Goal: Task Accomplishment & Management: Manage account settings

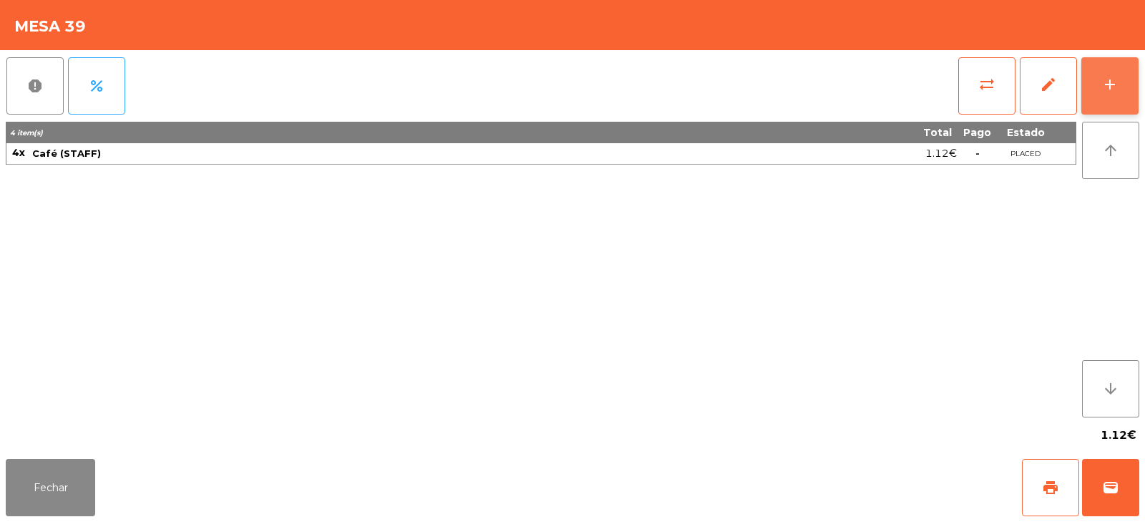
click at [1115, 84] on div "add" at bounding box center [1110, 84] width 17 height 17
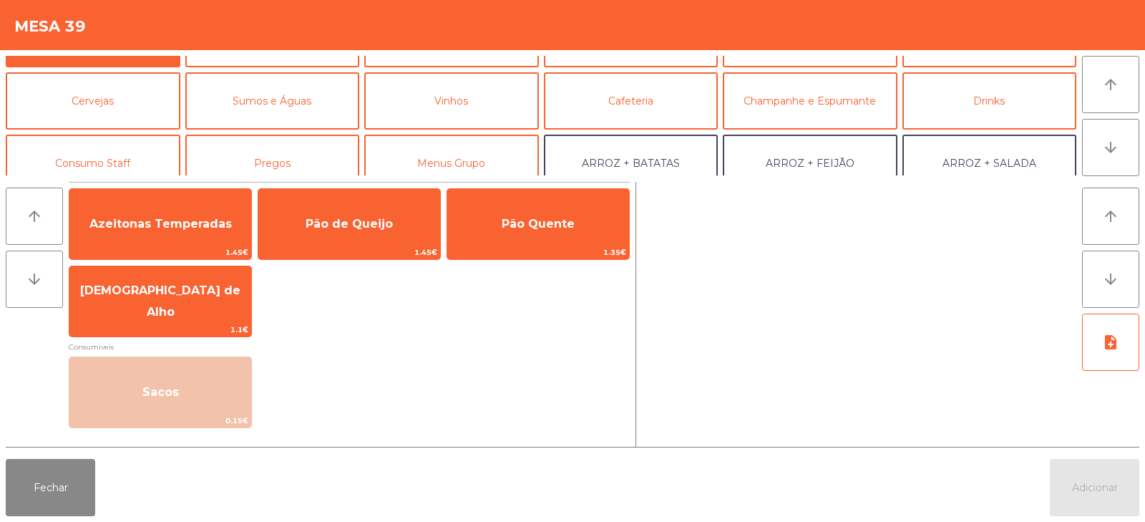
scroll to position [68, 0]
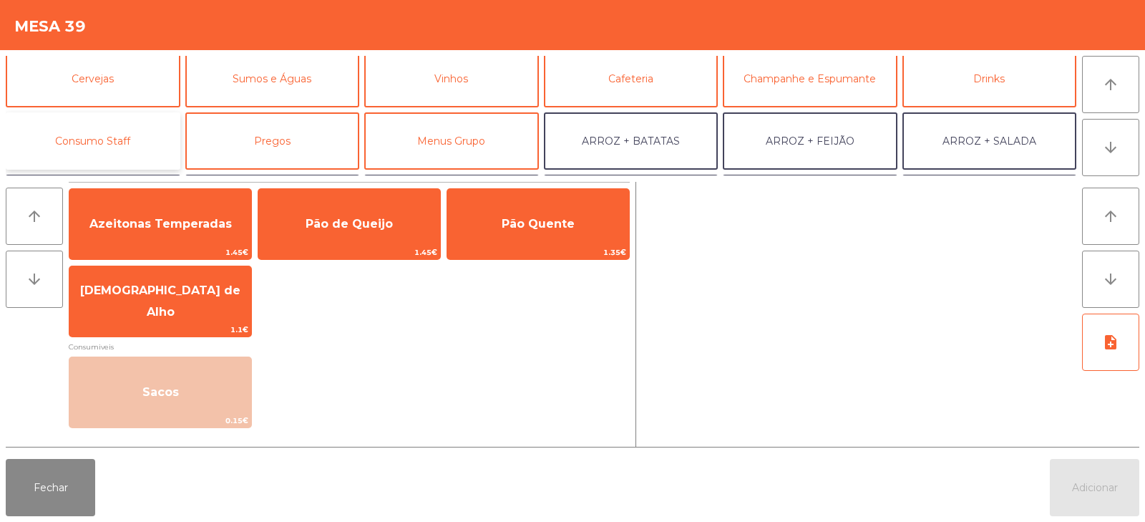
click at [102, 140] on button "Consumo Staff" at bounding box center [93, 140] width 175 height 57
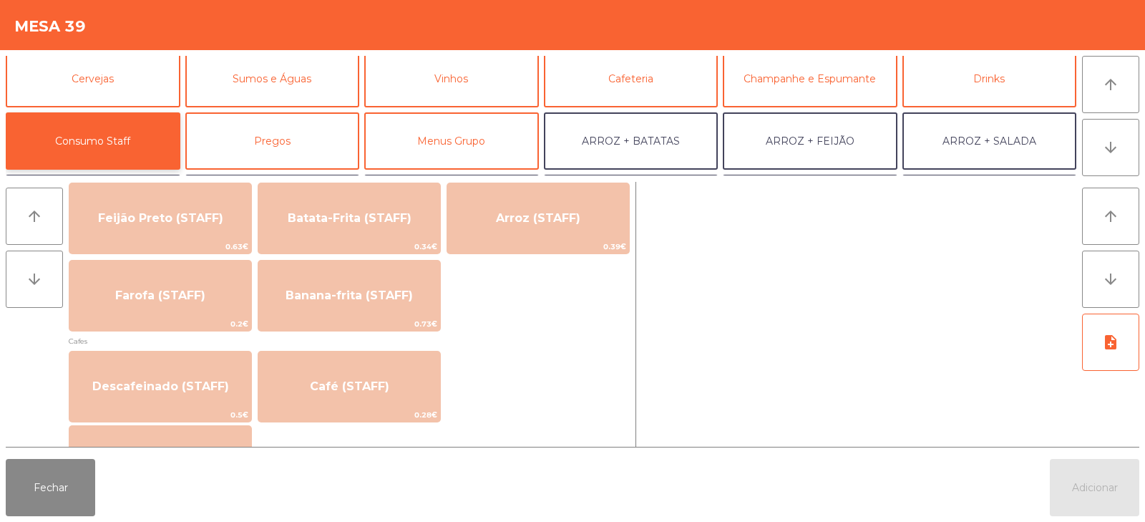
scroll to position [674, 0]
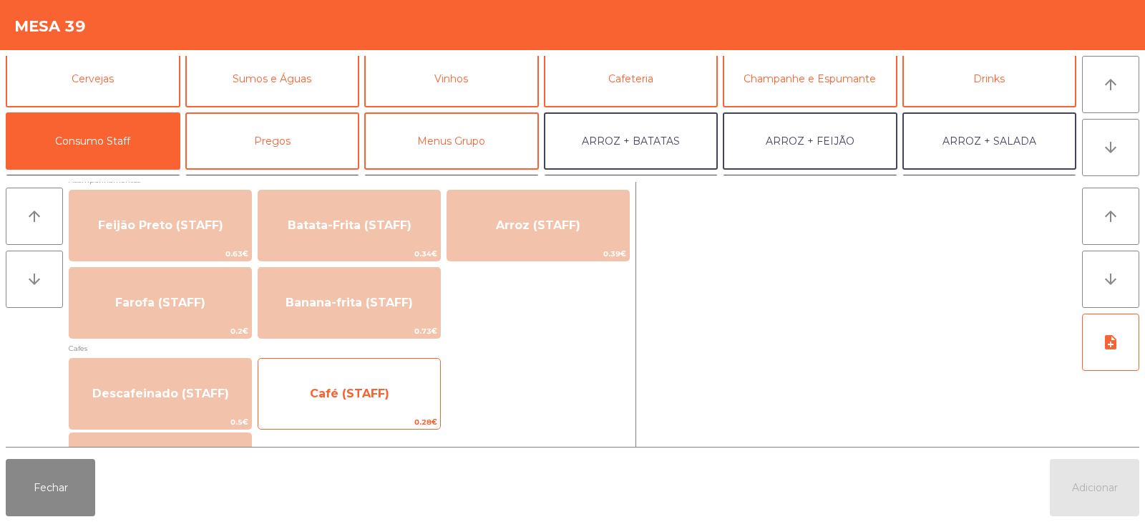
click at [349, 405] on span "Café (STAFF)" at bounding box center [349, 393] width 182 height 39
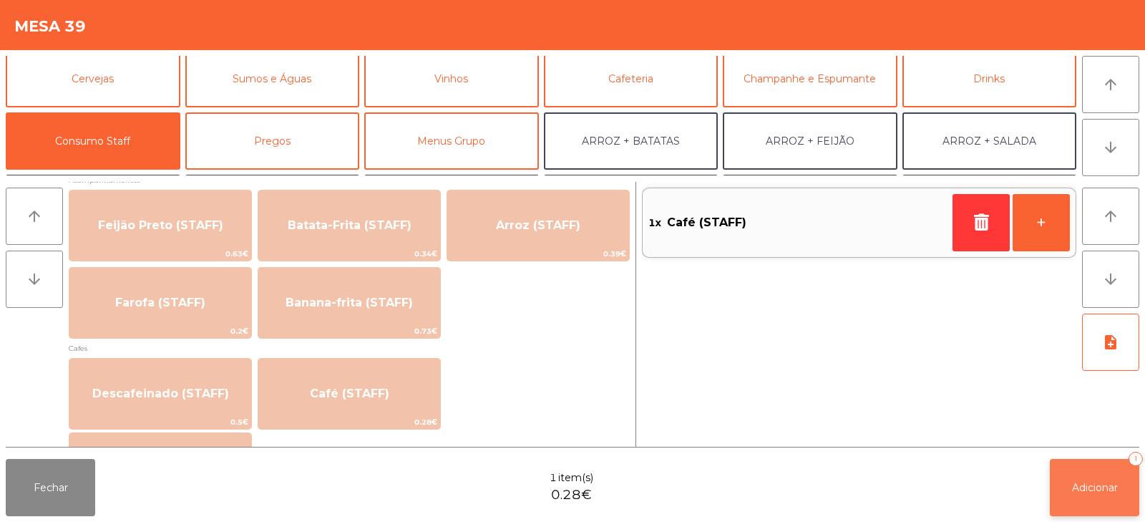
click at [1086, 490] on span "Adicionar" at bounding box center [1095, 487] width 46 height 13
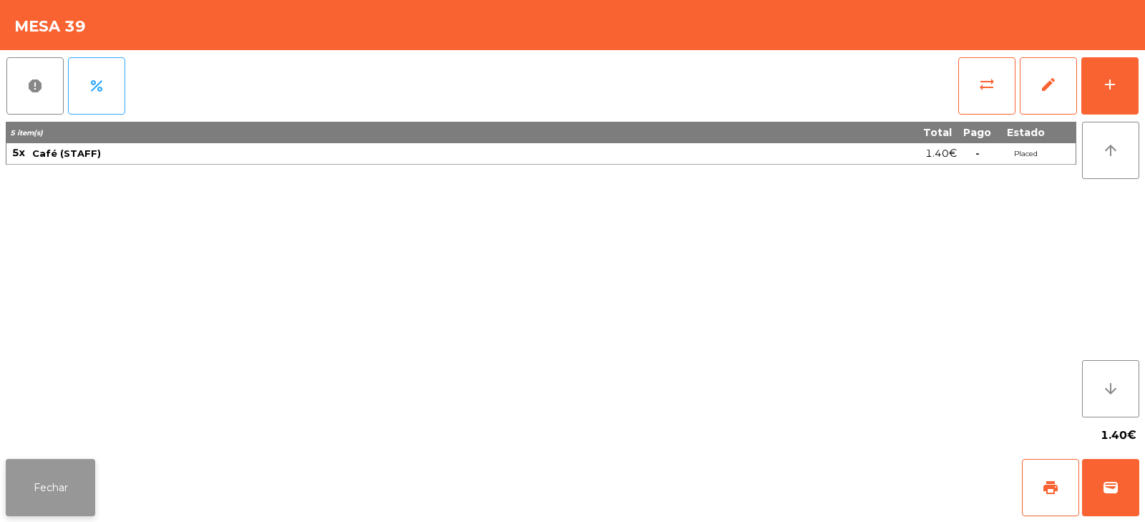
click at [49, 491] on button "Fechar" at bounding box center [50, 487] width 89 height 57
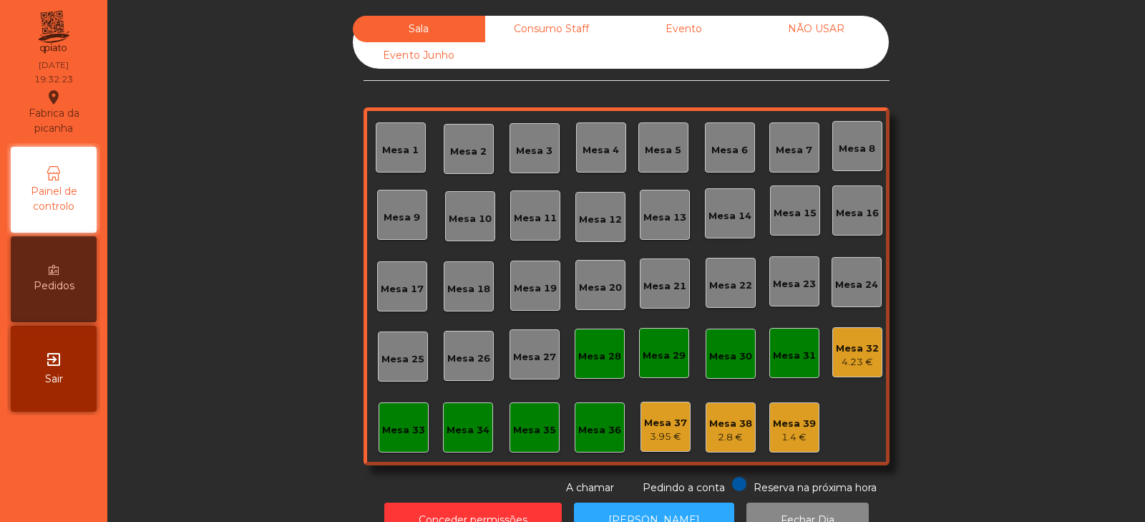
click at [851, 362] on div "4.23 €" at bounding box center [857, 362] width 43 height 14
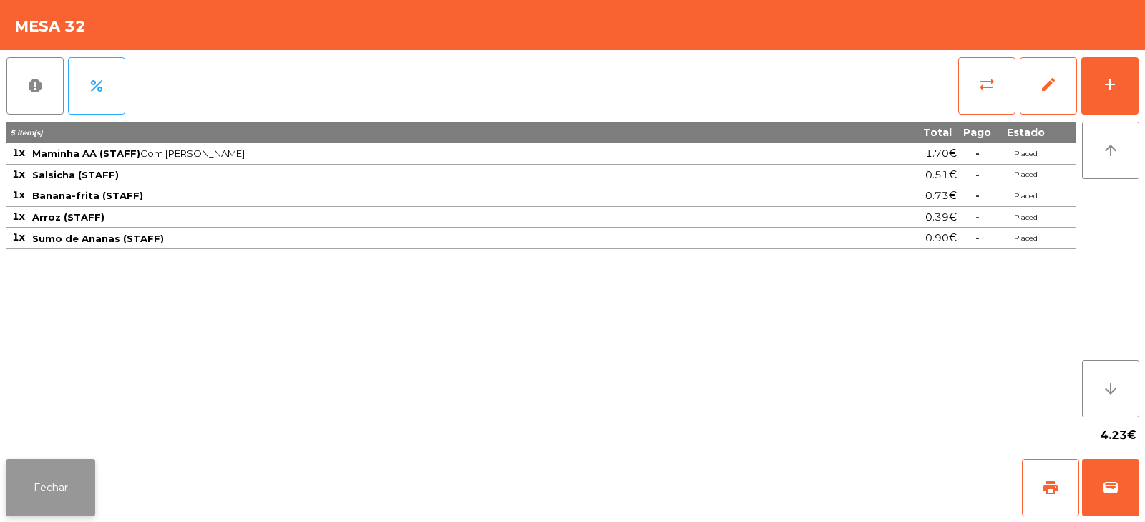
click at [46, 484] on button "Fechar" at bounding box center [50, 487] width 89 height 57
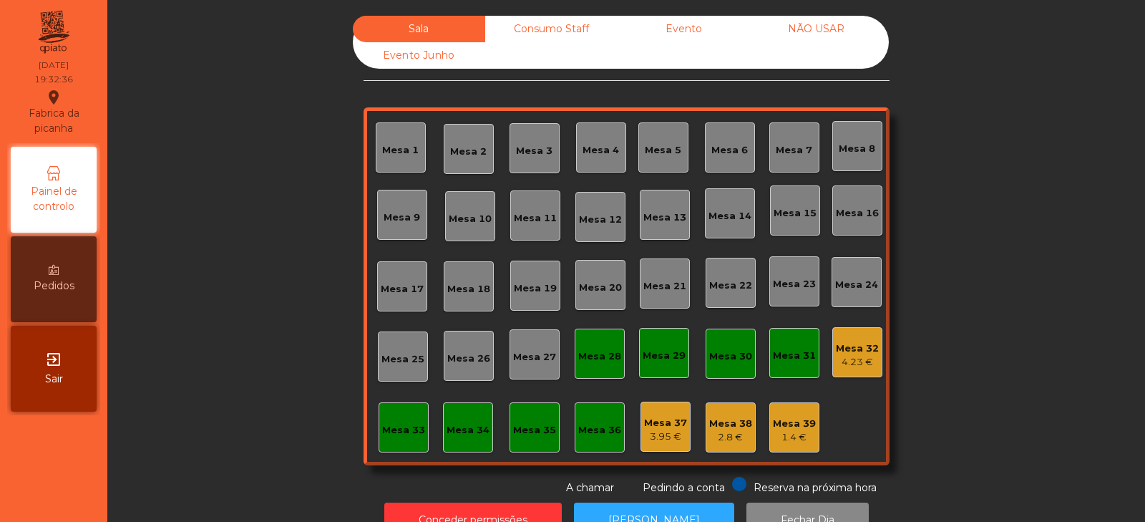
click at [728, 349] on div "Mesa 30" at bounding box center [730, 354] width 43 height 20
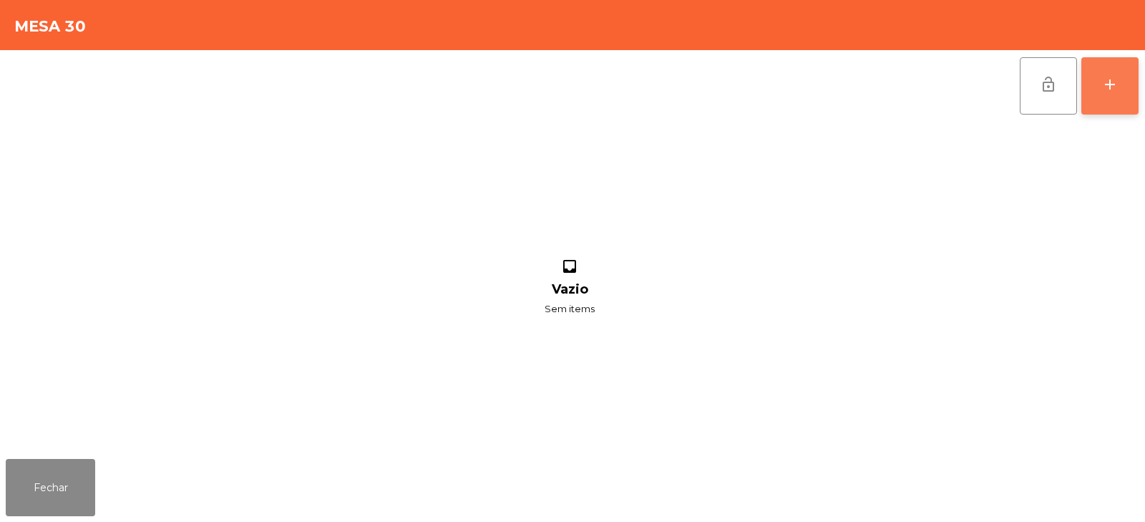
click at [1118, 84] on div "add" at bounding box center [1110, 84] width 17 height 17
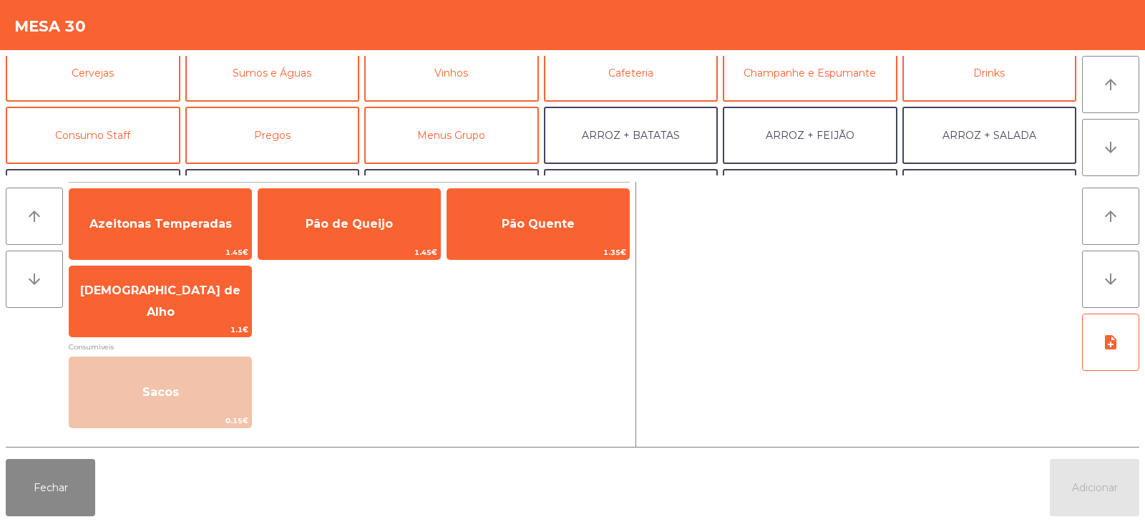
scroll to position [87, 0]
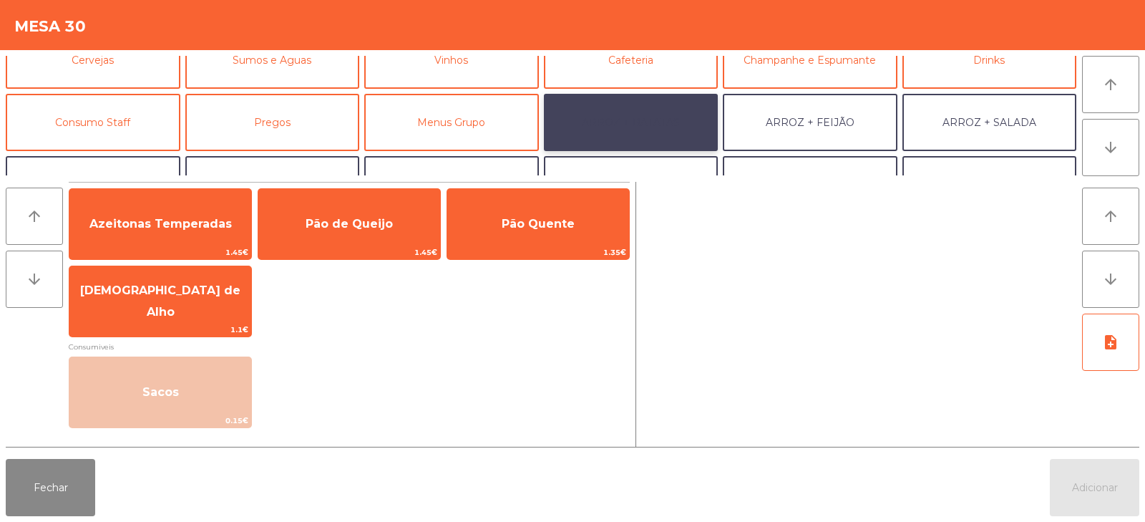
click at [652, 126] on button "ARROZ + BATATAS" at bounding box center [631, 122] width 175 height 57
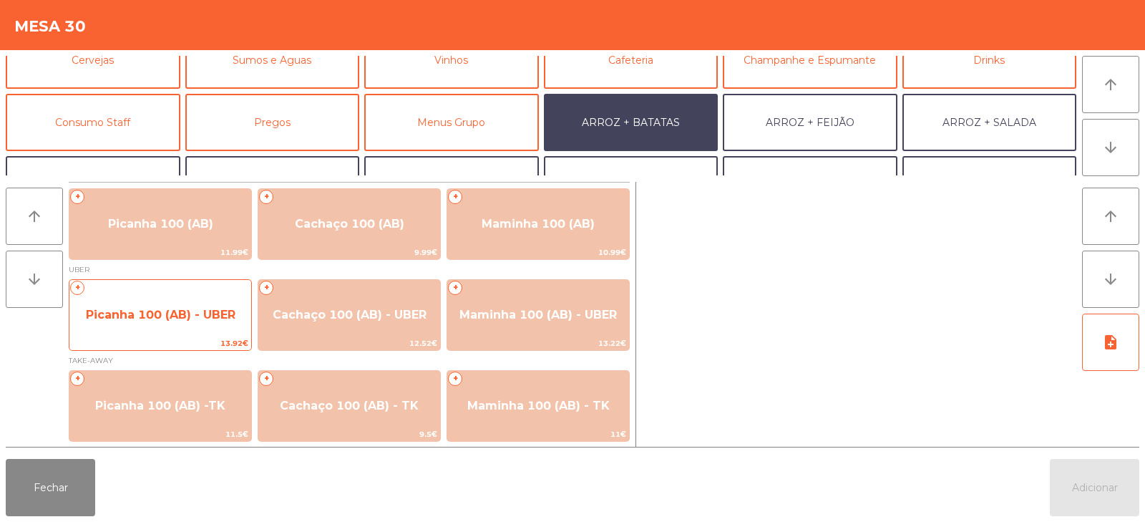
click at [139, 319] on span "Picanha 100 (AB) - UBER" at bounding box center [161, 315] width 150 height 14
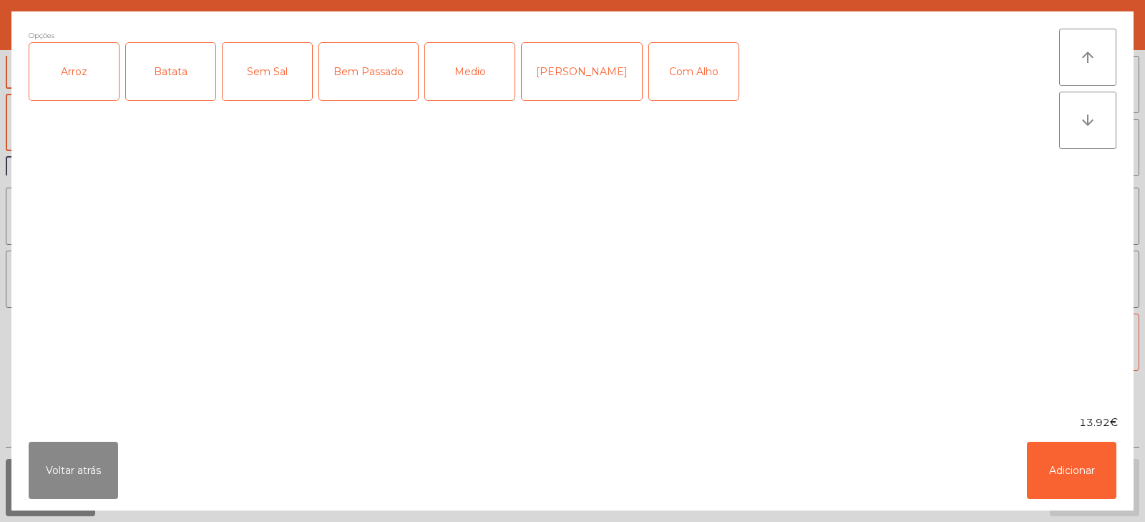
click at [81, 83] on div "Arroz" at bounding box center [73, 71] width 89 height 57
click at [181, 67] on div "Batata" at bounding box center [170, 71] width 89 height 57
click at [582, 69] on div "[PERSON_NAME]" at bounding box center [582, 71] width 120 height 57
click at [1066, 464] on button "Adicionar" at bounding box center [1071, 470] width 89 height 57
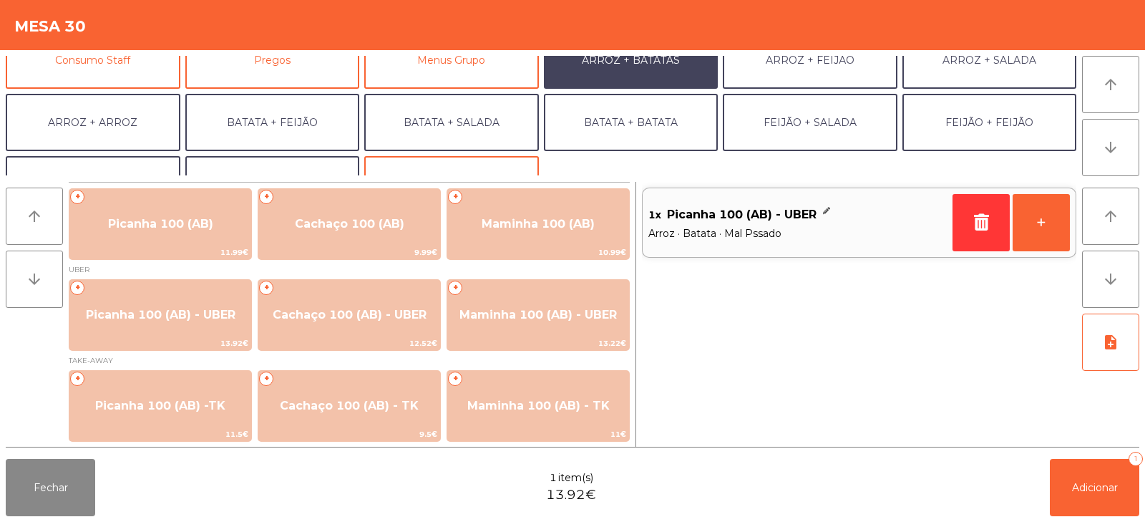
scroll to position [161, 0]
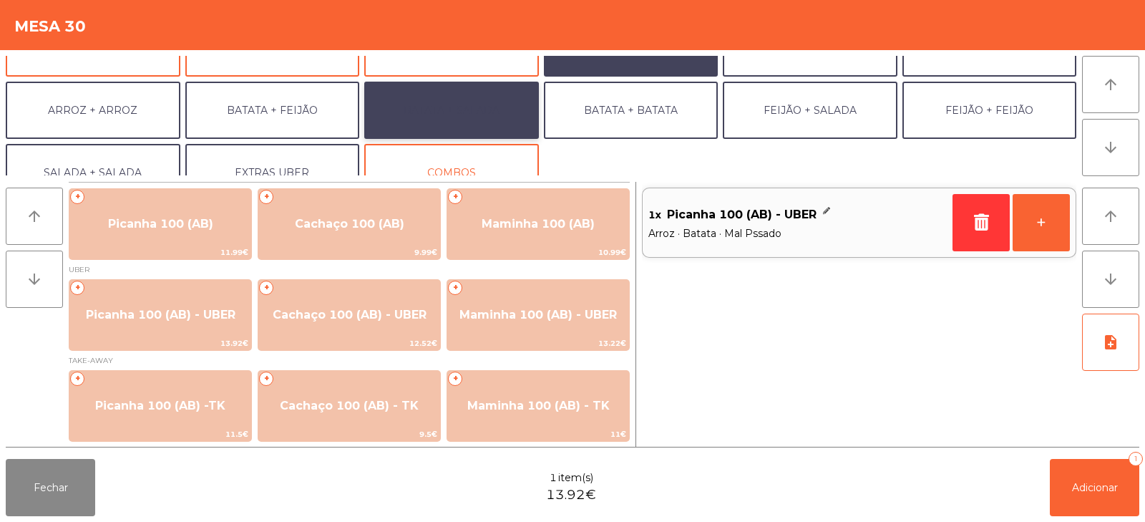
click at [463, 115] on button "BATATA + SALADA" at bounding box center [451, 110] width 175 height 57
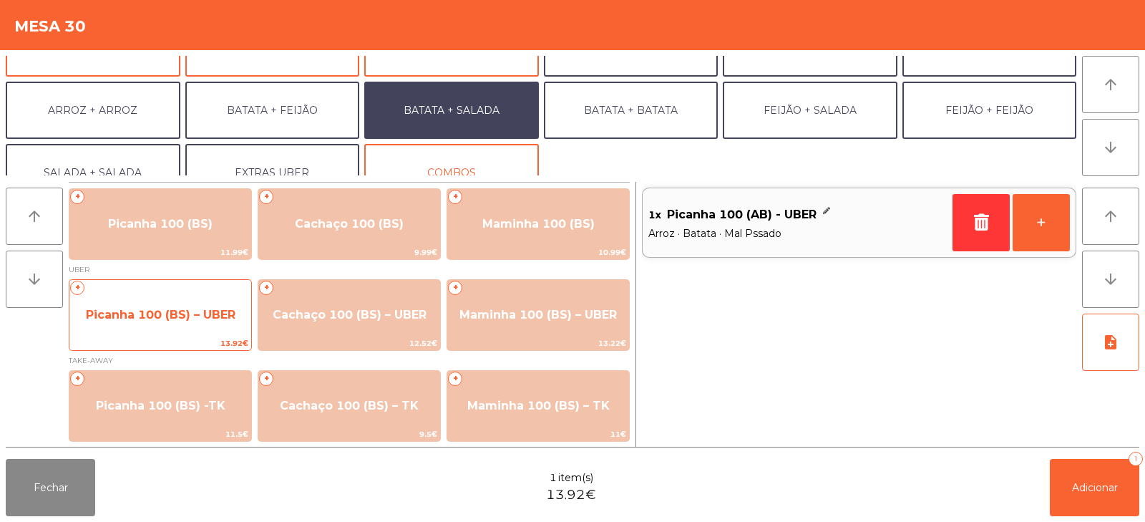
click at [170, 309] on span "Picanha 100 (BS) – UBER" at bounding box center [161, 315] width 150 height 14
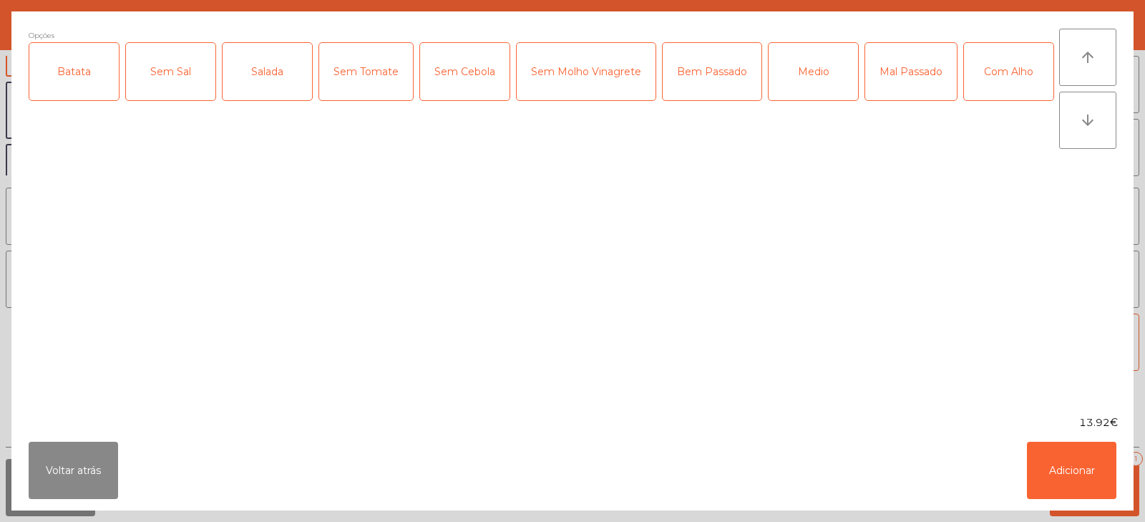
click at [74, 69] on div "Batata" at bounding box center [73, 71] width 89 height 57
click at [277, 82] on div "Salada" at bounding box center [267, 71] width 89 height 57
click at [829, 90] on div "Medio" at bounding box center [813, 71] width 89 height 57
click at [1076, 471] on button "Adicionar" at bounding box center [1071, 470] width 89 height 57
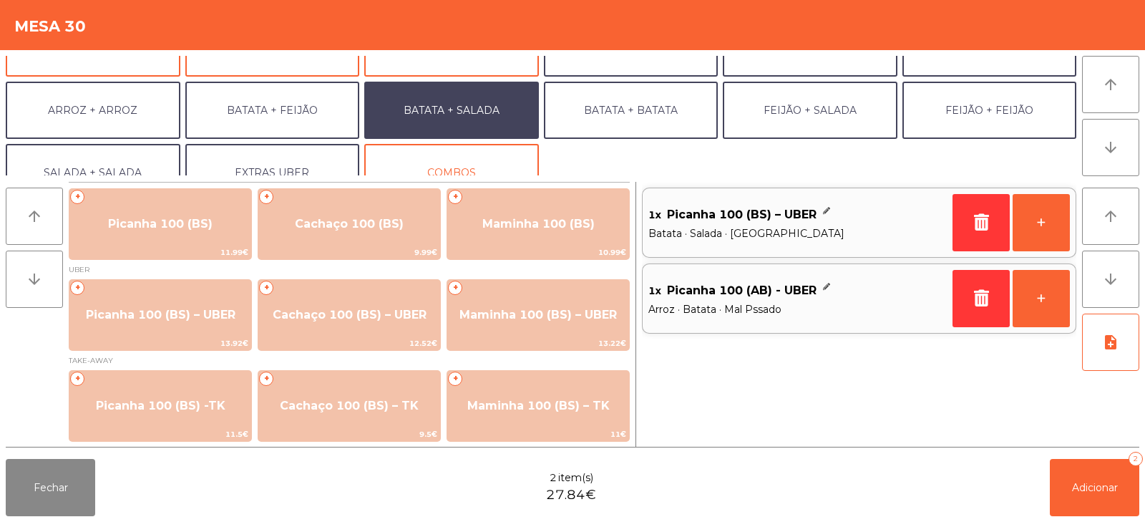
scroll to position [187, 0]
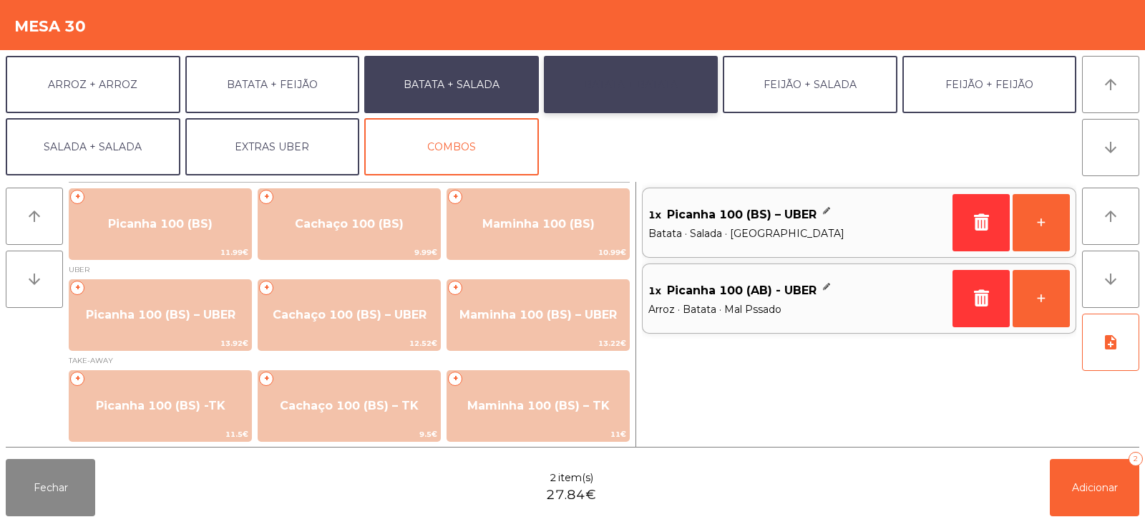
click at [604, 79] on button "BATATA + BATATA" at bounding box center [631, 84] width 175 height 57
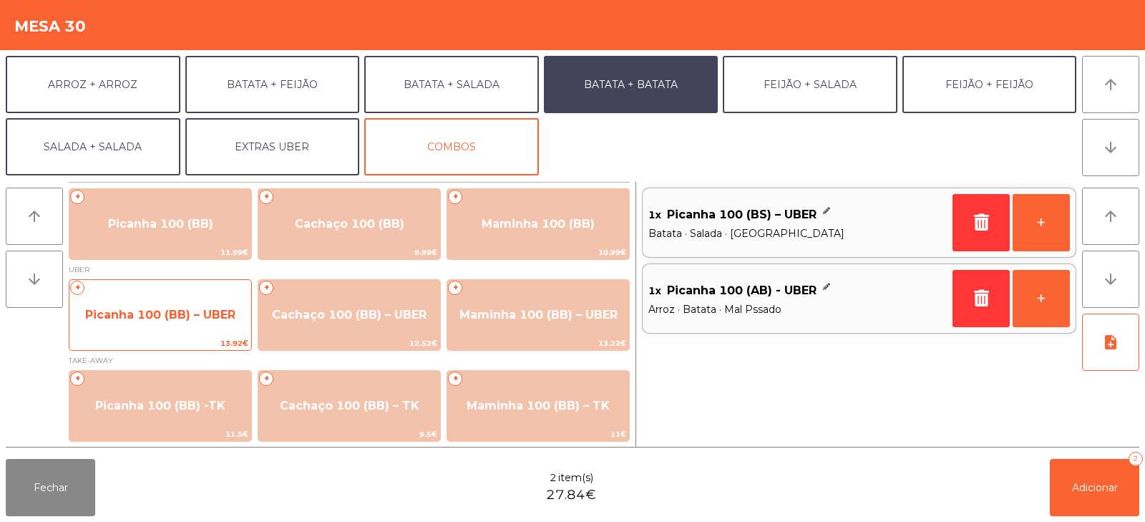
click at [173, 299] on span "Picanha 100 (BB) – UBER" at bounding box center [160, 315] width 182 height 39
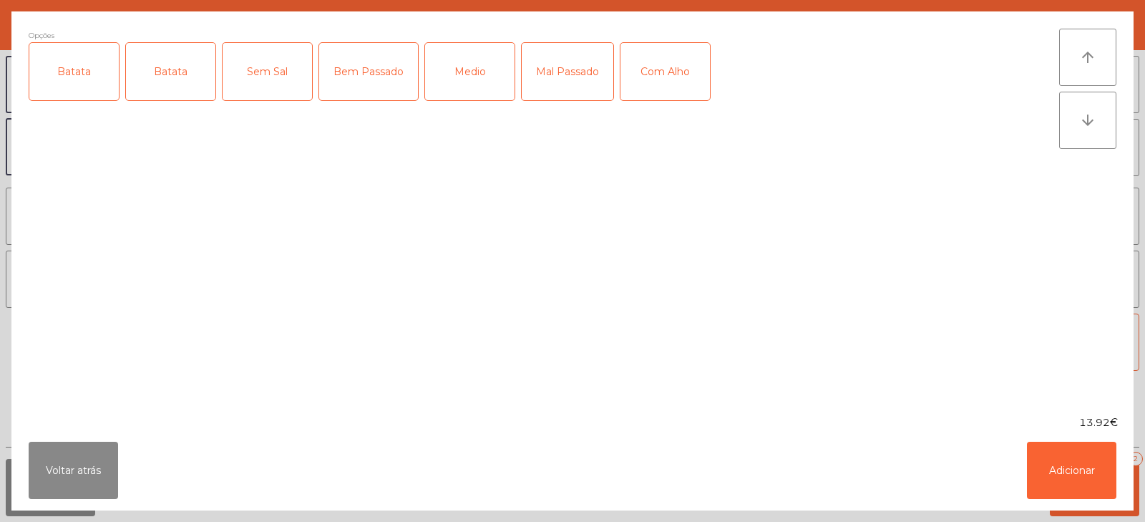
click at [87, 84] on div "Batata" at bounding box center [73, 71] width 89 height 57
click at [465, 77] on div "Medio" at bounding box center [469, 71] width 89 height 57
click at [1070, 470] on button "Adicionar" at bounding box center [1071, 470] width 89 height 57
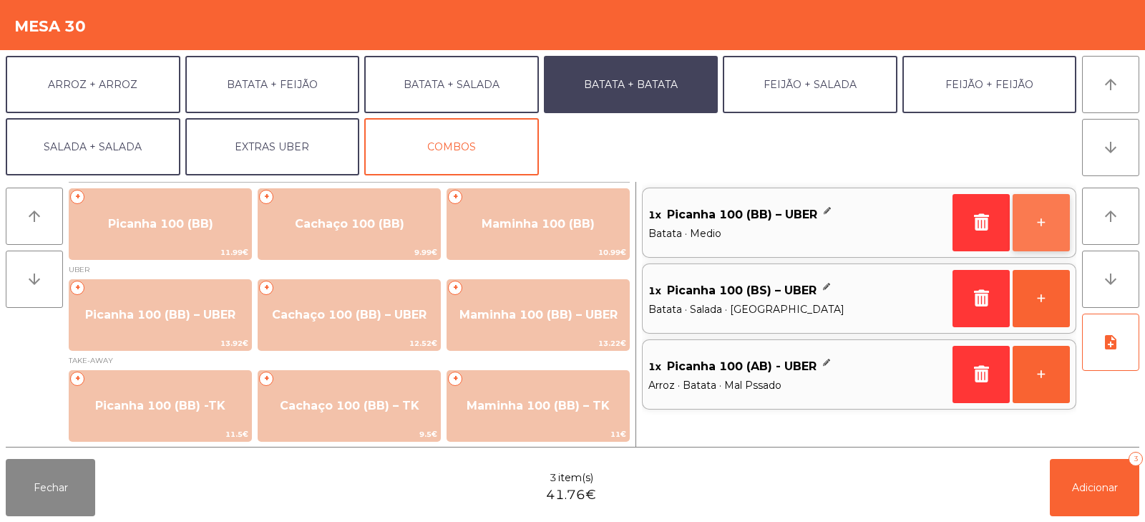
click at [1042, 229] on button "+" at bounding box center [1041, 222] width 57 height 57
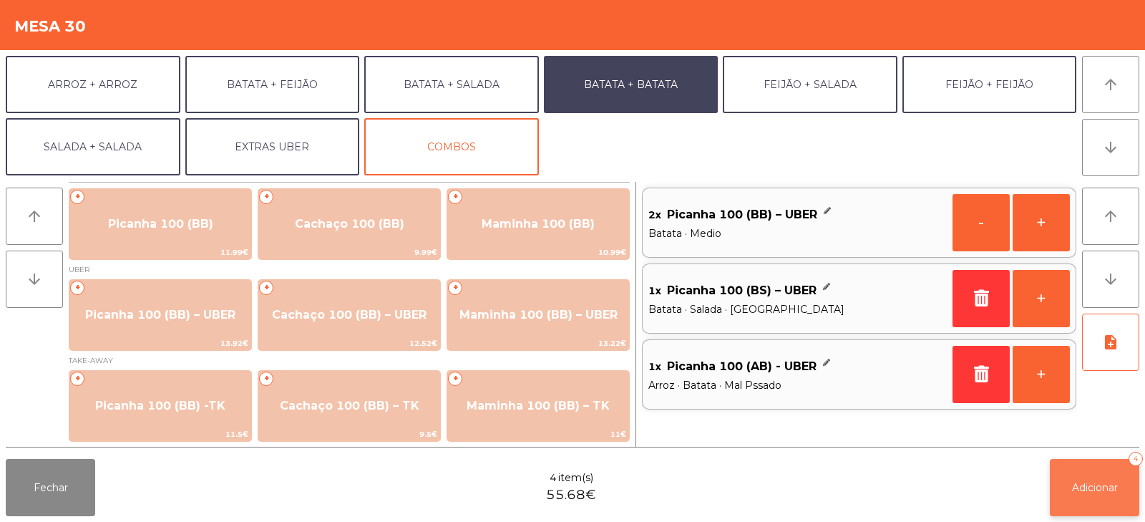
click at [1095, 512] on button "Adicionar 4" at bounding box center [1094, 487] width 89 height 57
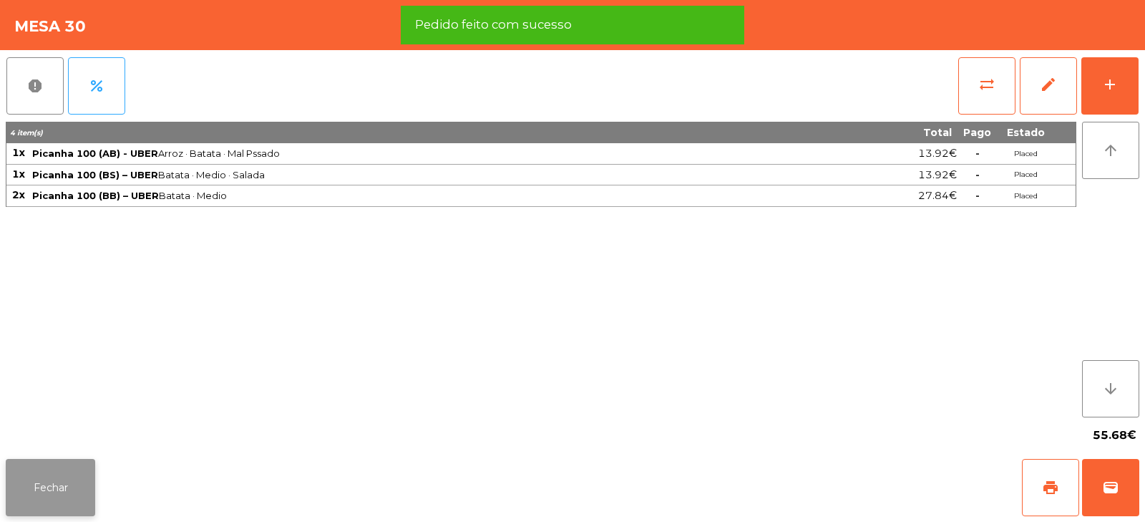
click at [67, 501] on button "Fechar" at bounding box center [50, 487] width 89 height 57
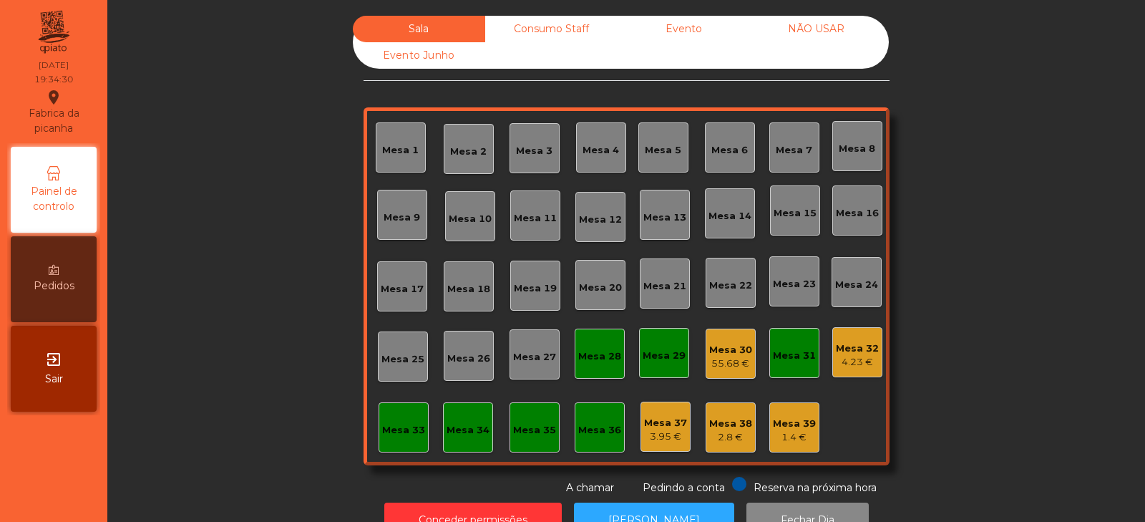
scroll to position [42, 0]
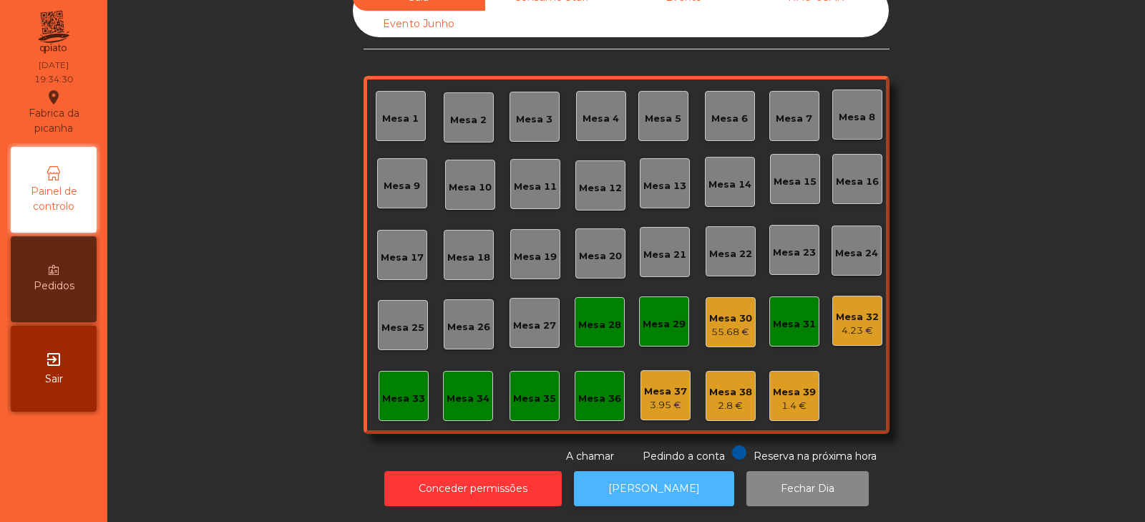
click at [644, 485] on button "[PERSON_NAME]" at bounding box center [654, 488] width 160 height 35
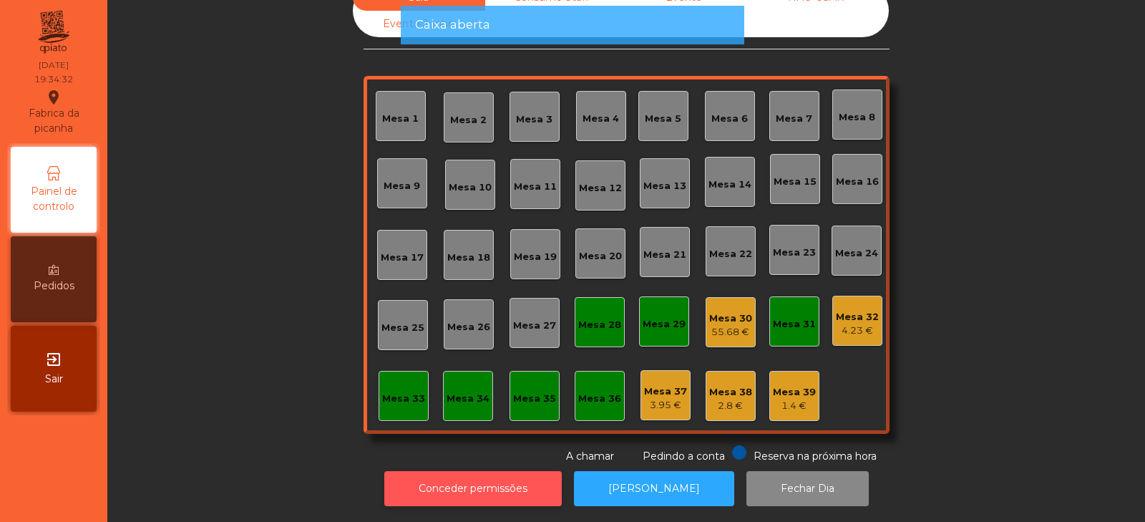
click at [495, 485] on button "Conceder permissões" at bounding box center [473, 488] width 178 height 35
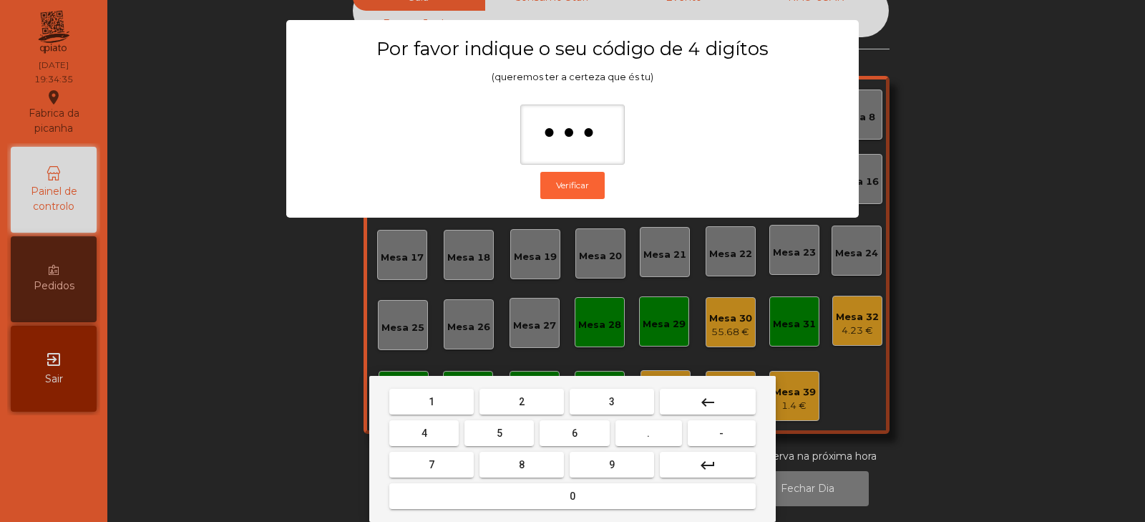
type input "****"
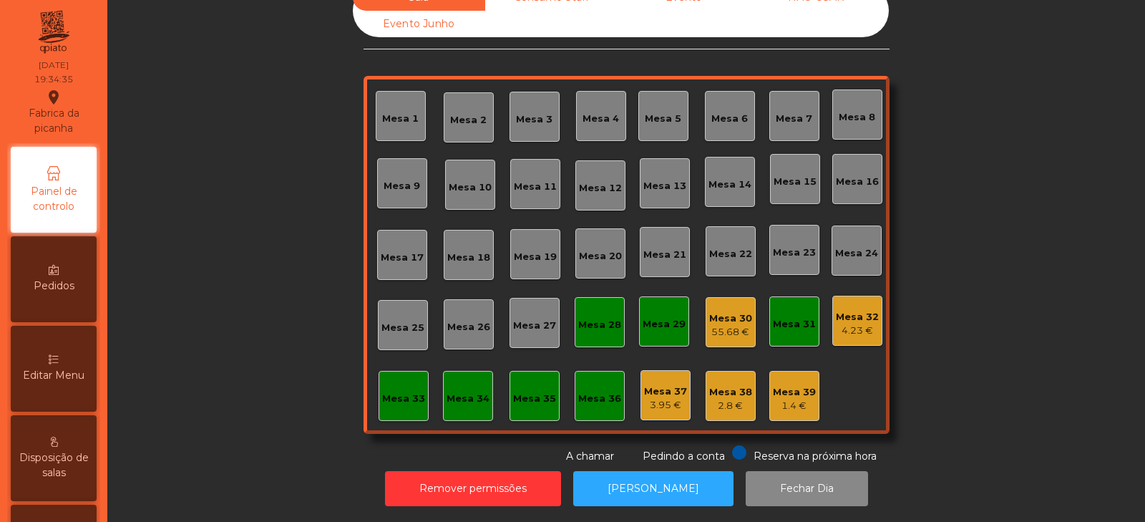
click at [849, 311] on div "Mesa 32" at bounding box center [857, 317] width 43 height 14
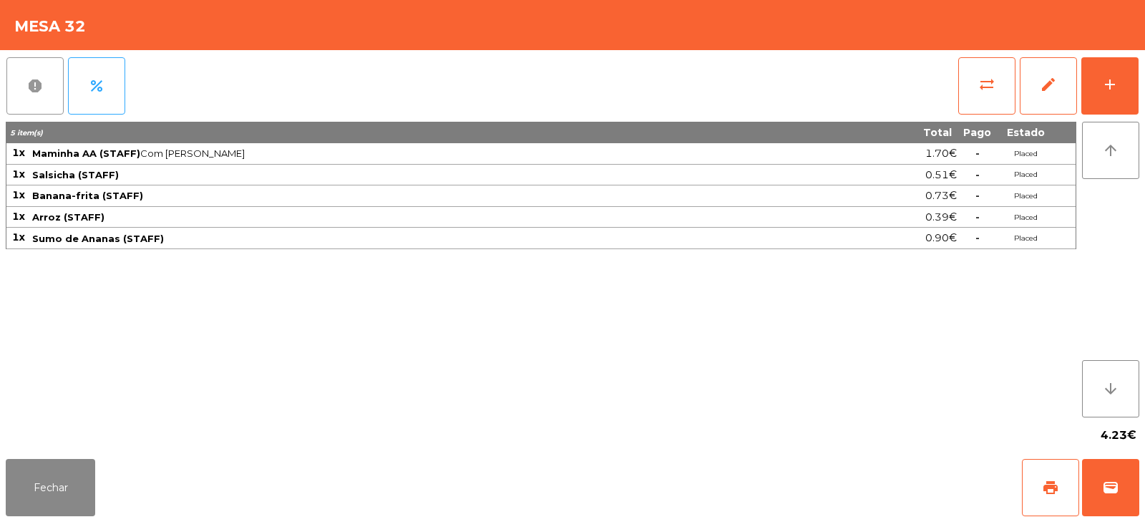
click at [37, 89] on span "report" at bounding box center [34, 85] width 17 height 17
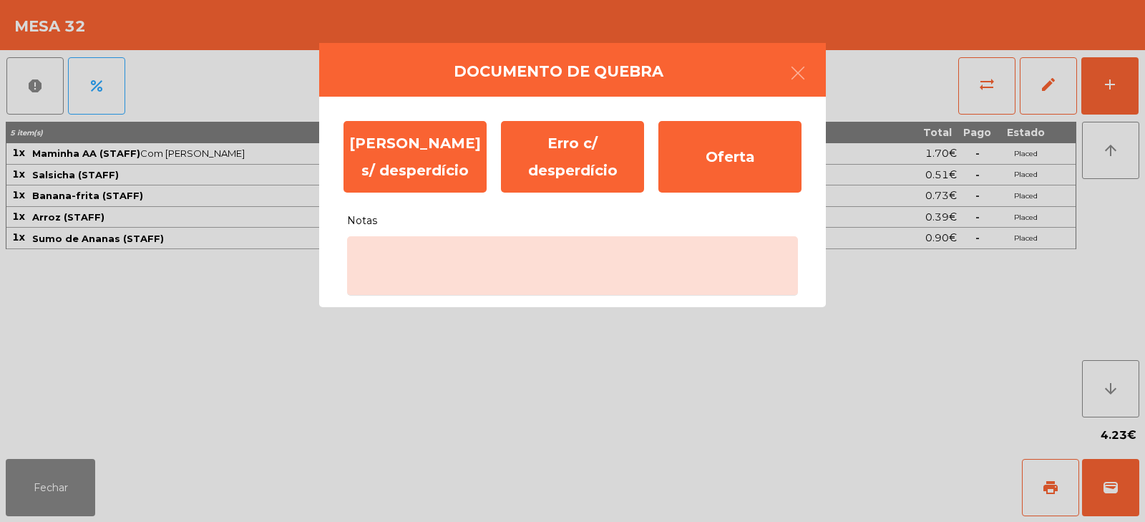
click at [214, 208] on ngb-modal-window "Documento de [PERSON_NAME] s/ desperdício Erro c/ desperdício Oferta Notas" at bounding box center [572, 261] width 1145 height 522
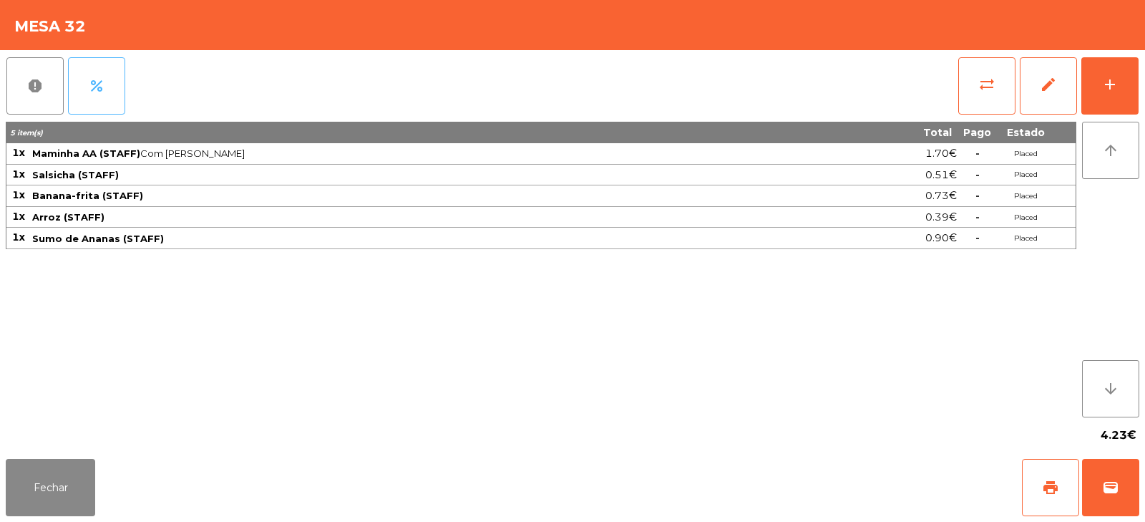
click at [95, 90] on span "percent" at bounding box center [96, 85] width 17 height 17
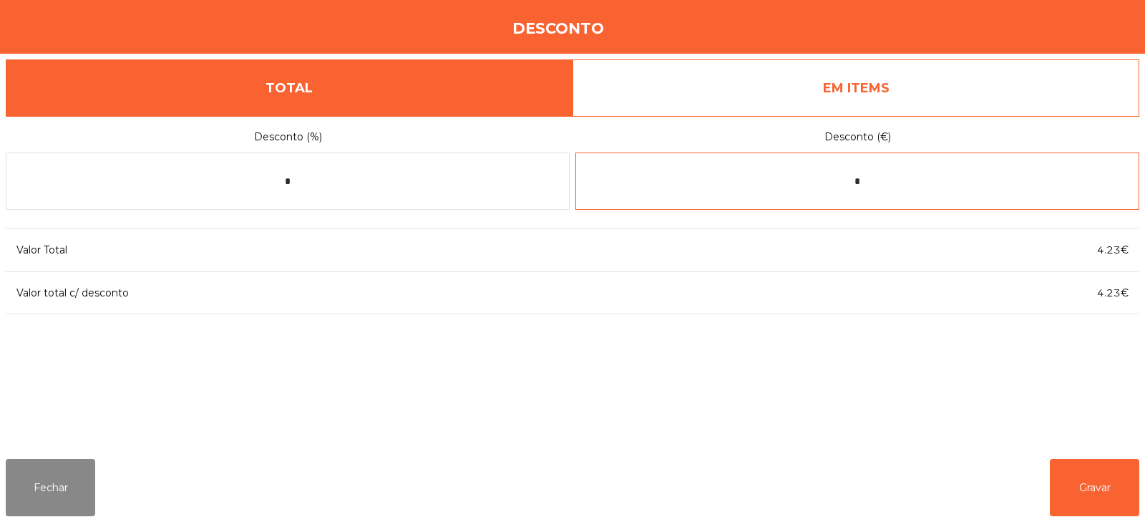
click at [903, 185] on input "*" at bounding box center [858, 180] width 564 height 57
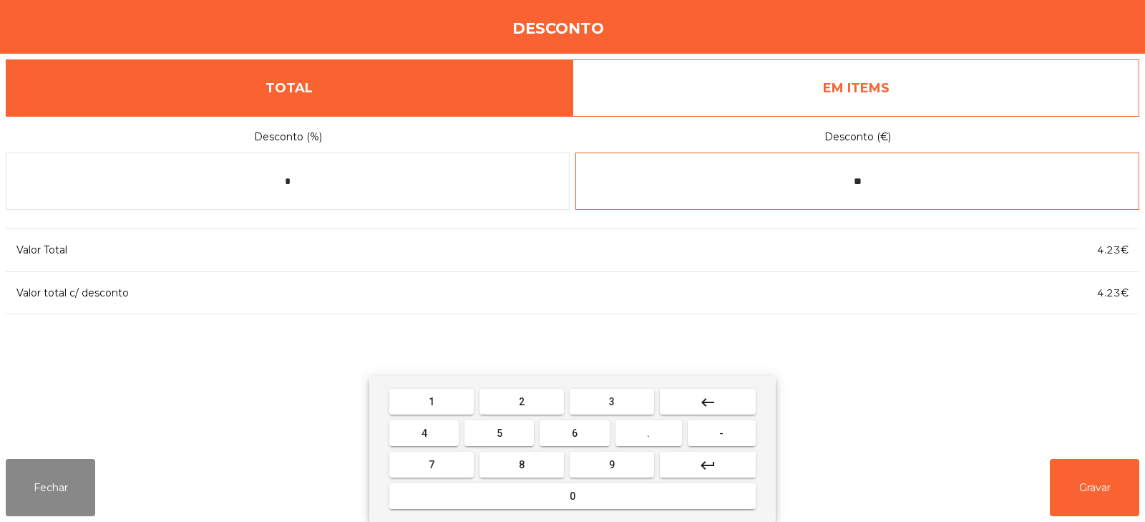
type input "*"
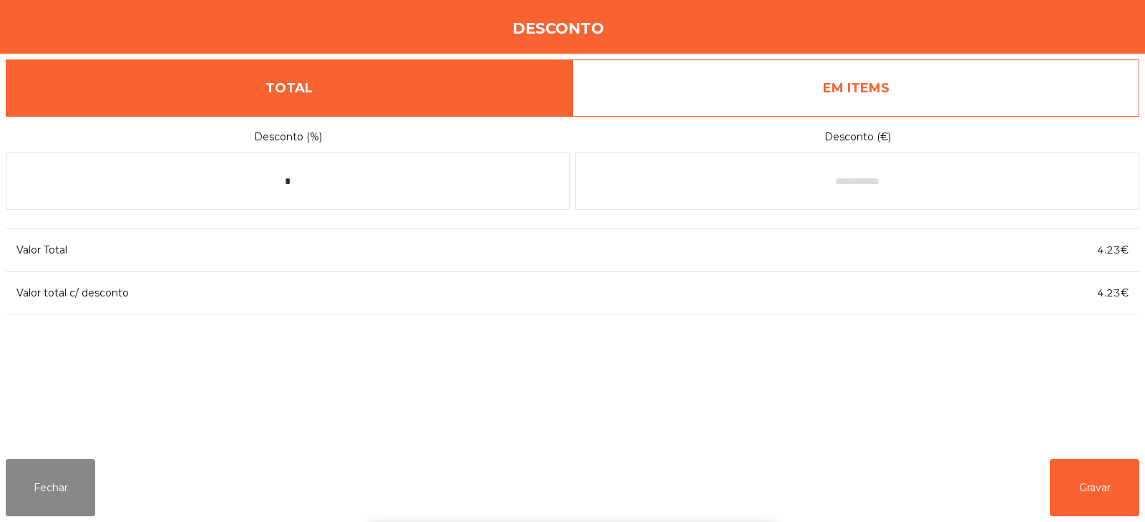
click at [954, 420] on div "1 2 3 keyboard_backspace 4 5 6 . - 7 8 9 keyboard_return 0" at bounding box center [572, 449] width 1145 height 146
click at [951, 418] on div "1 2 3 keyboard_backspace 4 5 6 . - 7 8 9 keyboard_return 0" at bounding box center [572, 449] width 1145 height 146
click at [59, 475] on button "Fechar" at bounding box center [50, 487] width 89 height 57
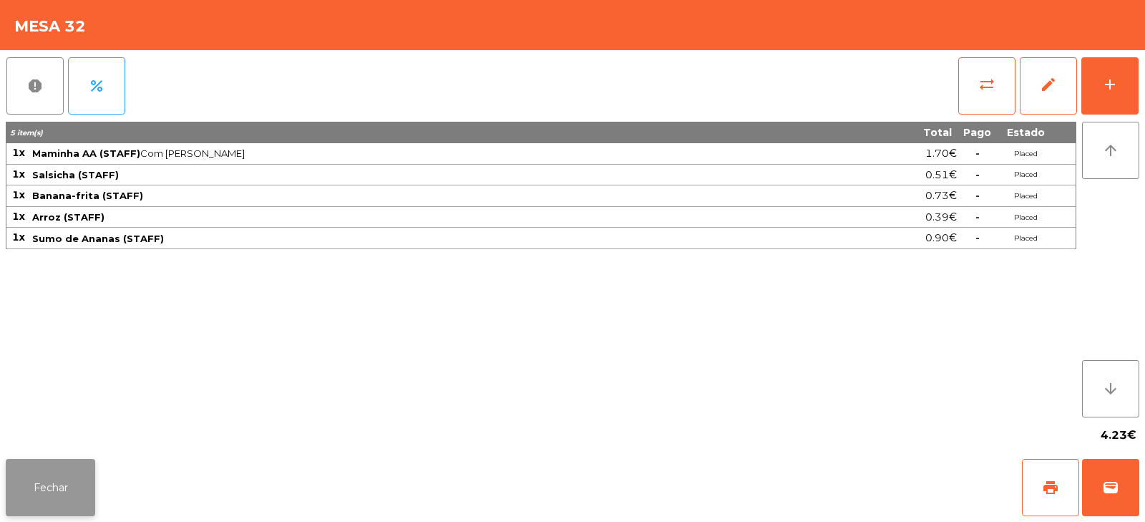
click at [44, 503] on button "Fechar" at bounding box center [50, 487] width 89 height 57
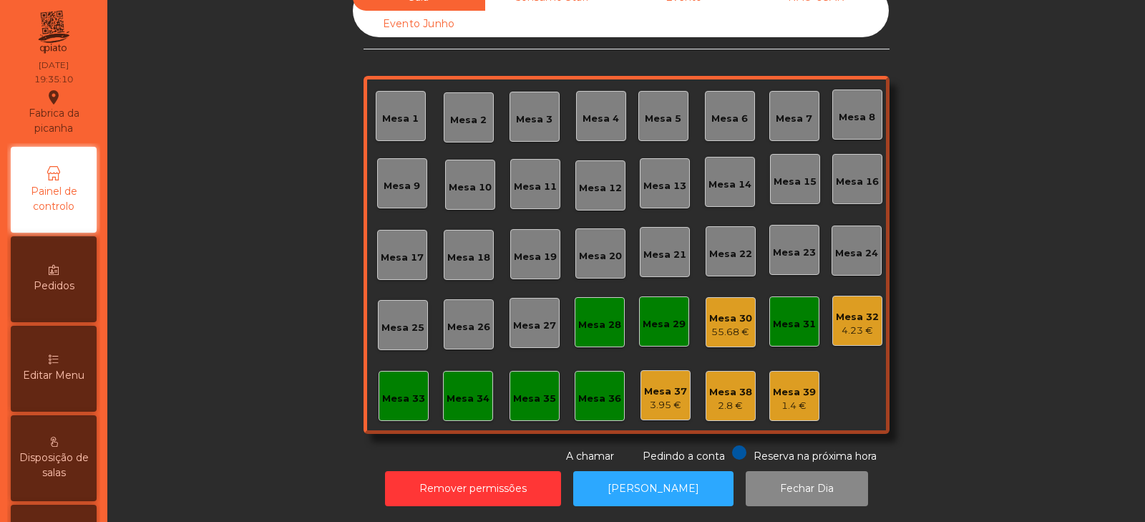
click at [737, 311] on div "Mesa 30" at bounding box center [730, 318] width 43 height 14
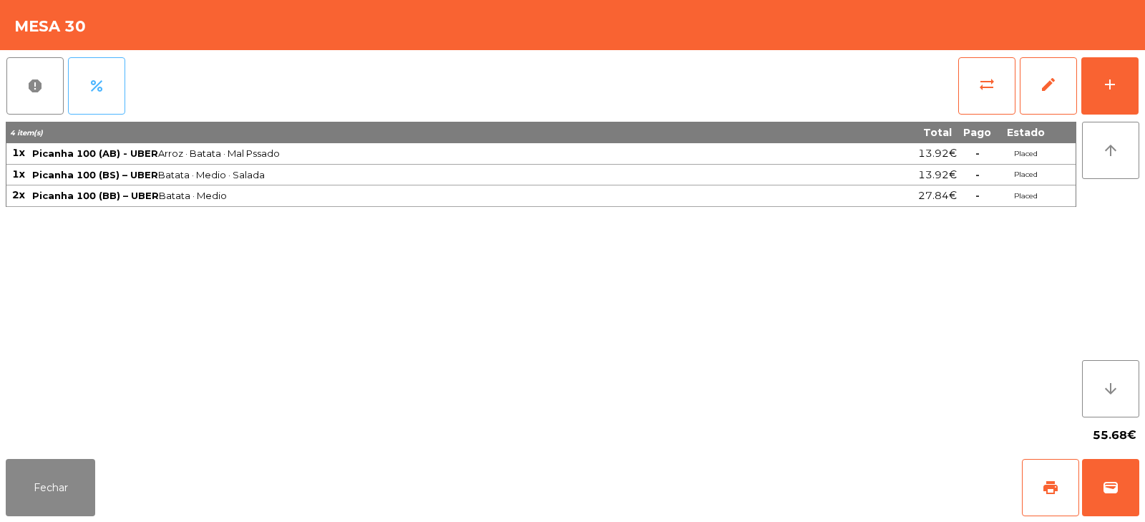
click at [107, 91] on button "percent" at bounding box center [96, 85] width 57 height 57
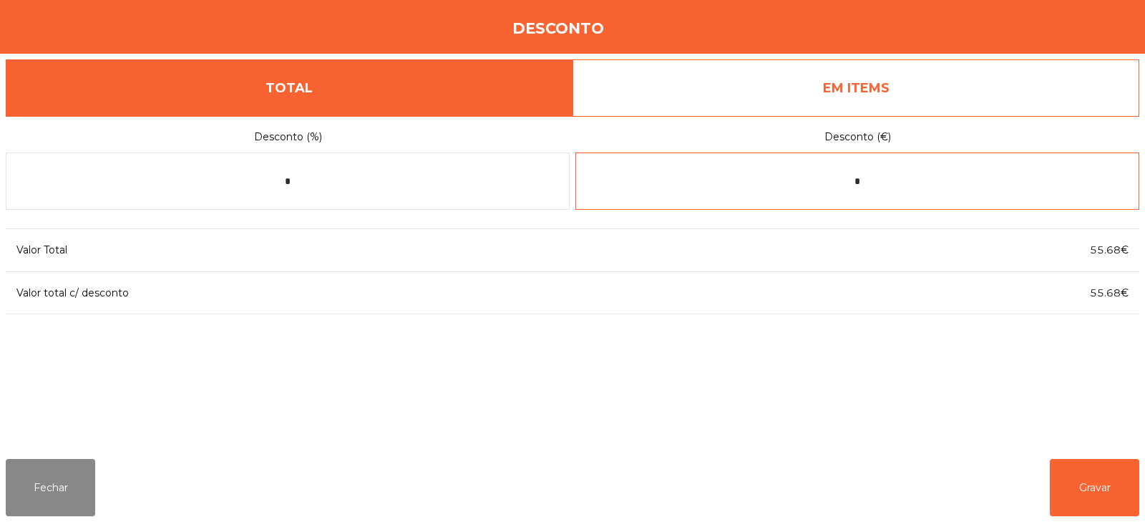
click at [954, 185] on input "*" at bounding box center [858, 180] width 564 height 57
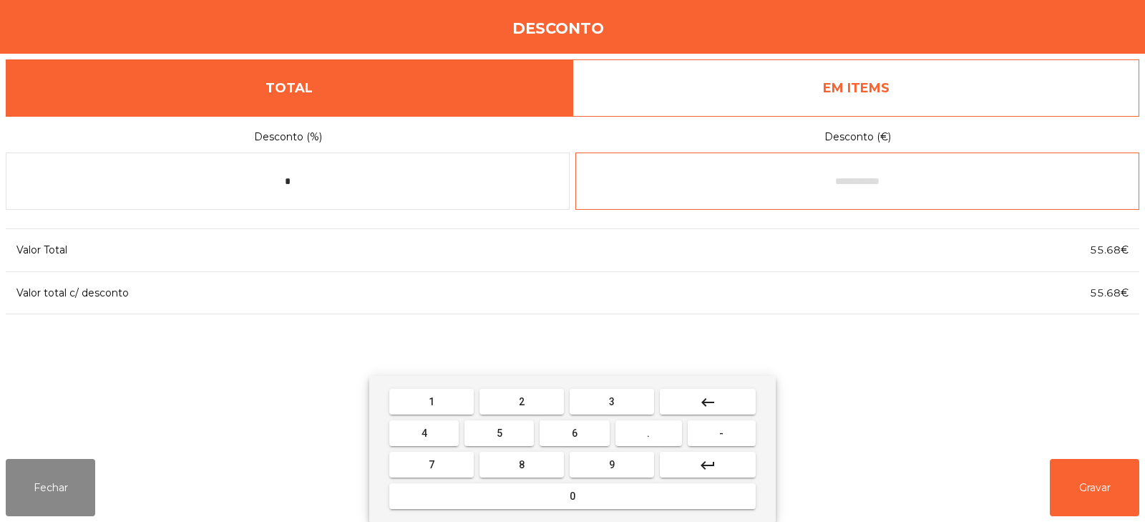
type input "*"
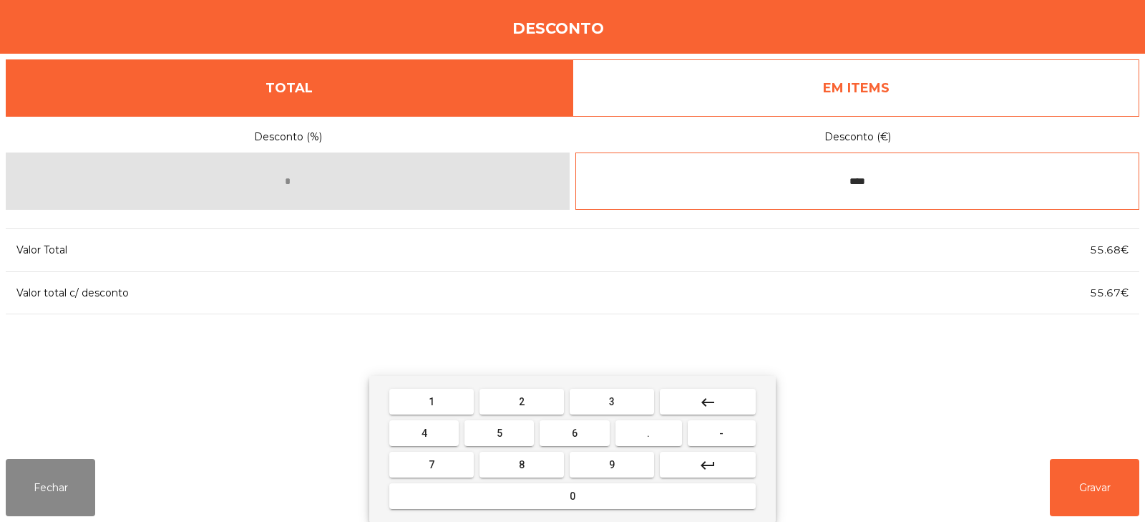
type input "****"
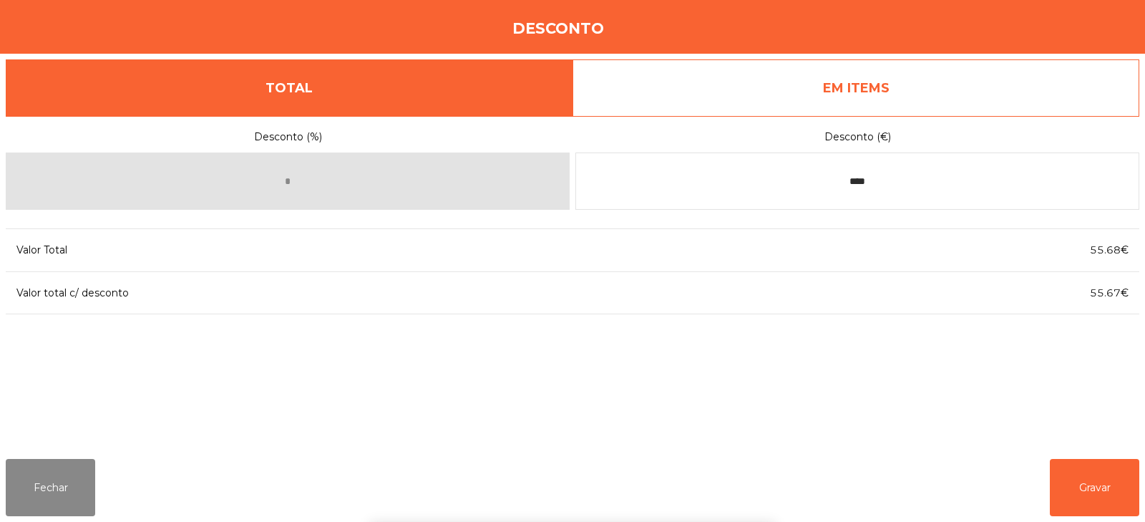
click at [1096, 478] on div "1 2 3 keyboard_backspace 4 5 6 . - 7 8 9 keyboard_return 0" at bounding box center [572, 449] width 1145 height 146
click at [1093, 484] on button "Gravar" at bounding box center [1094, 487] width 89 height 57
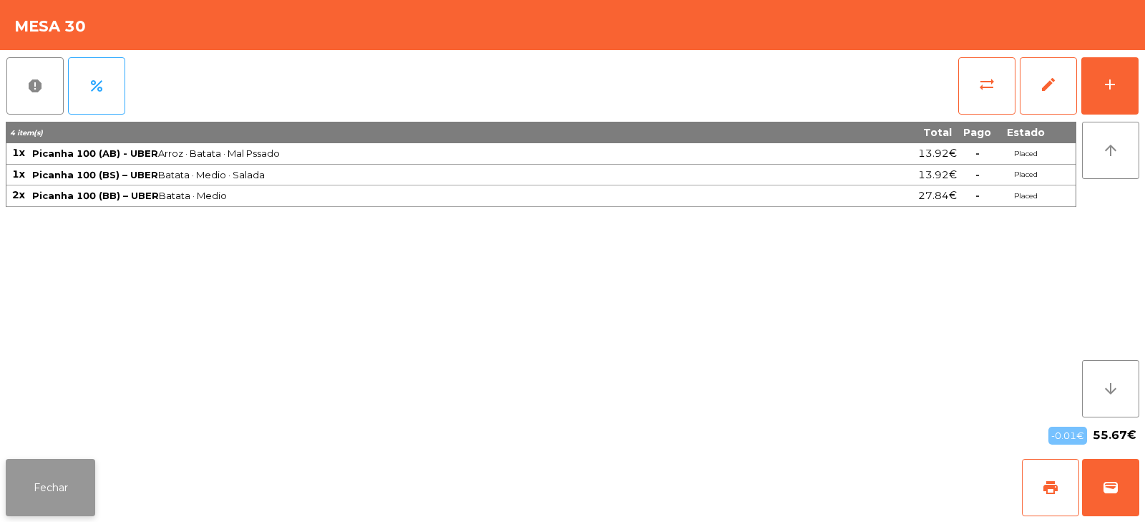
click at [59, 500] on button "Fechar" at bounding box center [50, 487] width 89 height 57
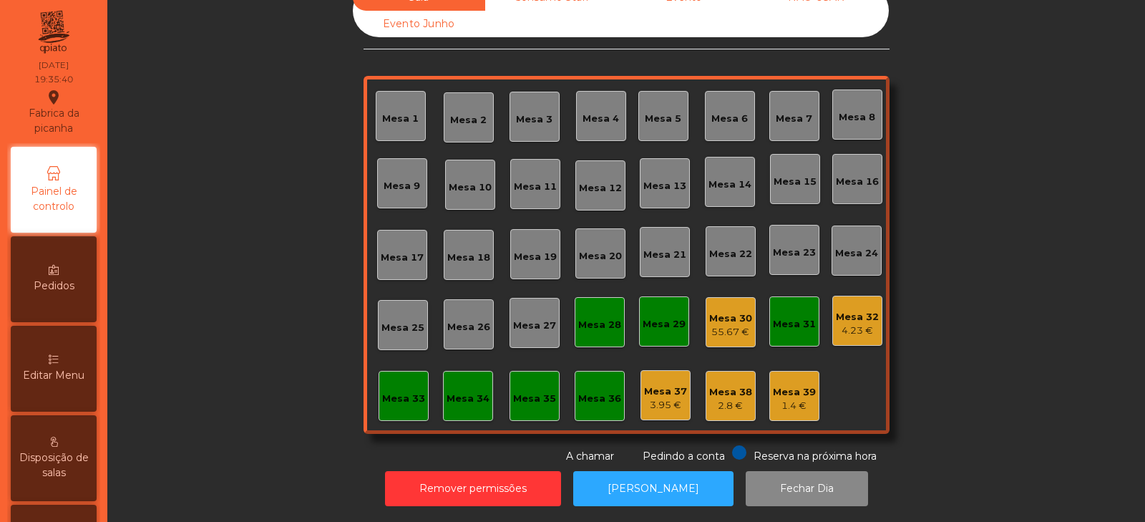
click at [734, 311] on div "Mesa 30" at bounding box center [730, 318] width 43 height 14
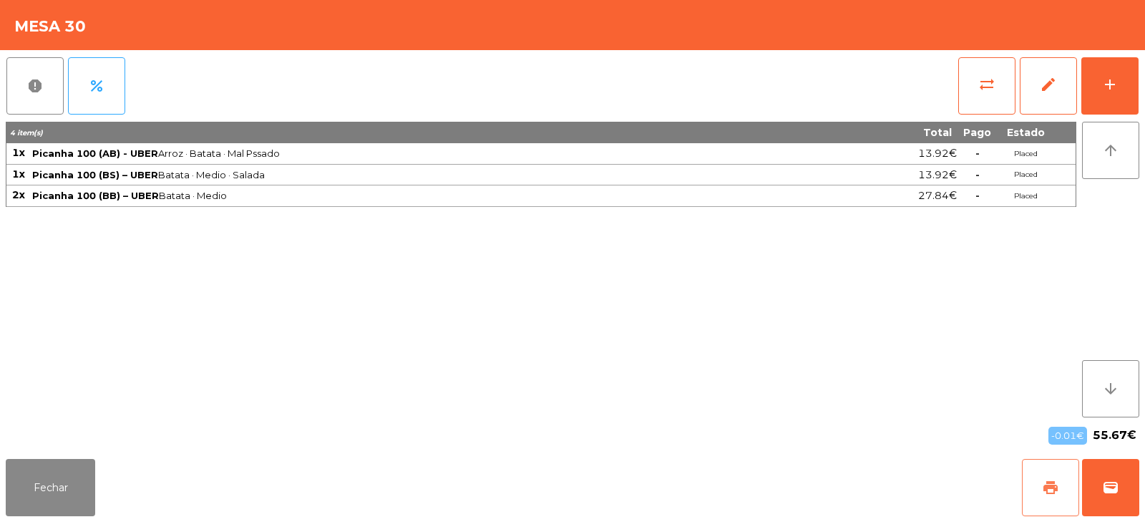
click at [1054, 493] on span "print" at bounding box center [1050, 487] width 17 height 17
click at [45, 477] on button "Fechar" at bounding box center [50, 487] width 89 height 57
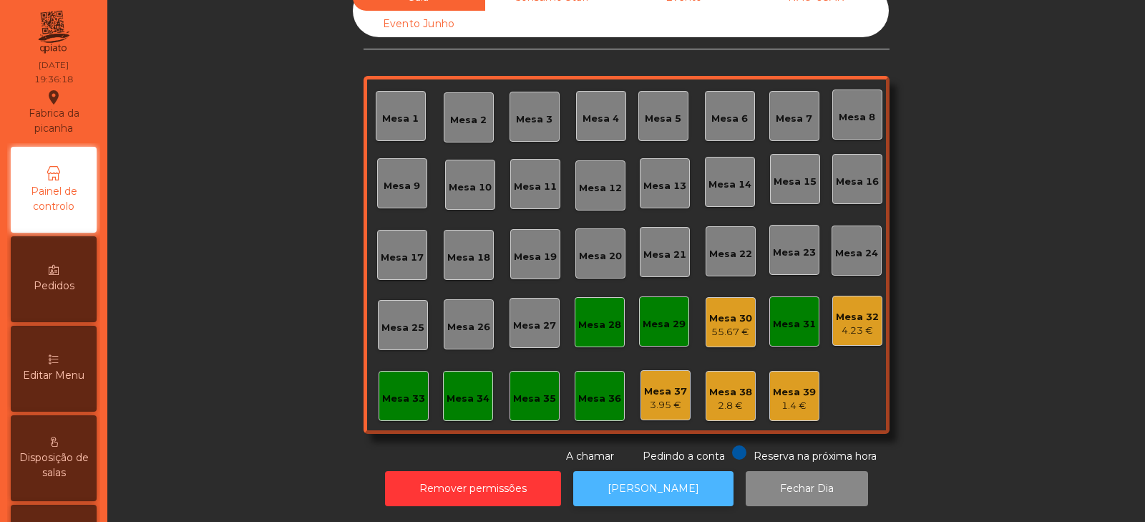
click at [671, 476] on button "[PERSON_NAME]" at bounding box center [653, 488] width 160 height 35
click at [727, 311] on div "Mesa 30" at bounding box center [730, 318] width 43 height 14
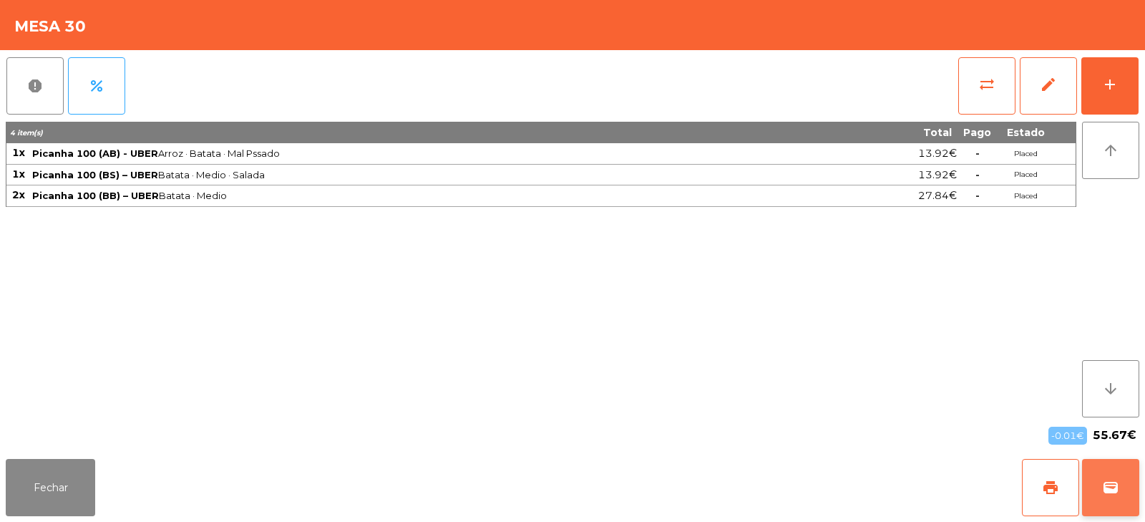
click at [1121, 478] on button "wallet" at bounding box center [1110, 487] width 57 height 57
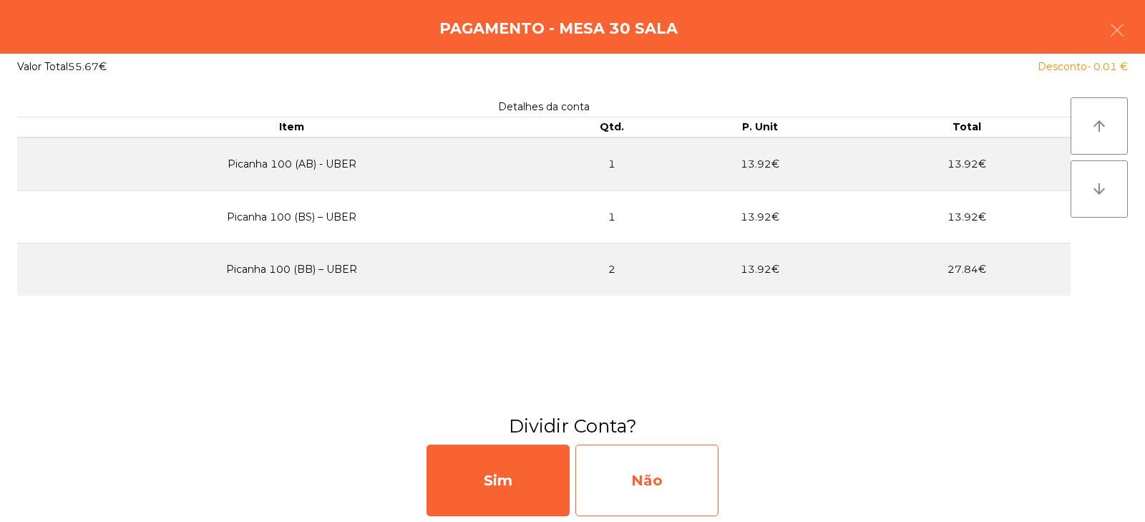
click at [667, 468] on div "Não" at bounding box center [647, 481] width 143 height 72
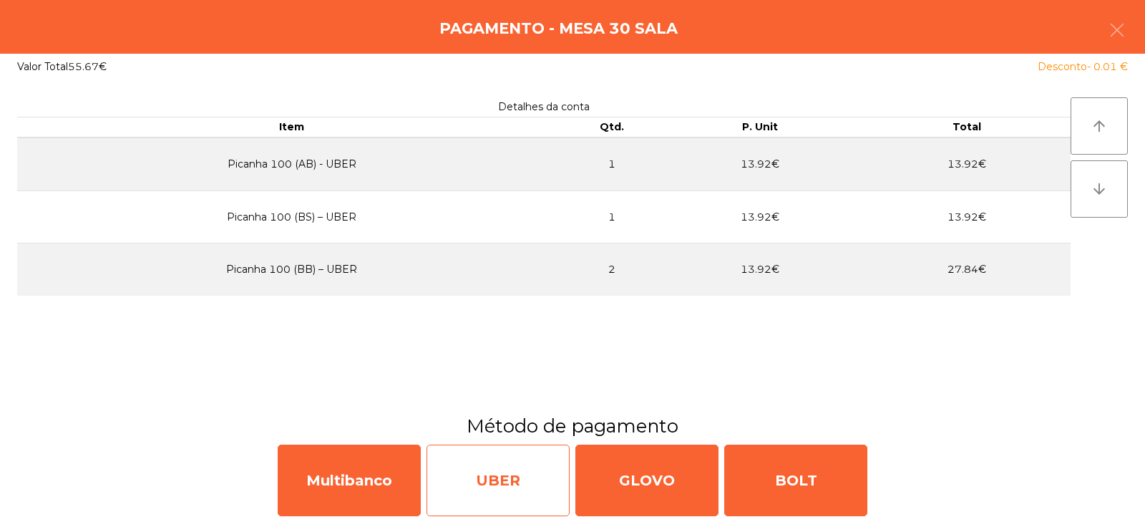
click at [502, 457] on div "UBER" at bounding box center [498, 481] width 143 height 72
select select "**"
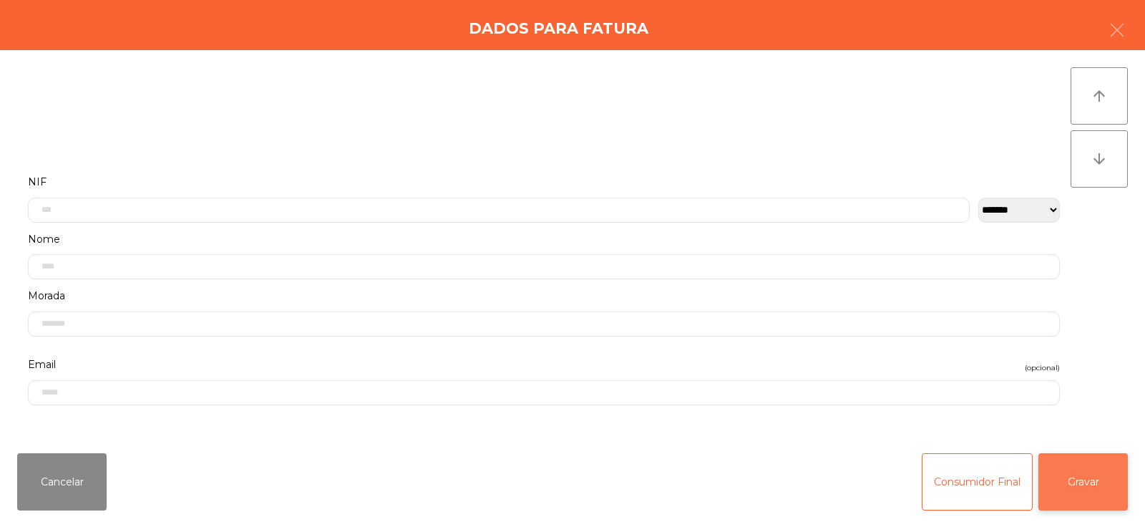
click at [1096, 490] on button "Gravar" at bounding box center [1083, 481] width 89 height 57
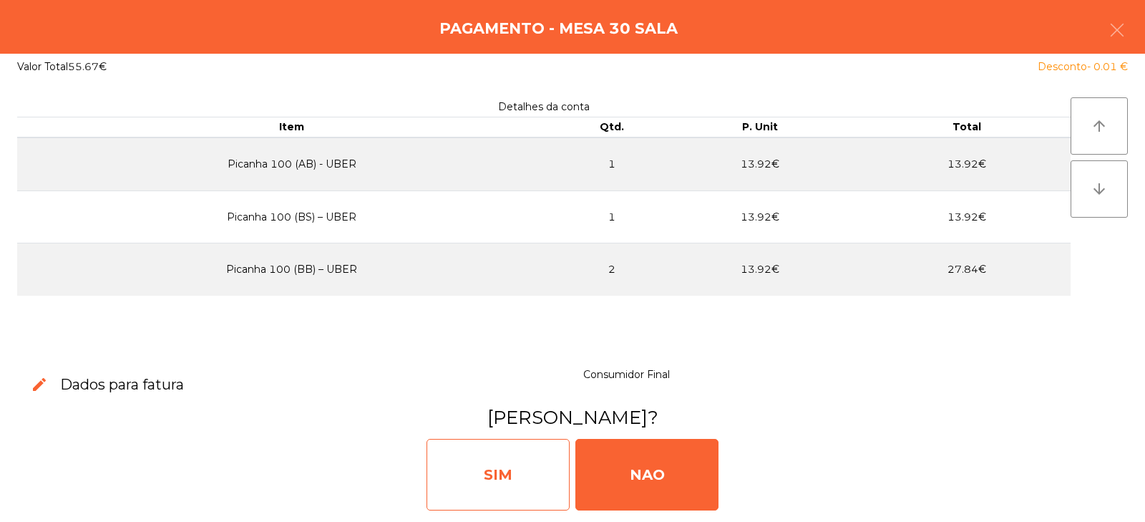
click at [514, 472] on div "SIM" at bounding box center [498, 475] width 143 height 72
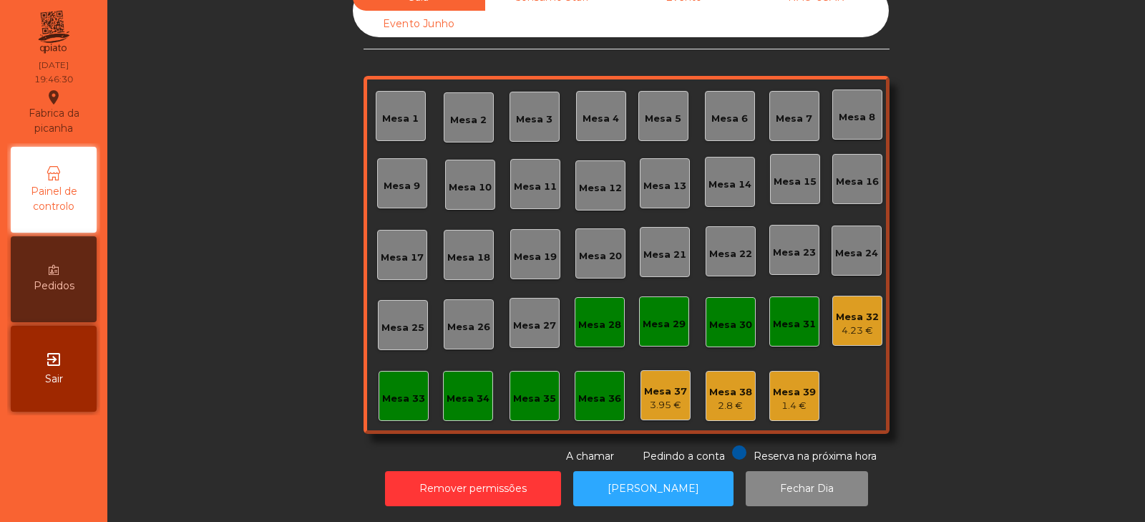
scroll to position [0, 0]
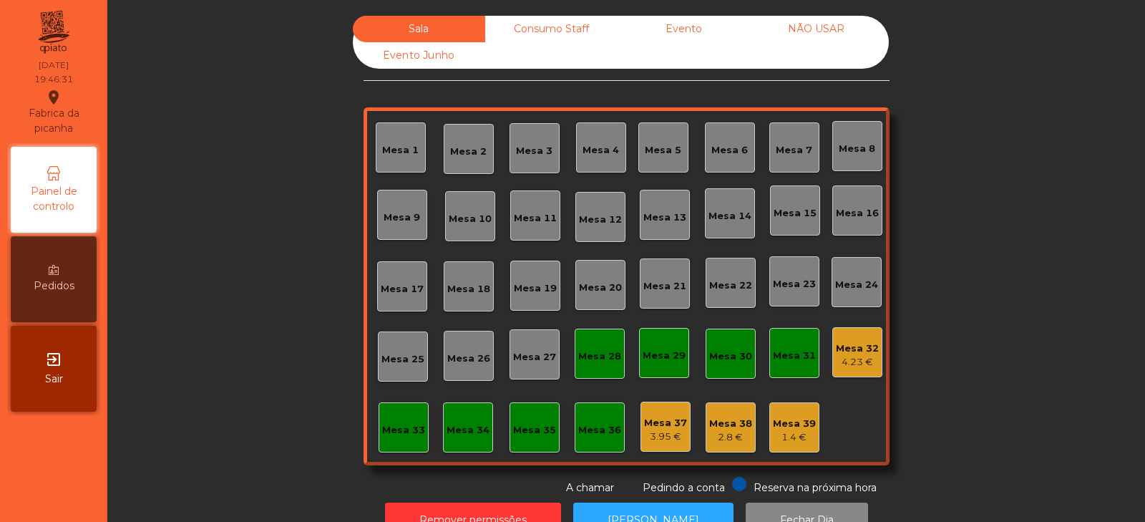
click at [558, 20] on div "Consumo Staff" at bounding box center [551, 29] width 132 height 26
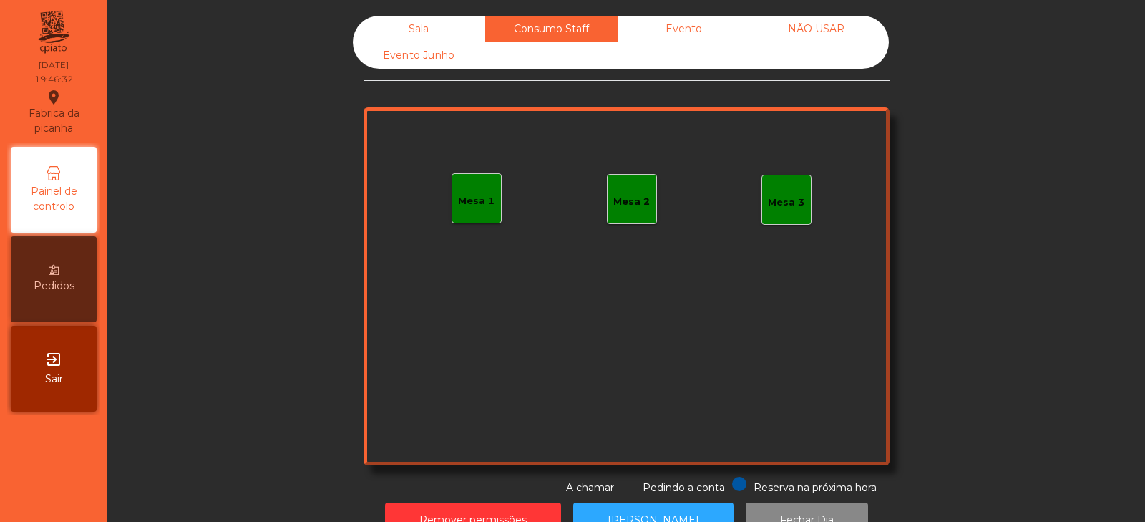
click at [479, 189] on div "Mesa 1" at bounding box center [476, 198] width 37 height 20
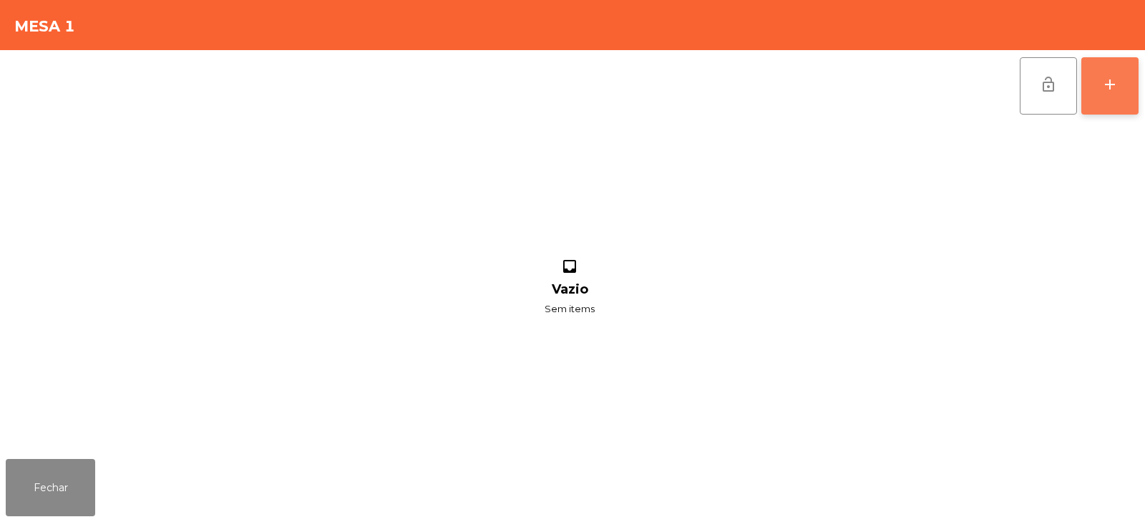
click at [1110, 110] on button "add" at bounding box center [1110, 85] width 57 height 57
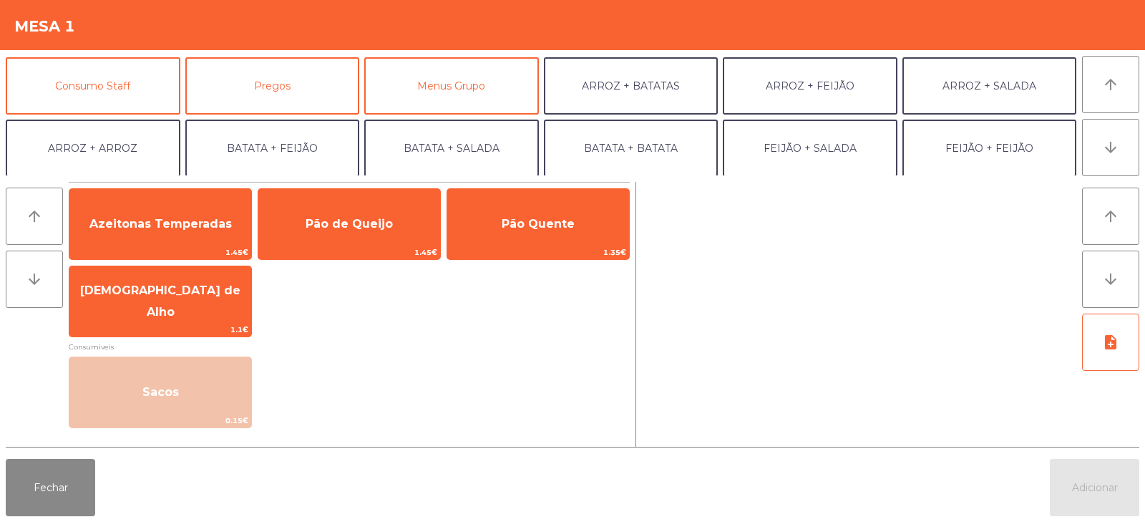
scroll to position [125, 0]
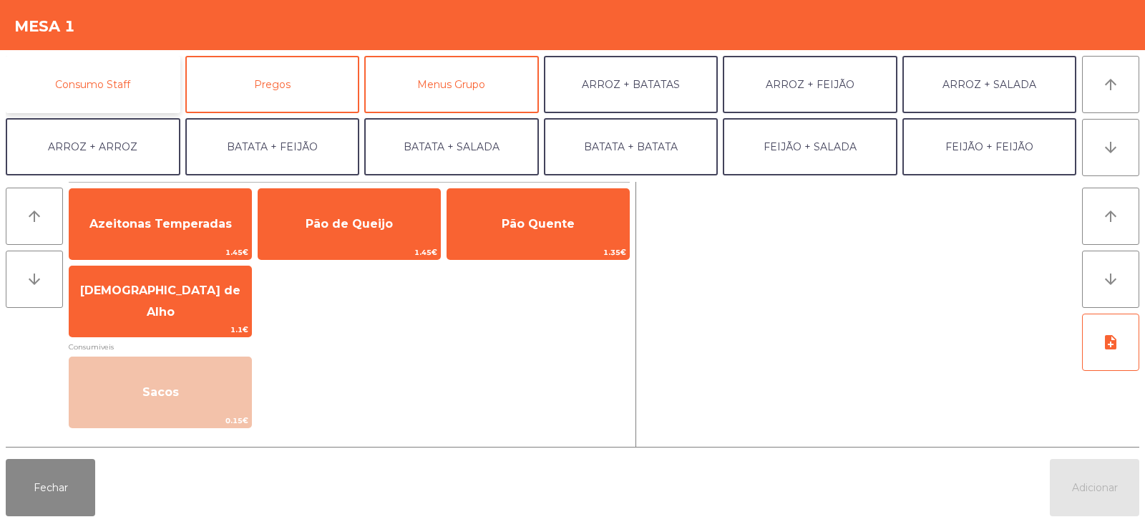
click at [144, 87] on button "Consumo Staff" at bounding box center [93, 84] width 175 height 57
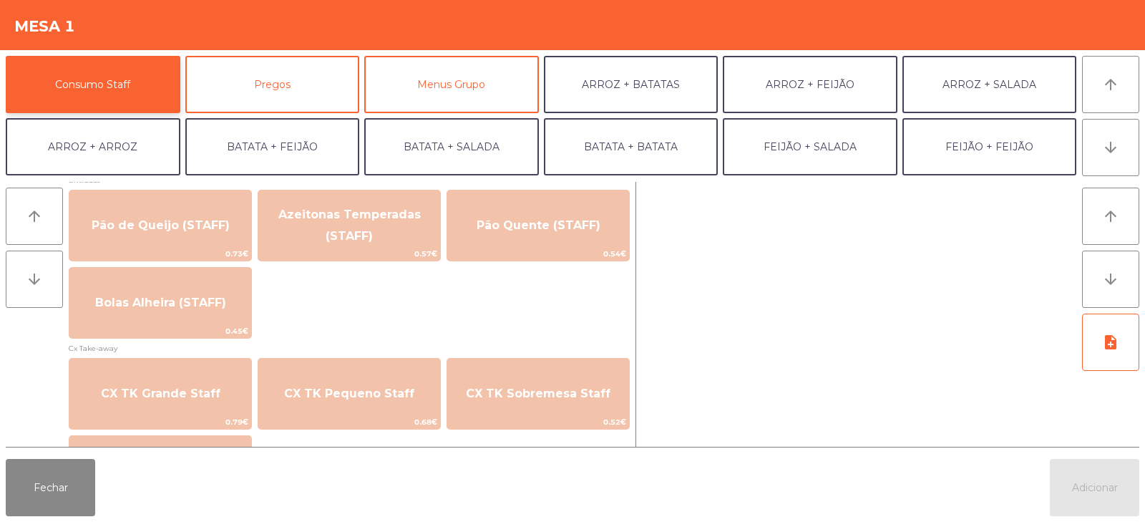
scroll to position [1151, 0]
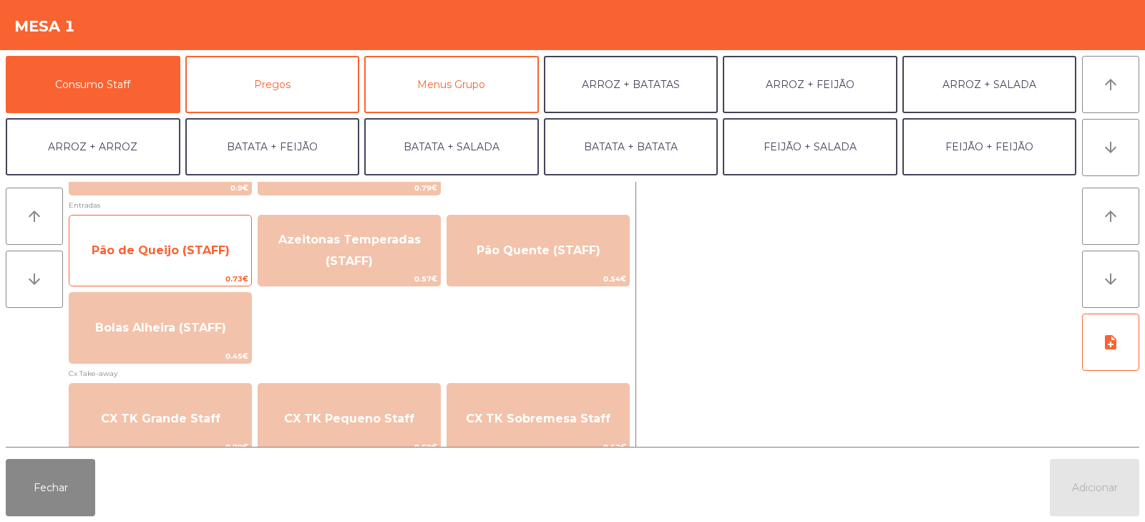
click at [210, 263] on span "Pão de Queijo (STAFF)" at bounding box center [160, 250] width 182 height 39
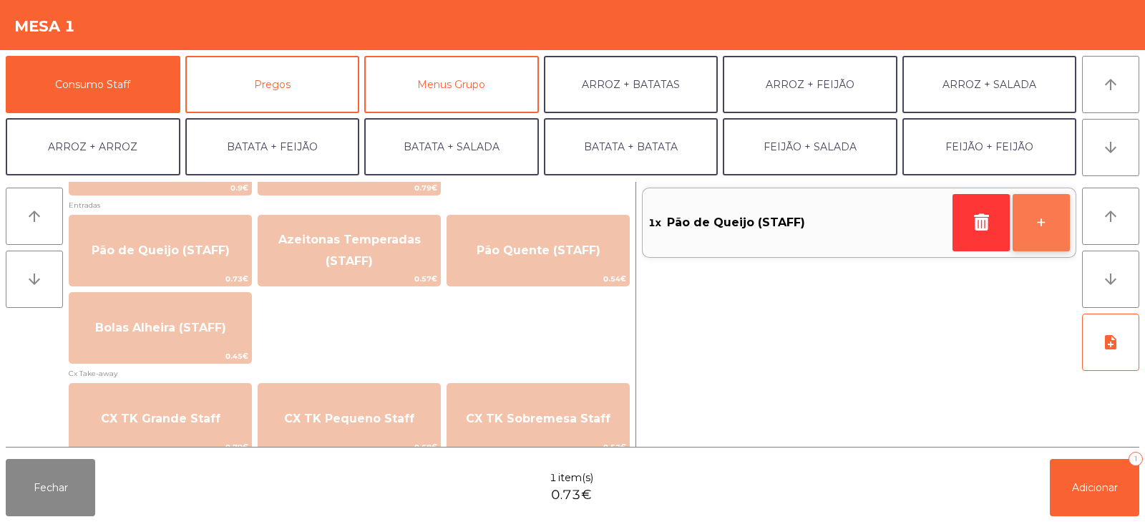
click at [1022, 226] on button "+" at bounding box center [1041, 222] width 57 height 57
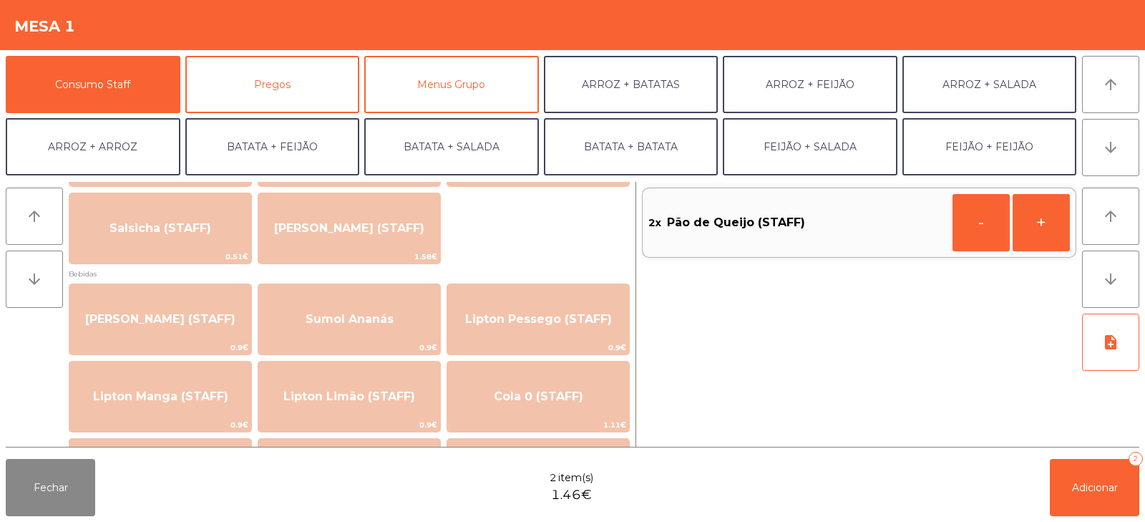
scroll to position [0, 0]
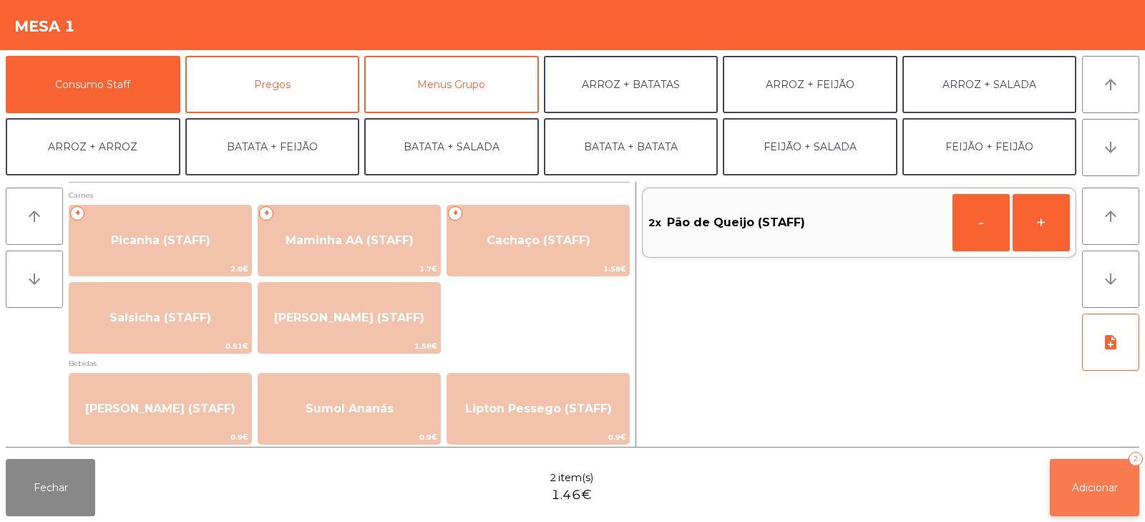
click at [1110, 481] on span "Adicionar" at bounding box center [1095, 487] width 46 height 13
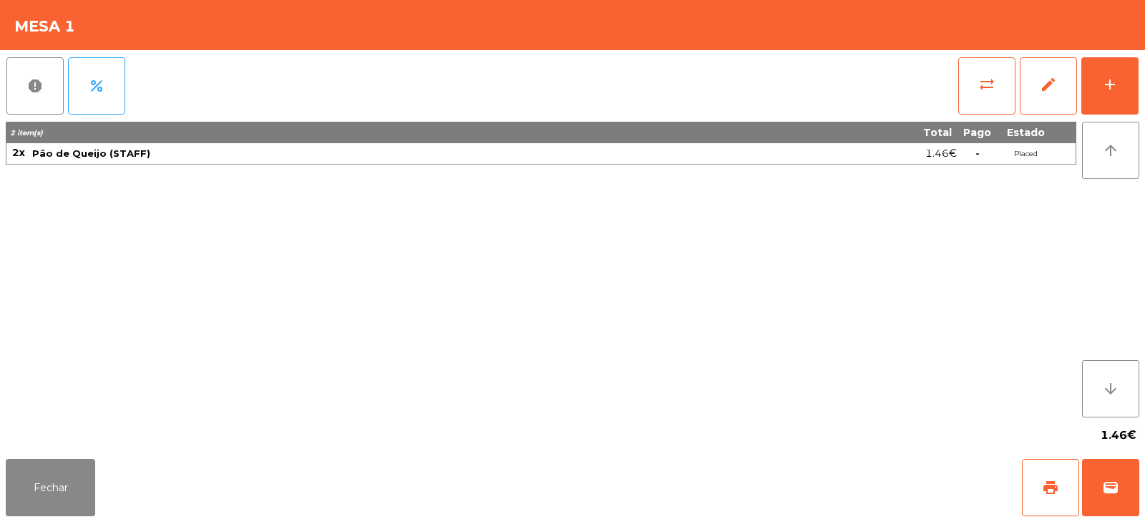
click at [619, 394] on div "2 item(s) Total Pago Estado 2x Pão de Queijo (STAFF) 1.46€ - Placed" at bounding box center [541, 270] width 1071 height 296
click at [55, 490] on button "Fechar" at bounding box center [50, 487] width 89 height 57
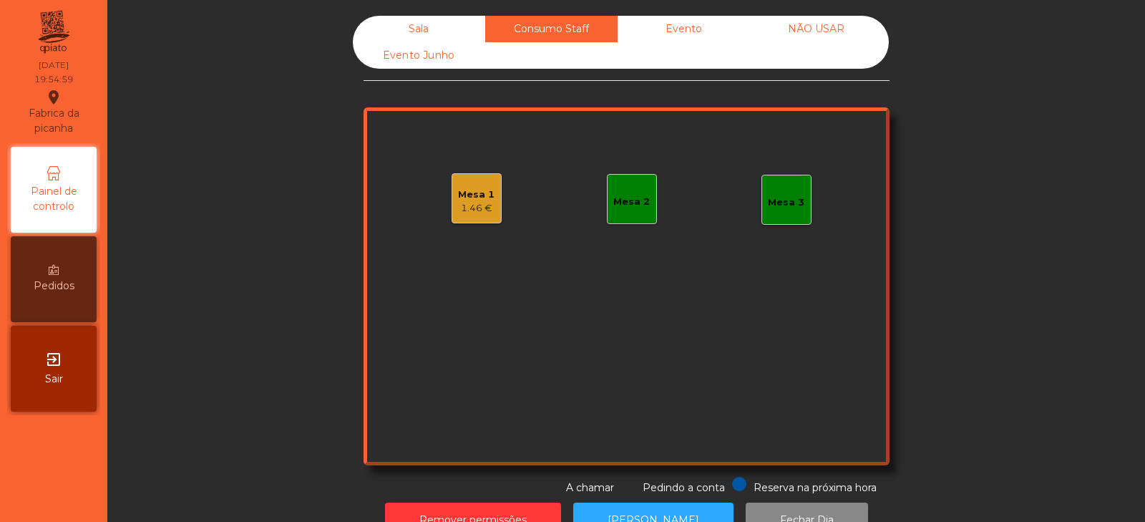
click at [422, 24] on div "Sala" at bounding box center [419, 29] width 132 height 26
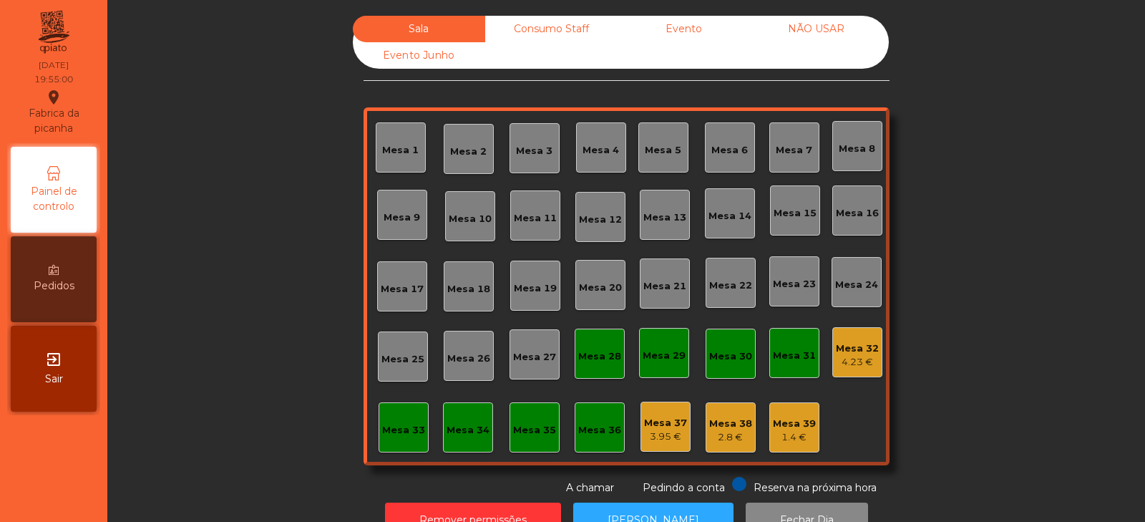
click at [675, 214] on div "Mesa 13" at bounding box center [665, 217] width 43 height 14
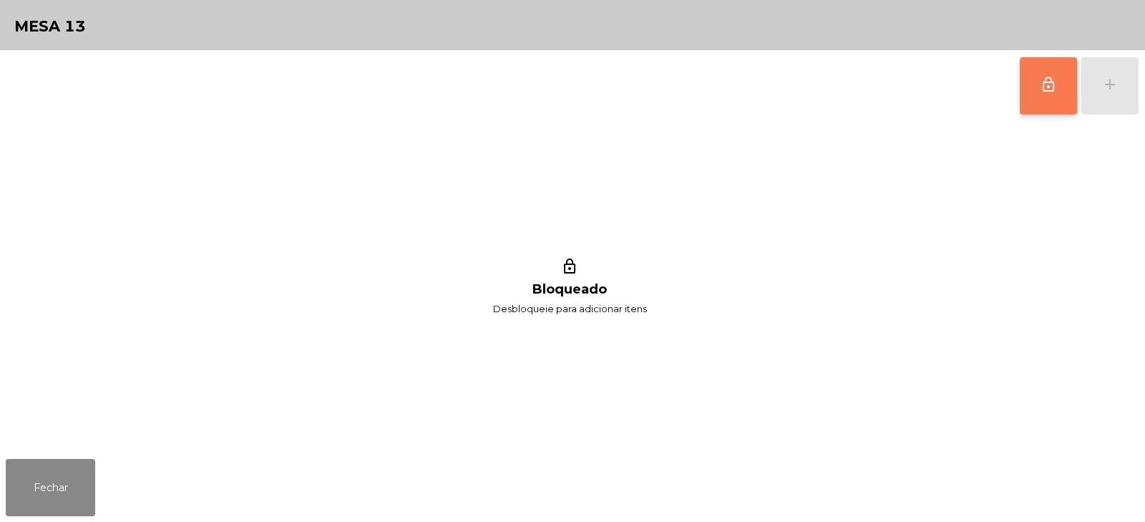
click at [1052, 92] on span "lock_outline" at bounding box center [1048, 84] width 17 height 17
click at [1119, 94] on button "add" at bounding box center [1110, 85] width 57 height 57
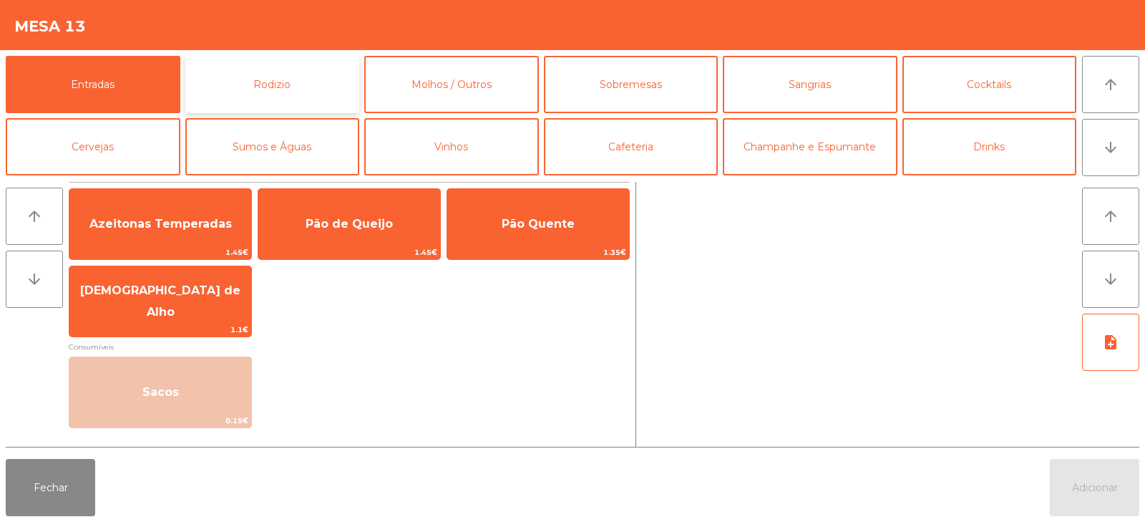
click at [309, 82] on button "Rodizio" at bounding box center [272, 84] width 175 height 57
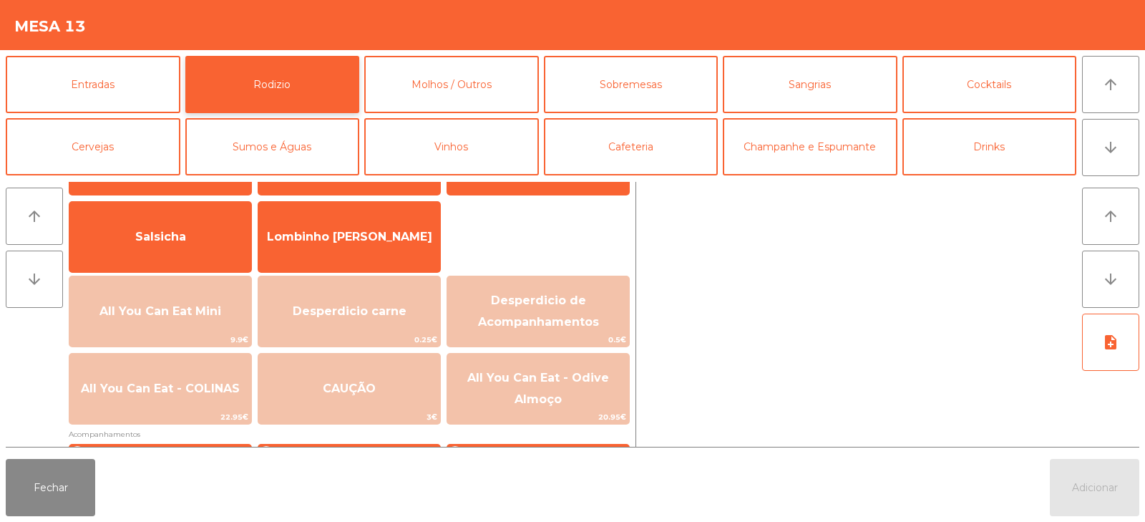
scroll to position [120, 0]
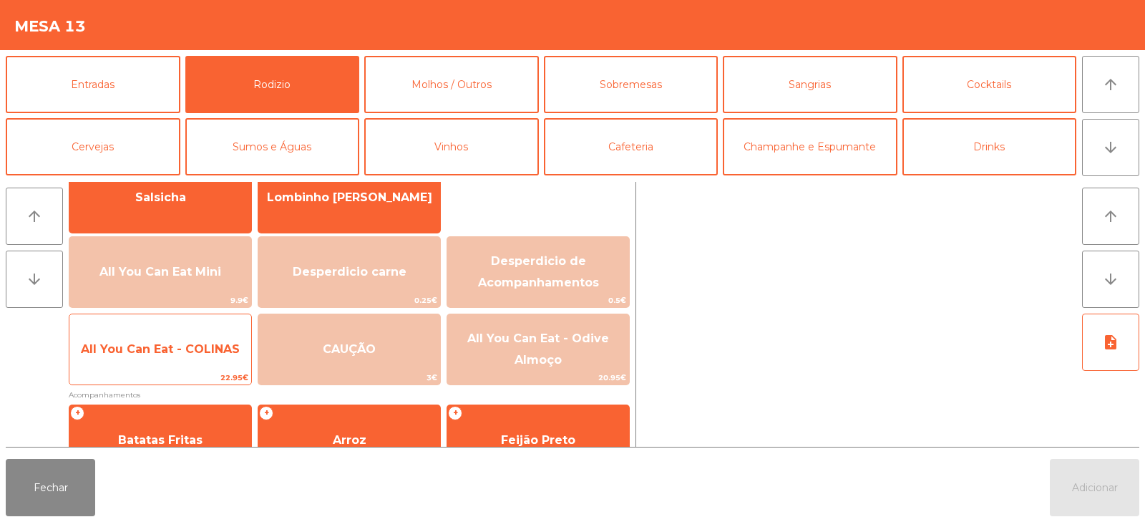
click at [218, 347] on span "All You Can Eat - COLINAS" at bounding box center [160, 349] width 159 height 14
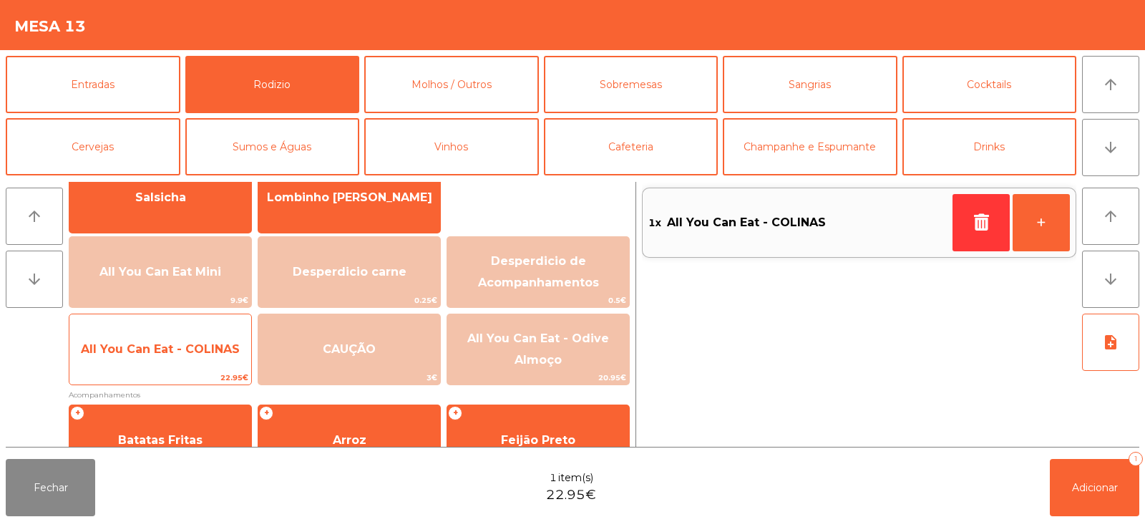
click at [216, 351] on span "All You Can Eat - COLINAS" at bounding box center [160, 349] width 159 height 14
click at [218, 353] on span "All You Can Eat - COLINAS" at bounding box center [160, 349] width 159 height 14
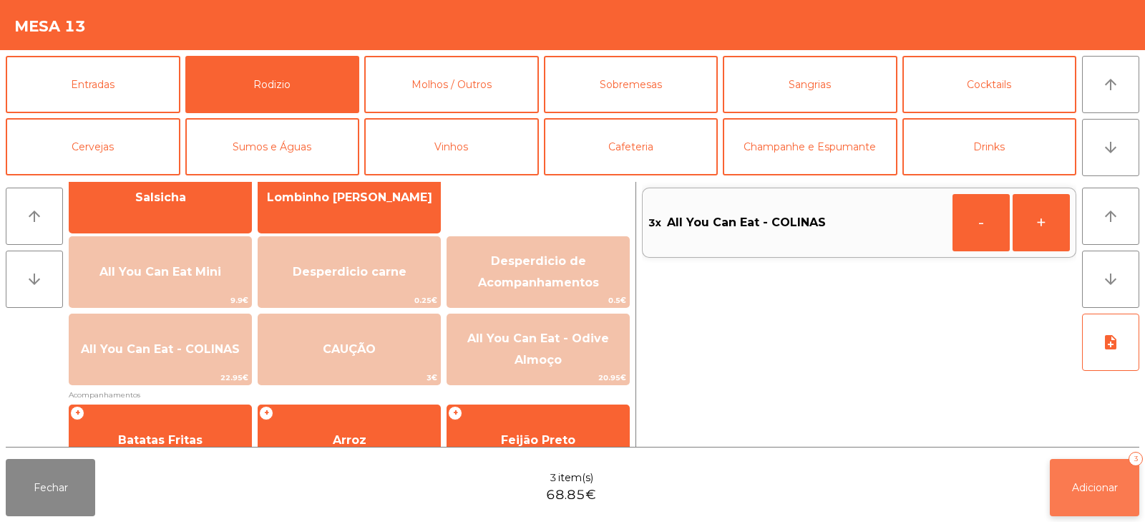
click at [1103, 478] on button "Adicionar 3" at bounding box center [1094, 487] width 89 height 57
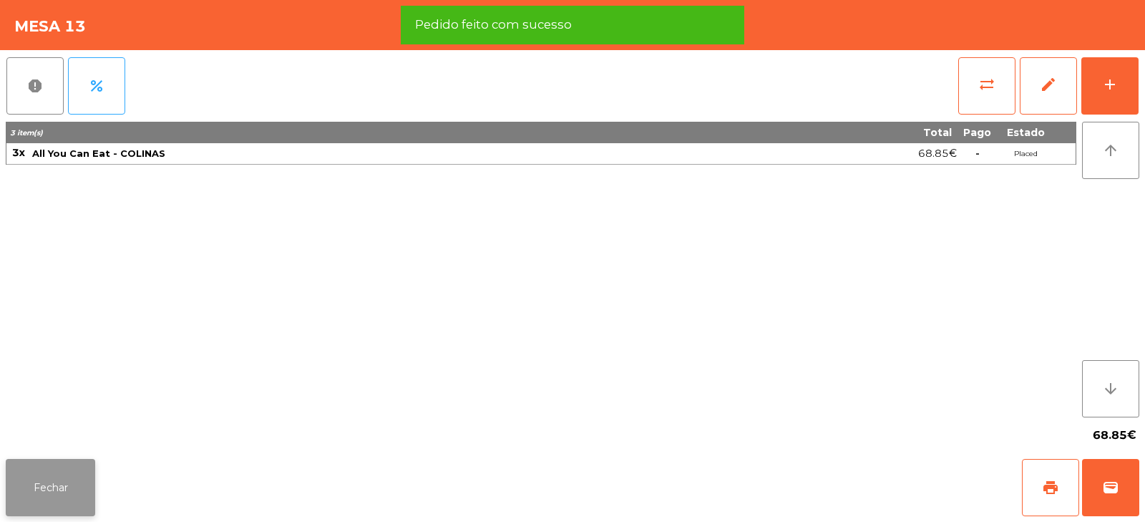
click at [68, 483] on button "Fechar" at bounding box center [50, 487] width 89 height 57
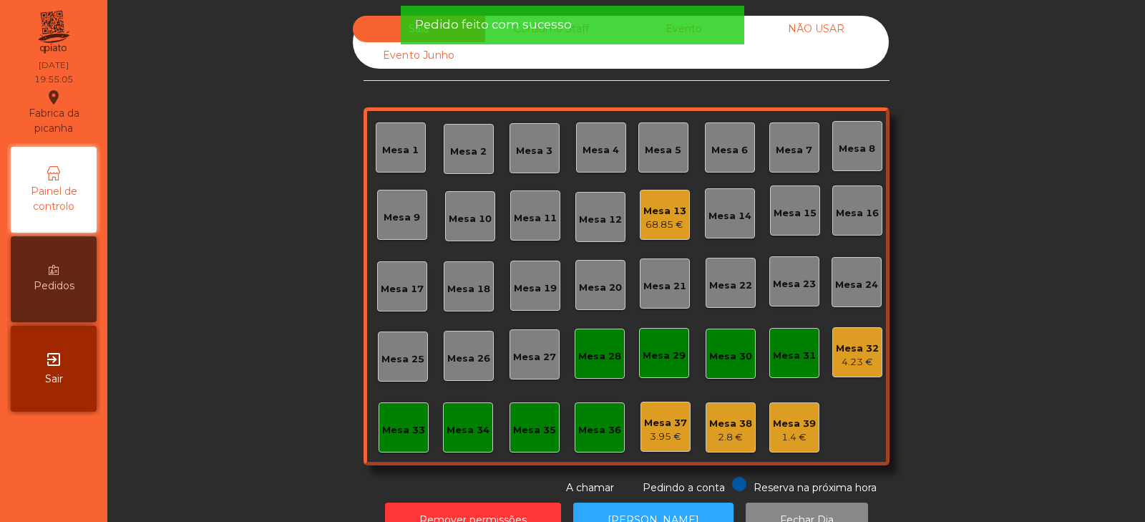
scroll to position [42, 0]
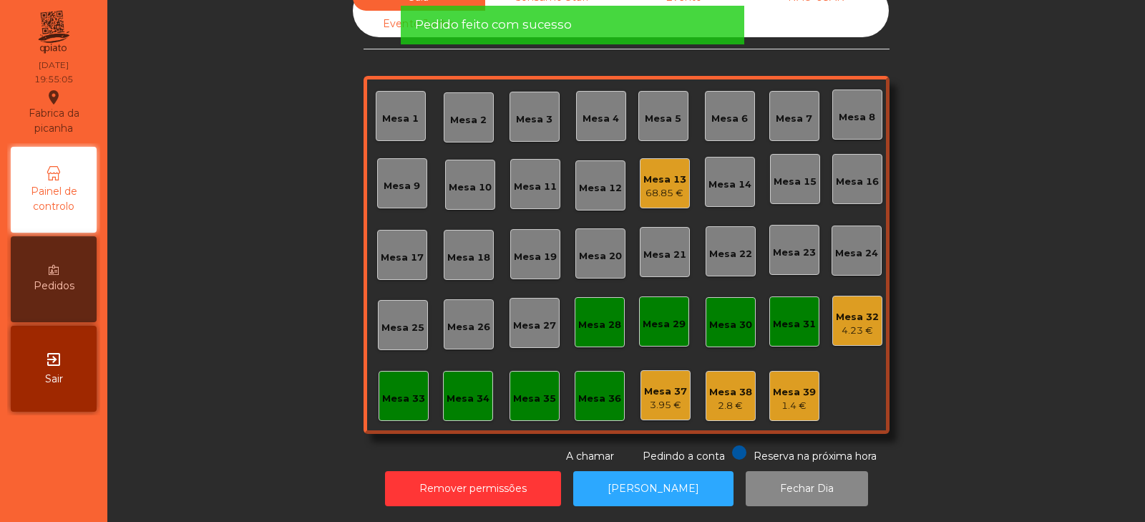
click at [262, 258] on div "Sala Consumo Staff Evento NÃO USAR Evento Junho Mesa 1 Mesa 2 Mesa 3 [GEOGRAPHI…" at bounding box center [626, 224] width 999 height 480
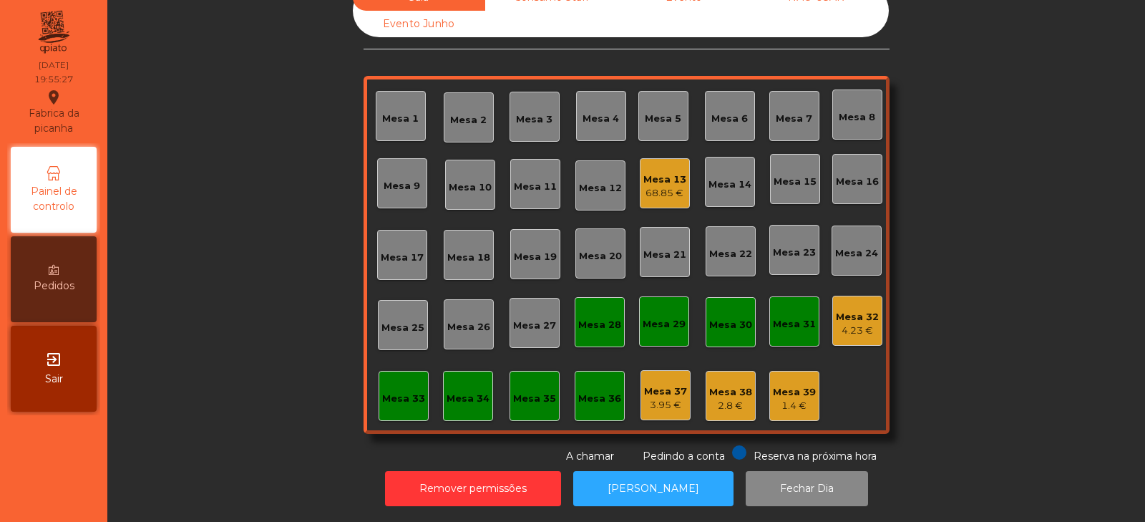
scroll to position [0, 0]
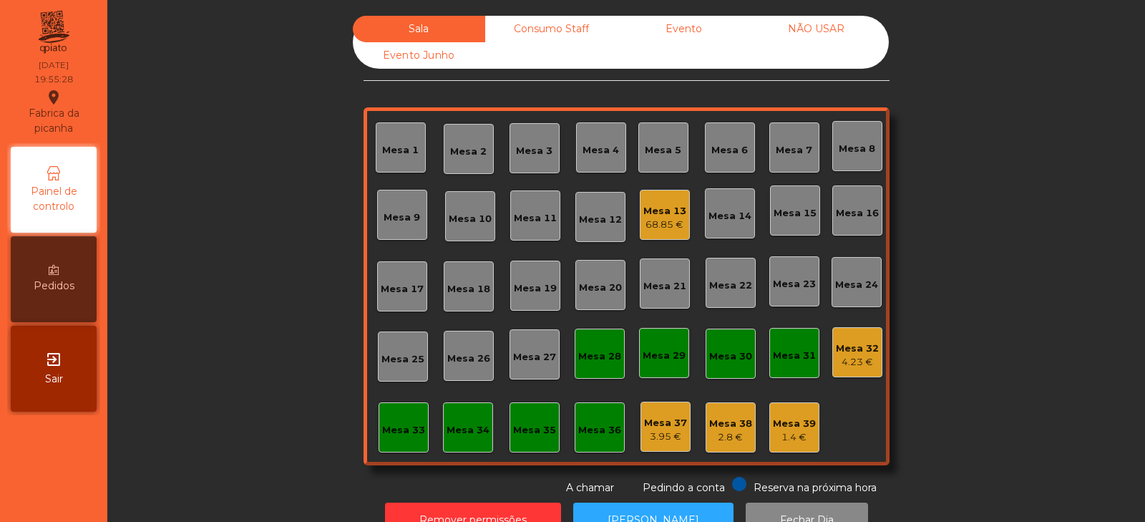
click at [845, 348] on div "Mesa 32" at bounding box center [857, 349] width 43 height 14
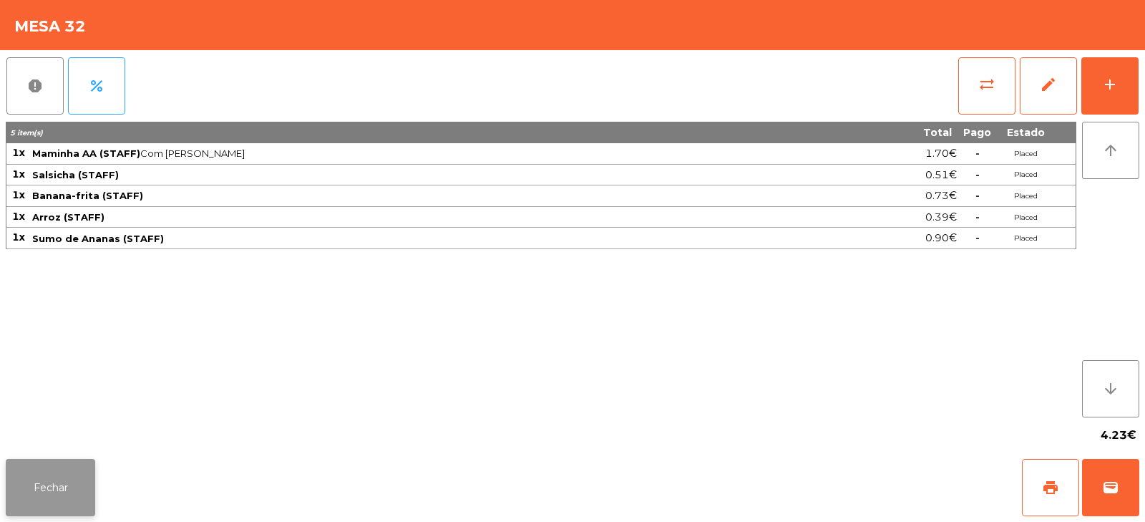
click at [57, 488] on button "Fechar" at bounding box center [50, 487] width 89 height 57
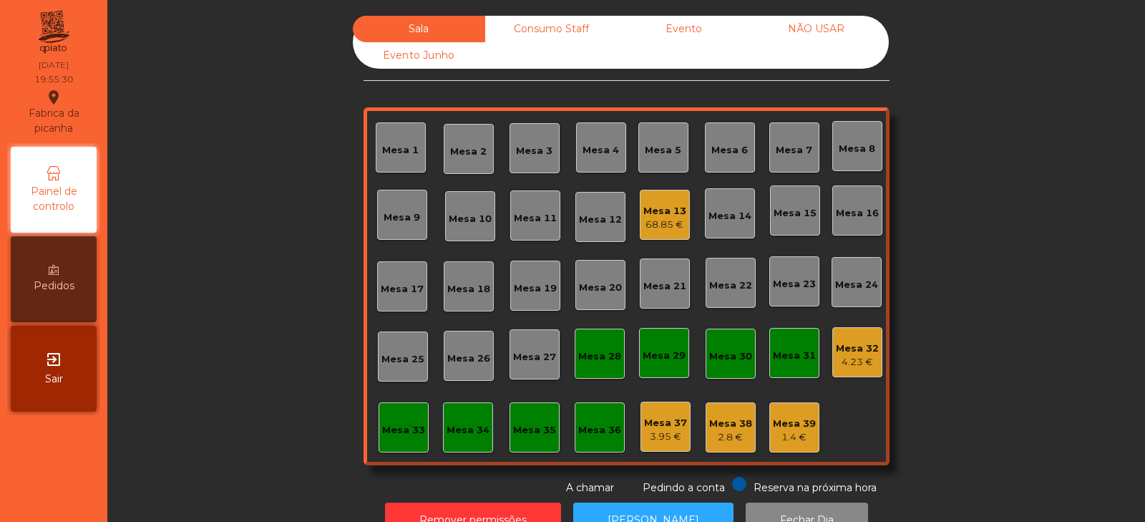
click at [520, 32] on div "Consumo Staff" at bounding box center [551, 29] width 132 height 26
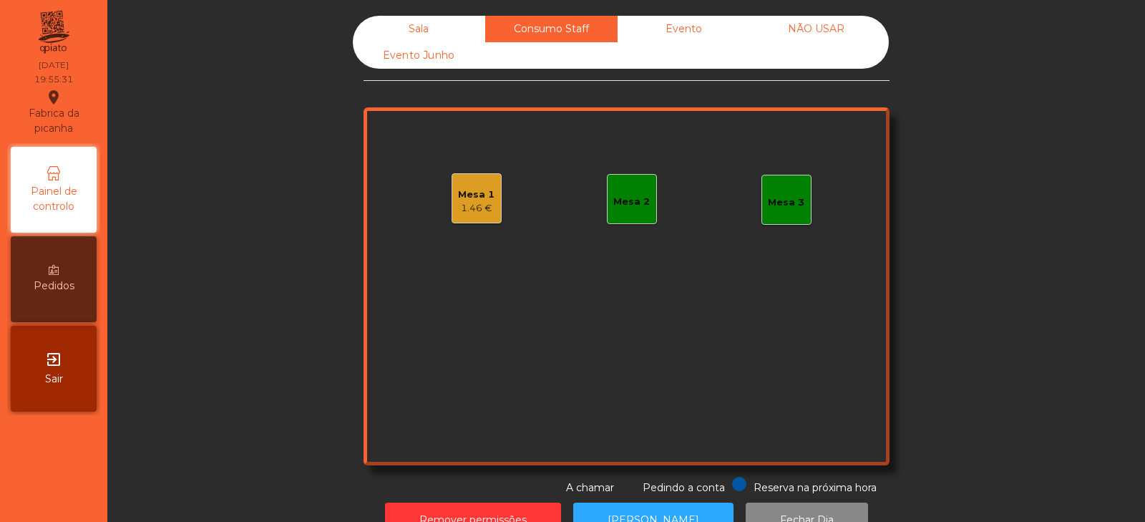
click at [462, 215] on div "1.46 €" at bounding box center [476, 208] width 37 height 14
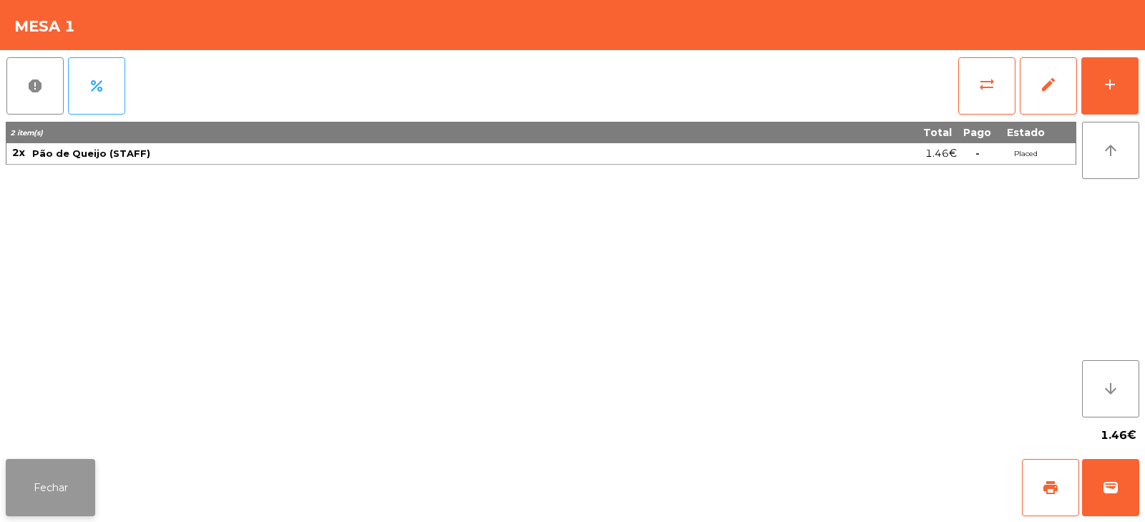
click at [62, 493] on button "Fechar" at bounding box center [50, 487] width 89 height 57
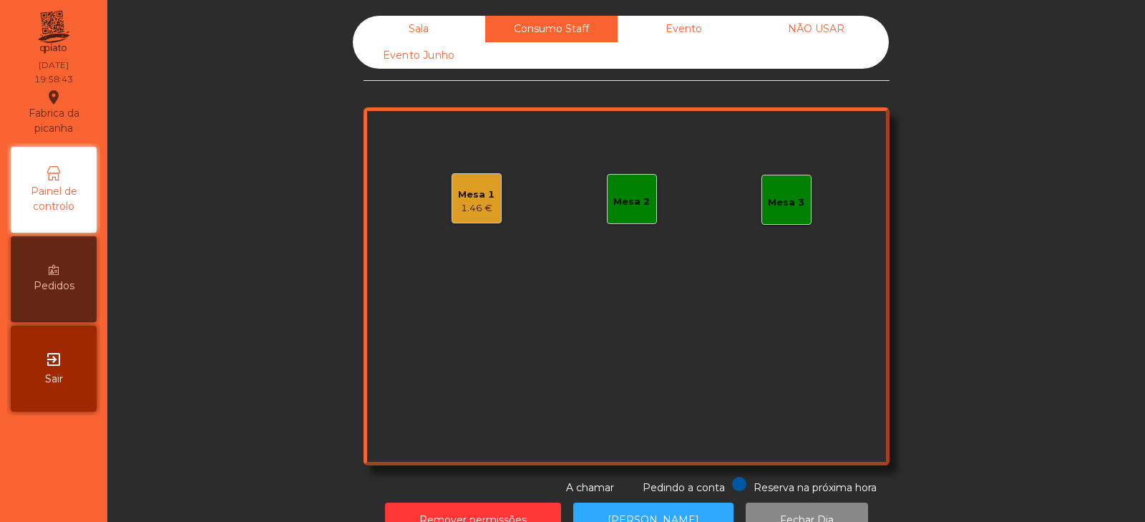
click at [412, 27] on div "Sala" at bounding box center [419, 29] width 132 height 26
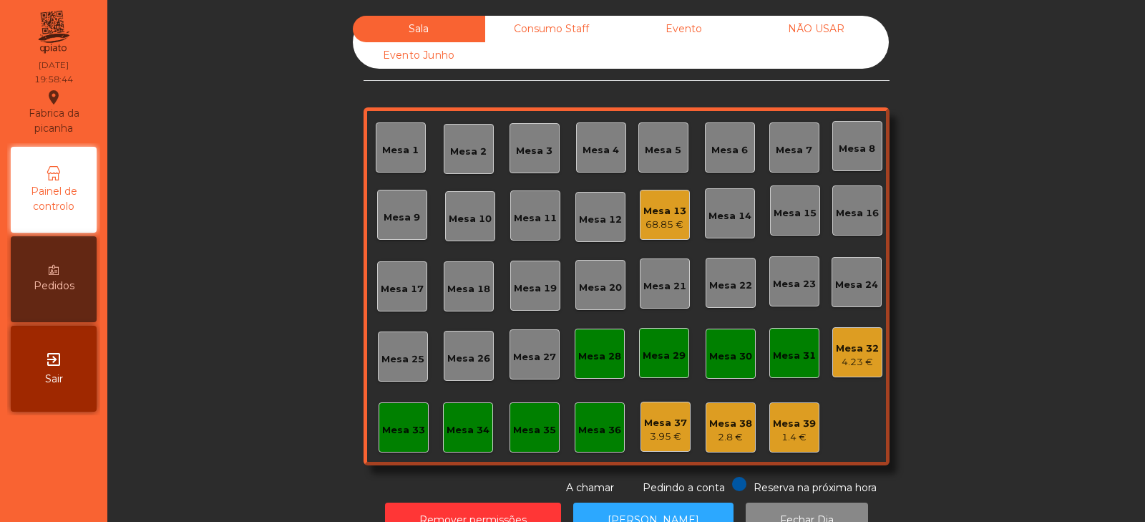
click at [617, 152] on div "Mesa 4" at bounding box center [601, 147] width 50 height 50
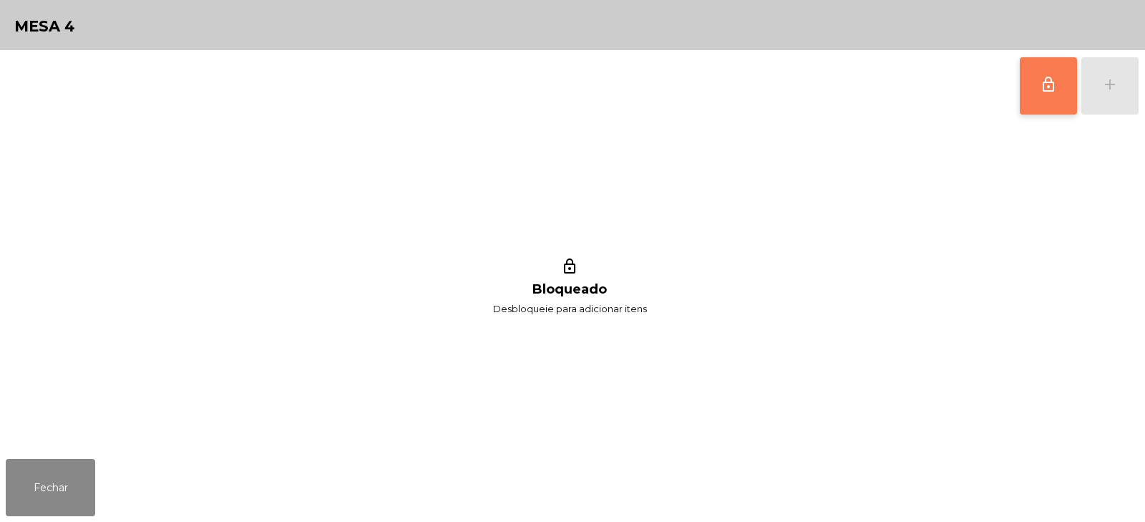
click at [1040, 92] on button "lock_outline" at bounding box center [1048, 85] width 57 height 57
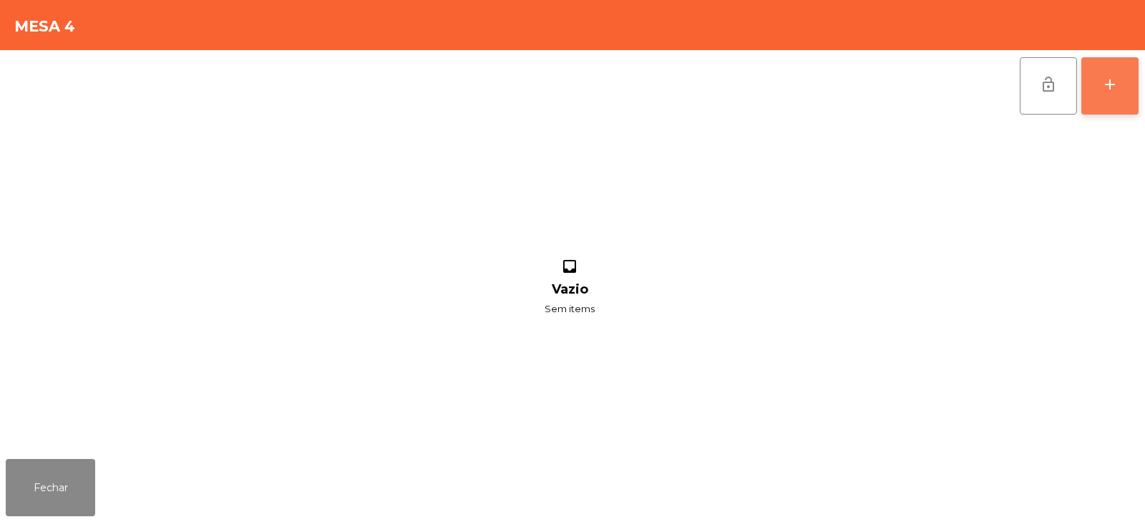
click at [1123, 93] on button "add" at bounding box center [1110, 85] width 57 height 57
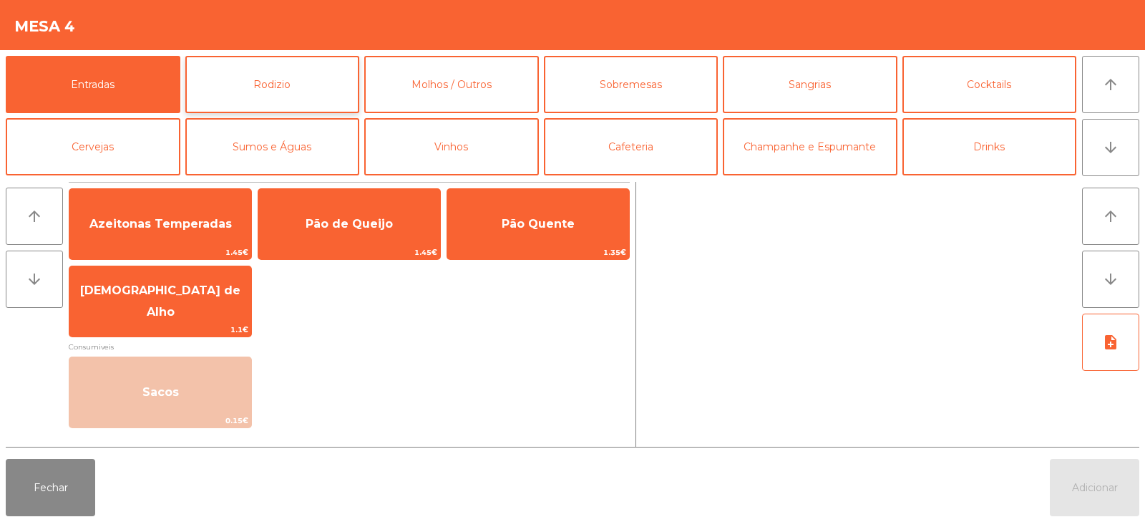
click at [270, 91] on button "Rodizio" at bounding box center [272, 84] width 175 height 57
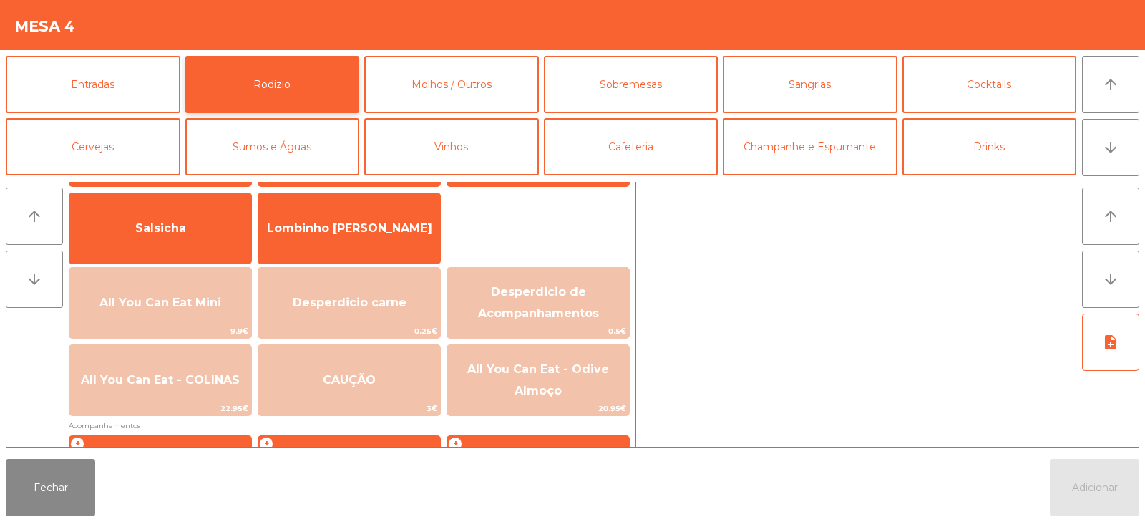
scroll to position [105, 0]
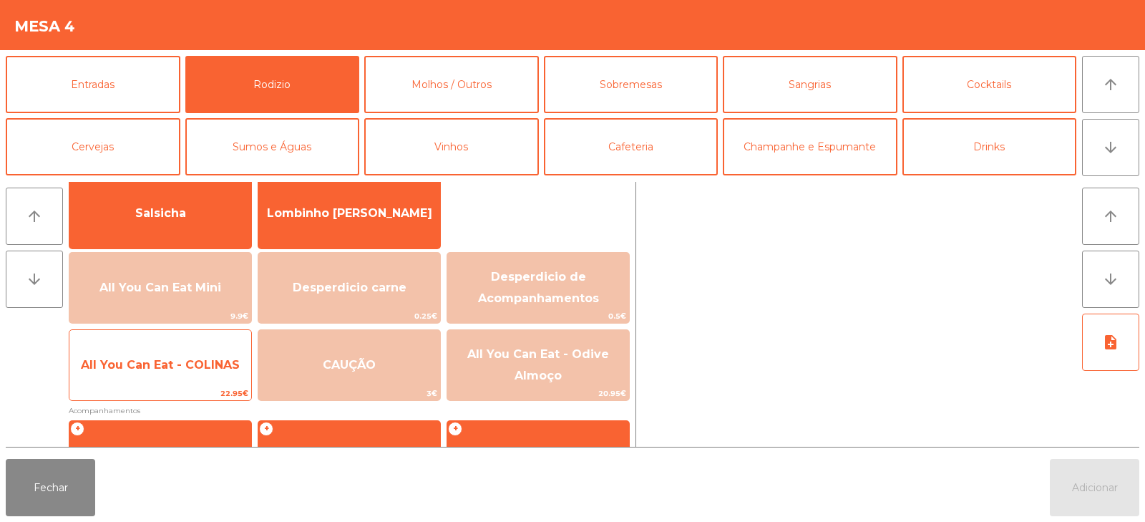
click at [193, 378] on span "All You Can Eat - COLINAS" at bounding box center [160, 365] width 182 height 39
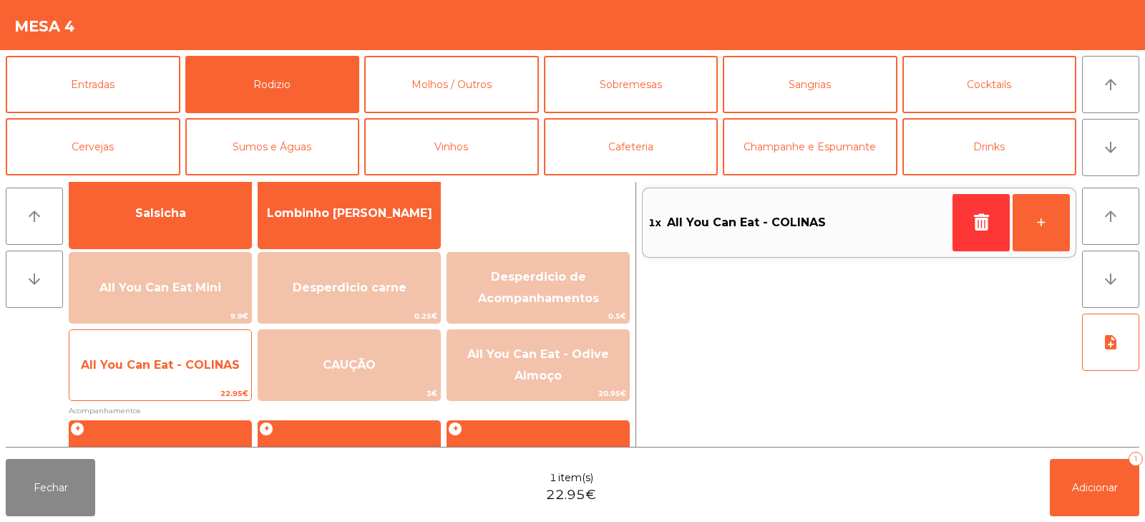
click at [198, 379] on span "All You Can Eat - COLINAS" at bounding box center [160, 365] width 182 height 39
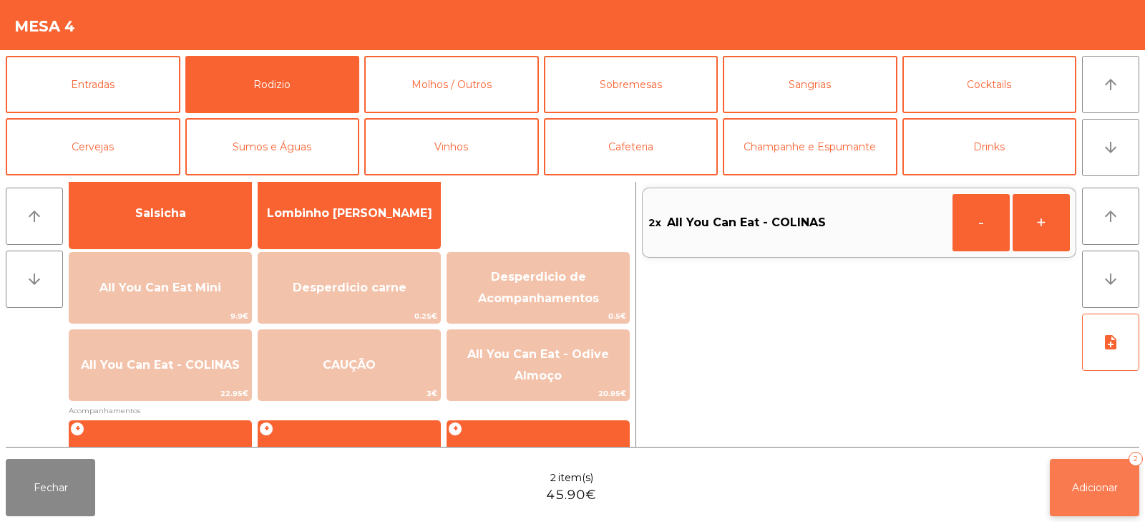
click at [1075, 488] on span "Adicionar" at bounding box center [1095, 487] width 46 height 13
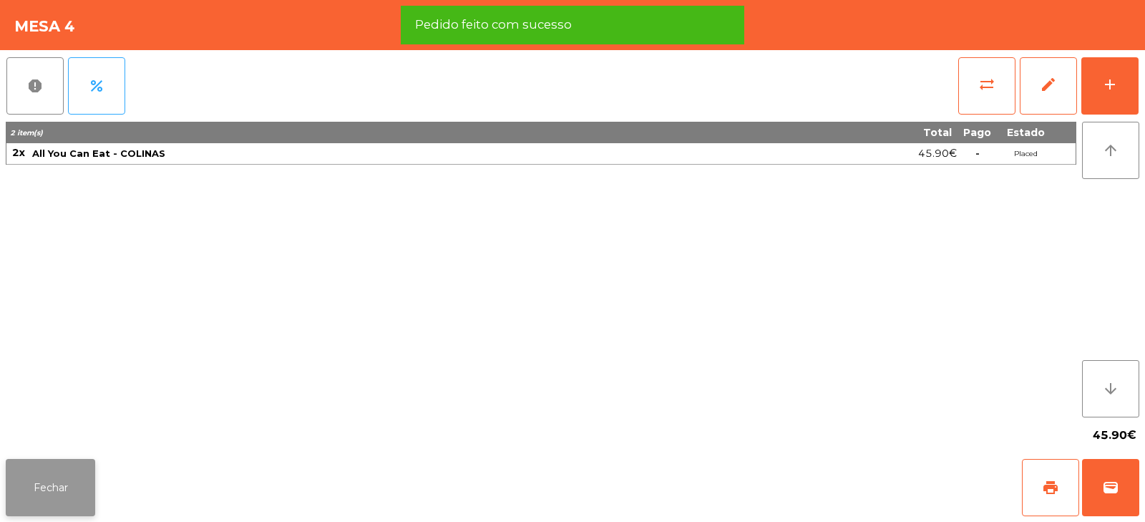
click at [51, 497] on button "Fechar" at bounding box center [50, 487] width 89 height 57
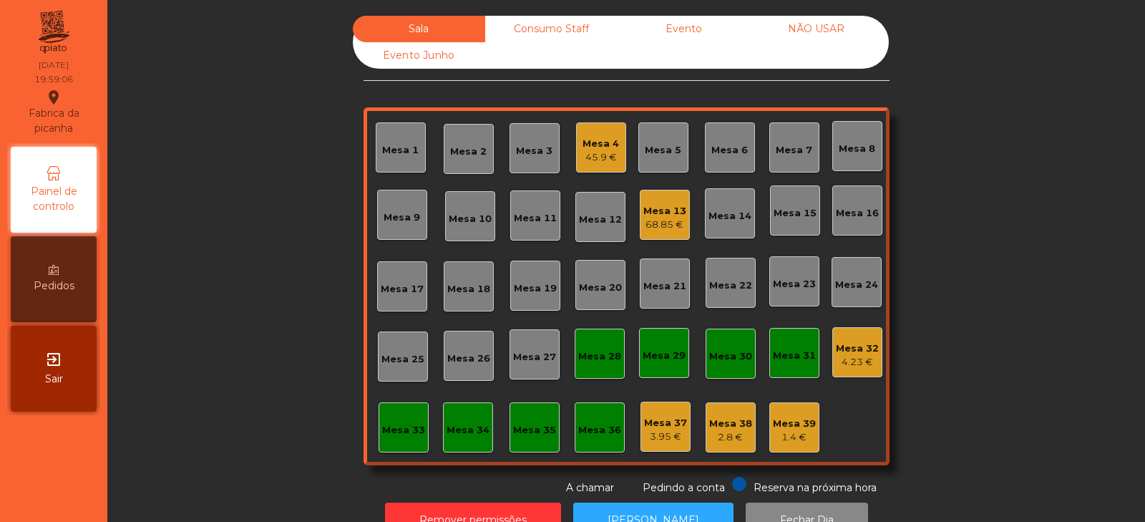
click at [561, 27] on div "Consumo Staff" at bounding box center [551, 29] width 132 height 26
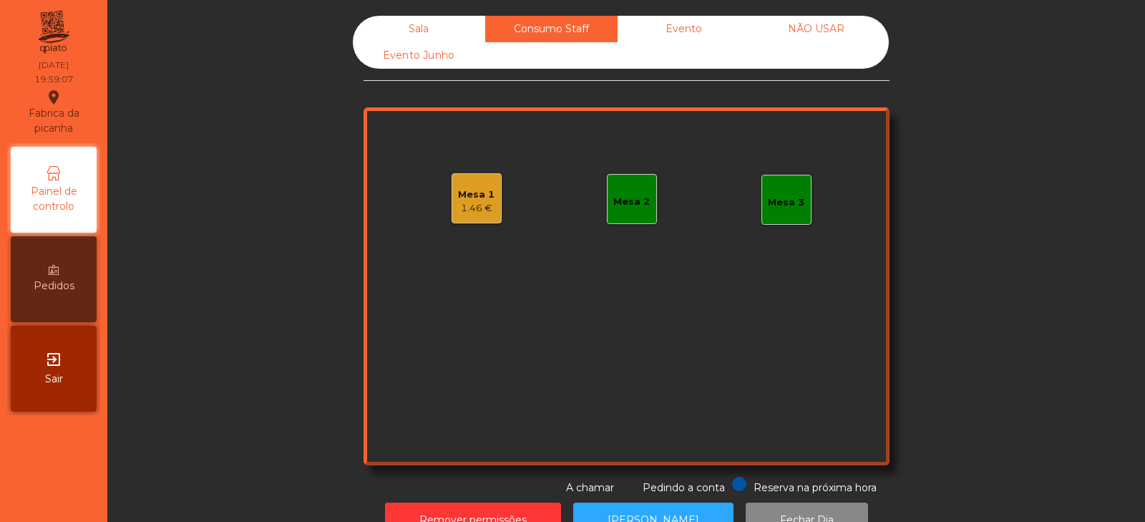
click at [483, 210] on div "1.46 €" at bounding box center [476, 208] width 37 height 14
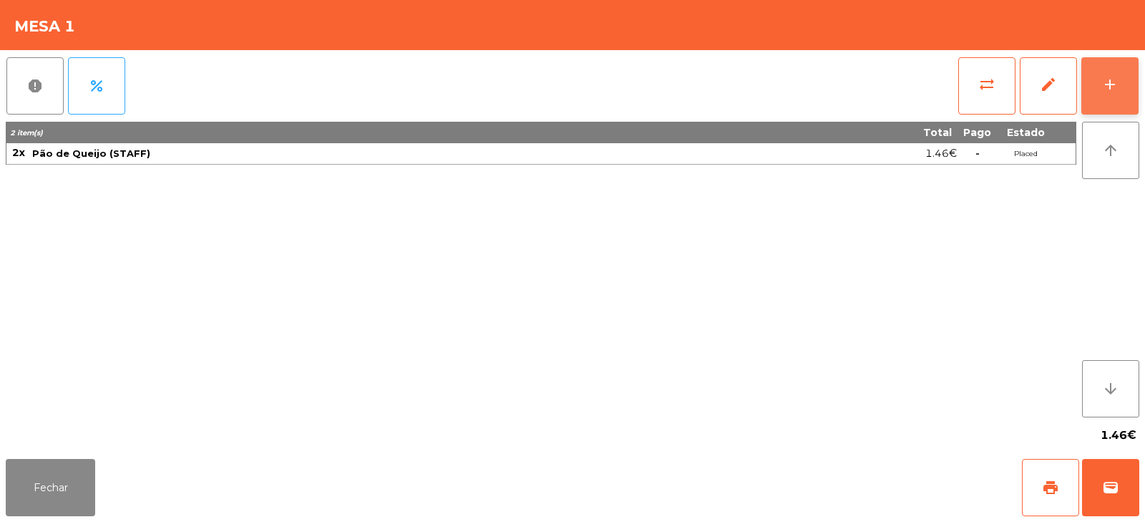
click at [1109, 95] on button "add" at bounding box center [1110, 85] width 57 height 57
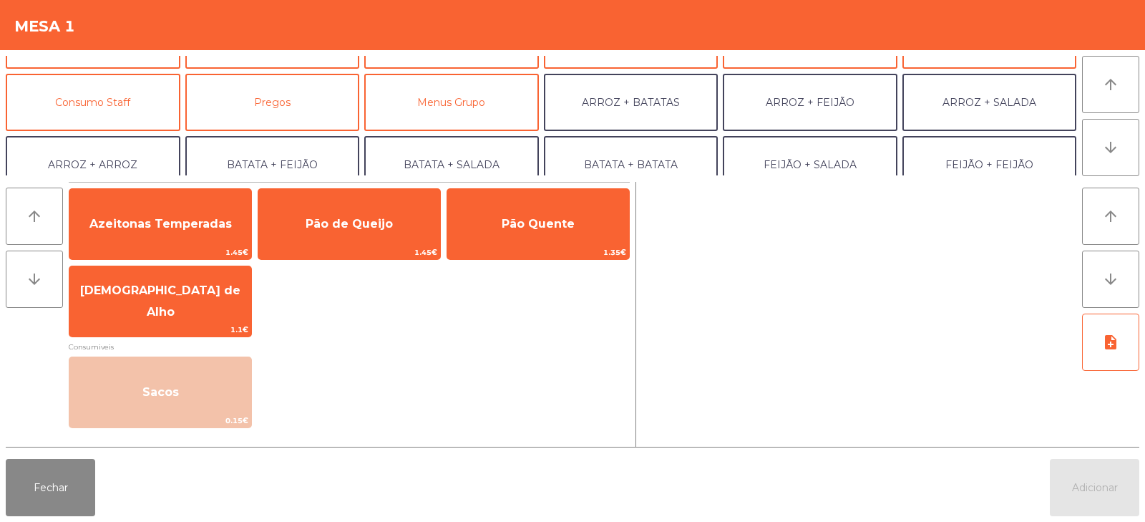
scroll to position [101, 0]
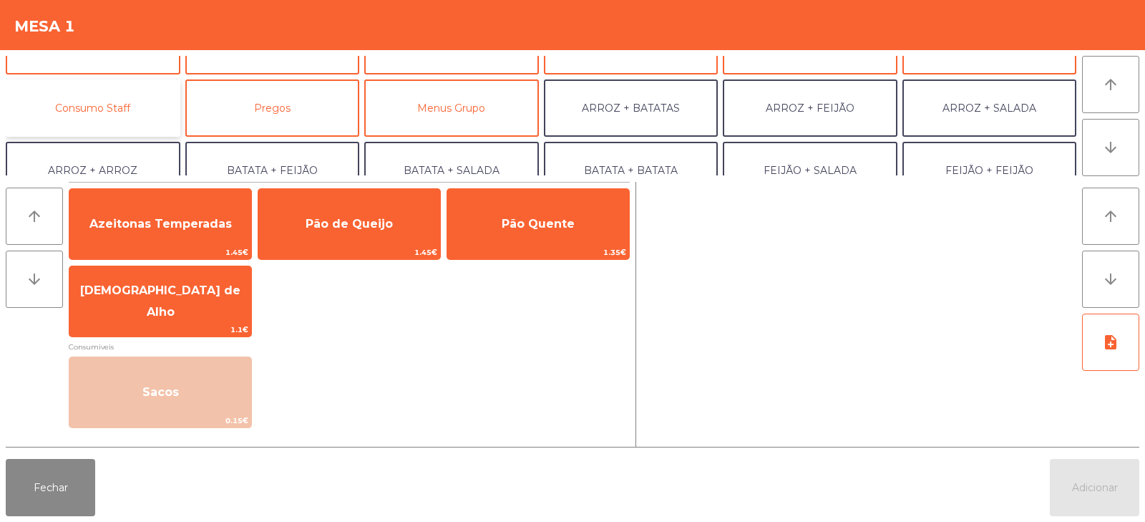
click at [150, 110] on button "Consumo Staff" at bounding box center [93, 107] width 175 height 57
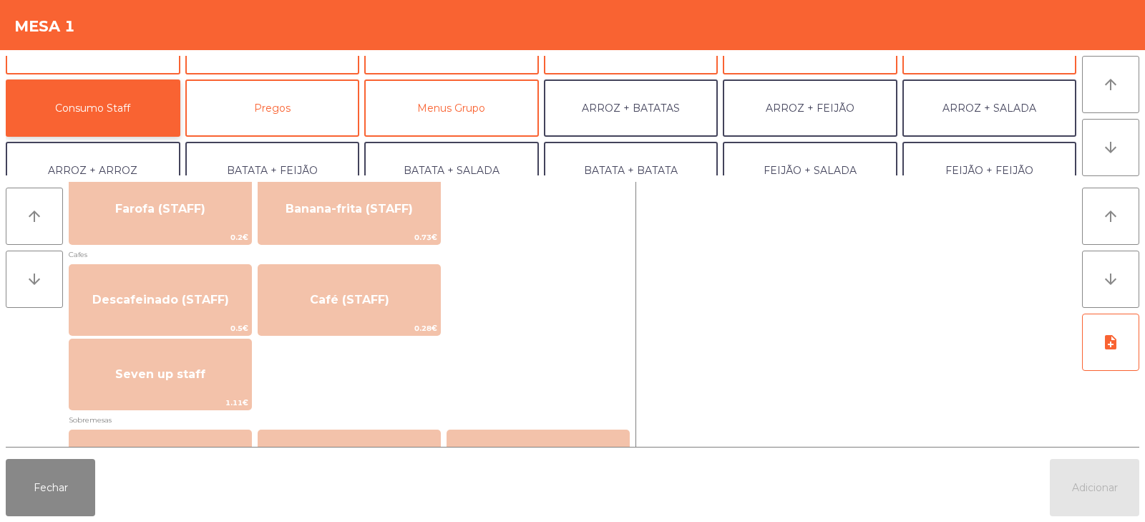
scroll to position [783, 0]
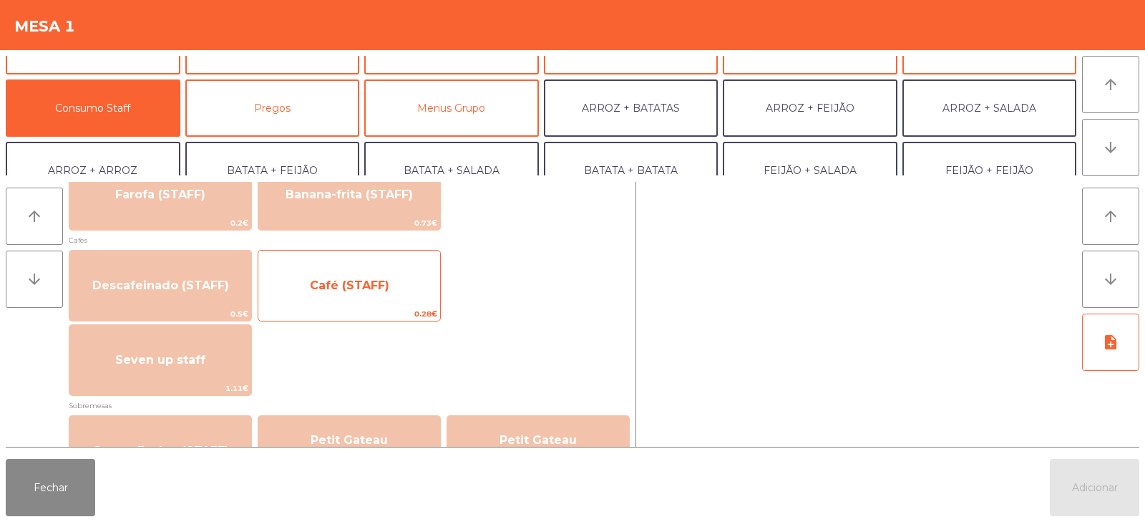
click at [402, 296] on span "Café (STAFF)" at bounding box center [349, 285] width 182 height 39
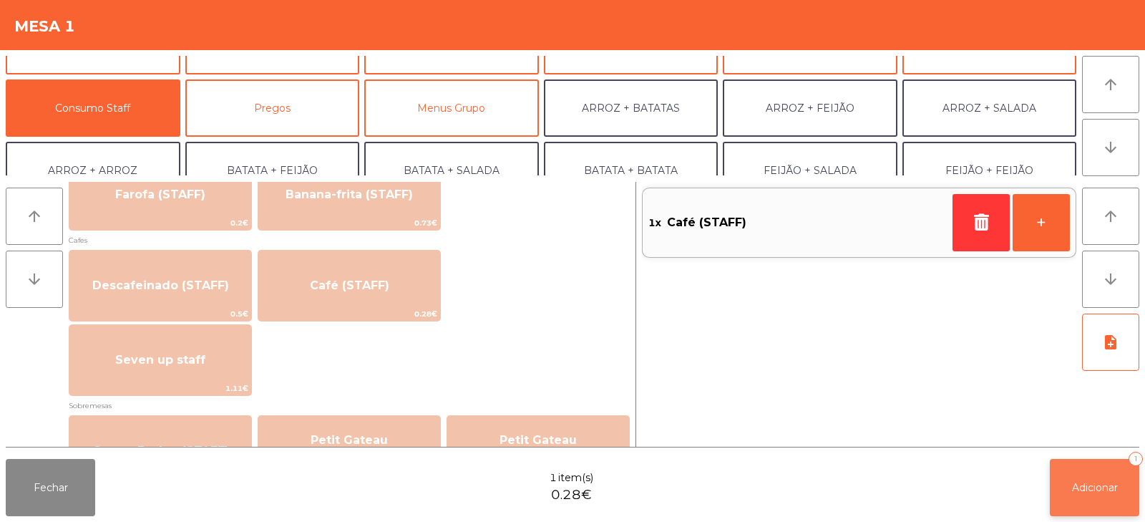
click at [1088, 493] on span "Adicionar" at bounding box center [1095, 487] width 46 height 13
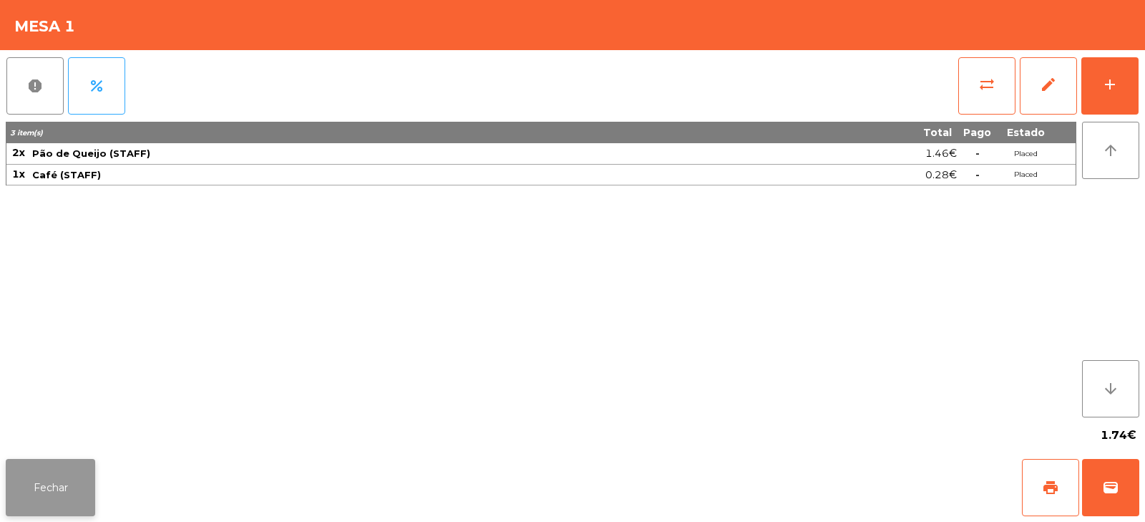
click at [52, 490] on button "Fechar" at bounding box center [50, 487] width 89 height 57
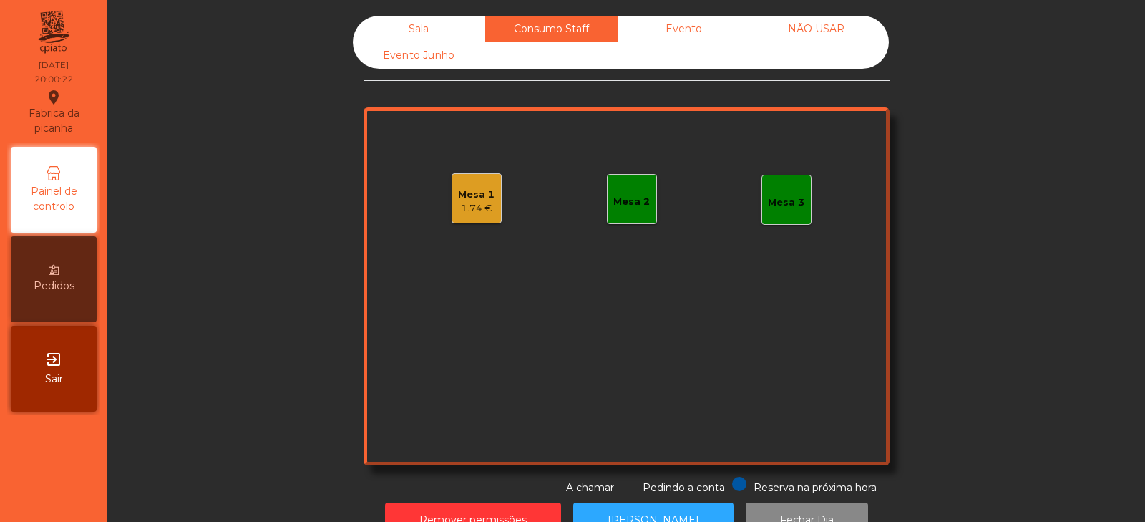
click at [407, 24] on div "Sala" at bounding box center [419, 29] width 132 height 26
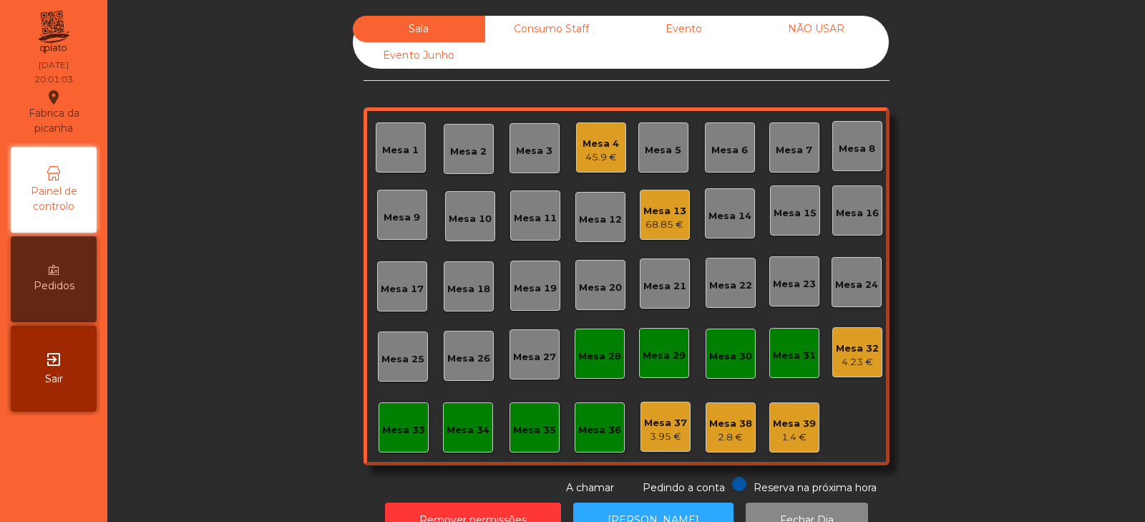
click at [720, 225] on div "Mesa 14" at bounding box center [730, 213] width 50 height 50
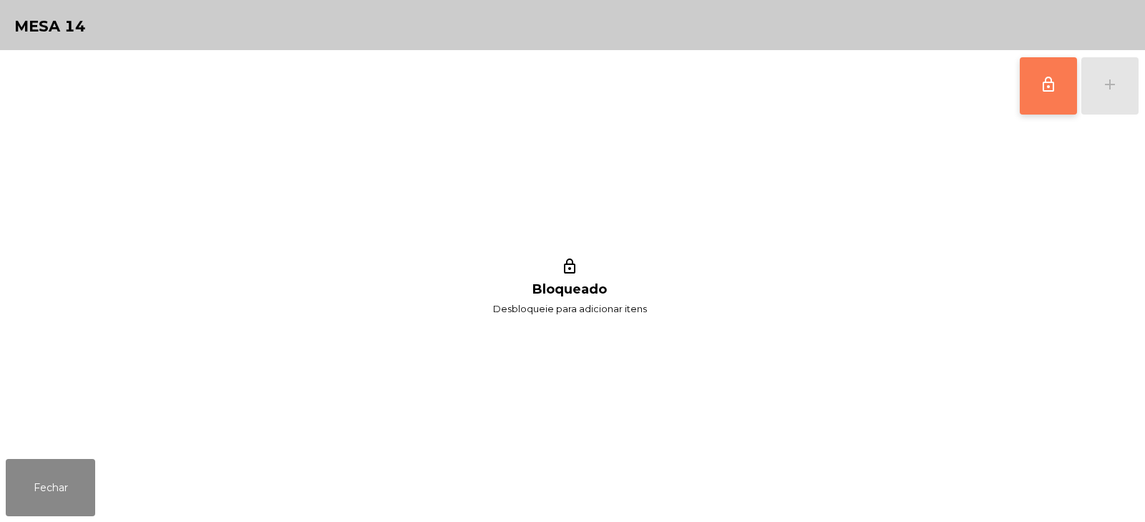
click at [1041, 87] on span "lock_outline" at bounding box center [1048, 84] width 17 height 17
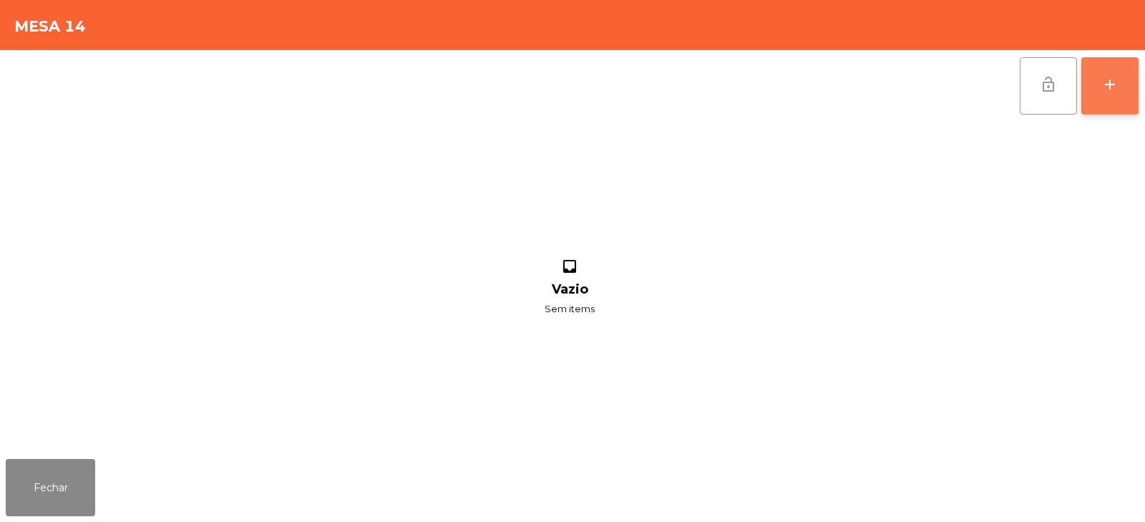
click at [1131, 98] on button "add" at bounding box center [1110, 85] width 57 height 57
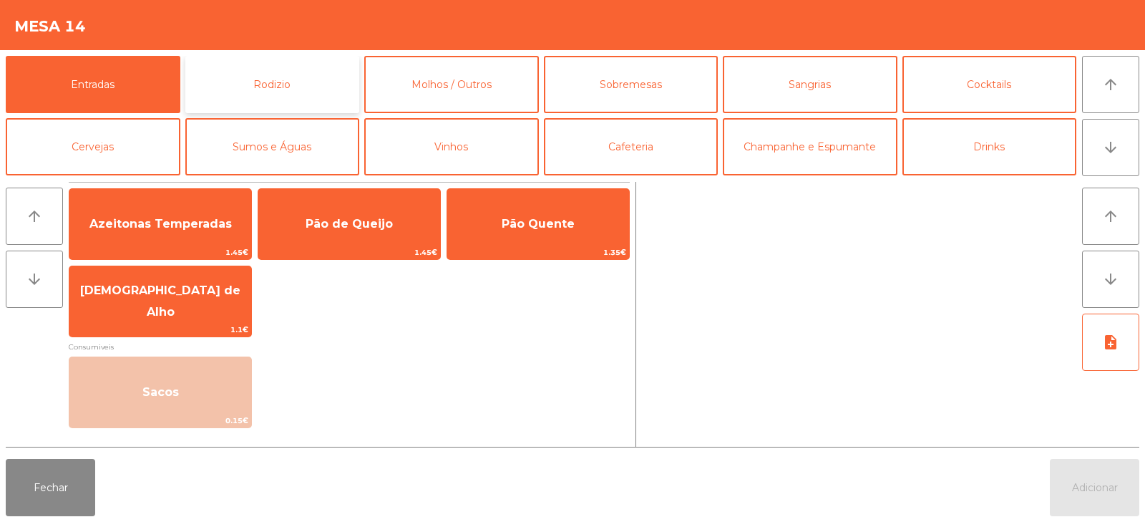
click at [261, 96] on button "Rodizio" at bounding box center [272, 84] width 175 height 57
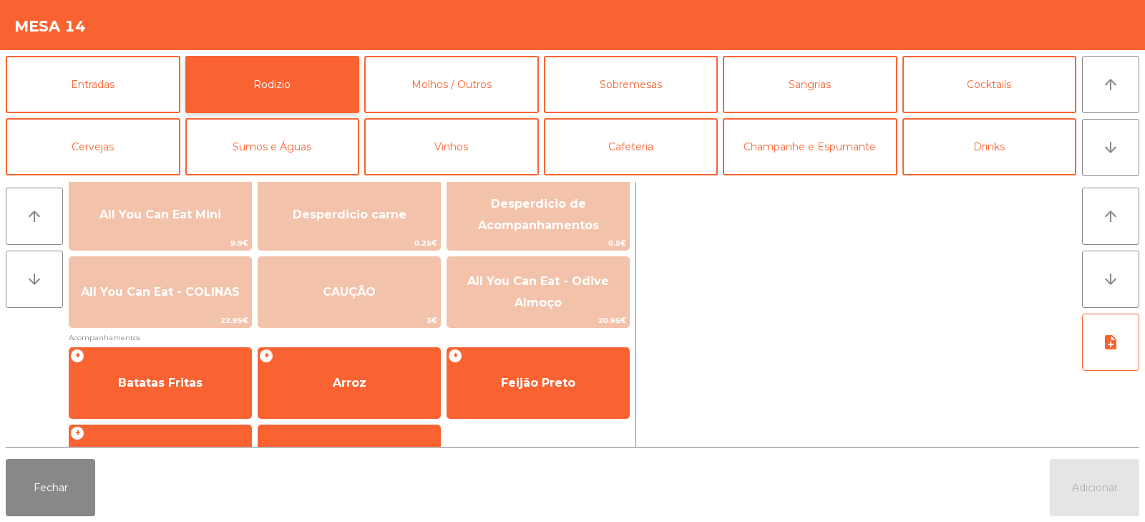
scroll to position [193, 0]
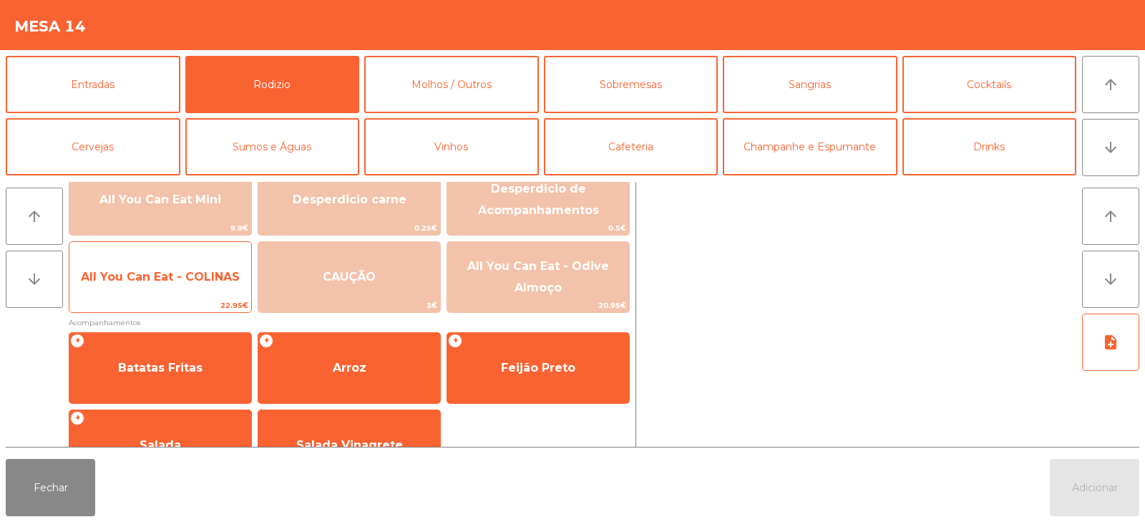
click at [174, 283] on span "All You Can Eat - COLINAS" at bounding box center [160, 277] width 159 height 14
click at [167, 294] on span "All You Can Eat - COLINAS" at bounding box center [160, 277] width 182 height 39
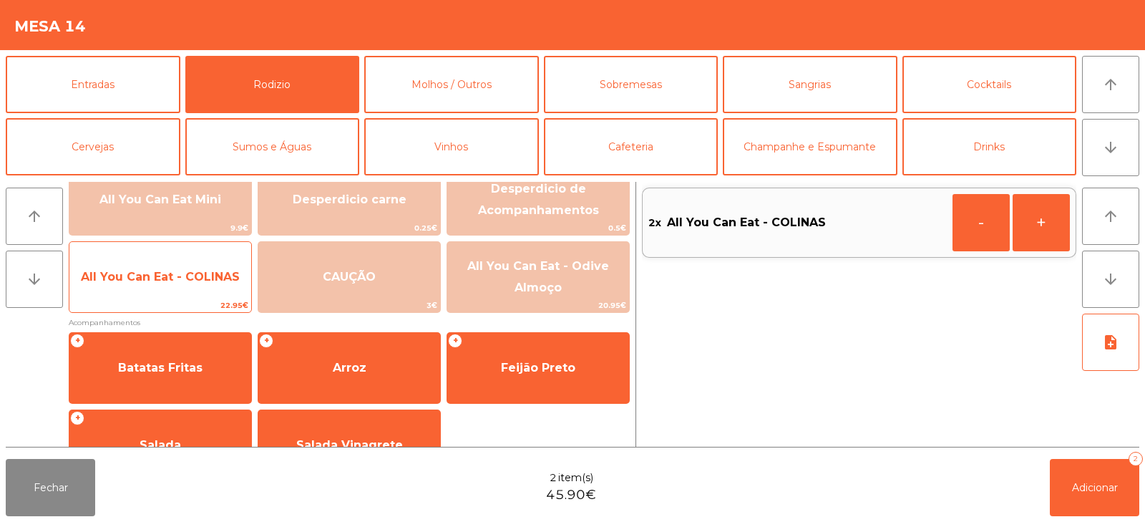
click at [163, 294] on span "All You Can Eat - COLINAS" at bounding box center [160, 277] width 182 height 39
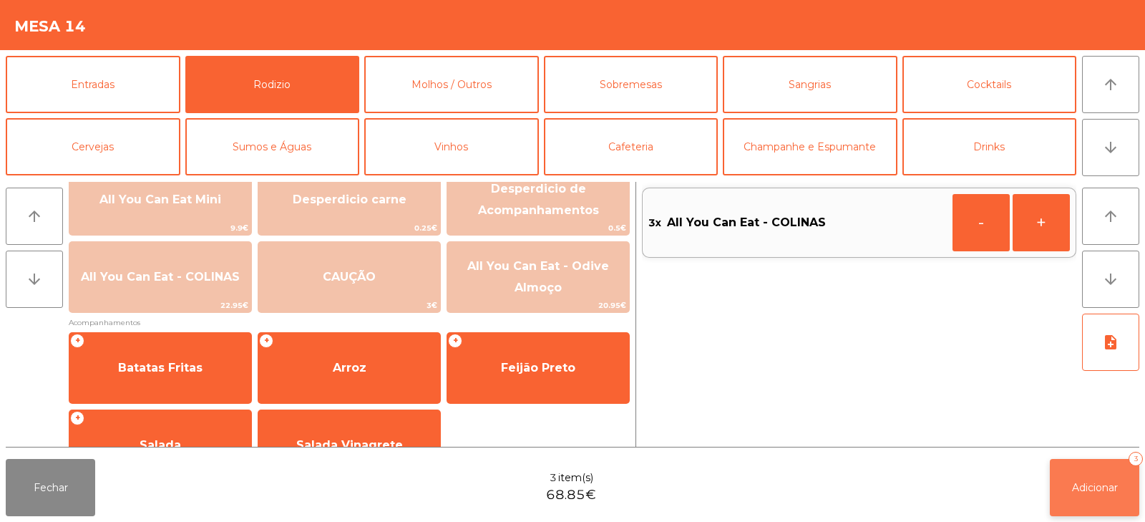
click at [1110, 497] on button "Adicionar 3" at bounding box center [1094, 487] width 89 height 57
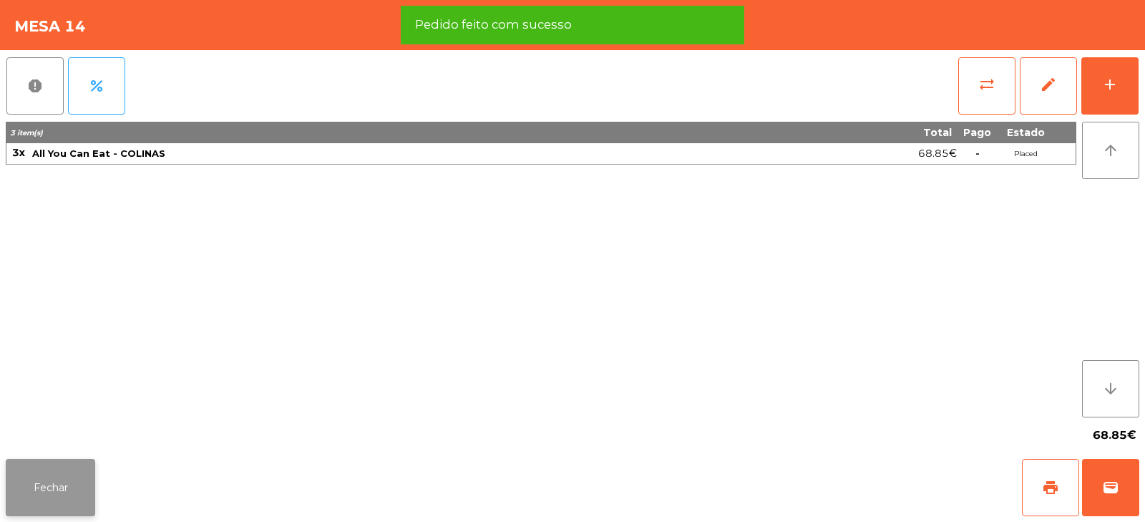
click at [69, 488] on button "Fechar" at bounding box center [50, 487] width 89 height 57
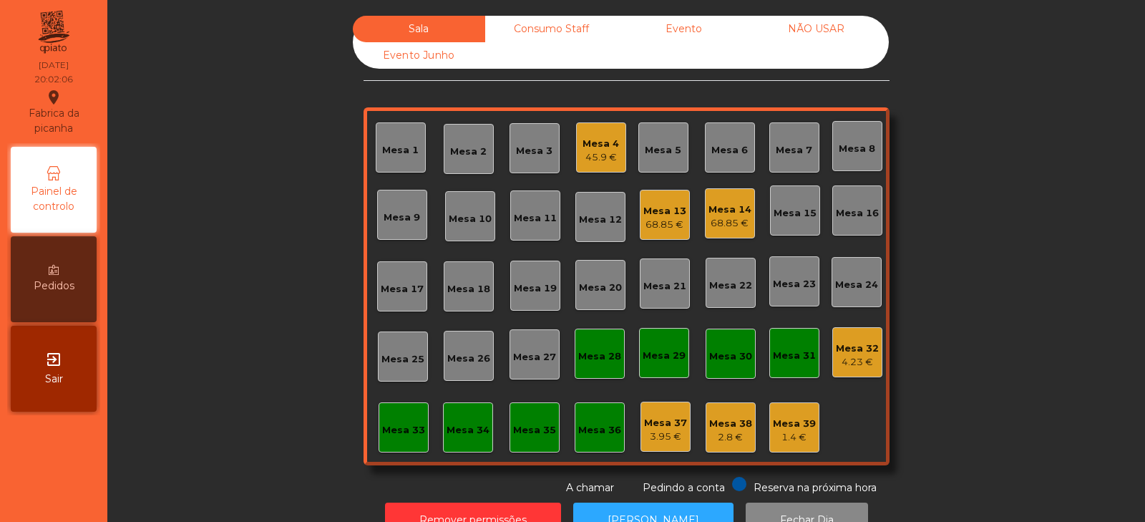
click at [468, 148] on div "Mesa 2" at bounding box center [468, 152] width 37 height 14
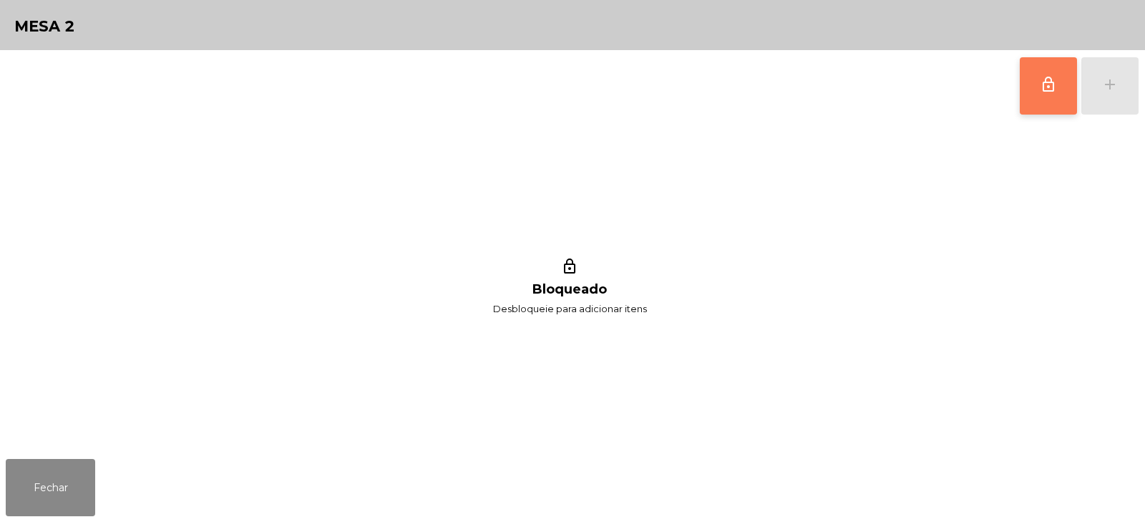
click at [1022, 101] on button "lock_outline" at bounding box center [1048, 85] width 57 height 57
click at [1102, 79] on div "add" at bounding box center [1110, 84] width 17 height 17
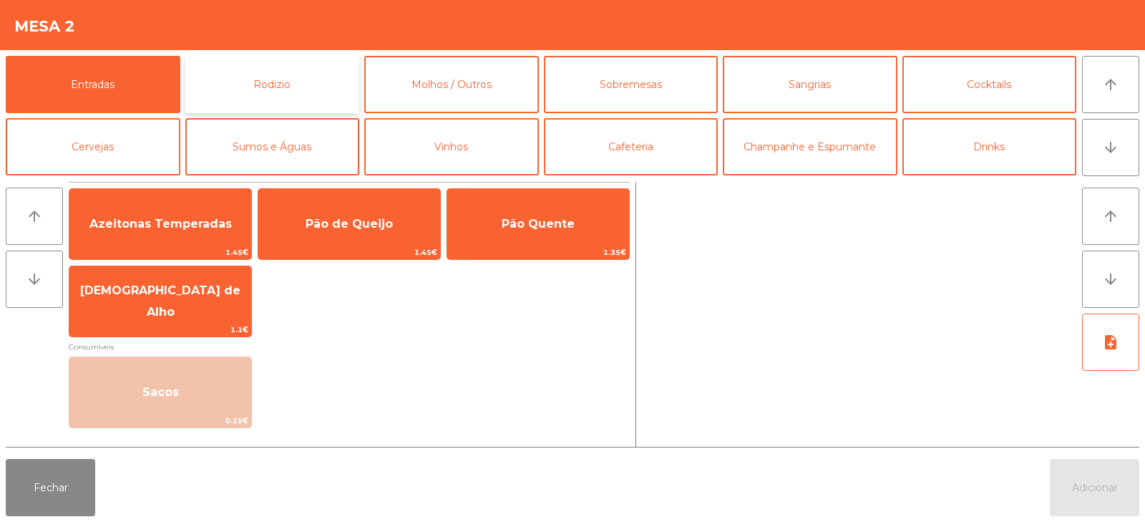
click at [231, 71] on button "Rodizio" at bounding box center [272, 84] width 175 height 57
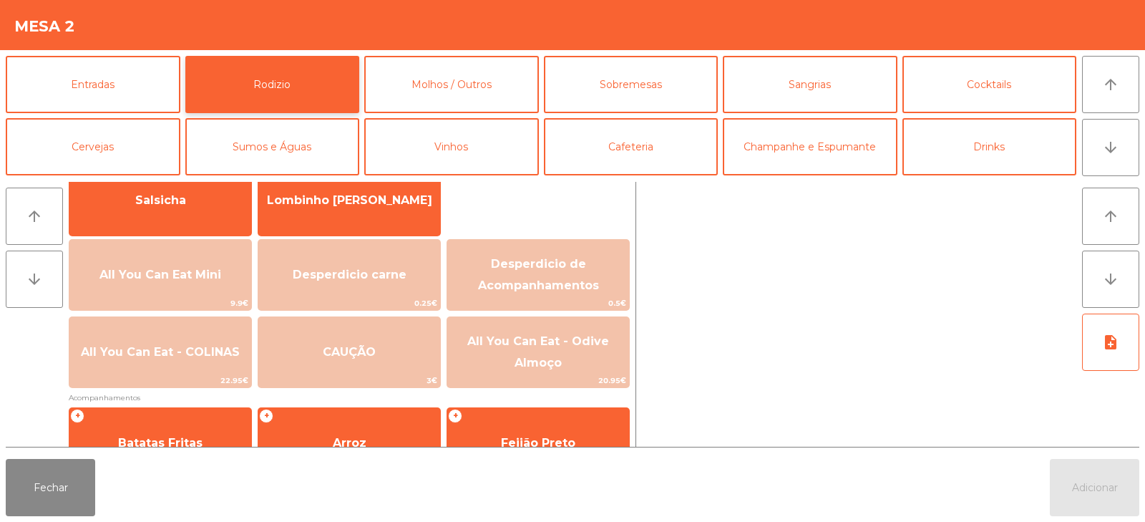
scroll to position [158, 0]
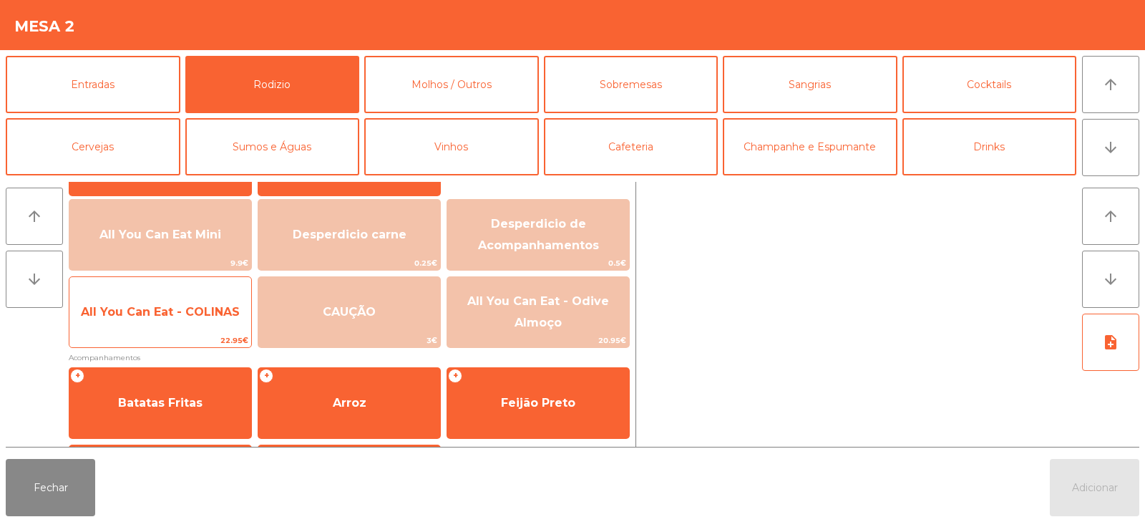
click at [140, 329] on span "All You Can Eat - COLINAS" at bounding box center [160, 312] width 182 height 39
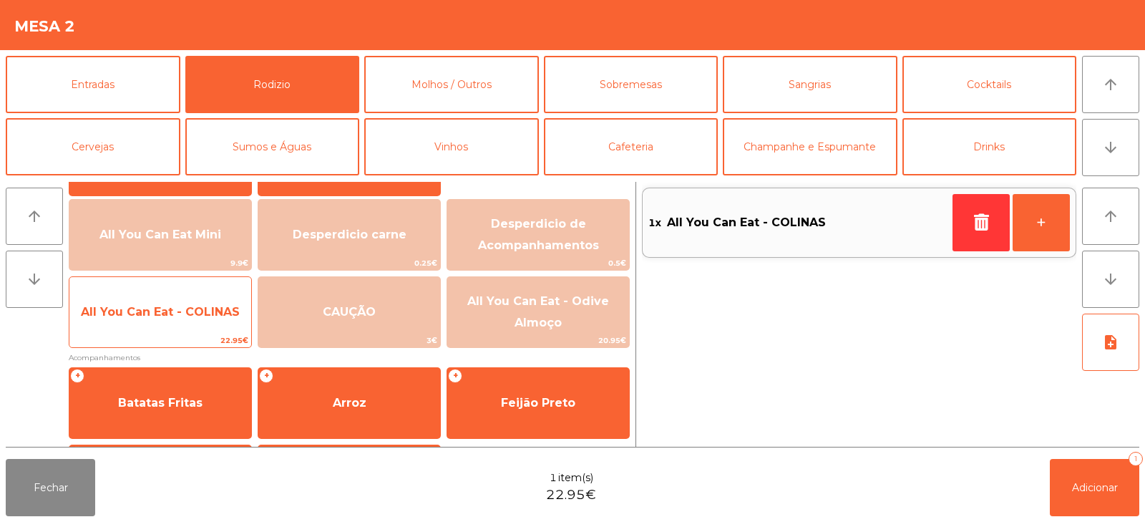
click at [154, 321] on span "All You Can Eat - COLINAS" at bounding box center [160, 312] width 182 height 39
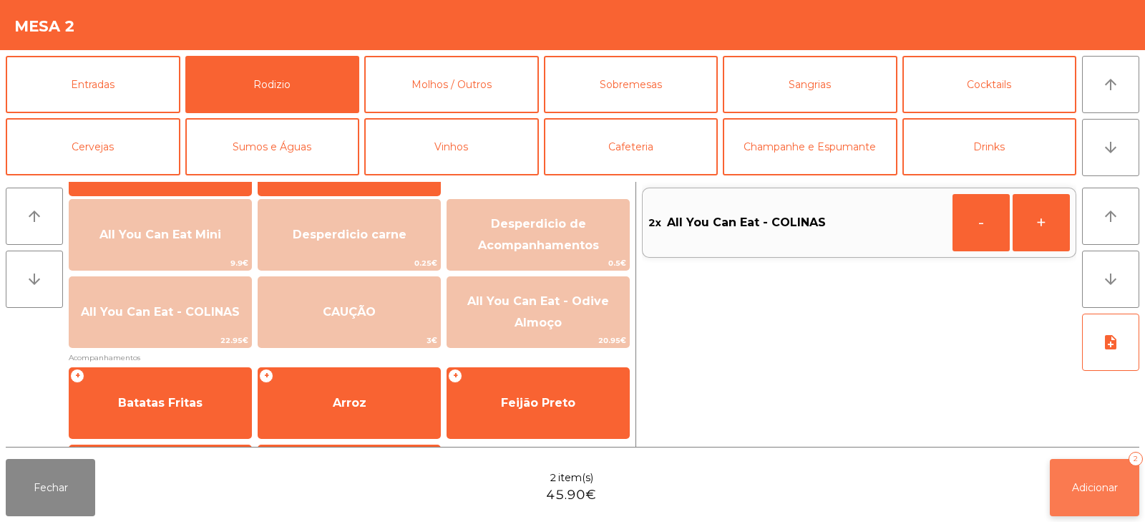
click at [1076, 498] on button "Adicionar 2" at bounding box center [1094, 487] width 89 height 57
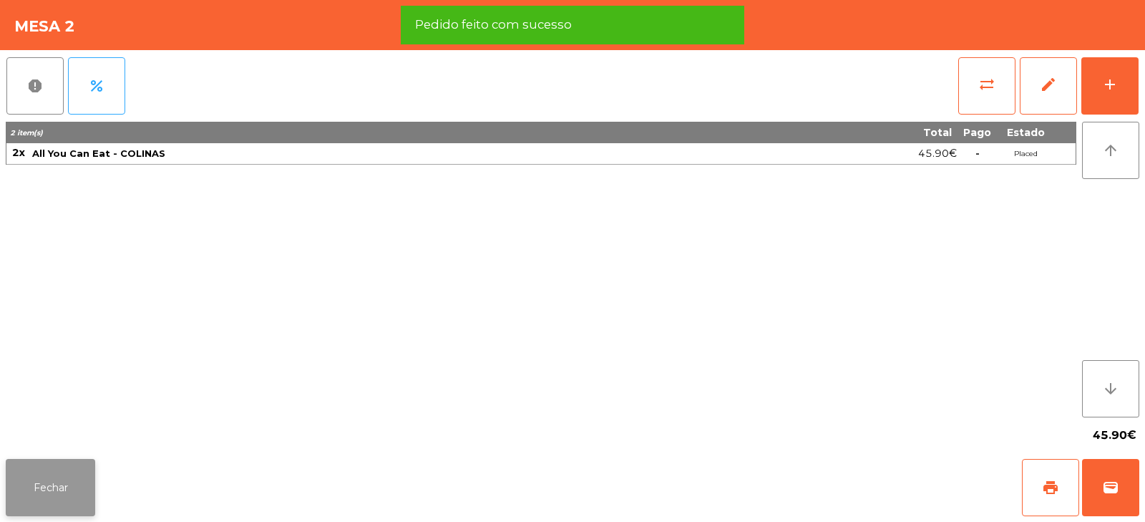
click at [36, 463] on button "Fechar" at bounding box center [50, 487] width 89 height 57
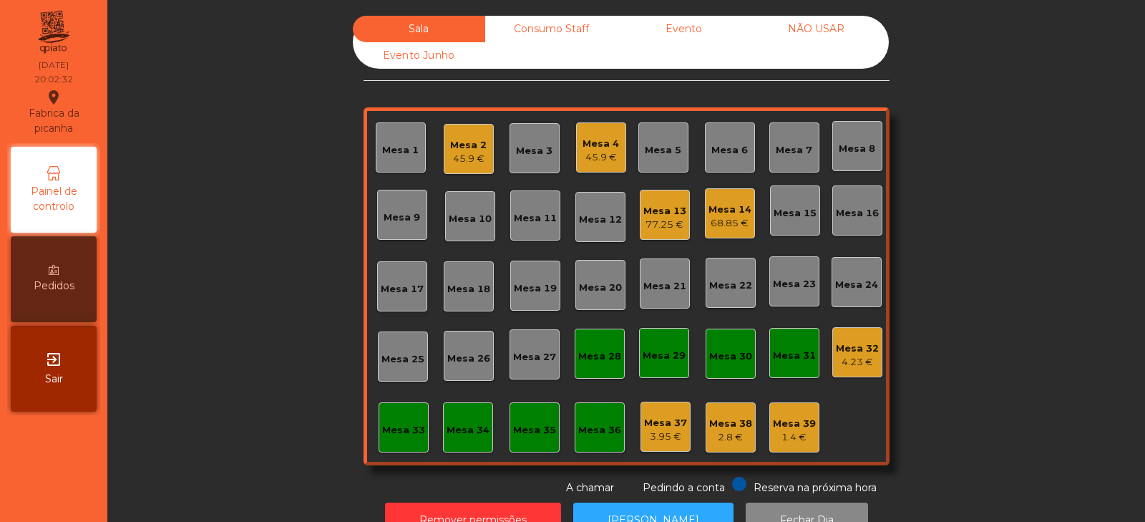
click at [543, 138] on div "Mesa 3" at bounding box center [534, 148] width 37 height 20
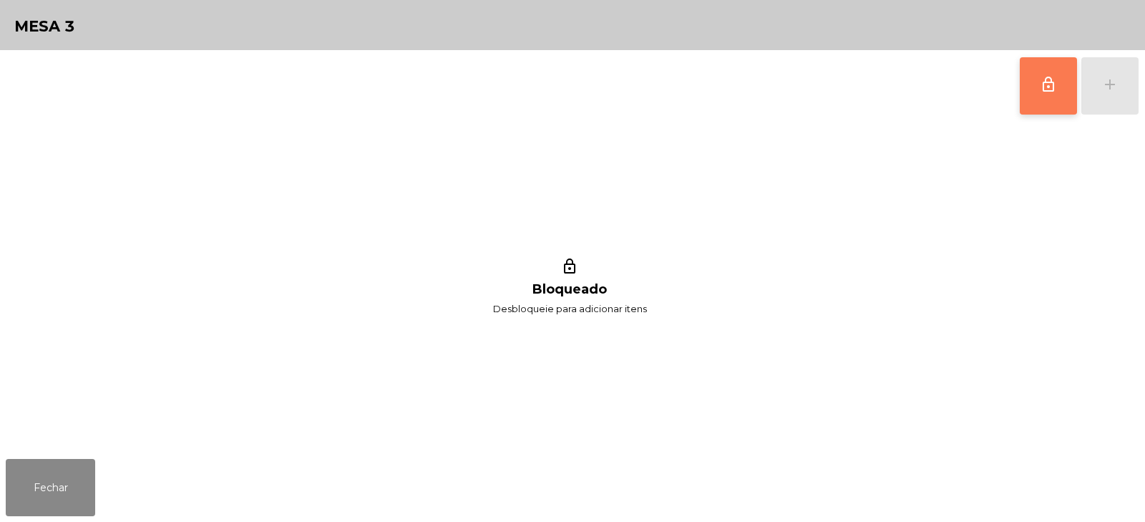
click at [1042, 102] on button "lock_outline" at bounding box center [1048, 85] width 57 height 57
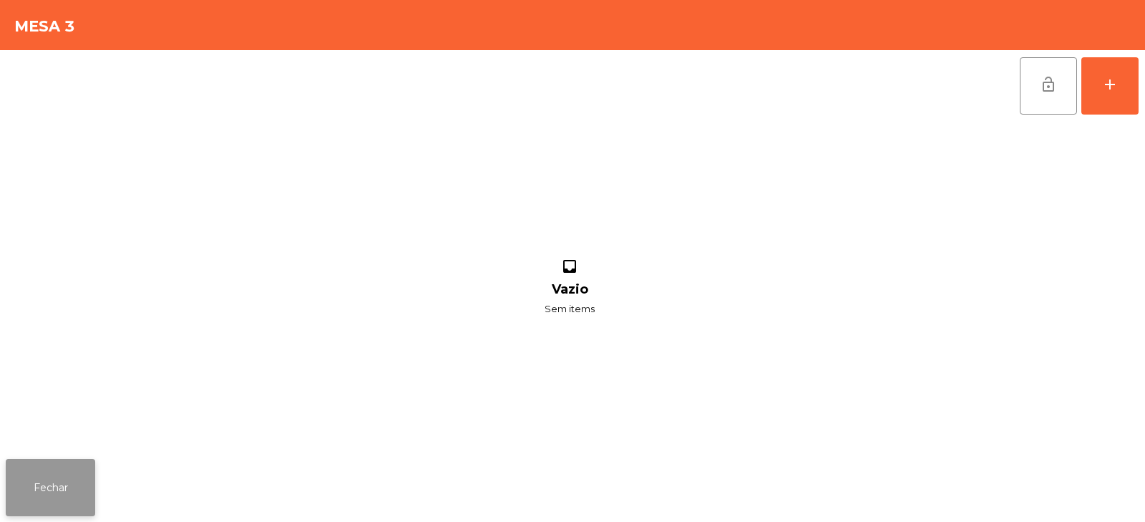
click at [69, 500] on button "Fechar" at bounding box center [50, 487] width 89 height 57
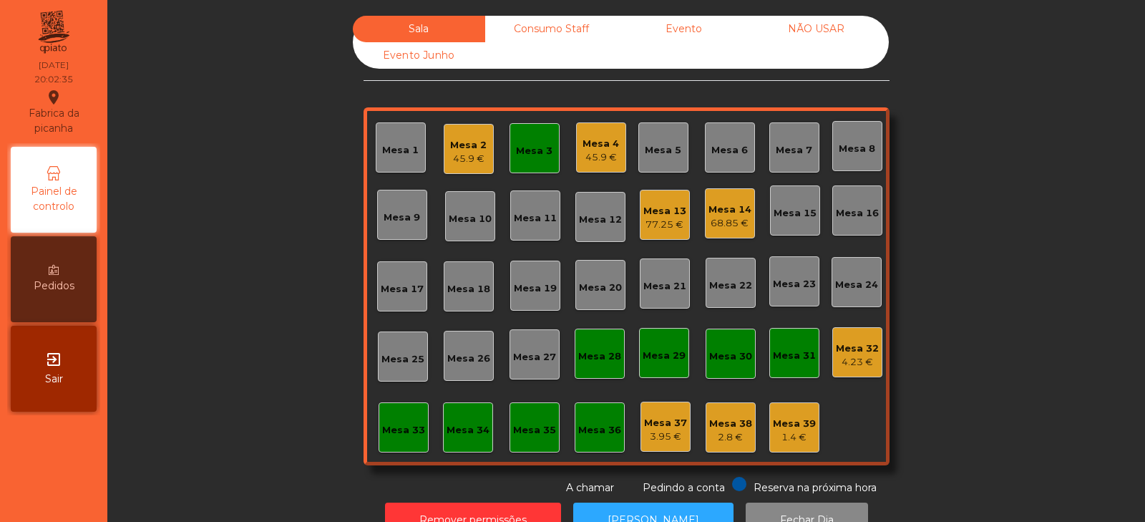
click at [468, 147] on div "Mesa 2" at bounding box center [468, 145] width 37 height 14
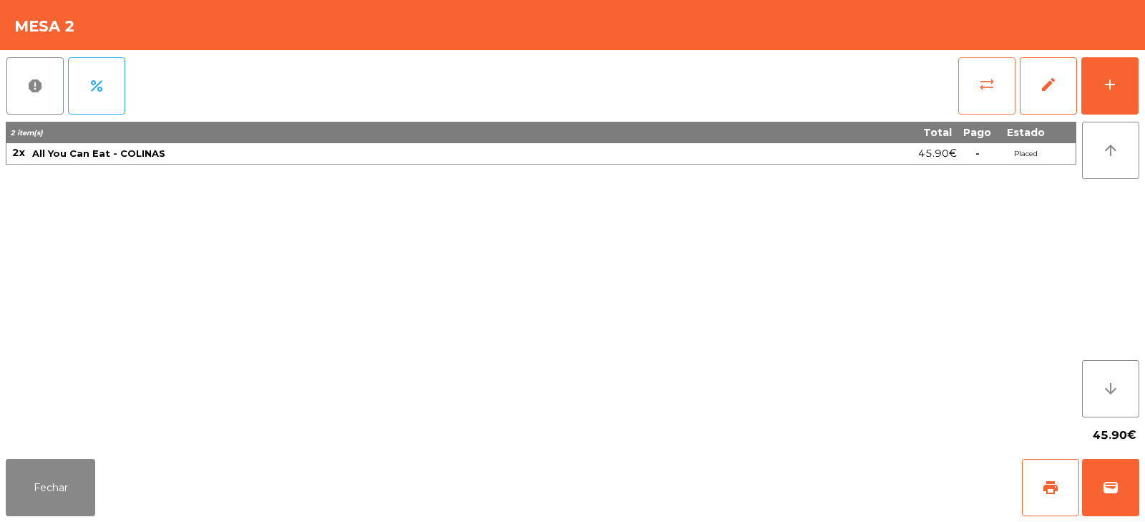
click at [970, 82] on button "sync_alt" at bounding box center [987, 85] width 57 height 57
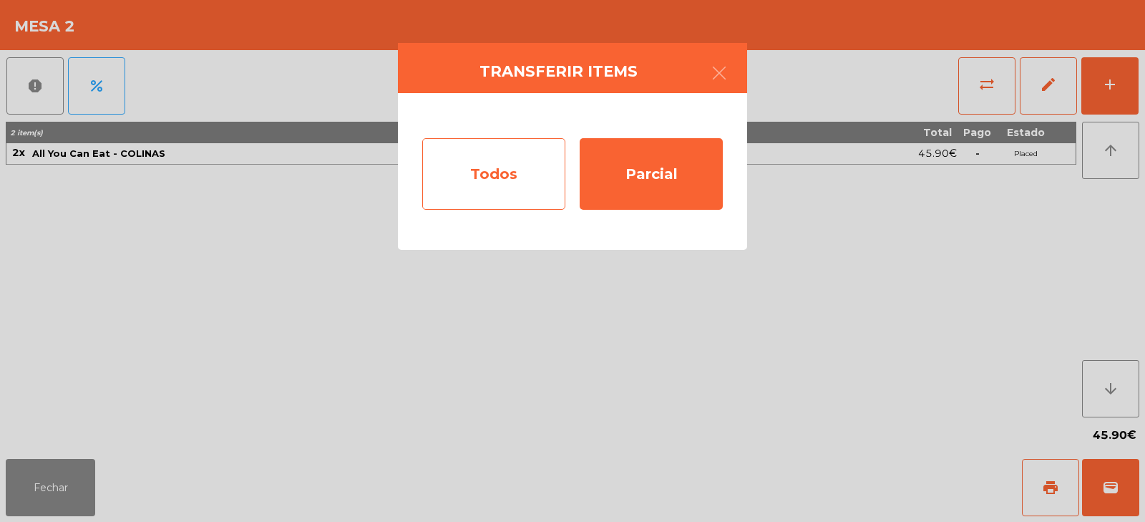
click at [520, 155] on div "Todos" at bounding box center [493, 174] width 143 height 72
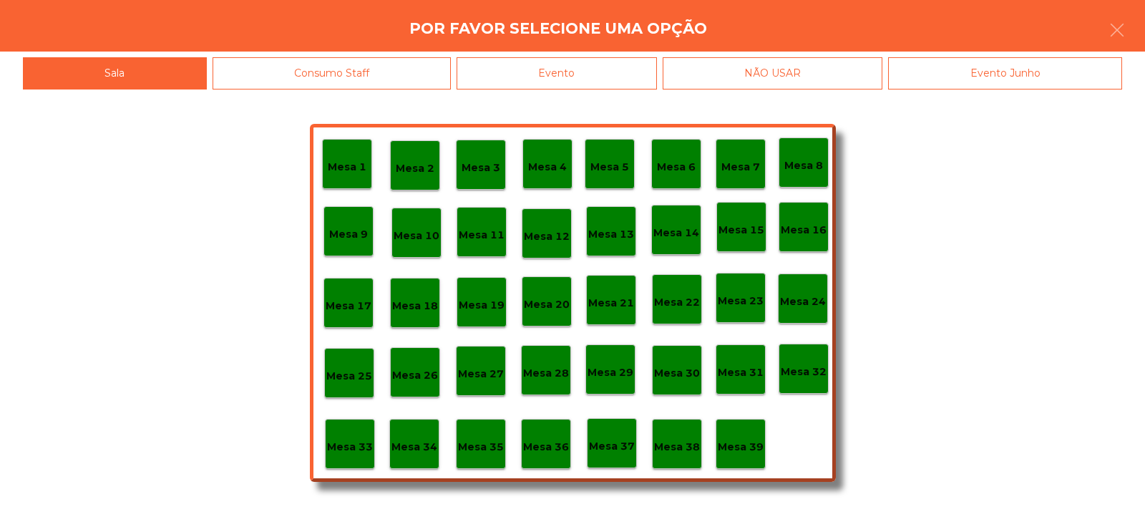
click at [479, 162] on p "Mesa 3" at bounding box center [481, 168] width 39 height 16
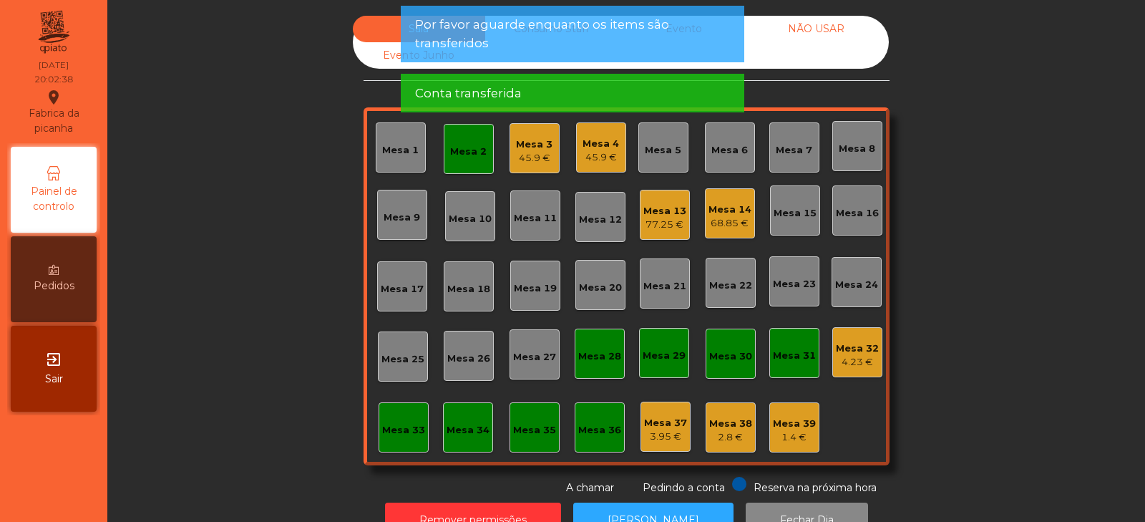
click at [473, 149] on div "Mesa 2" at bounding box center [468, 152] width 37 height 14
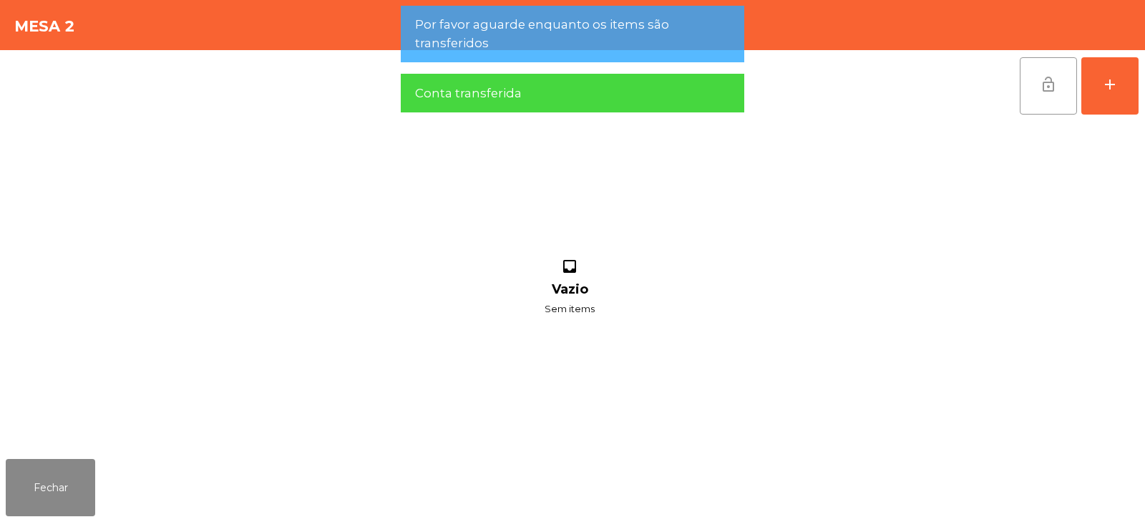
click at [1056, 87] on span "lock_open" at bounding box center [1048, 84] width 17 height 17
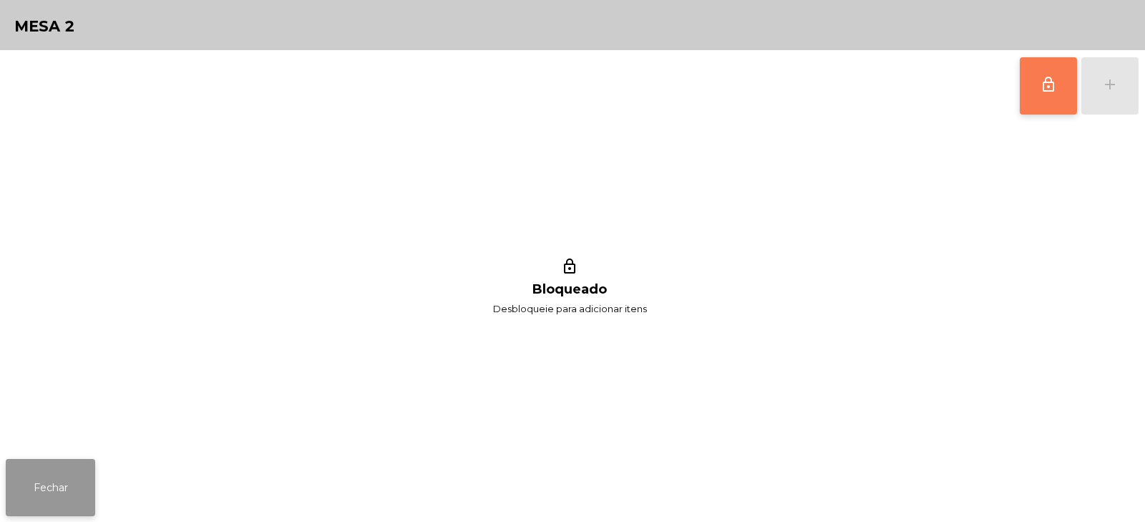
click at [55, 489] on button "Fechar" at bounding box center [50, 487] width 89 height 57
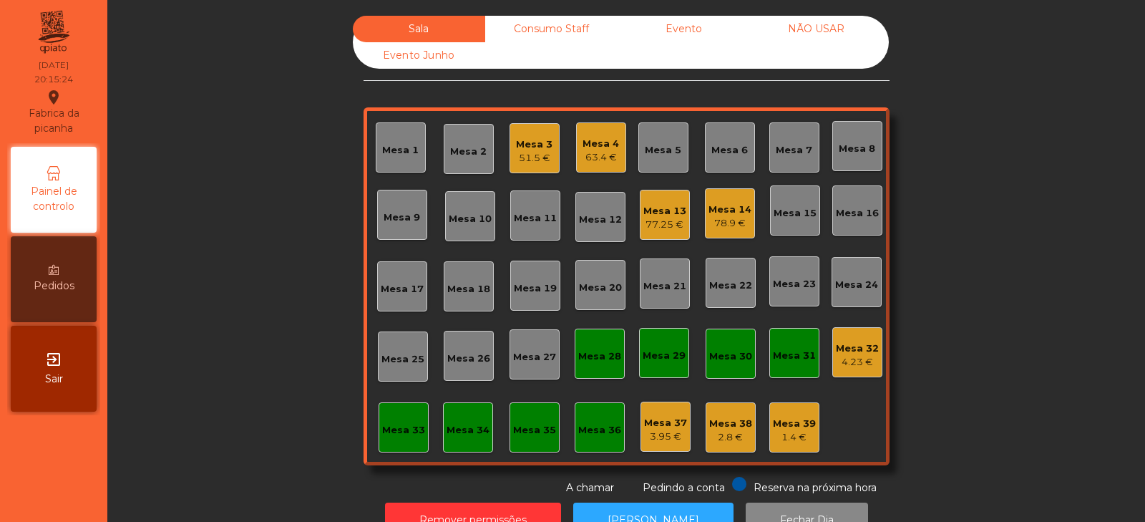
click at [785, 147] on div "Mesa 7" at bounding box center [794, 150] width 37 height 14
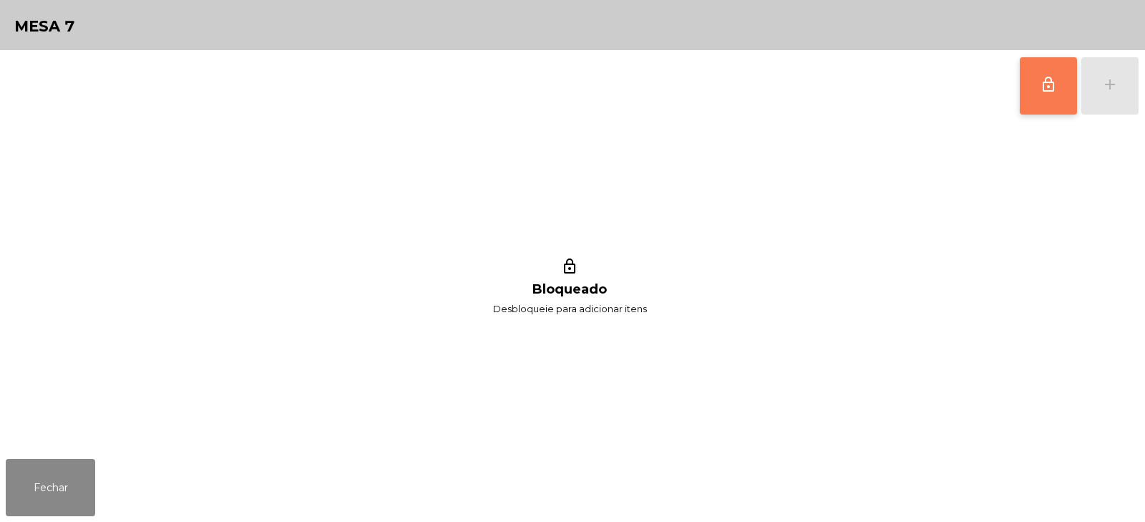
click at [1051, 100] on button "lock_outline" at bounding box center [1048, 85] width 57 height 57
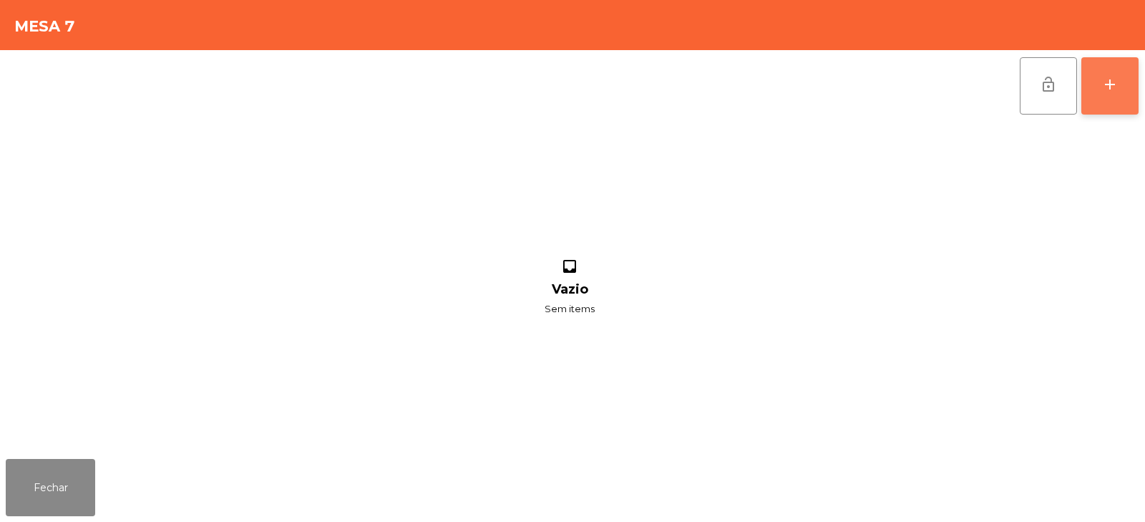
click at [1108, 85] on div "add" at bounding box center [1110, 84] width 17 height 17
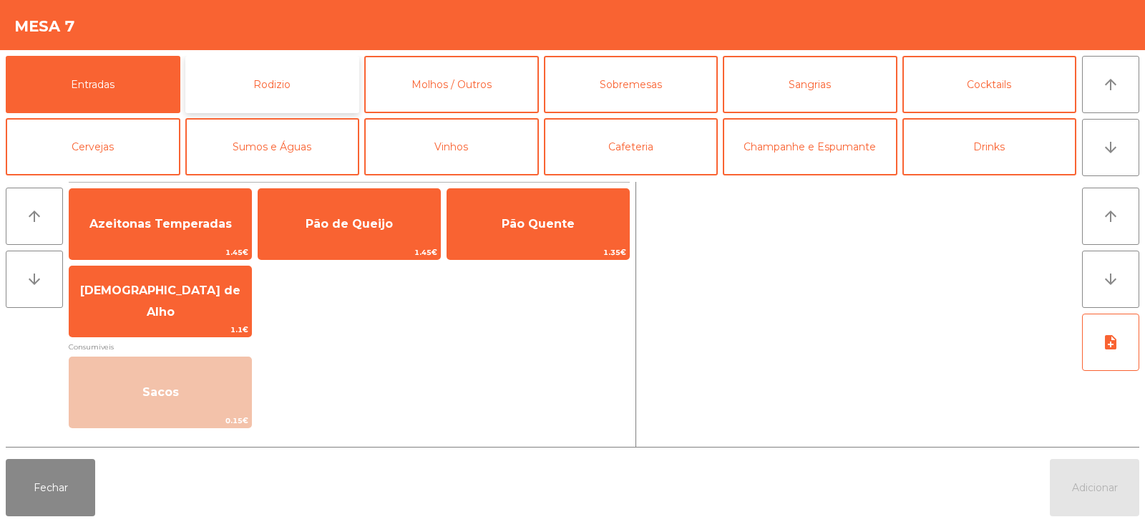
click at [293, 95] on button "Rodizio" at bounding box center [272, 84] width 175 height 57
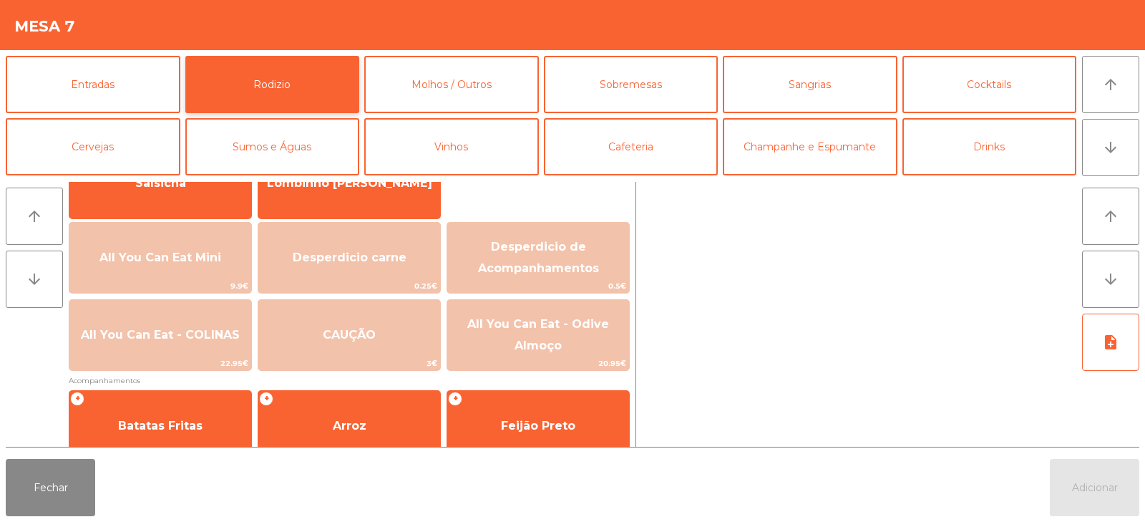
scroll to position [134, 0]
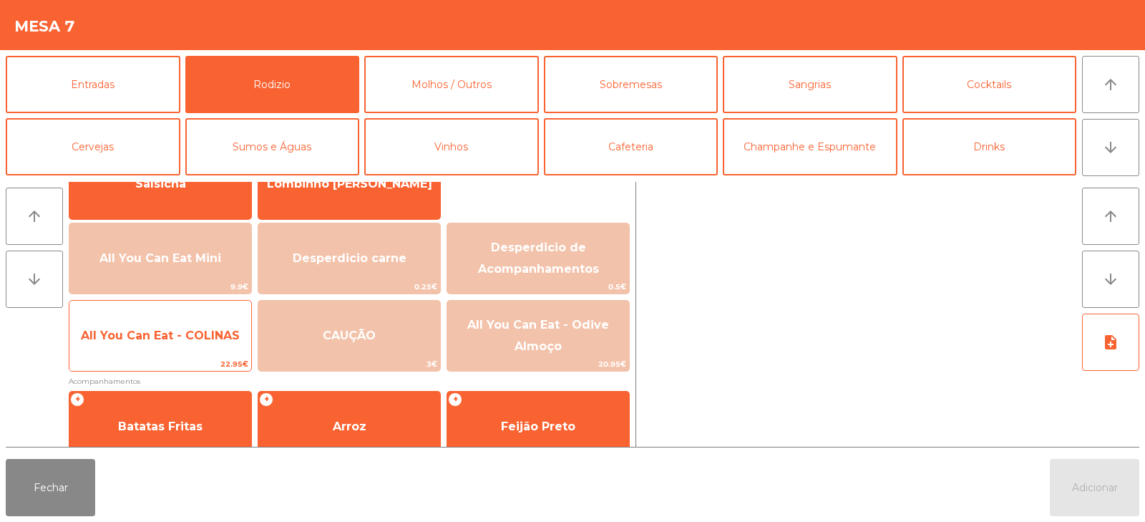
click at [203, 346] on span "All You Can Eat - COLINAS" at bounding box center [160, 335] width 182 height 39
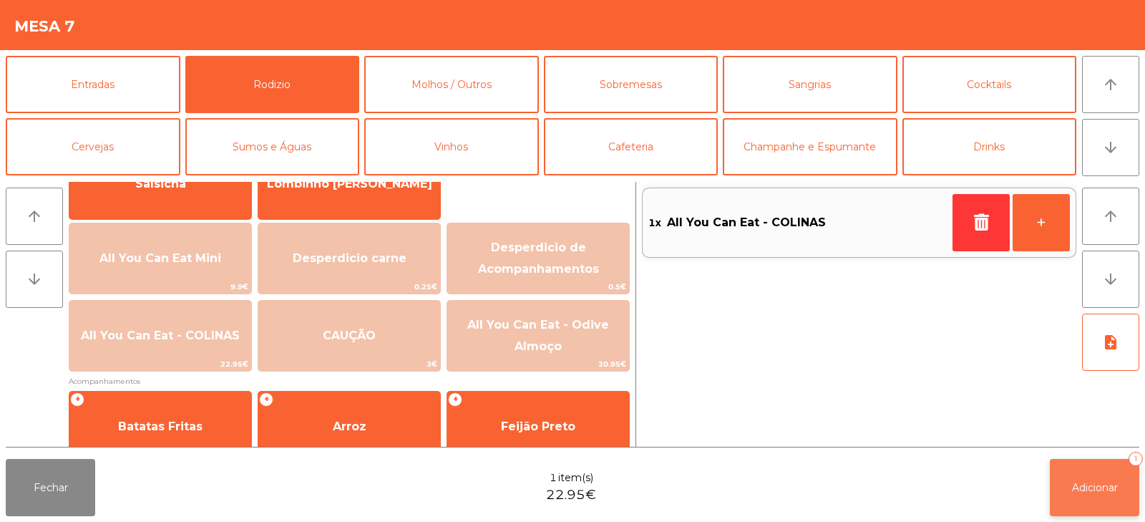
click at [1105, 495] on button "Adicionar 1" at bounding box center [1094, 487] width 89 height 57
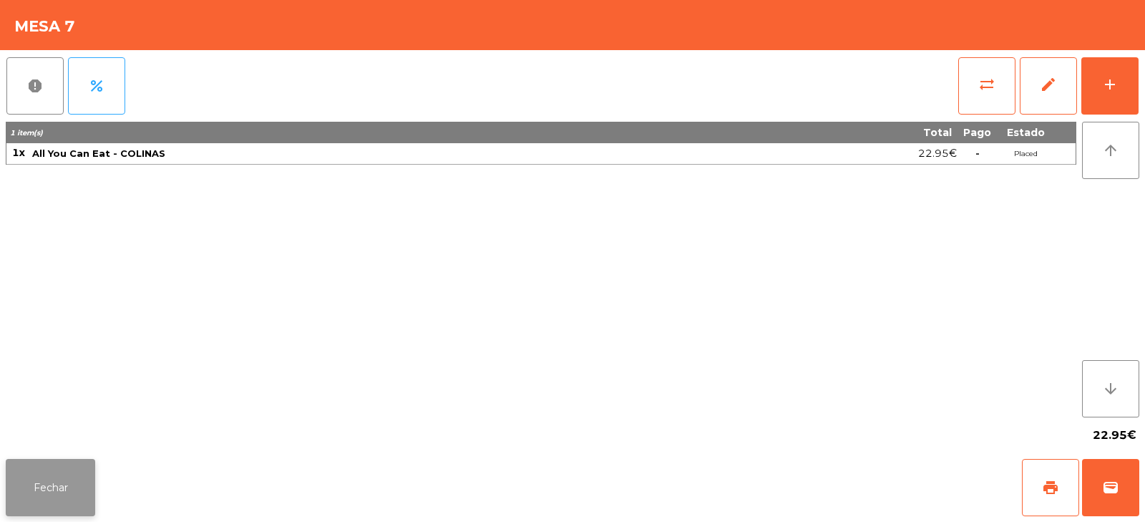
click at [43, 495] on button "Fechar" at bounding box center [50, 487] width 89 height 57
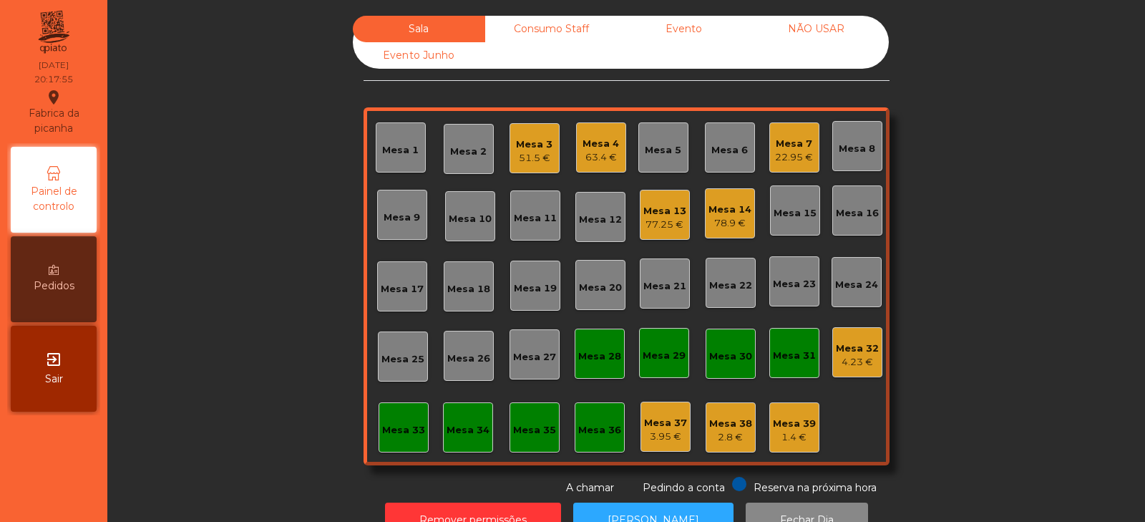
click at [853, 332] on div "Mesa 32 4.23 €" at bounding box center [858, 352] width 50 height 50
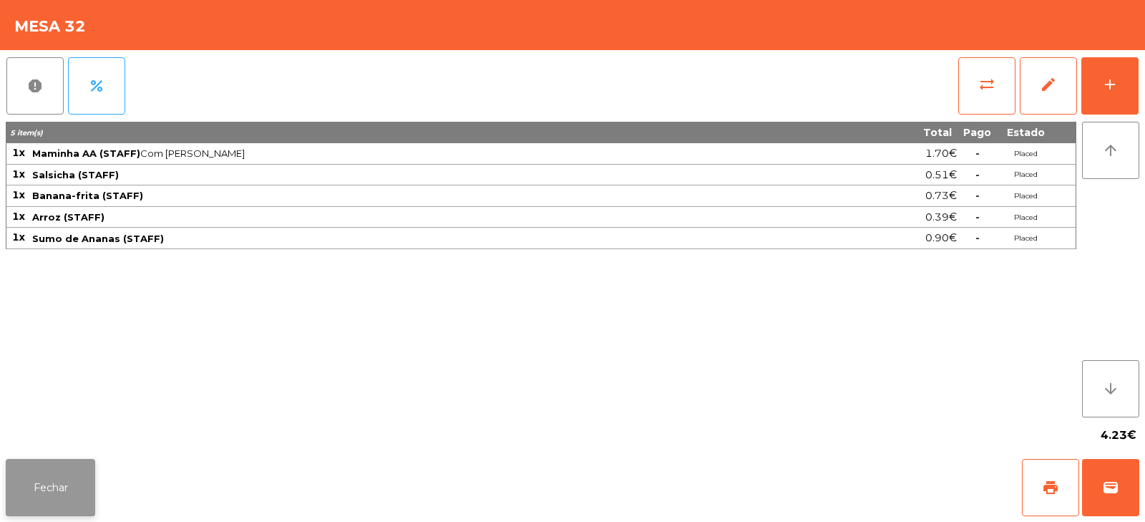
click at [49, 477] on button "Fechar" at bounding box center [50, 487] width 89 height 57
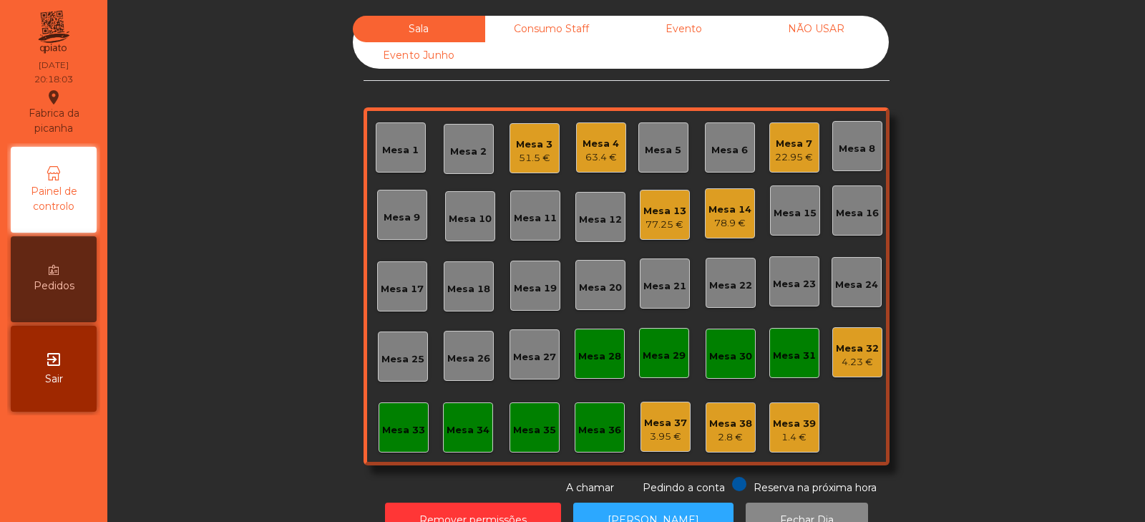
click at [552, 27] on div "Consumo Staff" at bounding box center [551, 29] width 132 height 26
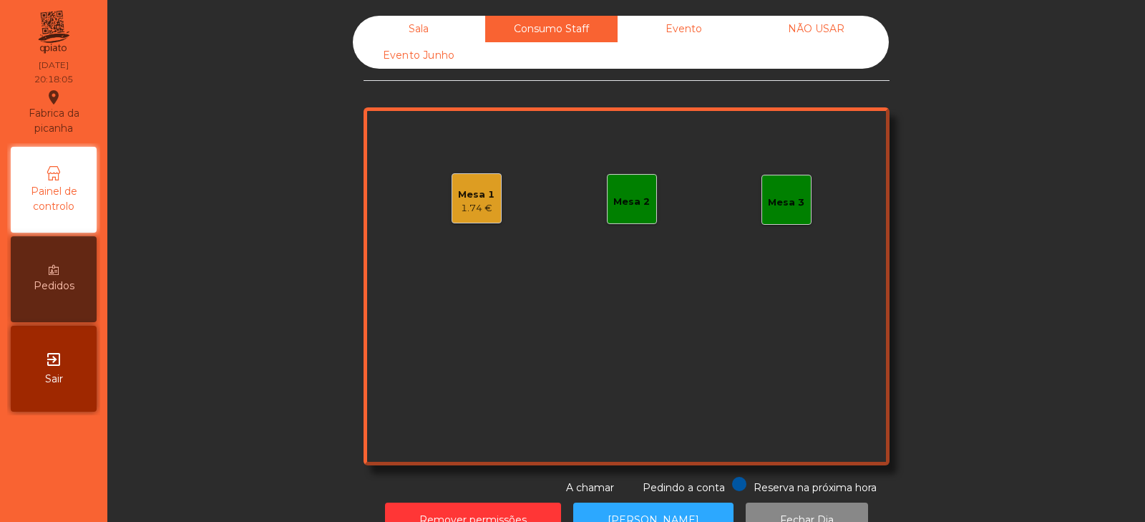
click at [432, 32] on div "Sala" at bounding box center [419, 29] width 132 height 26
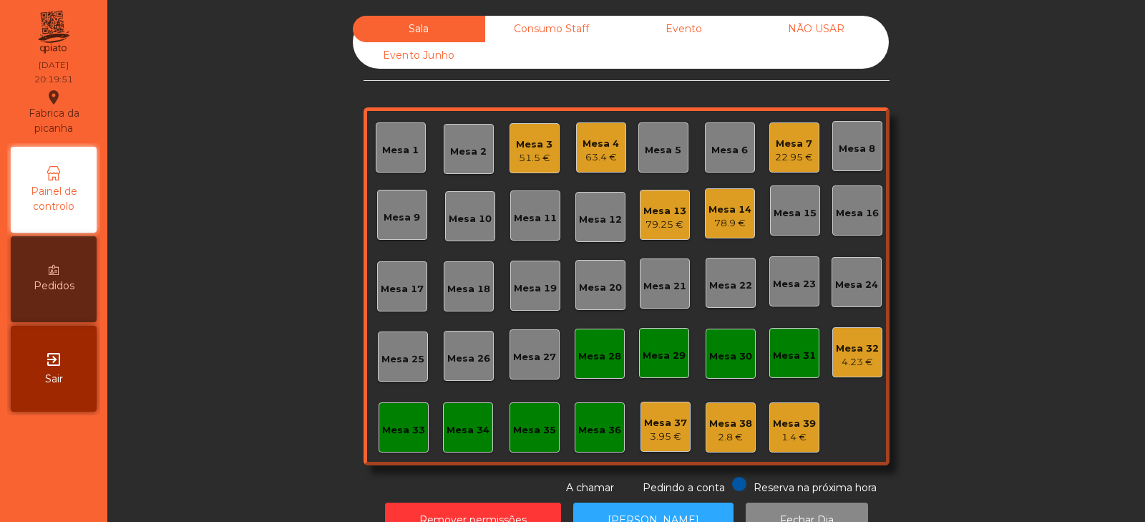
click at [465, 225] on div "Mesa 10" at bounding box center [470, 219] width 43 height 14
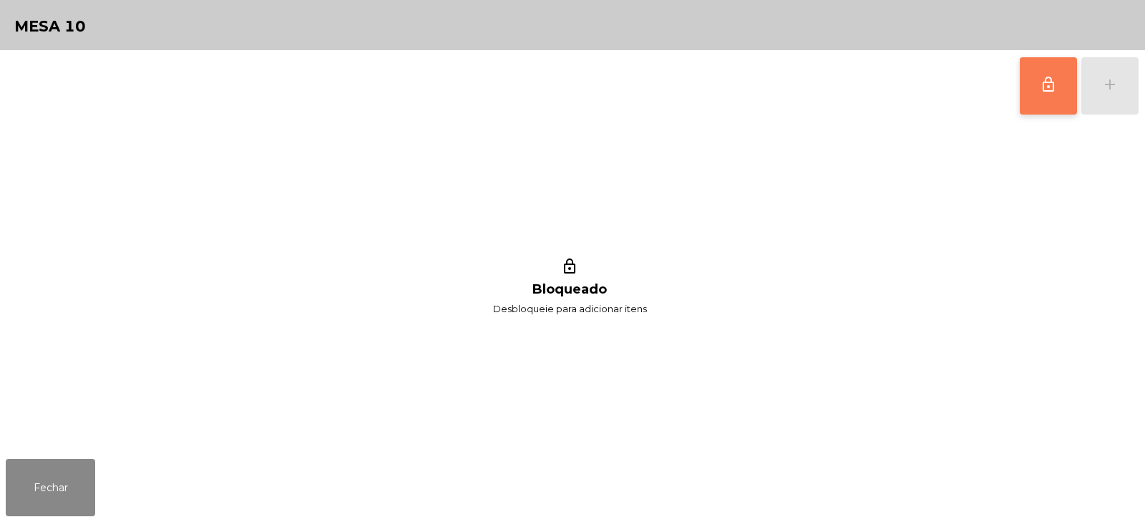
click at [1057, 83] on span "lock_outline" at bounding box center [1048, 84] width 17 height 17
click at [1123, 87] on button "add" at bounding box center [1110, 85] width 57 height 57
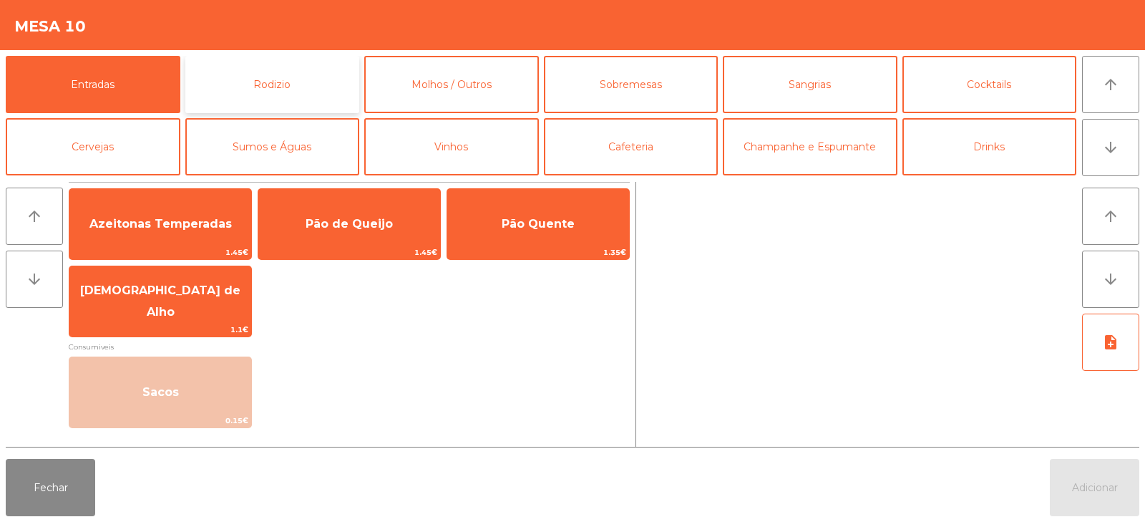
click at [281, 72] on button "Rodizio" at bounding box center [272, 84] width 175 height 57
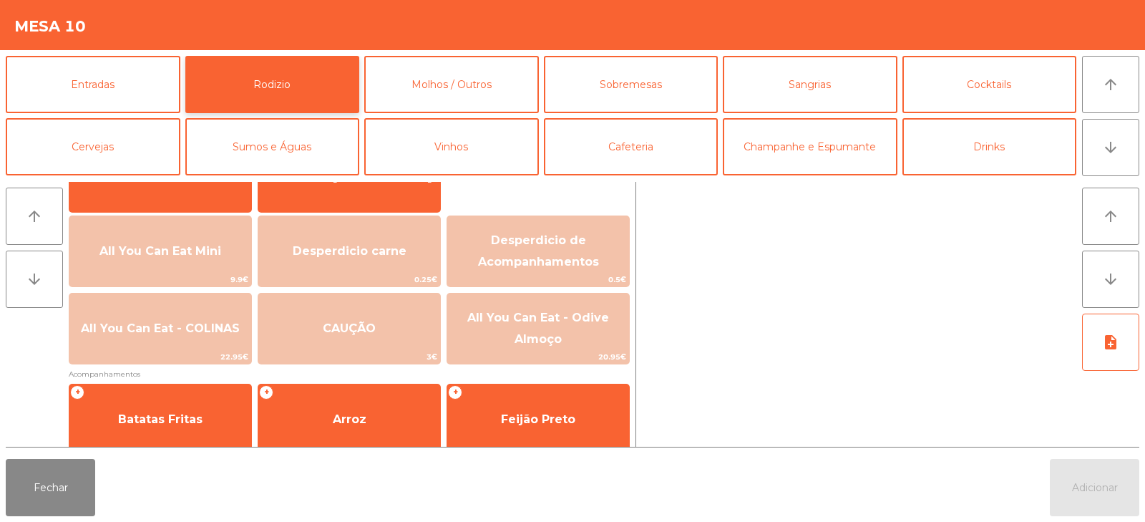
scroll to position [142, 0]
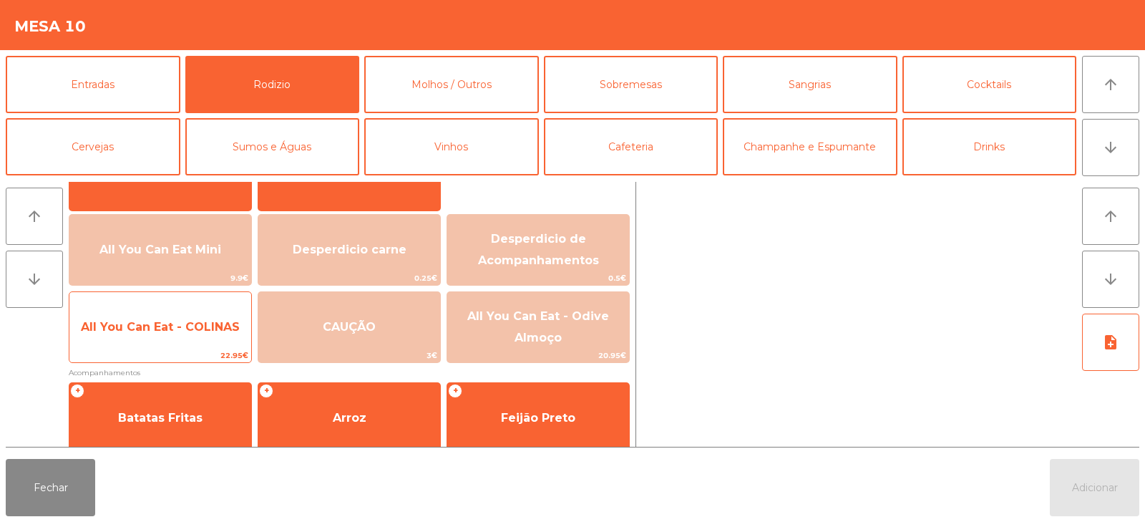
click at [163, 334] on span "All You Can Eat - COLINAS" at bounding box center [160, 327] width 182 height 39
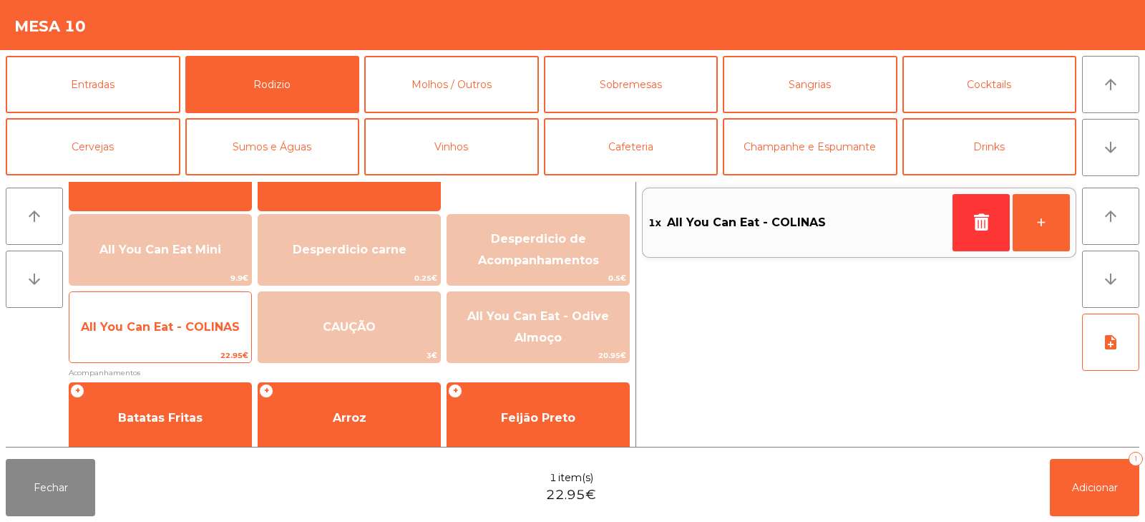
click at [156, 347] on div "All You Can Eat - COLINAS 22.95€" at bounding box center [160, 327] width 183 height 72
click at [152, 344] on span "All You Can Eat - COLINAS" at bounding box center [160, 327] width 182 height 39
click at [165, 334] on span "All You Can Eat - COLINAS" at bounding box center [160, 327] width 182 height 39
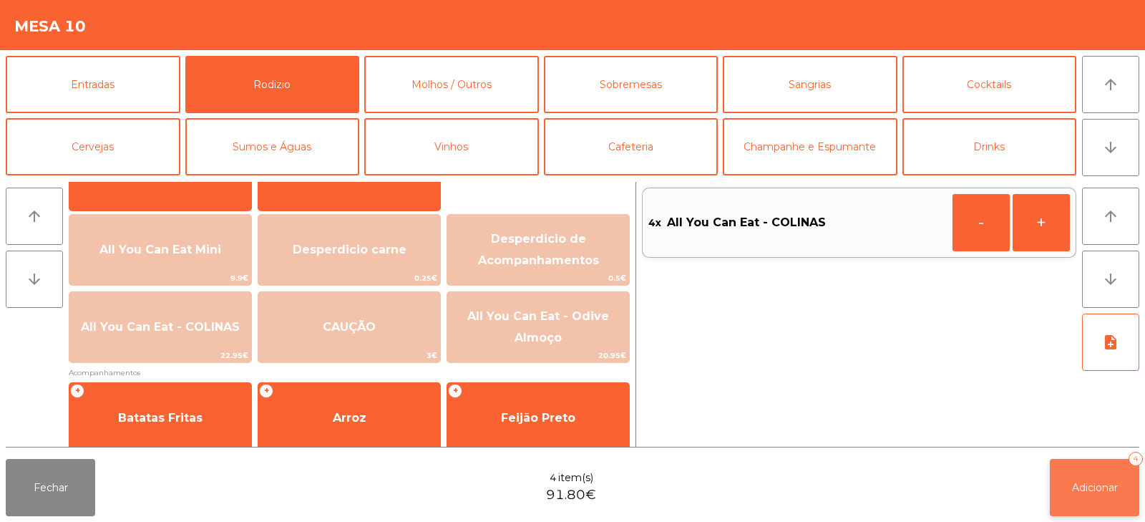
click at [1106, 473] on button "Adicionar 4" at bounding box center [1094, 487] width 89 height 57
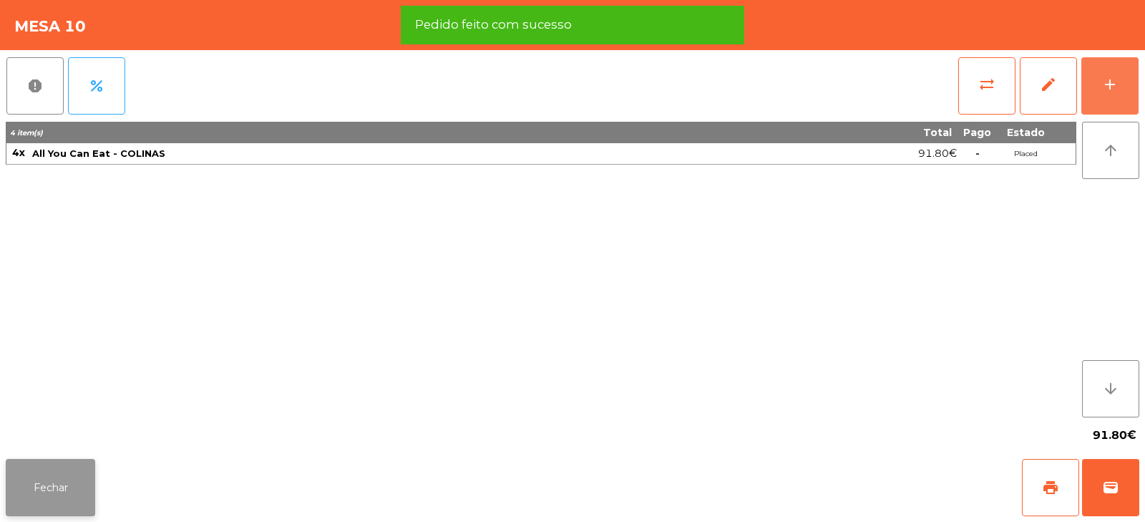
click at [45, 492] on button "Fechar" at bounding box center [50, 487] width 89 height 57
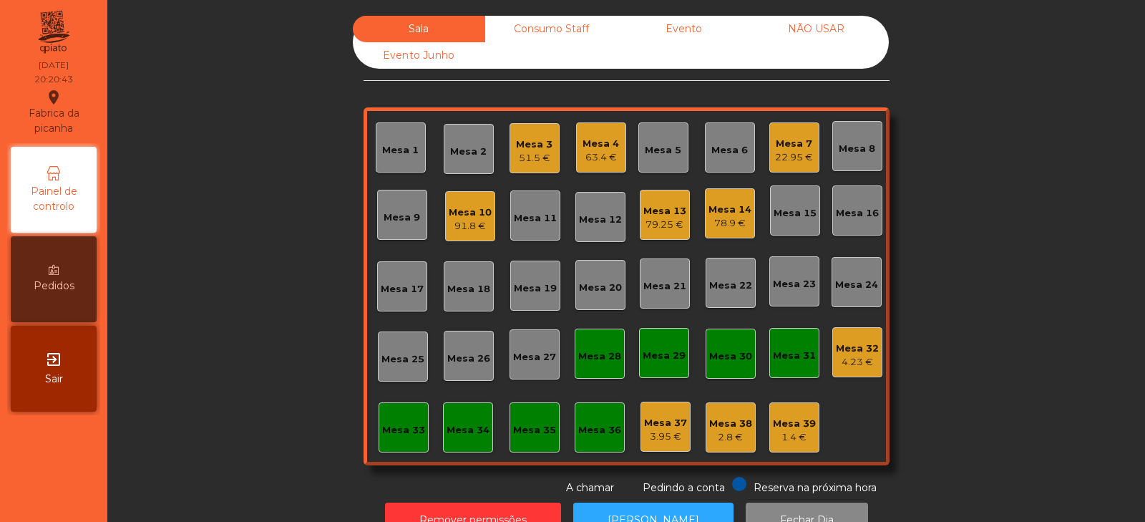
click at [528, 231] on div "Mesa 11" at bounding box center [535, 215] width 50 height 50
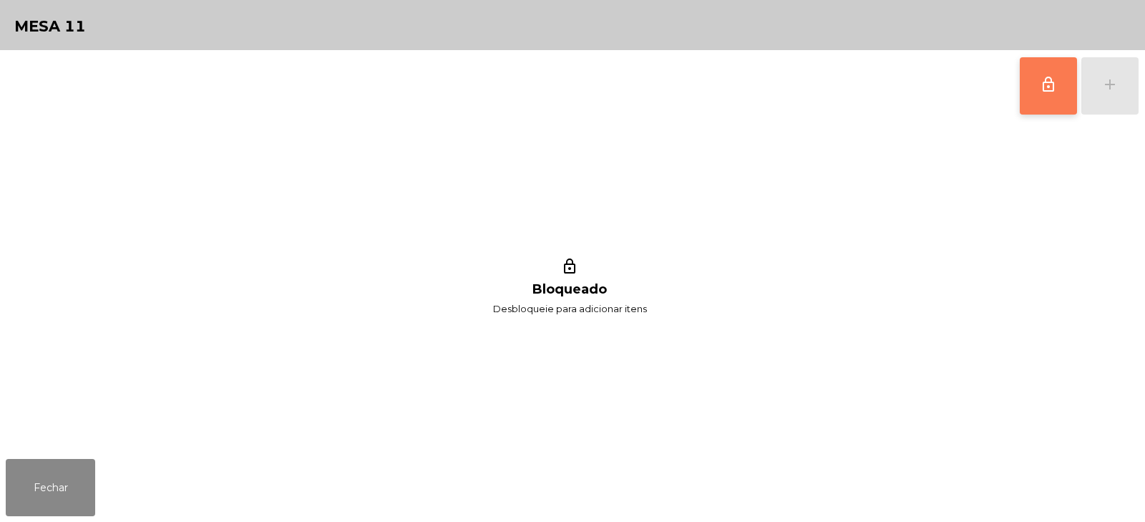
click at [1051, 90] on span "lock_outline" at bounding box center [1048, 84] width 17 height 17
click at [1113, 88] on div "add" at bounding box center [1110, 84] width 17 height 17
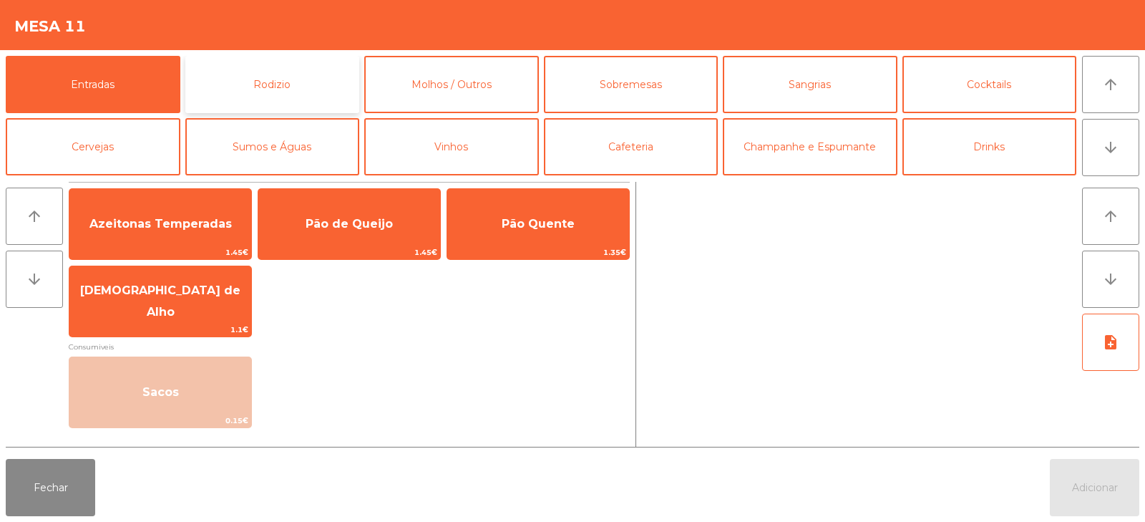
click at [263, 84] on button "Rodizio" at bounding box center [272, 84] width 175 height 57
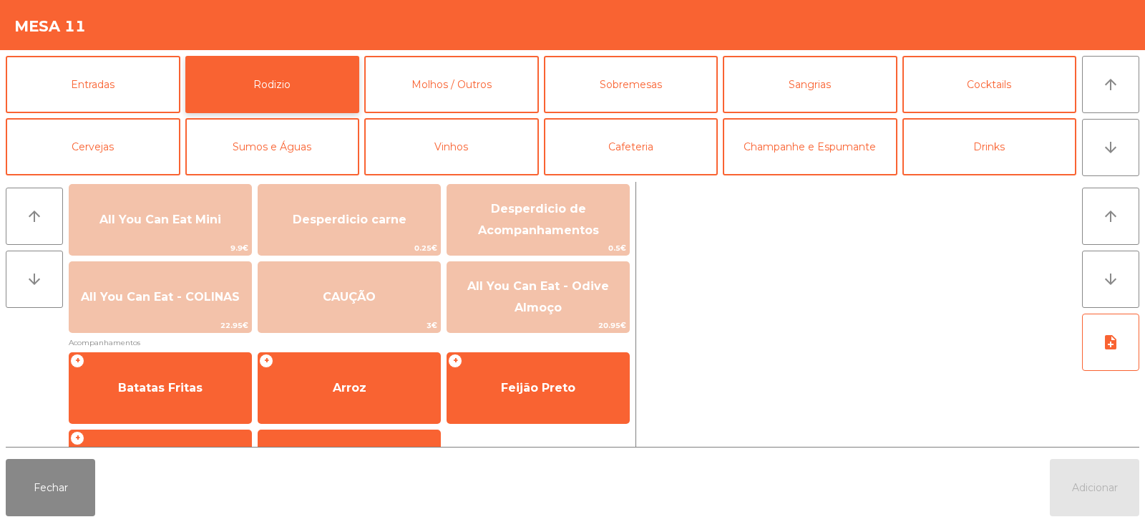
scroll to position [176, 0]
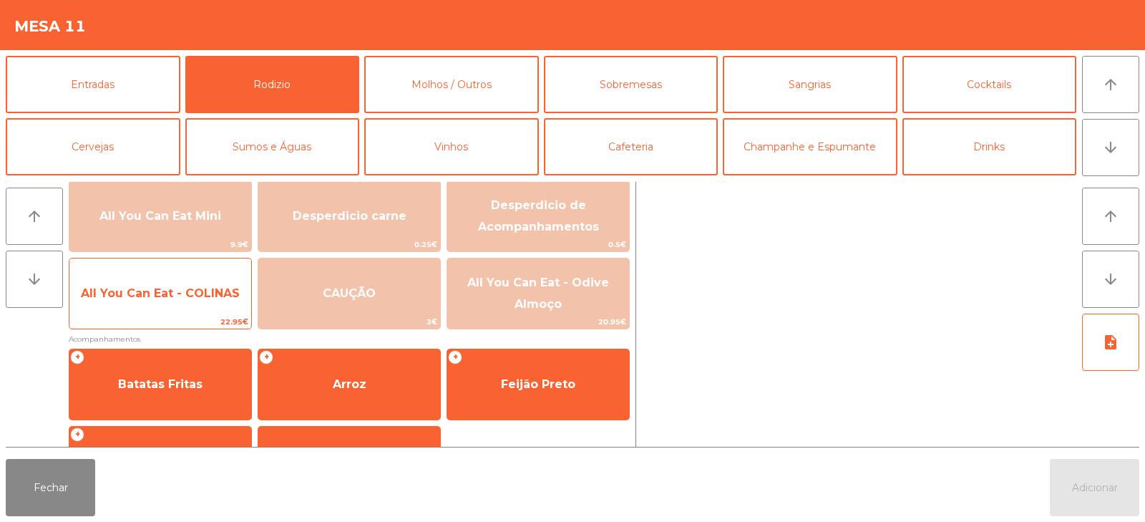
click at [164, 301] on span "All You Can Eat - COLINAS" at bounding box center [160, 293] width 182 height 39
click at [152, 303] on span "All You Can Eat - COLINAS" at bounding box center [160, 293] width 182 height 39
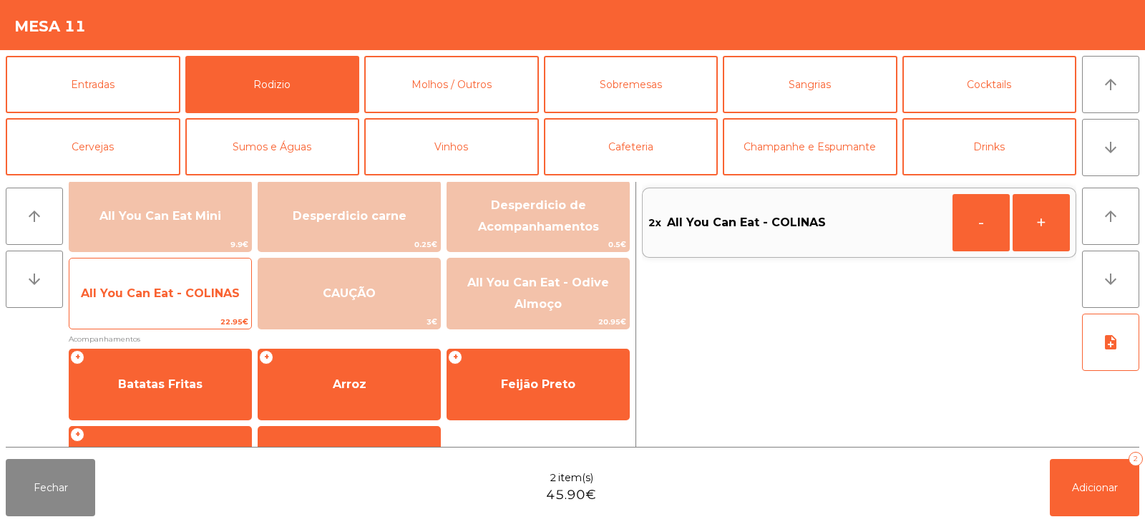
click at [156, 307] on span "All You Can Eat - COLINAS" at bounding box center [160, 293] width 182 height 39
click at [158, 309] on span "All You Can Eat - COLINAS" at bounding box center [160, 293] width 182 height 39
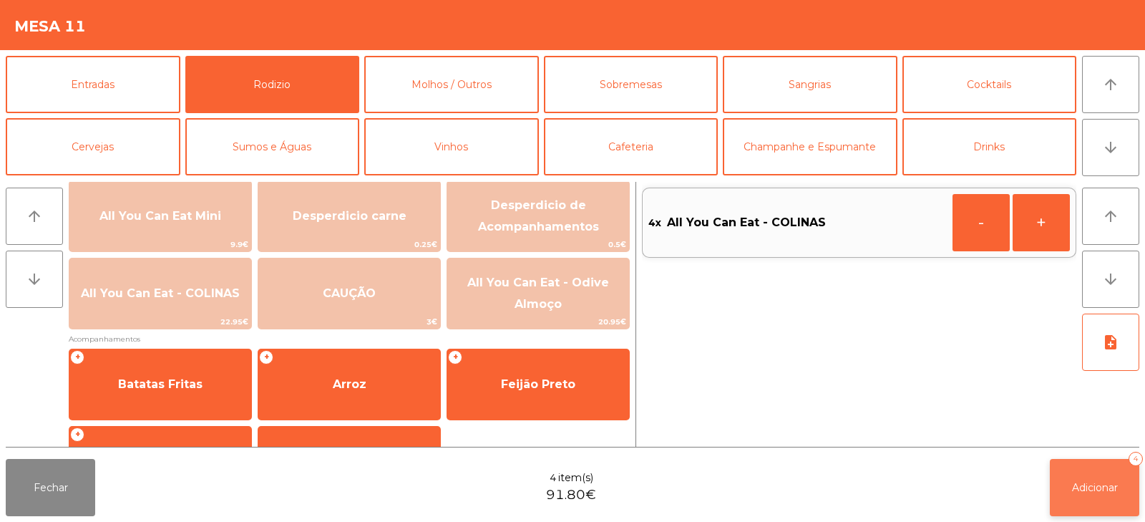
click at [1126, 480] on button "Adicionar 4" at bounding box center [1094, 487] width 89 height 57
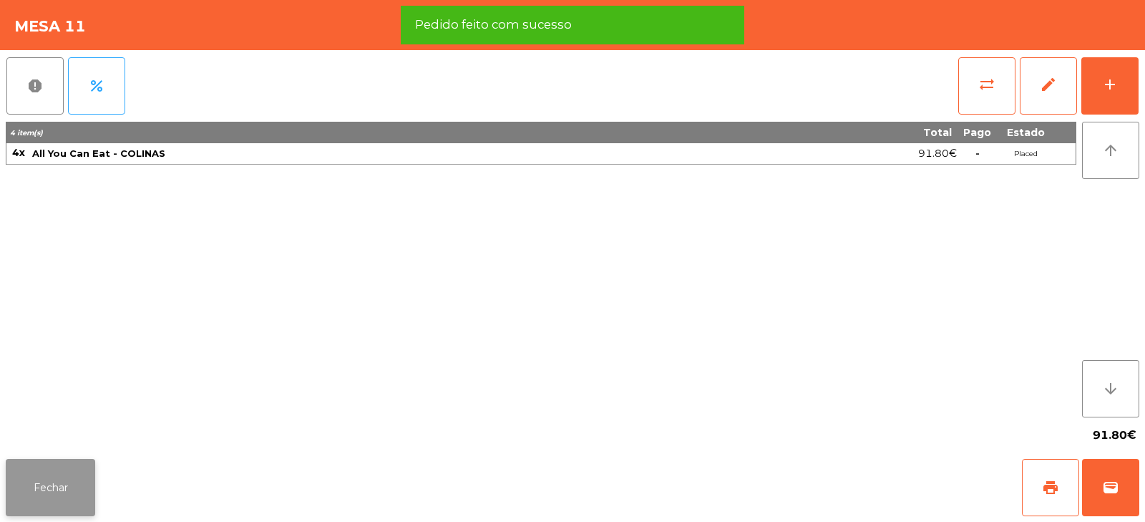
click at [44, 492] on button "Fechar" at bounding box center [50, 487] width 89 height 57
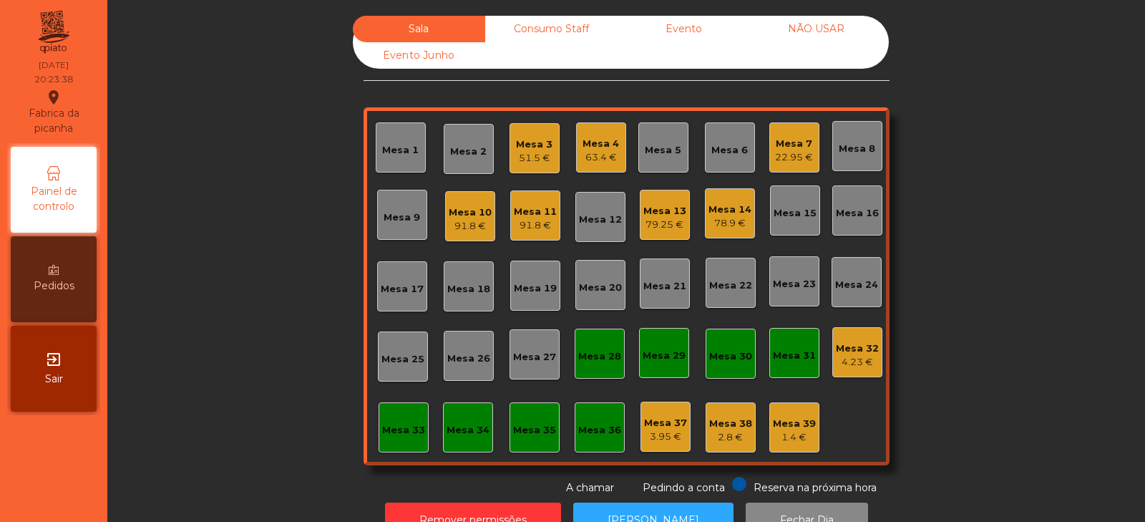
click at [540, 143] on div "Mesa 3" at bounding box center [534, 144] width 37 height 14
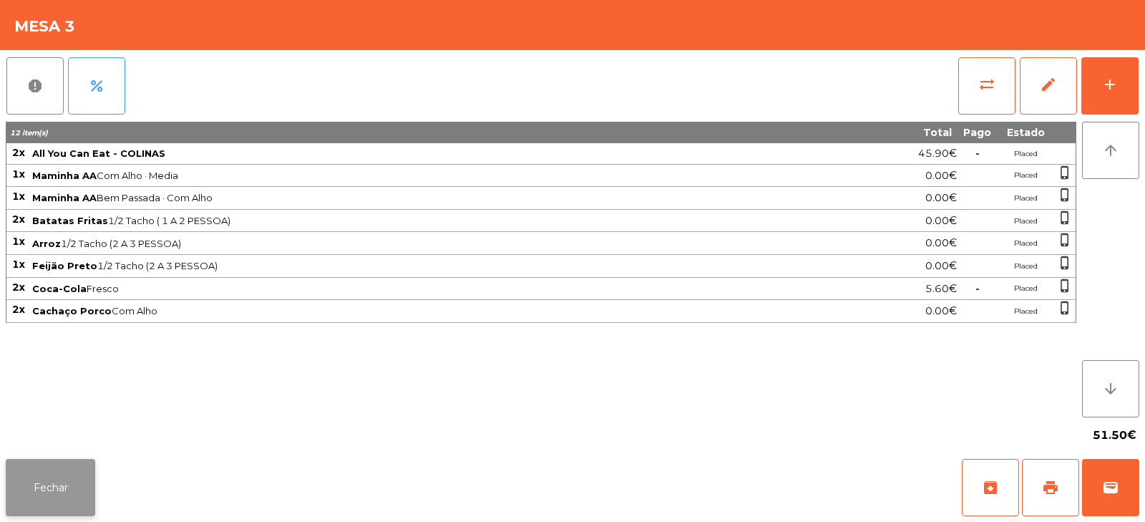
click at [62, 489] on button "Fechar" at bounding box center [50, 487] width 89 height 57
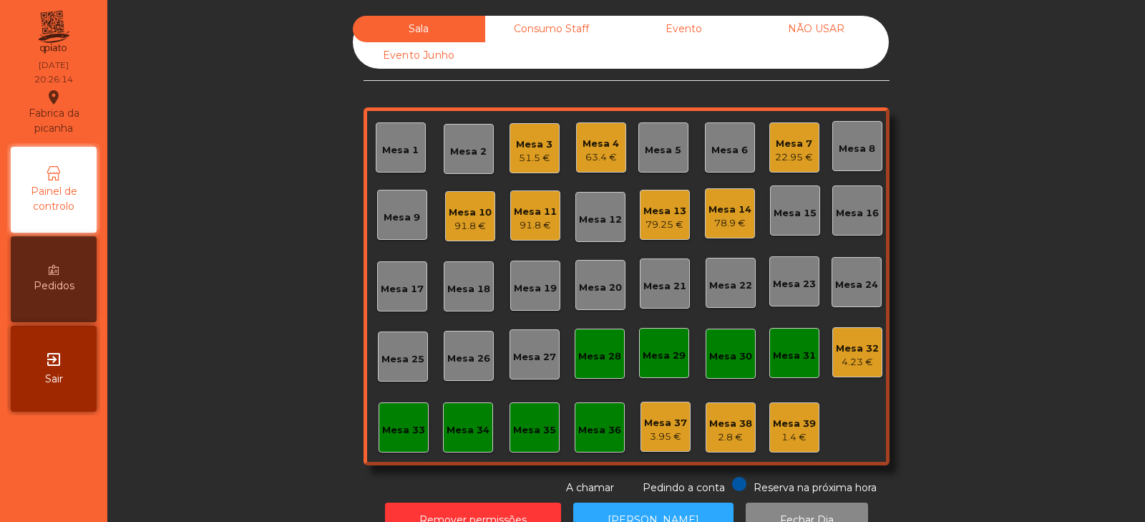
click at [527, 290] on div "Mesa 19" at bounding box center [535, 288] width 43 height 14
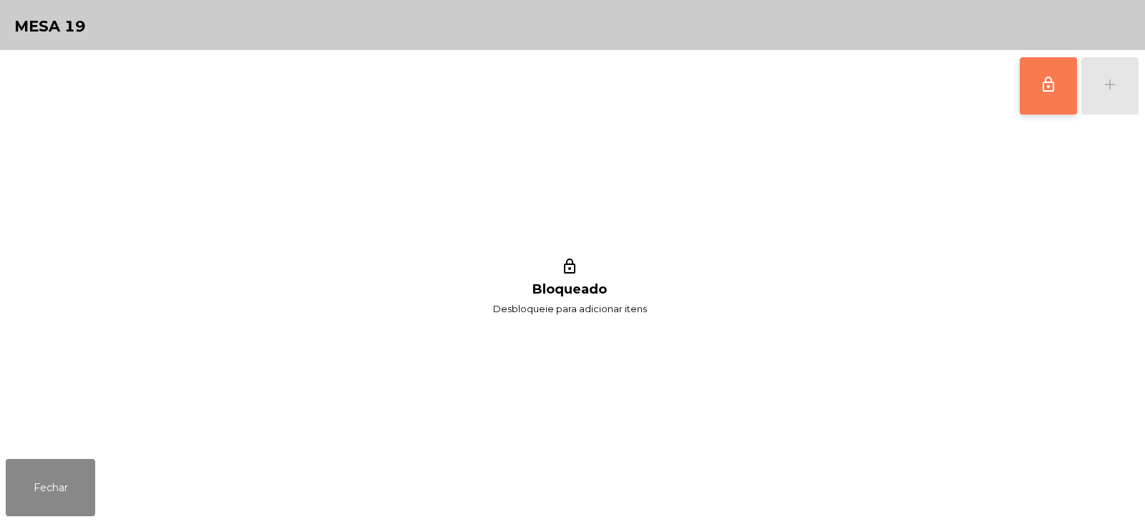
click at [1048, 79] on span "lock_outline" at bounding box center [1048, 84] width 17 height 17
click at [1112, 84] on div "add" at bounding box center [1110, 84] width 17 height 17
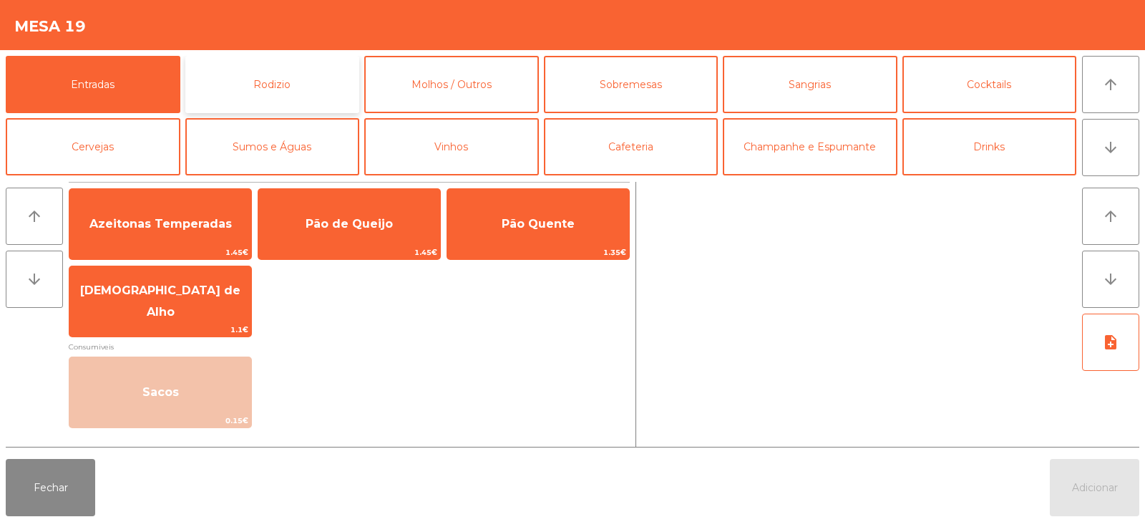
click at [288, 74] on button "Rodizio" at bounding box center [272, 84] width 175 height 57
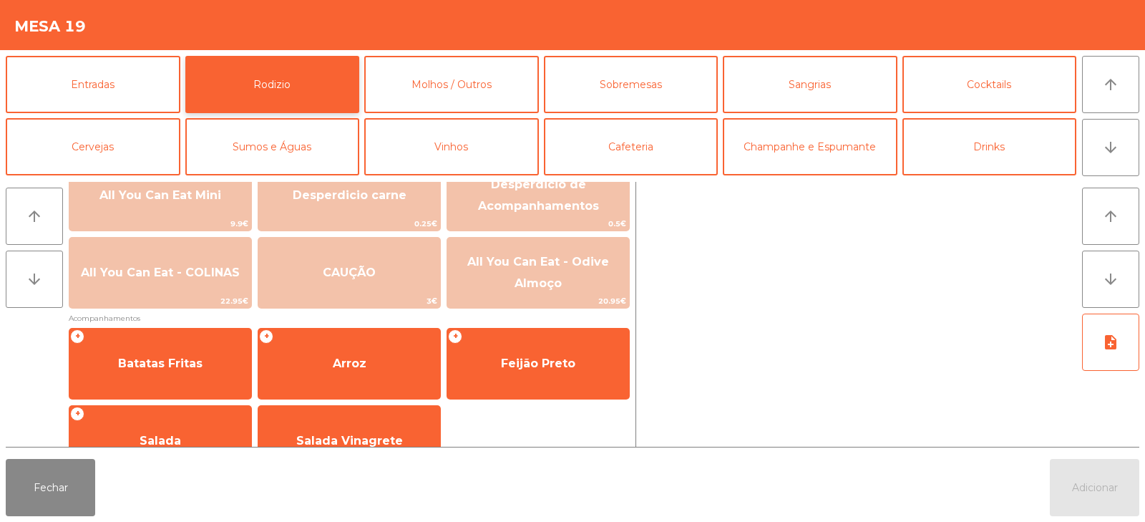
scroll to position [198, 0]
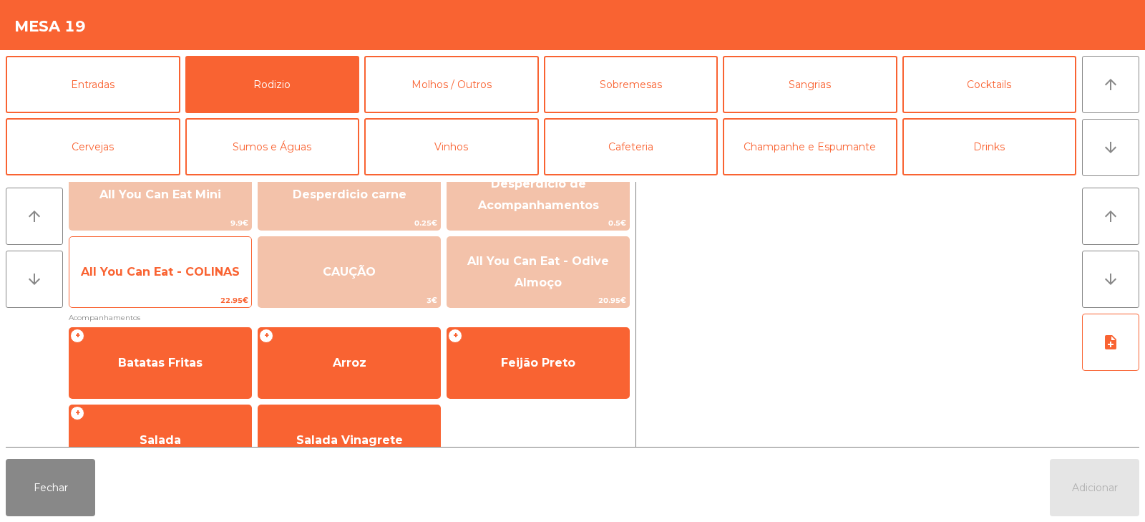
click at [164, 283] on span "All You Can Eat - COLINAS" at bounding box center [160, 272] width 182 height 39
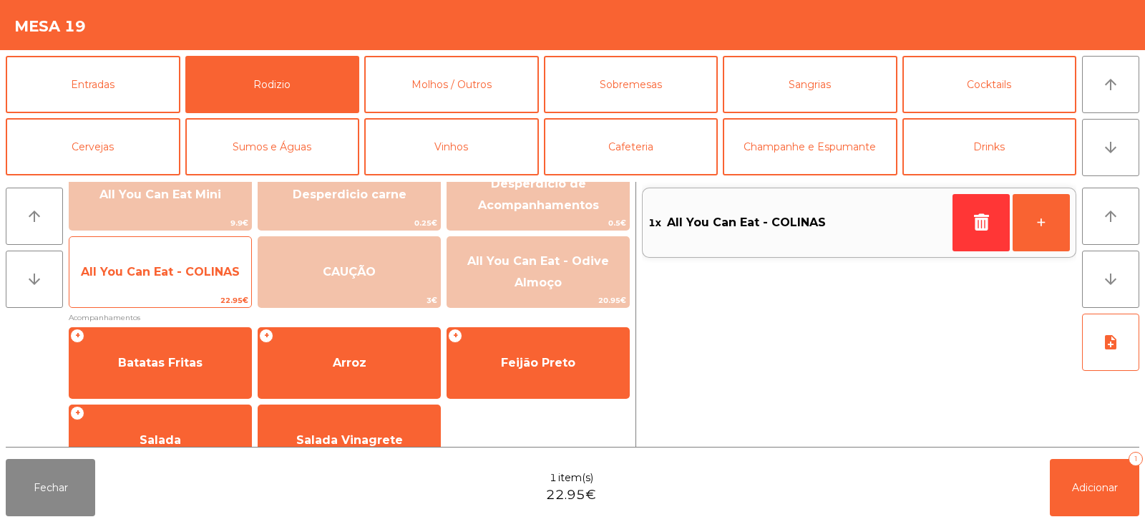
click at [173, 281] on span "All You Can Eat - COLINAS" at bounding box center [160, 272] width 182 height 39
click at [173, 286] on span "All You Can Eat - COLINAS" at bounding box center [160, 272] width 182 height 39
click at [172, 282] on span "All You Can Eat - COLINAS" at bounding box center [160, 272] width 182 height 39
click at [169, 288] on span "All You Can Eat - COLINAS" at bounding box center [160, 272] width 182 height 39
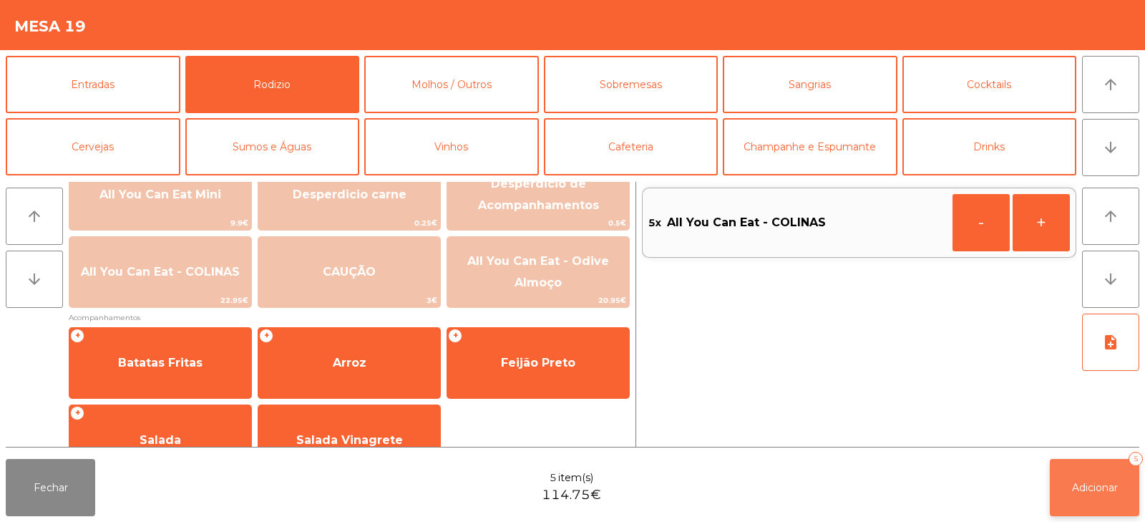
click at [1108, 482] on span "Adicionar" at bounding box center [1095, 487] width 46 height 13
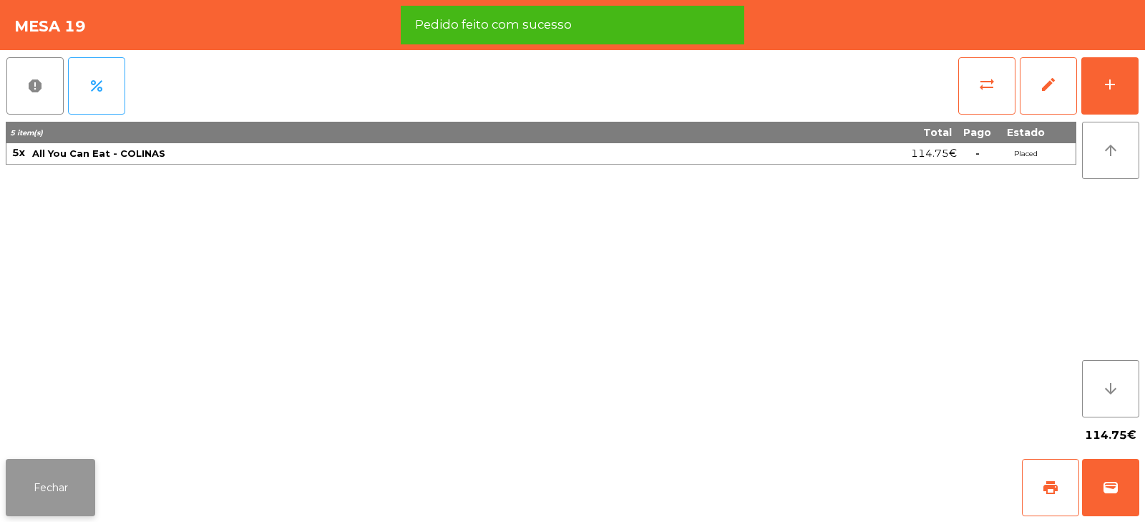
click at [33, 478] on button "Fechar" at bounding box center [50, 487] width 89 height 57
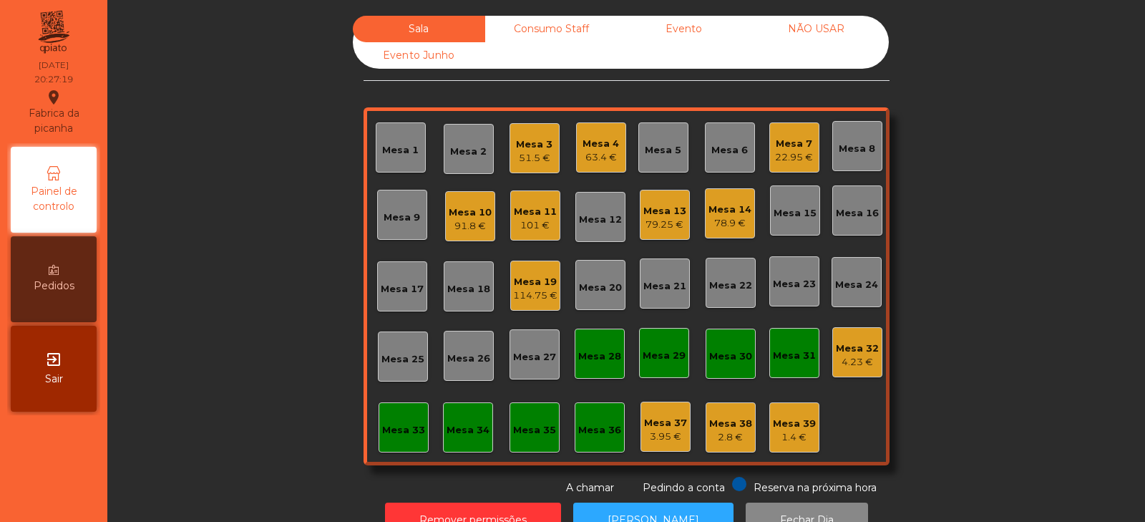
click at [395, 296] on div "Mesa 17" at bounding box center [402, 289] width 43 height 14
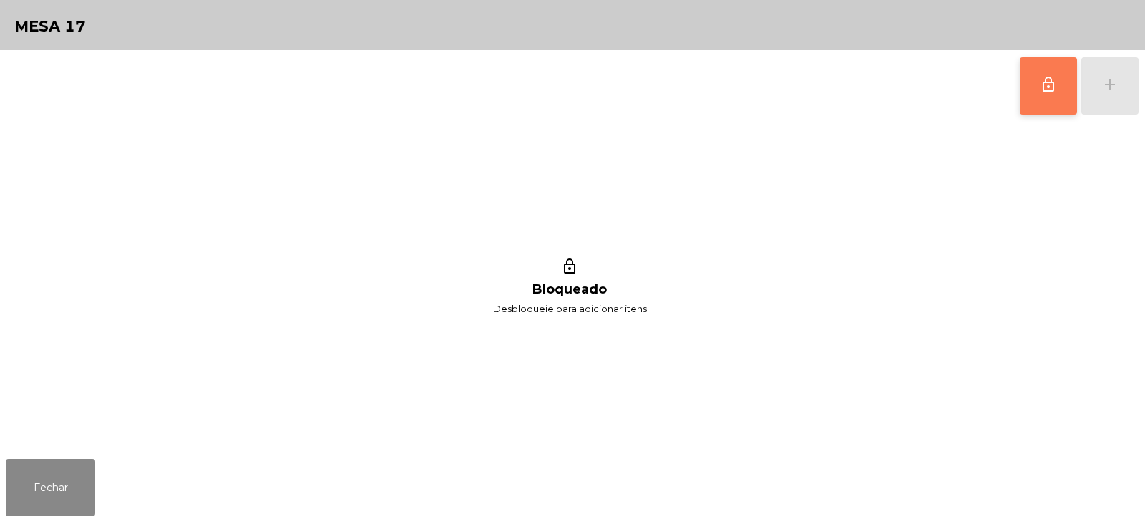
click at [1030, 92] on button "lock_outline" at bounding box center [1048, 85] width 57 height 57
click at [1105, 94] on button "add" at bounding box center [1110, 85] width 57 height 57
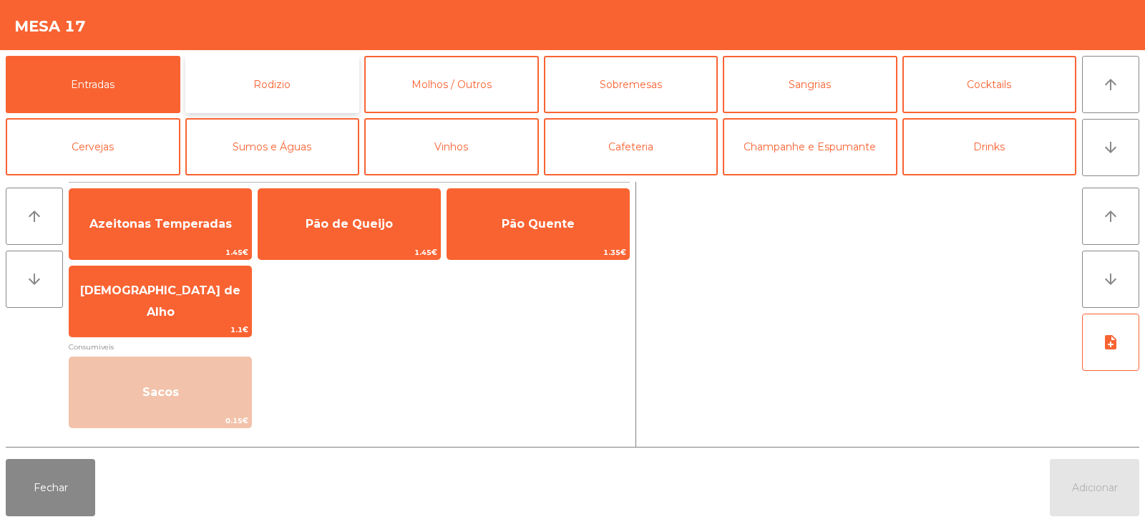
click at [233, 80] on button "Rodizio" at bounding box center [272, 84] width 175 height 57
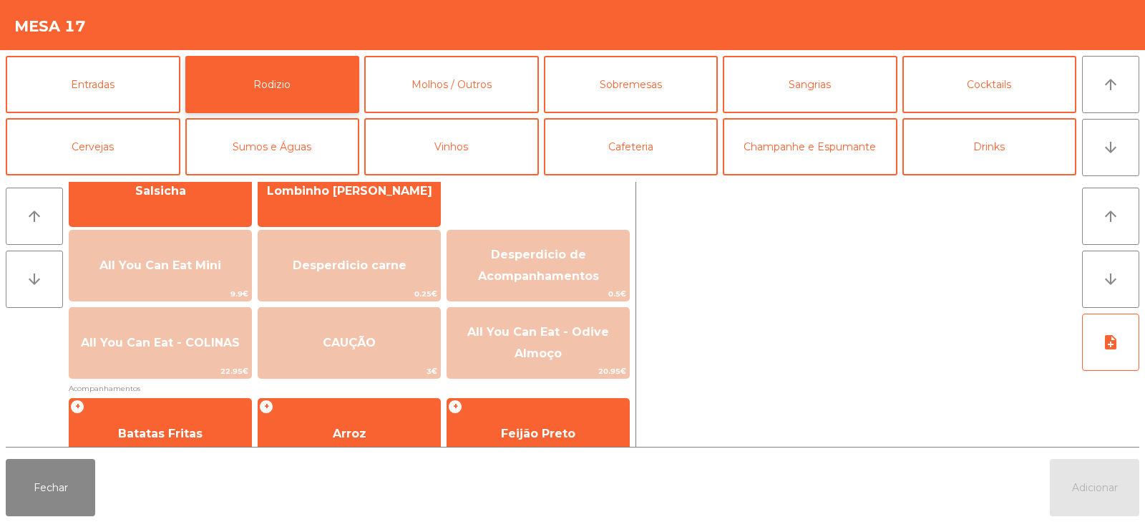
scroll to position [162, 0]
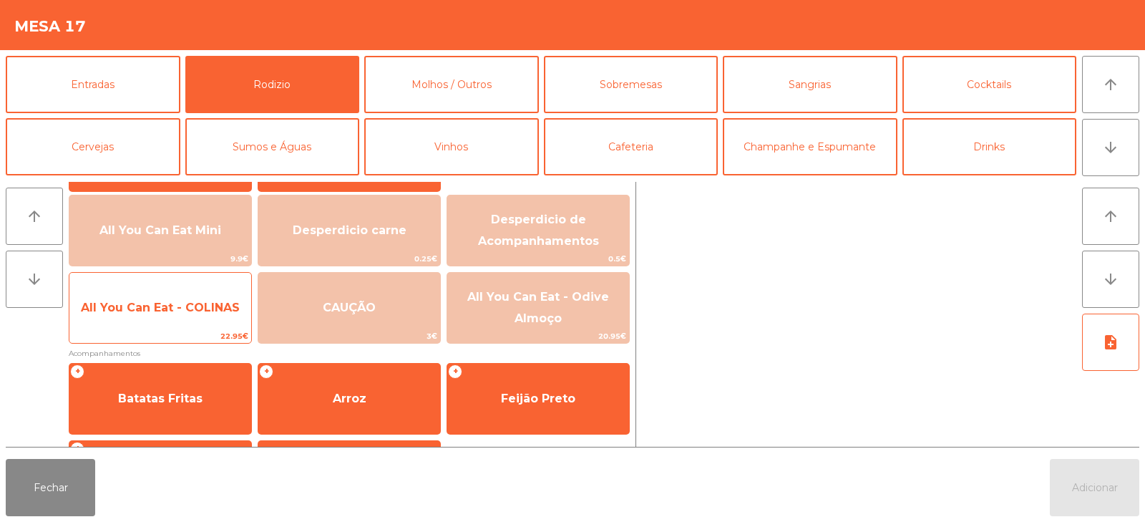
click at [140, 319] on span "All You Can Eat - COLINAS" at bounding box center [160, 308] width 182 height 39
click at [150, 326] on span "All You Can Eat - COLINAS" at bounding box center [160, 308] width 182 height 39
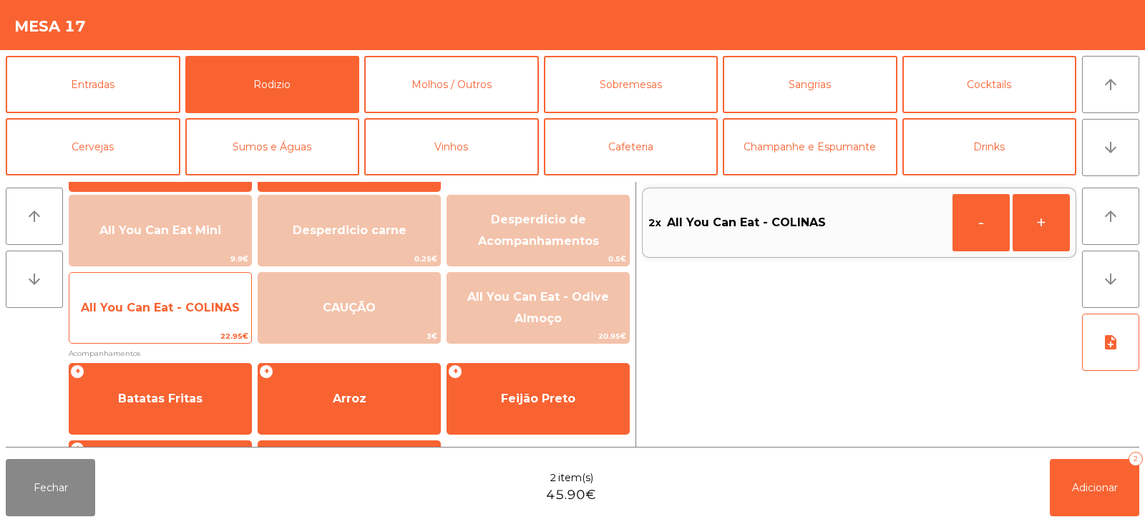
click at [165, 325] on span "All You Can Eat - COLINAS" at bounding box center [160, 308] width 182 height 39
click at [164, 321] on span "All You Can Eat - COLINAS" at bounding box center [160, 308] width 182 height 39
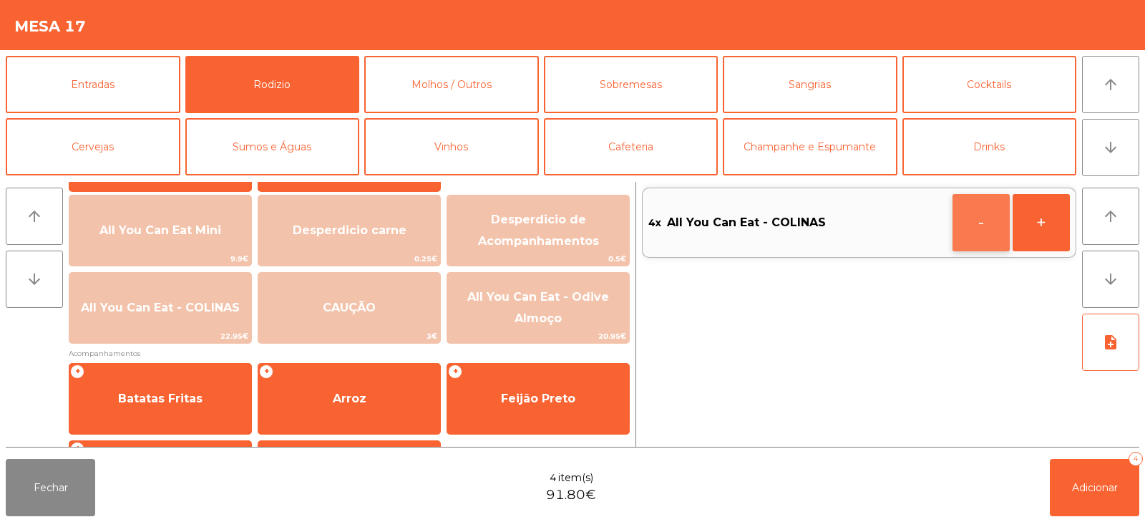
click at [962, 235] on button "-" at bounding box center [981, 222] width 57 height 57
click at [960, 231] on button "-" at bounding box center [981, 222] width 57 height 57
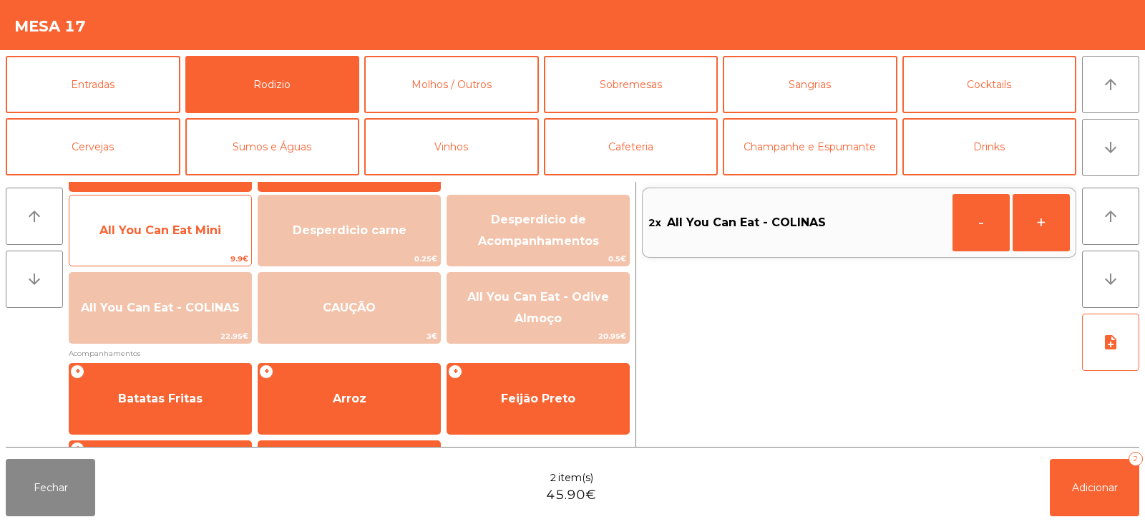
click at [156, 240] on span "All You Can Eat Mini" at bounding box center [160, 230] width 182 height 39
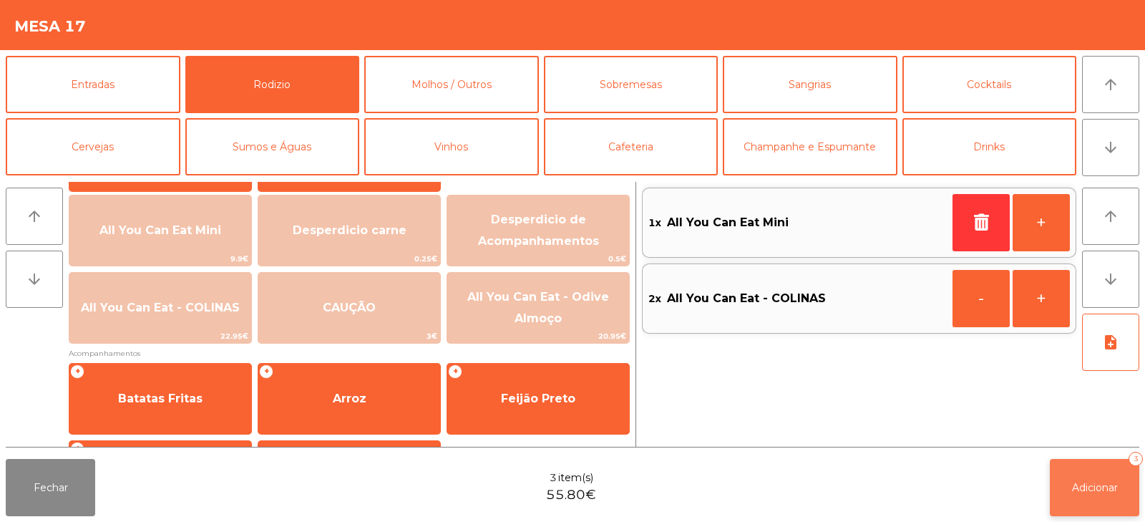
click at [1123, 474] on button "Adicionar 3" at bounding box center [1094, 487] width 89 height 57
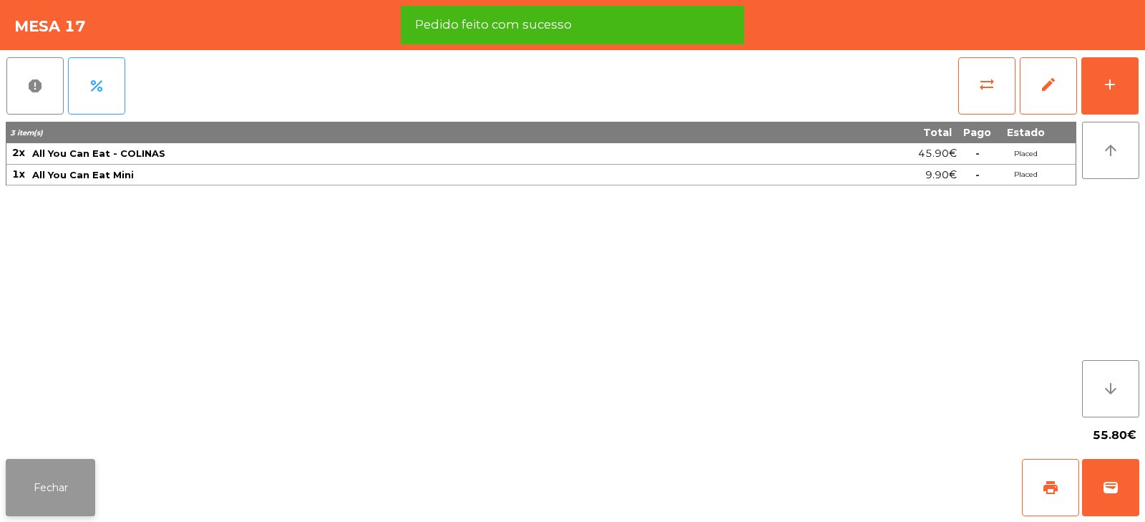
click at [54, 488] on button "Fechar" at bounding box center [50, 487] width 89 height 57
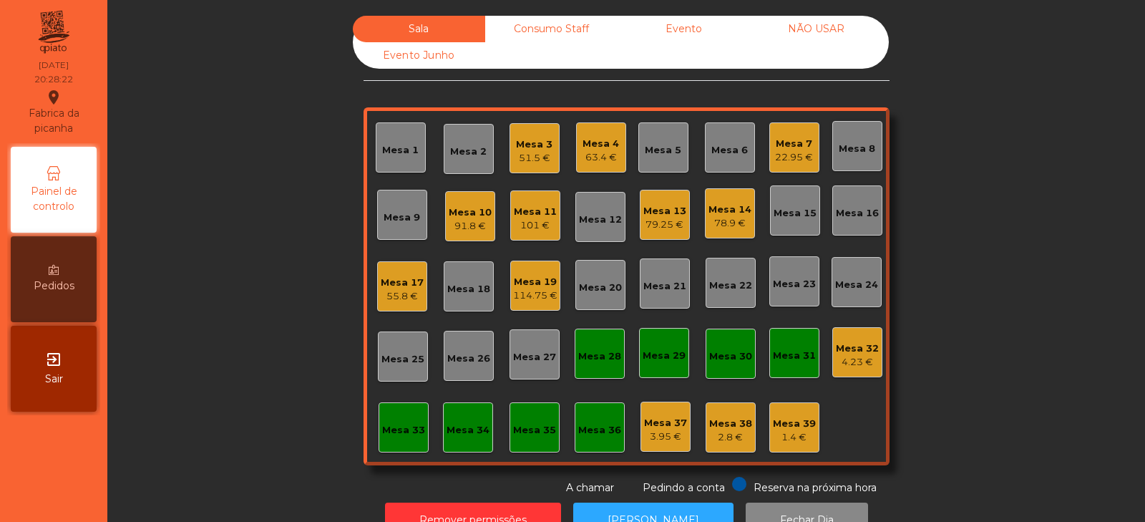
click at [844, 157] on div "Mesa 8" at bounding box center [858, 146] width 50 height 50
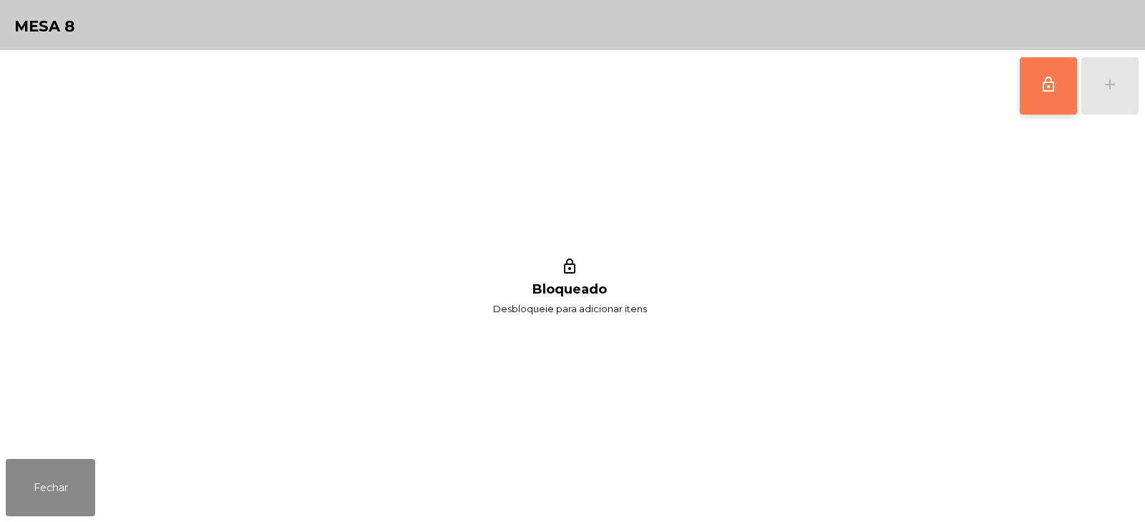
click at [1046, 80] on span "lock_outline" at bounding box center [1048, 84] width 17 height 17
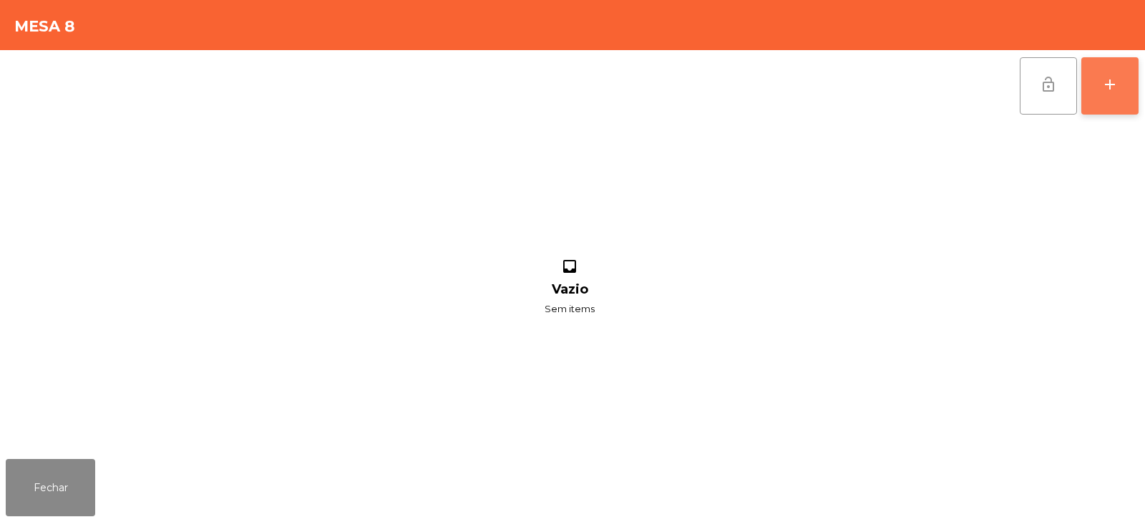
click at [1107, 81] on div "add" at bounding box center [1110, 84] width 17 height 17
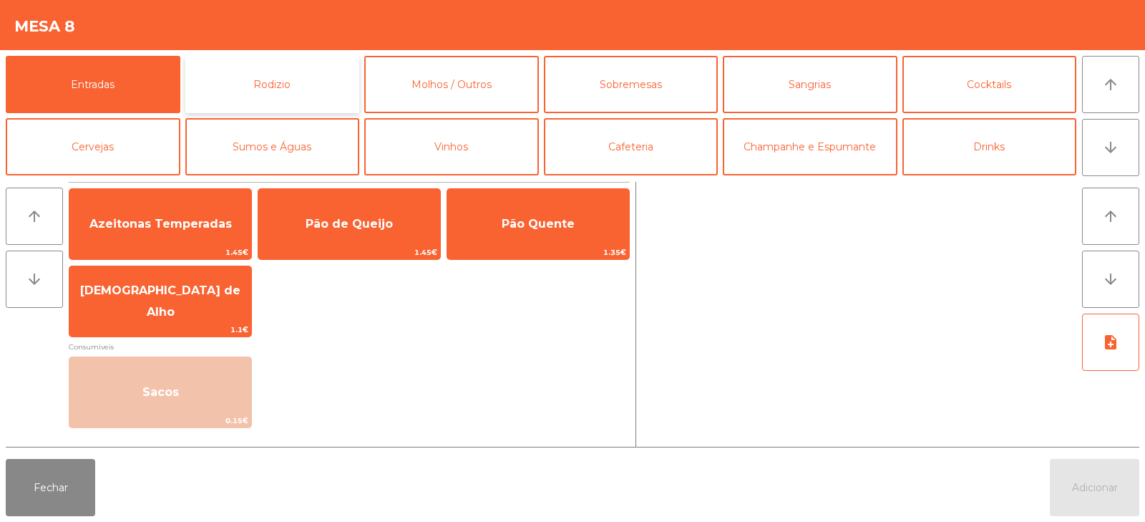
click at [270, 82] on button "Rodizio" at bounding box center [272, 84] width 175 height 57
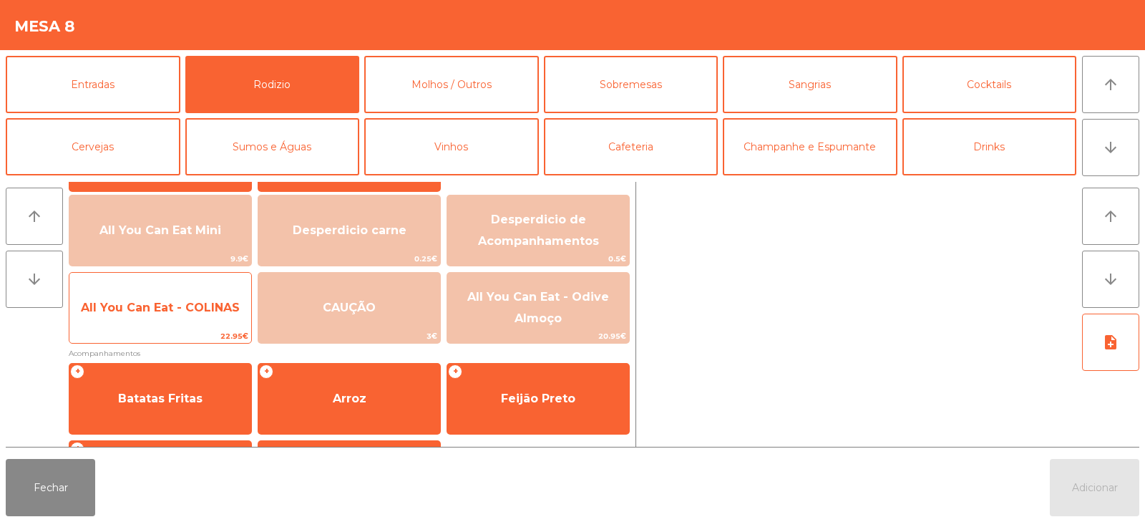
click at [163, 331] on span "22.95€" at bounding box center [160, 336] width 182 height 14
click at [164, 325] on span "All You Can Eat - COLINAS" at bounding box center [160, 308] width 182 height 39
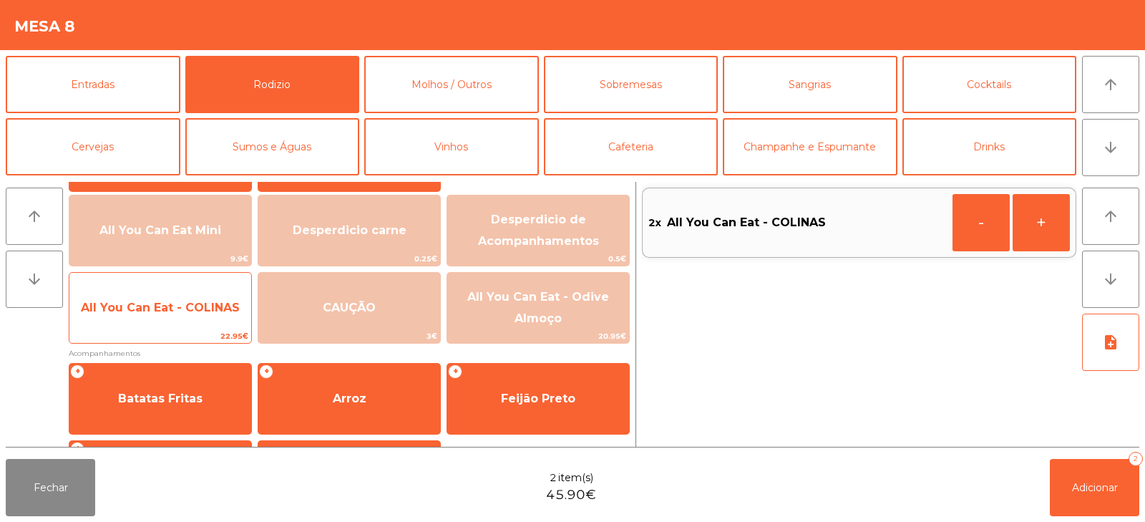
click at [167, 329] on span "22.95€" at bounding box center [160, 336] width 182 height 14
click at [165, 329] on span "22.95€" at bounding box center [160, 336] width 182 height 14
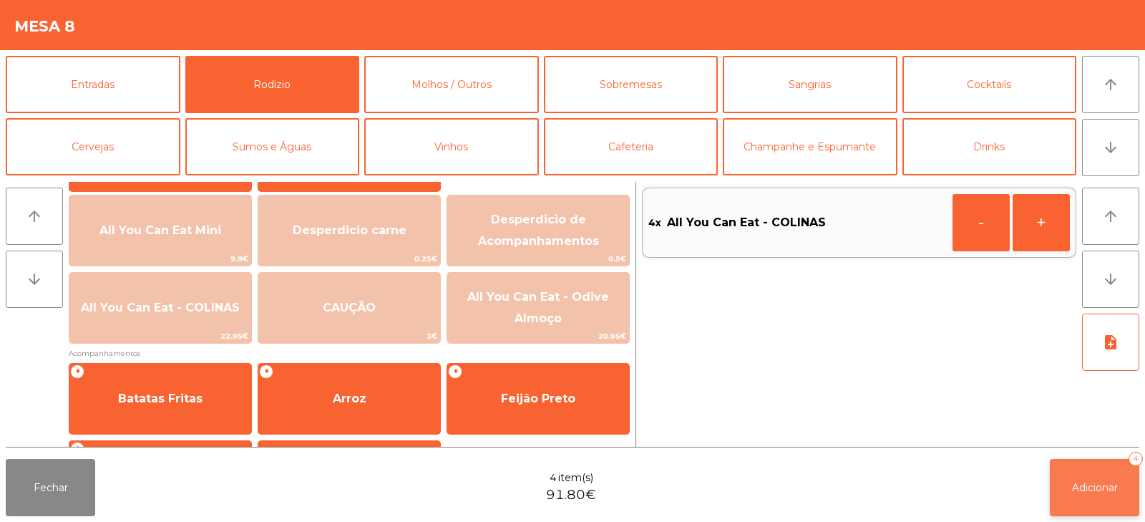
click at [1120, 490] on button "Adicionar 4" at bounding box center [1094, 487] width 89 height 57
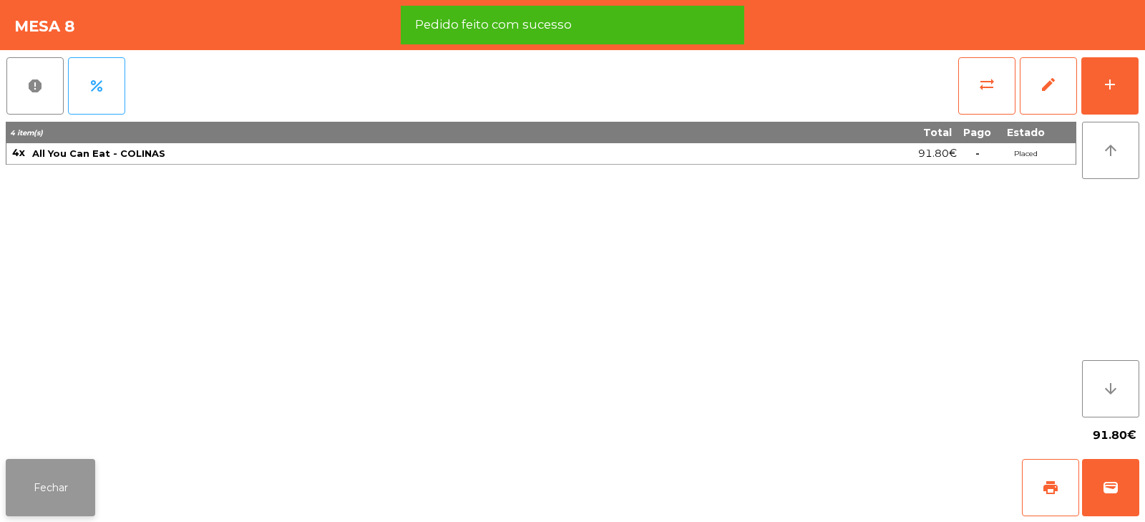
click at [44, 478] on button "Fechar" at bounding box center [50, 487] width 89 height 57
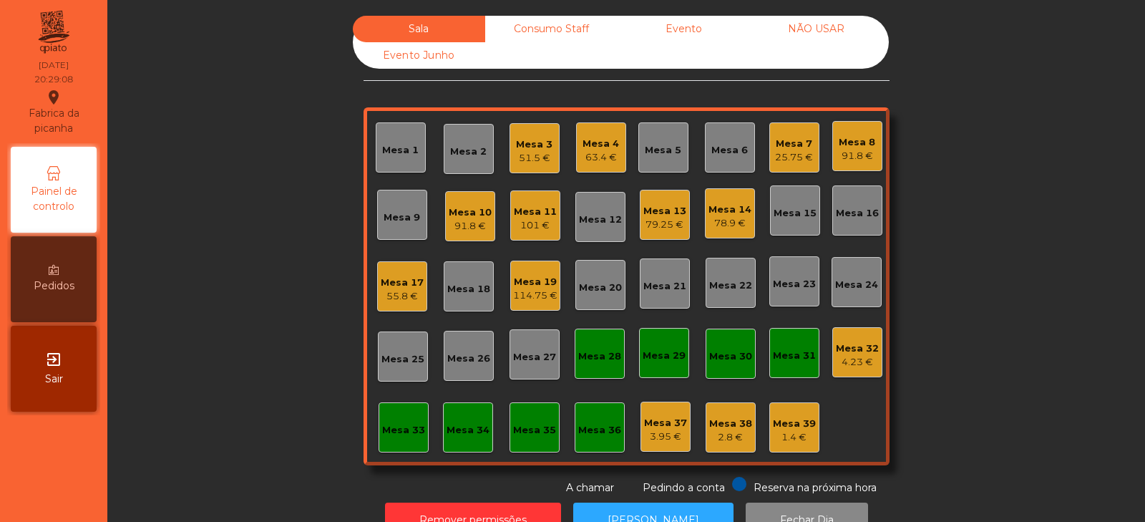
click at [594, 299] on div "Mesa 20" at bounding box center [601, 285] width 50 height 50
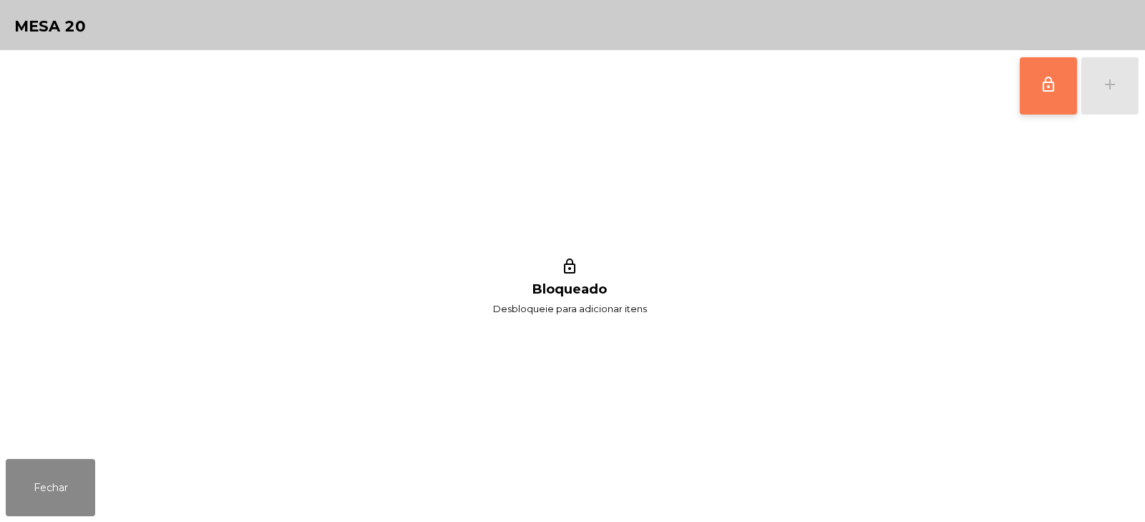
click at [1037, 85] on button "lock_outline" at bounding box center [1048, 85] width 57 height 57
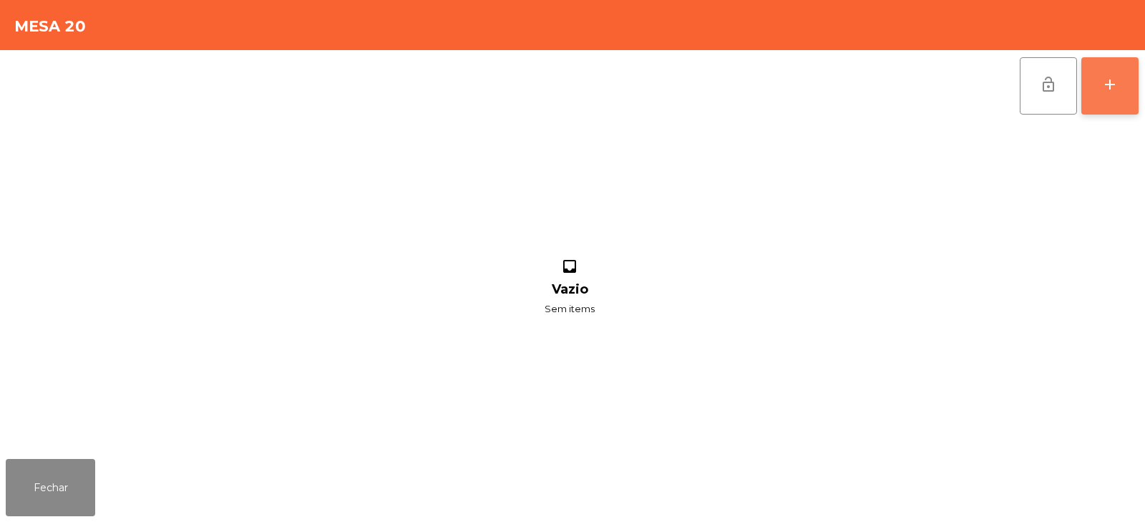
click at [1123, 89] on button "add" at bounding box center [1110, 85] width 57 height 57
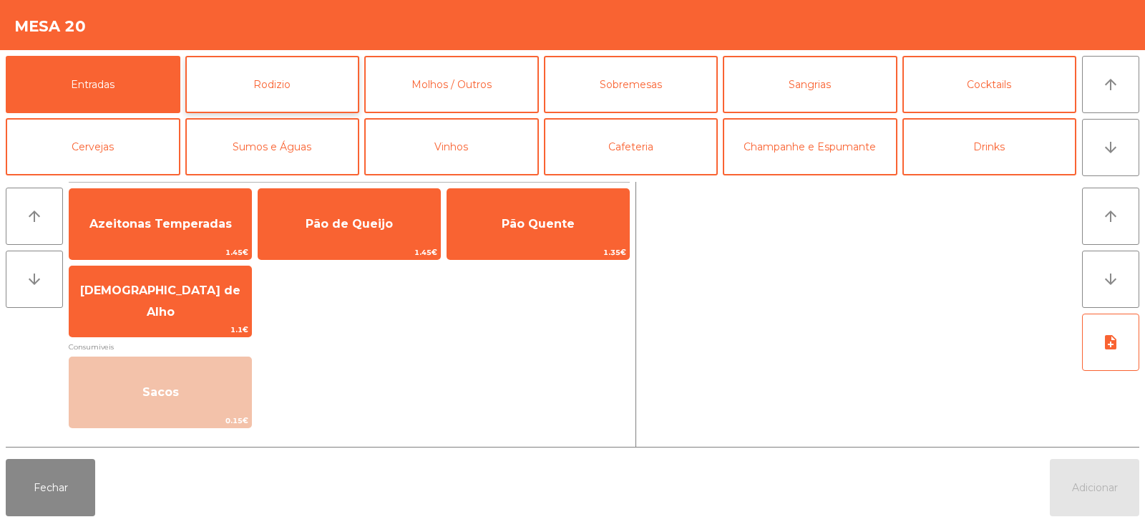
click at [268, 74] on button "Rodizio" at bounding box center [272, 84] width 175 height 57
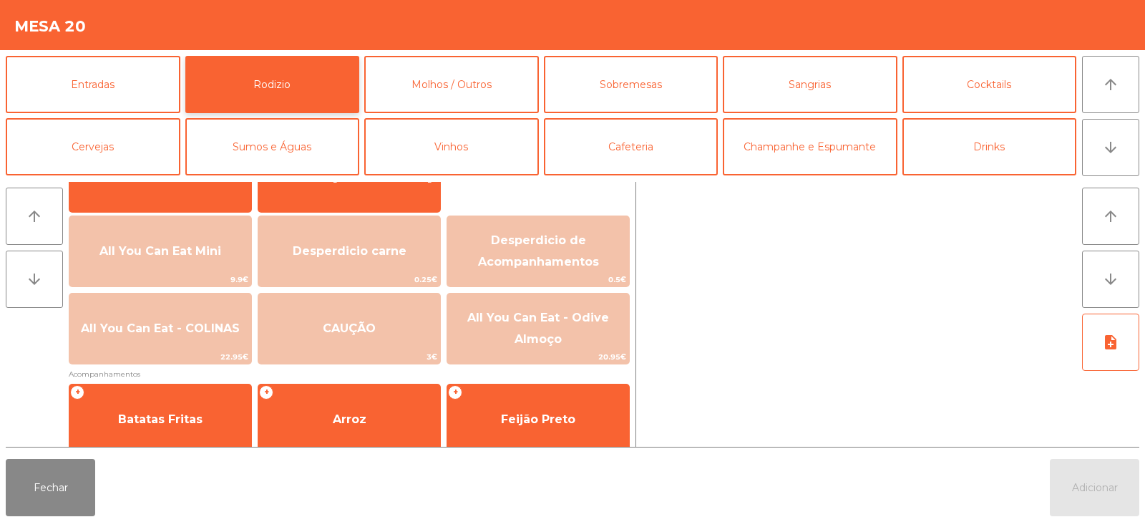
scroll to position [178, 0]
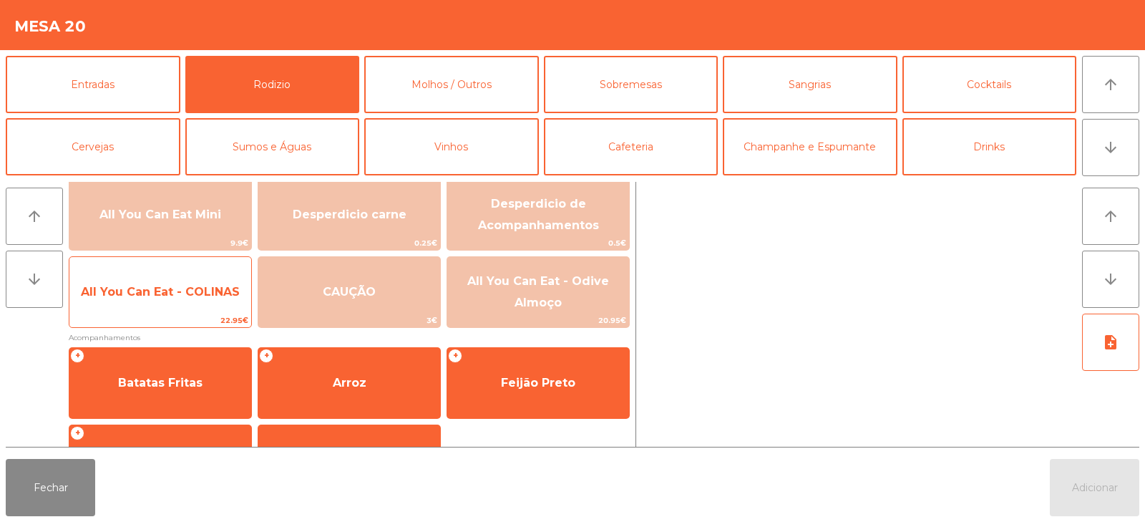
click at [140, 324] on span "22.95€" at bounding box center [160, 321] width 182 height 14
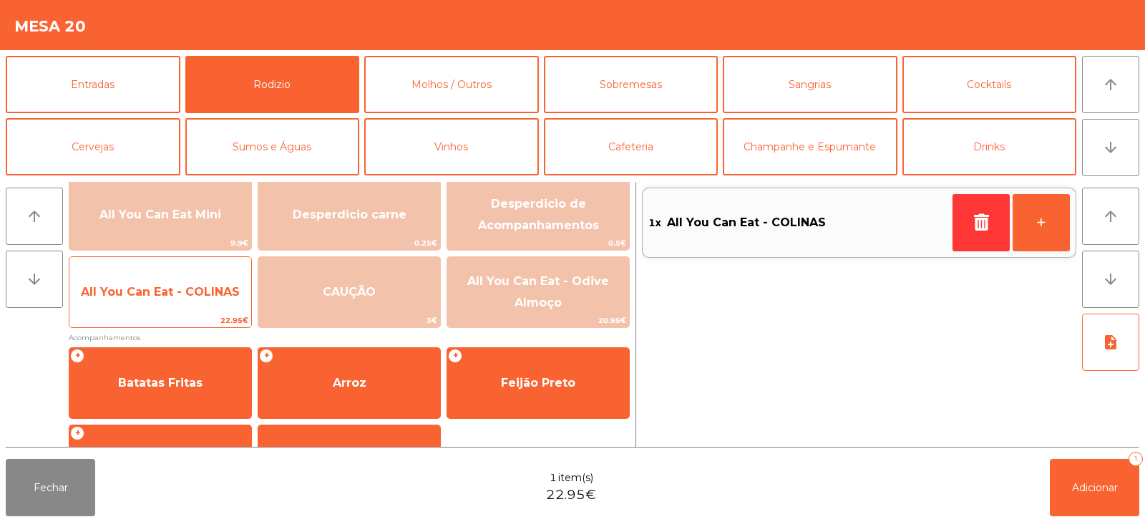
click at [151, 312] on div "All You Can Eat - COLINAS 22.95€" at bounding box center [160, 292] width 183 height 72
click at [170, 318] on span "22.95€" at bounding box center [160, 321] width 182 height 14
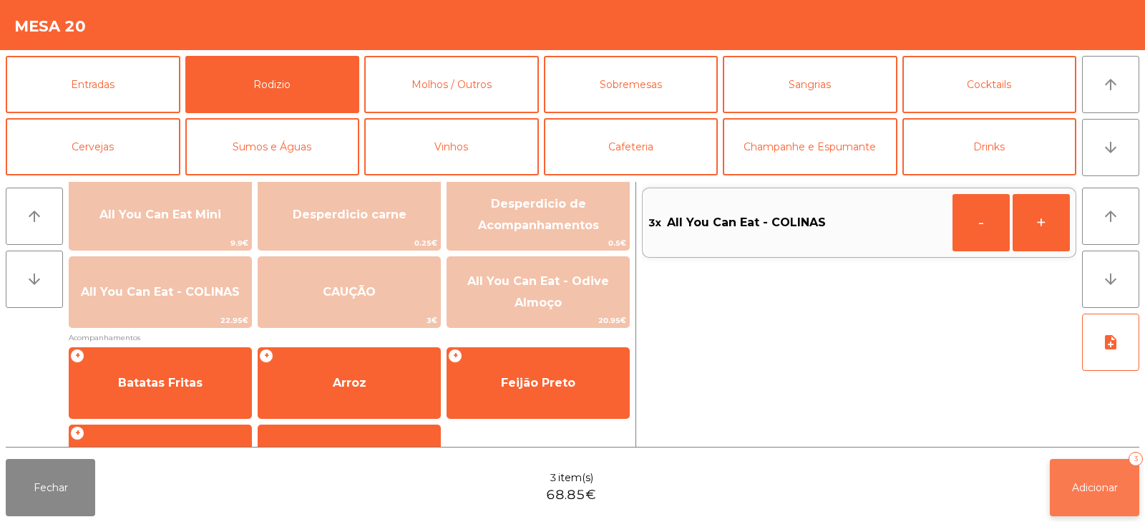
click at [1108, 482] on span "Adicionar" at bounding box center [1095, 487] width 46 height 13
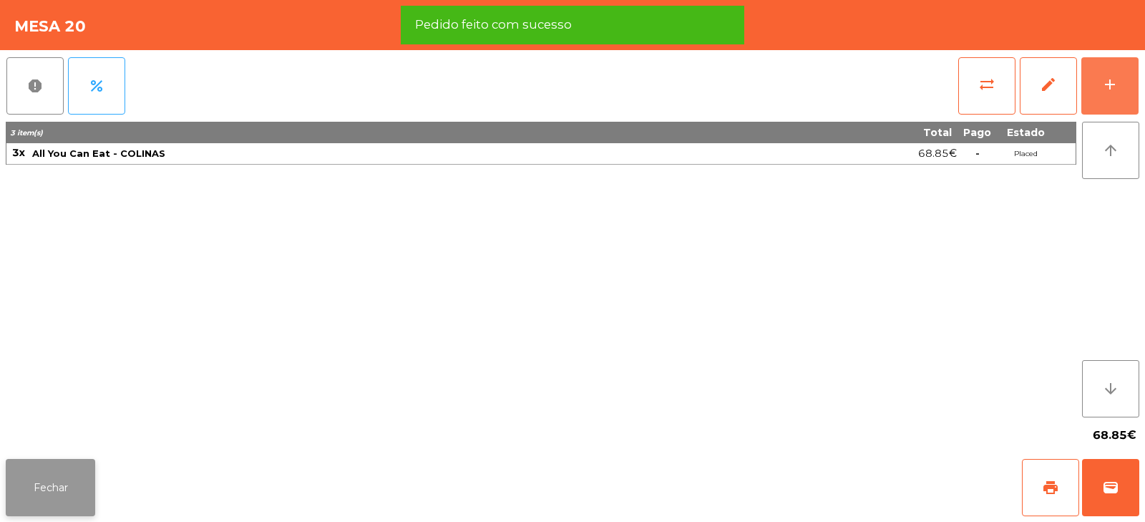
click at [57, 472] on button "Fechar" at bounding box center [50, 487] width 89 height 57
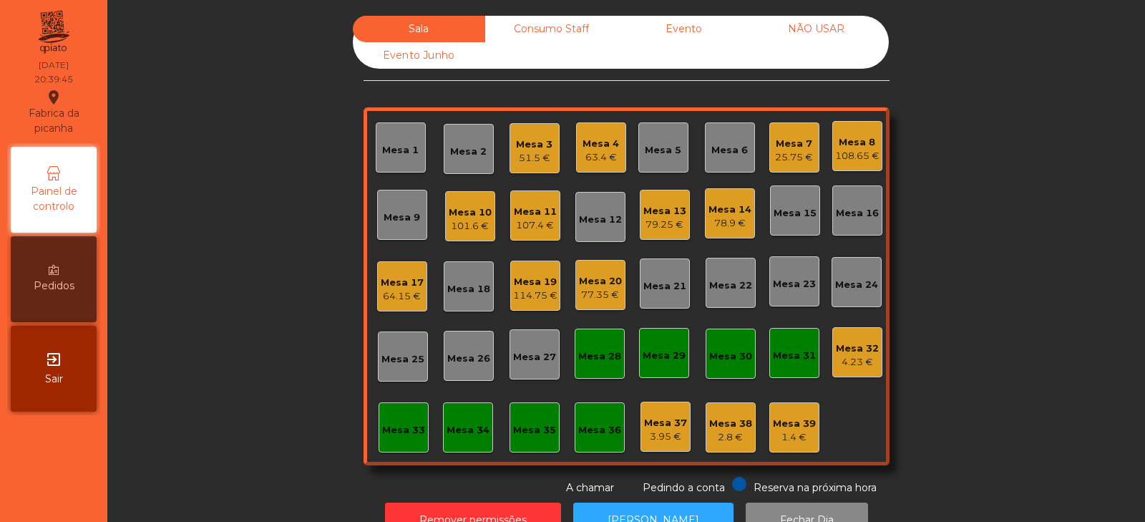
click at [531, 285] on div "Mesa 19" at bounding box center [535, 282] width 44 height 14
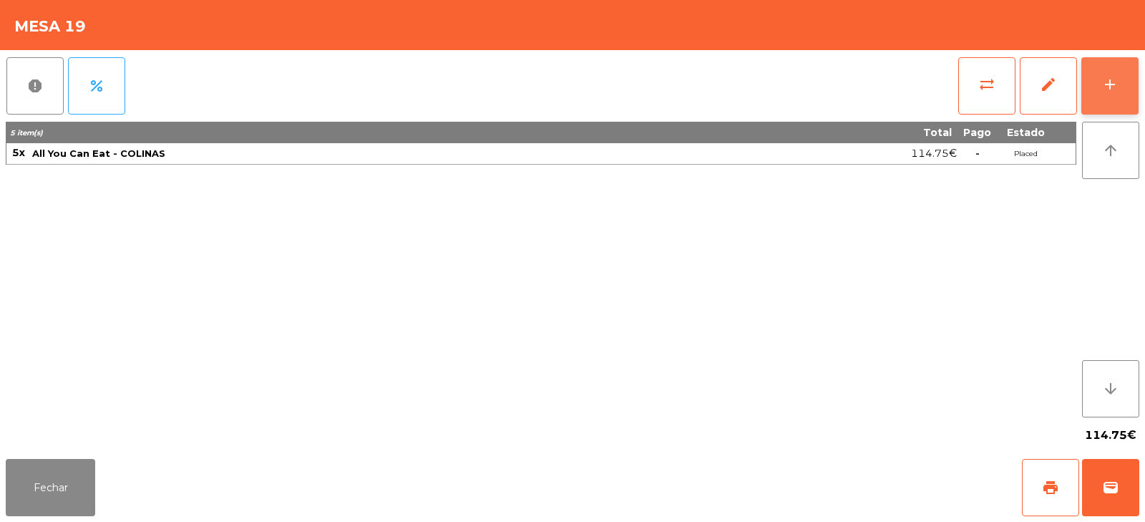
click at [1118, 92] on div "add" at bounding box center [1110, 84] width 17 height 17
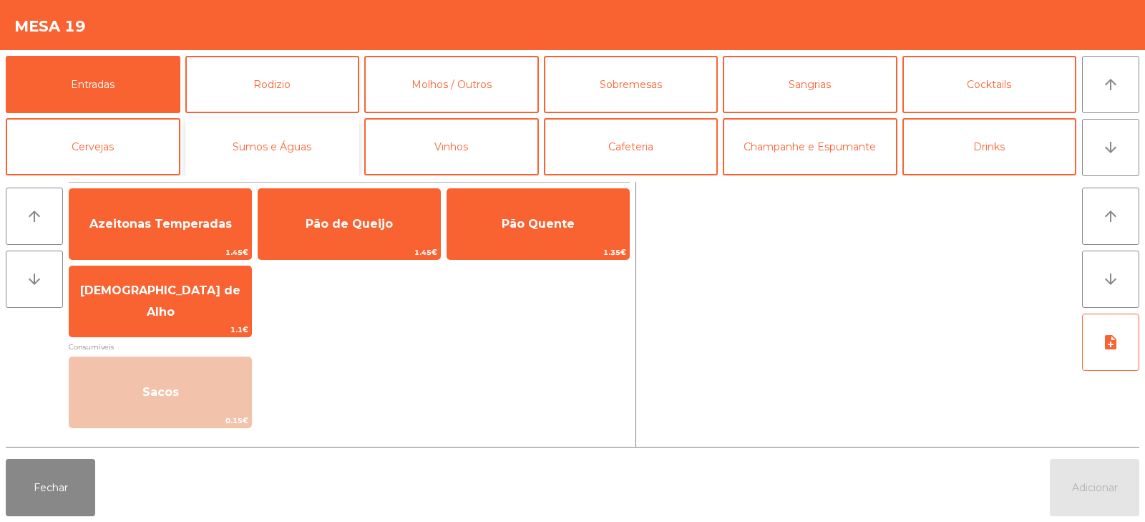
click at [299, 128] on button "Sumos e Águas" at bounding box center [272, 146] width 175 height 57
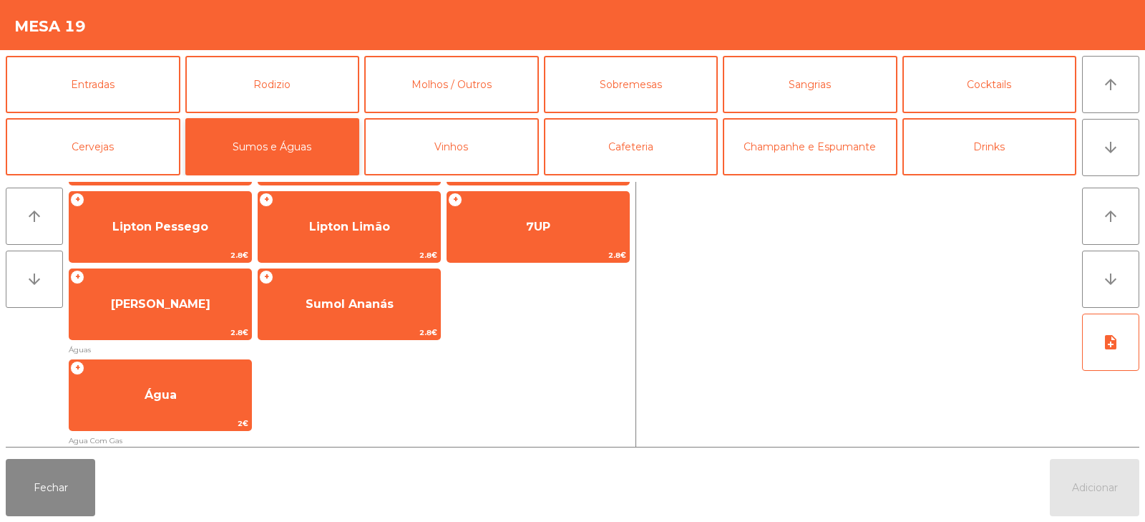
scroll to position [331, 0]
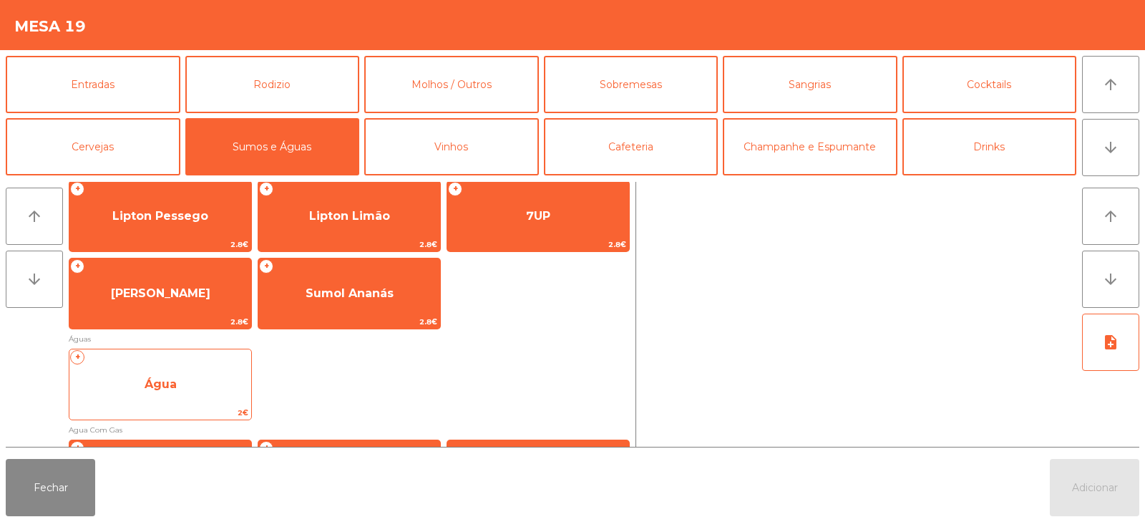
click at [175, 401] on span "Água" at bounding box center [160, 384] width 182 height 39
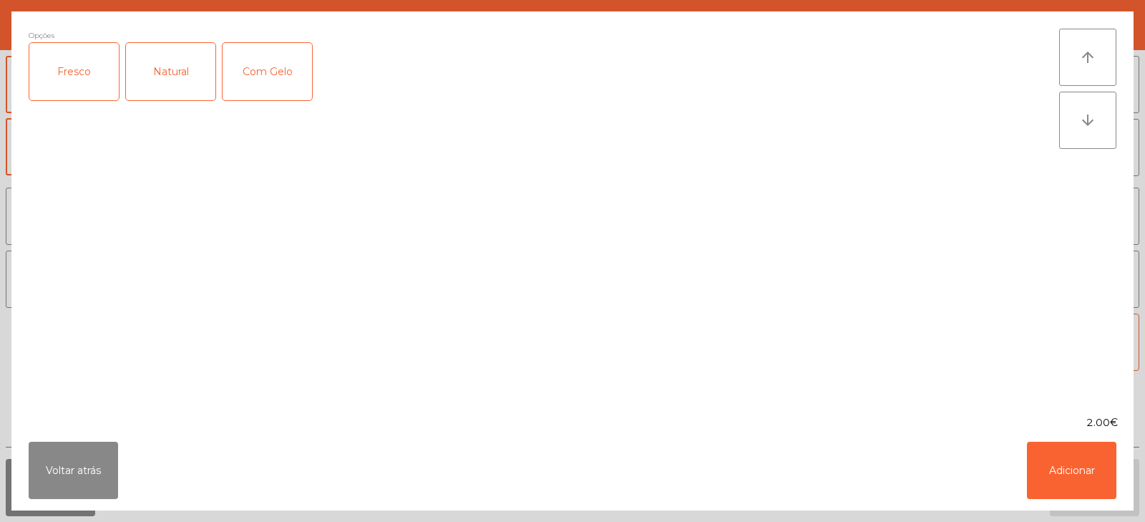
click at [79, 69] on div "Fresco" at bounding box center [73, 71] width 89 height 57
click at [1071, 468] on button "Adicionar" at bounding box center [1071, 470] width 89 height 57
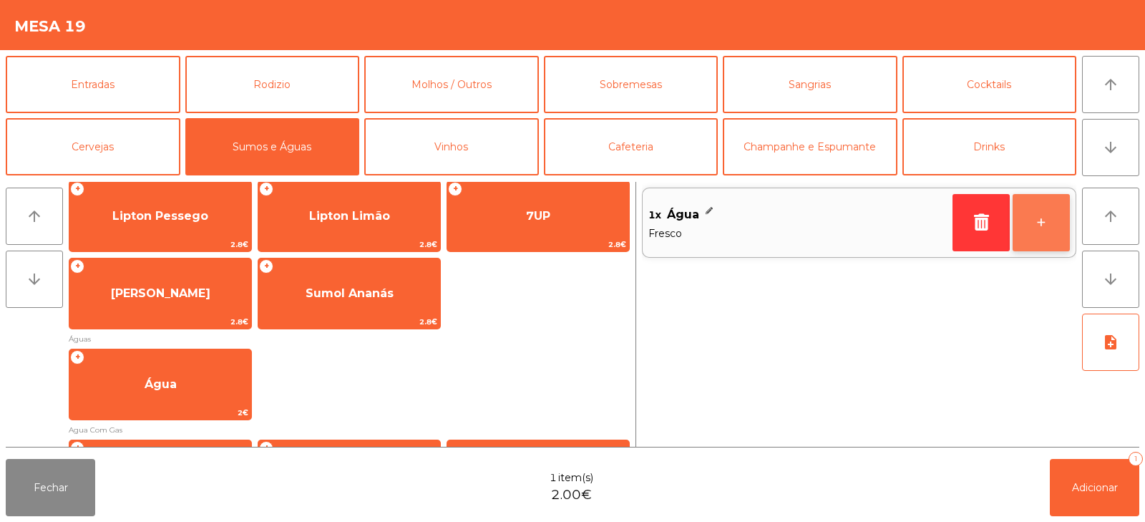
click at [1027, 227] on button "+" at bounding box center [1041, 222] width 57 height 57
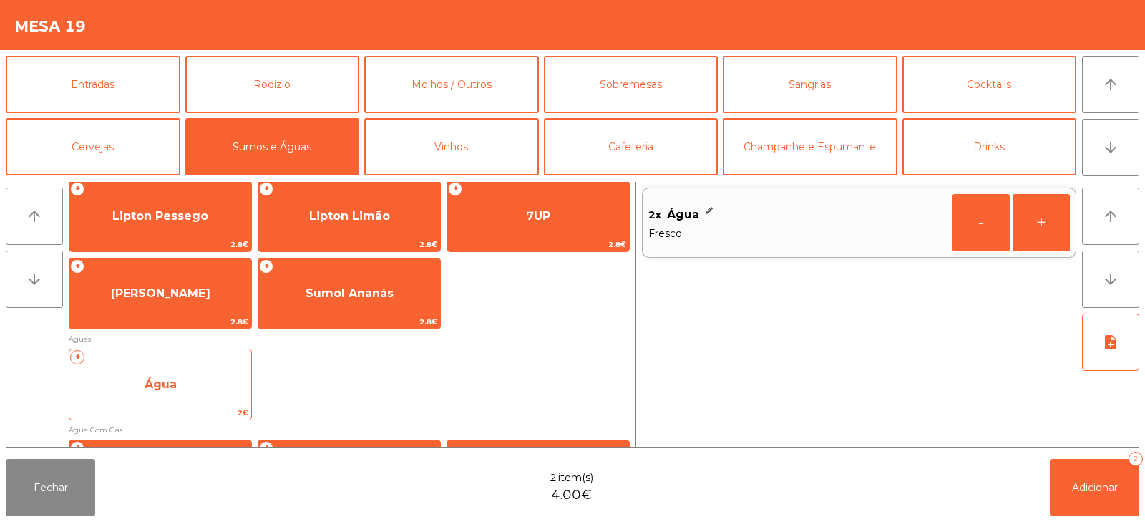
click at [166, 380] on span "Água" at bounding box center [161, 384] width 32 height 14
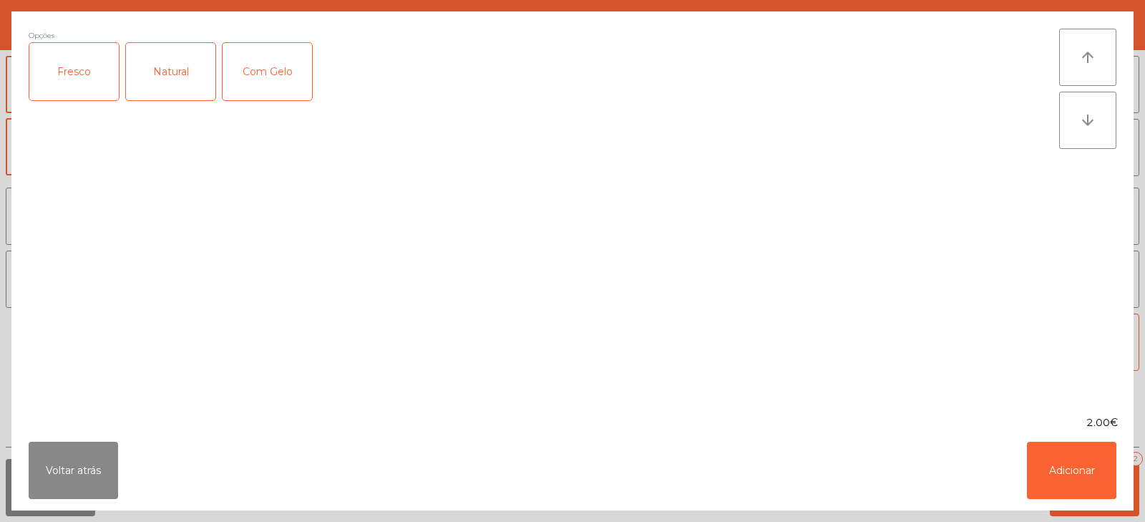
click at [173, 72] on div "Natural" at bounding box center [170, 71] width 89 height 57
click at [1092, 469] on button "Adicionar" at bounding box center [1071, 470] width 89 height 57
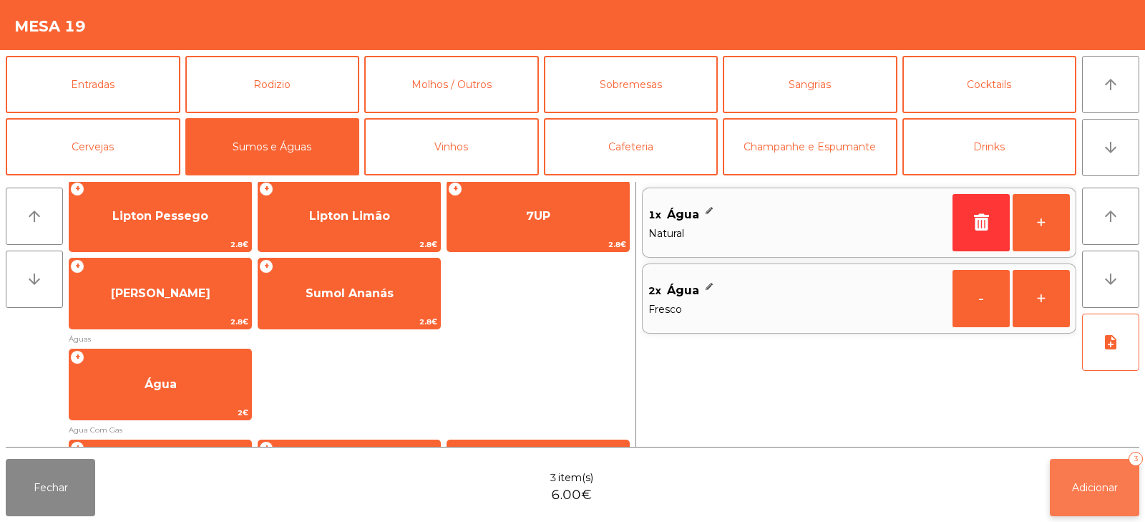
click at [1089, 496] on button "Adicionar 3" at bounding box center [1094, 487] width 89 height 57
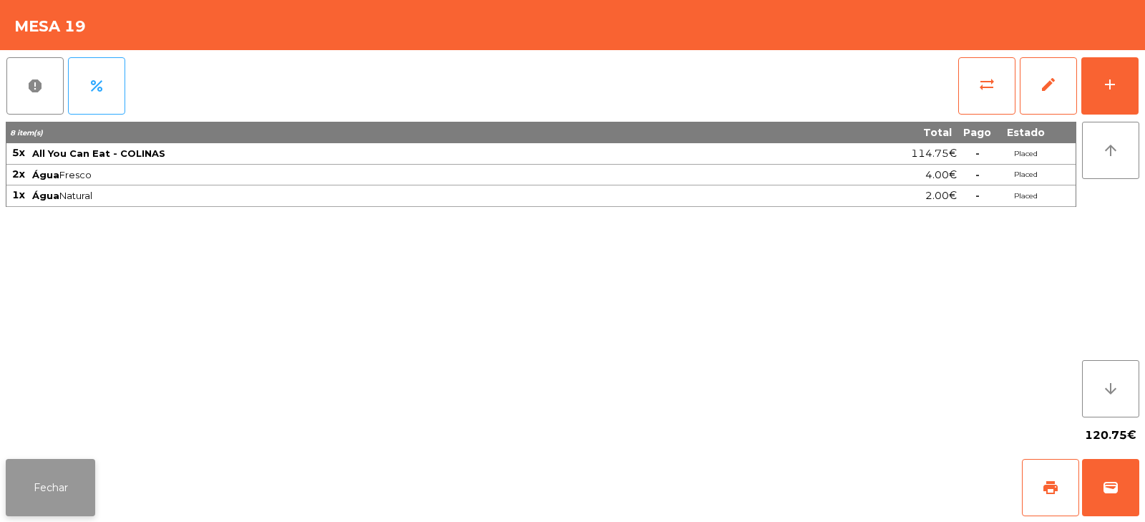
click at [57, 474] on button "Fechar" at bounding box center [50, 487] width 89 height 57
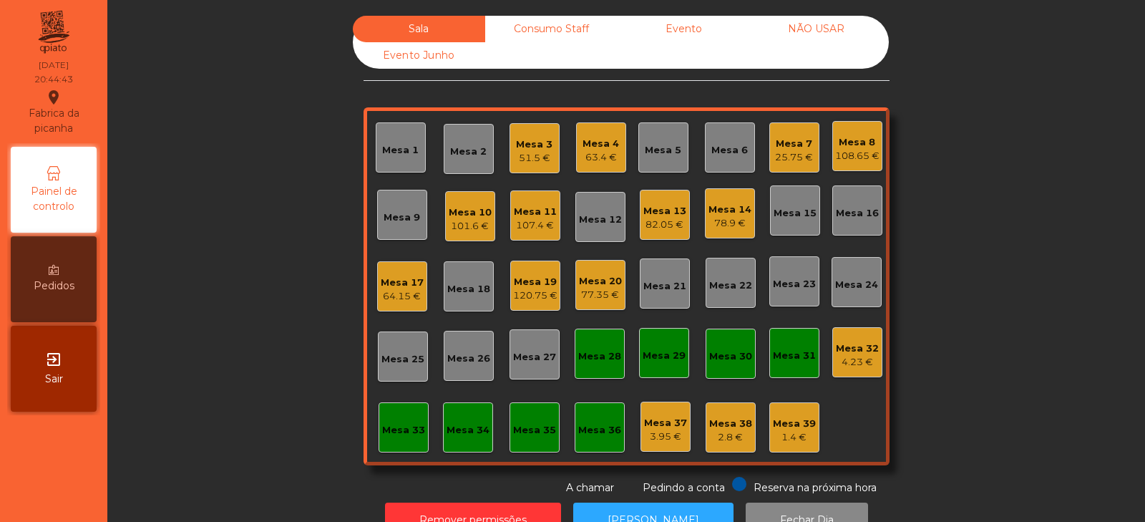
click at [790, 283] on div "Mesa 23" at bounding box center [794, 284] width 43 height 14
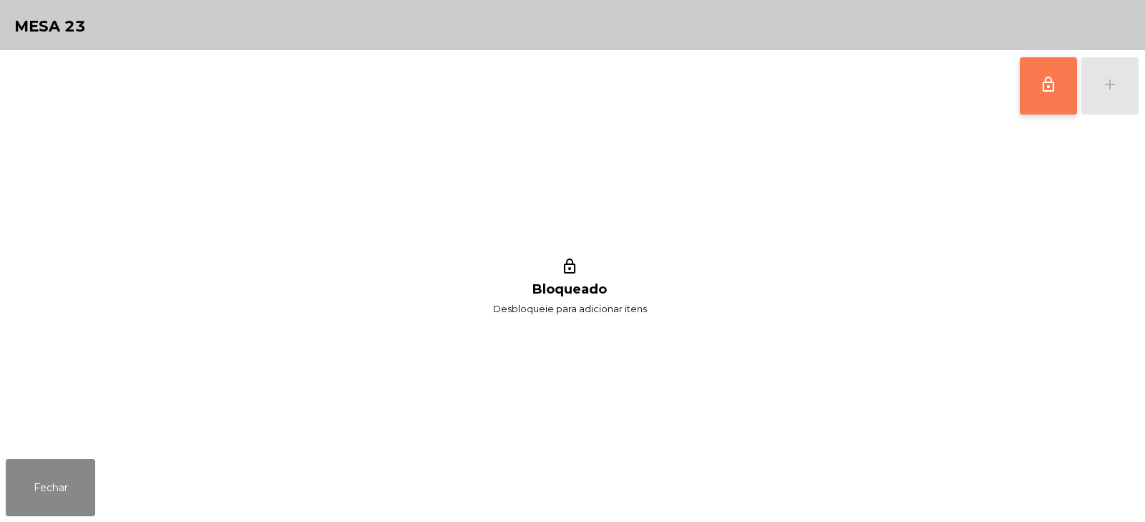
click at [1037, 80] on button "lock_outline" at bounding box center [1048, 85] width 57 height 57
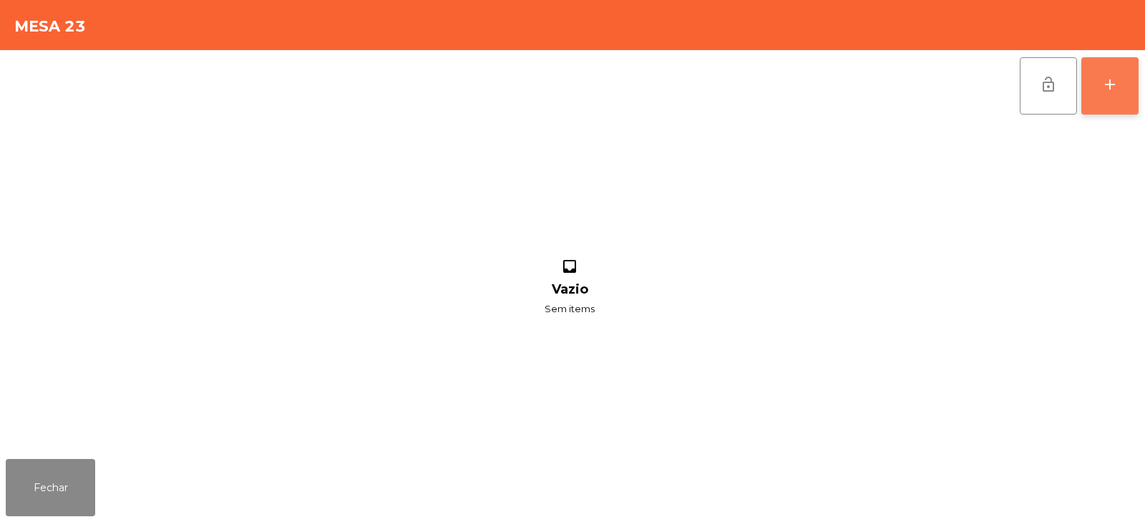
click at [1113, 84] on div "add" at bounding box center [1110, 84] width 17 height 17
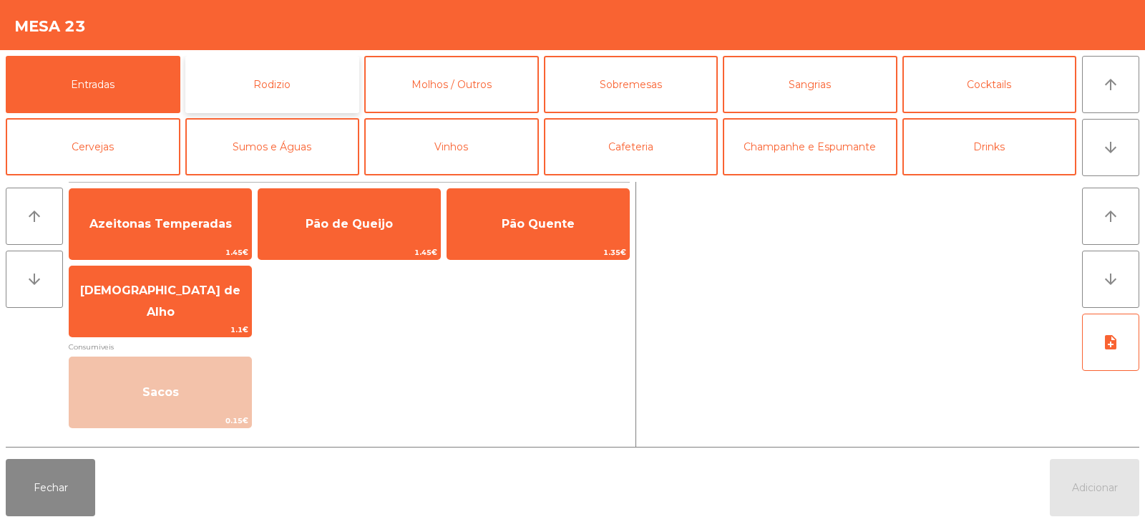
click at [274, 79] on button "Rodizio" at bounding box center [272, 84] width 175 height 57
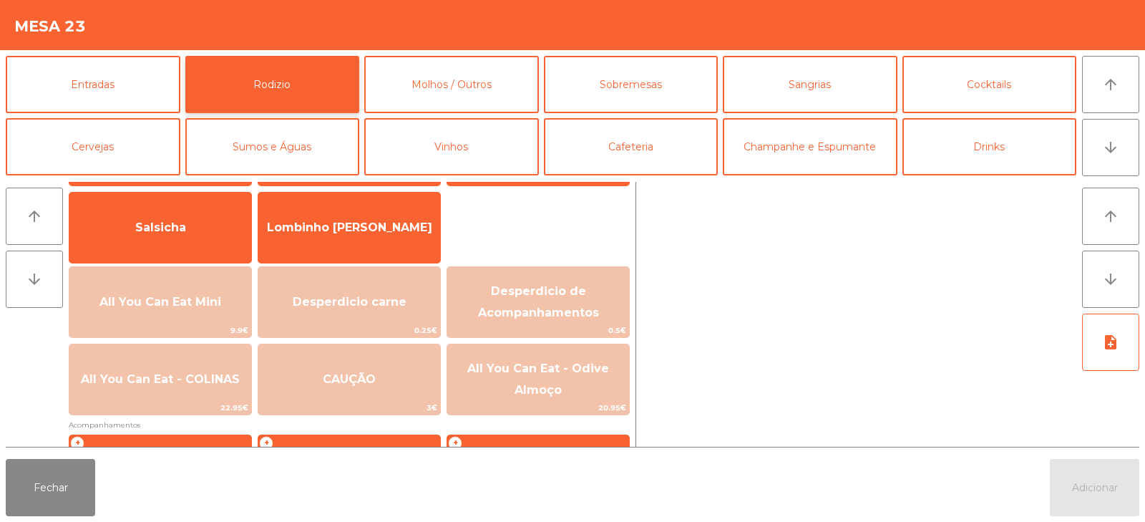
scroll to position [135, 0]
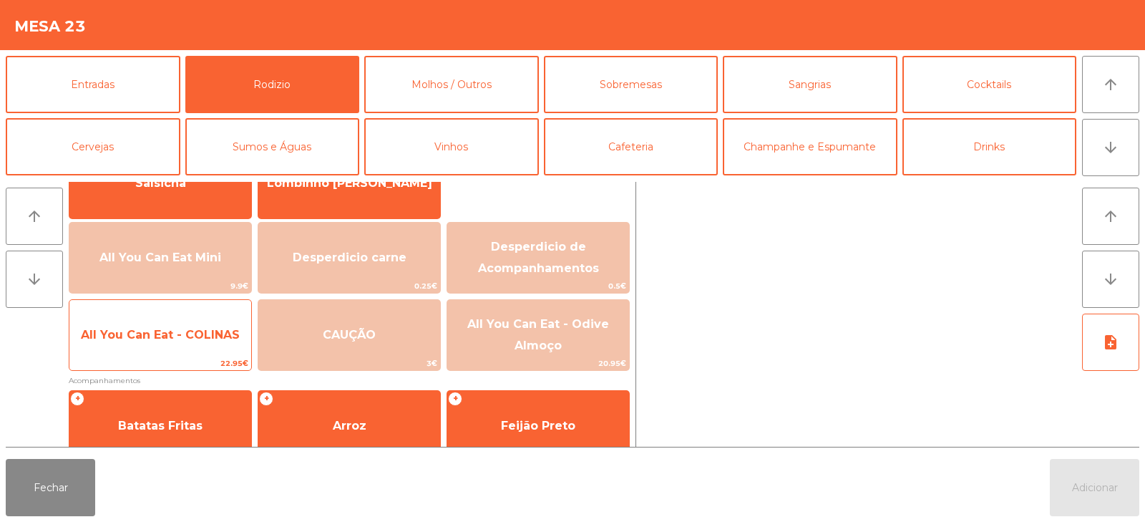
click at [161, 350] on span "All You Can Eat - COLINAS" at bounding box center [160, 335] width 182 height 39
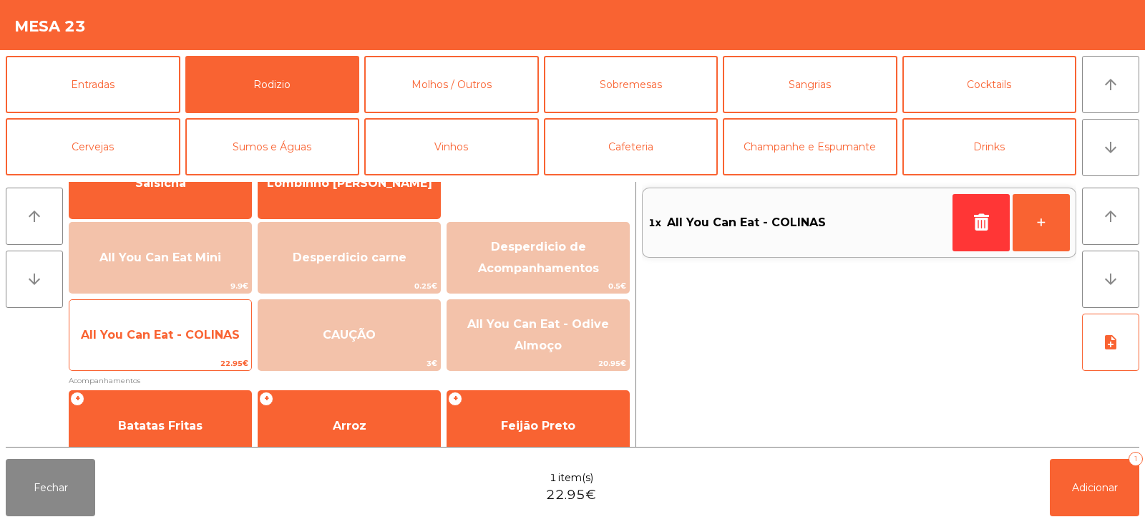
click at [176, 350] on span "All You Can Eat - COLINAS" at bounding box center [160, 335] width 182 height 39
click at [178, 348] on span "All You Can Eat - COLINAS" at bounding box center [160, 335] width 182 height 39
click at [179, 364] on span "22.95€" at bounding box center [160, 364] width 182 height 14
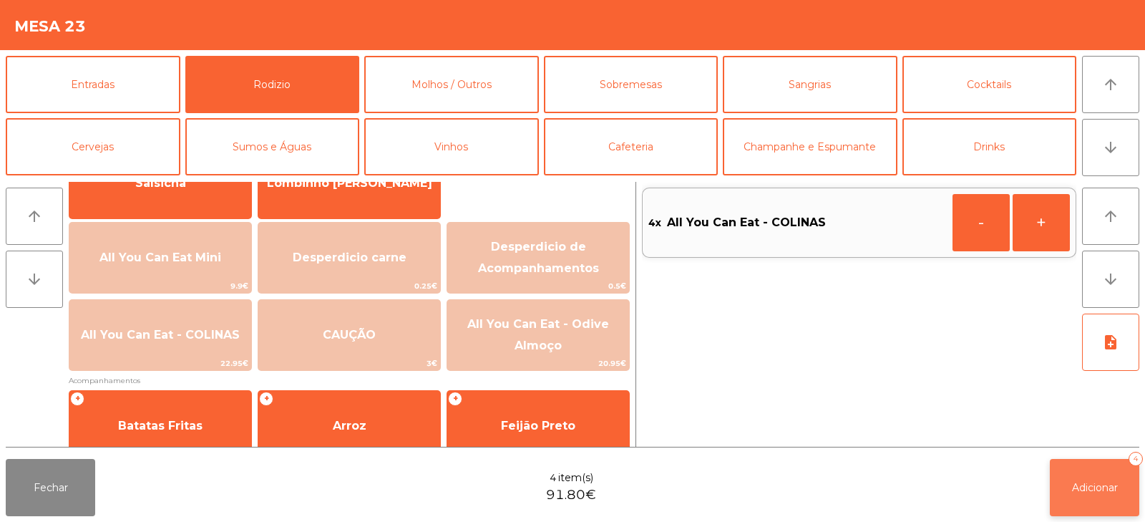
click at [1120, 495] on button "Adicionar 4" at bounding box center [1094, 487] width 89 height 57
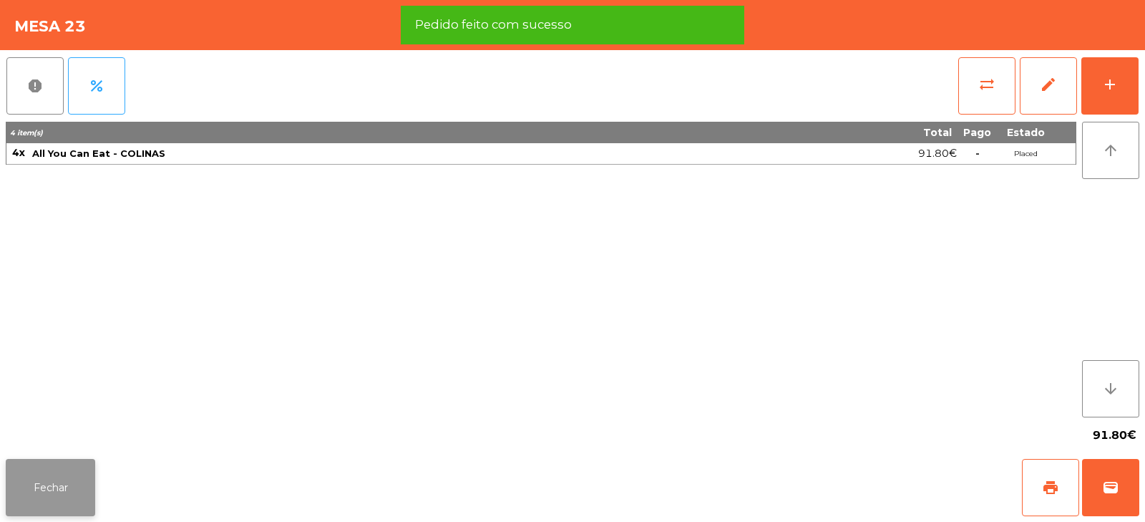
click at [56, 484] on button "Fechar" at bounding box center [50, 487] width 89 height 57
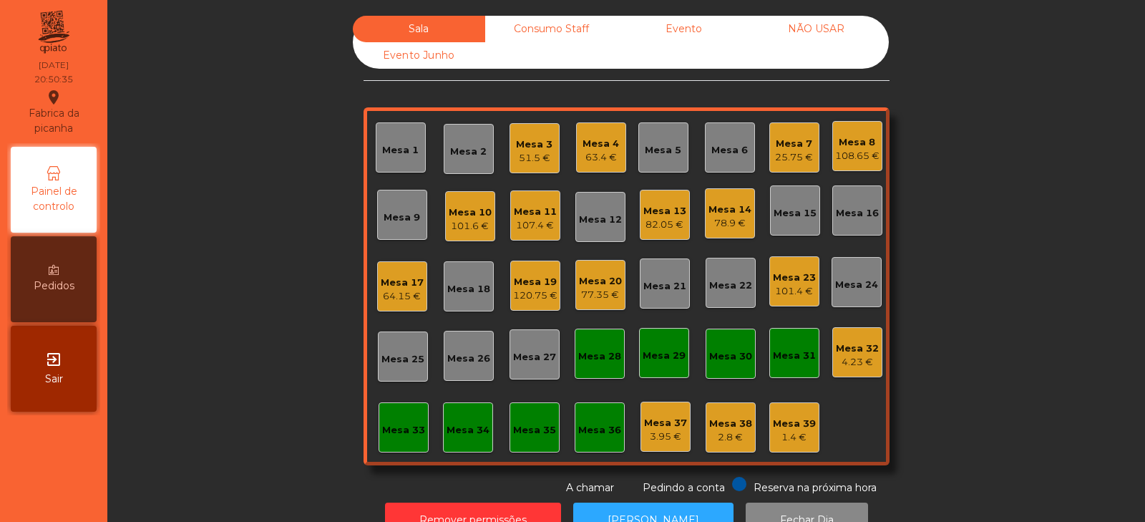
click at [796, 278] on div "Mesa 23" at bounding box center [794, 278] width 43 height 14
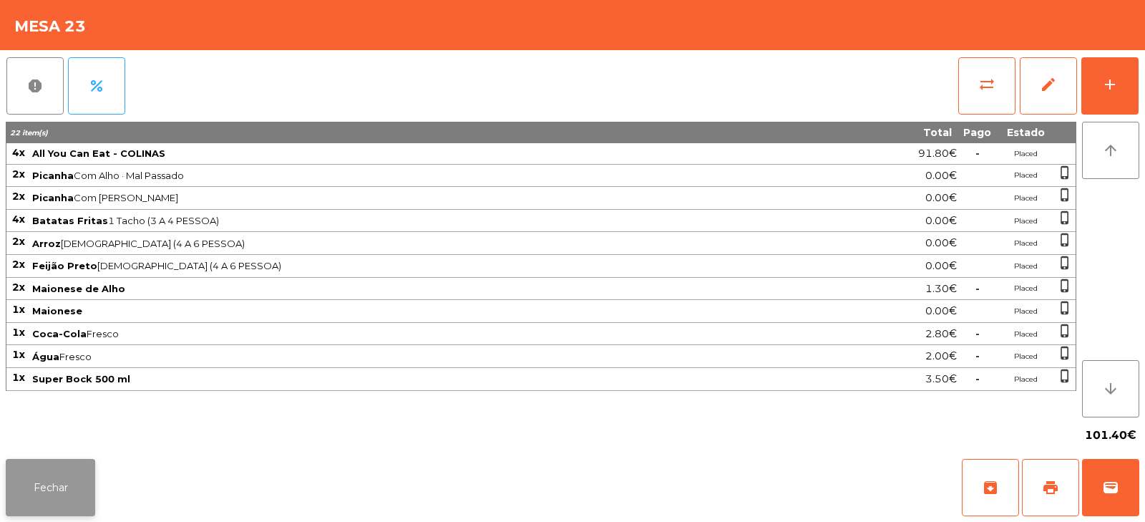
click at [40, 471] on button "Fechar" at bounding box center [50, 487] width 89 height 57
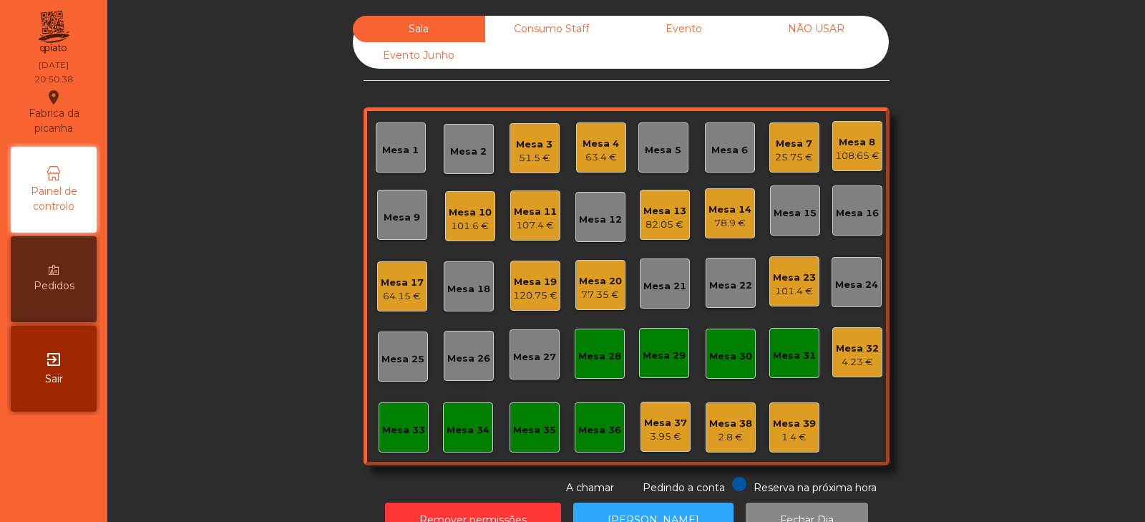
click at [805, 269] on div "Mesa 23 101.4 €" at bounding box center [794, 282] width 43 height 34
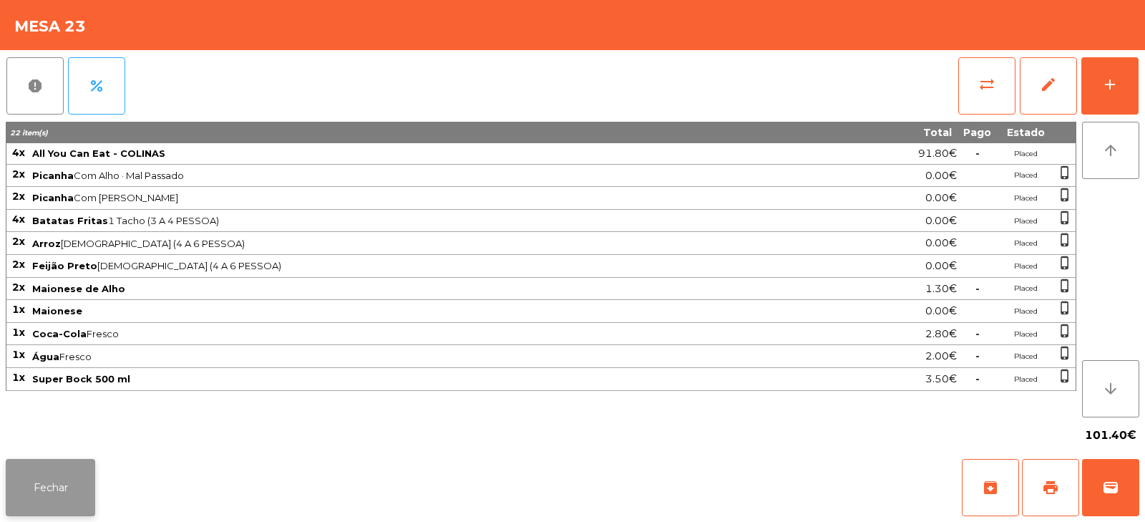
click at [55, 487] on button "Fechar" at bounding box center [50, 487] width 89 height 57
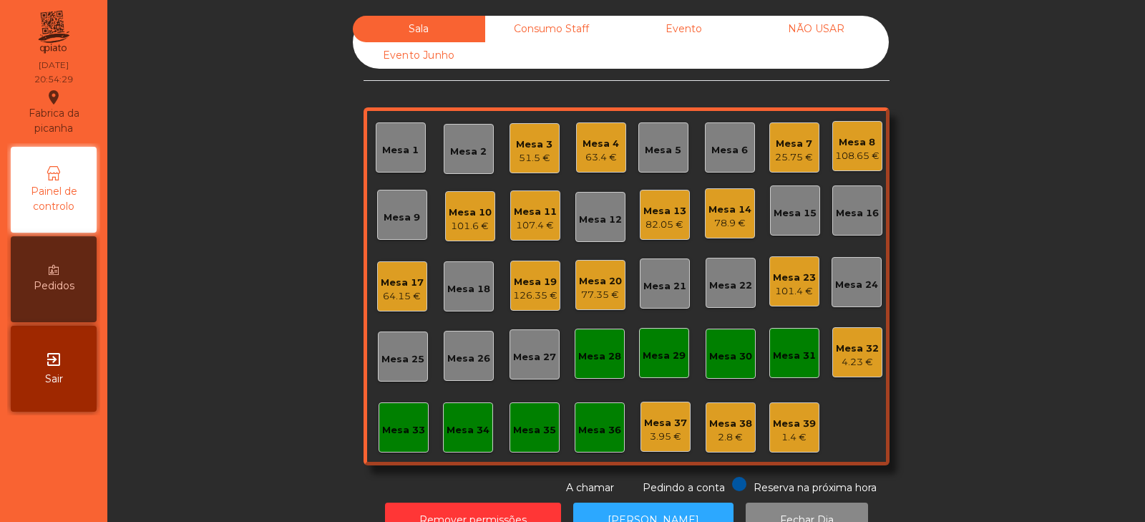
click at [462, 293] on div "Mesa 18" at bounding box center [468, 289] width 43 height 14
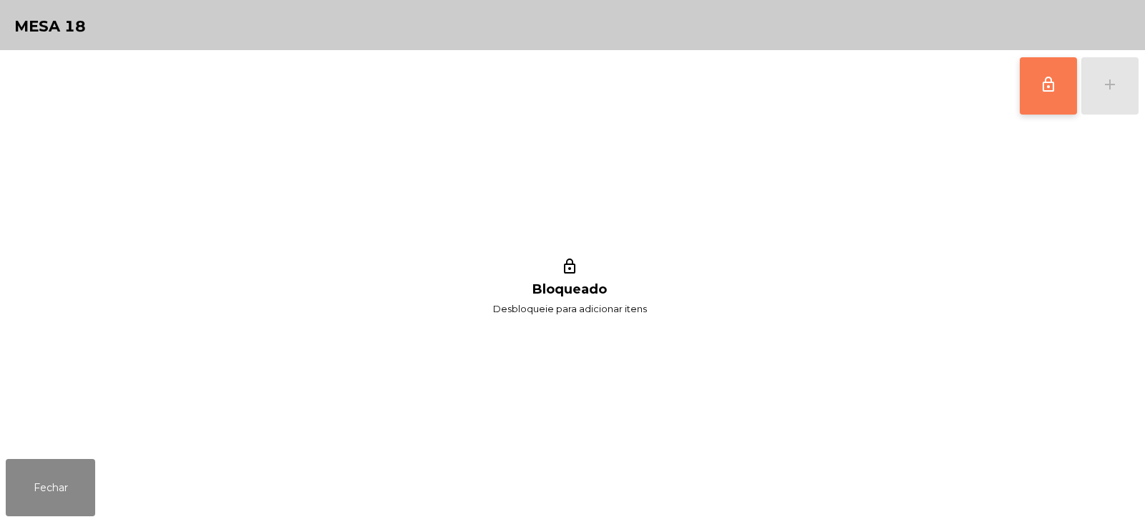
click at [1044, 77] on span "lock_outline" at bounding box center [1048, 84] width 17 height 17
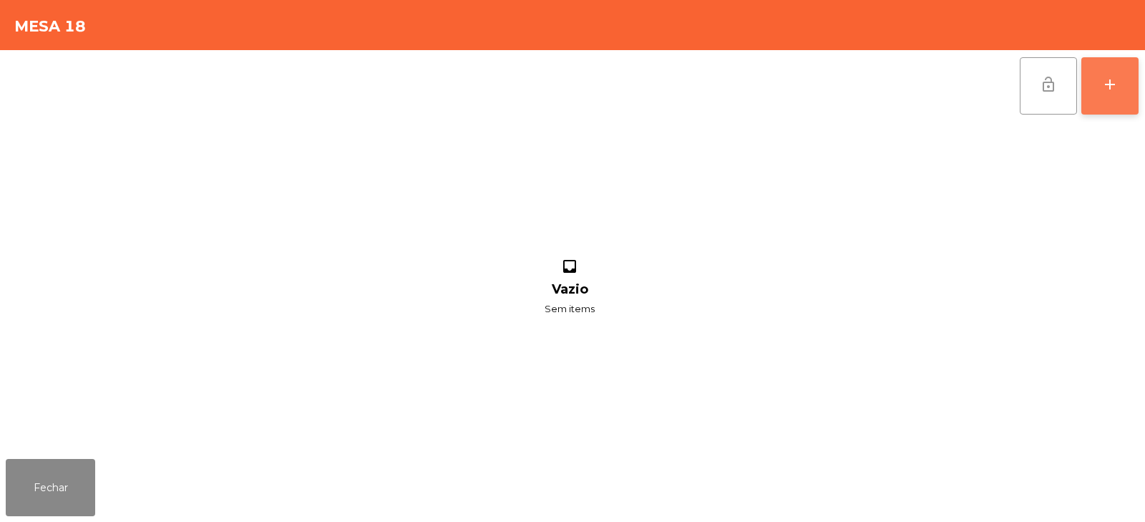
click at [1109, 92] on div "add" at bounding box center [1110, 84] width 17 height 17
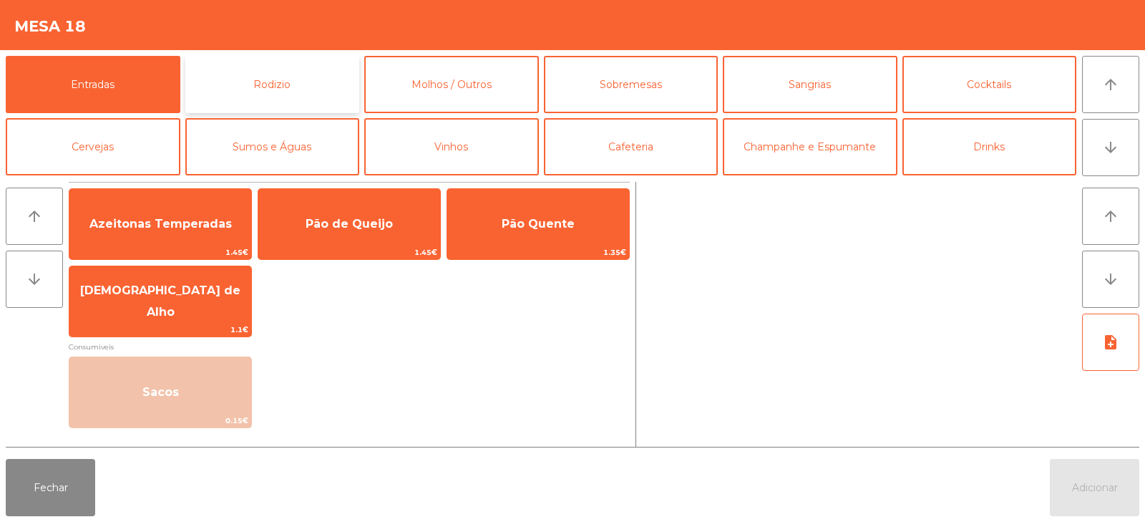
click at [251, 88] on button "Rodizio" at bounding box center [272, 84] width 175 height 57
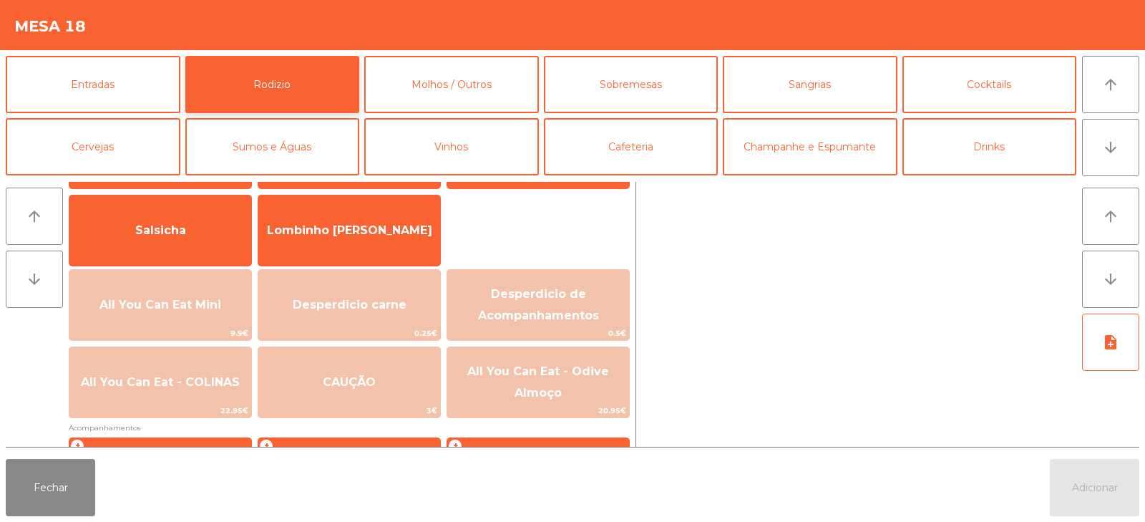
scroll to position [131, 0]
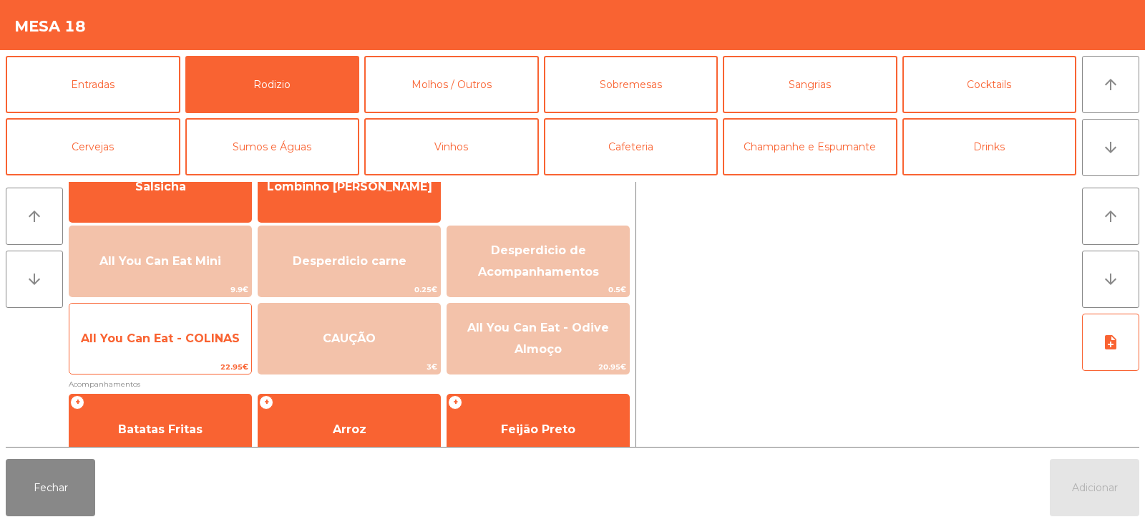
click at [205, 349] on span "All You Can Eat - COLINAS" at bounding box center [160, 338] width 182 height 39
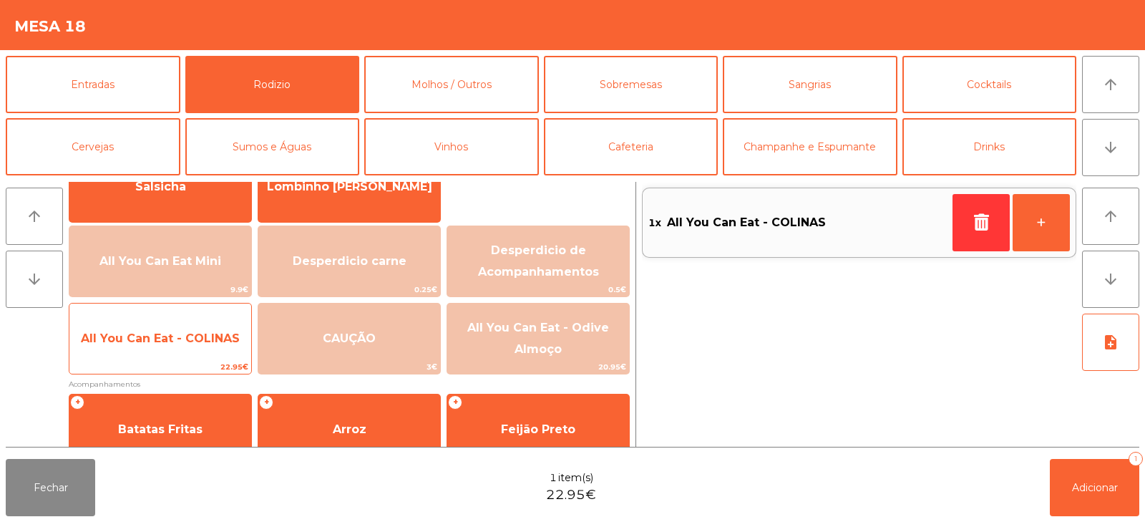
click at [192, 352] on span "All You Can Eat - COLINAS" at bounding box center [160, 338] width 182 height 39
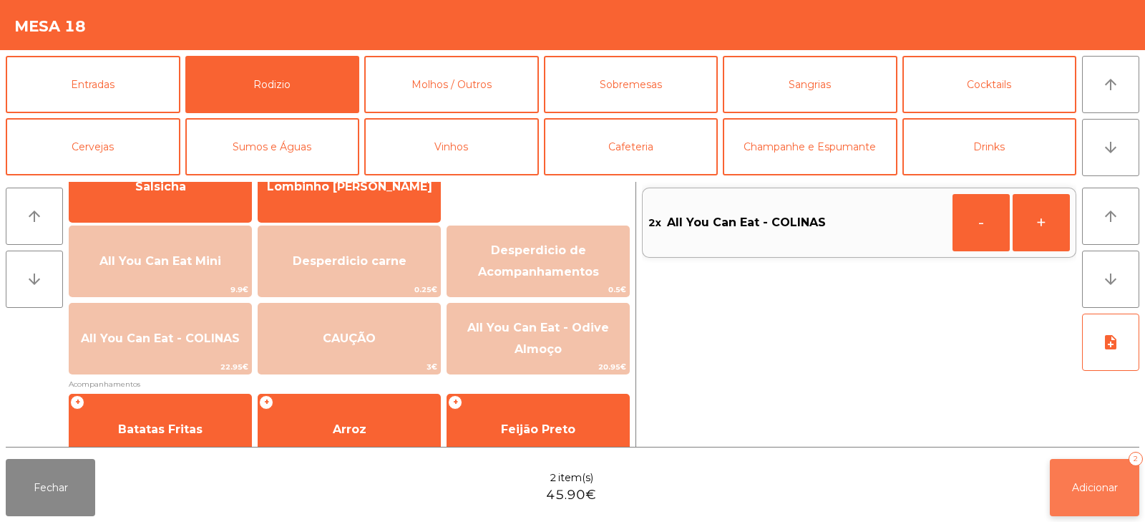
click at [1083, 490] on span "Adicionar" at bounding box center [1095, 487] width 46 height 13
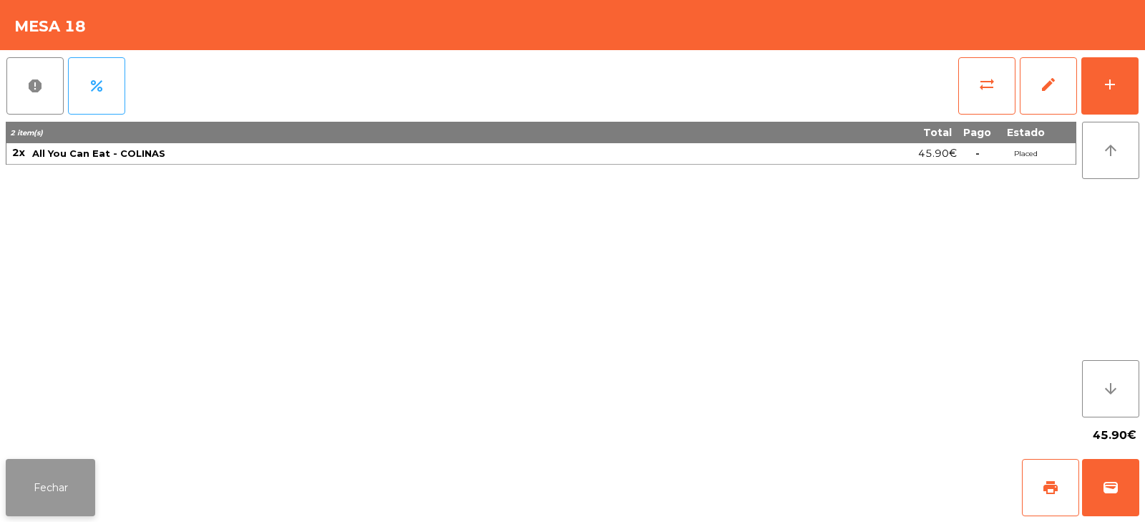
click at [52, 475] on button "Fechar" at bounding box center [50, 487] width 89 height 57
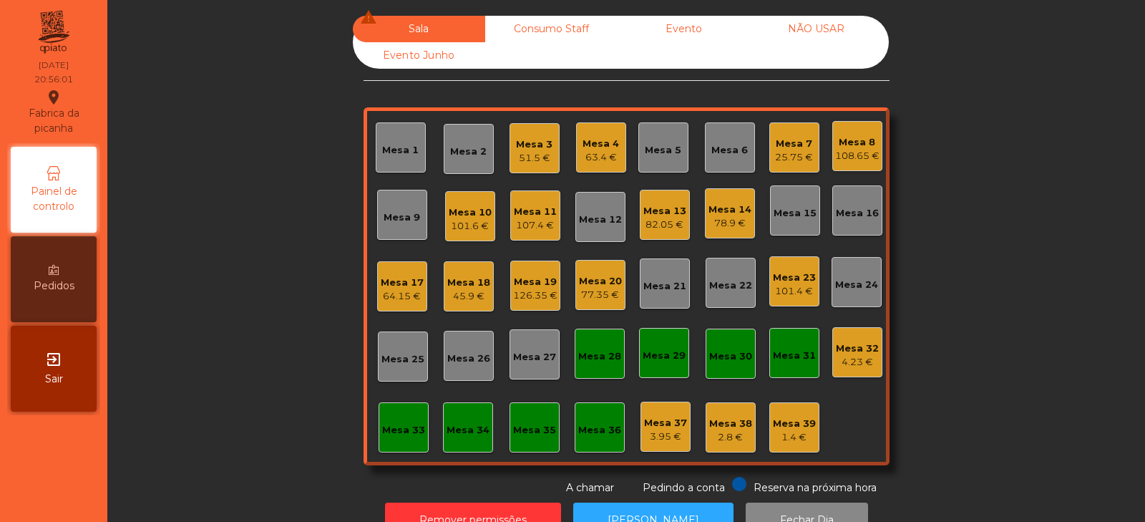
click at [793, 144] on div "Mesa 7" at bounding box center [794, 144] width 38 height 14
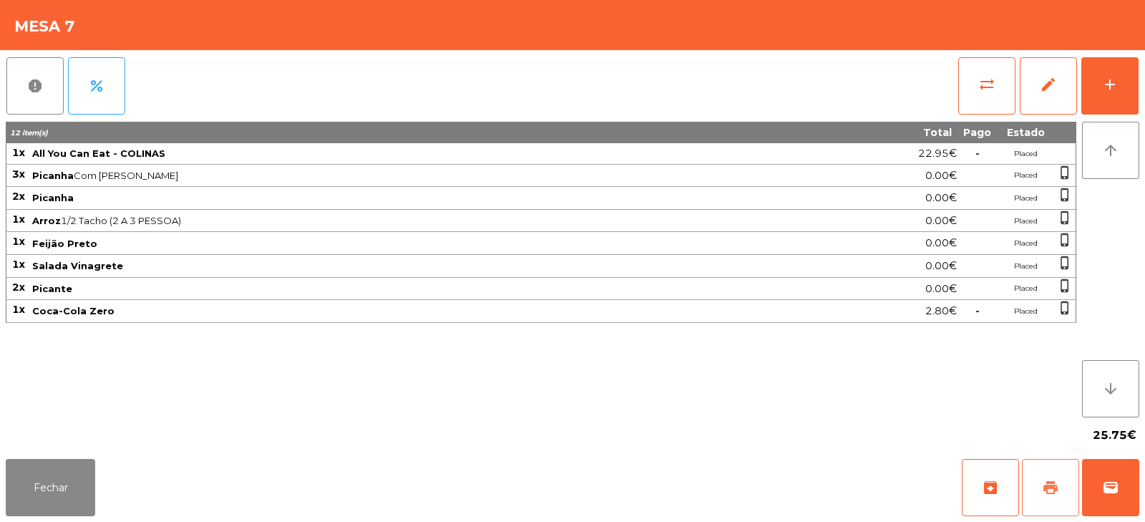
click at [1045, 488] on span "print" at bounding box center [1050, 487] width 17 height 17
click at [979, 87] on span "sync_alt" at bounding box center [987, 84] width 17 height 17
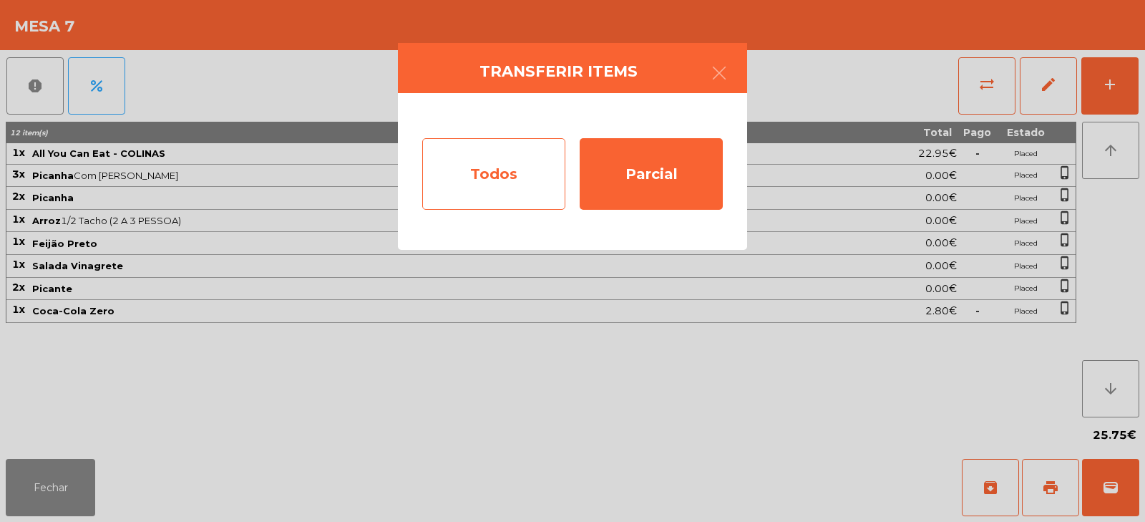
click at [482, 173] on div "Todos" at bounding box center [493, 174] width 143 height 72
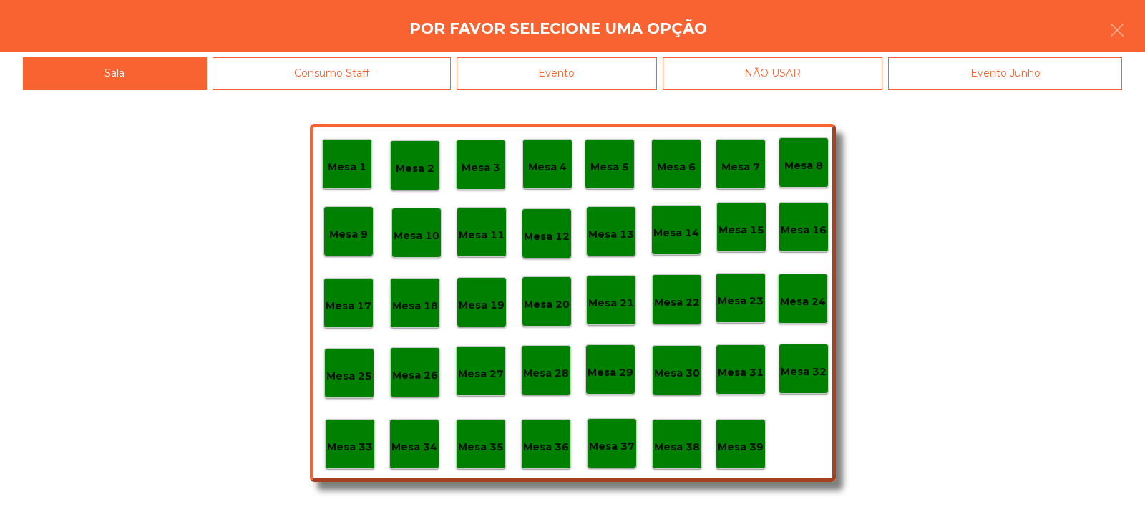
click at [584, 74] on div "Evento" at bounding box center [557, 73] width 200 height 32
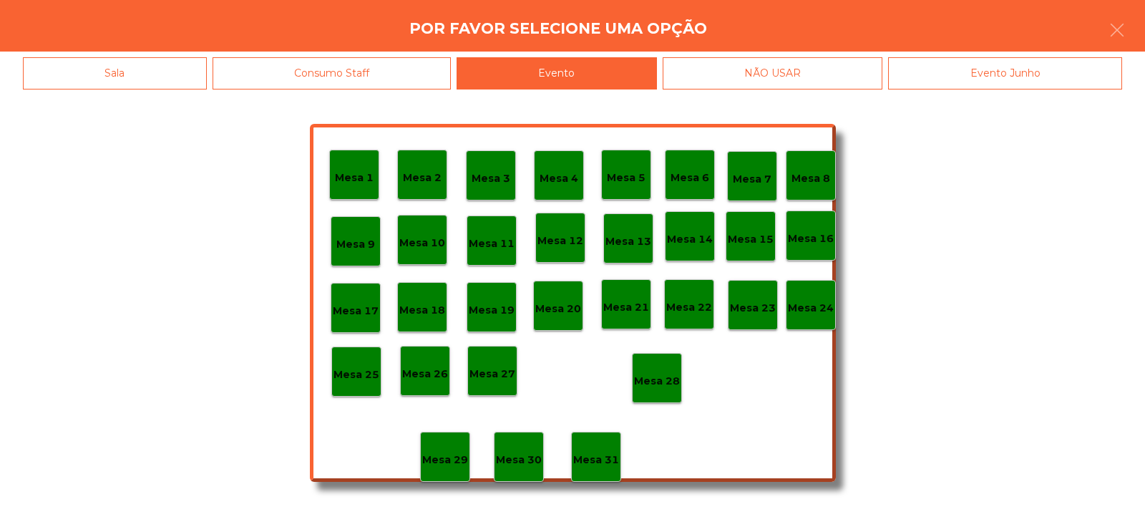
click at [666, 372] on div "Mesa 28" at bounding box center [657, 378] width 46 height 22
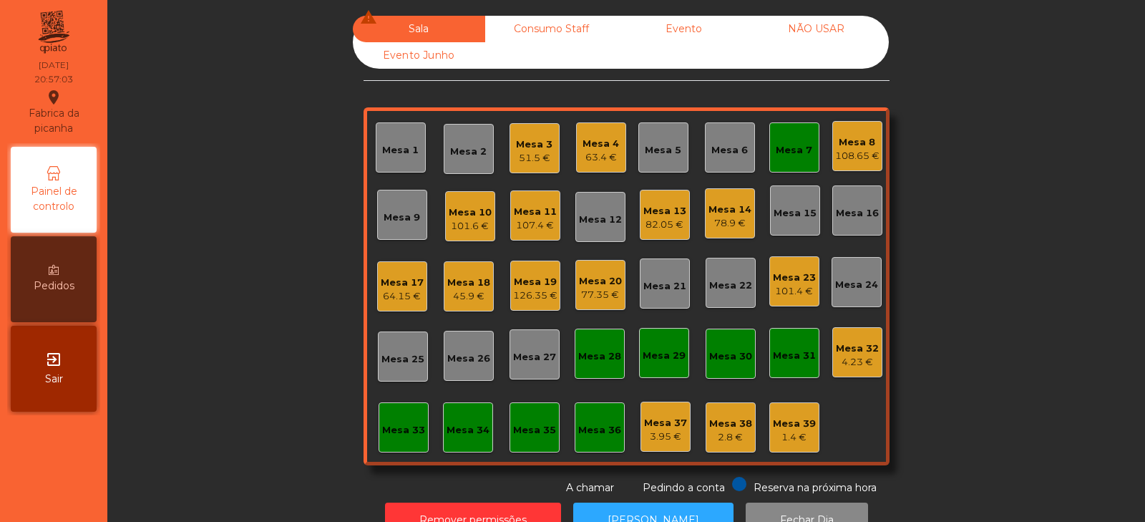
click at [654, 207] on div "Mesa 13" at bounding box center [665, 211] width 43 height 14
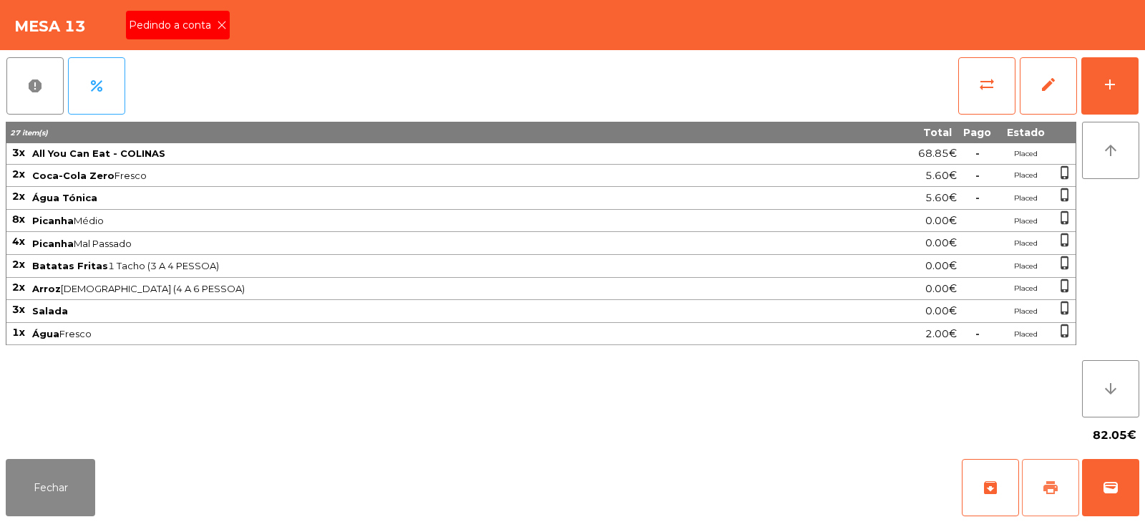
click at [1051, 491] on span "print" at bounding box center [1050, 487] width 17 height 17
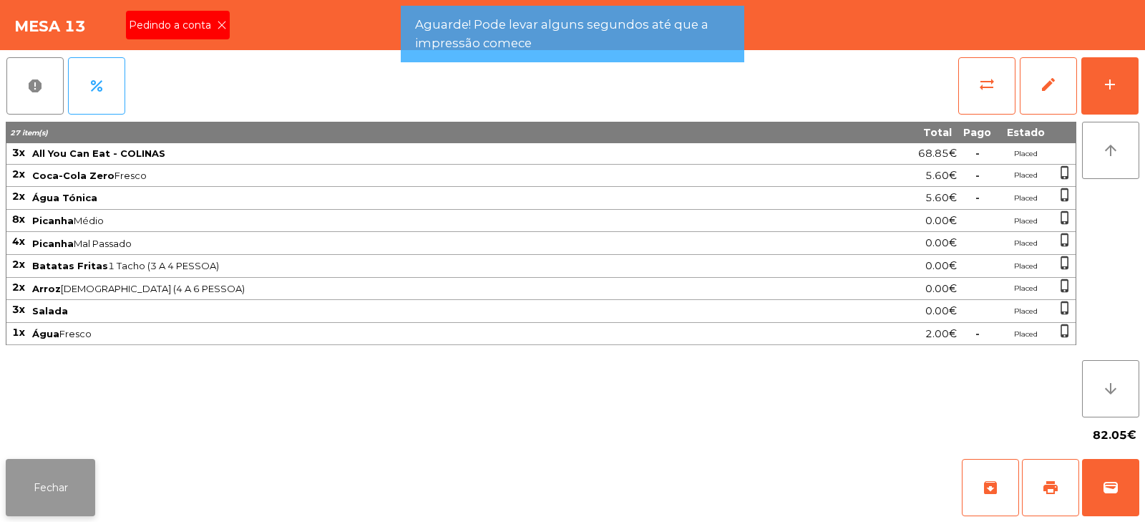
click at [49, 484] on button "Fechar" at bounding box center [50, 487] width 89 height 57
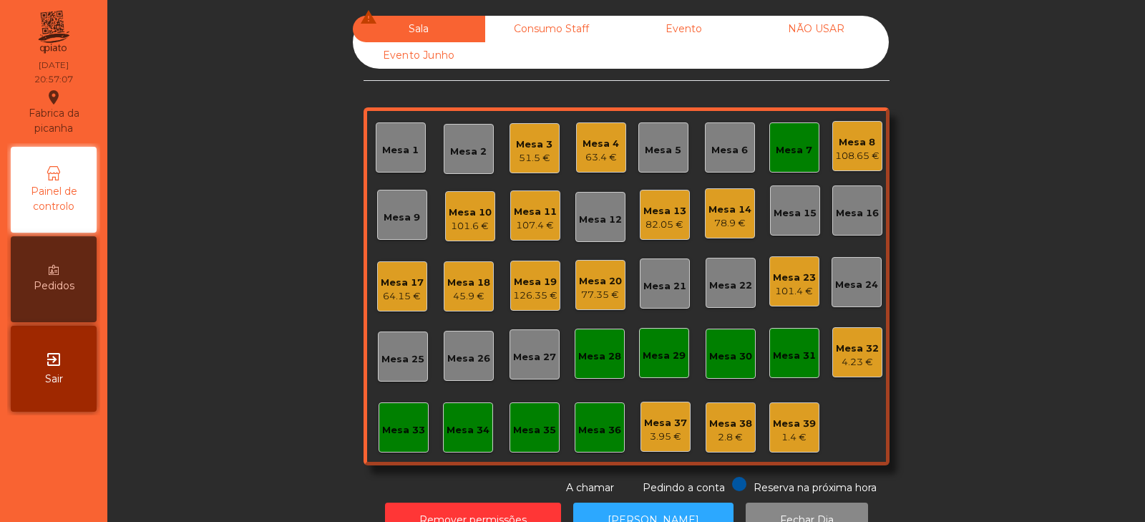
click at [728, 155] on div "Mesa 6" at bounding box center [730, 150] width 37 height 14
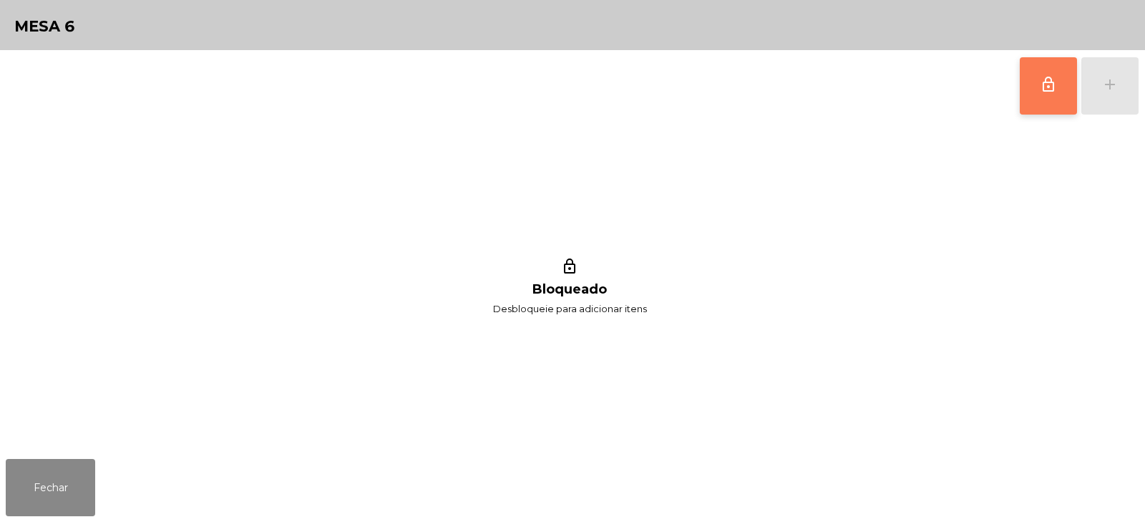
click at [1043, 96] on button "lock_outline" at bounding box center [1048, 85] width 57 height 57
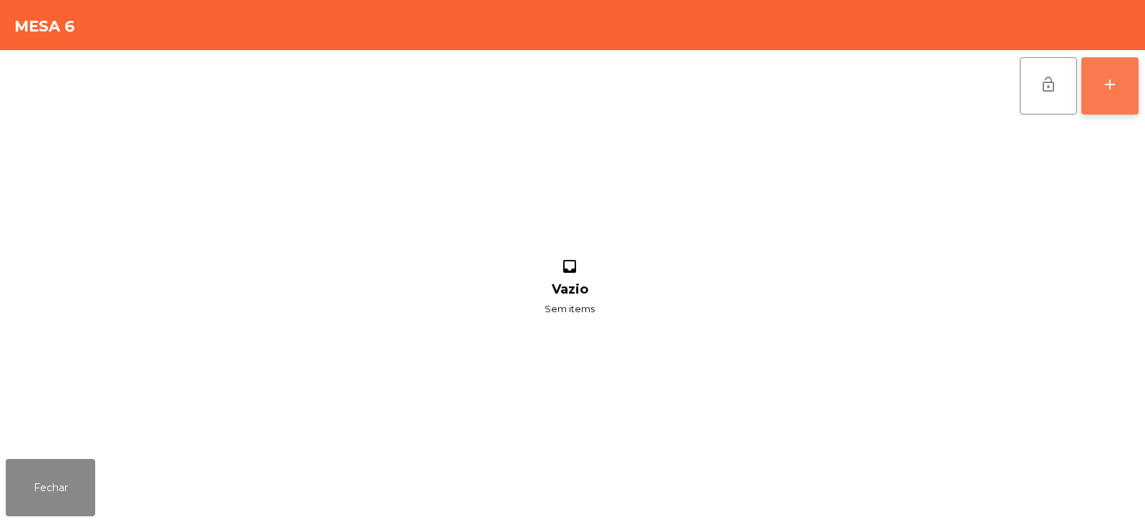
click at [1110, 91] on div "add" at bounding box center [1110, 84] width 17 height 17
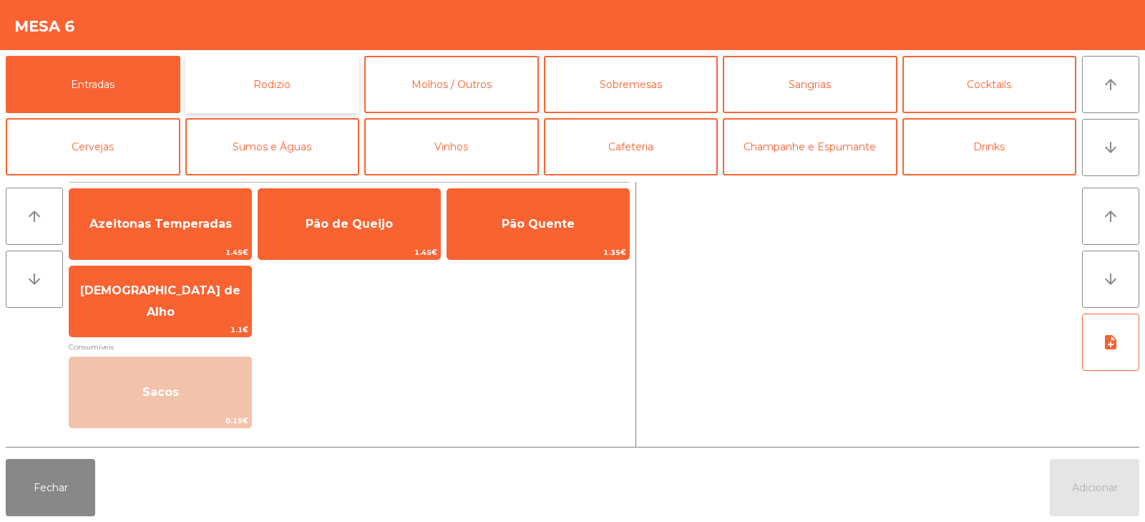
click at [285, 79] on button "Rodizio" at bounding box center [272, 84] width 175 height 57
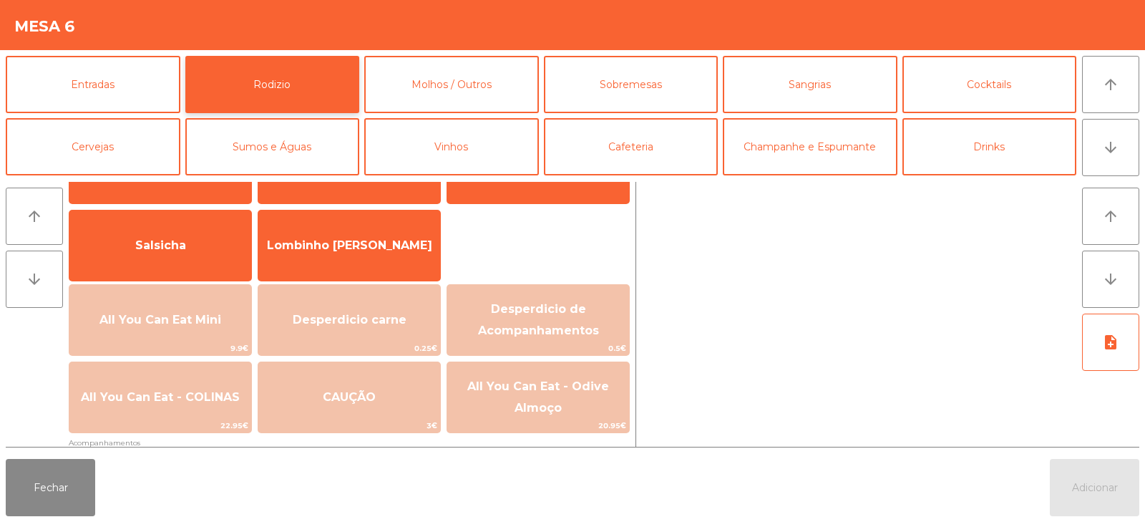
scroll to position [124, 0]
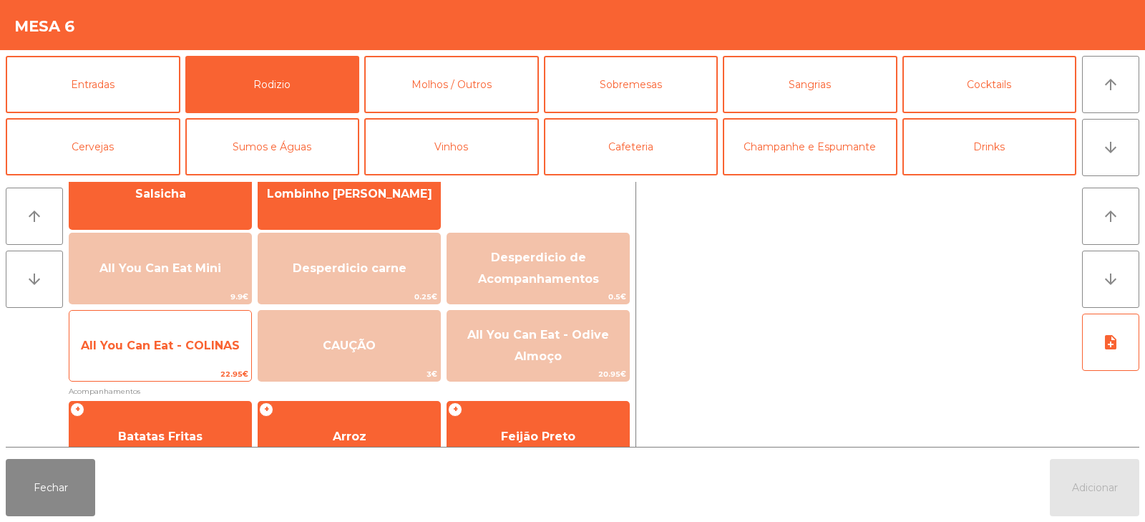
click at [170, 344] on span "All You Can Eat - COLINAS" at bounding box center [160, 346] width 159 height 14
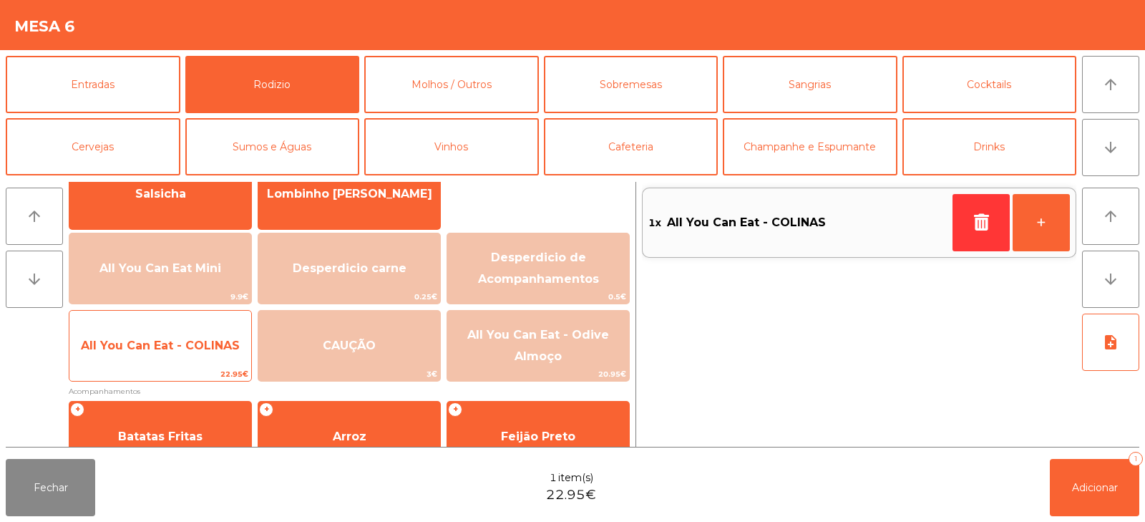
click at [190, 341] on span "All You Can Eat - COLINAS" at bounding box center [160, 346] width 159 height 14
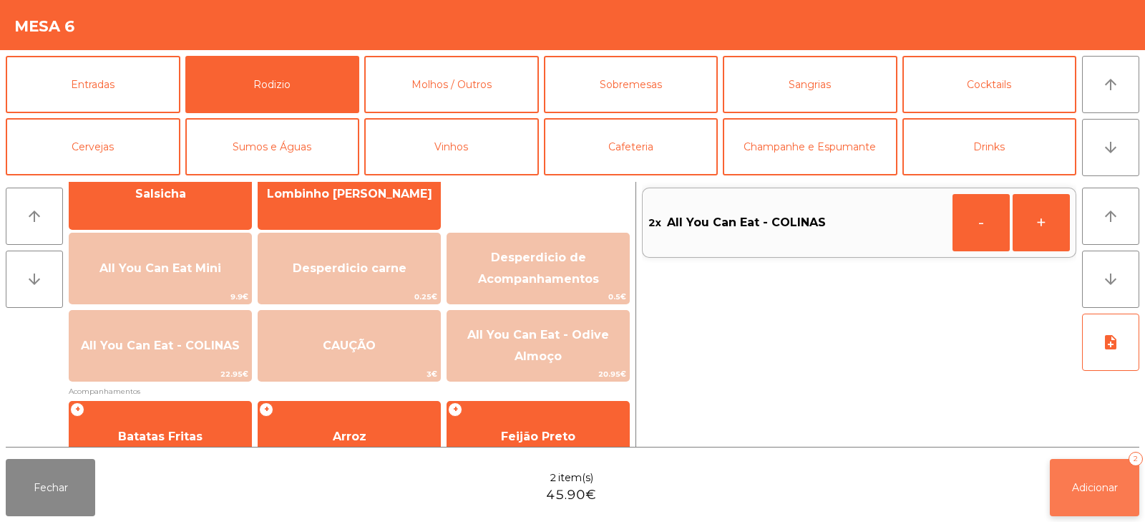
click at [1084, 481] on span "Adicionar" at bounding box center [1095, 487] width 46 height 13
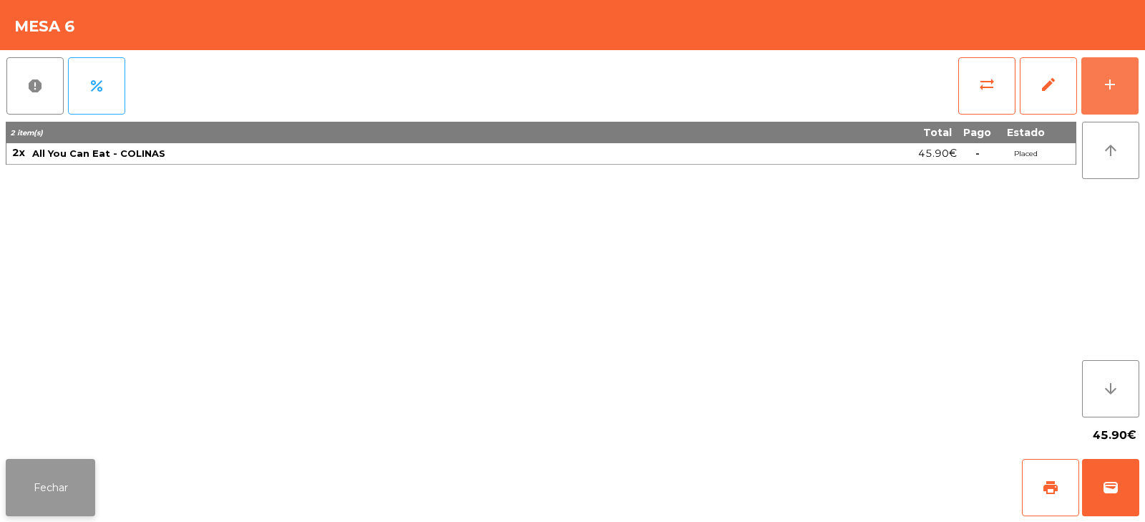
click at [52, 471] on button "Fechar" at bounding box center [50, 487] width 89 height 57
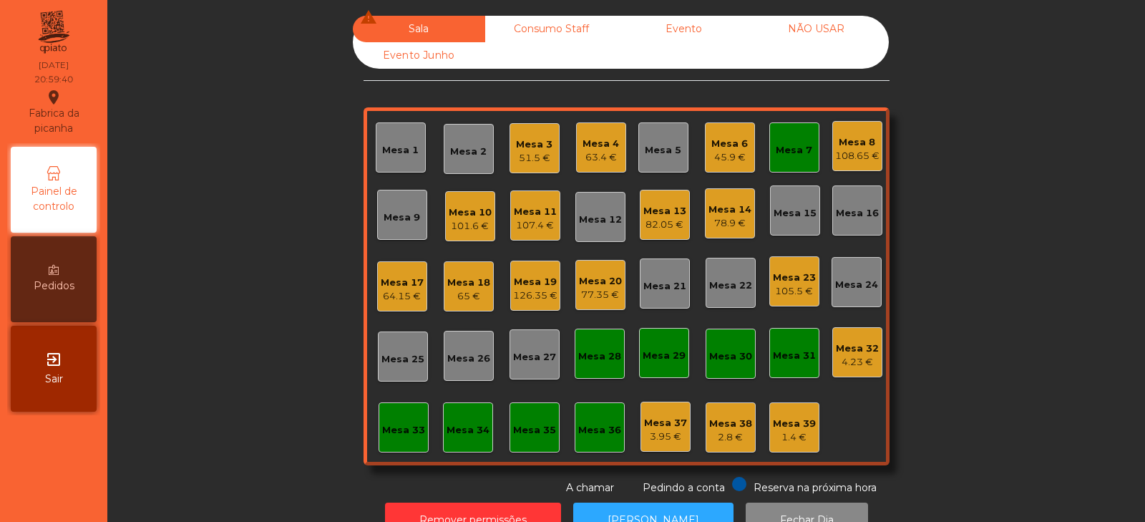
click at [669, 233] on div "Mesa 13 82.05 €" at bounding box center [665, 215] width 50 height 50
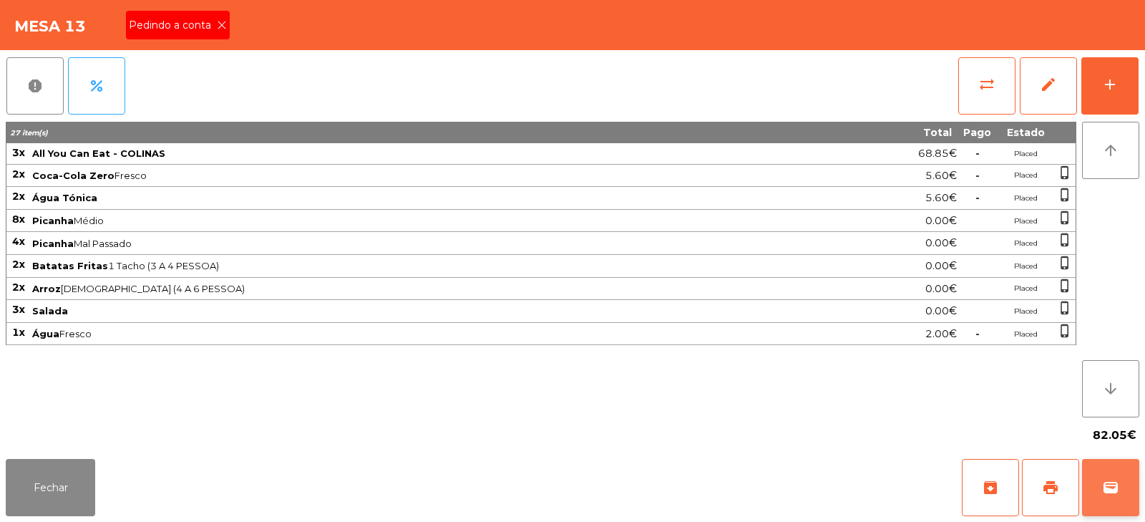
click at [1131, 493] on button "wallet" at bounding box center [1110, 487] width 57 height 57
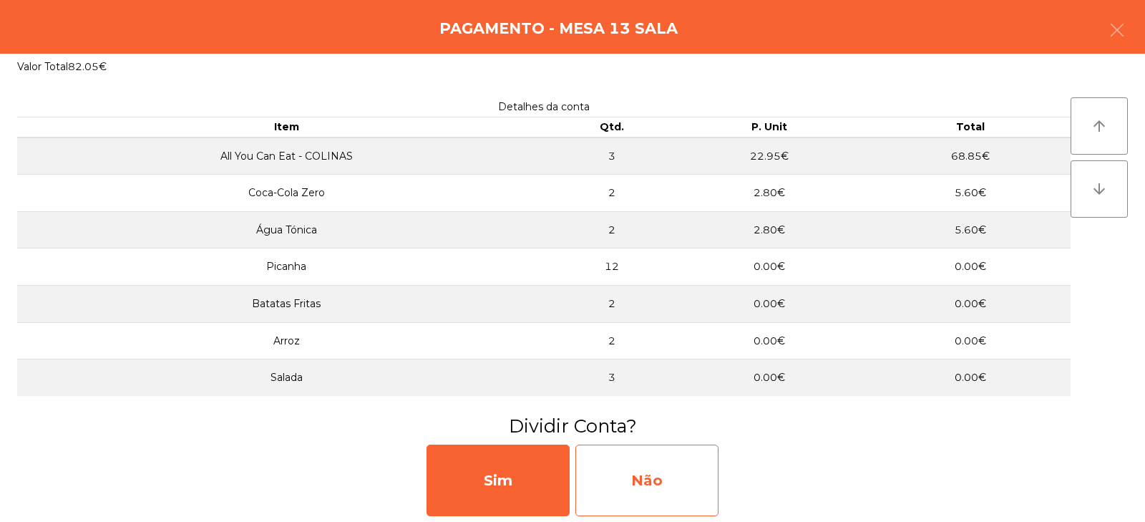
click at [644, 483] on div "Não" at bounding box center [647, 481] width 143 height 72
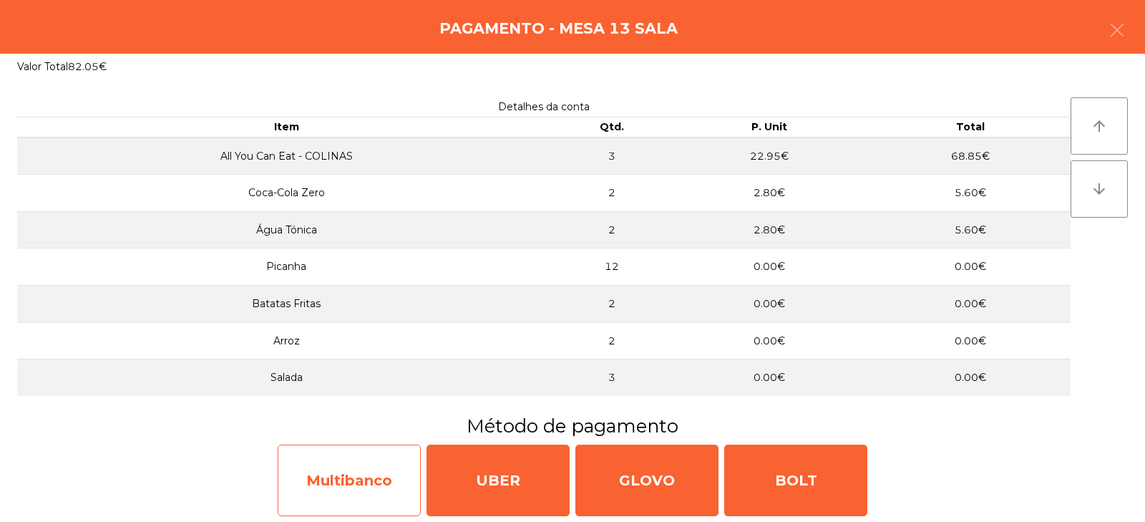
click at [364, 486] on div "Multibanco" at bounding box center [349, 481] width 143 height 72
select select "**"
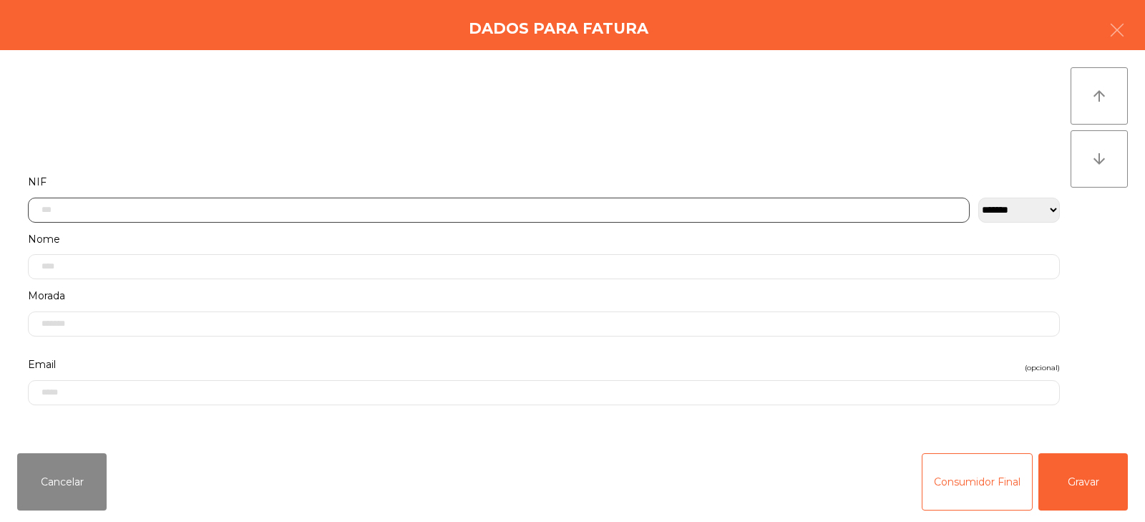
click at [403, 208] on input "text" at bounding box center [499, 210] width 942 height 25
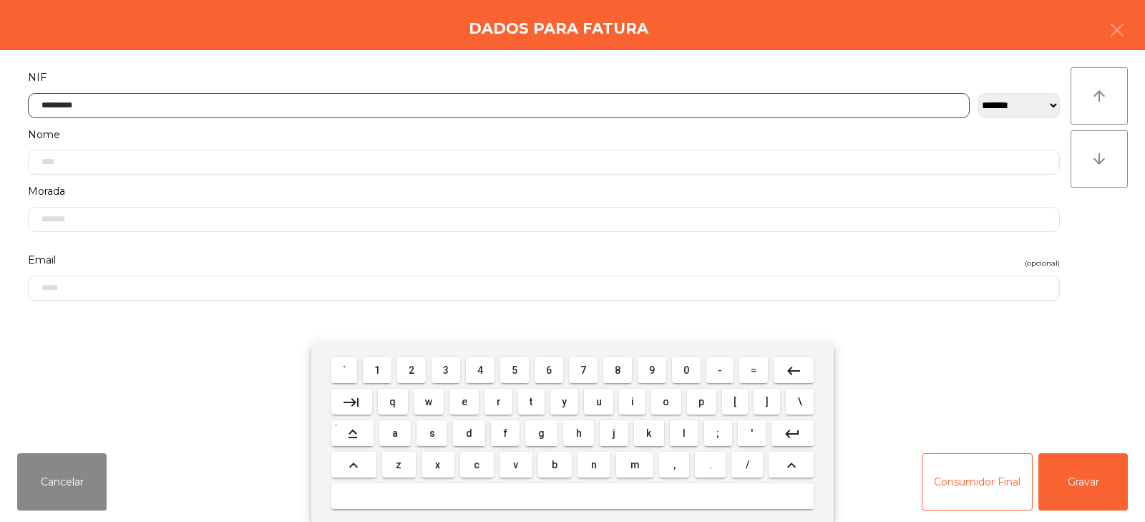
type input "*********"
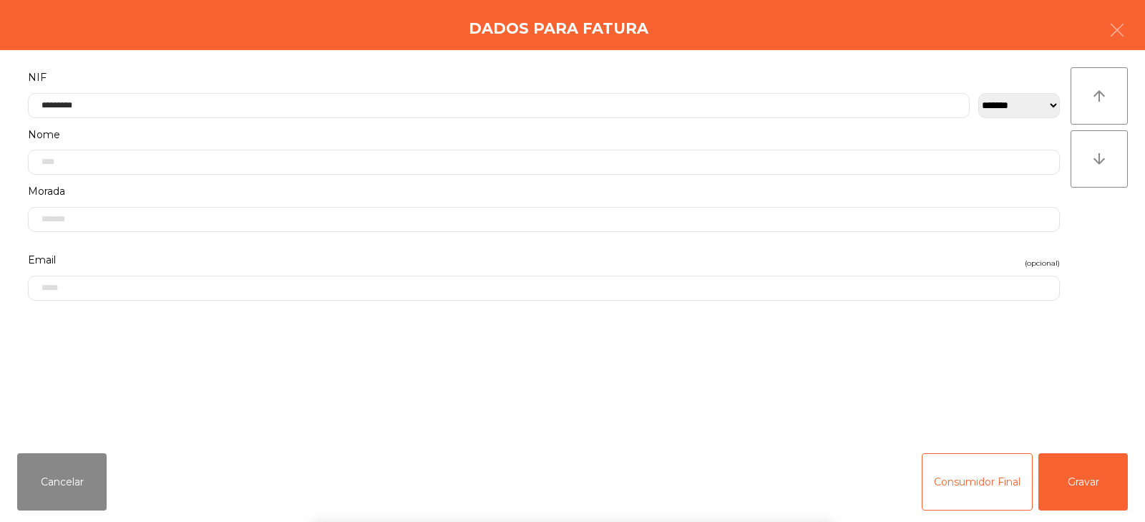
click at [1110, 267] on div "arrow_upward arrow_downward" at bounding box center [1099, 245] width 57 height 357
click at [1105, 469] on button "Gravar" at bounding box center [1083, 481] width 89 height 57
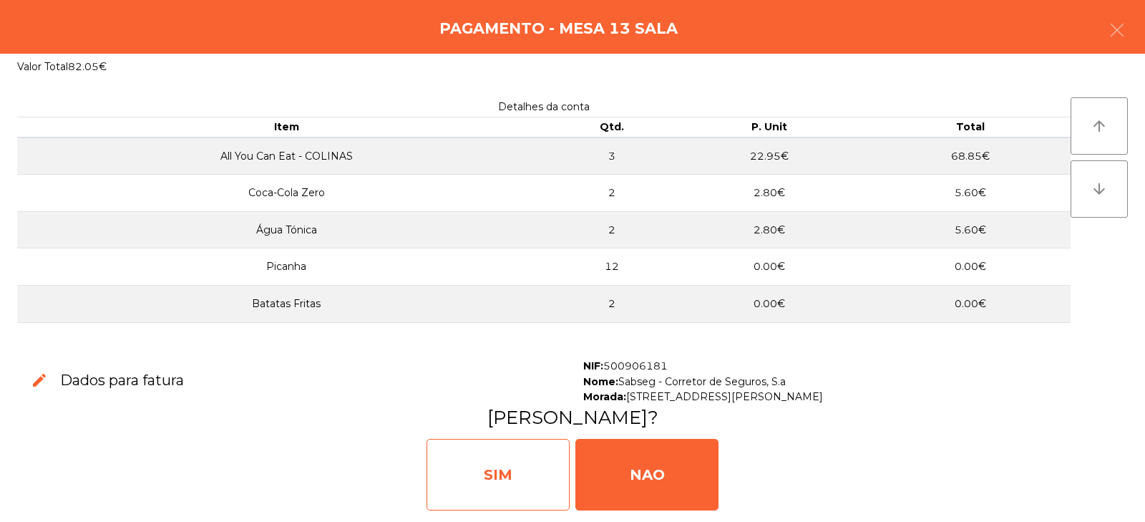
click at [506, 473] on div "SIM" at bounding box center [498, 475] width 143 height 72
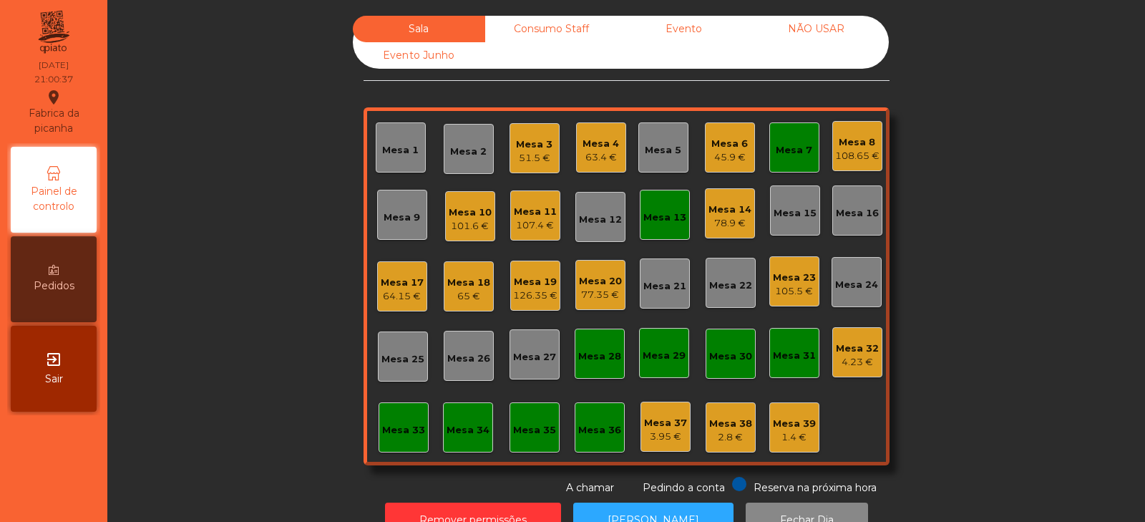
click at [780, 153] on div "Mesa 7" at bounding box center [794, 150] width 37 height 14
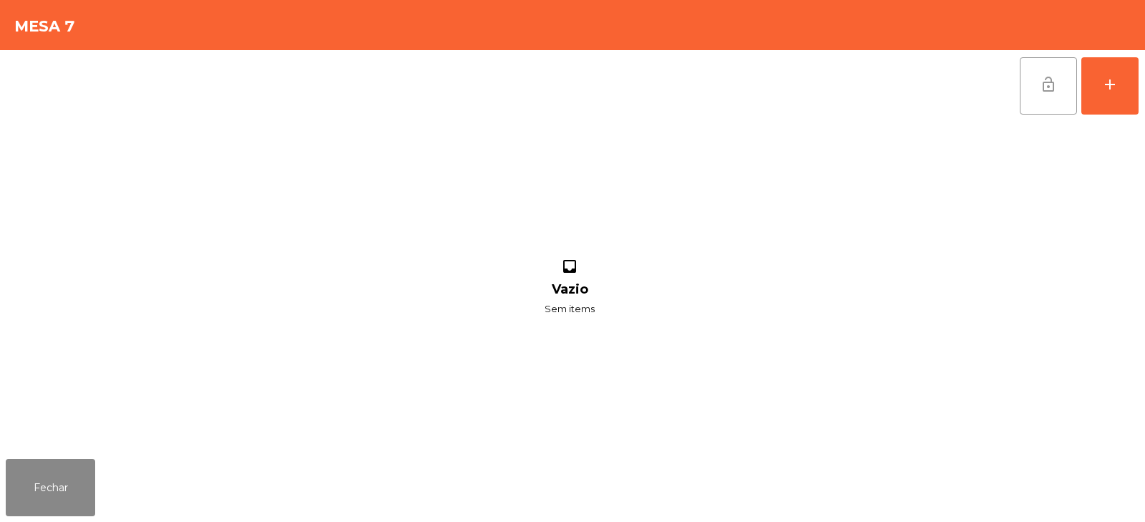
click at [1045, 93] on button "lock_open" at bounding box center [1048, 85] width 57 height 57
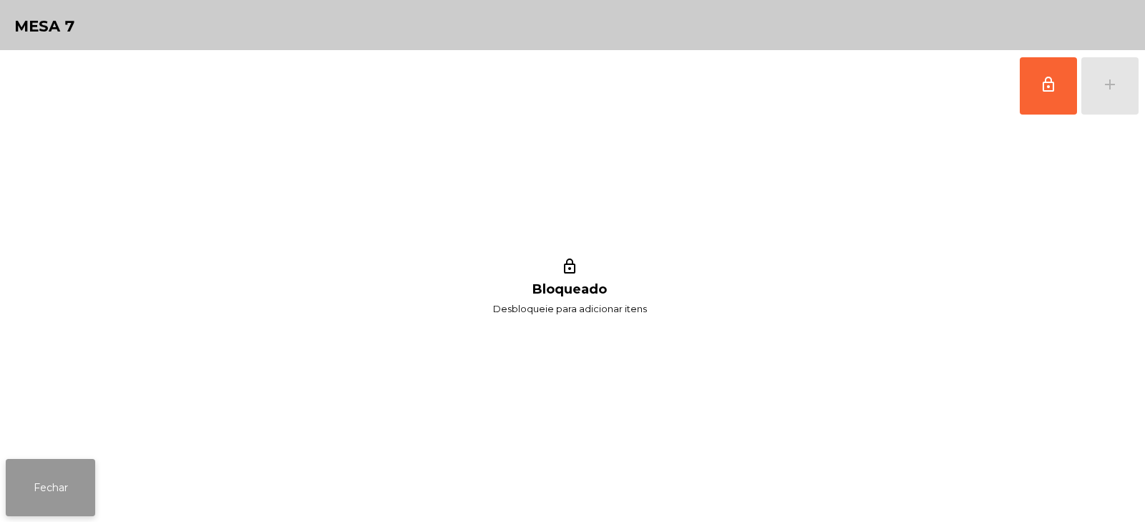
click at [48, 483] on button "Fechar" at bounding box center [50, 487] width 89 height 57
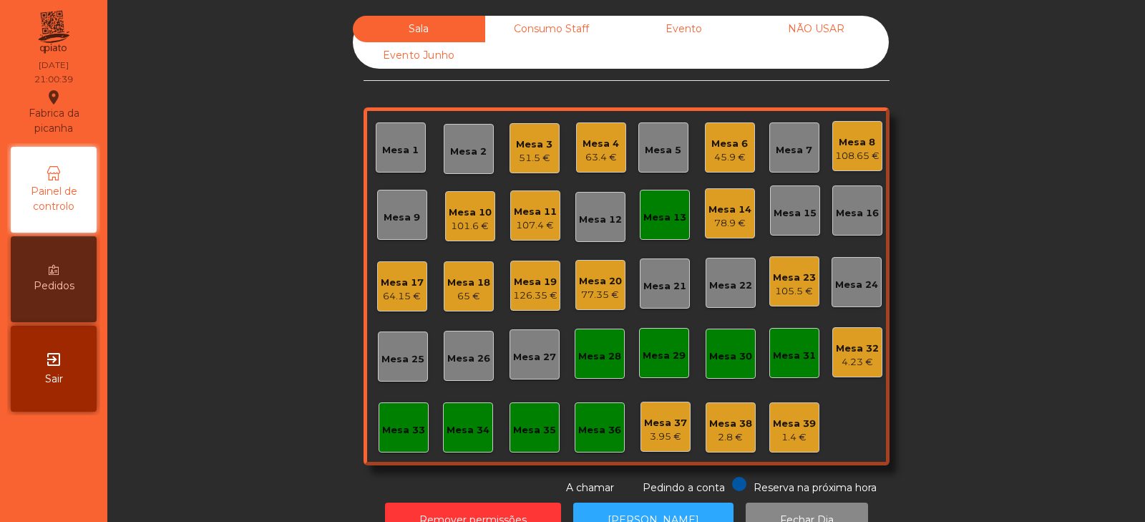
click at [640, 208] on div "Mesa 13" at bounding box center [665, 215] width 50 height 50
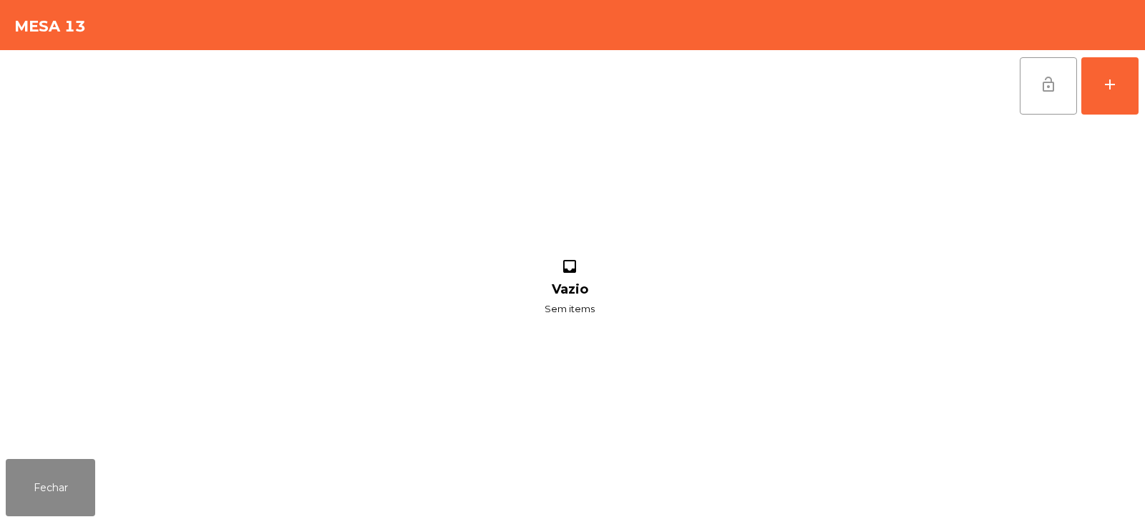
click at [1052, 100] on button "lock_open" at bounding box center [1048, 85] width 57 height 57
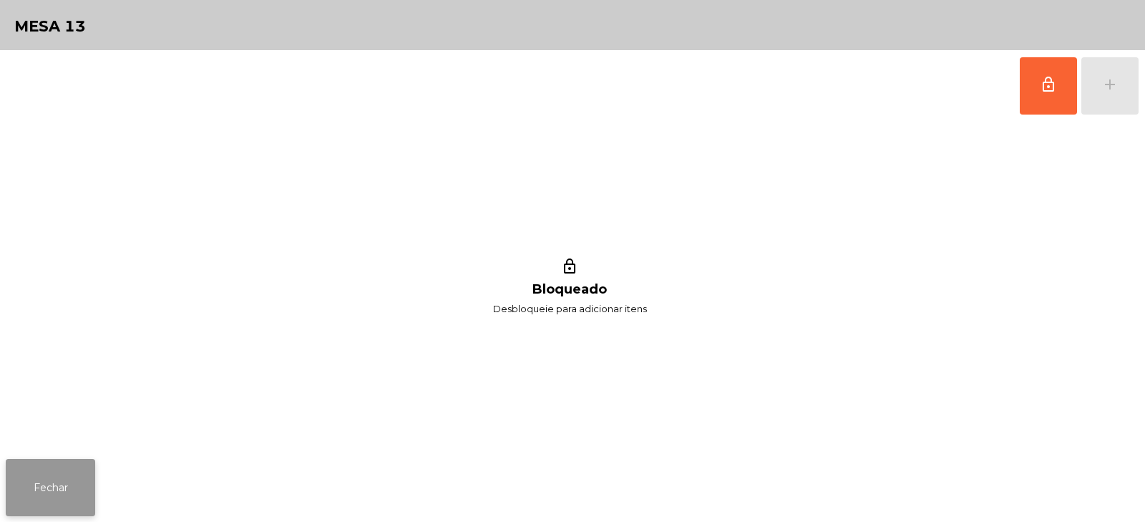
click at [38, 513] on button "Fechar" at bounding box center [50, 487] width 89 height 57
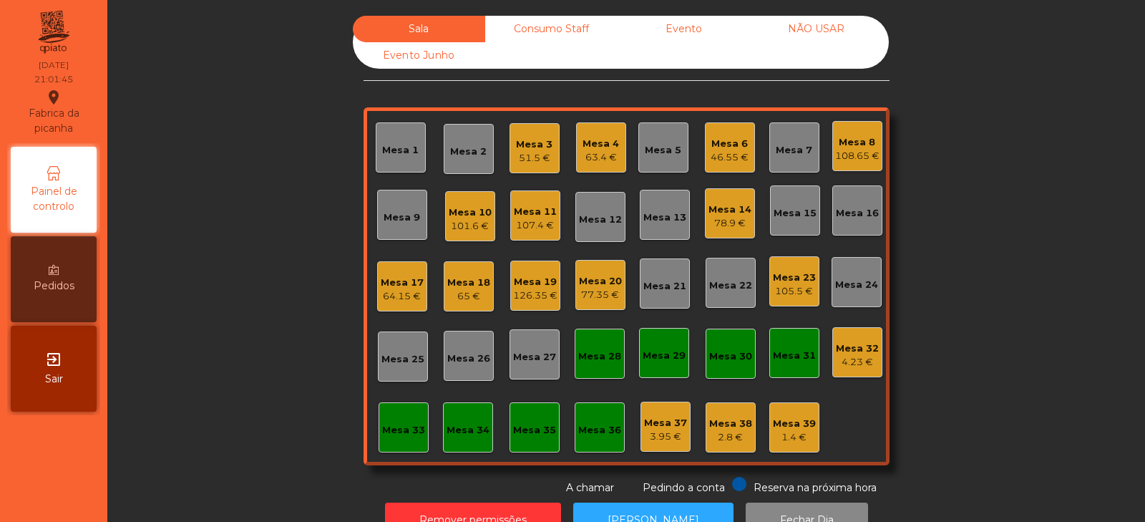
click at [735, 205] on div "Mesa 14" at bounding box center [730, 210] width 43 height 14
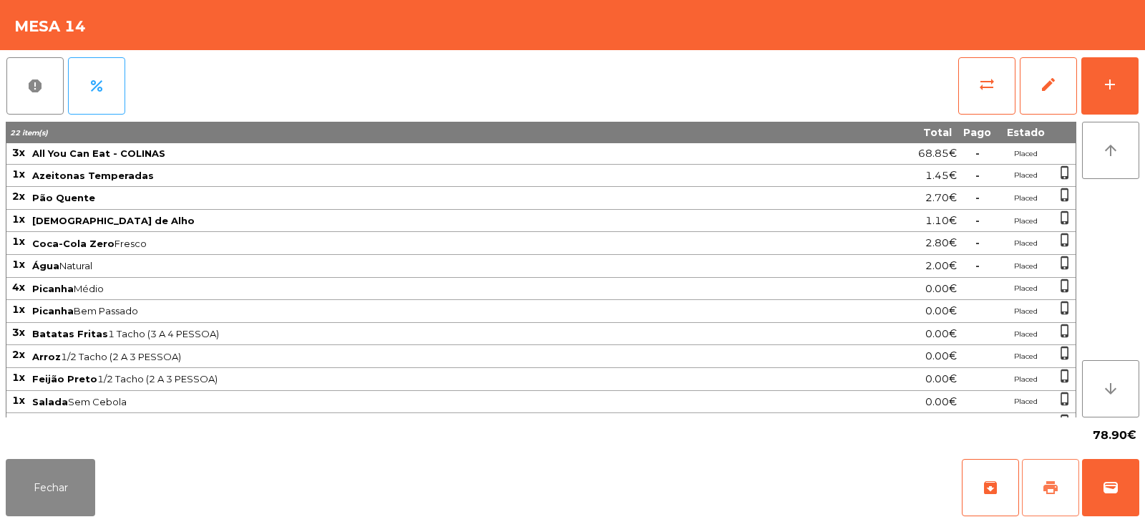
click at [1042, 480] on button "print" at bounding box center [1050, 487] width 57 height 57
click at [1127, 488] on button "wallet" at bounding box center [1110, 487] width 57 height 57
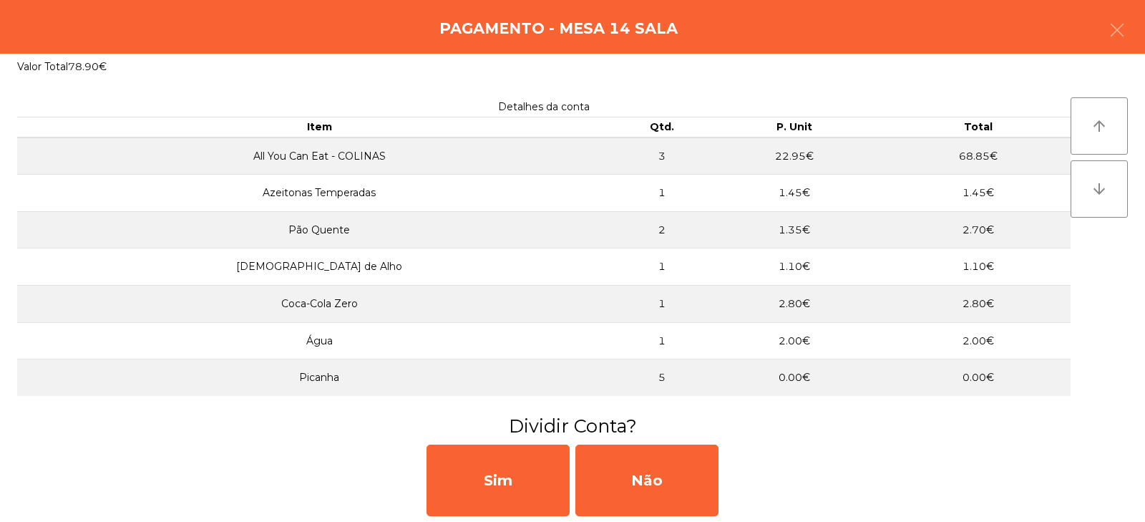
click at [1120, 466] on div "Sim Não" at bounding box center [572, 480] width 1145 height 83
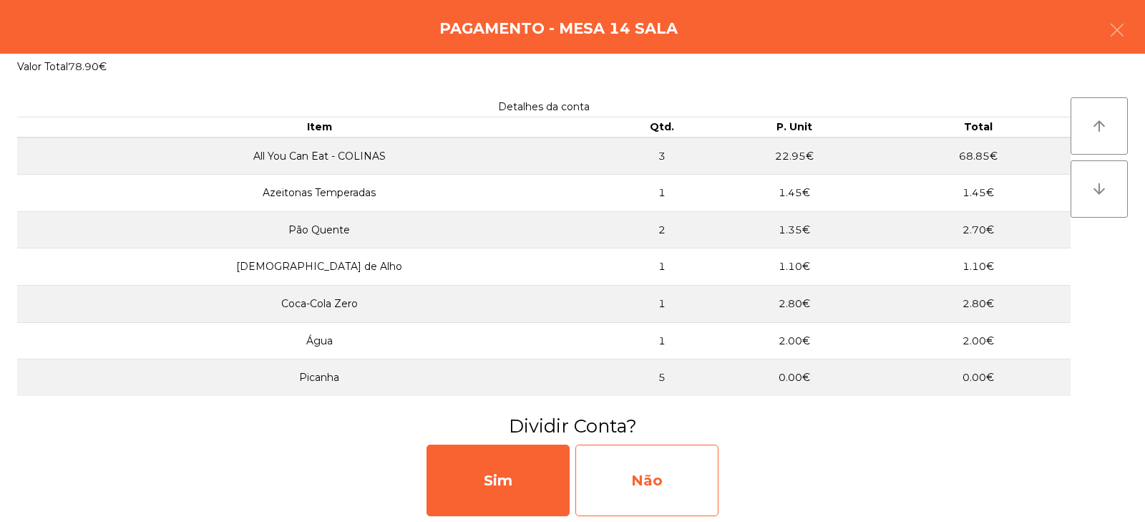
click at [662, 473] on div "Não" at bounding box center [647, 481] width 143 height 72
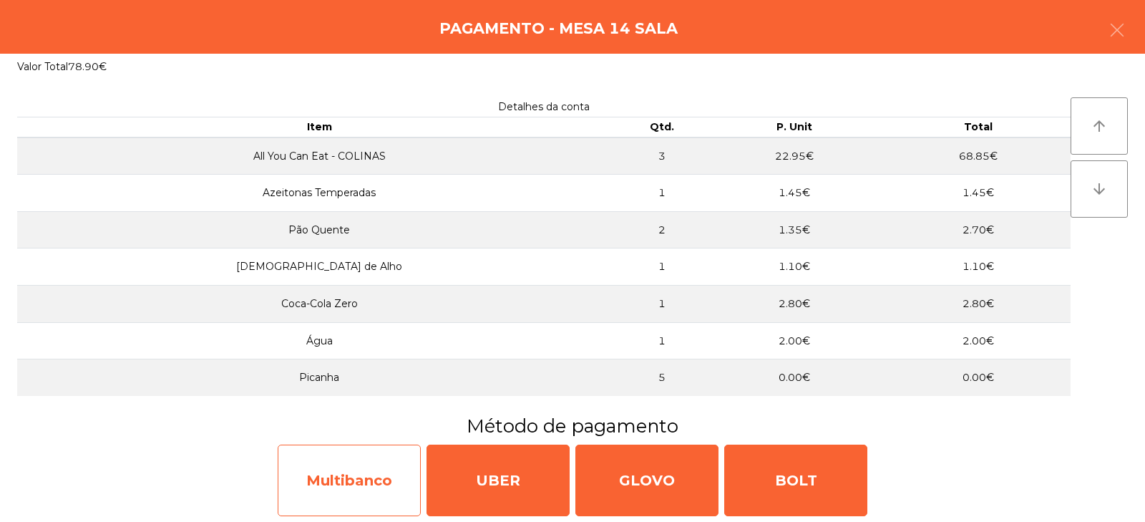
click at [371, 473] on div "Multibanco" at bounding box center [349, 481] width 143 height 72
select select "**"
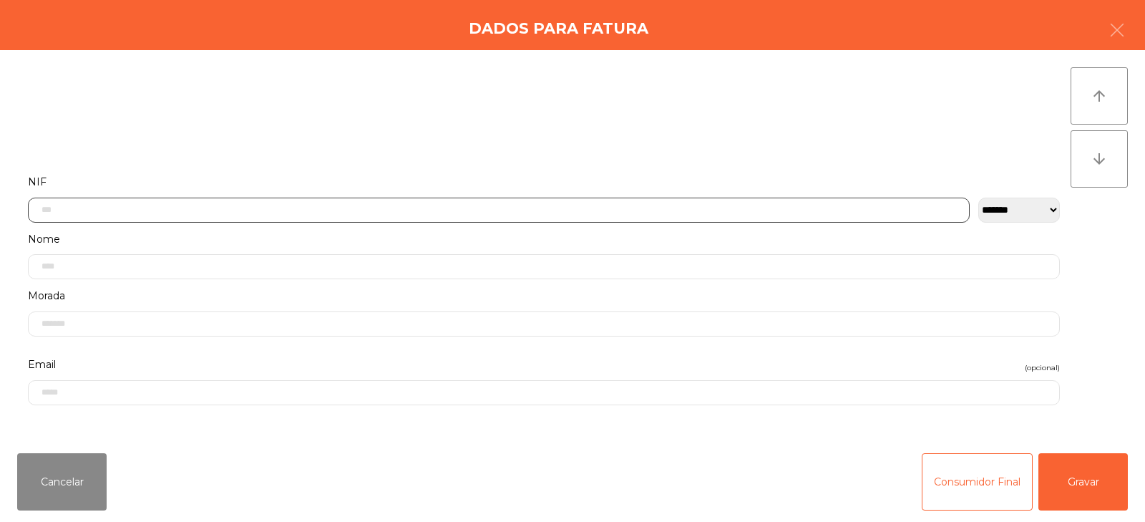
click at [413, 208] on input "text" at bounding box center [499, 210] width 942 height 25
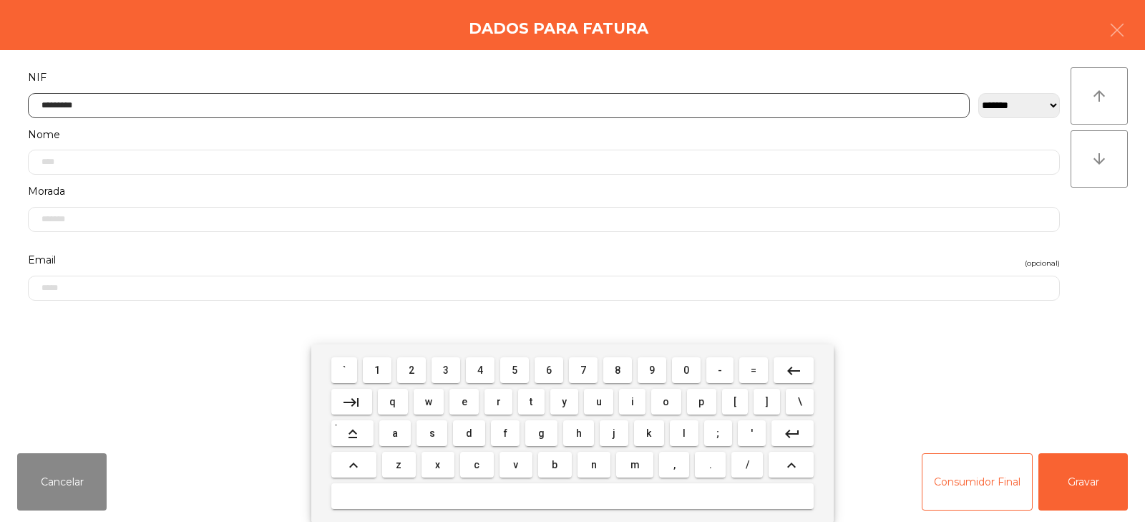
type input "*********"
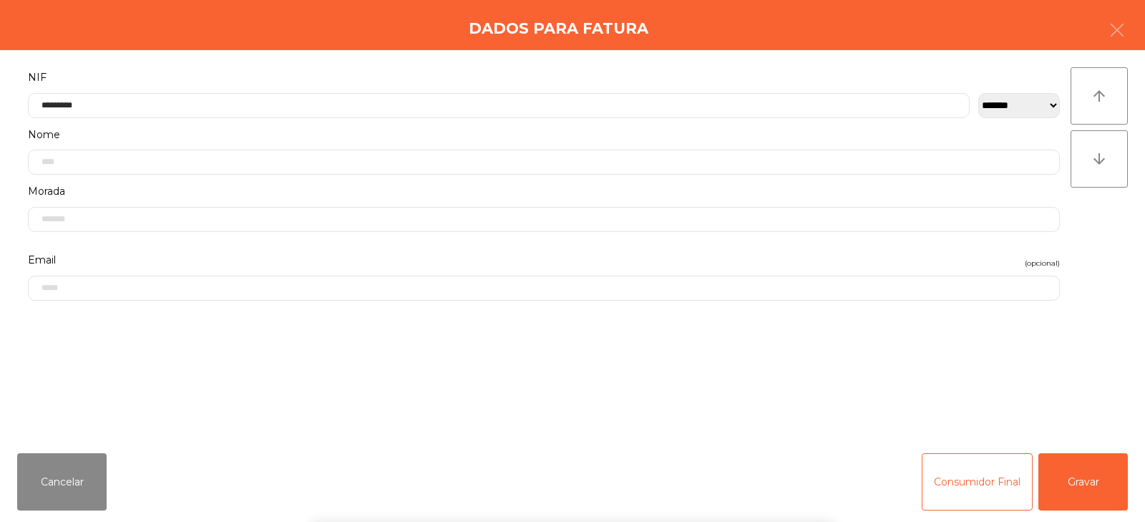
click at [1117, 252] on div "arrow_upward arrow_downward" at bounding box center [1099, 245] width 57 height 357
click at [1094, 487] on button "Gravar" at bounding box center [1083, 481] width 89 height 57
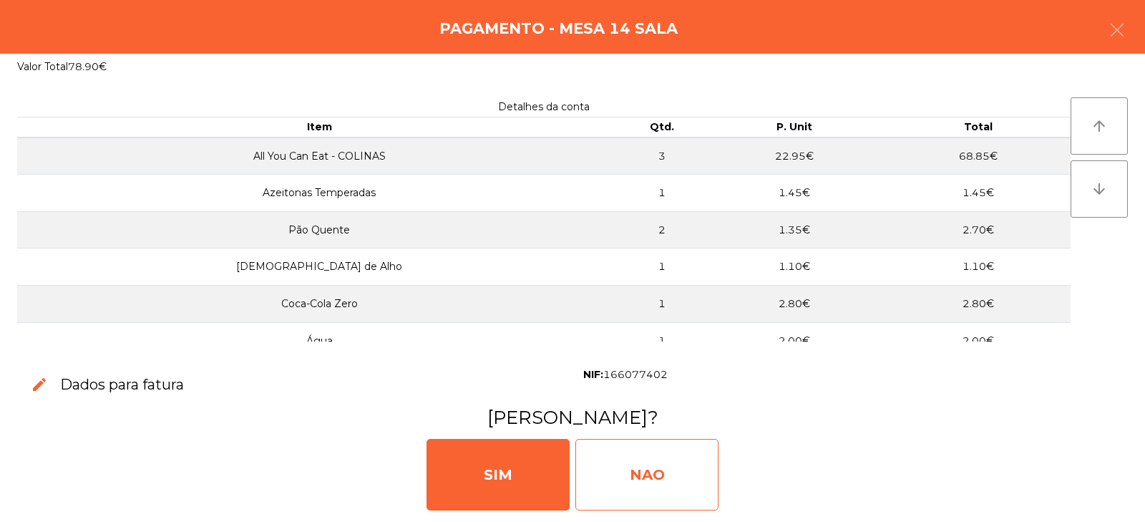
click at [637, 460] on div "NAO" at bounding box center [647, 475] width 143 height 72
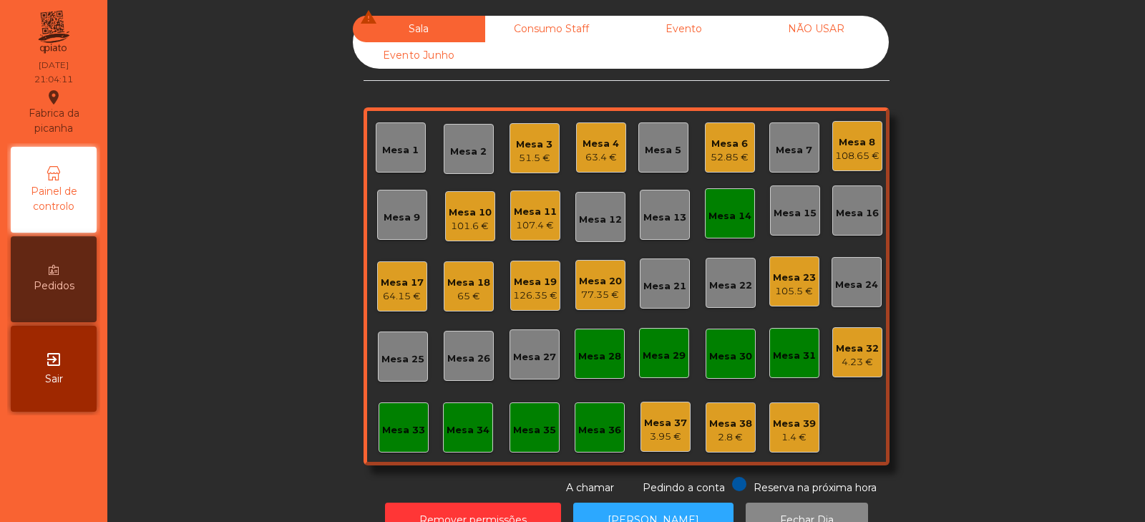
click at [856, 127] on div "Mesa 8 108.65 €" at bounding box center [858, 146] width 50 height 50
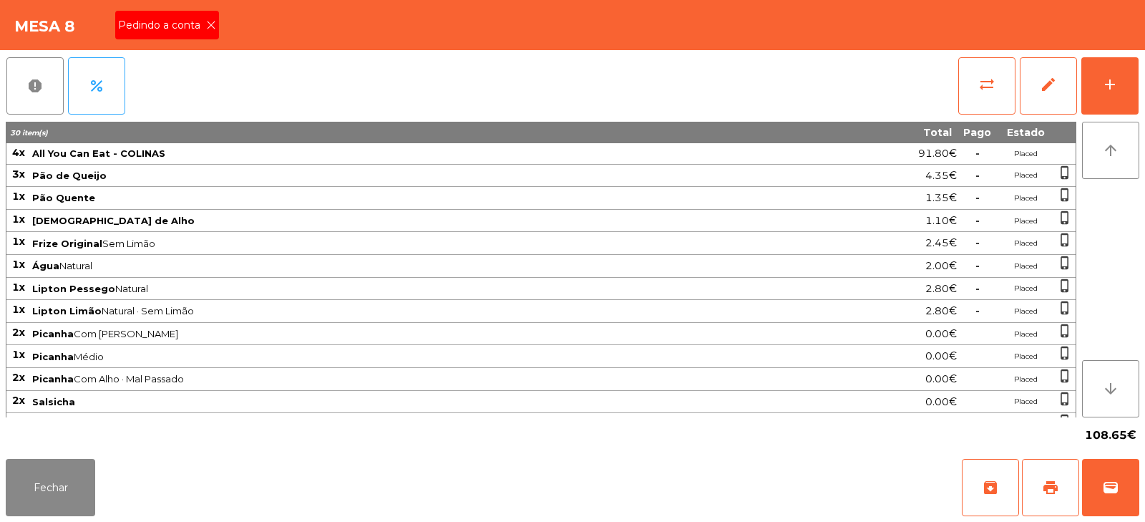
click at [210, 25] on icon at bounding box center [211, 25] width 10 height 10
click at [1045, 480] on span "print" at bounding box center [1050, 487] width 17 height 17
click at [984, 87] on span "sync_alt" at bounding box center [987, 84] width 17 height 17
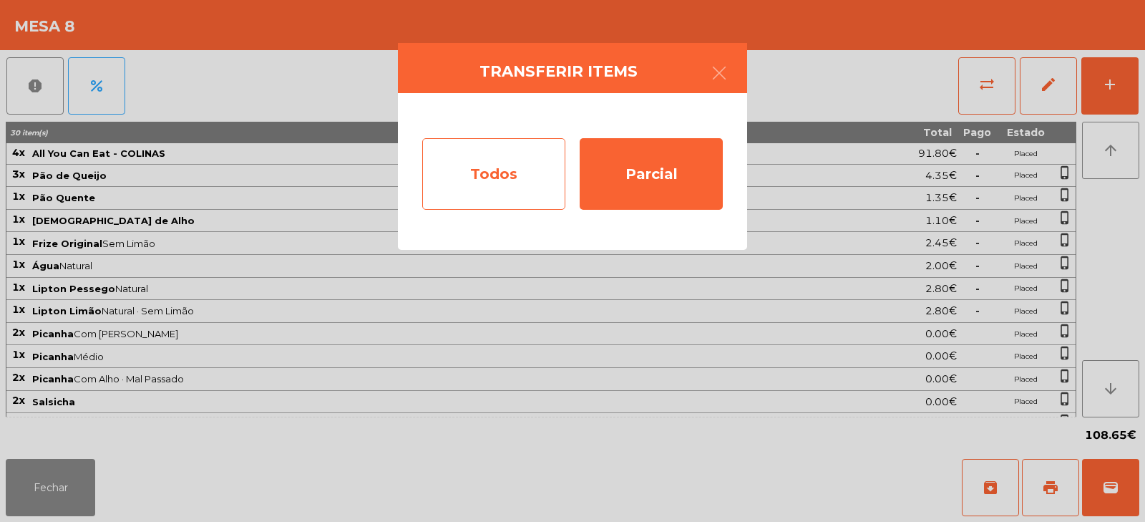
click at [500, 175] on div "Todos" at bounding box center [493, 174] width 143 height 72
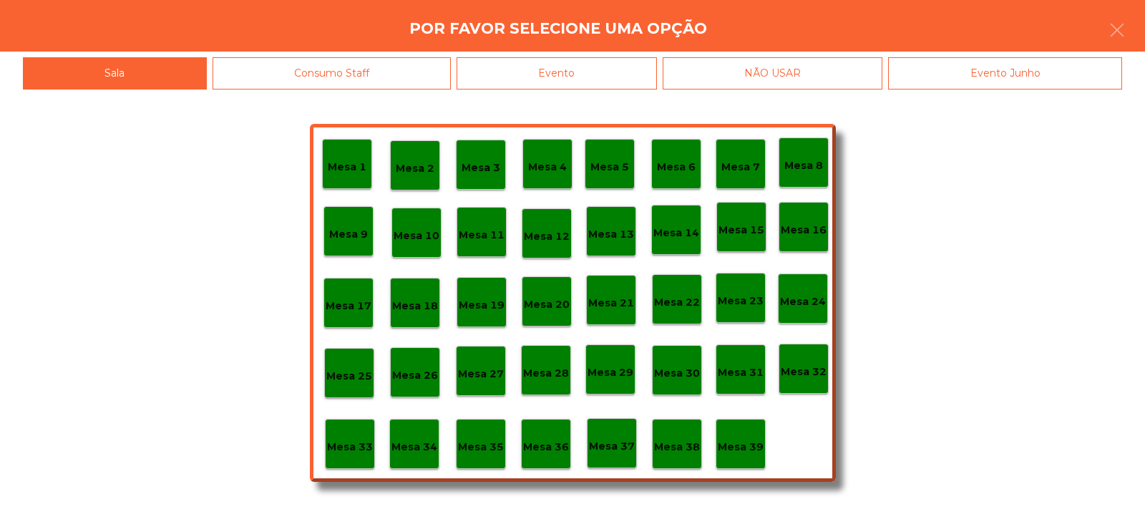
click at [592, 77] on div "Evento" at bounding box center [557, 73] width 200 height 32
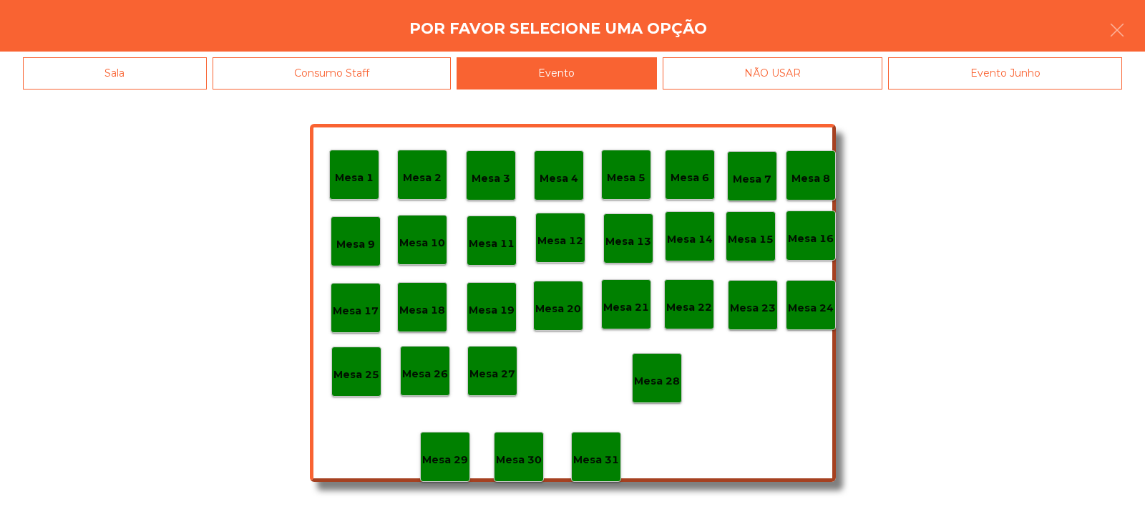
click at [658, 373] on p "Mesa 28" at bounding box center [657, 381] width 46 height 16
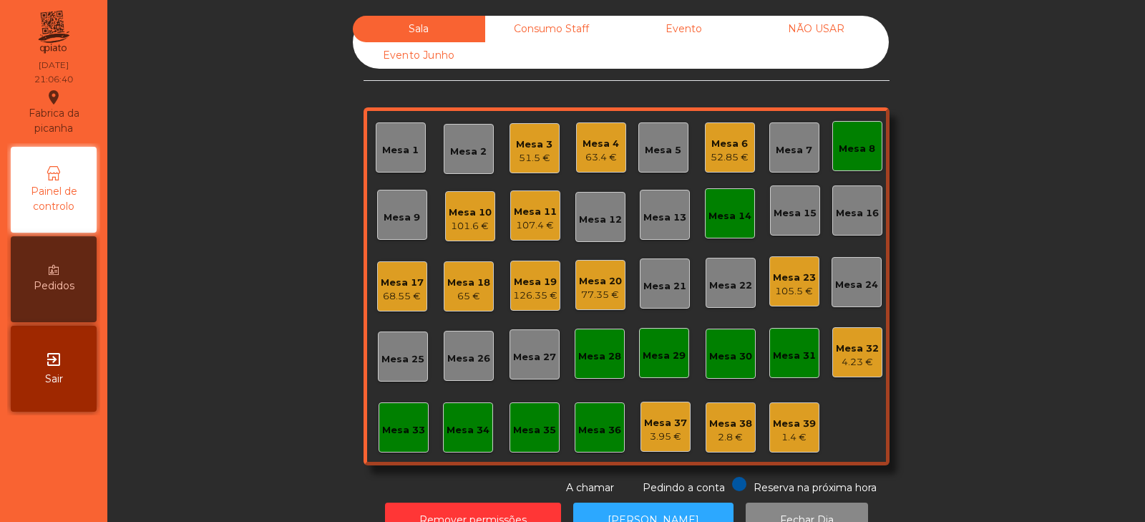
click at [604, 165] on div "Mesa 4 63.4 €" at bounding box center [601, 147] width 50 height 50
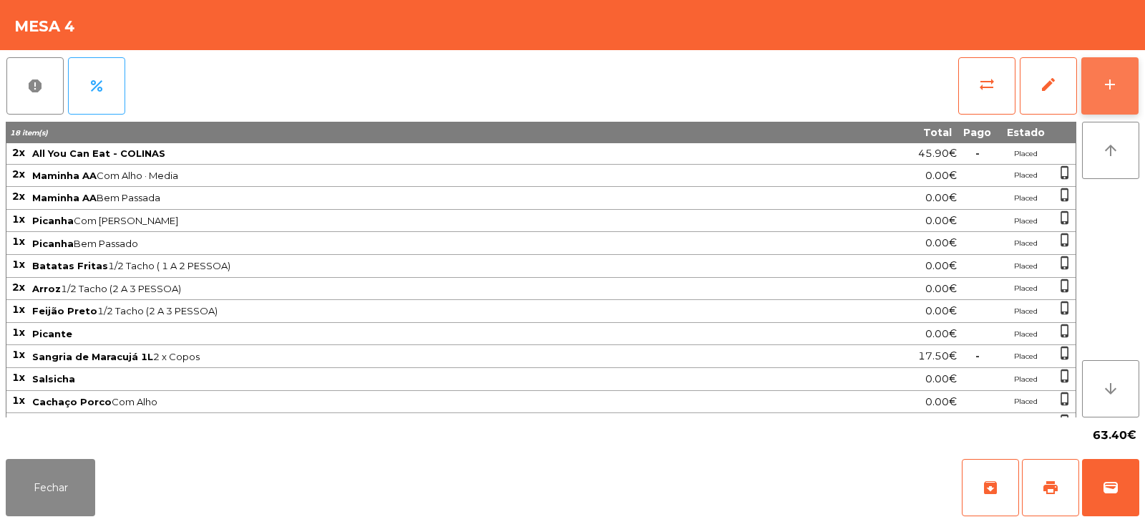
click at [1109, 84] on div "add" at bounding box center [1110, 84] width 17 height 17
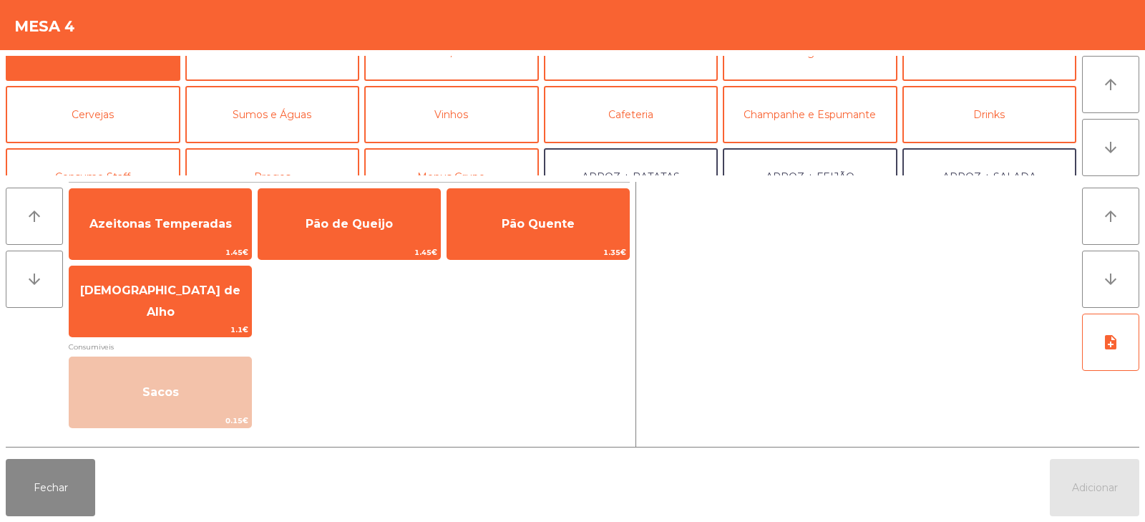
scroll to position [69, 0]
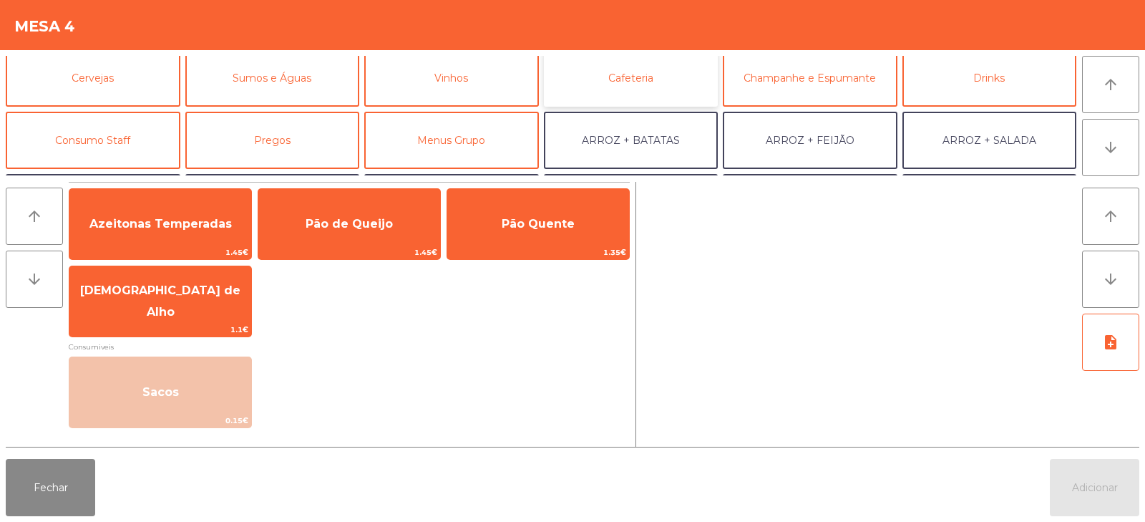
click at [674, 81] on button "Cafeteria" at bounding box center [631, 77] width 175 height 57
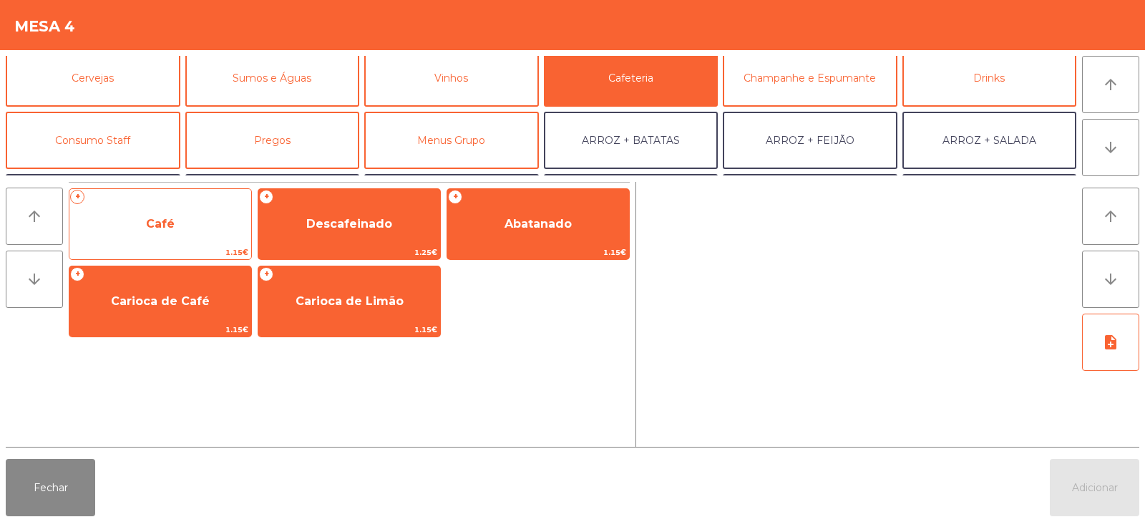
click at [204, 229] on span "Café" at bounding box center [160, 224] width 182 height 39
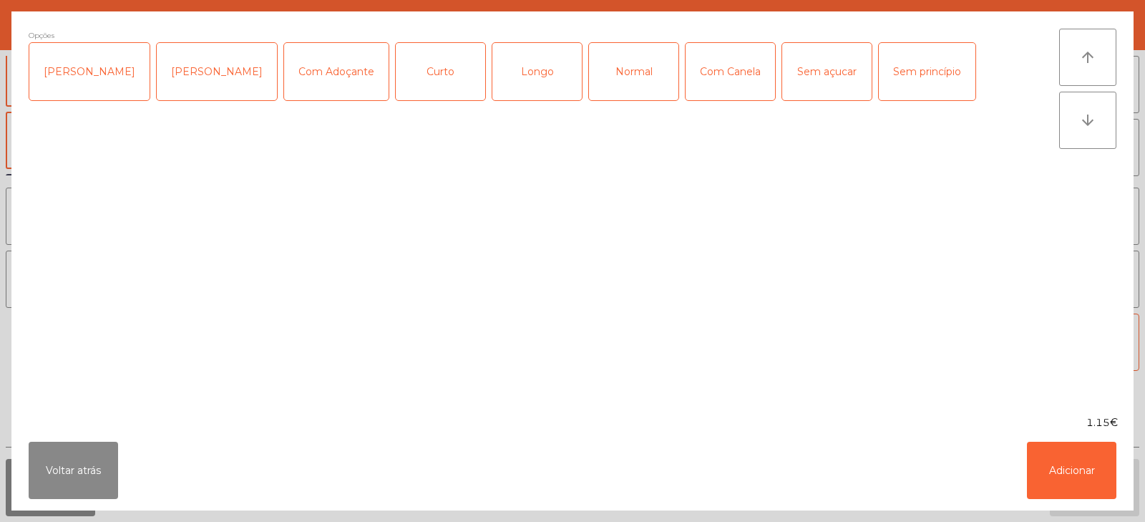
click at [531, 85] on div "Longo" at bounding box center [537, 71] width 89 height 57
click at [910, 74] on div "Sem princípio" at bounding box center [927, 71] width 97 height 57
click at [1069, 463] on button "Adicionar" at bounding box center [1071, 470] width 89 height 57
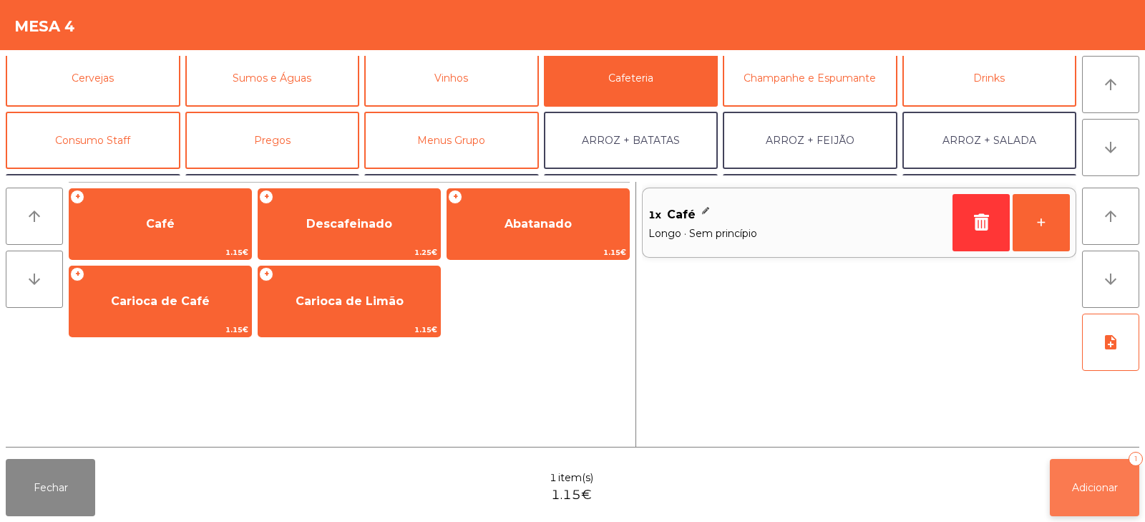
click at [1091, 481] on span "Adicionar" at bounding box center [1095, 487] width 46 height 13
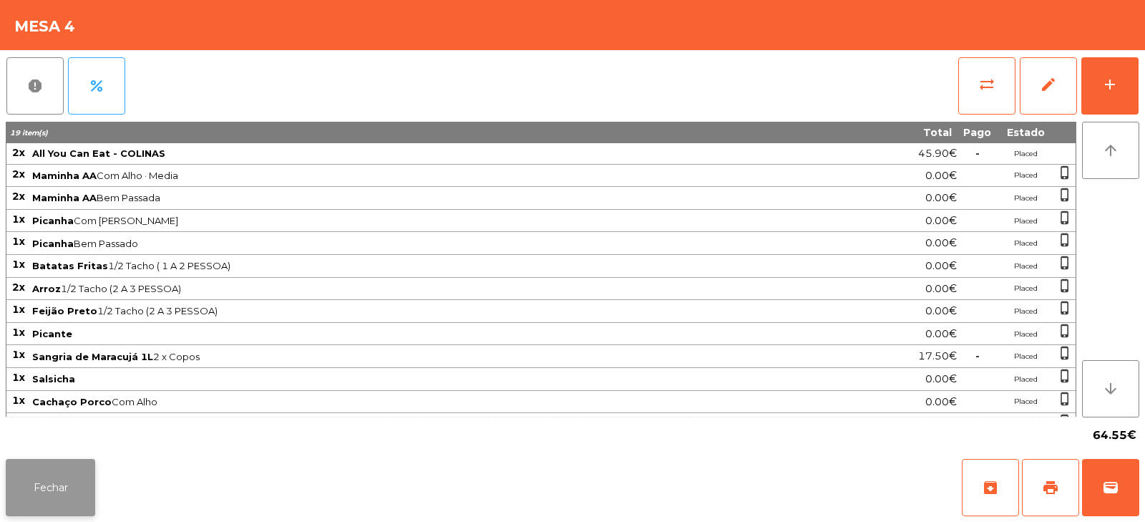
click at [47, 470] on button "Fechar" at bounding box center [50, 487] width 89 height 57
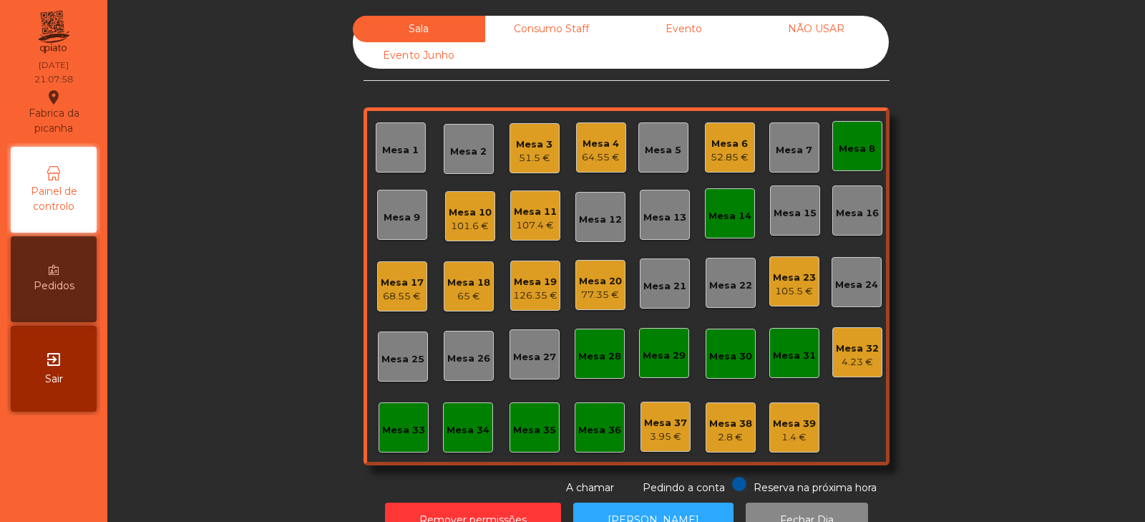
click at [798, 145] on div "Mesa 7" at bounding box center [794, 150] width 37 height 14
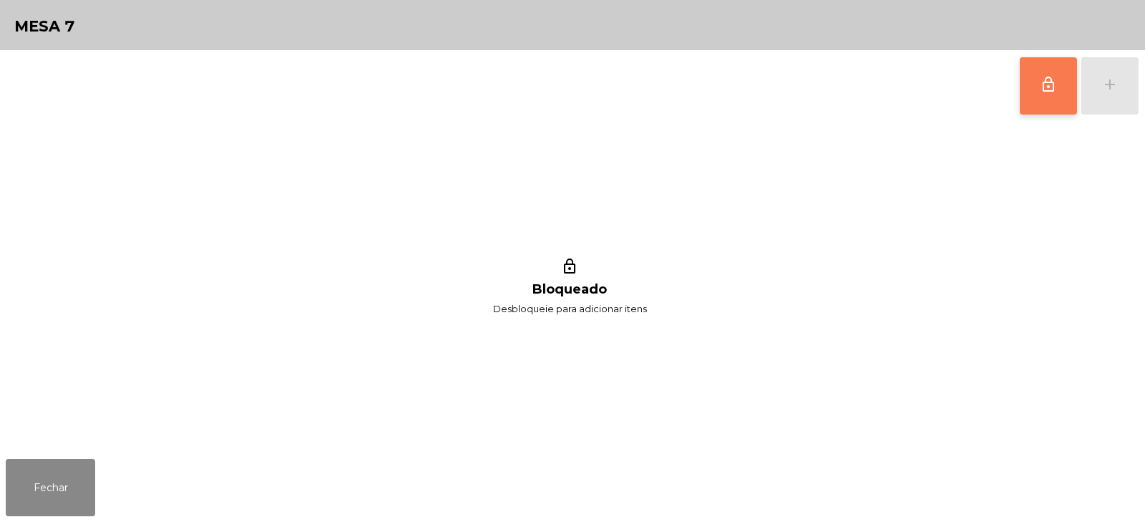
click at [1054, 89] on span "lock_outline" at bounding box center [1048, 84] width 17 height 17
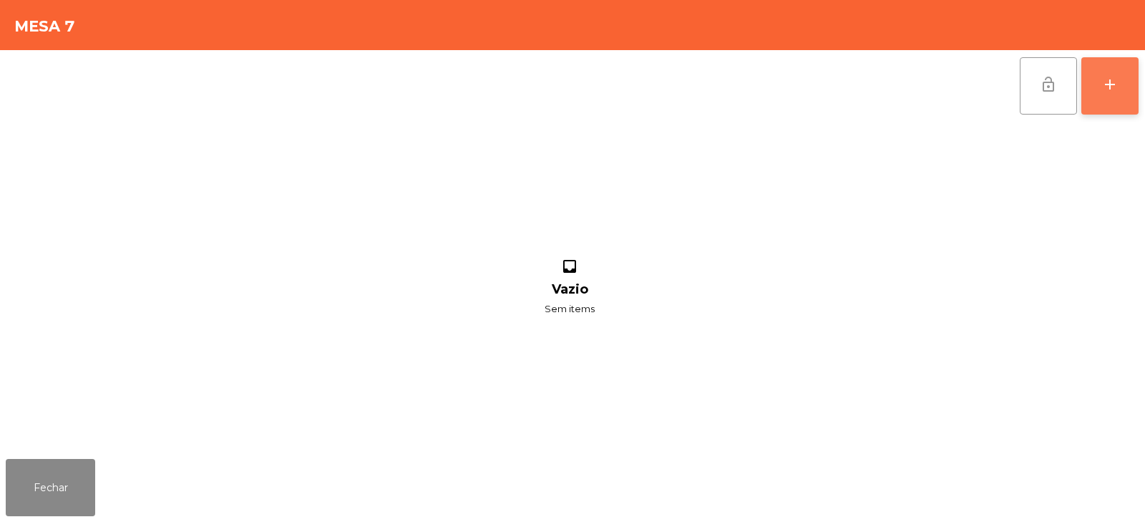
click at [1108, 88] on div "add" at bounding box center [1110, 84] width 17 height 17
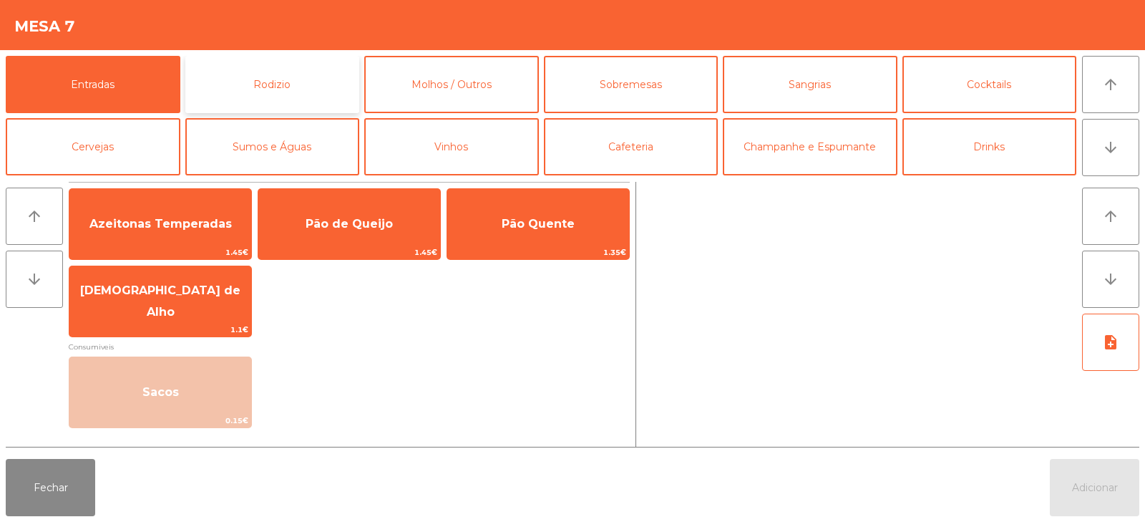
click at [284, 79] on button "Rodizio" at bounding box center [272, 84] width 175 height 57
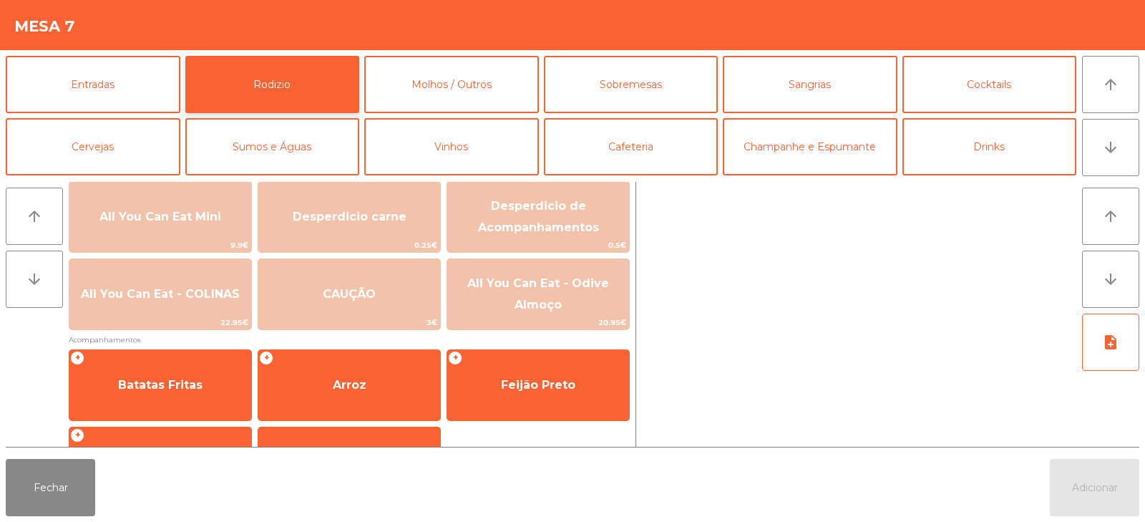
scroll to position [176, 0]
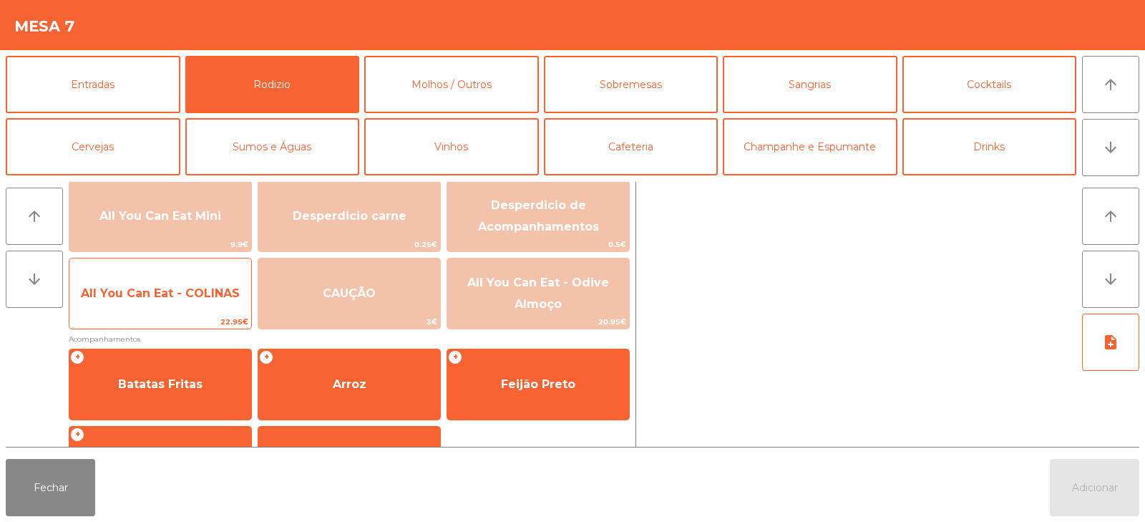
click at [158, 299] on span "All You Can Eat - COLINAS" at bounding box center [160, 293] width 159 height 14
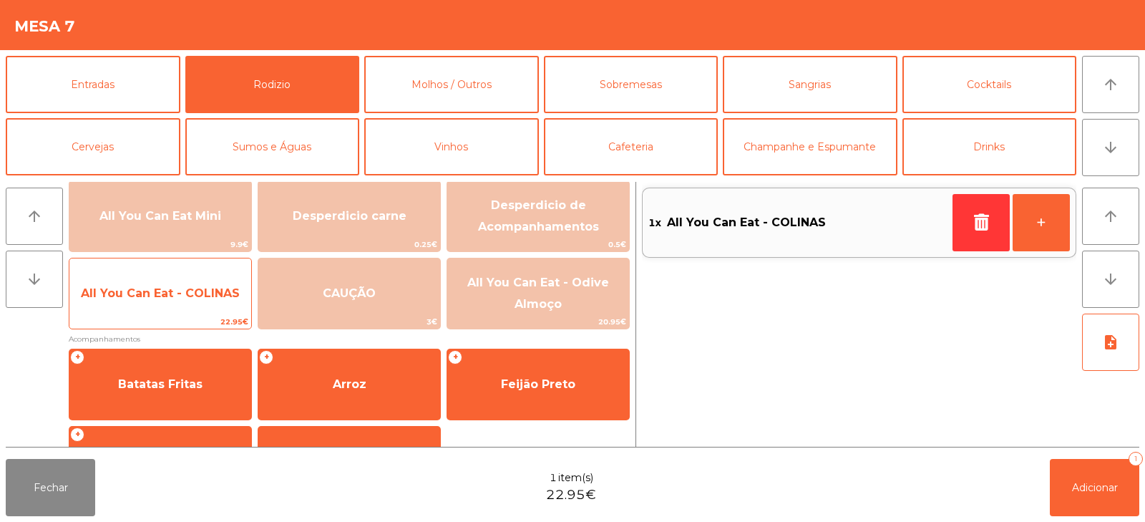
click at [158, 305] on span "All You Can Eat - COLINAS" at bounding box center [160, 293] width 182 height 39
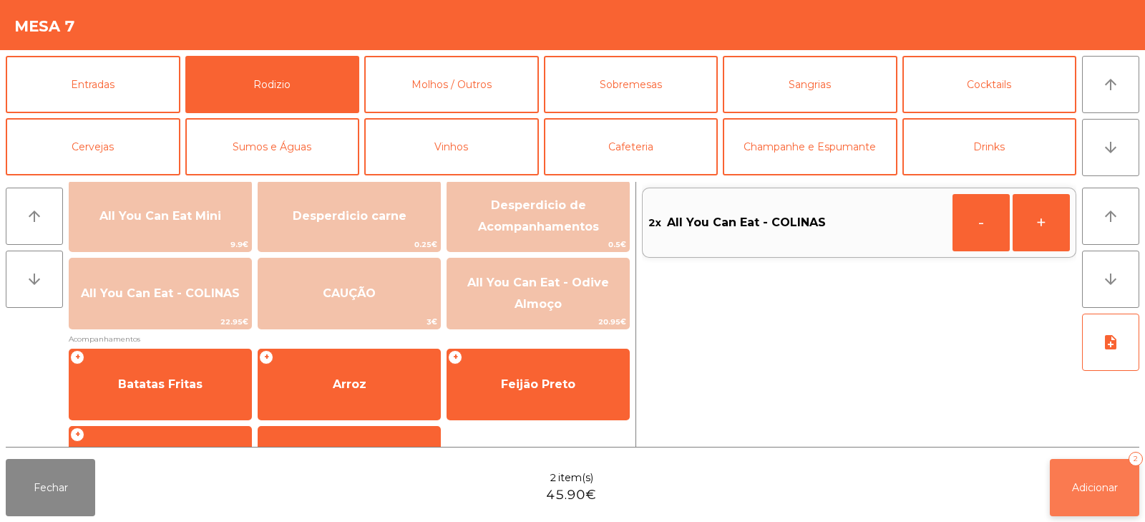
click at [1087, 499] on button "Adicionar 2" at bounding box center [1094, 487] width 89 height 57
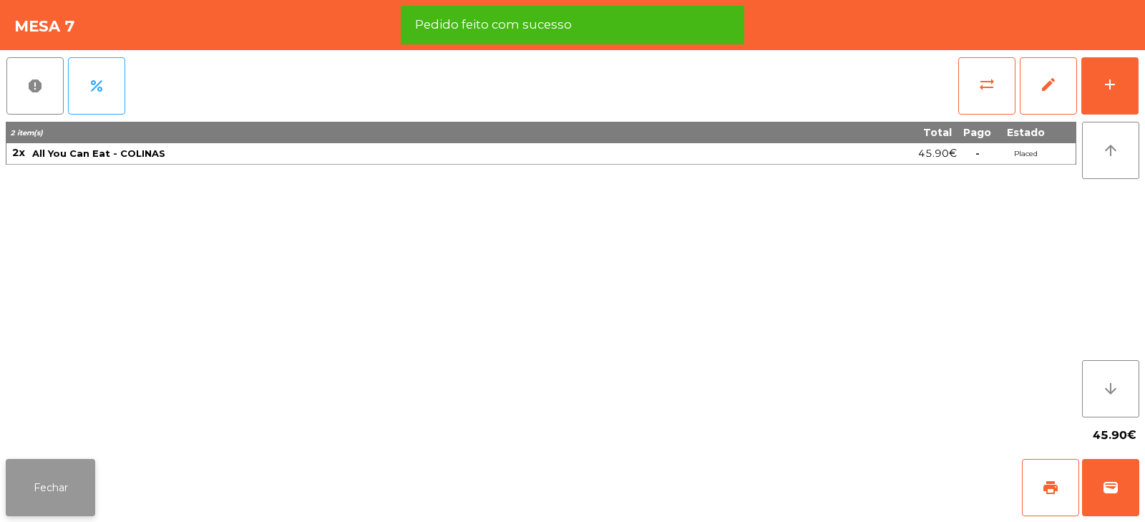
click at [57, 482] on button "Fechar" at bounding box center [50, 487] width 89 height 57
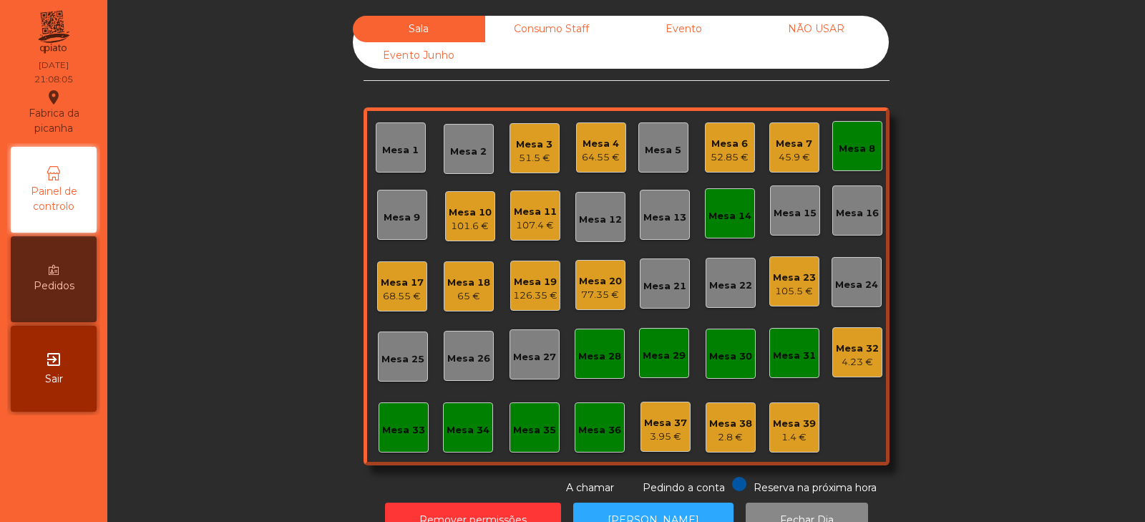
click at [868, 152] on div "Mesa 8" at bounding box center [857, 149] width 37 height 14
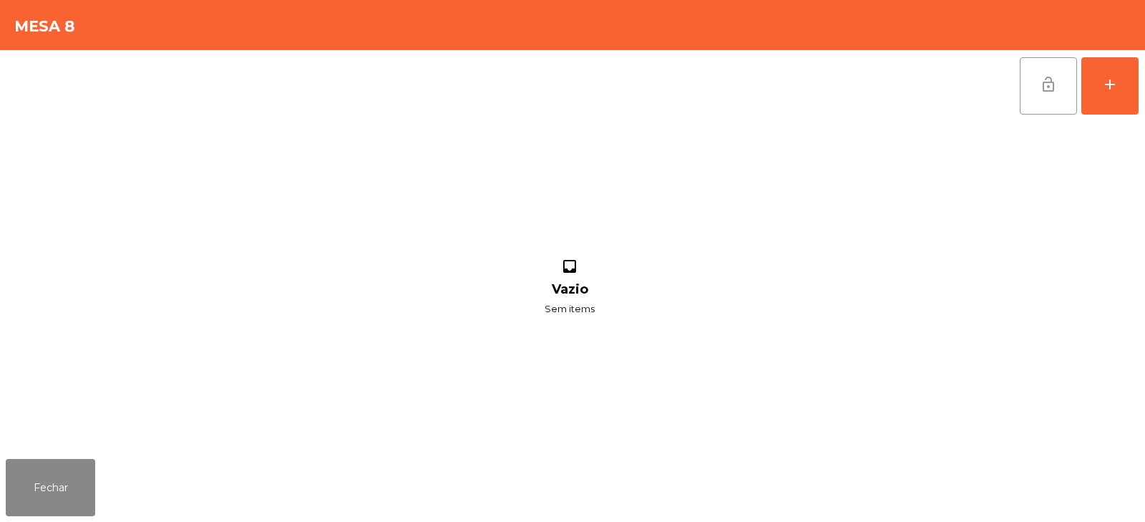
click at [1052, 82] on span "lock_open" at bounding box center [1048, 84] width 17 height 17
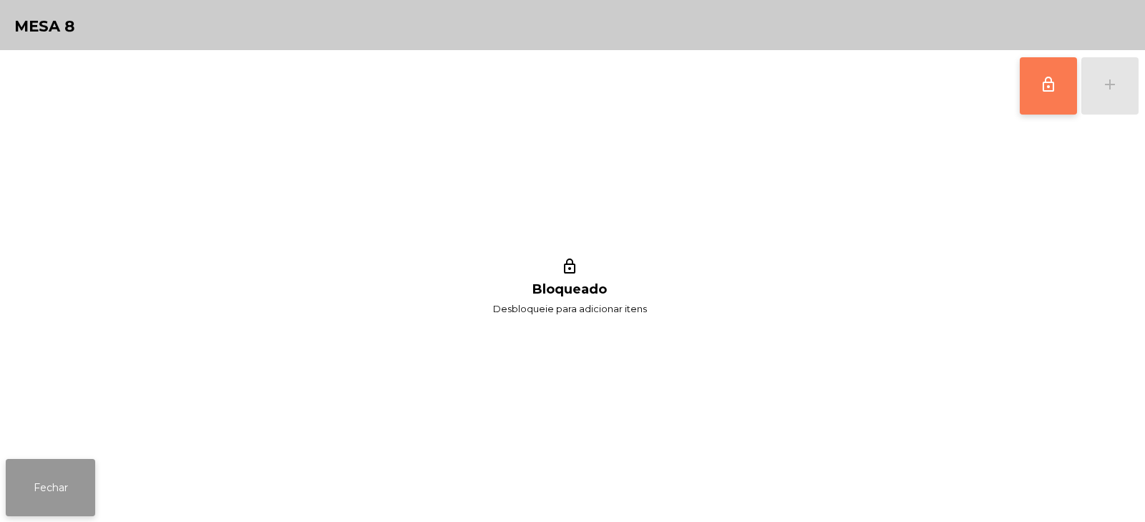
click at [42, 478] on button "Fechar" at bounding box center [50, 487] width 89 height 57
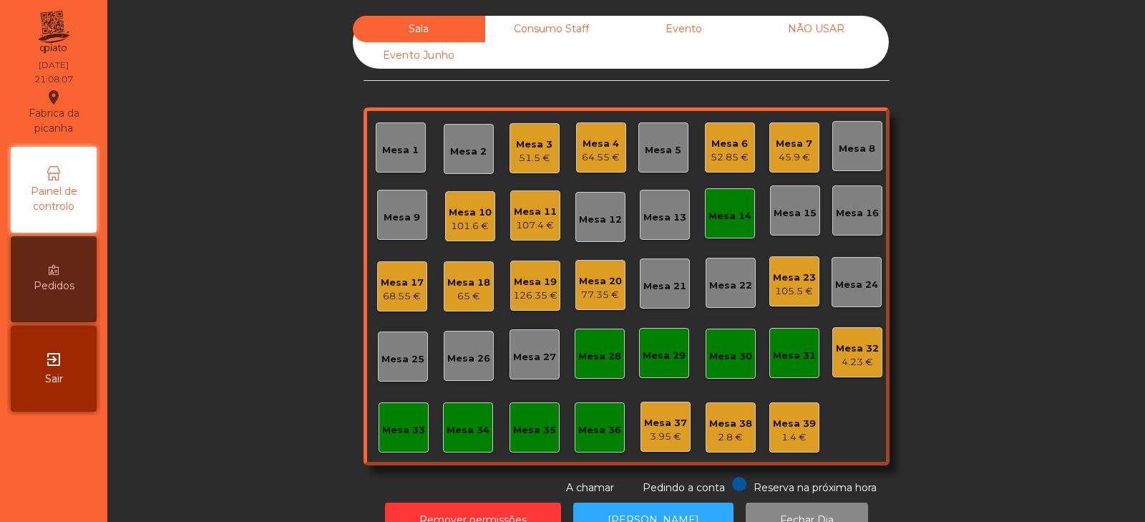
click at [731, 219] on div "Mesa 14" at bounding box center [730, 216] width 43 height 14
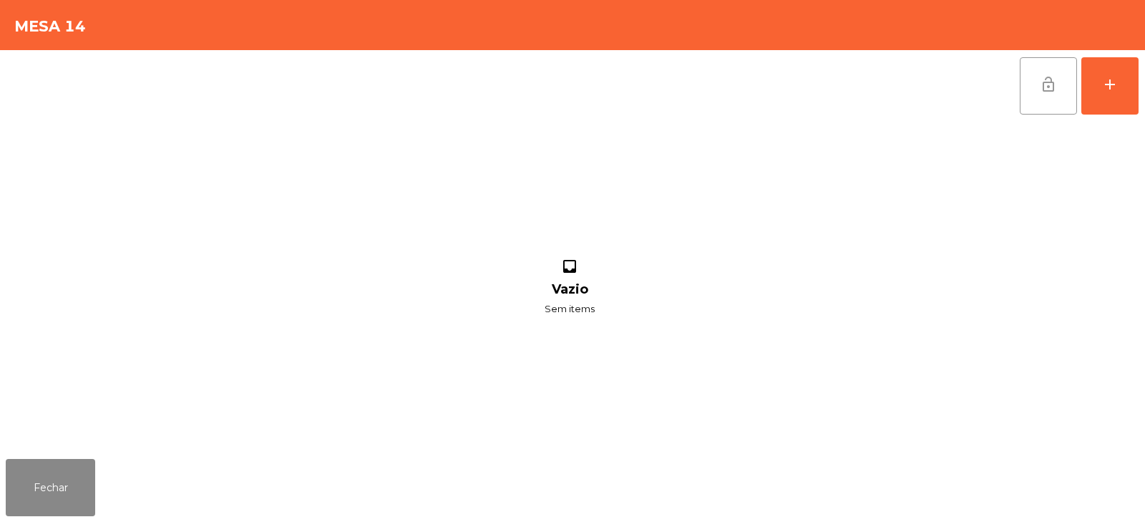
click at [1047, 89] on span "lock_open" at bounding box center [1048, 84] width 17 height 17
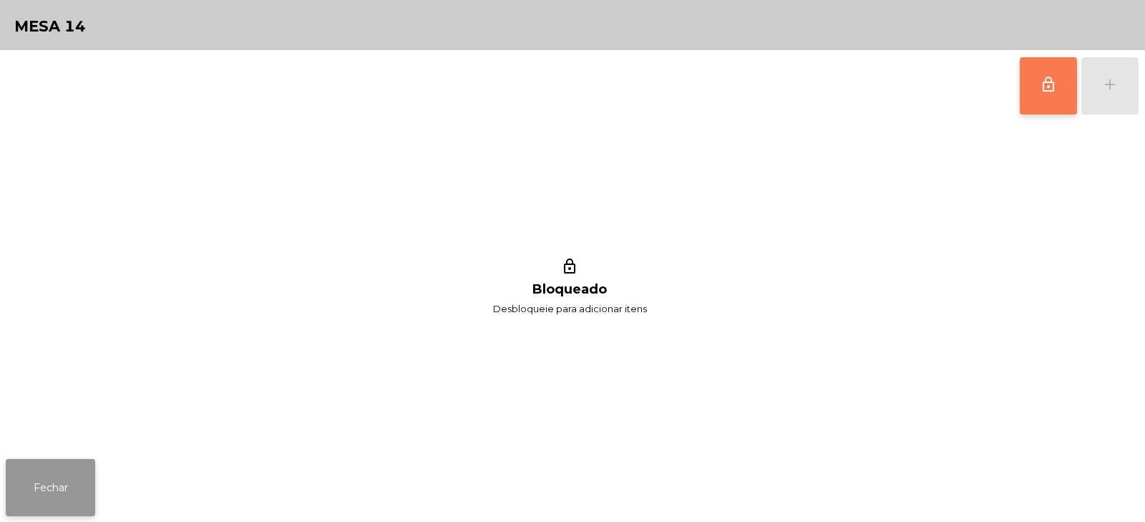
click at [51, 482] on button "Fechar" at bounding box center [50, 487] width 89 height 57
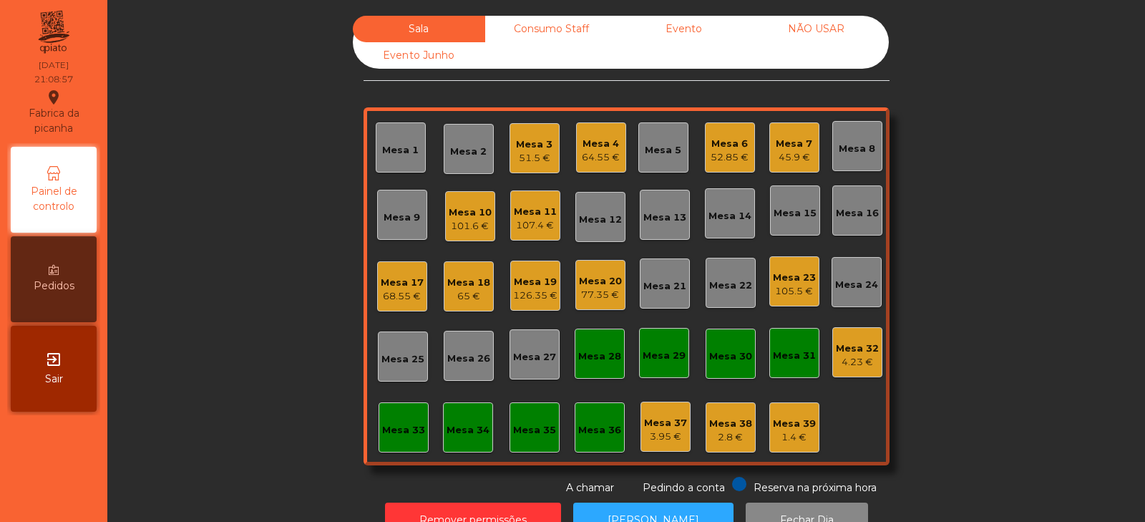
click at [462, 297] on div "65 €" at bounding box center [468, 296] width 43 height 14
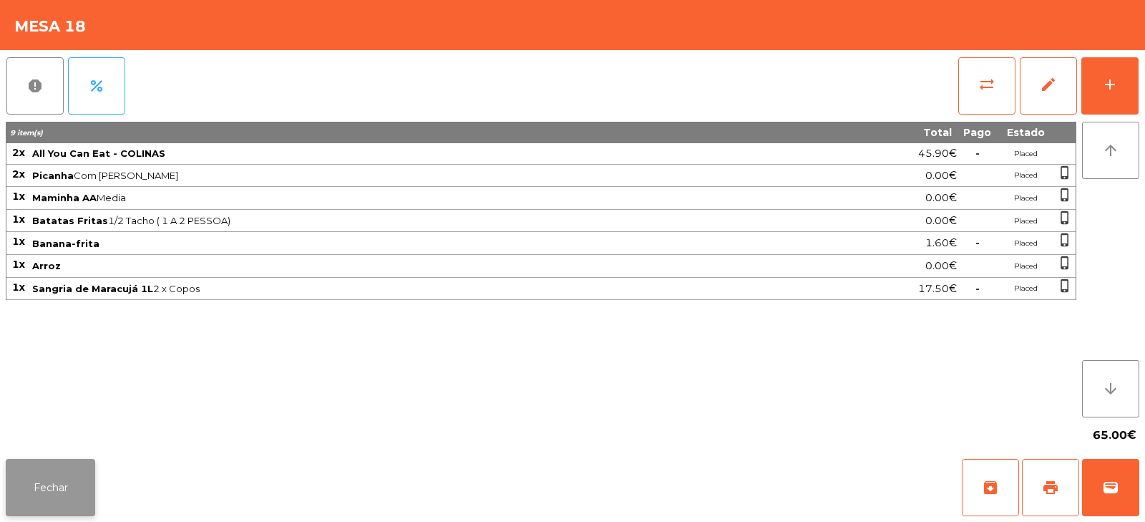
click at [57, 494] on button "Fechar" at bounding box center [50, 487] width 89 height 57
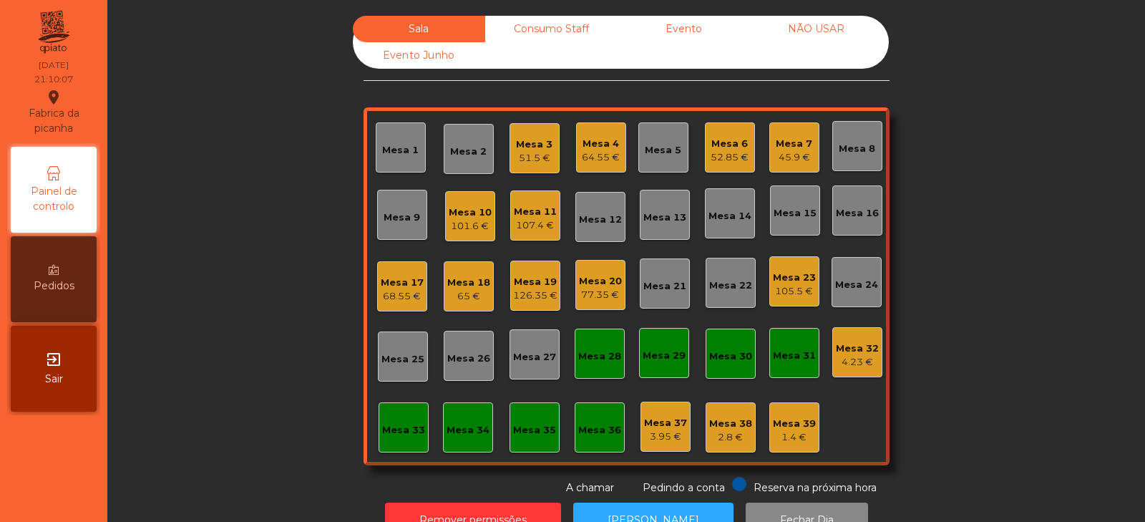
click at [400, 291] on div "68.55 €" at bounding box center [402, 296] width 43 height 14
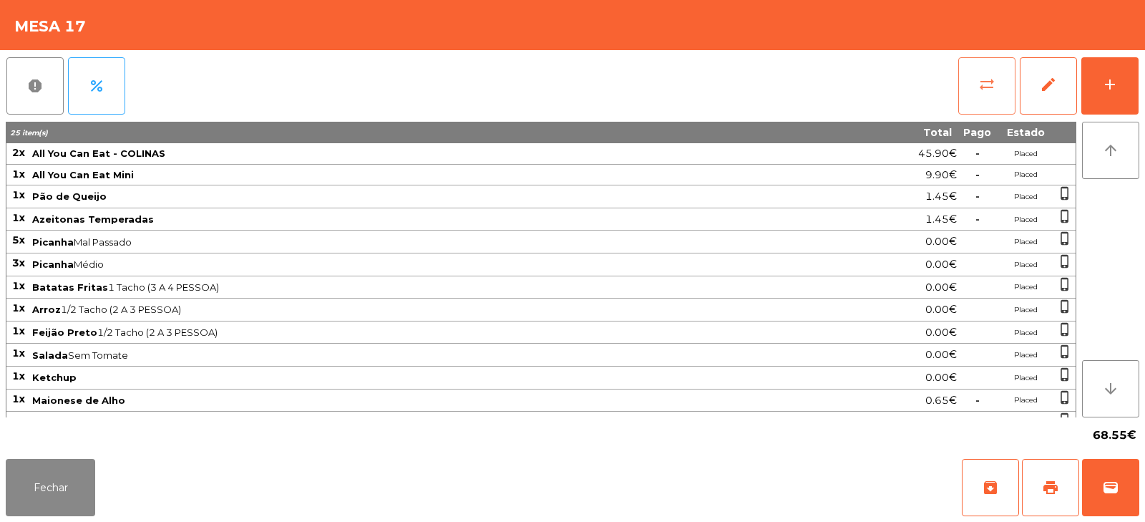
click at [997, 88] on button "sync_alt" at bounding box center [987, 85] width 57 height 57
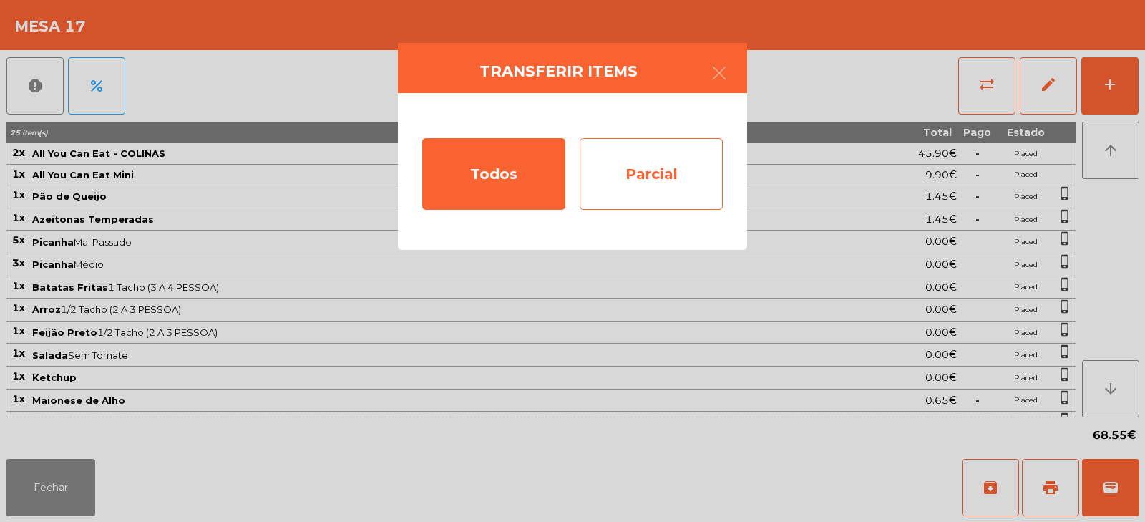
click at [620, 158] on div "Parcial" at bounding box center [651, 174] width 143 height 72
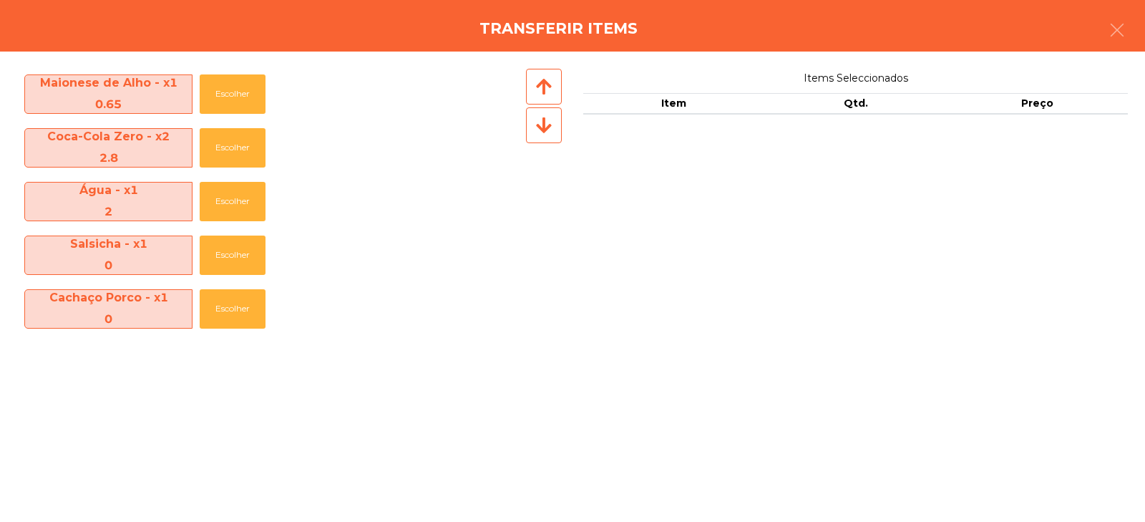
scroll to position [587, 0]
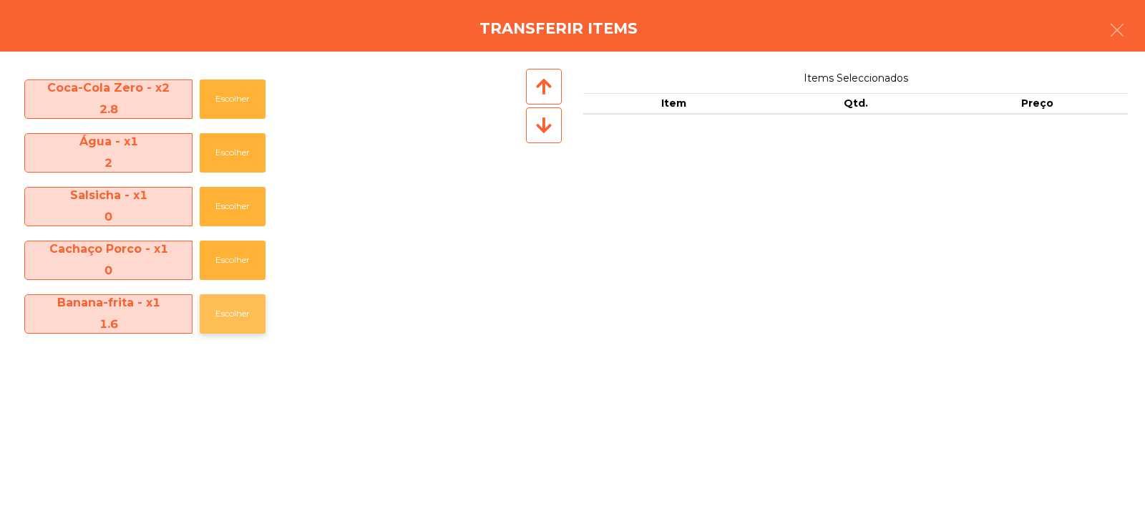
click at [231, 310] on button "Escolher" at bounding box center [233, 313] width 66 height 39
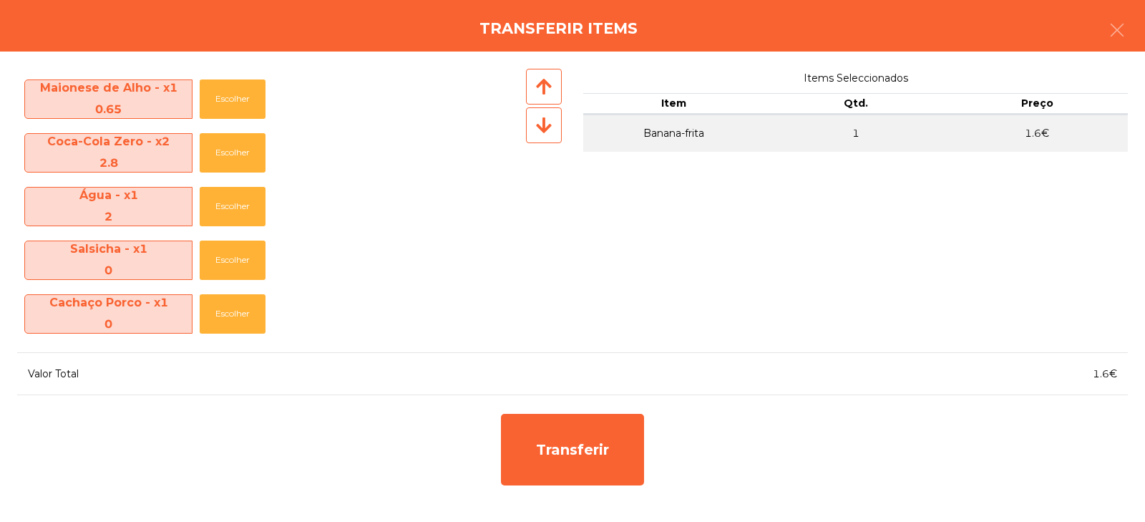
scroll to position [533, 0]
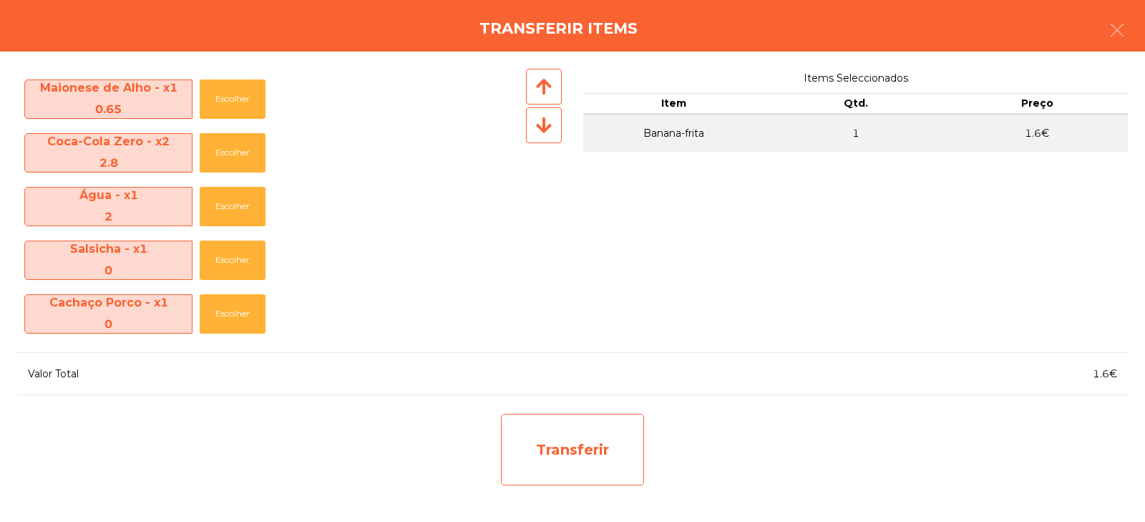
click at [552, 439] on div "Transferir" at bounding box center [572, 450] width 143 height 72
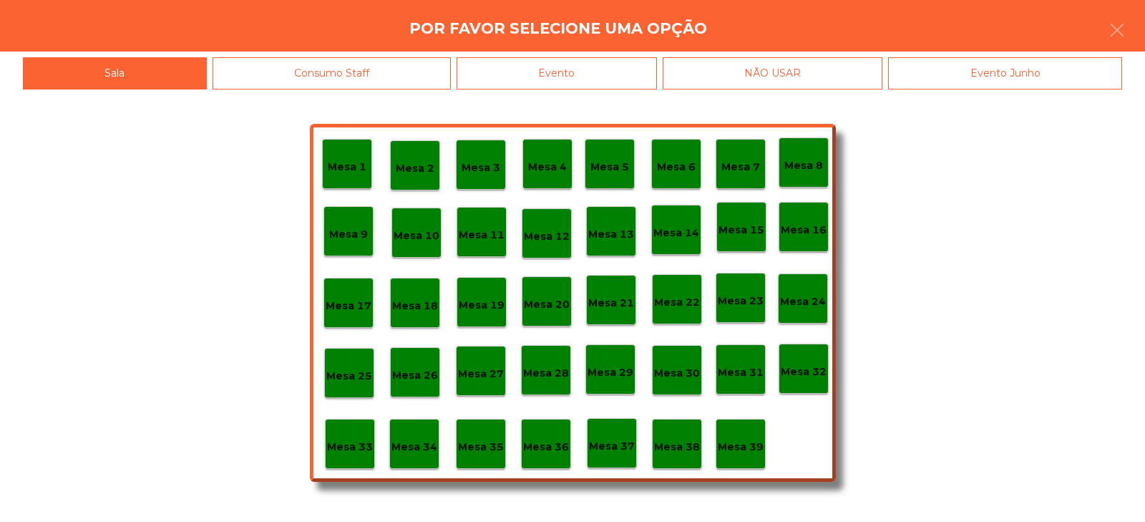
click at [665, 439] on p "Mesa 38" at bounding box center [677, 447] width 46 height 16
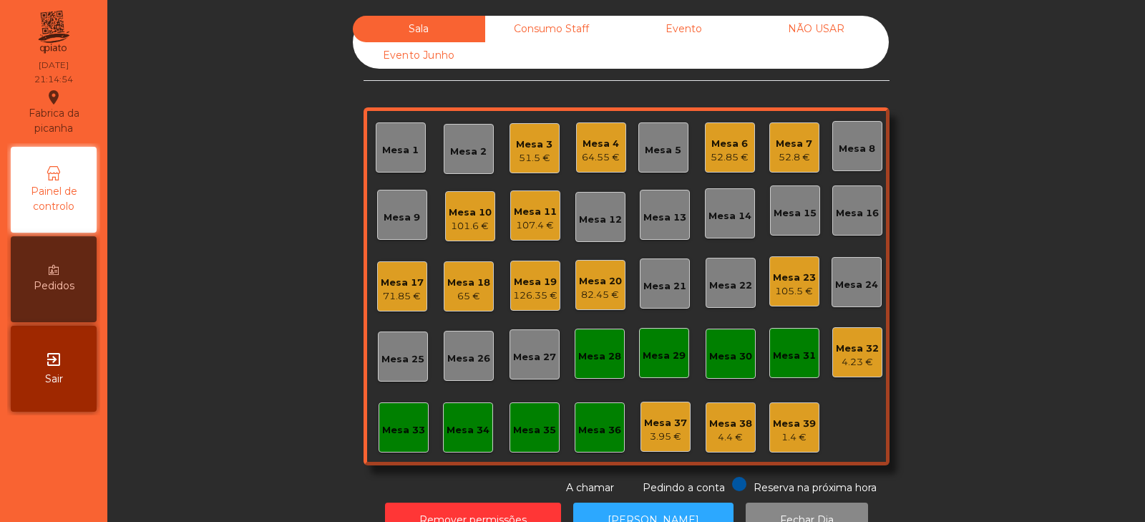
click at [588, 290] on div "82.45 €" at bounding box center [600, 295] width 43 height 14
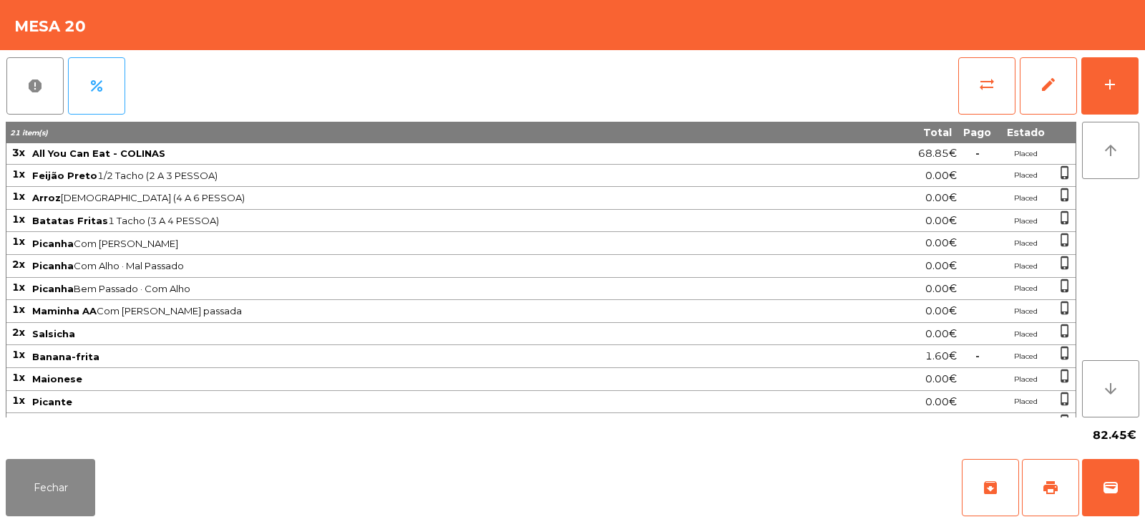
scroll to position [87, 0]
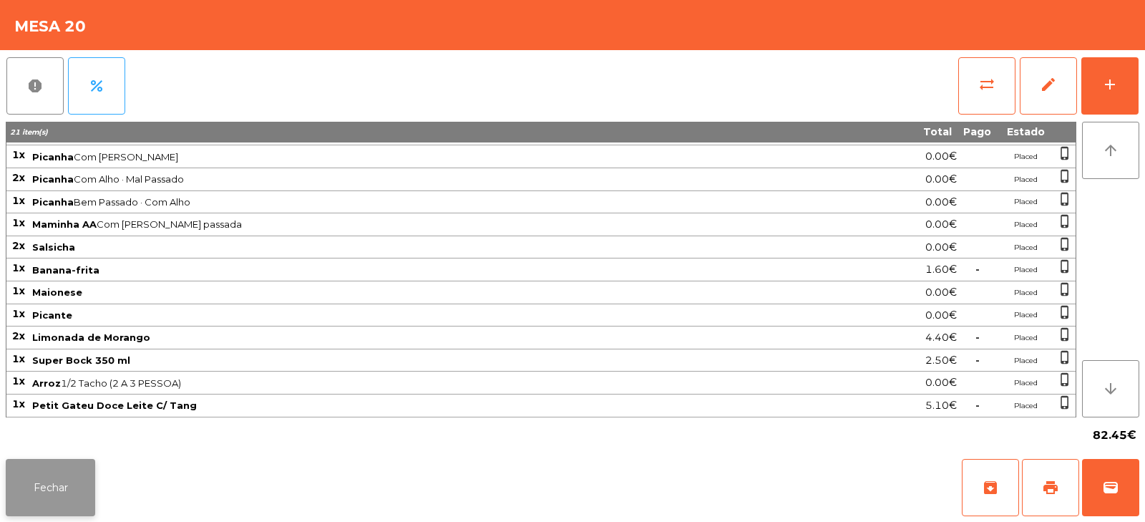
click at [38, 483] on button "Fechar" at bounding box center [50, 487] width 89 height 57
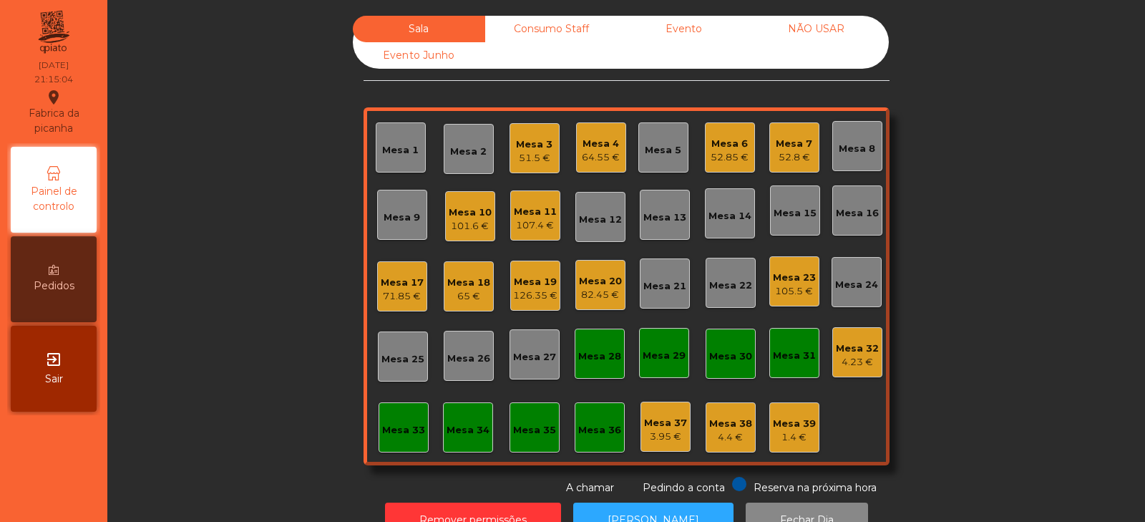
click at [546, 140] on div "Mesa 3" at bounding box center [534, 144] width 37 height 14
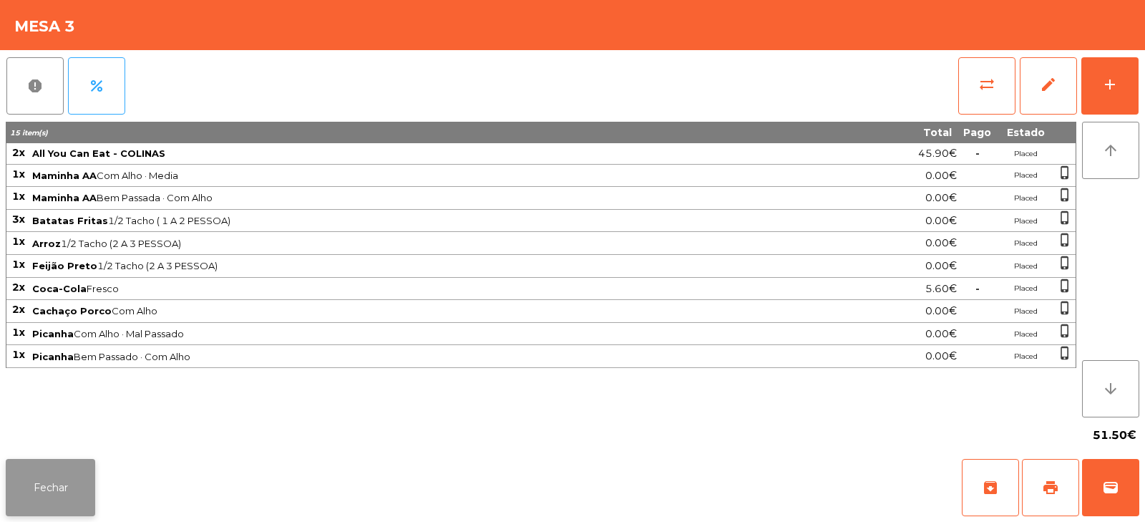
click at [39, 485] on button "Fechar" at bounding box center [50, 487] width 89 height 57
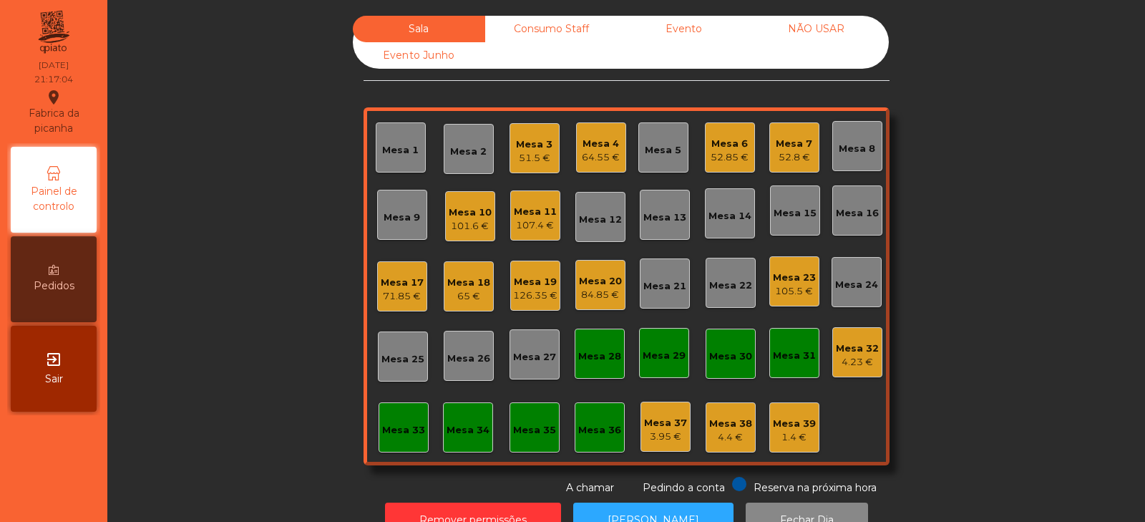
click at [590, 435] on div "Mesa 36" at bounding box center [599, 430] width 43 height 14
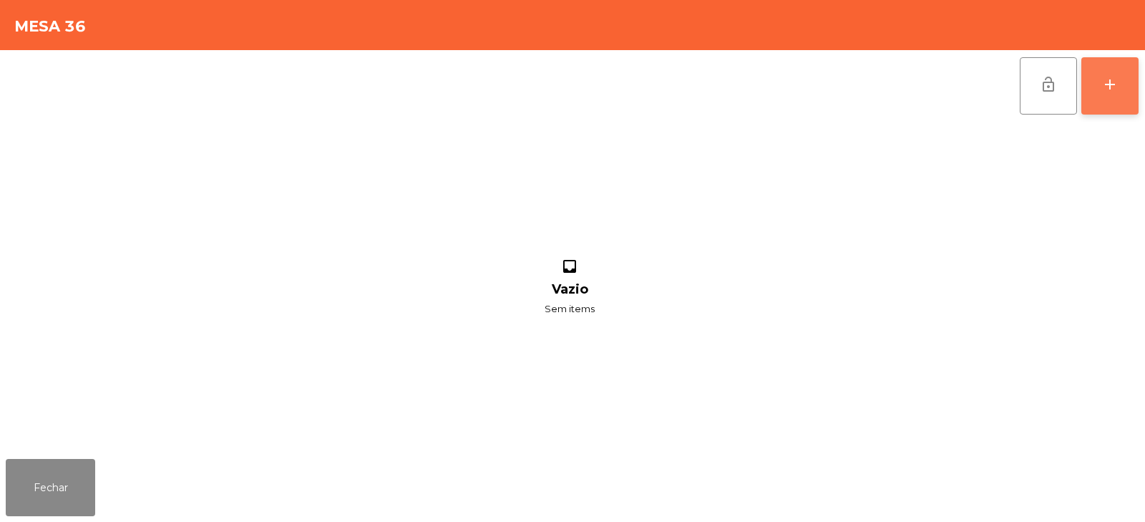
click at [1113, 97] on button "add" at bounding box center [1110, 85] width 57 height 57
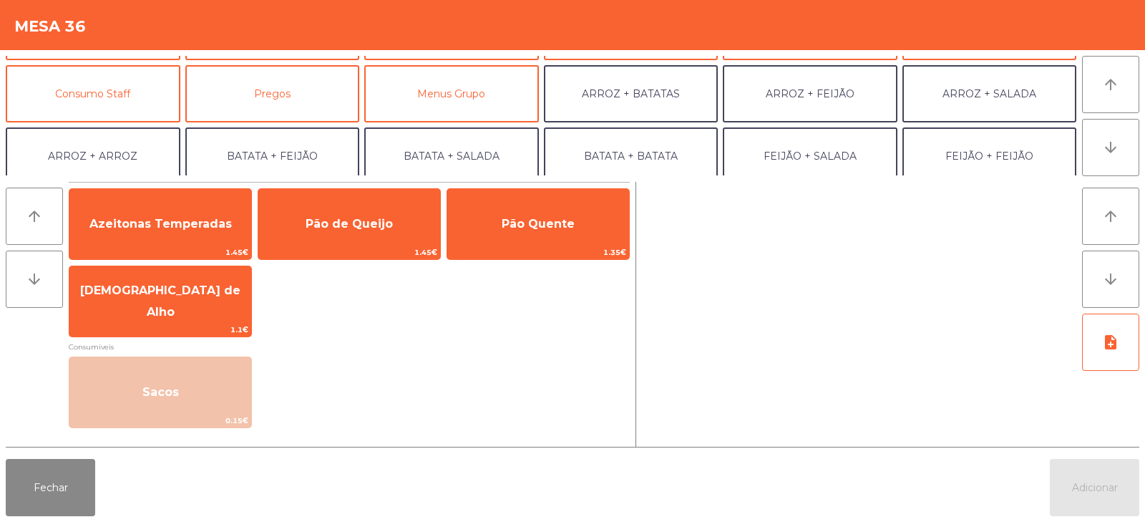
scroll to position [117, 0]
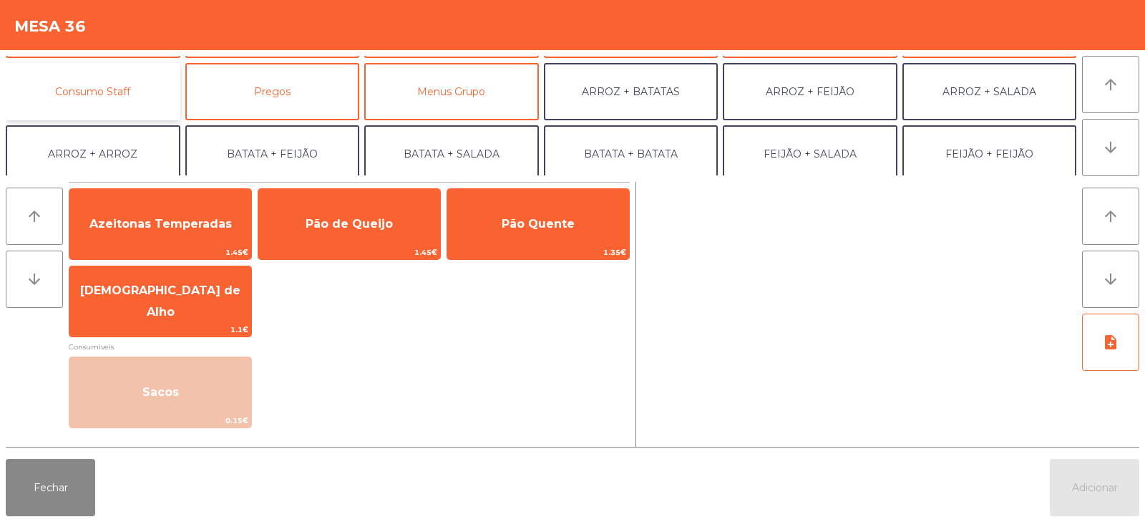
click at [111, 96] on button "Consumo Staff" at bounding box center [93, 91] width 175 height 57
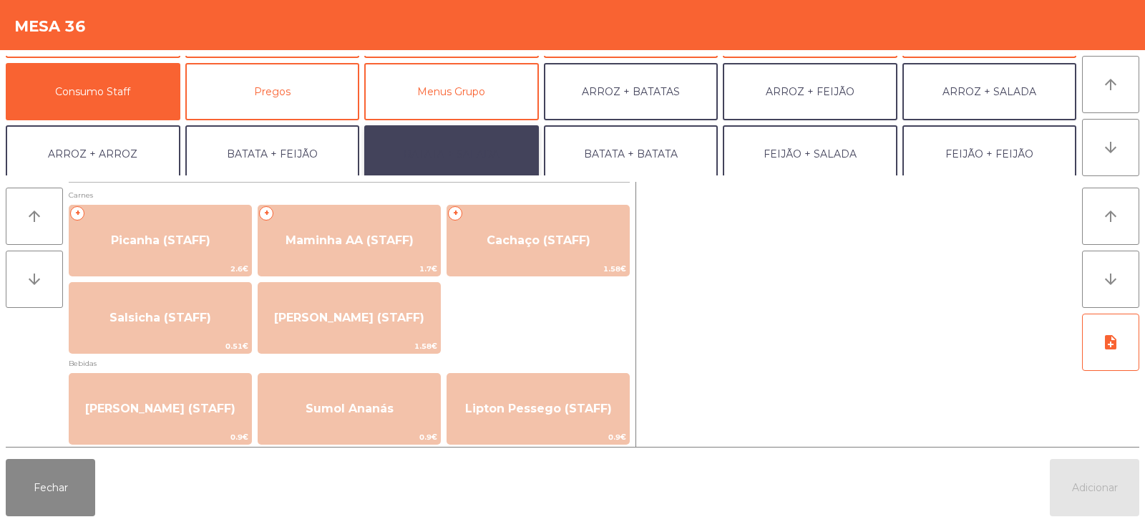
click at [463, 143] on button "BATATA + SALADA" at bounding box center [451, 153] width 175 height 57
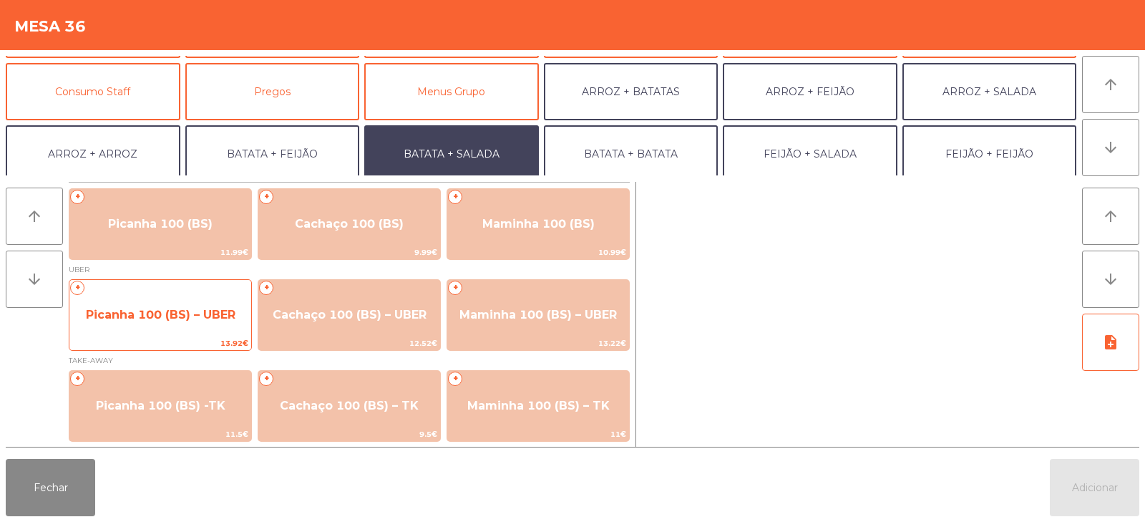
click at [140, 318] on span "Picanha 100 (BS) – UBER" at bounding box center [161, 315] width 150 height 14
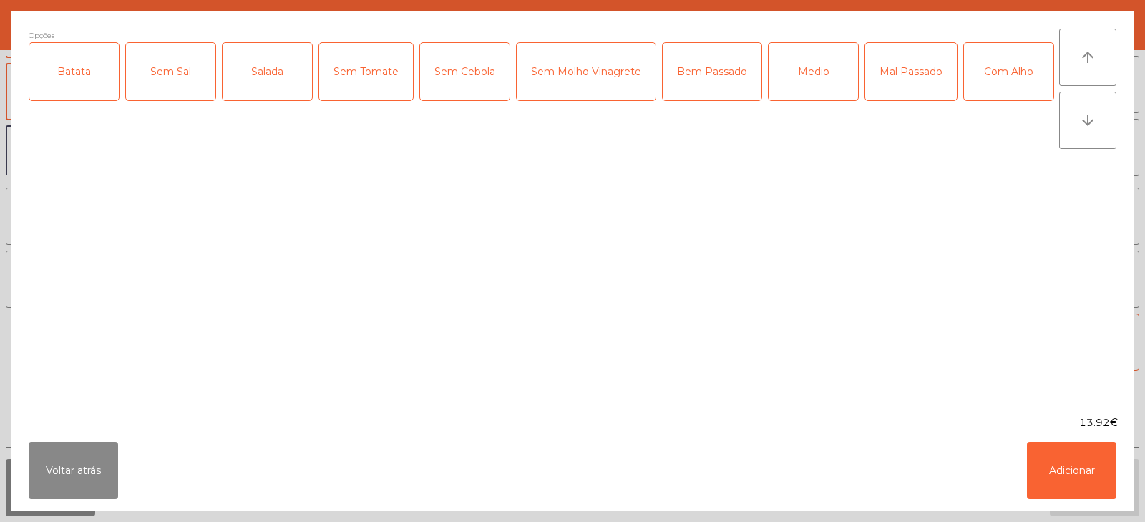
click at [63, 94] on div "Batata" at bounding box center [73, 71] width 89 height 57
click at [268, 59] on div "Salada" at bounding box center [267, 71] width 89 height 57
click at [906, 71] on div "Mal Passado" at bounding box center [912, 71] width 92 height 57
click at [964, 100] on div "Com Alho" at bounding box center [1008, 71] width 89 height 57
click at [1068, 474] on button "Adicionar" at bounding box center [1071, 470] width 89 height 57
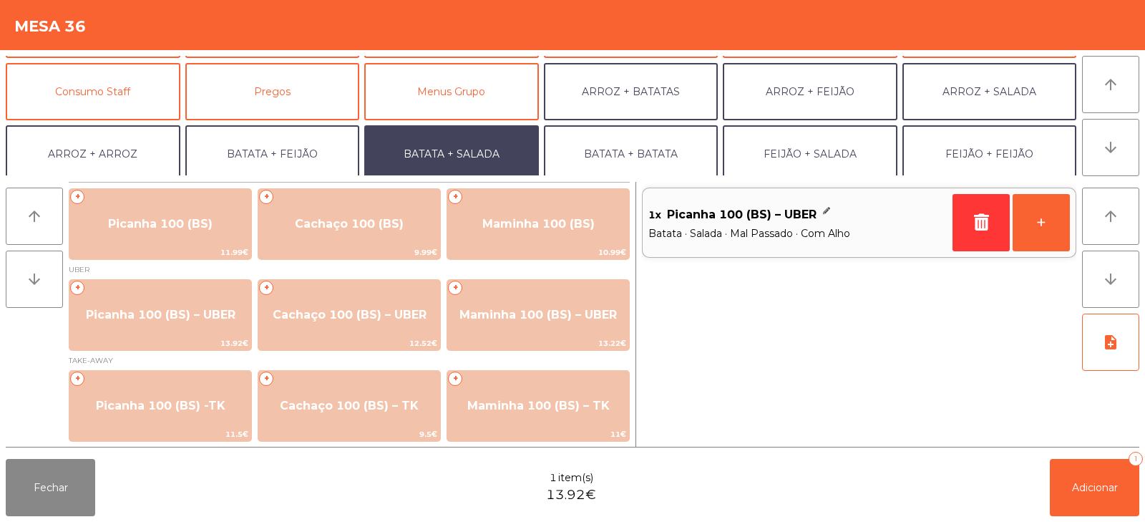
scroll to position [187, 0]
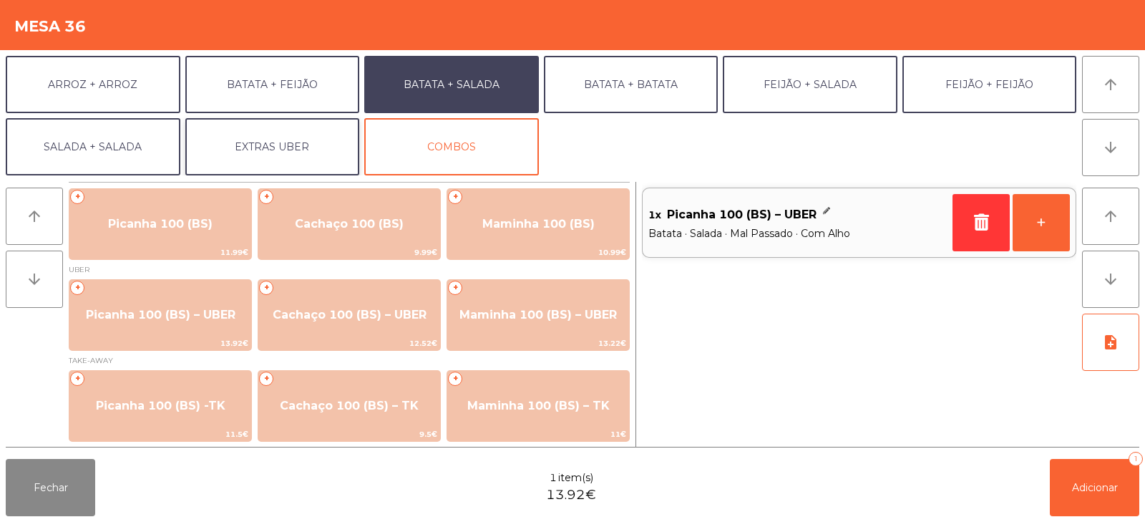
click at [286, 142] on button "EXTRAS UBER" at bounding box center [272, 146] width 175 height 57
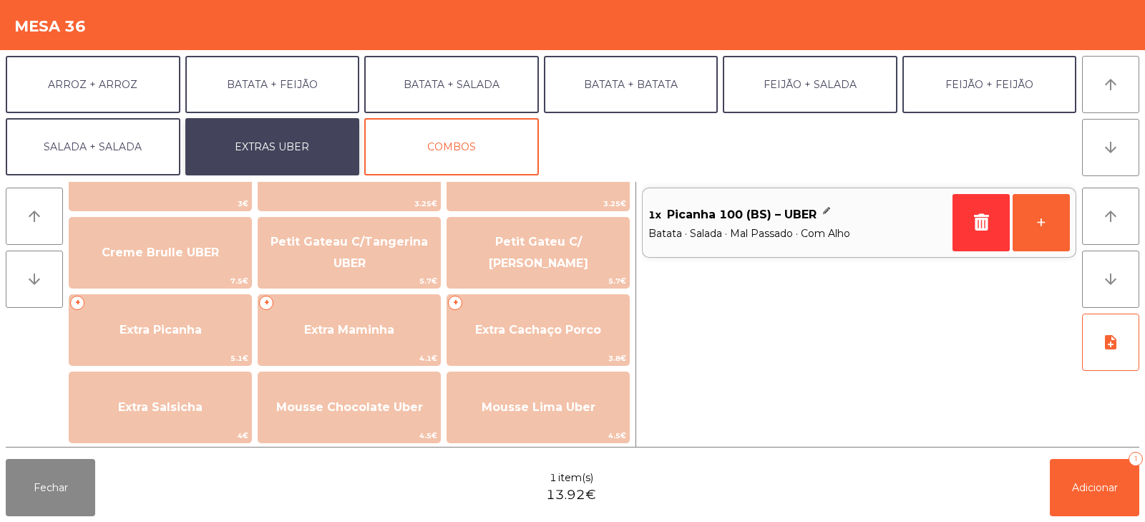
scroll to position [322, 0]
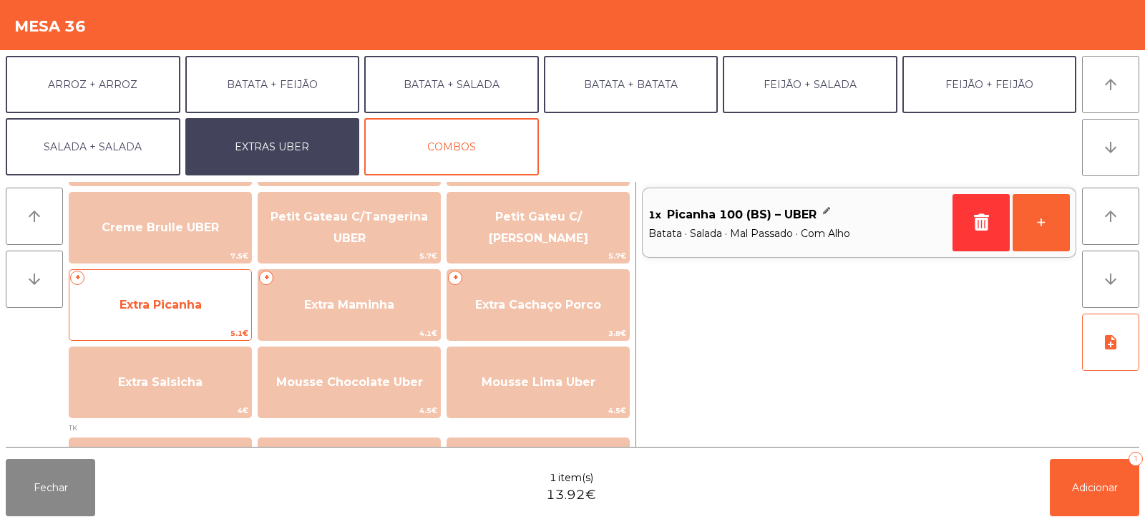
click at [160, 300] on span "Extra Picanha" at bounding box center [161, 305] width 82 height 14
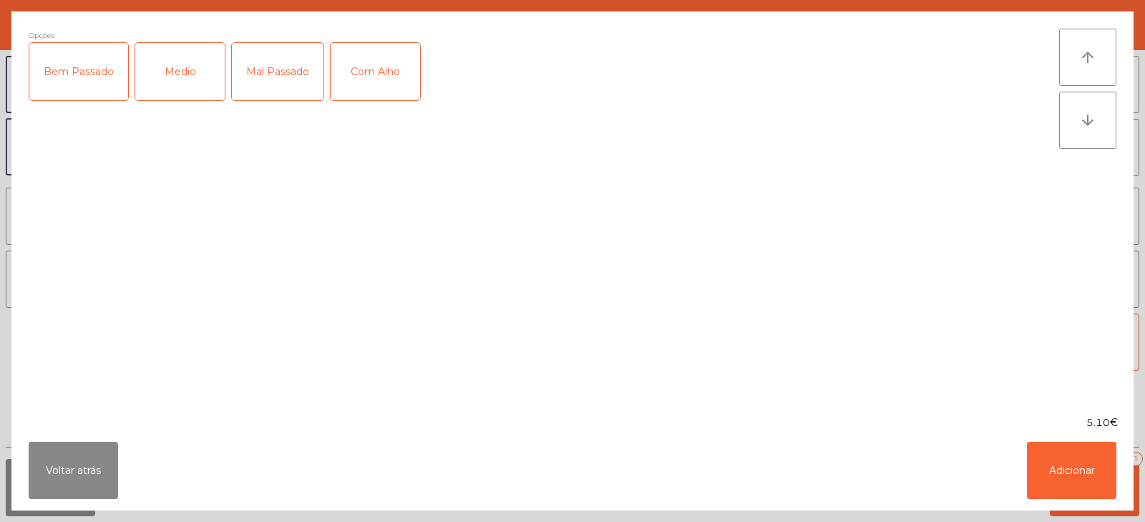
click at [278, 80] on div "Mal Passado" at bounding box center [278, 71] width 92 height 57
click at [391, 79] on div "Com Alho" at bounding box center [375, 71] width 89 height 57
click at [1082, 458] on button "Adicionar" at bounding box center [1071, 470] width 89 height 57
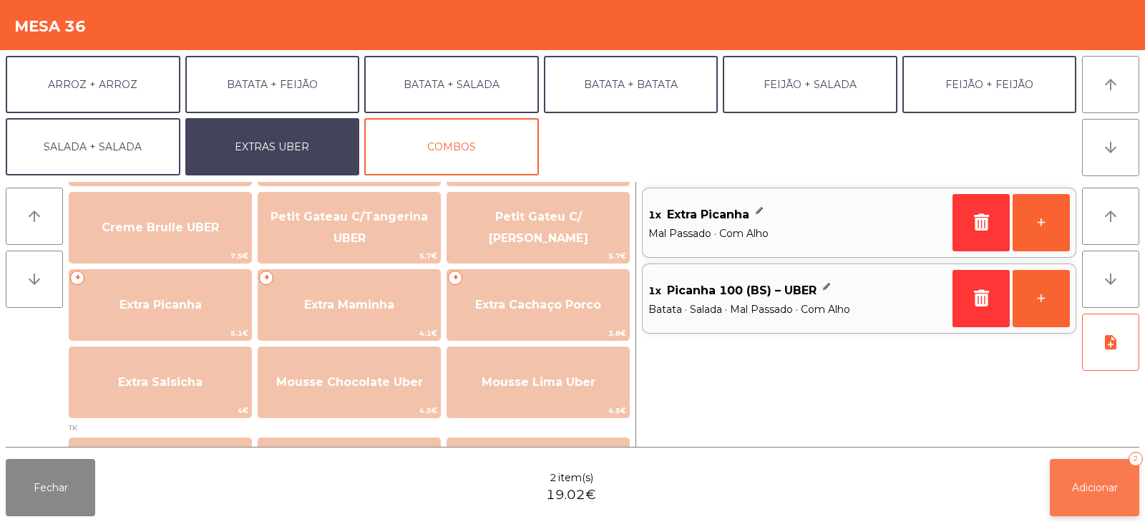
click at [1102, 488] on span "Adicionar" at bounding box center [1095, 487] width 46 height 13
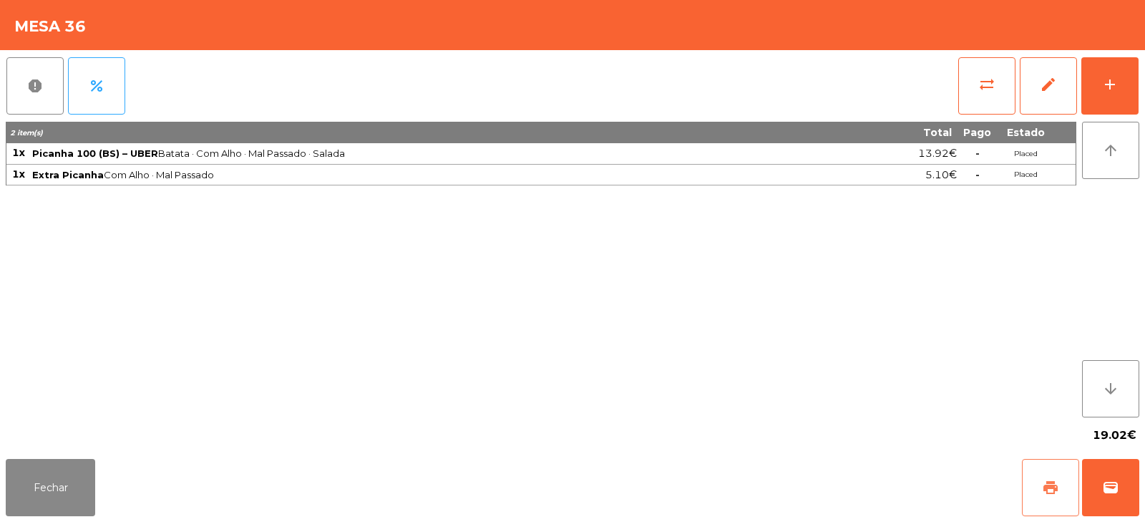
click at [1067, 468] on button "print" at bounding box center [1050, 487] width 57 height 57
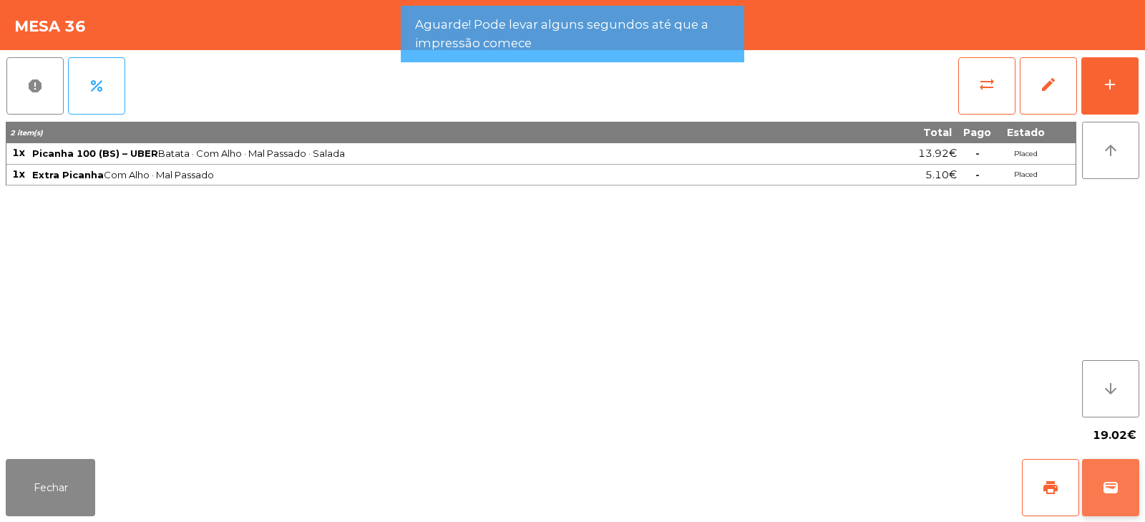
click at [1109, 501] on button "wallet" at bounding box center [1110, 487] width 57 height 57
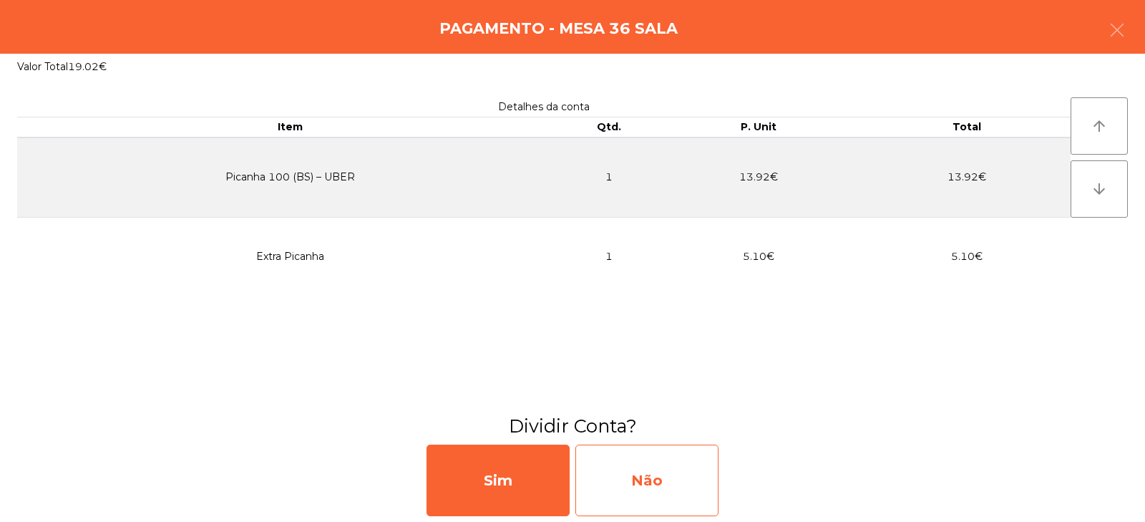
click at [654, 475] on div "Não" at bounding box center [647, 481] width 143 height 72
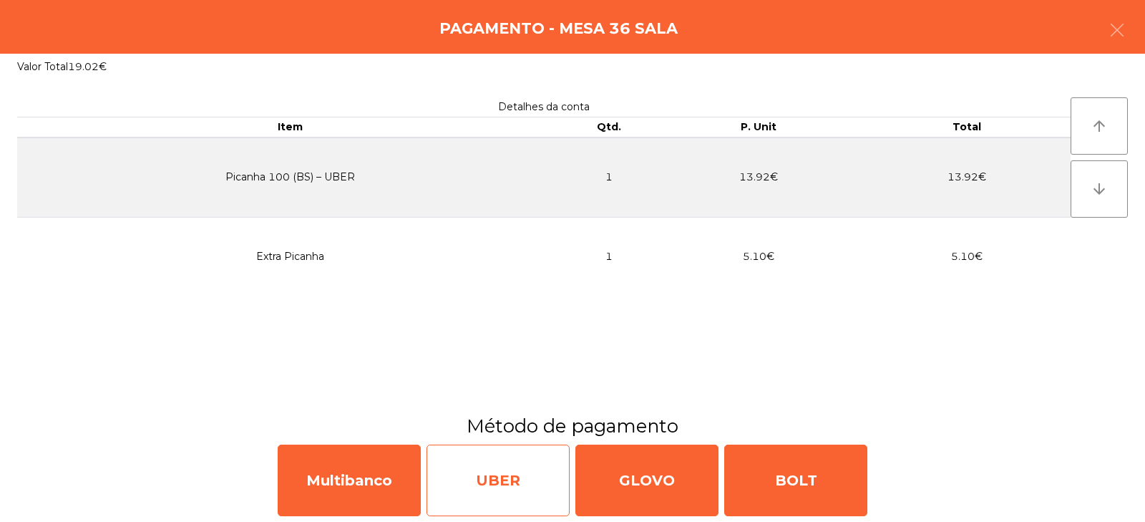
click at [502, 493] on div "UBER" at bounding box center [498, 481] width 143 height 72
select select "**"
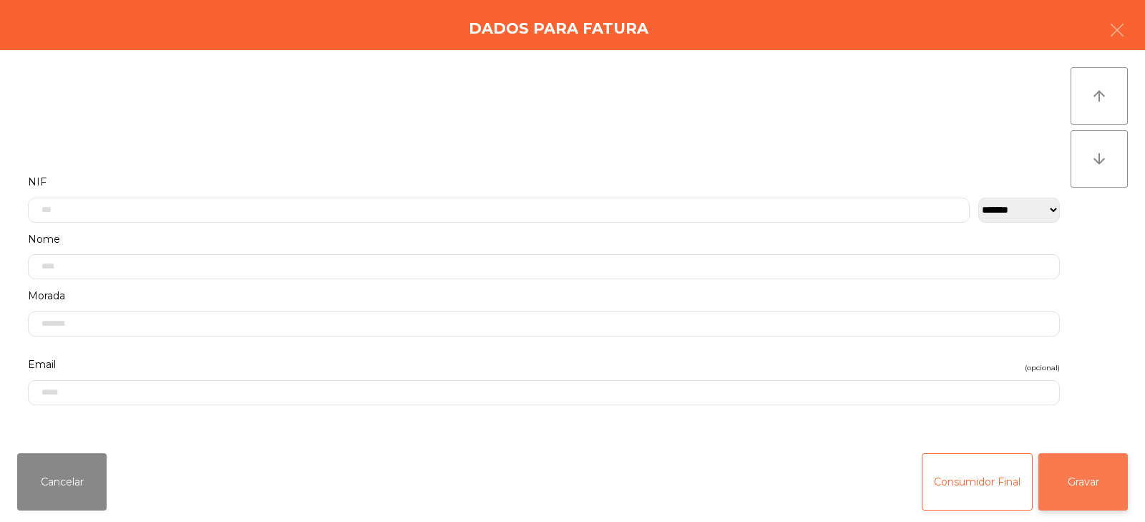
click at [1085, 493] on button "Gravar" at bounding box center [1083, 481] width 89 height 57
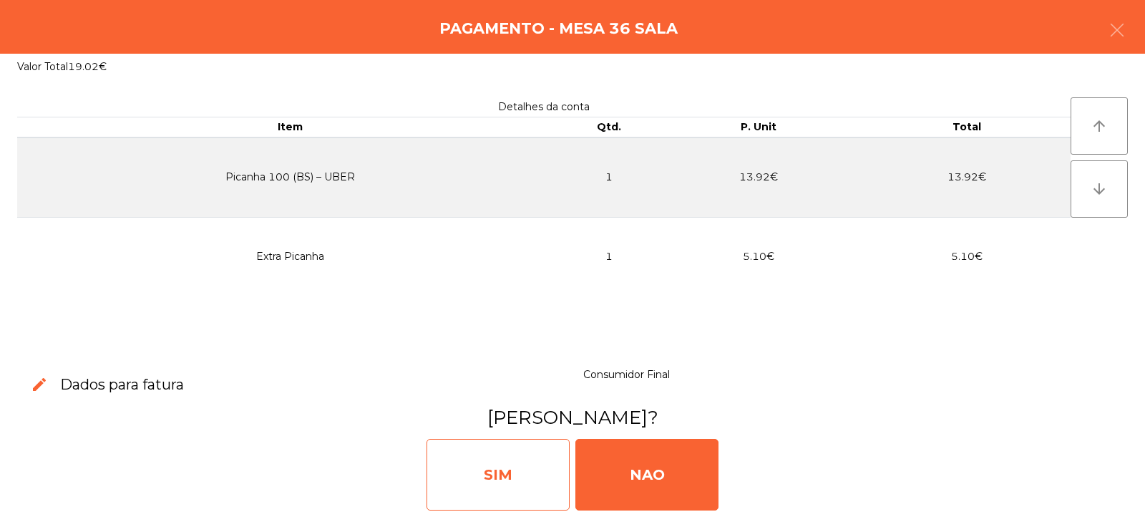
click at [509, 481] on div "SIM" at bounding box center [498, 475] width 143 height 72
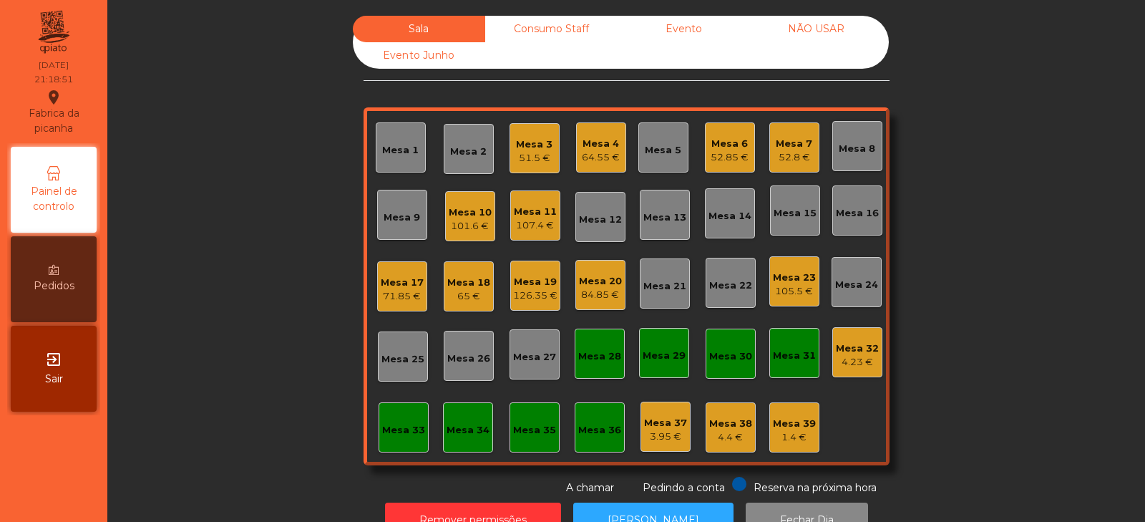
click at [520, 135] on div "Mesa 3 51.5 €" at bounding box center [534, 149] width 37 height 34
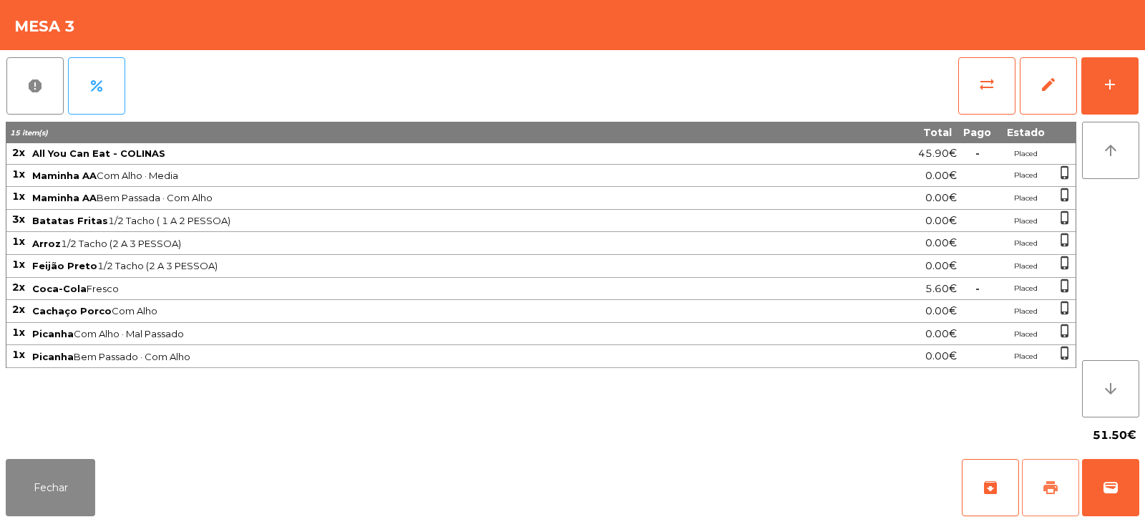
click at [1037, 485] on button "print" at bounding box center [1050, 487] width 57 height 57
click at [1040, 469] on button "print" at bounding box center [1050, 487] width 57 height 57
click at [979, 91] on span "sync_alt" at bounding box center [987, 84] width 17 height 17
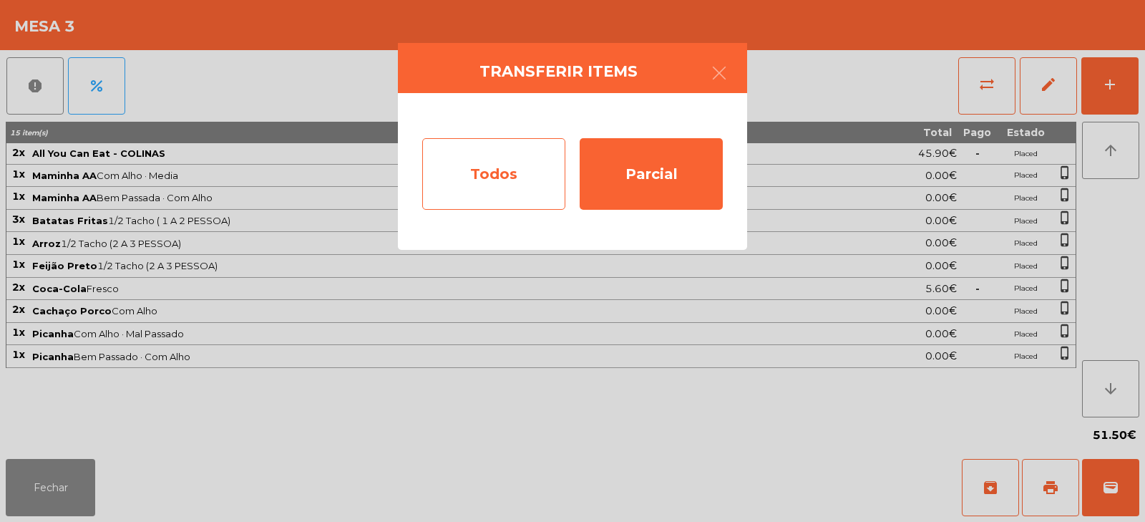
click at [491, 182] on div "Todos" at bounding box center [493, 174] width 143 height 72
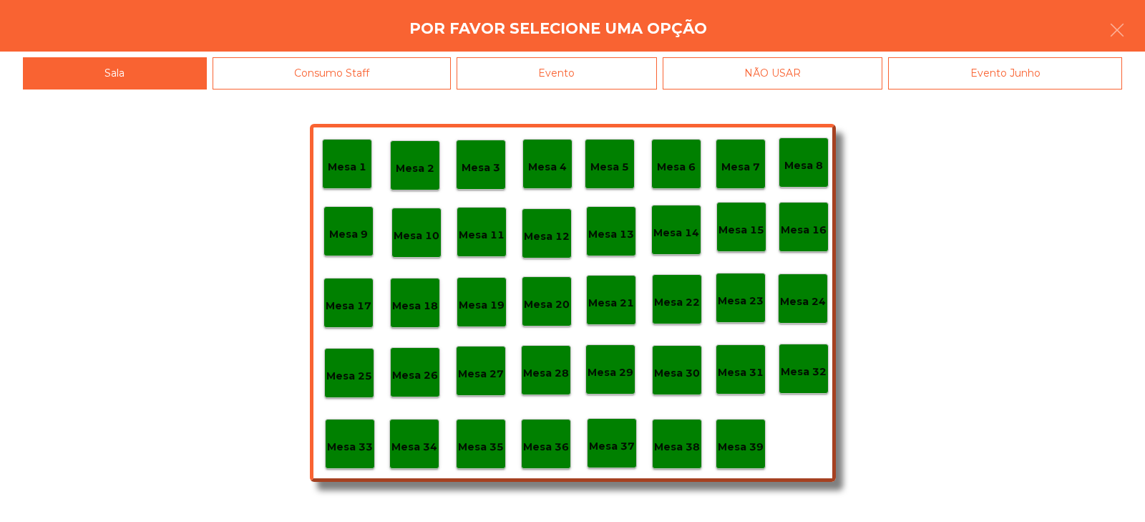
click at [579, 71] on div "Evento" at bounding box center [557, 73] width 200 height 32
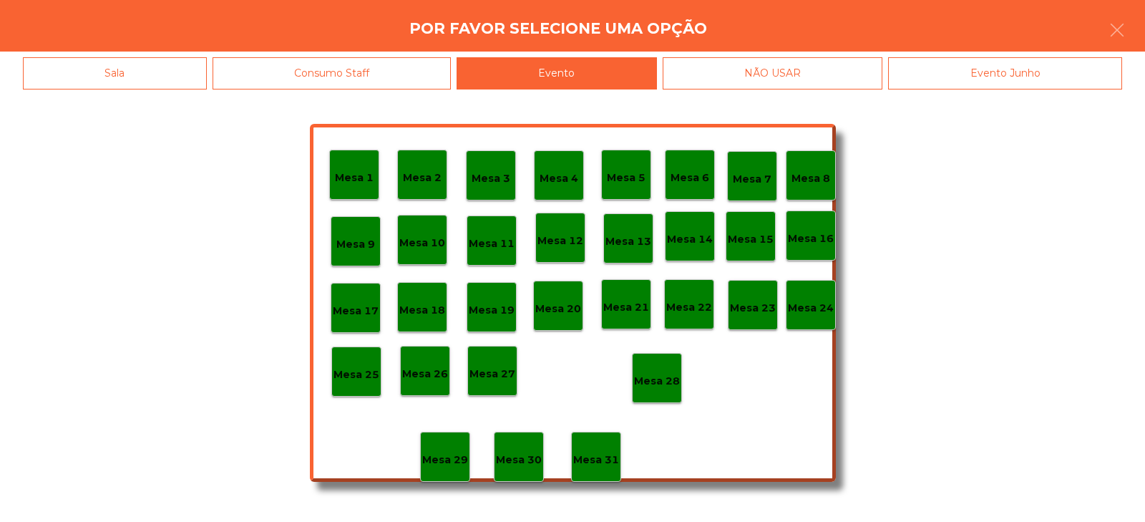
click at [657, 383] on p "Mesa 28" at bounding box center [657, 381] width 46 height 16
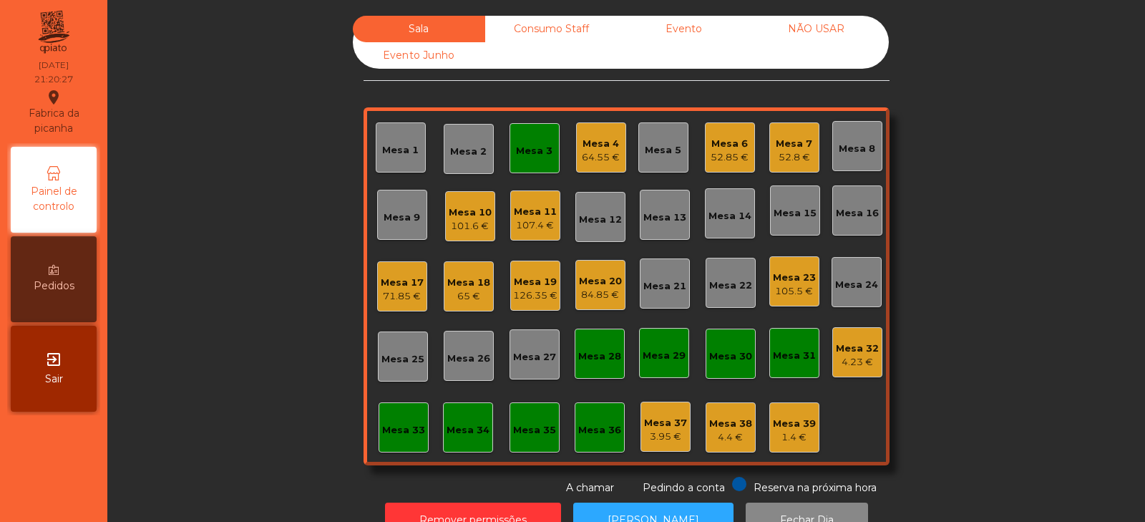
click at [548, 150] on div "Mesa 3" at bounding box center [535, 148] width 50 height 50
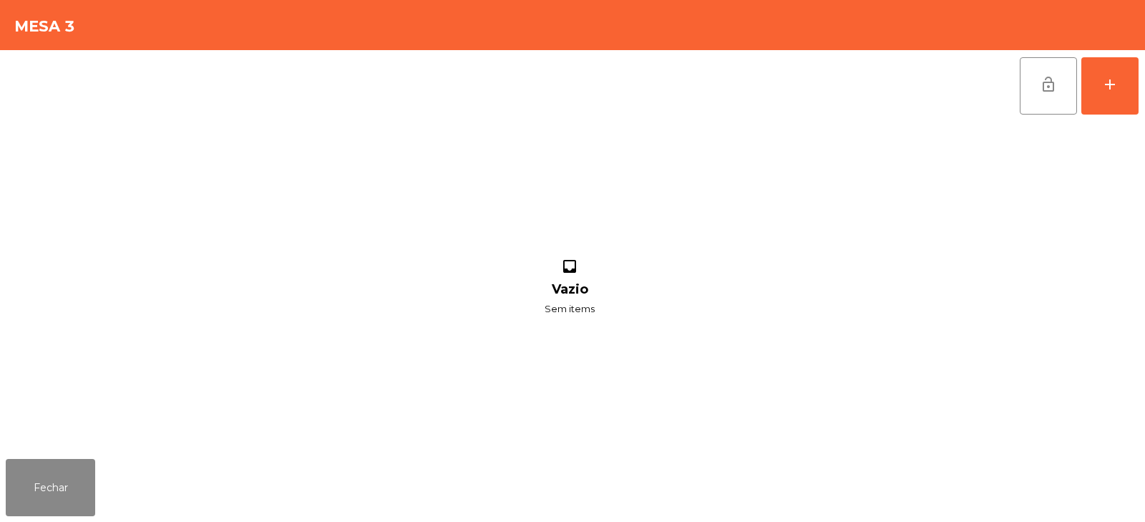
click at [1050, 88] on span "lock_open" at bounding box center [1048, 84] width 17 height 17
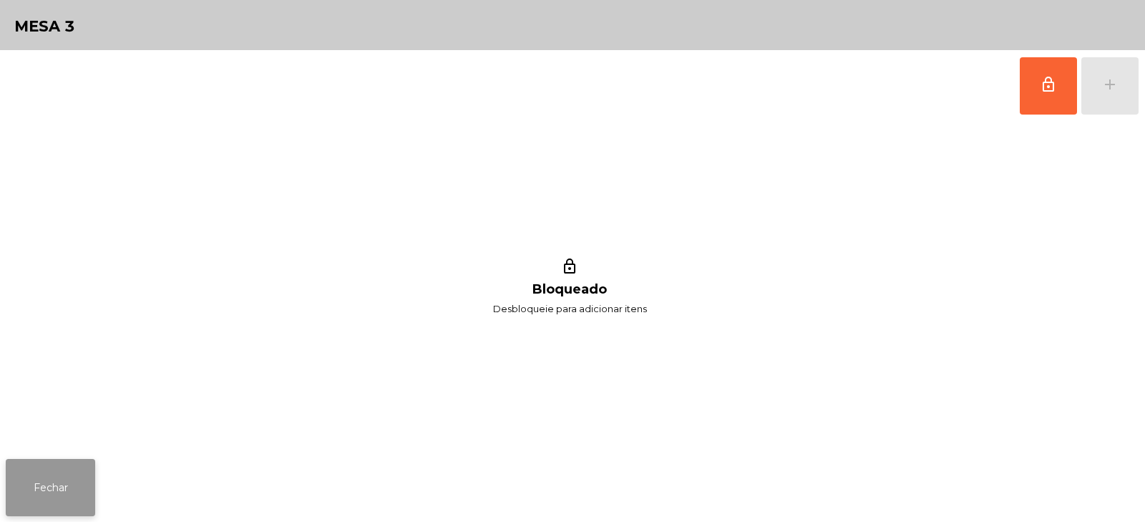
click at [78, 487] on button "Fechar" at bounding box center [50, 487] width 89 height 57
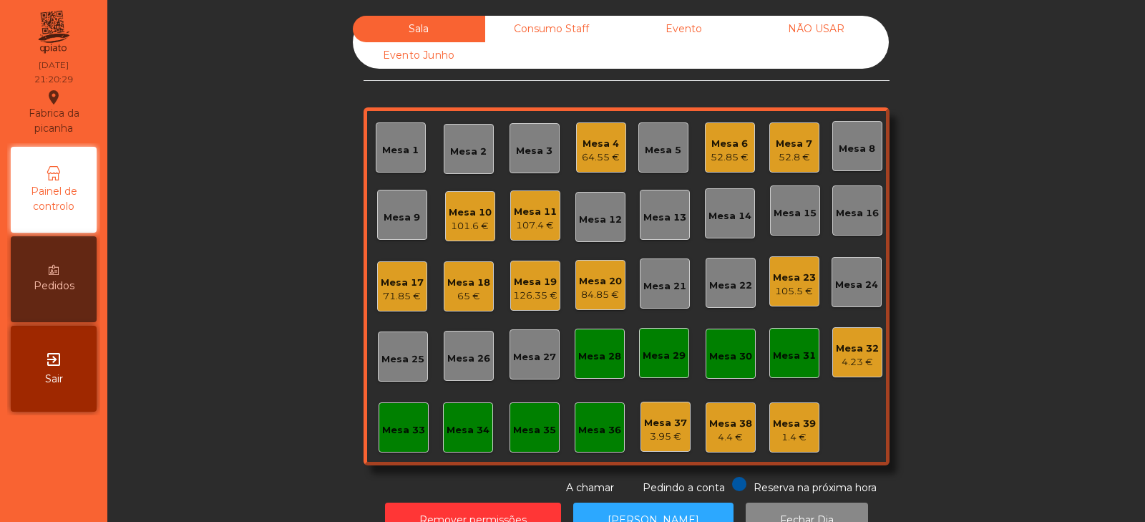
click at [550, 19] on div "Consumo Staff" at bounding box center [551, 29] width 132 height 26
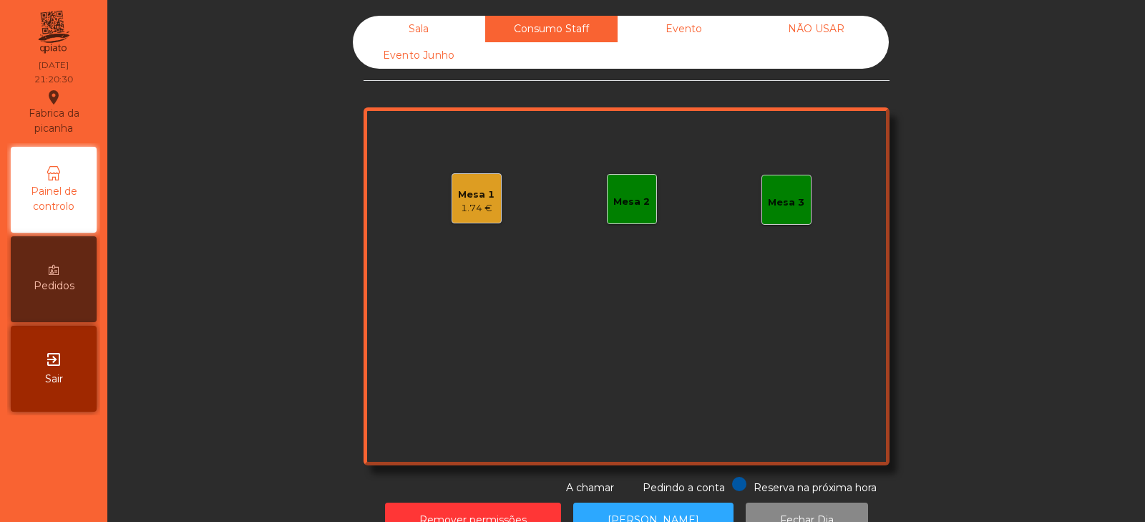
click at [418, 21] on div "Sala" at bounding box center [419, 29] width 132 height 26
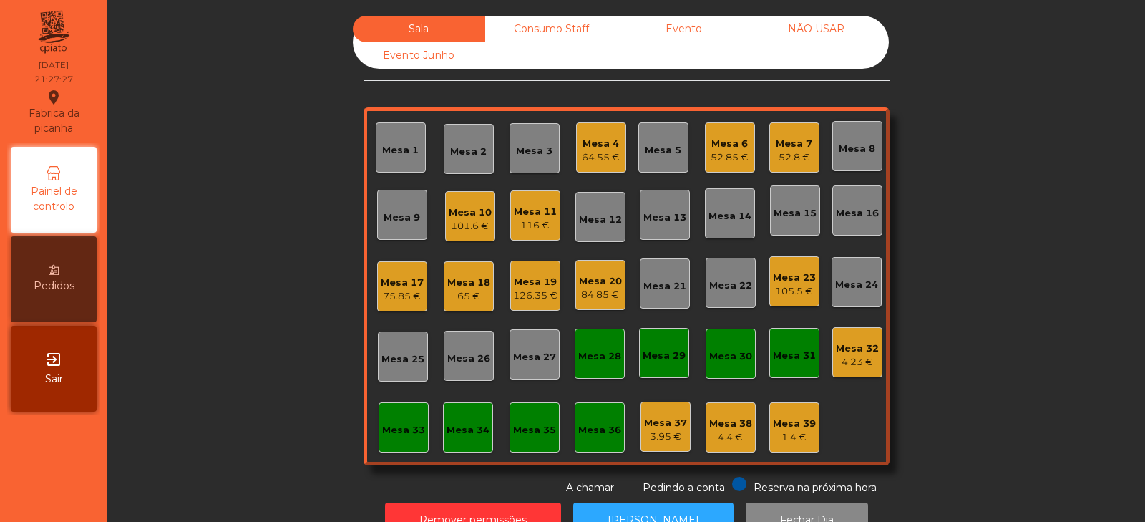
click at [459, 209] on div "Mesa 10" at bounding box center [470, 212] width 43 height 14
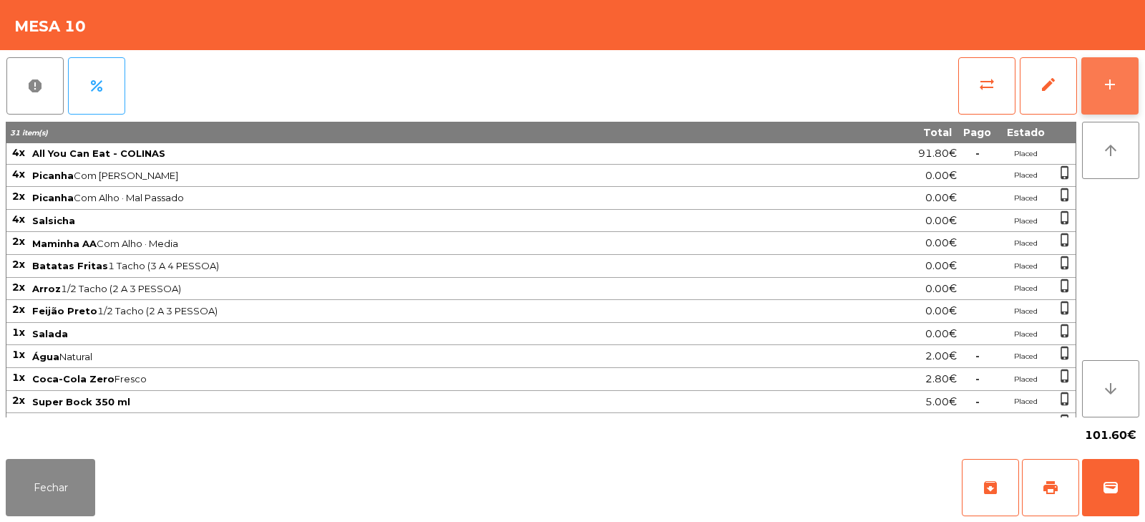
click at [1118, 76] on div "add" at bounding box center [1110, 84] width 17 height 17
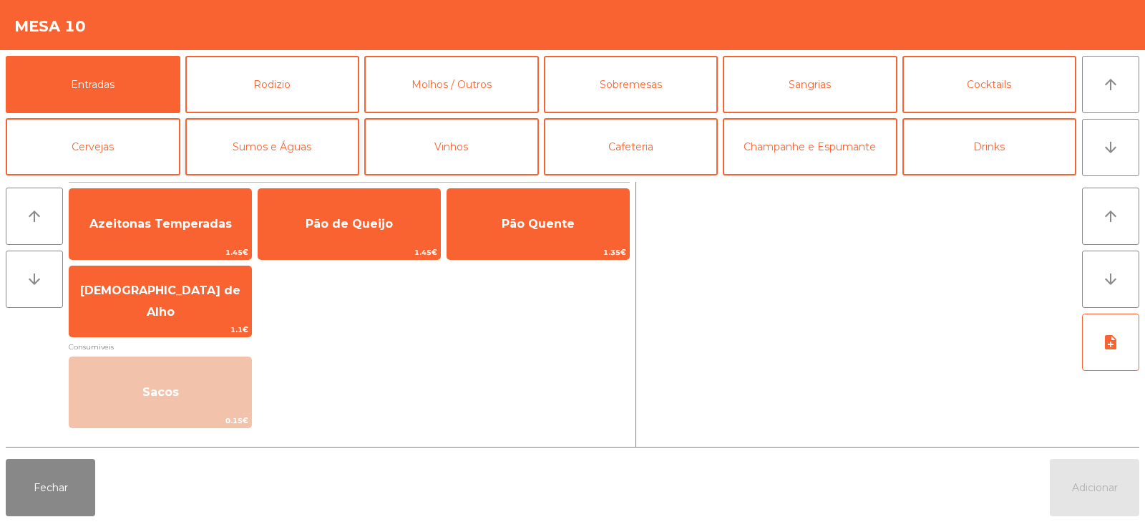
click at [278, 144] on button "Sumos e Águas" at bounding box center [272, 146] width 175 height 57
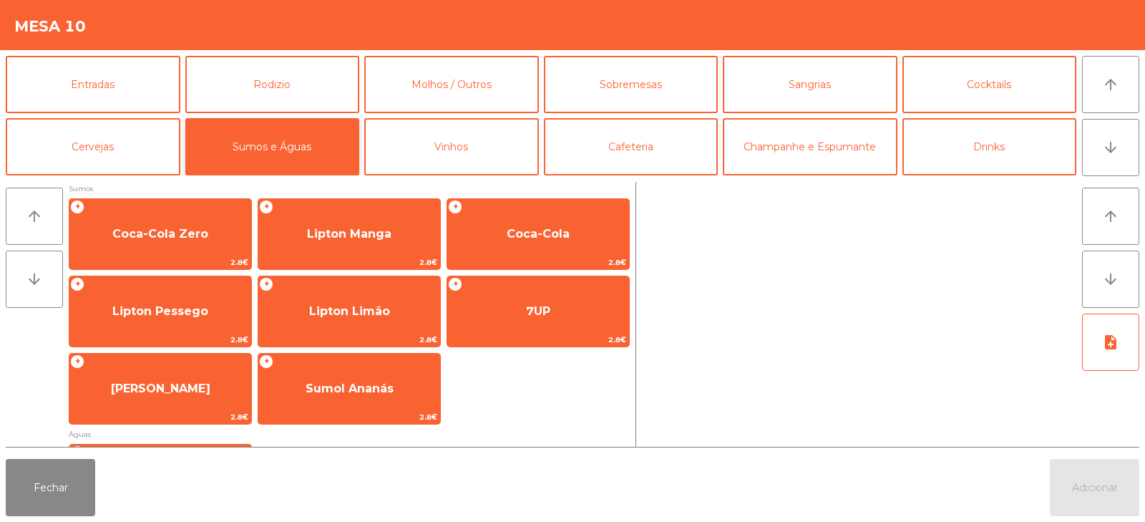
scroll to position [231, 0]
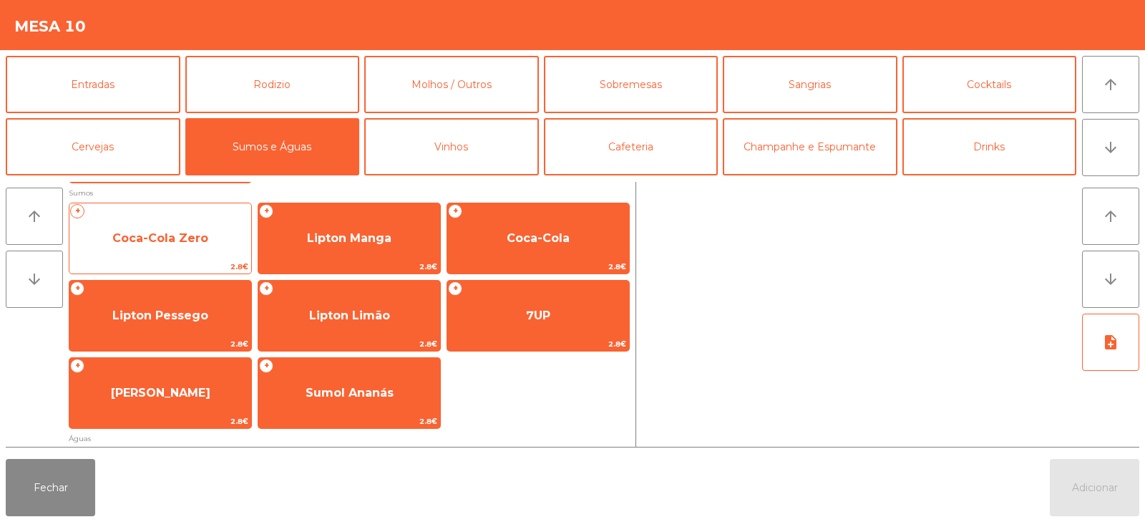
click at [155, 226] on span "Coca-Cola Zero" at bounding box center [160, 238] width 182 height 39
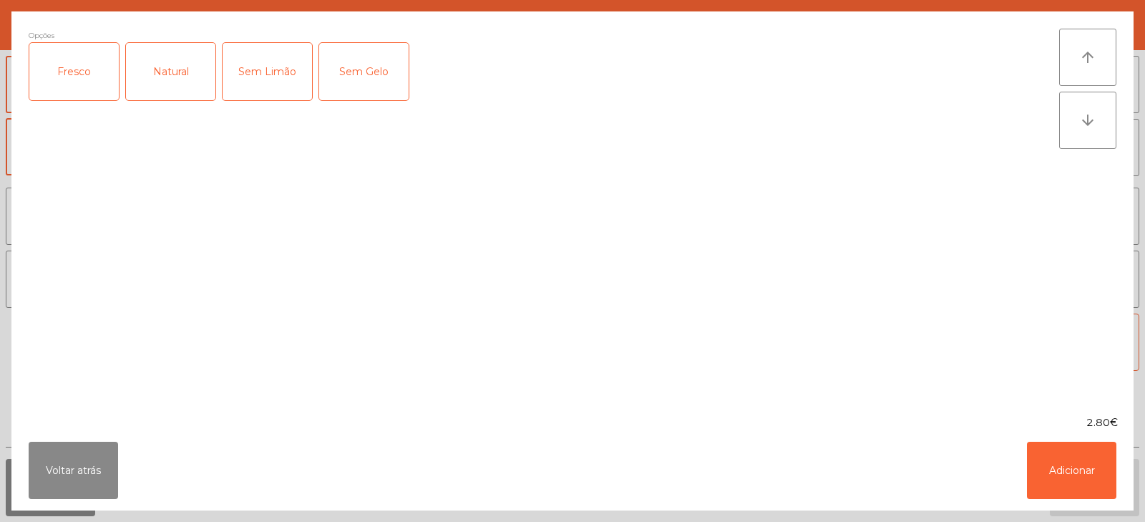
click at [81, 72] on div "Fresco" at bounding box center [73, 71] width 89 height 57
click at [1071, 476] on button "Adicionar" at bounding box center [1071, 470] width 89 height 57
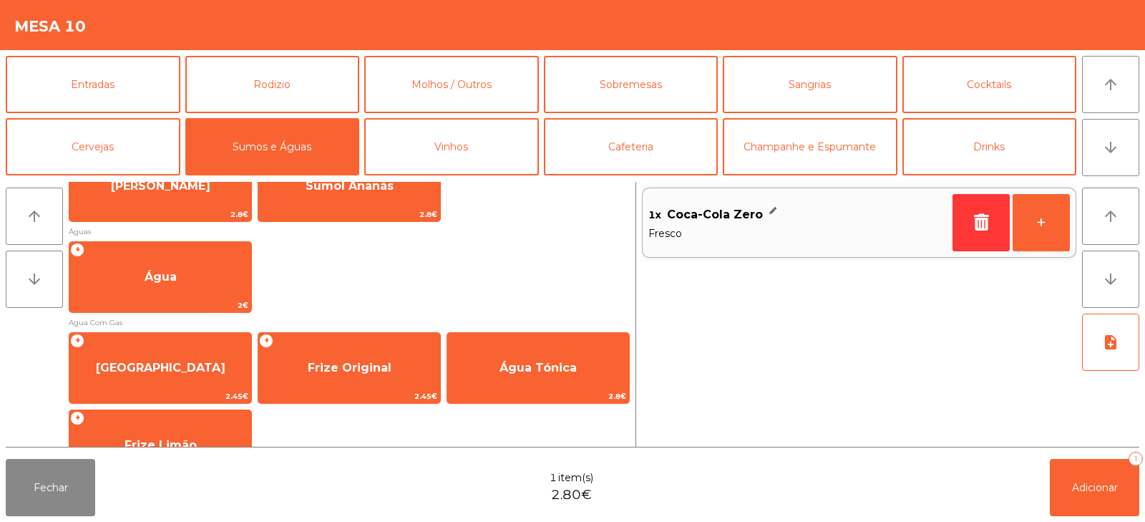
scroll to position [446, 0]
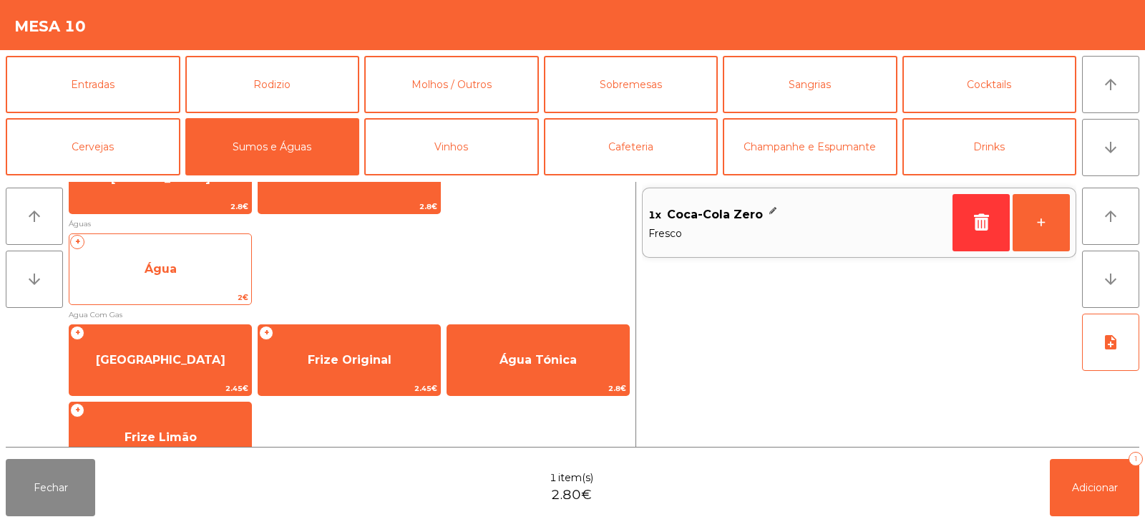
click at [161, 272] on span "Água" at bounding box center [161, 269] width 32 height 14
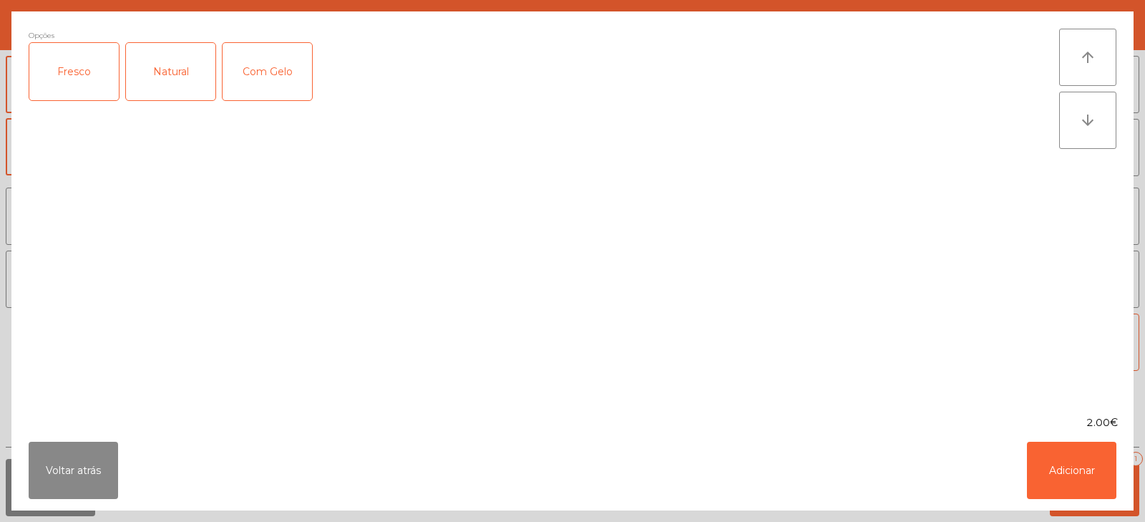
click at [77, 67] on div "Fresco" at bounding box center [73, 71] width 89 height 57
click at [1075, 455] on button "Adicionar" at bounding box center [1071, 470] width 89 height 57
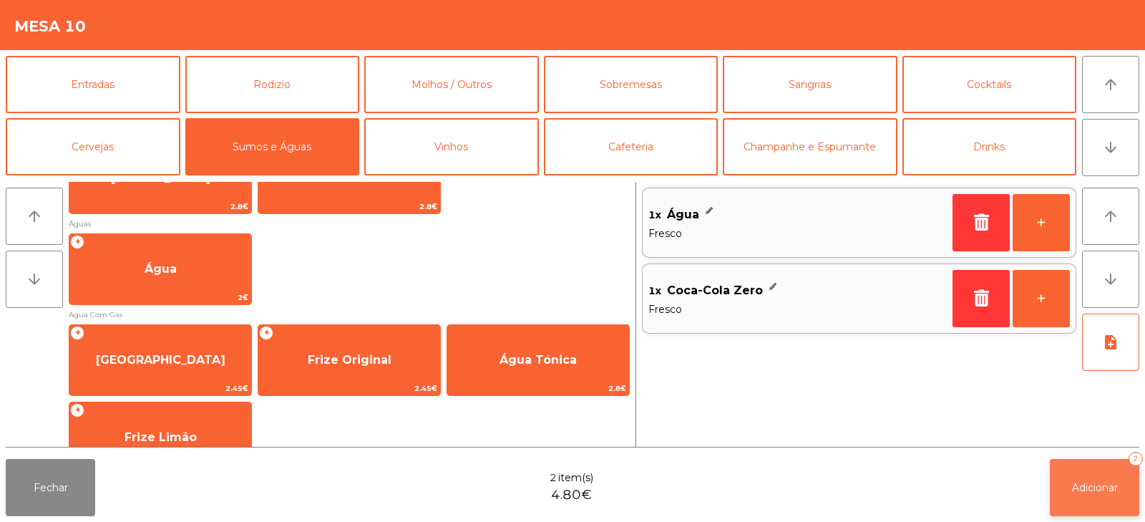
click at [1095, 483] on span "Adicionar" at bounding box center [1095, 487] width 46 height 13
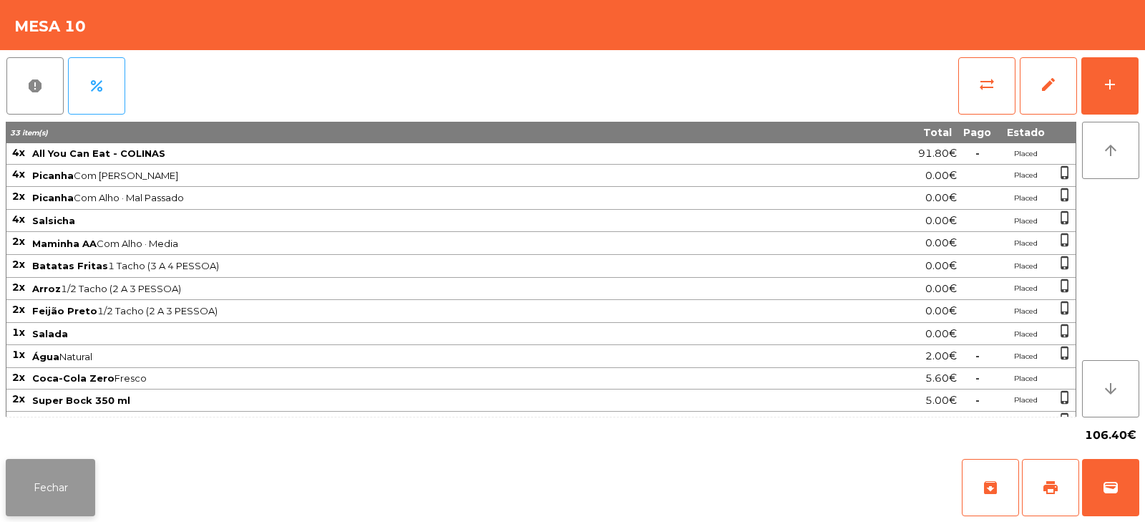
click at [70, 484] on button "Fechar" at bounding box center [50, 487] width 89 height 57
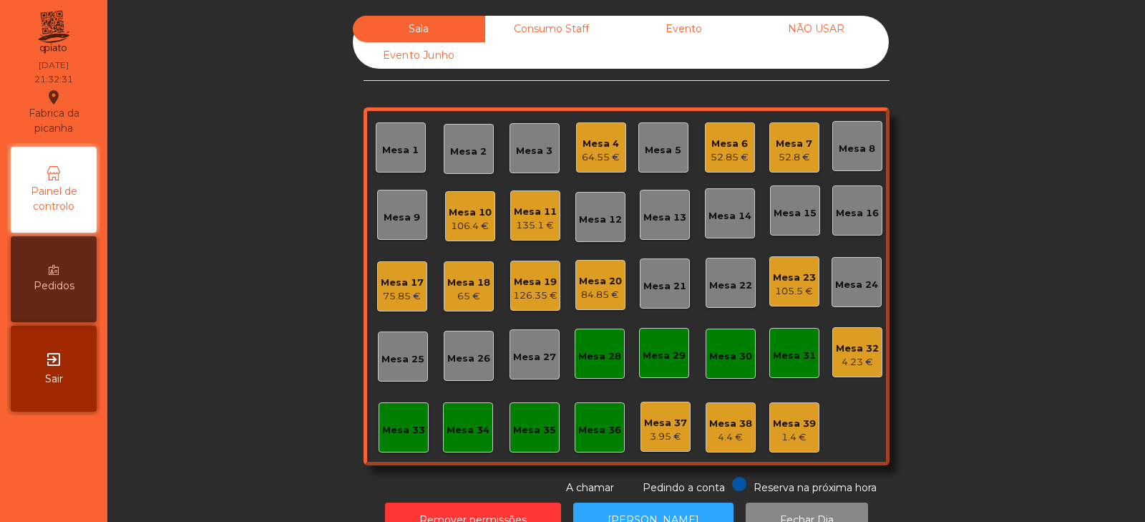
click at [720, 212] on div "Mesa 14" at bounding box center [730, 216] width 43 height 14
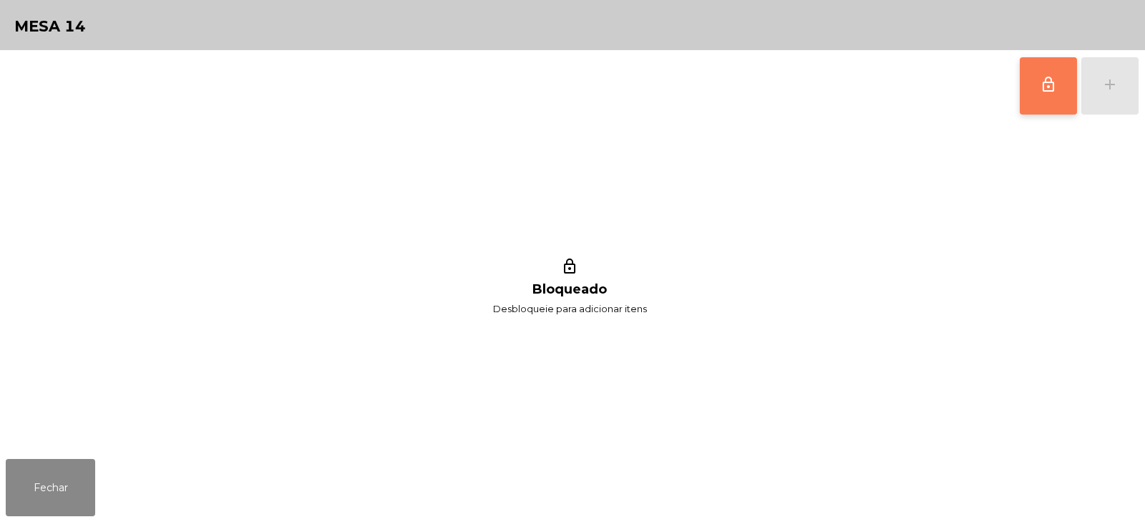
click at [1042, 86] on span "lock_outline" at bounding box center [1048, 84] width 17 height 17
click at [1112, 89] on div "add" at bounding box center [1110, 84] width 17 height 17
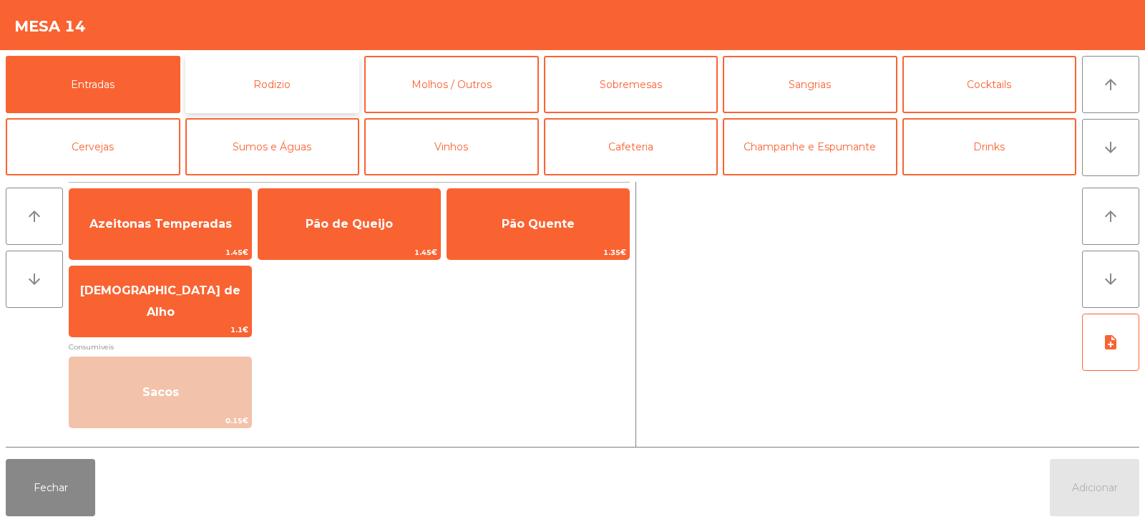
click at [270, 85] on button "Rodizio" at bounding box center [272, 84] width 175 height 57
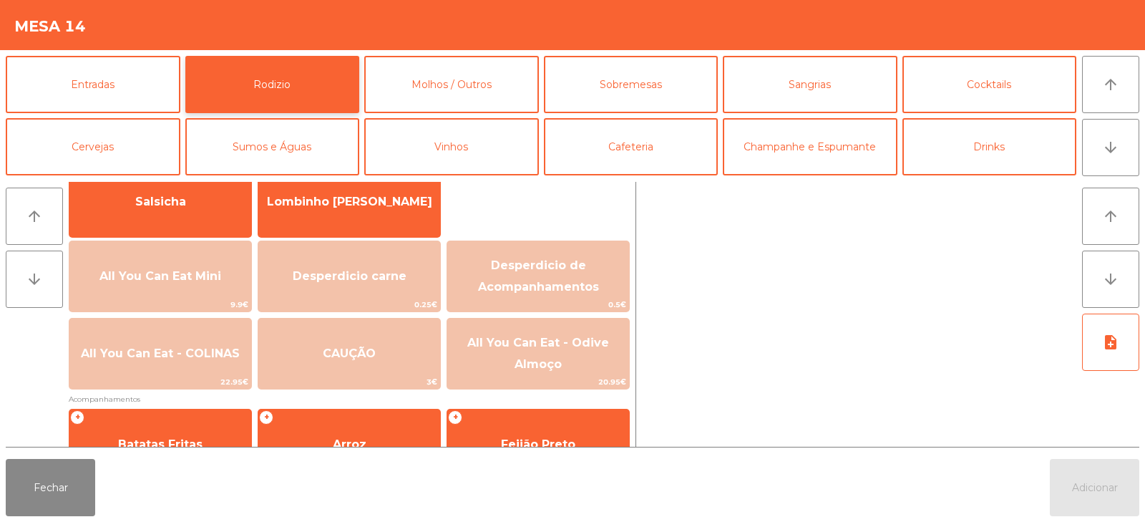
scroll to position [143, 0]
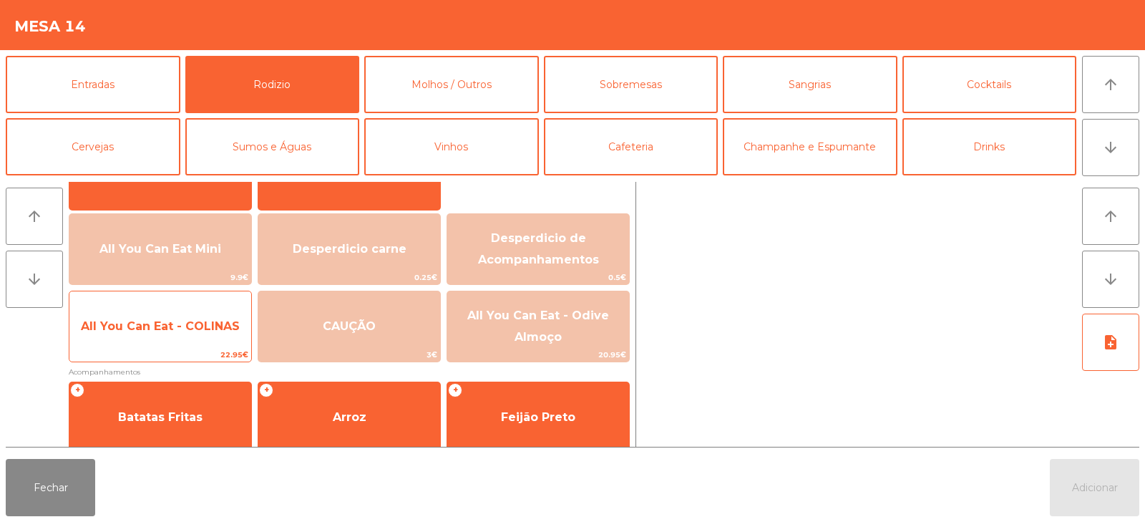
click at [150, 319] on span "All You Can Eat - COLINAS" at bounding box center [160, 326] width 159 height 14
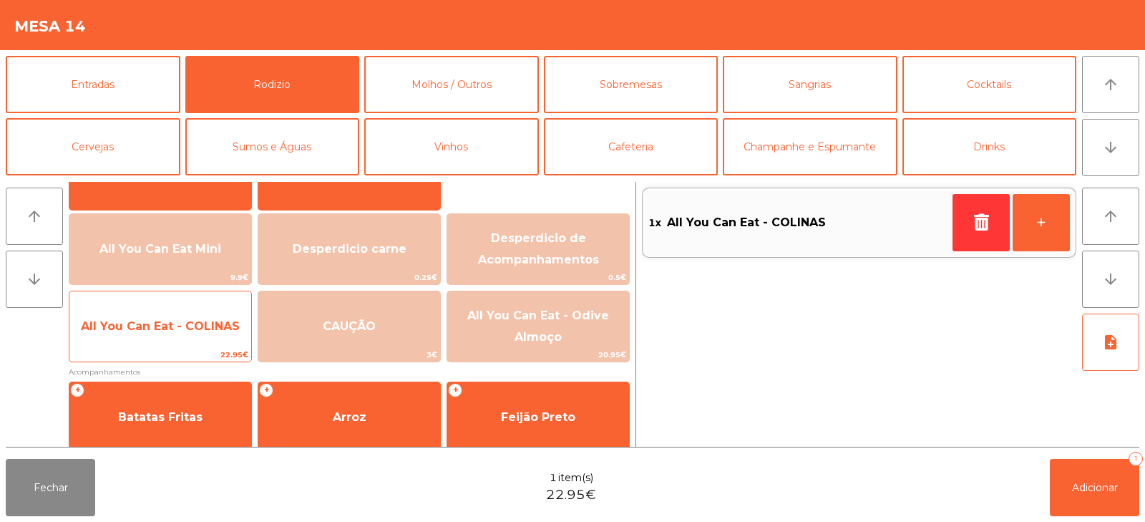
click at [155, 338] on span "All You Can Eat - COLINAS" at bounding box center [160, 326] width 182 height 39
click at [170, 335] on span "All You Can Eat - COLINAS" at bounding box center [160, 326] width 182 height 39
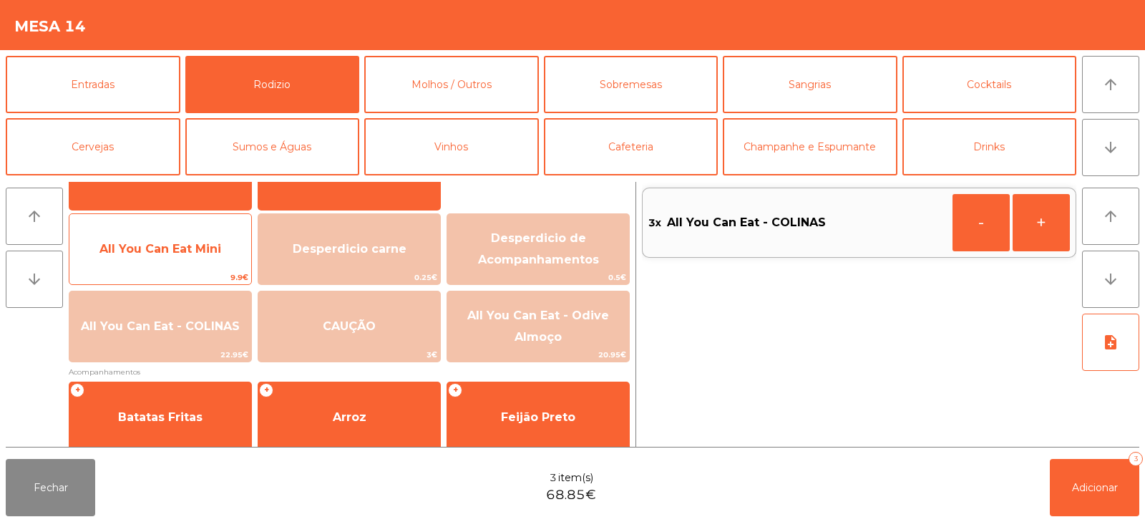
click at [158, 253] on span "All You Can Eat Mini" at bounding box center [161, 249] width 122 height 14
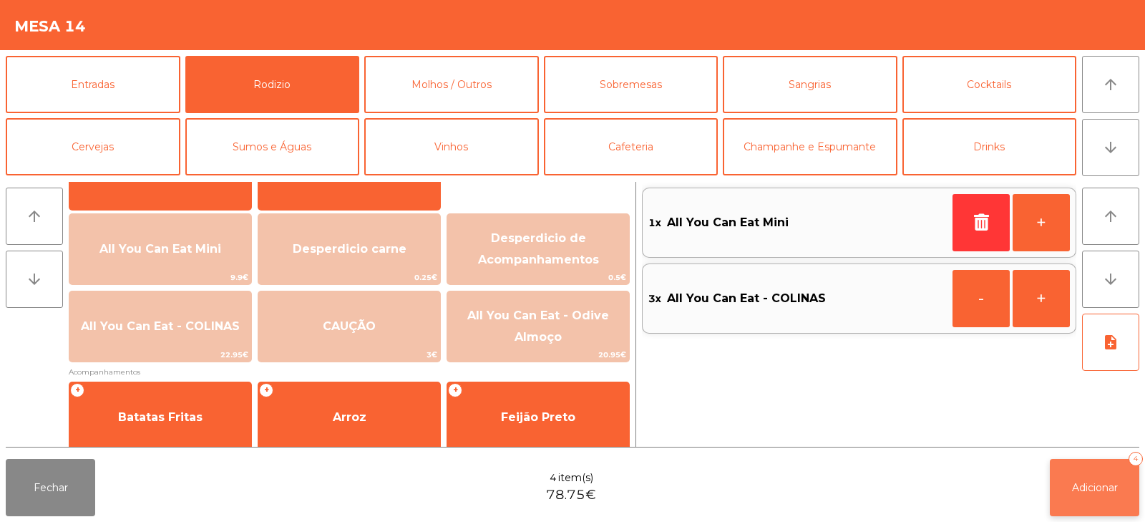
click at [1087, 475] on button "Adicionar 4" at bounding box center [1094, 487] width 89 height 57
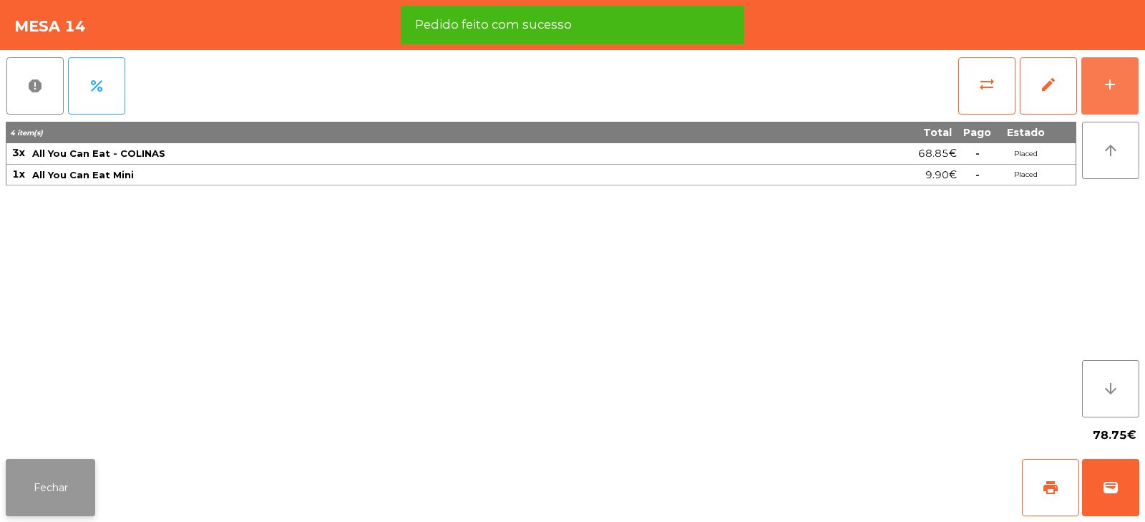
click at [64, 480] on button "Fechar" at bounding box center [50, 487] width 89 height 57
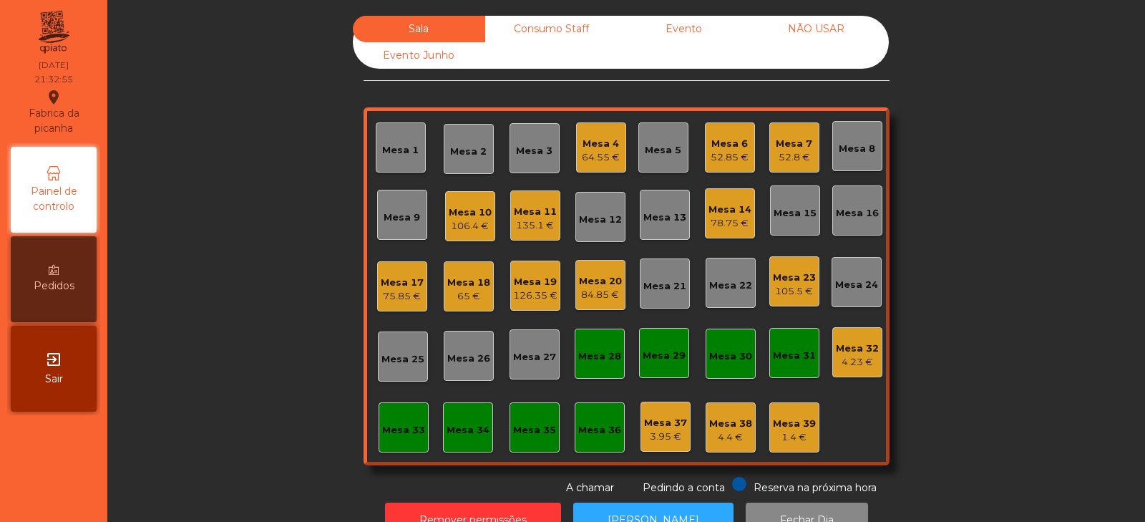
click at [717, 213] on div "Mesa 14" at bounding box center [730, 210] width 43 height 14
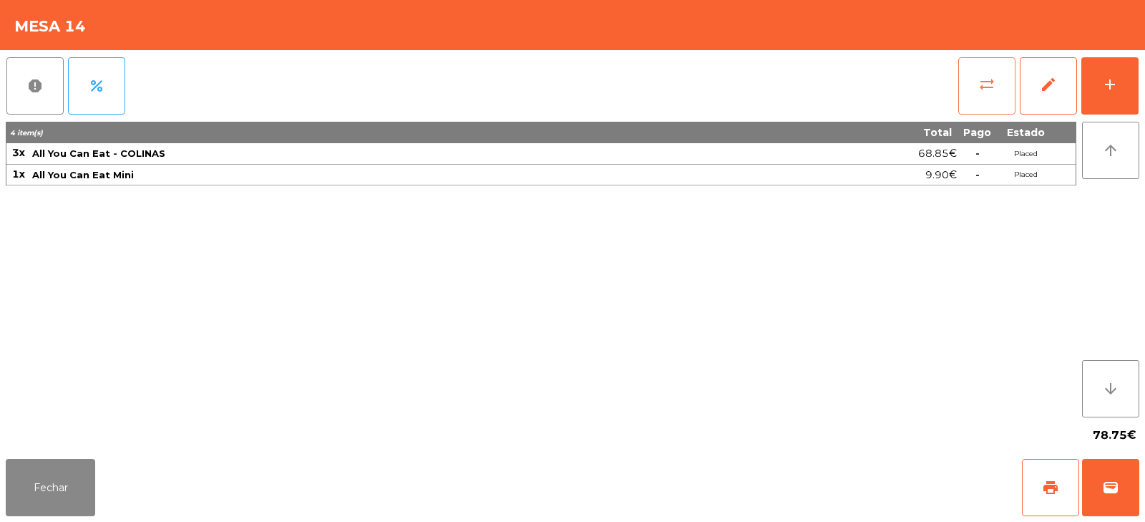
click at [976, 95] on button "sync_alt" at bounding box center [987, 85] width 57 height 57
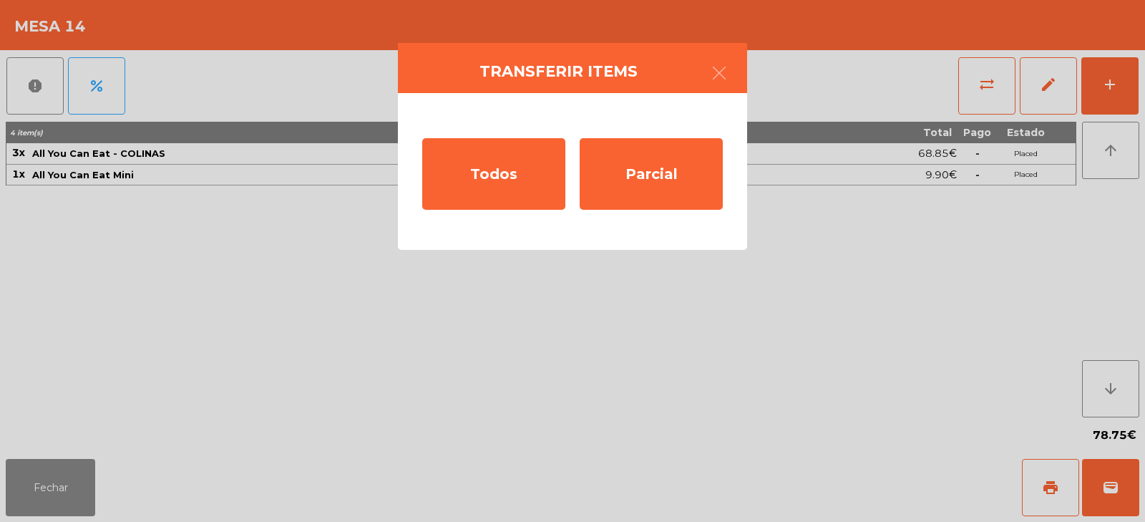
click at [147, 395] on ngb-modal-window "Transferir items Todos Parcial" at bounding box center [572, 261] width 1145 height 522
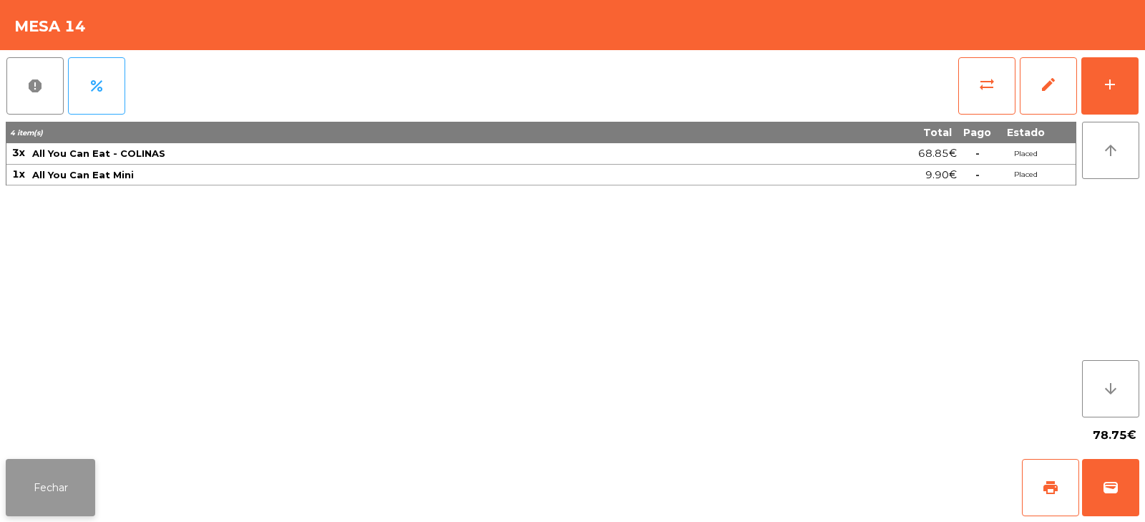
click at [26, 487] on button "Fechar" at bounding box center [50, 487] width 89 height 57
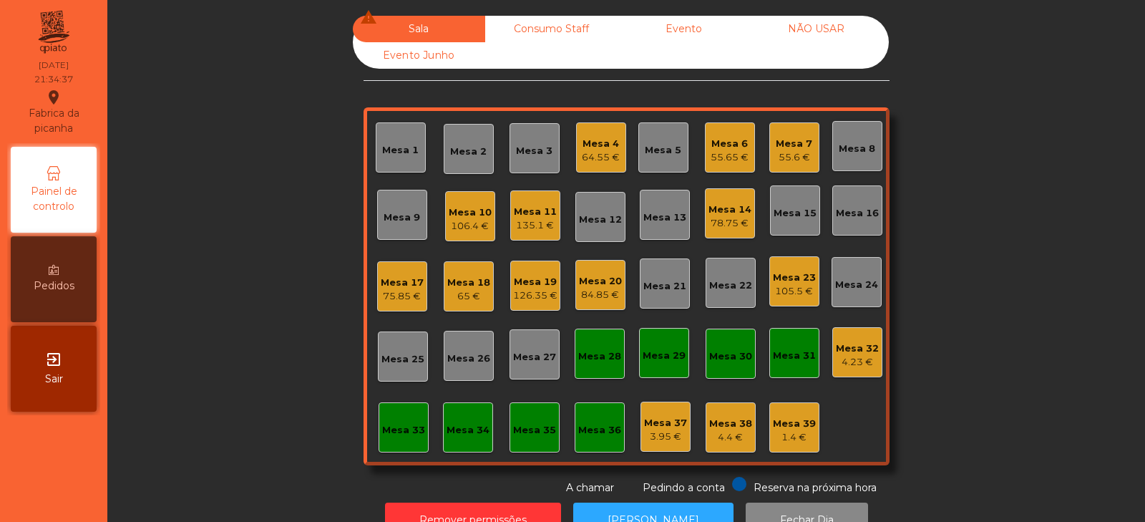
click at [596, 288] on div "84.85 €" at bounding box center [600, 295] width 43 height 14
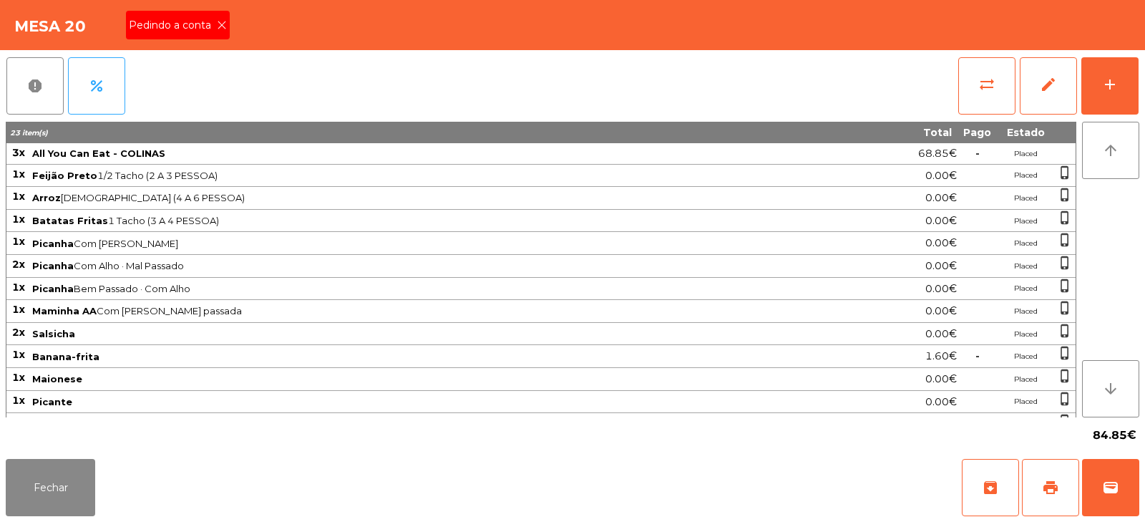
click at [213, 27] on span "Pedindo a conta" at bounding box center [173, 25] width 88 height 15
click at [1037, 485] on button "print" at bounding box center [1050, 487] width 57 height 57
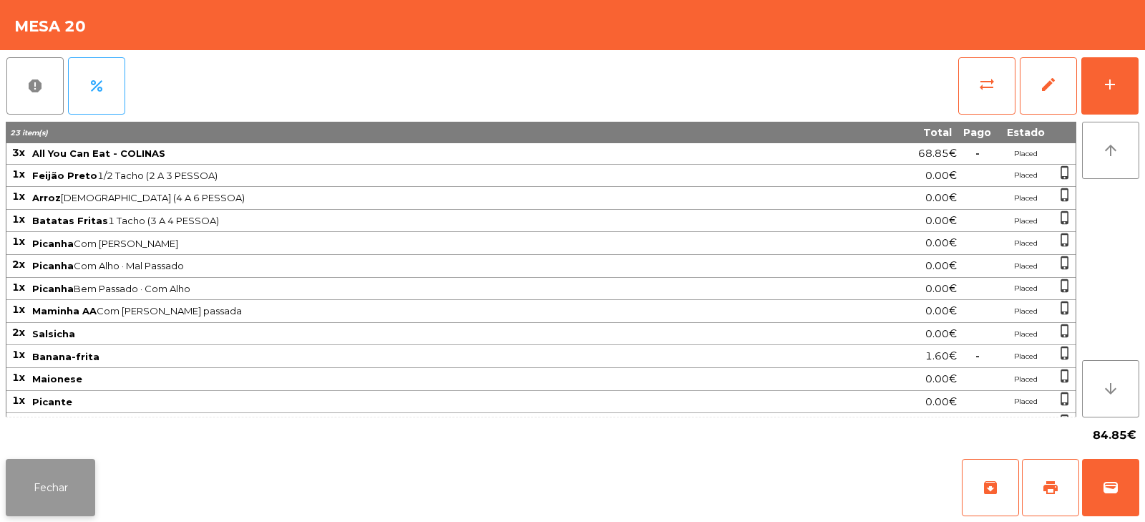
click at [44, 492] on button "Fechar" at bounding box center [50, 487] width 89 height 57
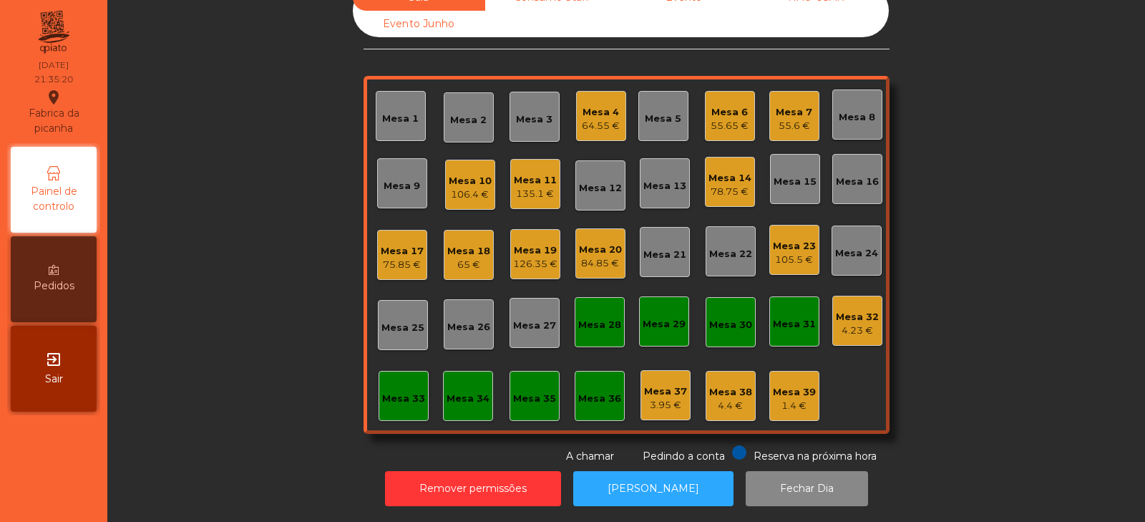
scroll to position [0, 0]
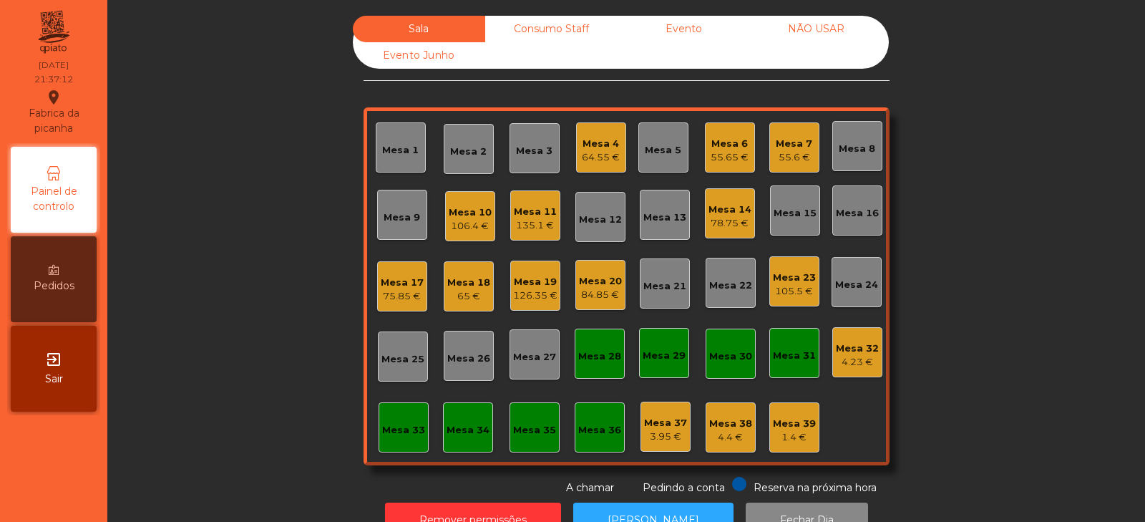
click at [600, 289] on div "84.85 €" at bounding box center [600, 295] width 43 height 14
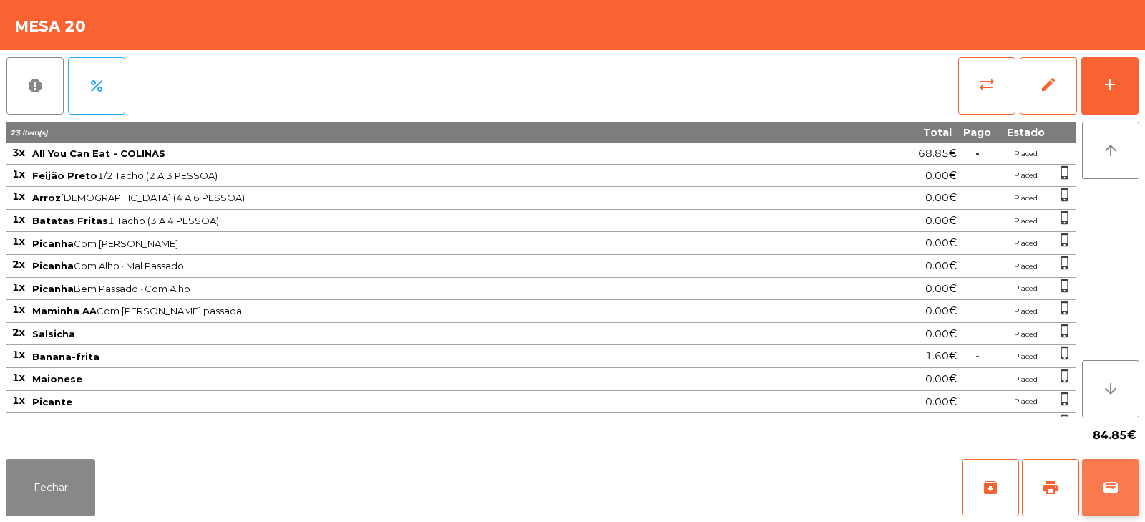
click at [1096, 485] on button "wallet" at bounding box center [1110, 487] width 57 height 57
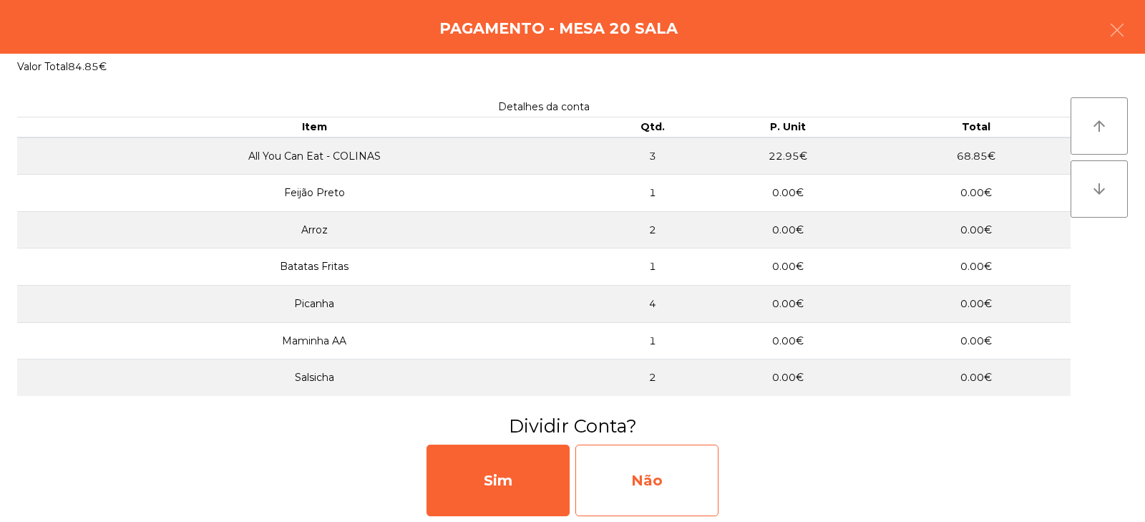
click at [649, 477] on div "Não" at bounding box center [647, 481] width 143 height 72
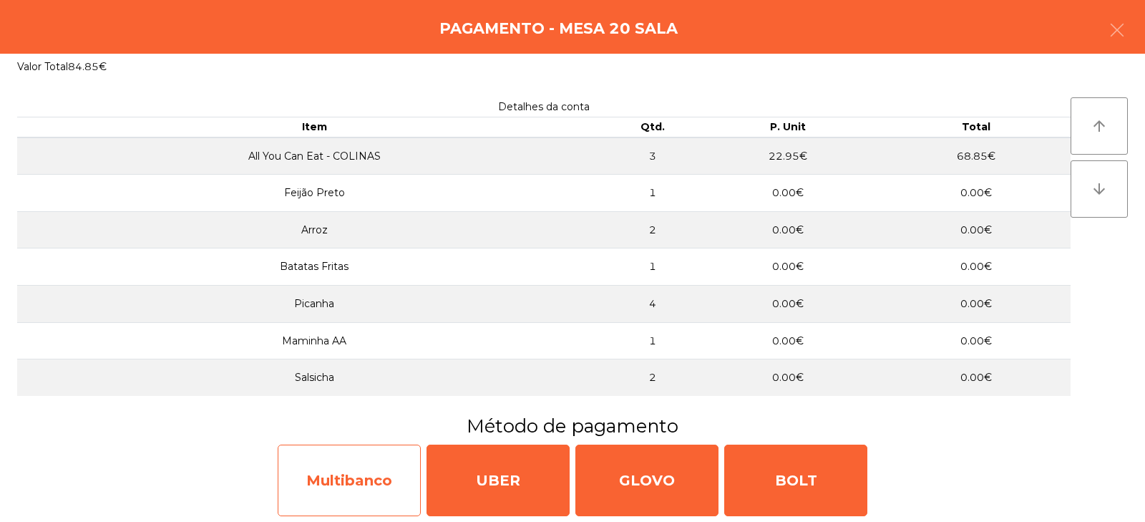
click at [365, 478] on div "Multibanco" at bounding box center [349, 481] width 143 height 72
select select "**"
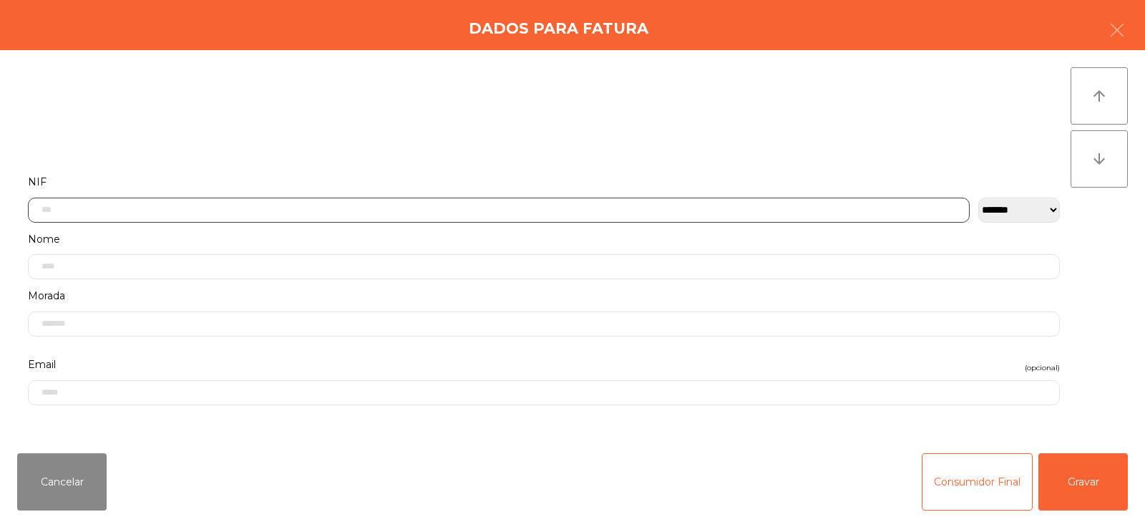
click at [273, 208] on input "text" at bounding box center [499, 210] width 942 height 25
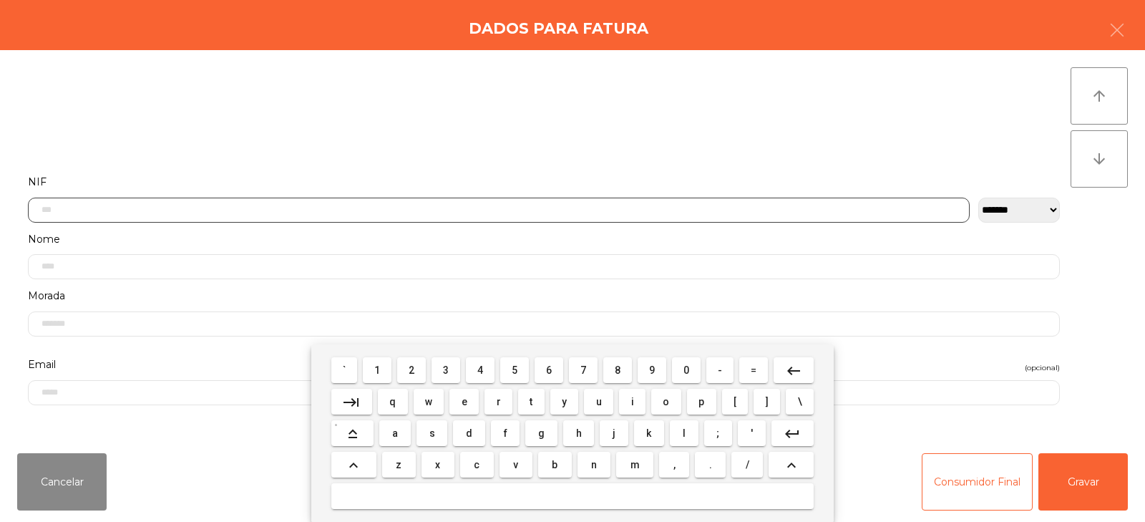
scroll to position [105, 0]
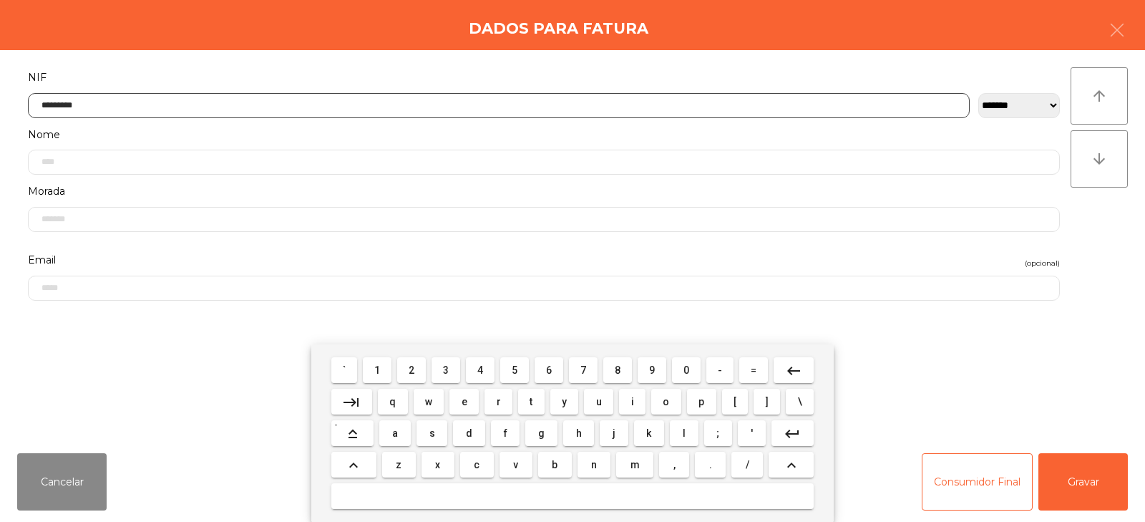
type input "*********"
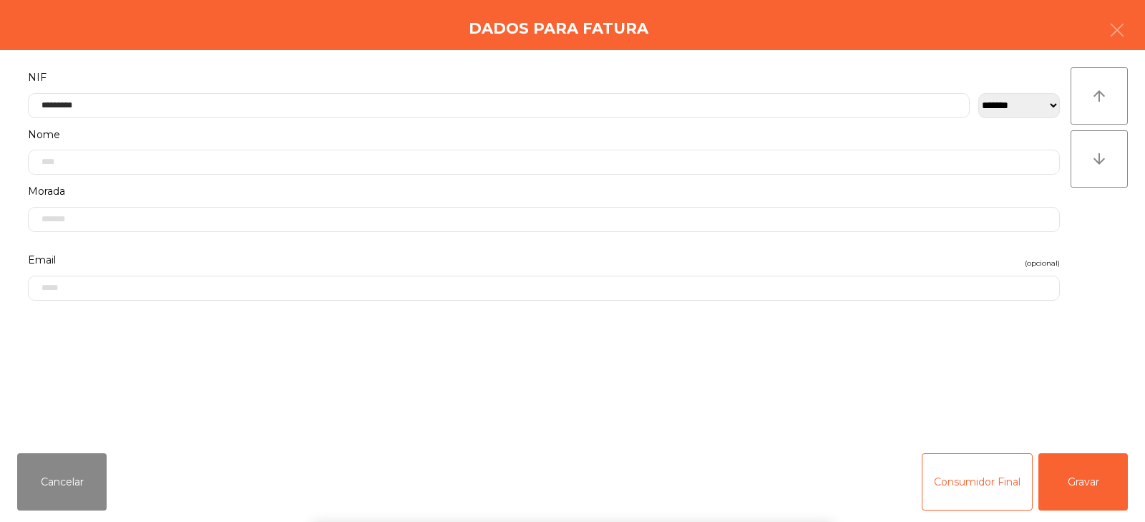
click at [1095, 256] on div "arrow_upward arrow_downward" at bounding box center [1099, 245] width 57 height 357
click at [1082, 477] on button "Gravar" at bounding box center [1083, 481] width 89 height 57
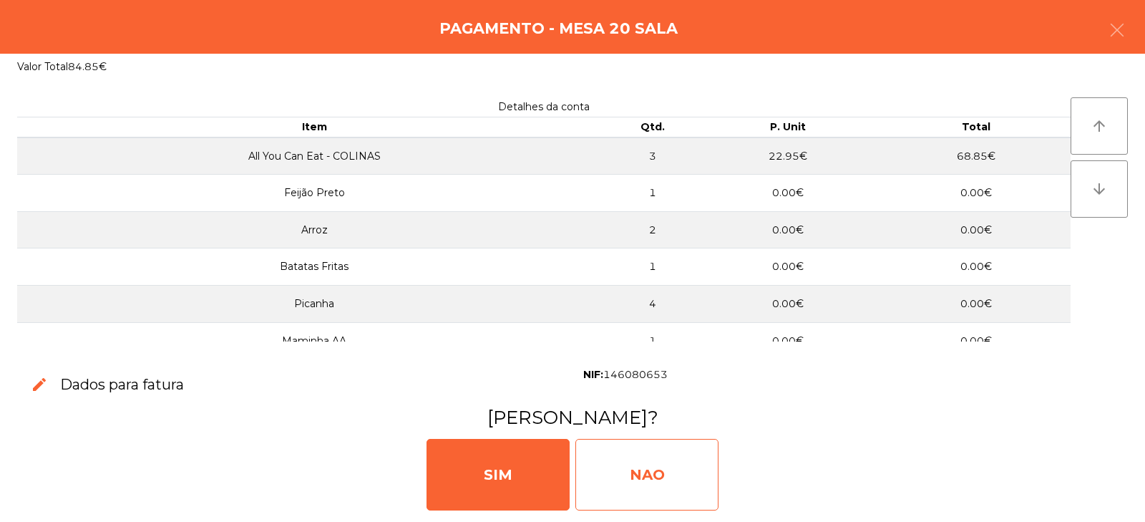
click at [651, 472] on div "NAO" at bounding box center [647, 475] width 143 height 72
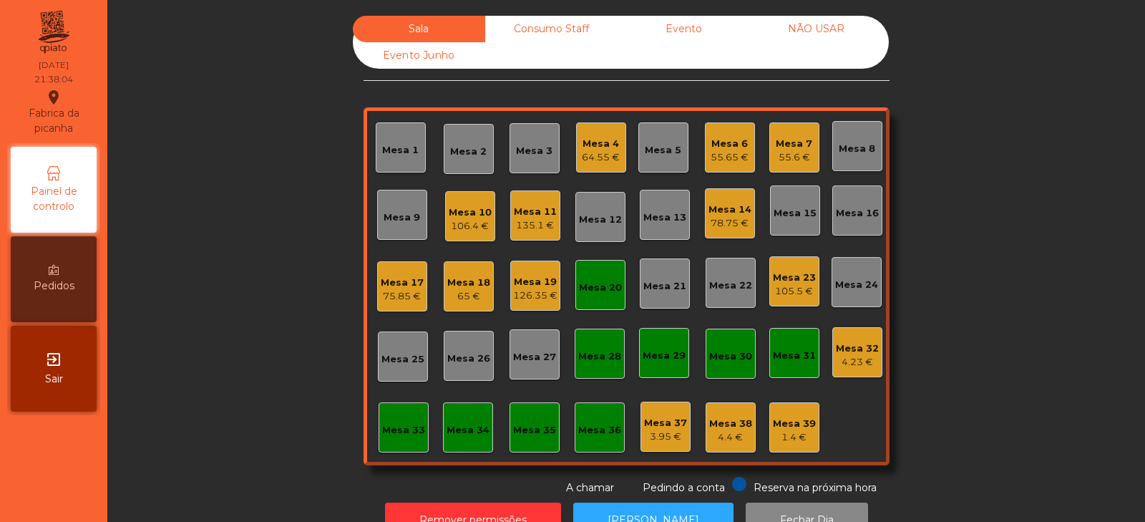
click at [599, 281] on div "Mesa 20" at bounding box center [600, 288] width 43 height 14
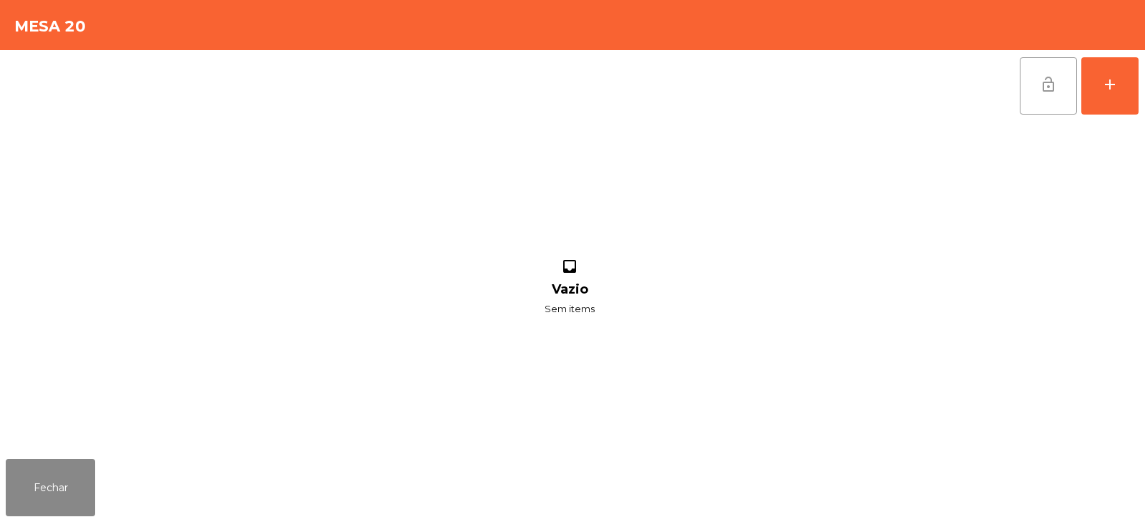
click at [1037, 103] on button "lock_open" at bounding box center [1048, 85] width 57 height 57
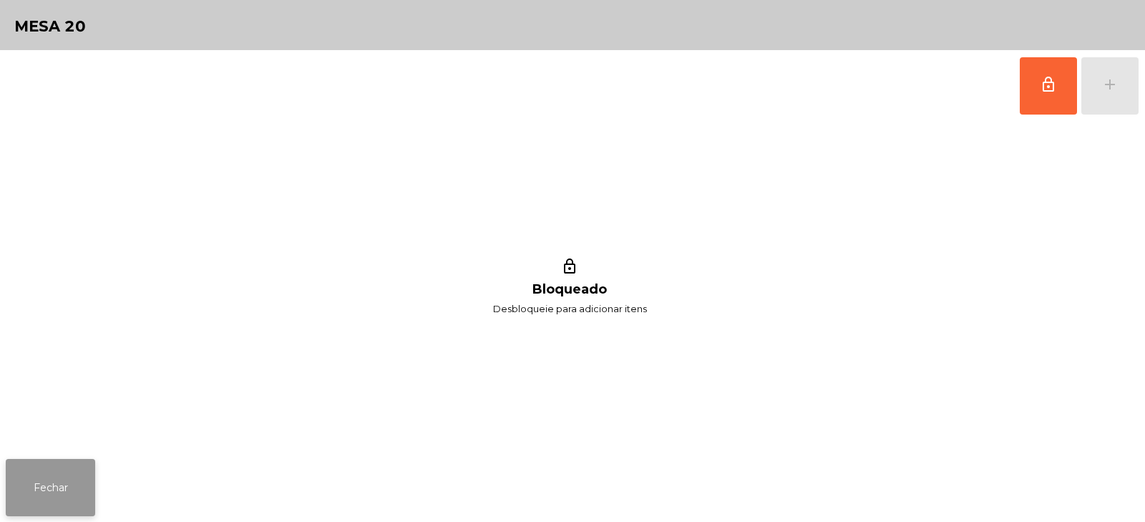
click at [47, 478] on button "Fechar" at bounding box center [50, 487] width 89 height 57
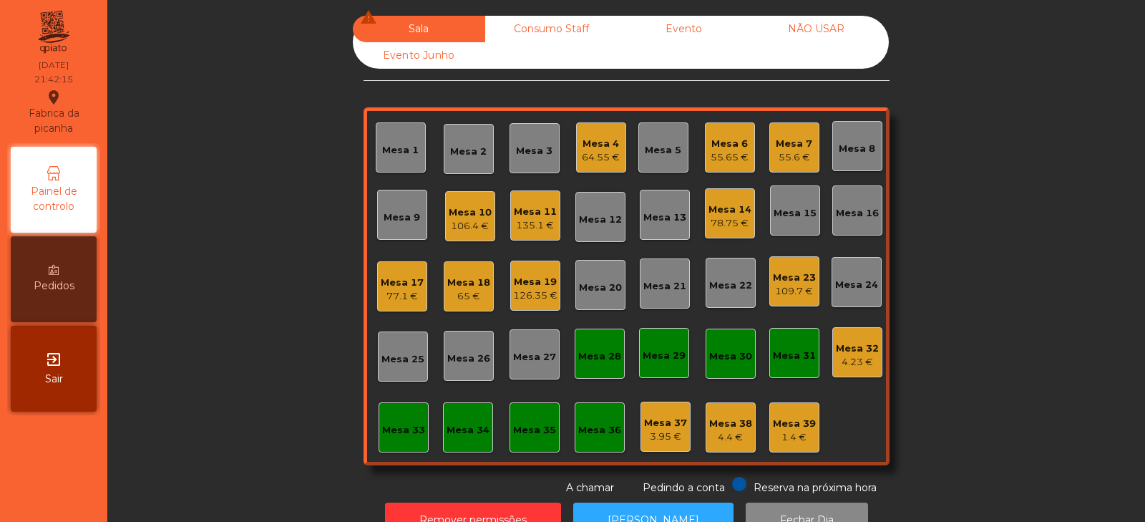
click at [394, 286] on div "Mesa 17" at bounding box center [402, 283] width 43 height 14
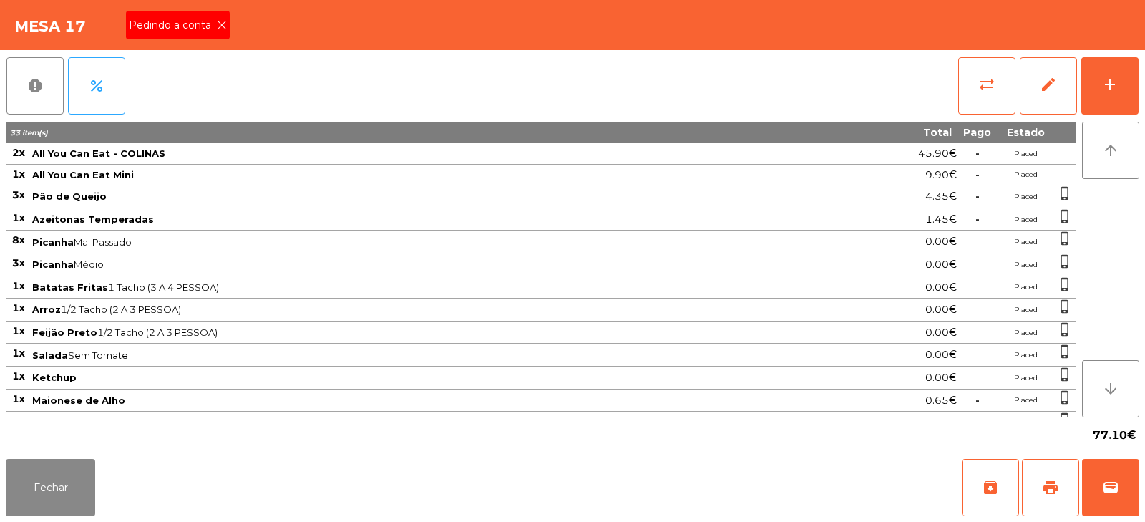
click at [218, 29] on icon at bounding box center [222, 25] width 10 height 10
click at [1068, 490] on button "print" at bounding box center [1050, 487] width 57 height 57
click at [1118, 488] on span "wallet" at bounding box center [1111, 487] width 17 height 17
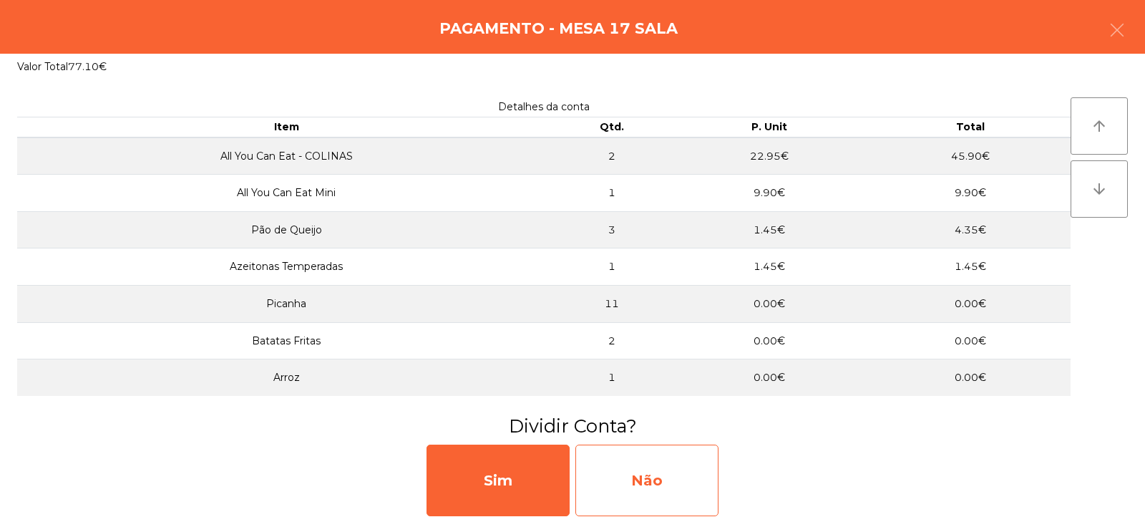
click at [676, 486] on div "Não" at bounding box center [647, 481] width 143 height 72
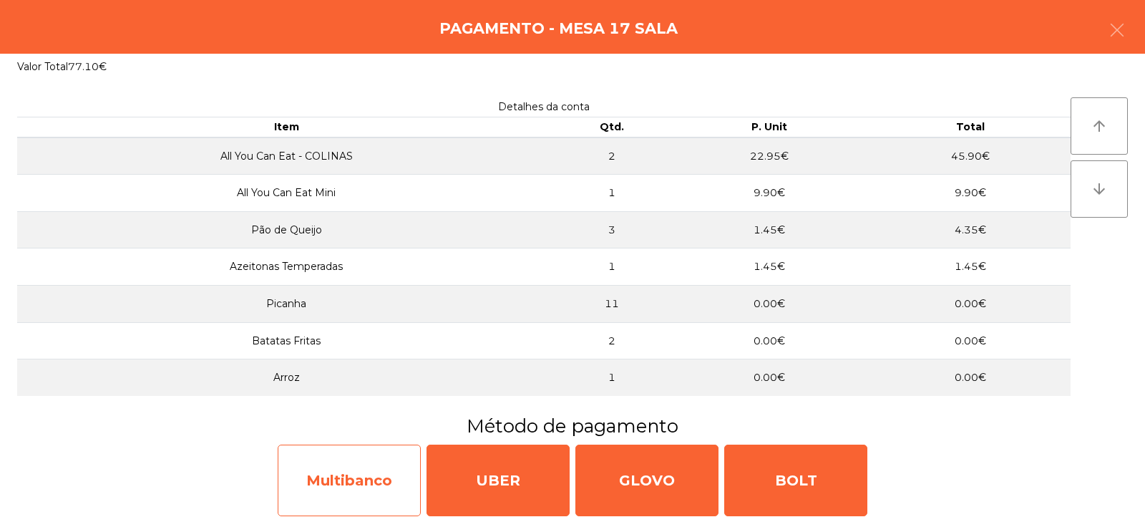
click at [364, 477] on div "Multibanco" at bounding box center [349, 481] width 143 height 72
select select "**"
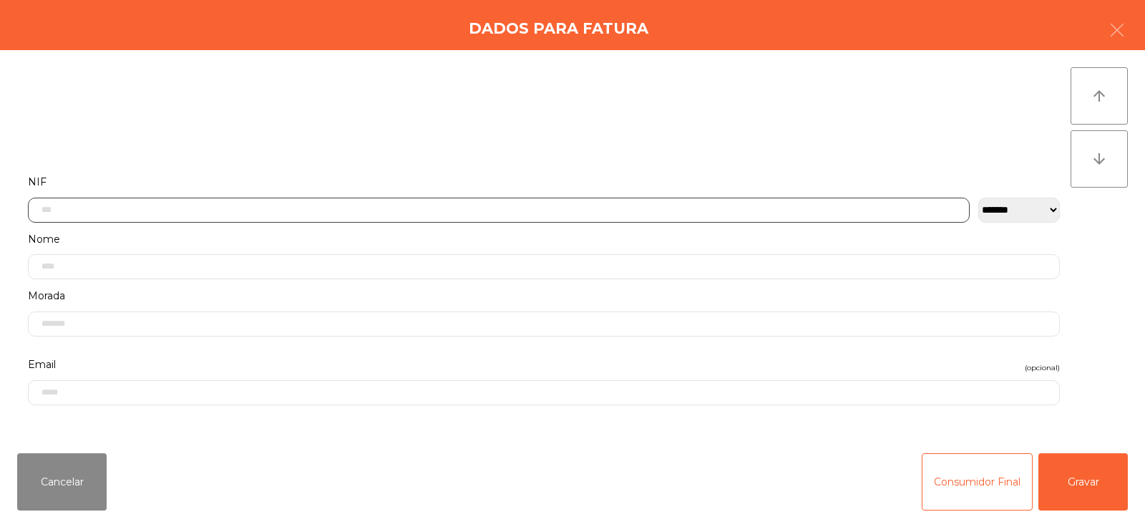
click at [384, 199] on input "text" at bounding box center [499, 210] width 942 height 25
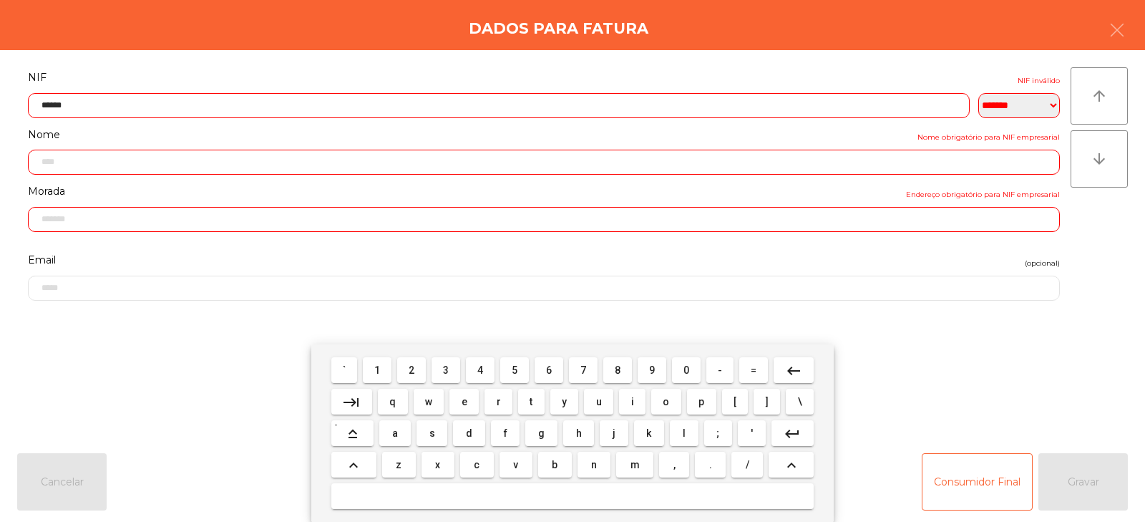
click at [708, 104] on input "******" at bounding box center [499, 105] width 942 height 25
type input "*********"
type input "**********"
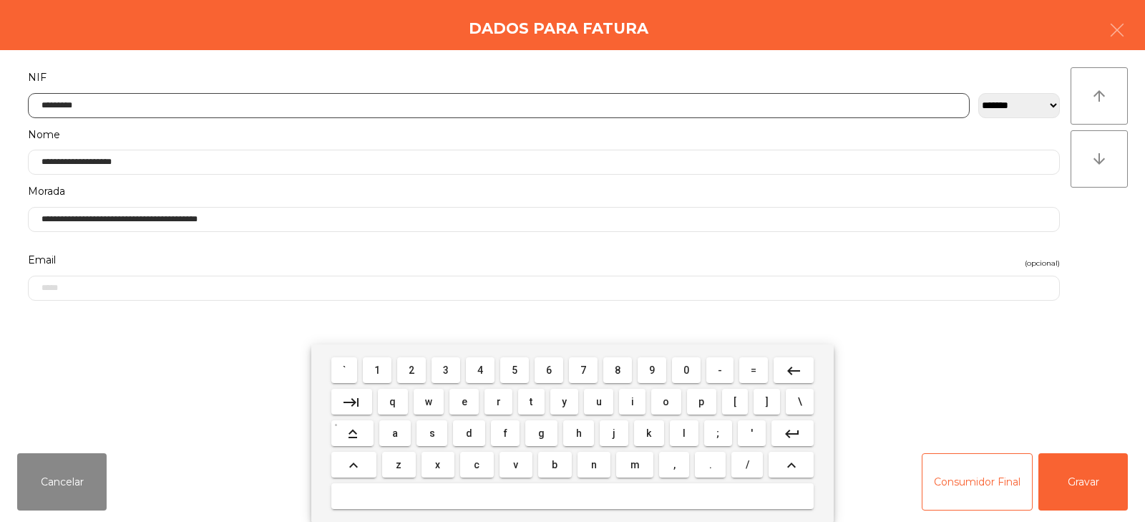
type input "*********"
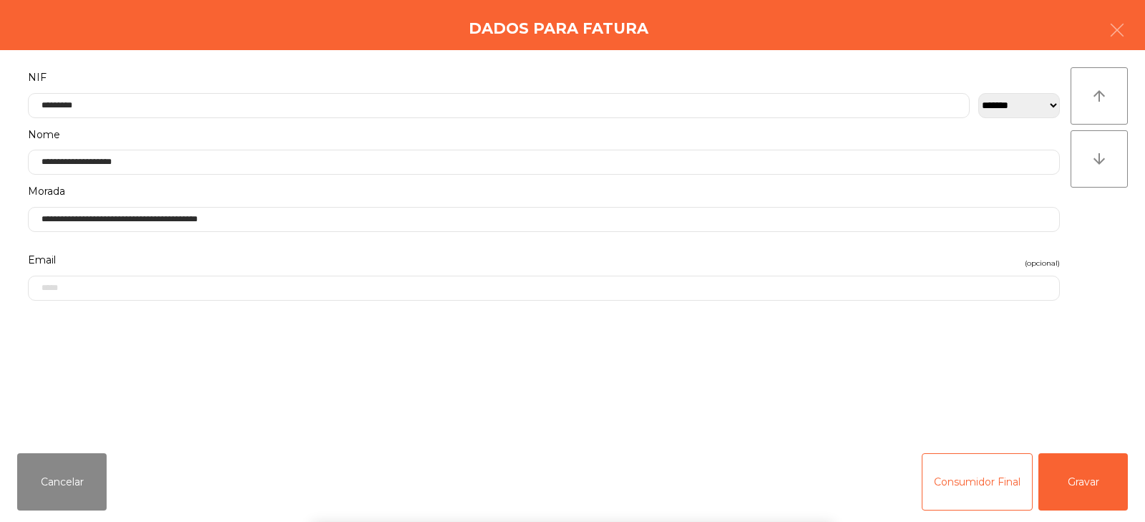
click at [1101, 243] on div "arrow_upward arrow_downward" at bounding box center [1099, 245] width 57 height 357
click at [1100, 483] on button "Gravar" at bounding box center [1083, 481] width 89 height 57
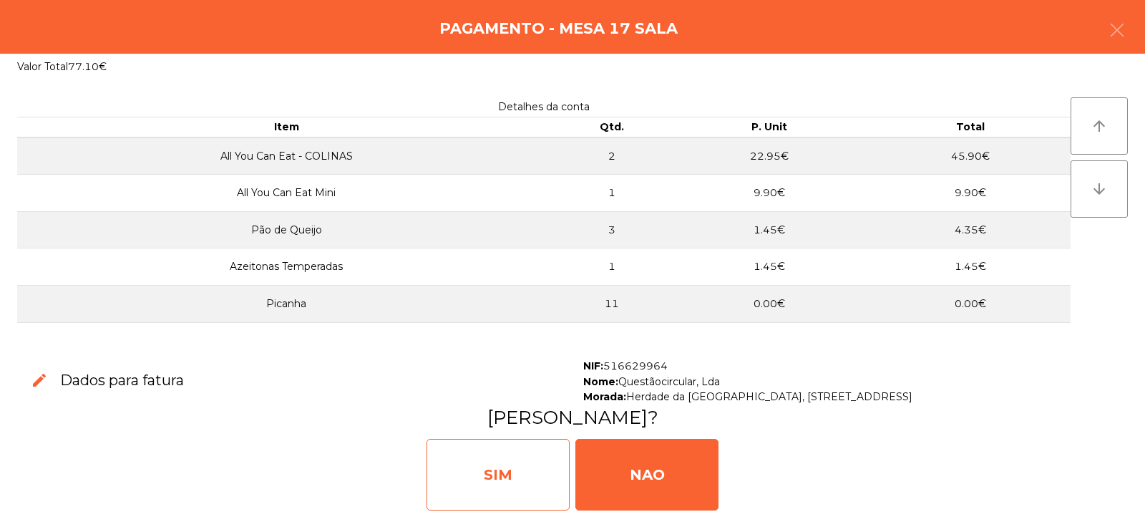
click at [501, 473] on div "SIM" at bounding box center [498, 475] width 143 height 72
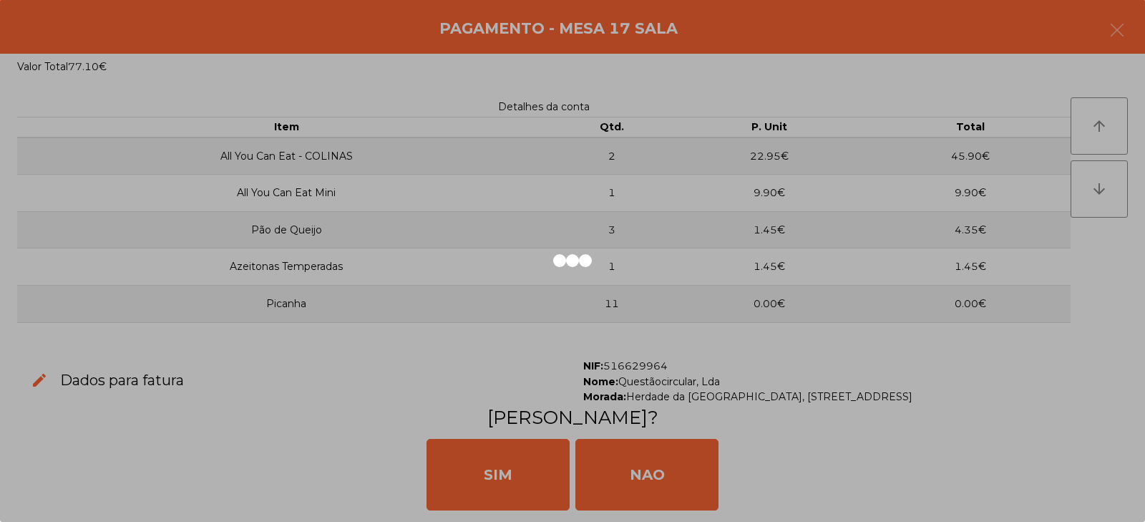
click at [485, 510] on div at bounding box center [572, 261] width 1145 height 522
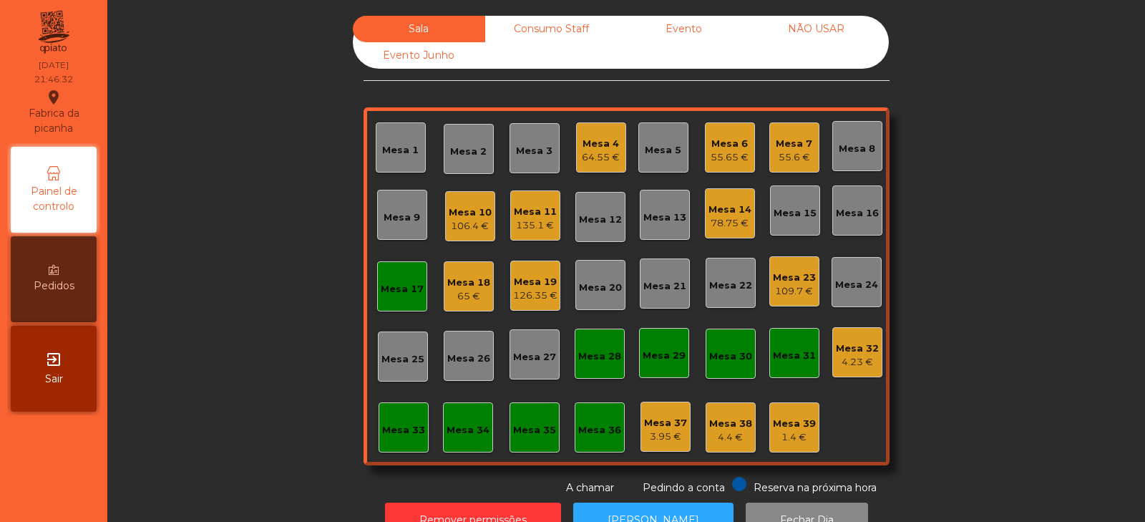
click at [400, 281] on div "Mesa 17" at bounding box center [402, 286] width 43 height 20
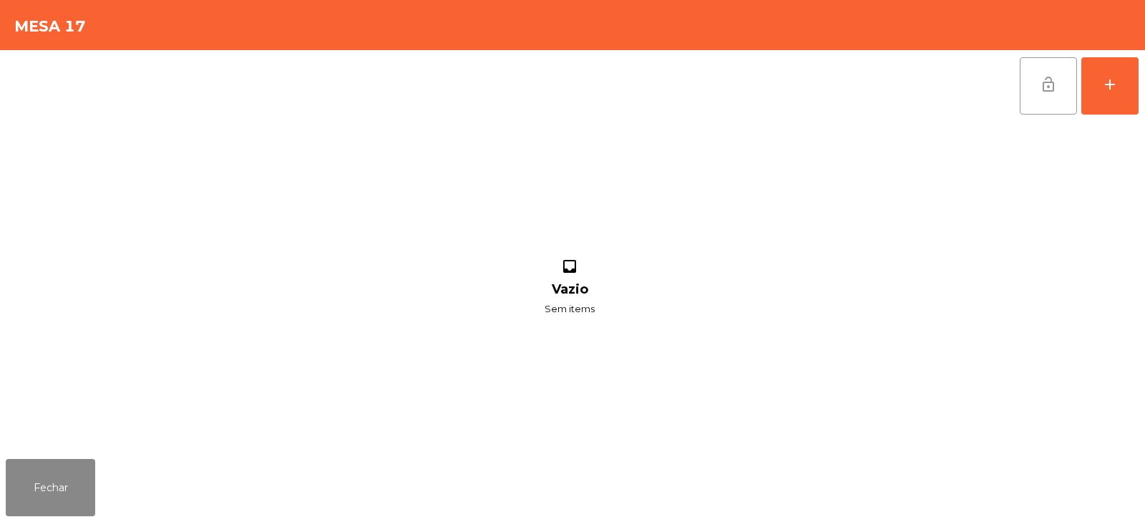
click at [1056, 93] on button "lock_open" at bounding box center [1048, 85] width 57 height 57
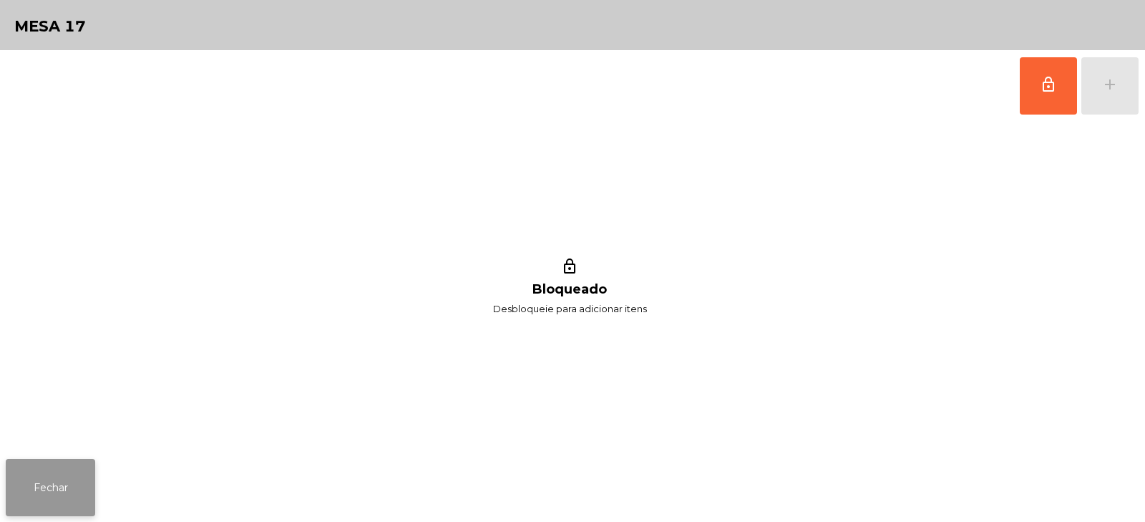
click at [59, 479] on button "Fechar" at bounding box center [50, 487] width 89 height 57
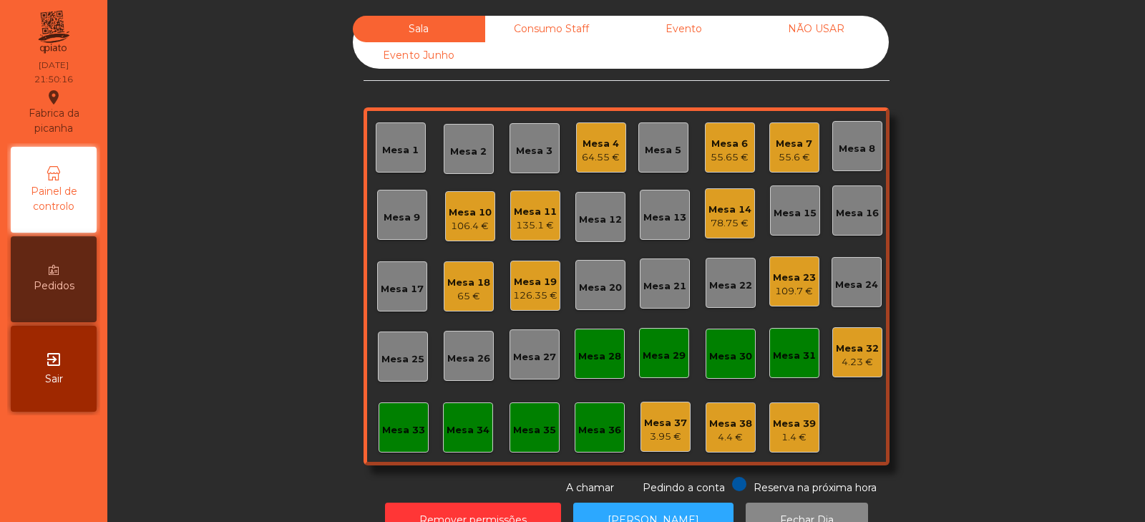
click at [560, 26] on div "Consumo Staff" at bounding box center [551, 29] width 132 height 26
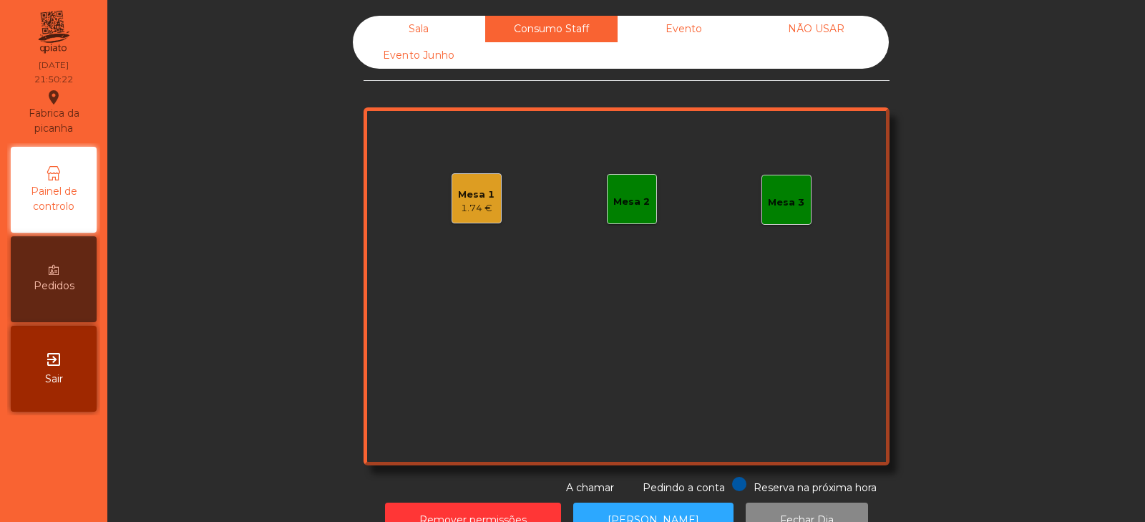
click at [636, 195] on div "Mesa 2" at bounding box center [632, 202] width 37 height 14
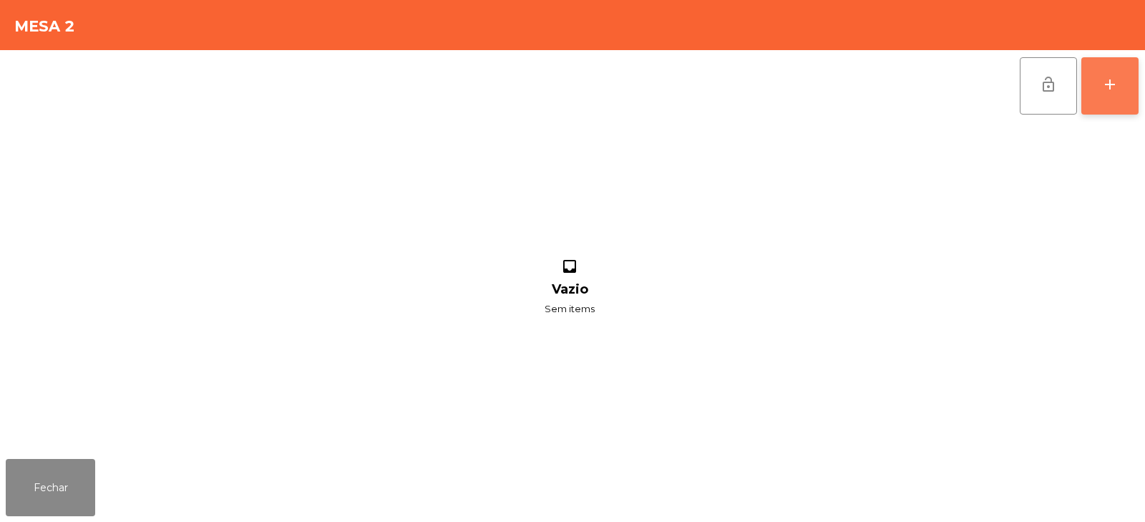
click at [1128, 91] on button "add" at bounding box center [1110, 85] width 57 height 57
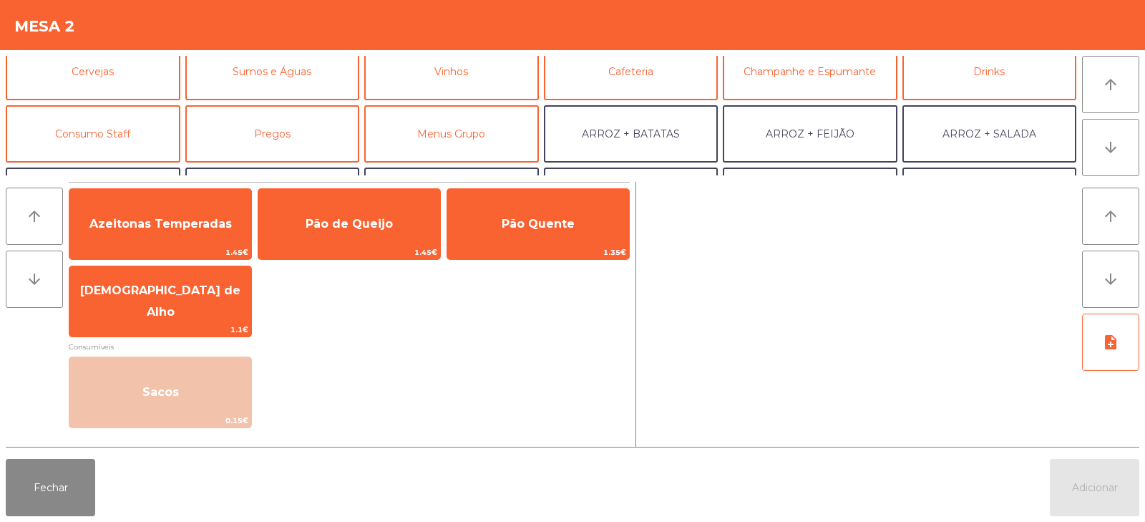
scroll to position [76, 0]
click at [64, 142] on button "Consumo Staff" at bounding box center [93, 133] width 175 height 57
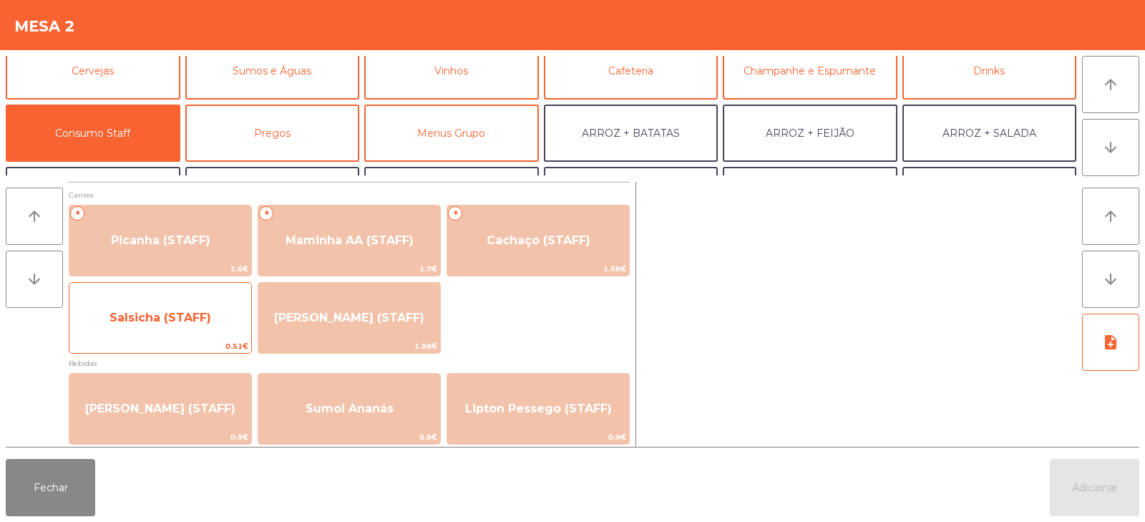
click at [137, 336] on span "Salsicha (STAFF)" at bounding box center [160, 318] width 182 height 39
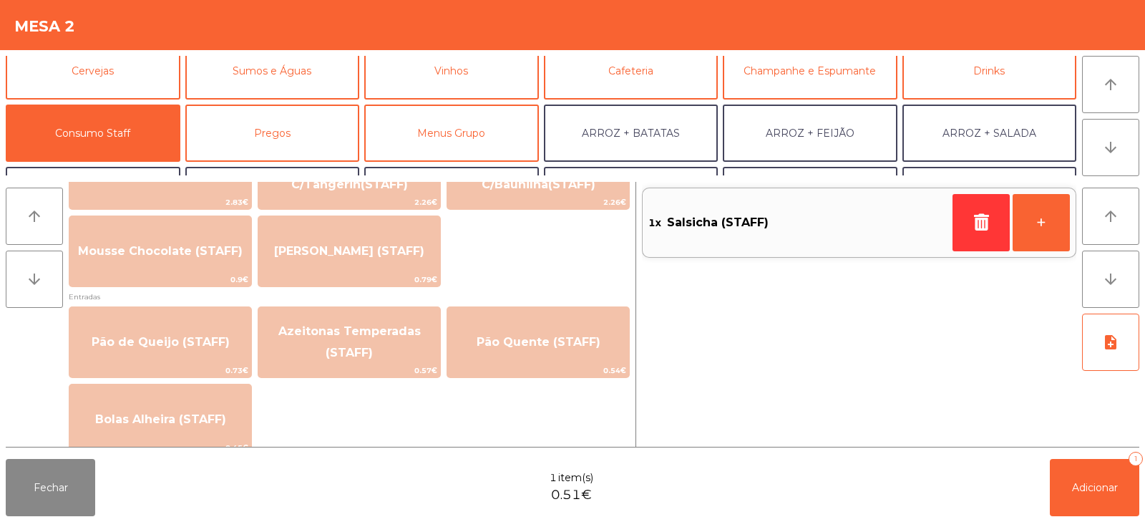
scroll to position [1059, 0]
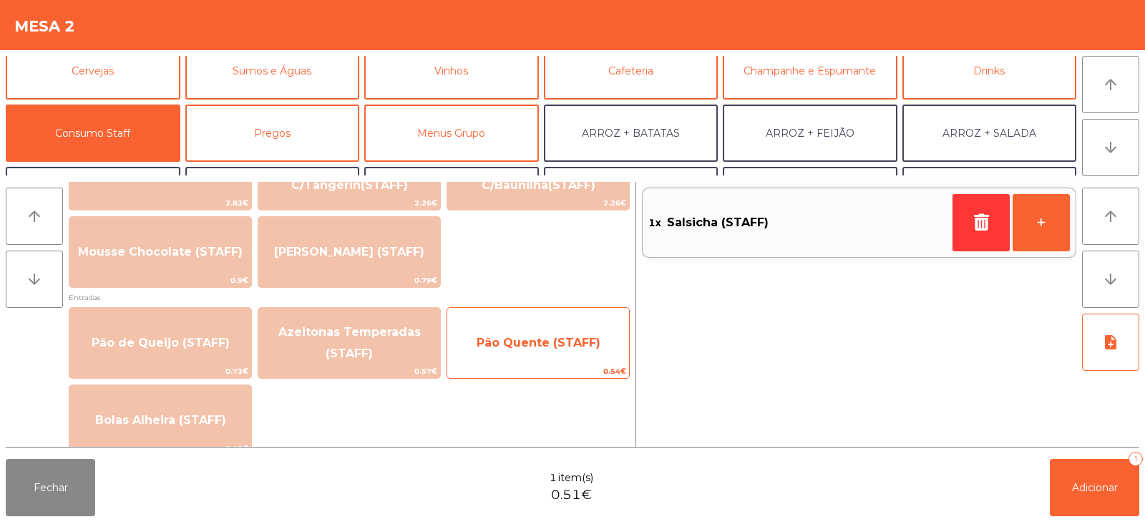
click at [533, 344] on span "Pão Quente (STAFF)" at bounding box center [539, 343] width 124 height 14
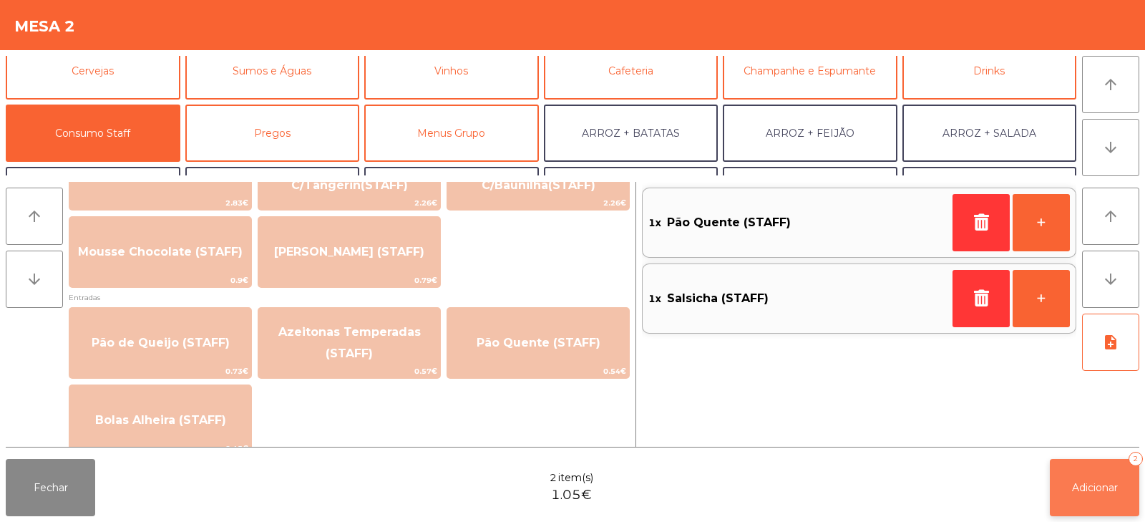
click at [1098, 499] on button "Adicionar 2" at bounding box center [1094, 487] width 89 height 57
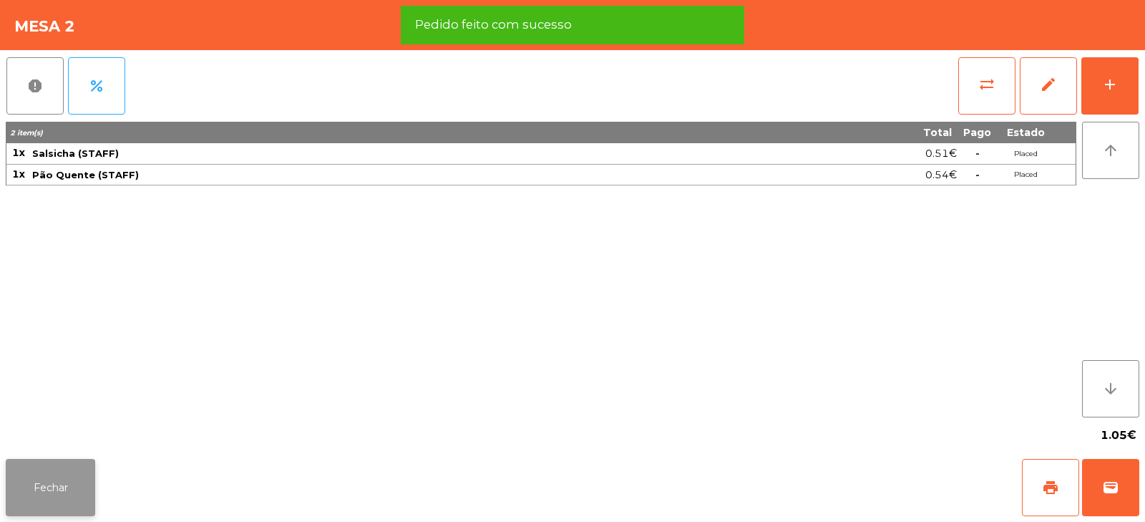
click at [63, 478] on button "Fechar" at bounding box center [50, 487] width 89 height 57
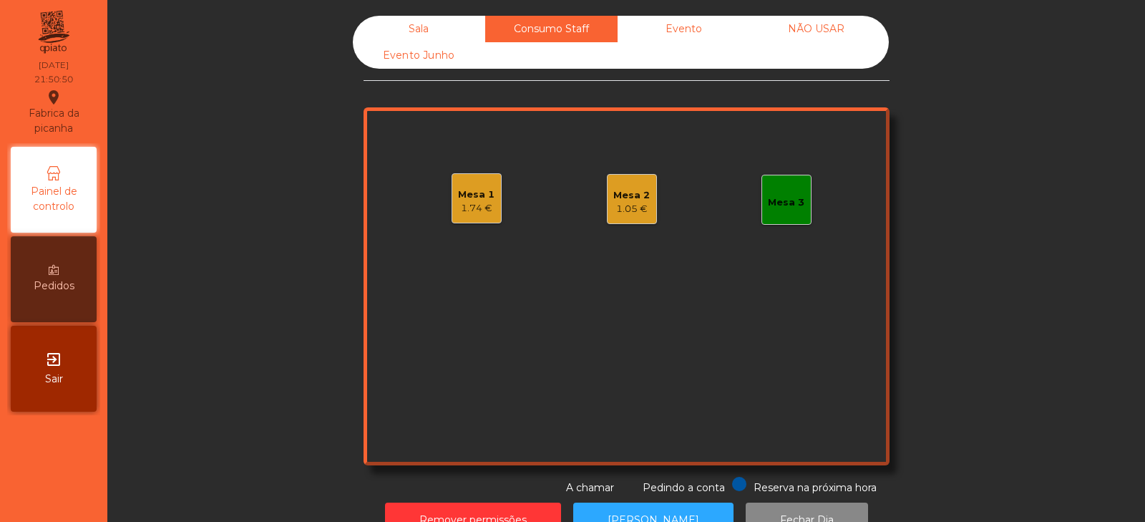
click at [408, 35] on div "Sala" at bounding box center [419, 29] width 132 height 26
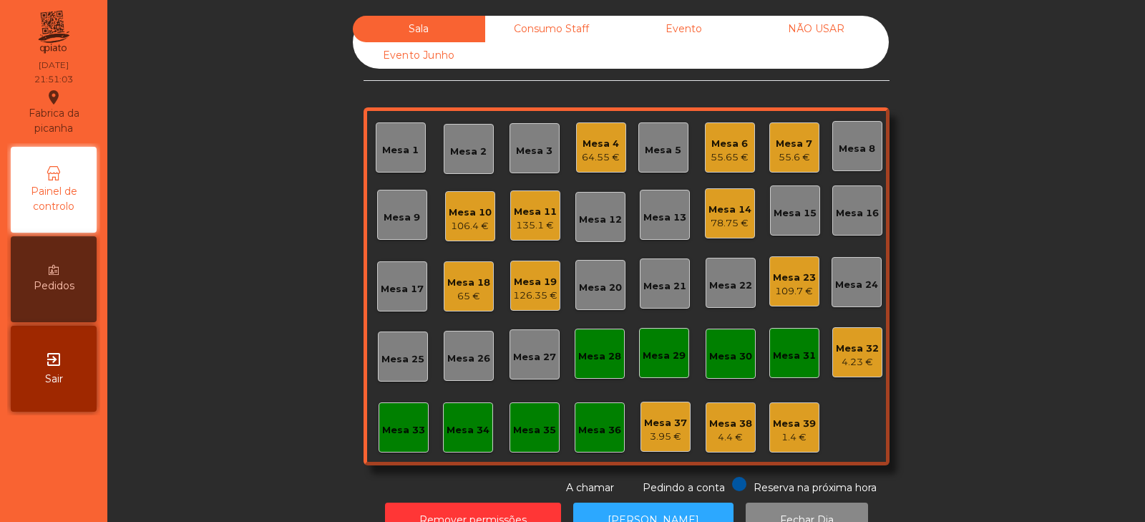
click at [848, 369] on div "4.23 €" at bounding box center [857, 362] width 43 height 14
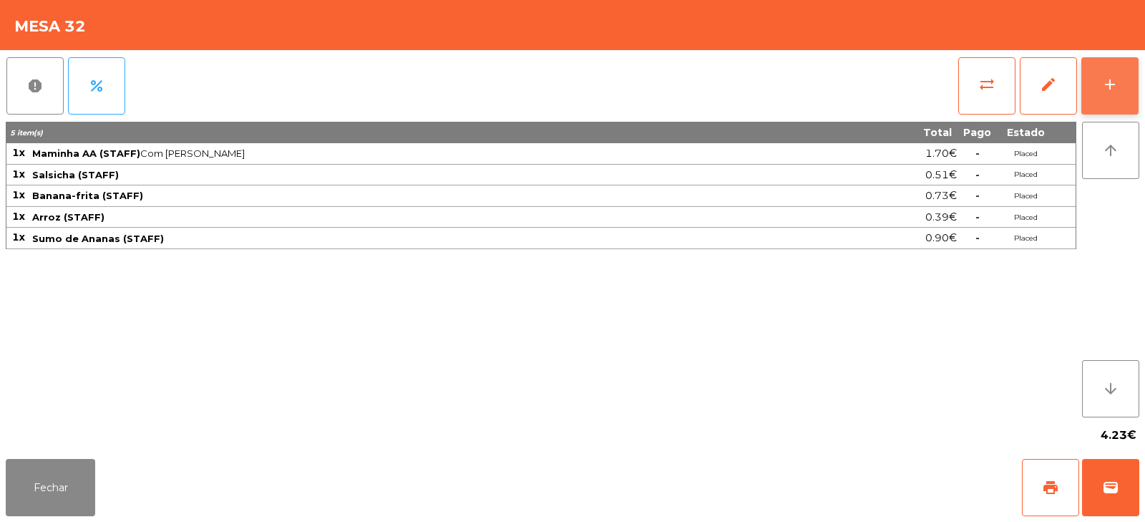
click at [1108, 93] on button "add" at bounding box center [1110, 85] width 57 height 57
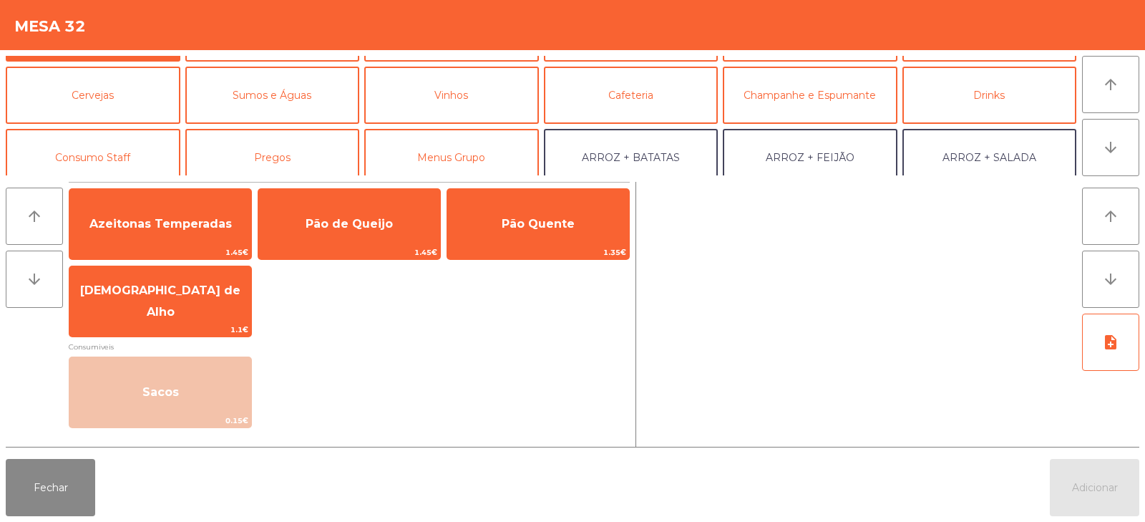
scroll to position [54, 0]
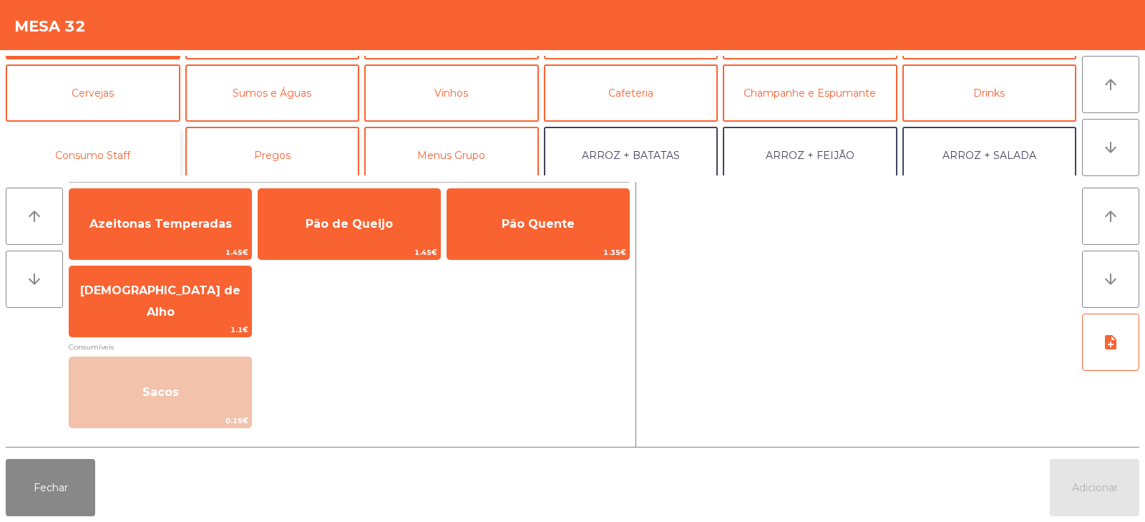
click at [128, 144] on button "Consumo Staff" at bounding box center [93, 155] width 175 height 57
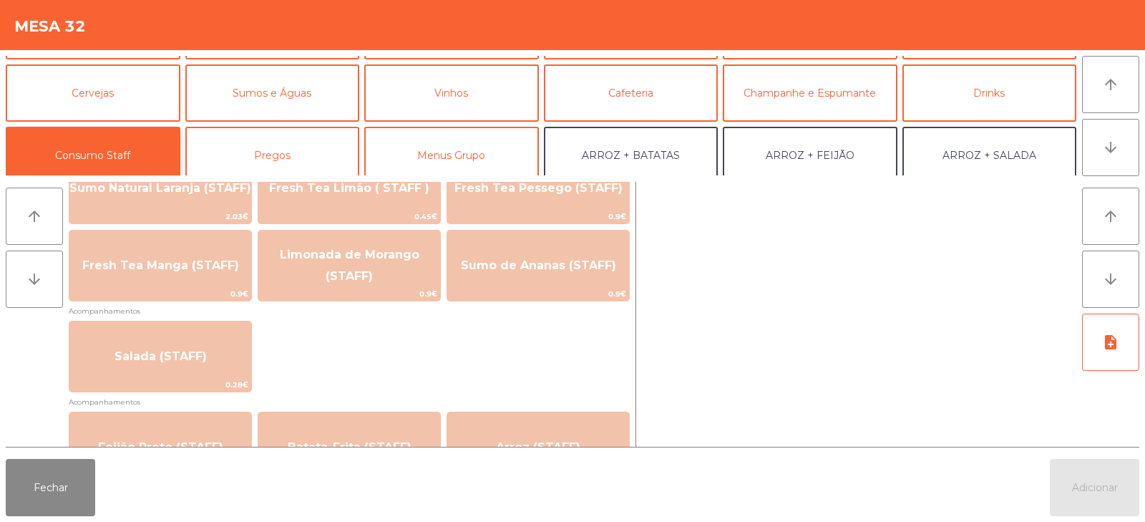
scroll to position [0, 0]
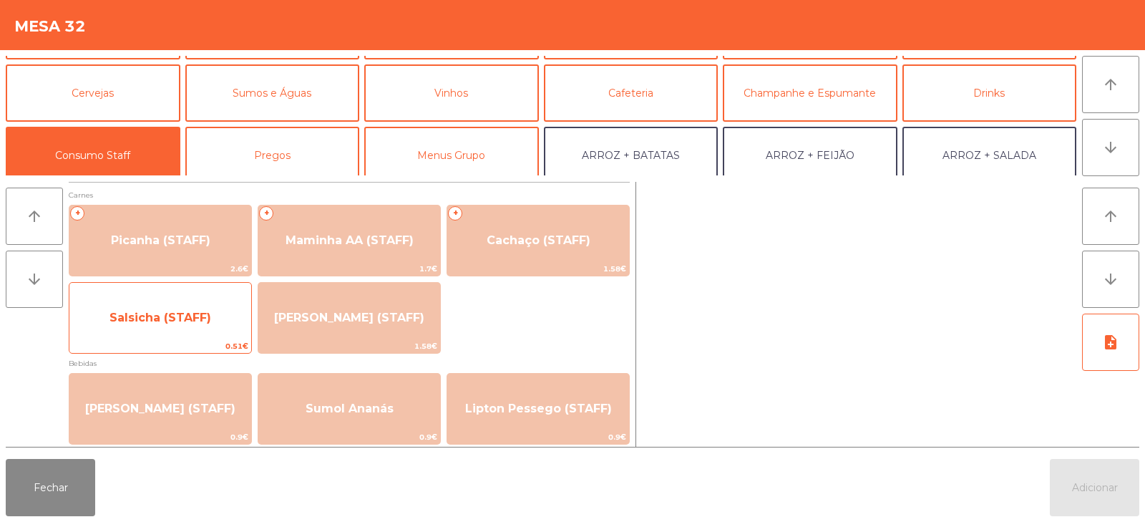
click at [190, 330] on span "Salsicha (STAFF)" at bounding box center [160, 318] width 182 height 39
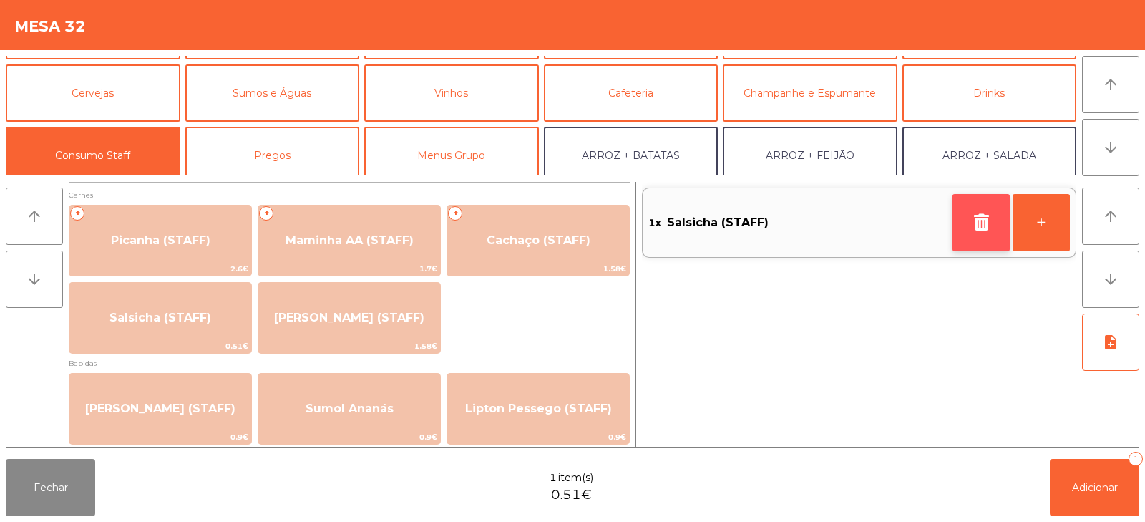
click at [969, 231] on button "button" at bounding box center [981, 222] width 57 height 57
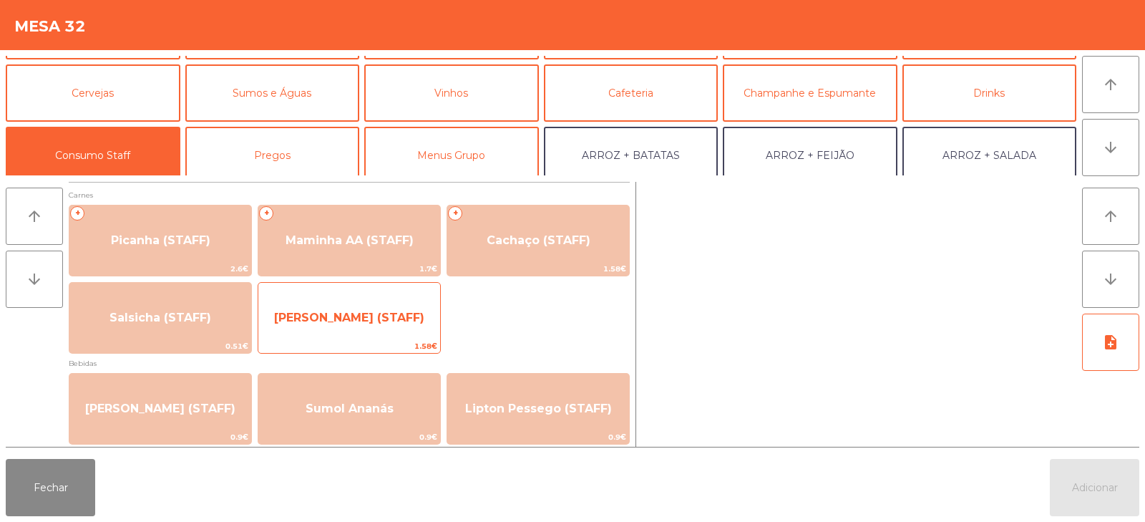
click at [417, 314] on span "[PERSON_NAME] (STAFF)" at bounding box center [349, 318] width 150 height 14
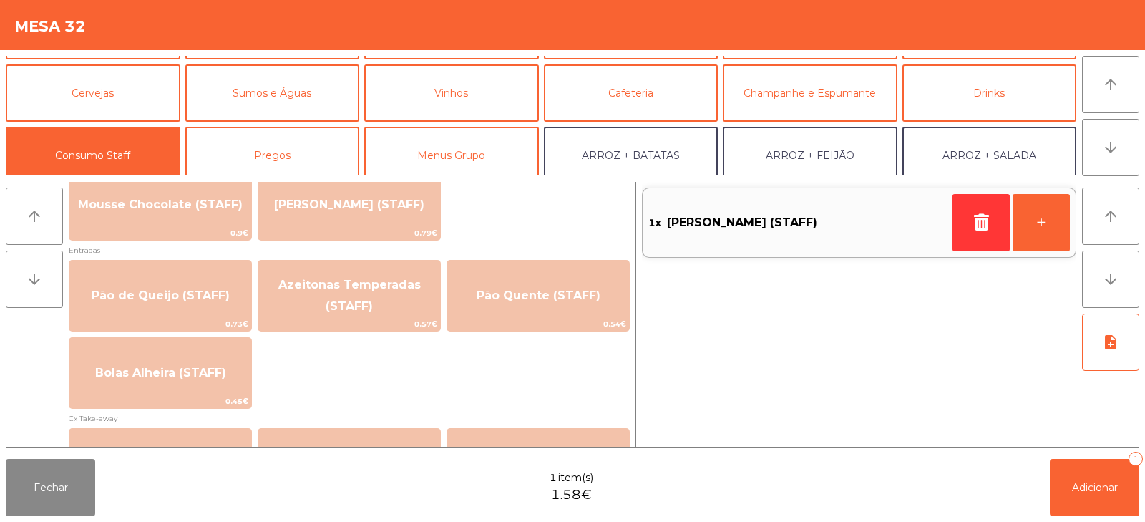
scroll to position [1097, 0]
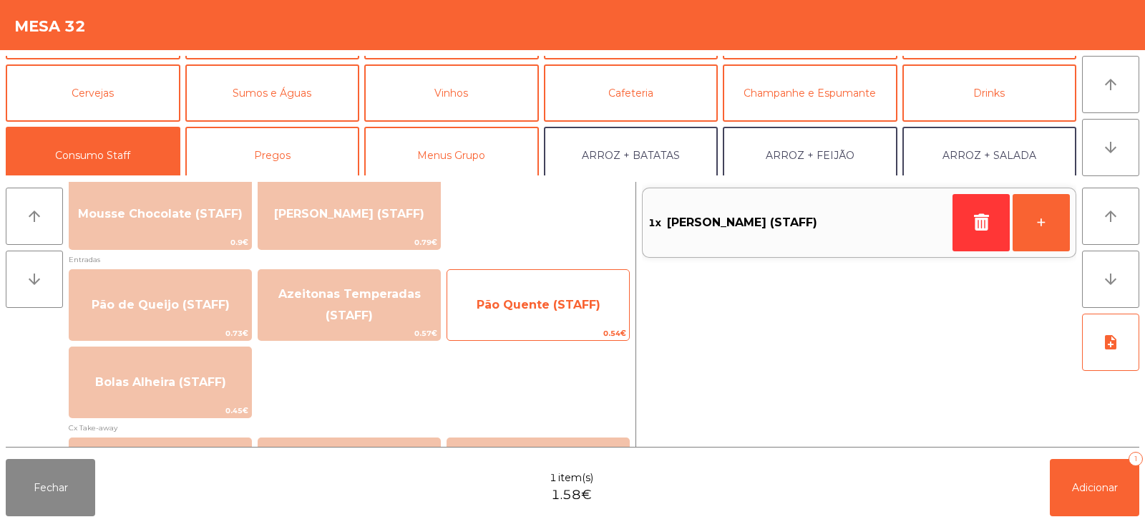
click at [526, 309] on span "Pão Quente (STAFF)" at bounding box center [539, 305] width 124 height 14
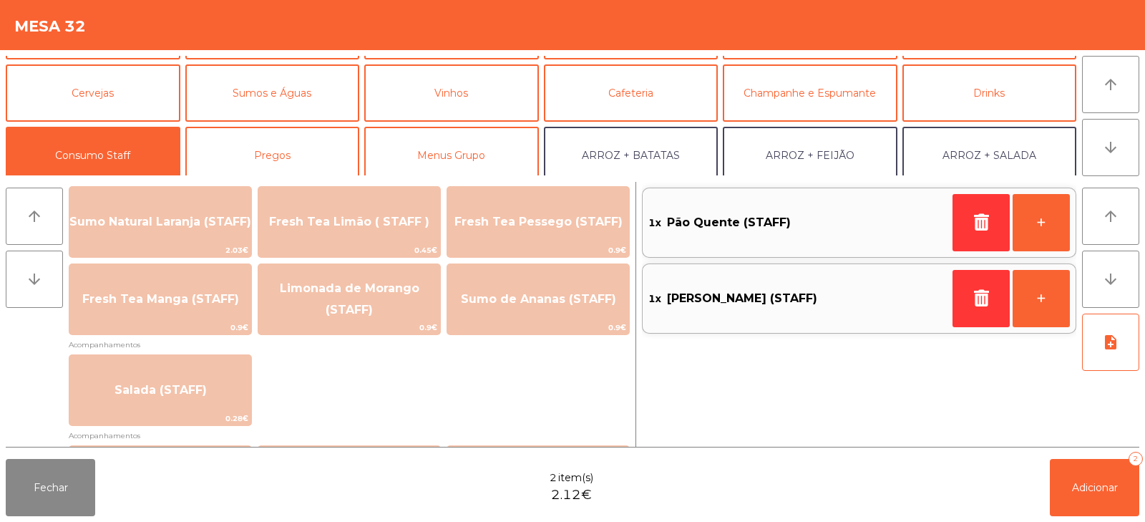
scroll to position [406, 0]
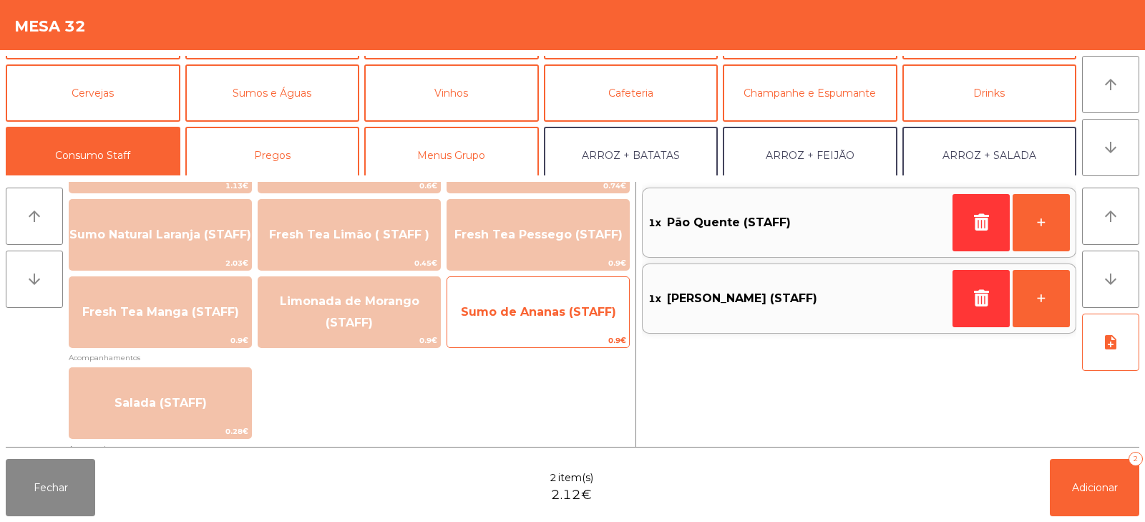
click at [569, 311] on span "Sumo de Ananas (STAFF)" at bounding box center [538, 312] width 155 height 14
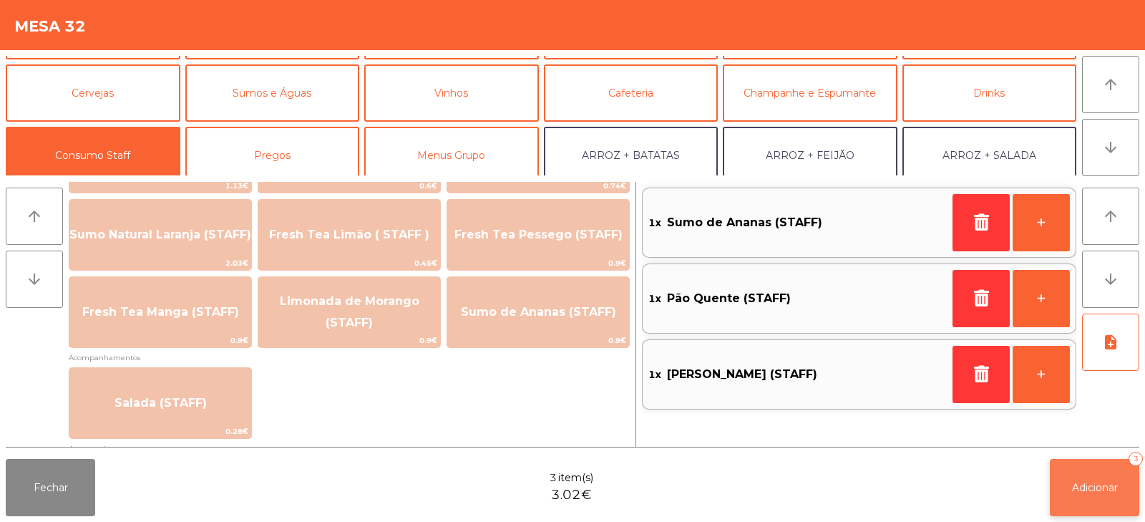
click at [1110, 496] on button "Adicionar 3" at bounding box center [1094, 487] width 89 height 57
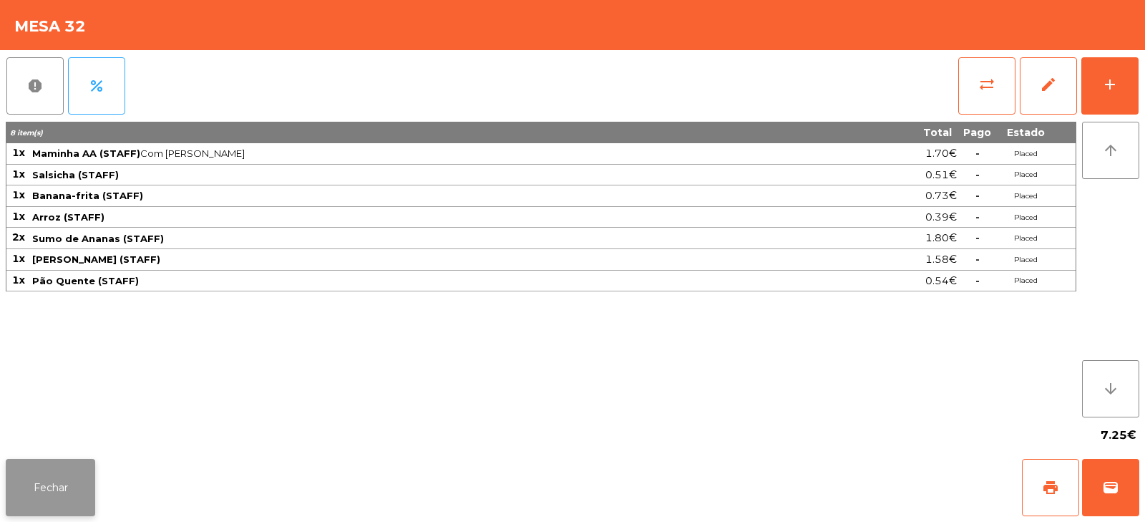
click at [44, 480] on button "Fechar" at bounding box center [50, 487] width 89 height 57
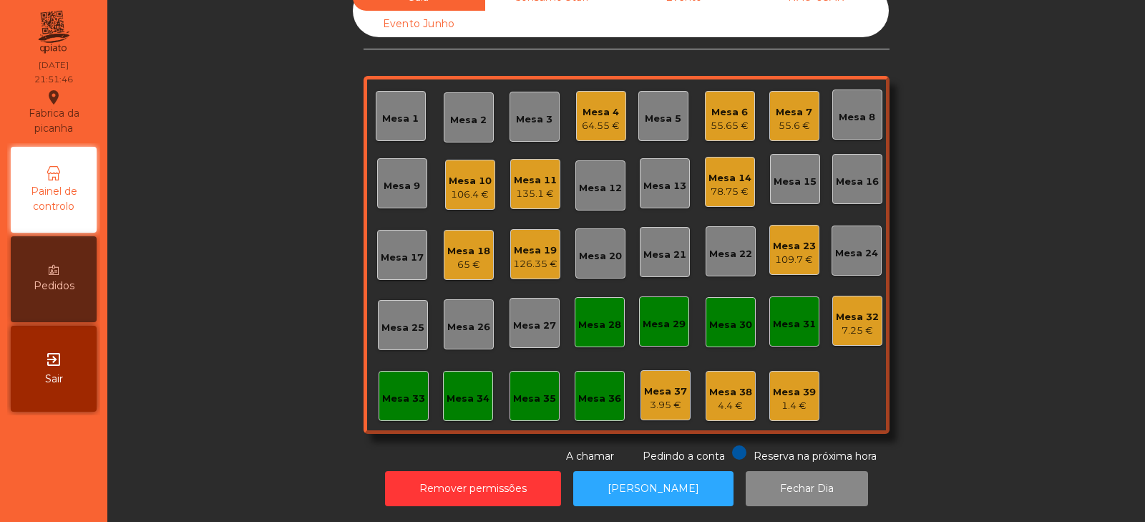
scroll to position [0, 0]
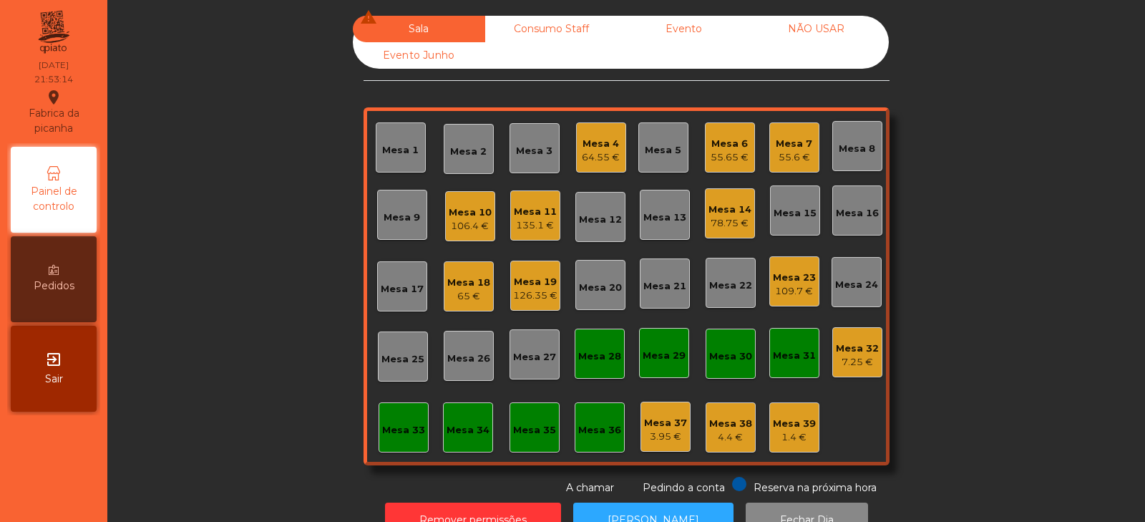
click at [783, 284] on div "Mesa 23" at bounding box center [794, 278] width 43 height 14
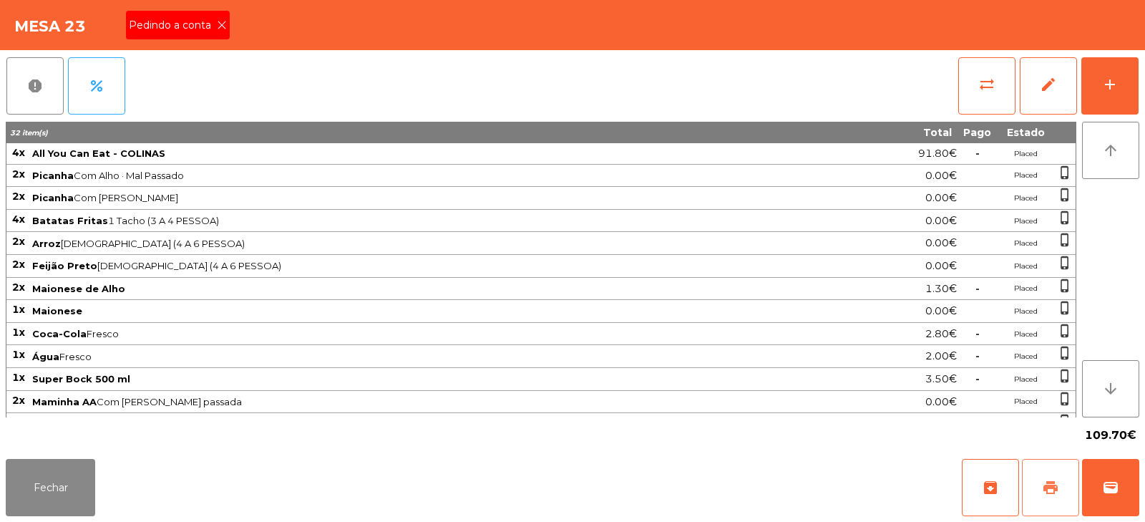
click at [1048, 492] on span "print" at bounding box center [1050, 487] width 17 height 17
click at [39, 485] on button "Fechar" at bounding box center [50, 487] width 89 height 57
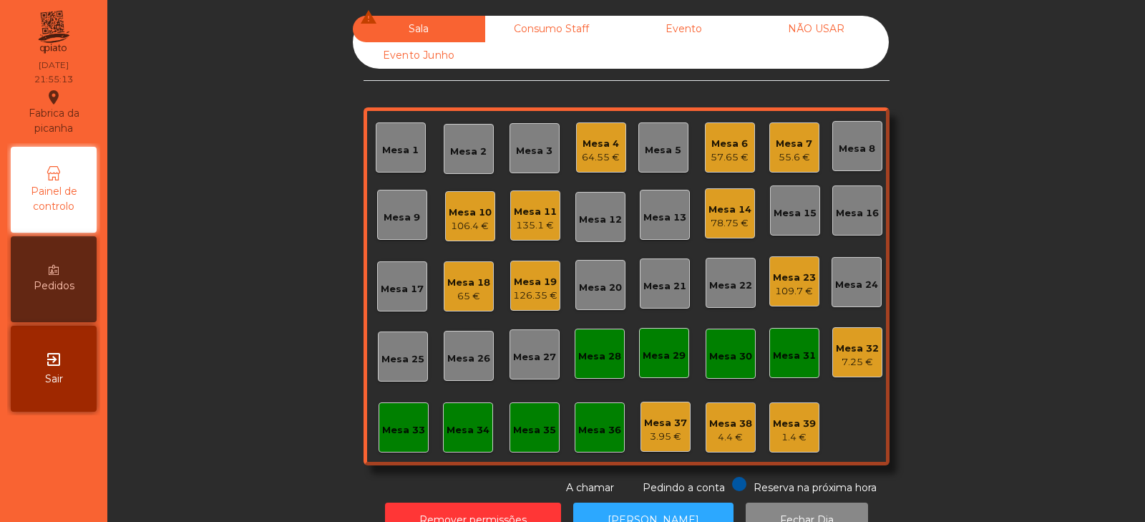
click at [795, 287] on div "109.7 €" at bounding box center [794, 291] width 43 height 14
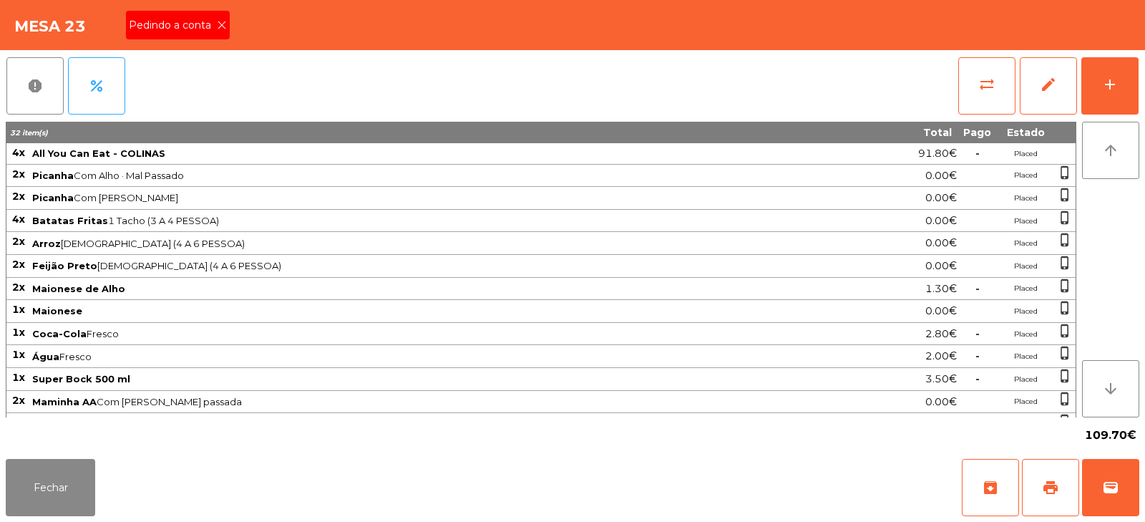
click at [217, 27] on icon at bounding box center [222, 25] width 10 height 10
click at [1047, 481] on span "print" at bounding box center [1050, 487] width 17 height 17
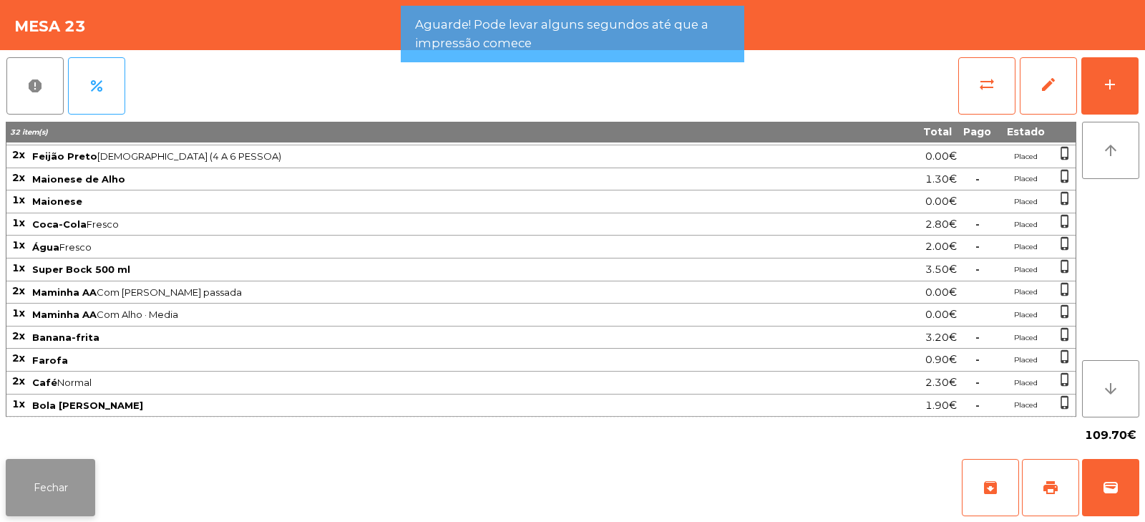
click at [73, 489] on button "Fechar" at bounding box center [50, 487] width 89 height 57
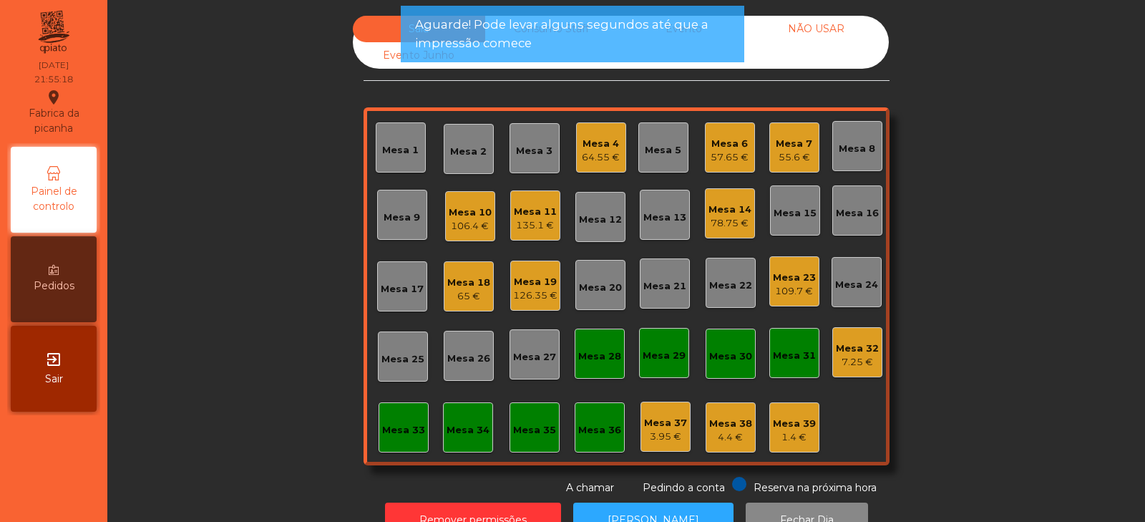
click at [729, 226] on div "78.75 €" at bounding box center [730, 223] width 43 height 14
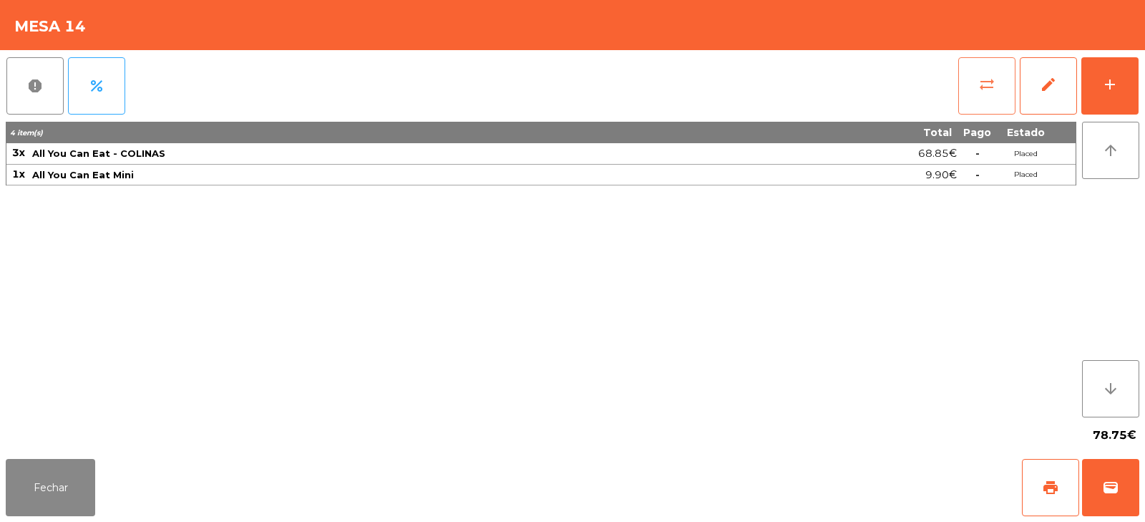
click at [1001, 92] on button "sync_alt" at bounding box center [987, 85] width 57 height 57
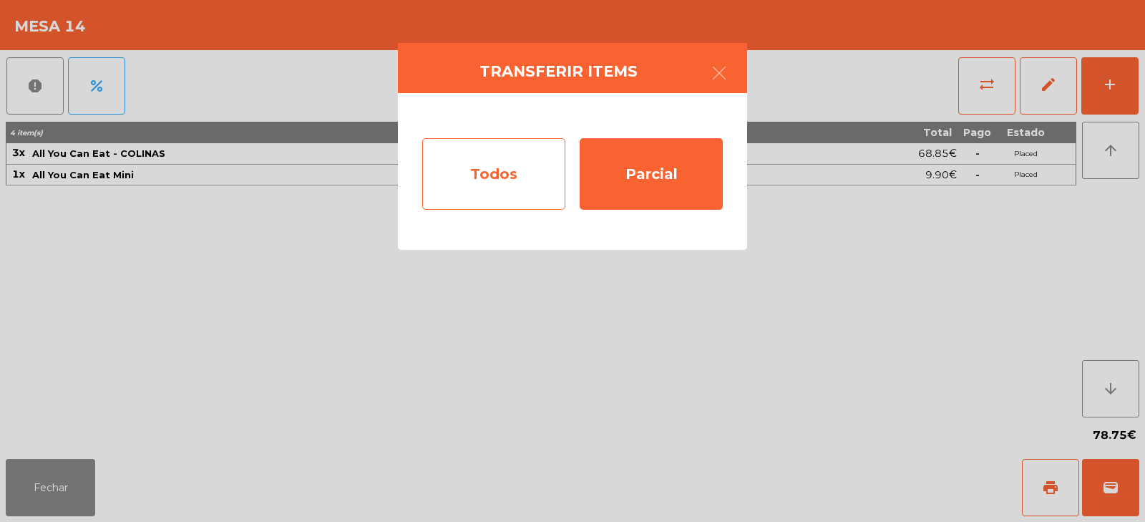
click at [549, 171] on div "Todos" at bounding box center [493, 174] width 143 height 72
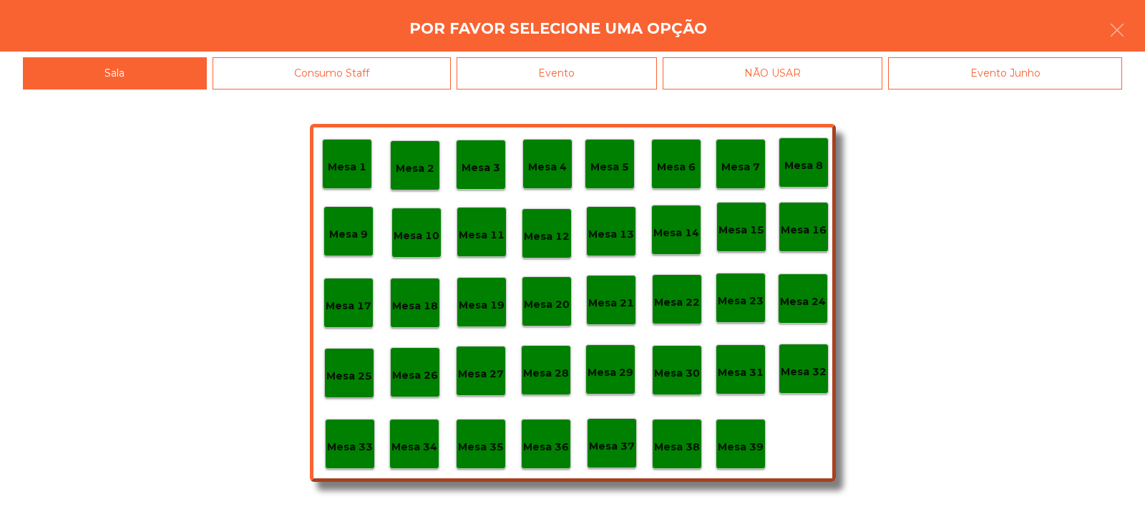
click at [615, 439] on p "Mesa 37" at bounding box center [612, 446] width 46 height 16
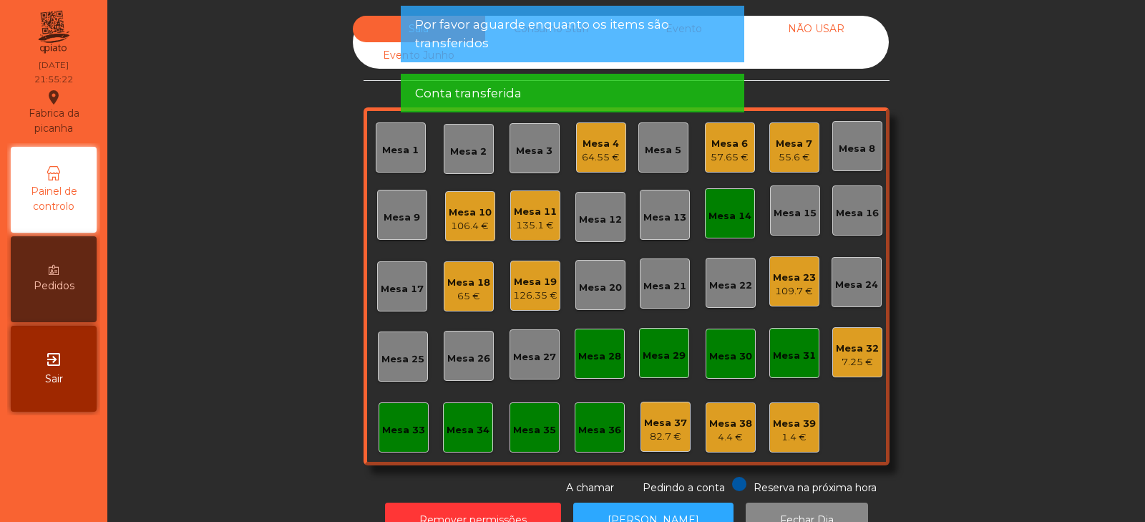
click at [734, 220] on div "Mesa 14" at bounding box center [730, 216] width 43 height 14
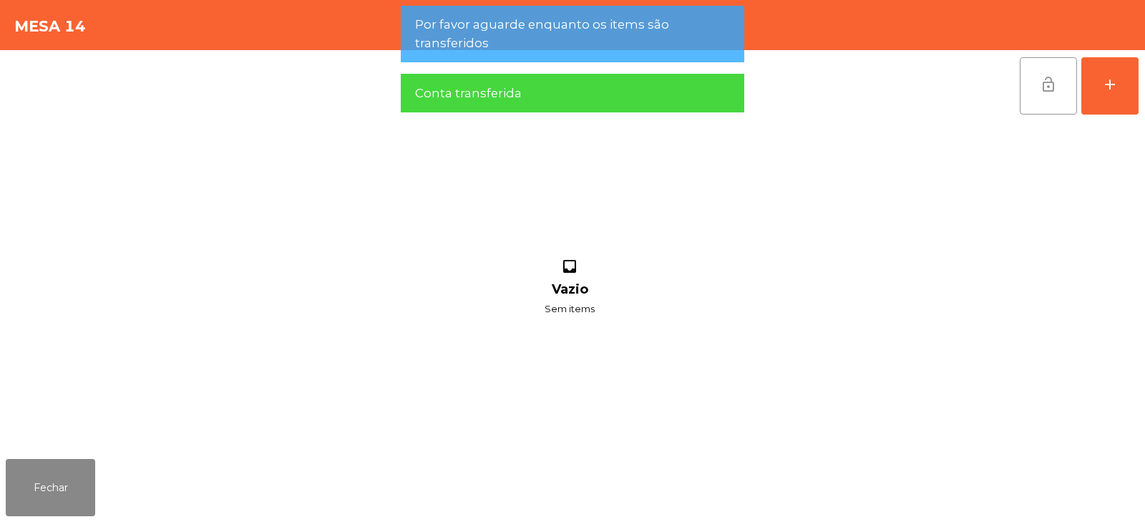
click at [1043, 104] on button "lock_open" at bounding box center [1048, 85] width 57 height 57
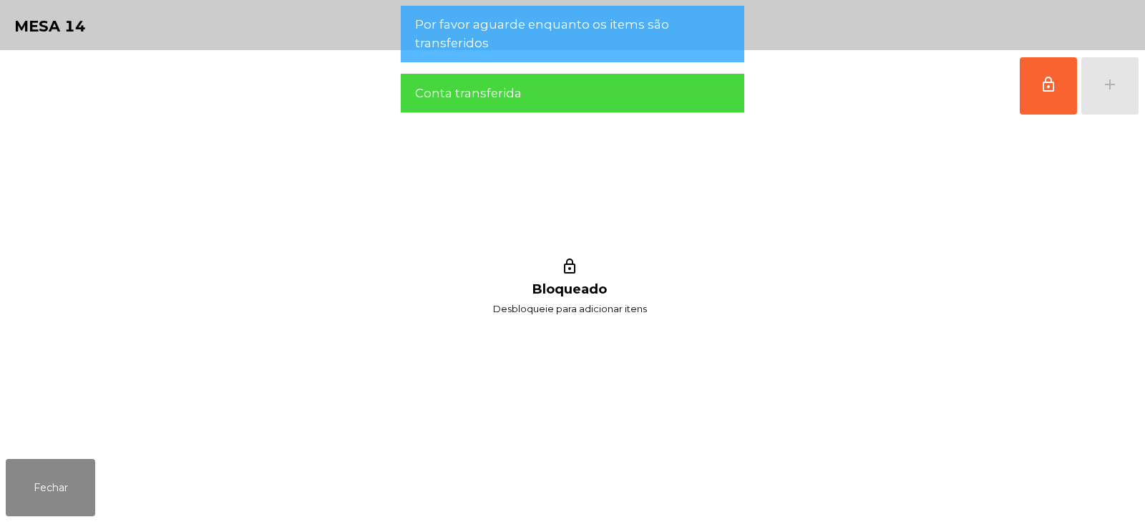
click at [120, 476] on div "Fechar" at bounding box center [572, 487] width 1145 height 69
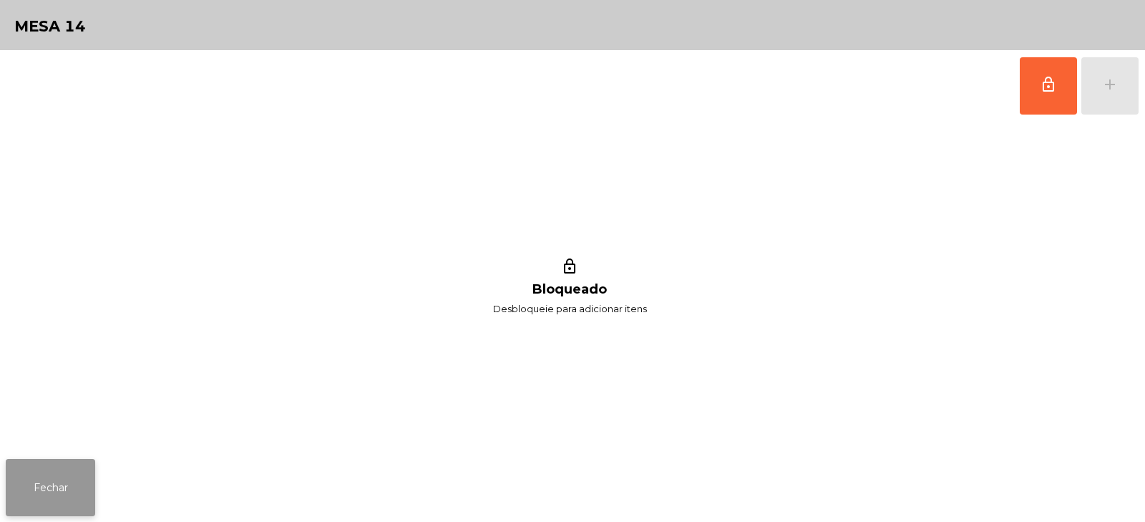
click at [65, 495] on button "Fechar" at bounding box center [50, 487] width 89 height 57
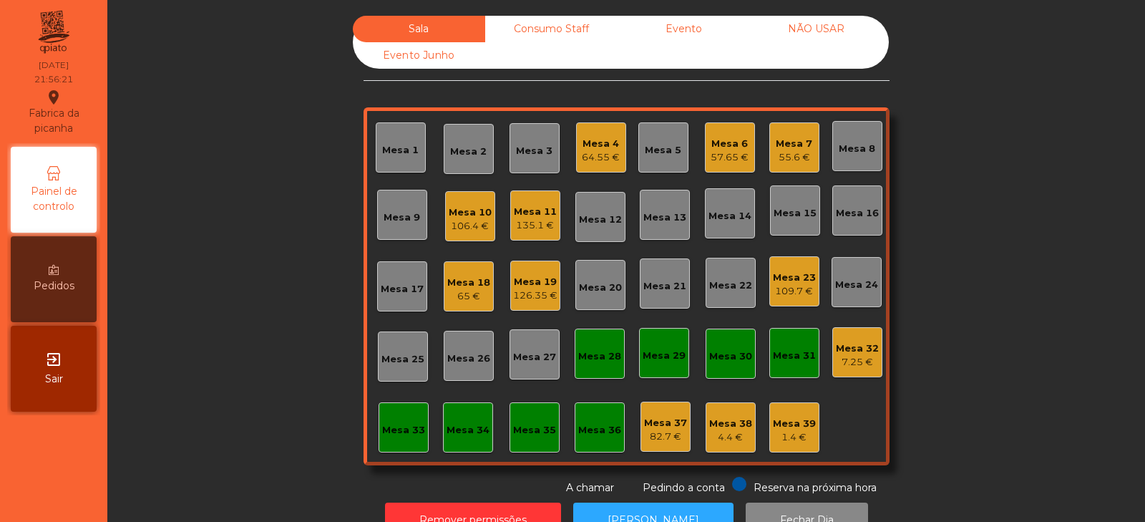
click at [790, 278] on div "Mesa 23" at bounding box center [794, 278] width 43 height 14
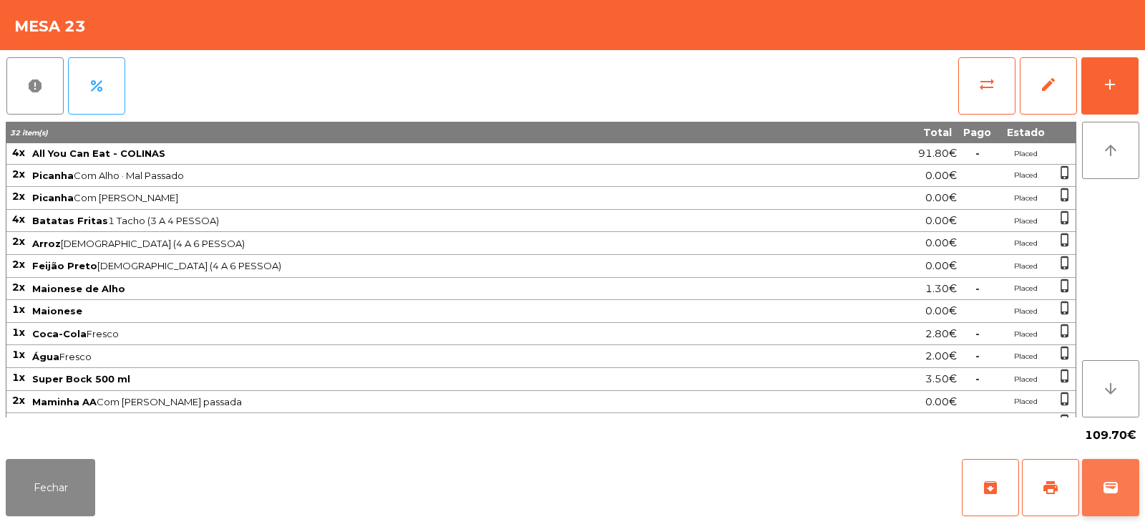
click at [1123, 479] on button "wallet" at bounding box center [1110, 487] width 57 height 57
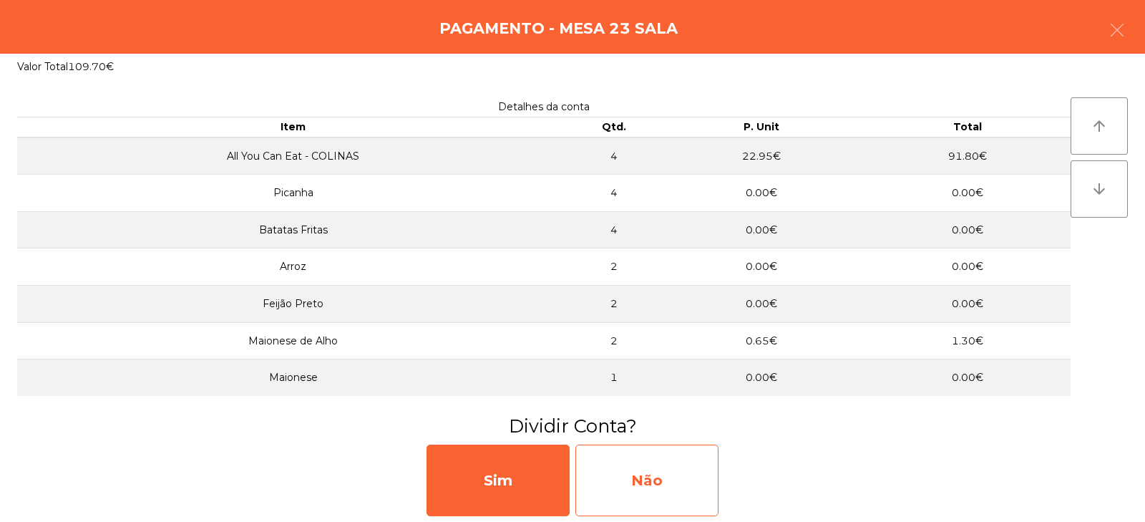
click at [659, 486] on div "Não" at bounding box center [647, 481] width 143 height 72
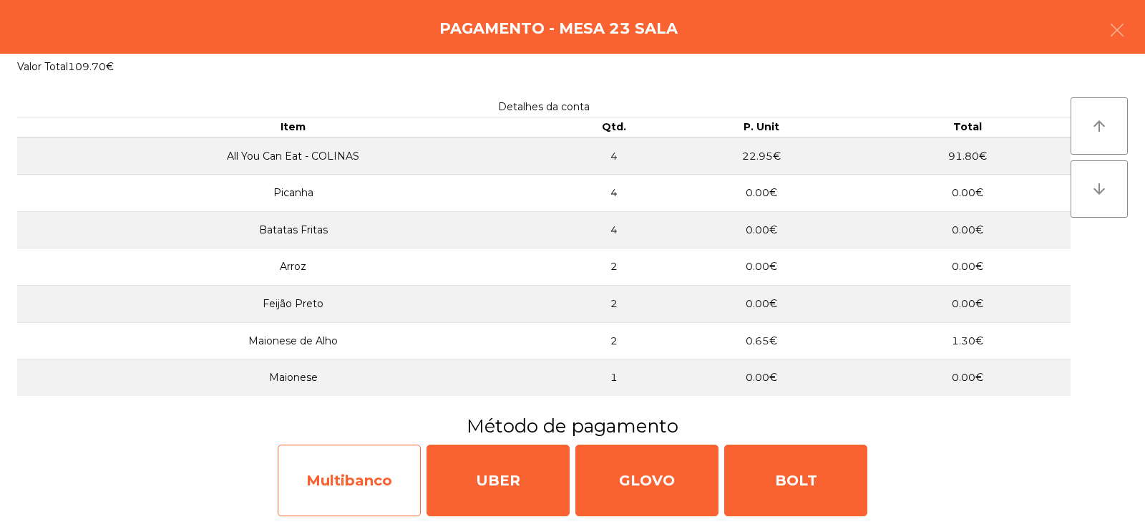
click at [362, 481] on div "Multibanco" at bounding box center [349, 481] width 143 height 72
select select "**"
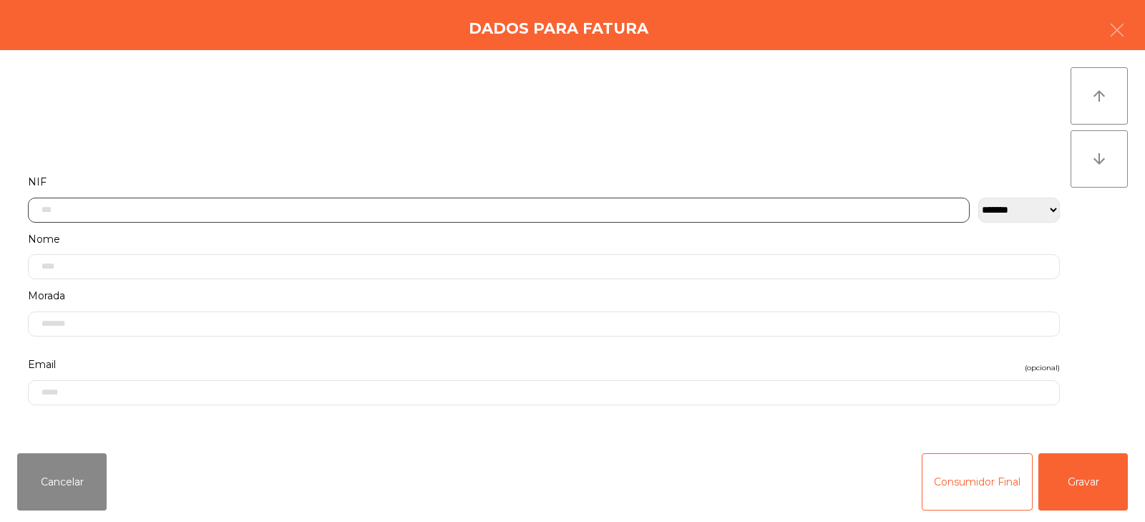
click at [510, 212] on input "text" at bounding box center [499, 210] width 942 height 25
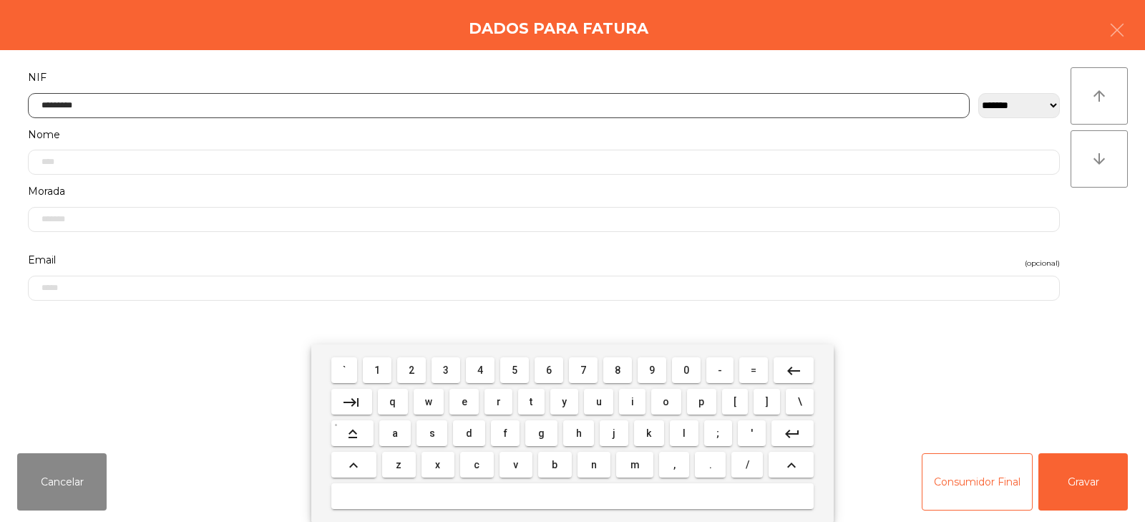
type input "*********"
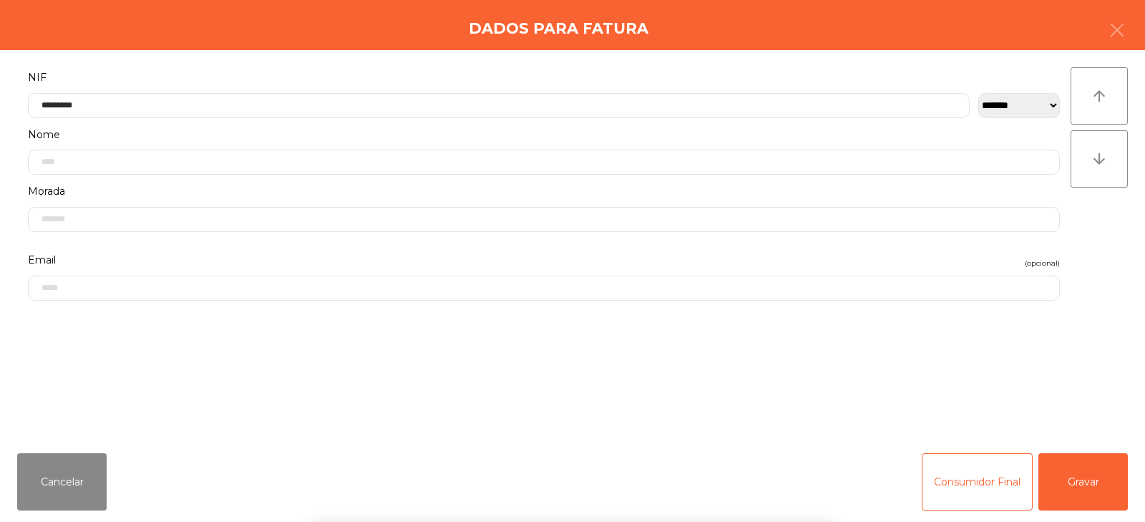
click at [1120, 245] on div "**********" at bounding box center [572, 246] width 1145 height 392
click at [1077, 481] on button "Gravar" at bounding box center [1083, 481] width 89 height 57
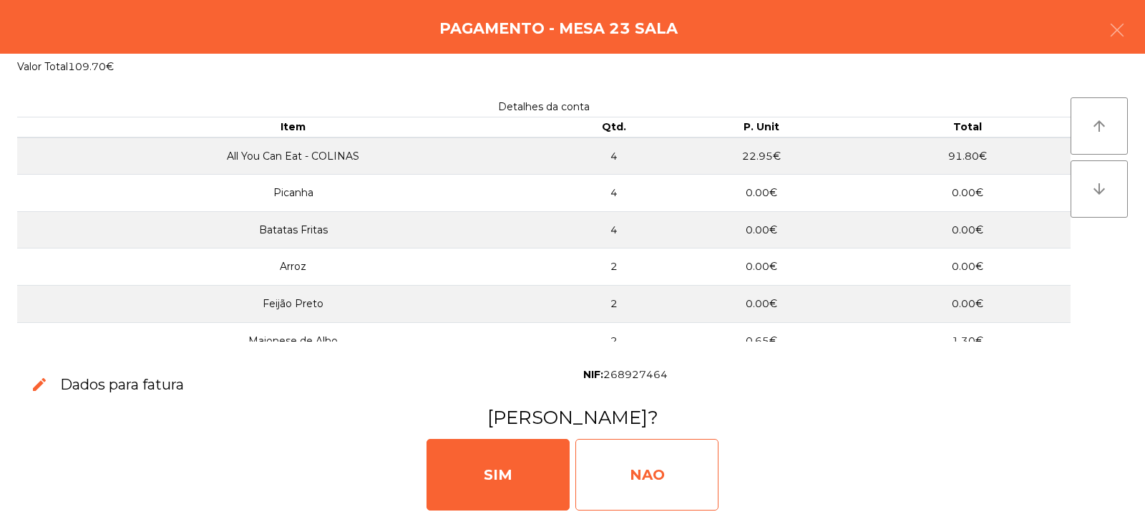
click at [651, 474] on div "NAO" at bounding box center [647, 475] width 143 height 72
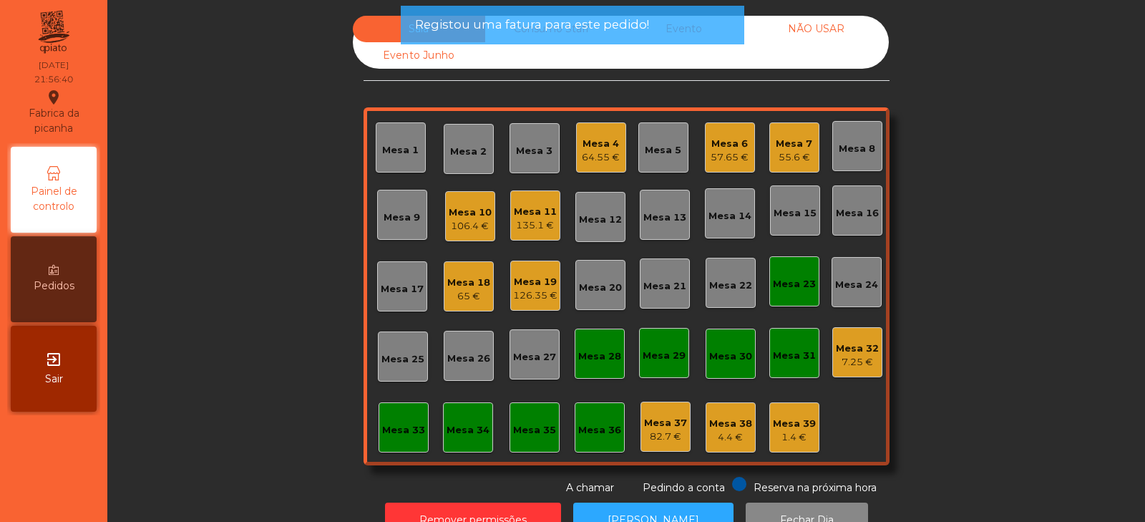
click at [779, 286] on div "Mesa 23" at bounding box center [794, 284] width 43 height 14
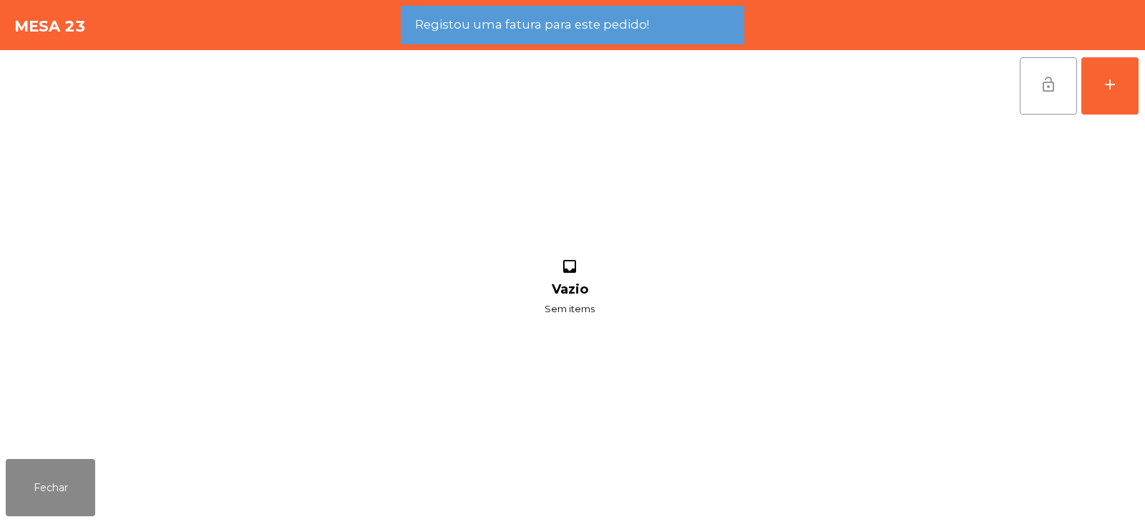
click at [1035, 84] on button "lock_open" at bounding box center [1048, 85] width 57 height 57
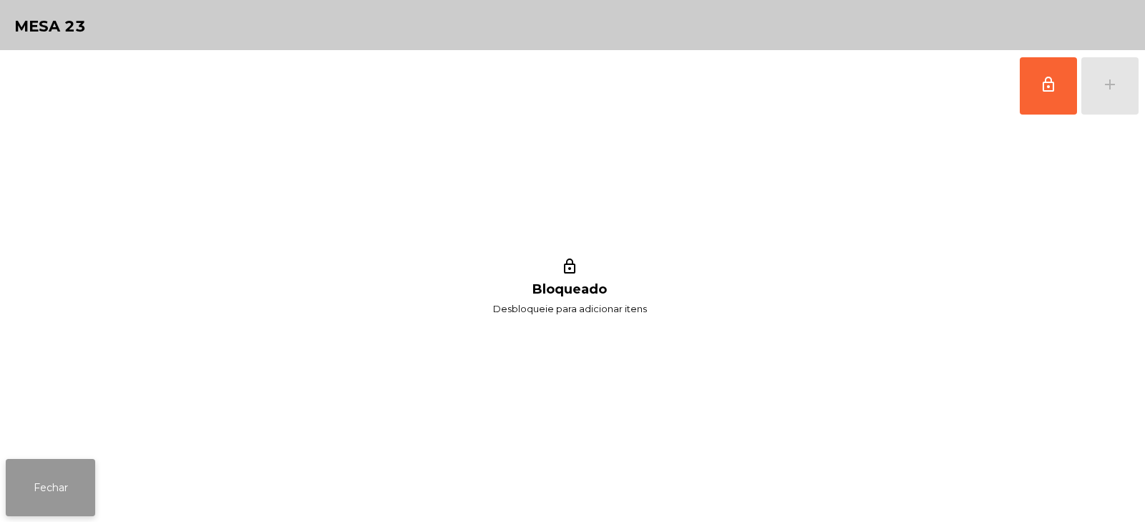
click at [59, 490] on button "Fechar" at bounding box center [50, 487] width 89 height 57
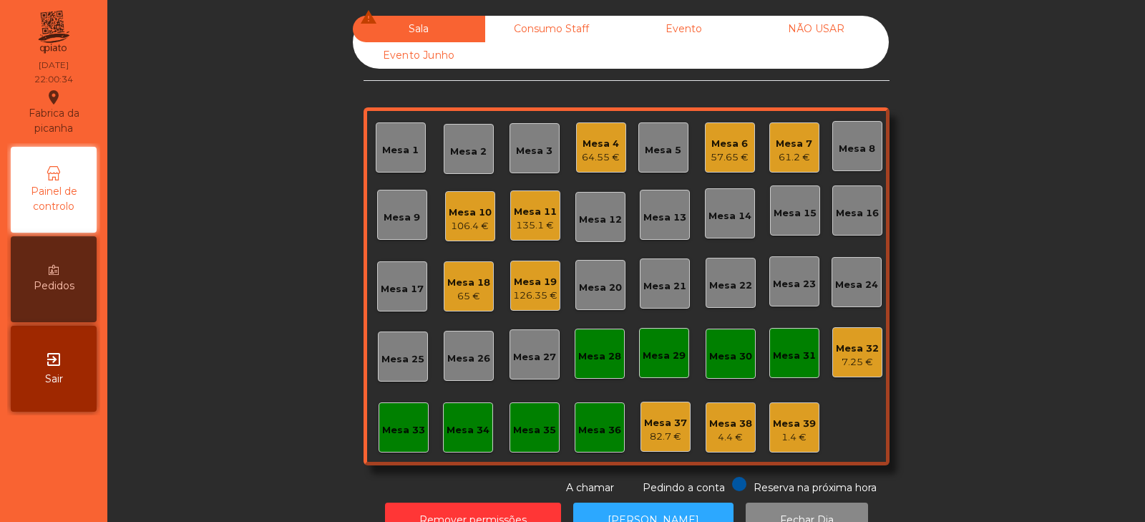
click at [540, 221] on div "135.1 €" at bounding box center [535, 225] width 43 height 14
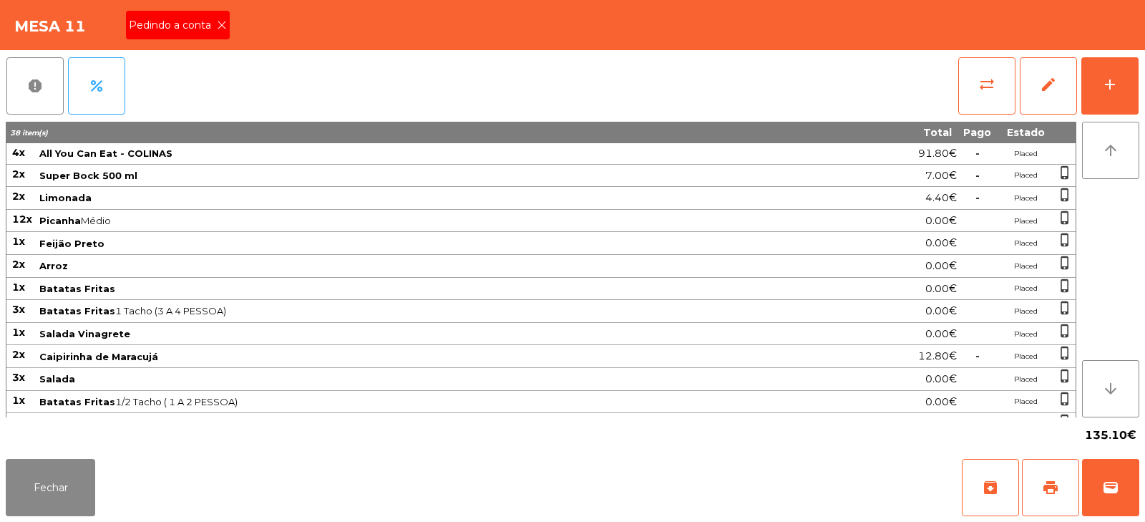
click at [217, 24] on icon at bounding box center [222, 25] width 10 height 10
click at [1048, 474] on button "print" at bounding box center [1050, 487] width 57 height 57
click at [1135, 480] on button "wallet" at bounding box center [1110, 487] width 57 height 57
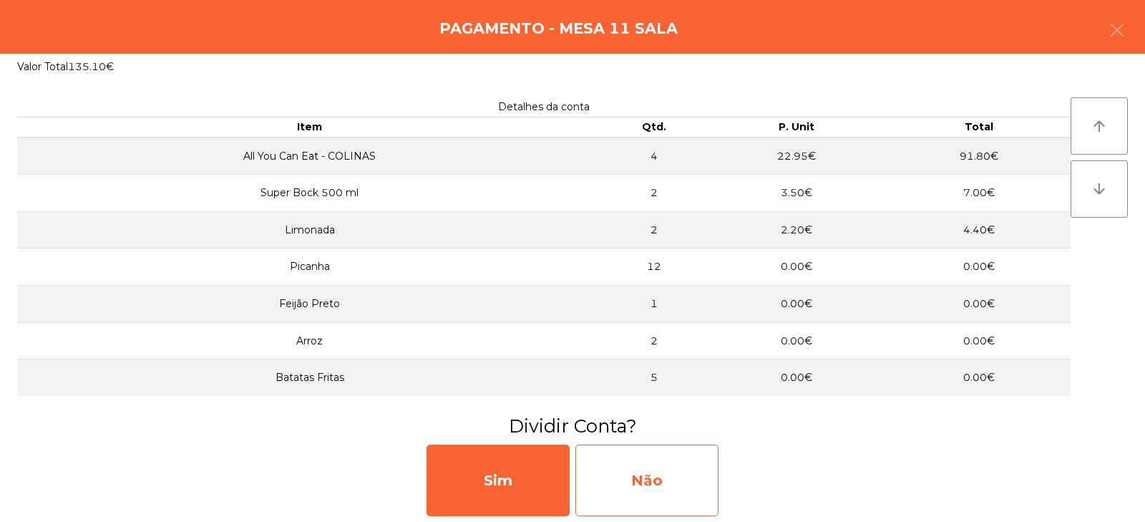
click at [662, 466] on div "Não" at bounding box center [647, 481] width 143 height 72
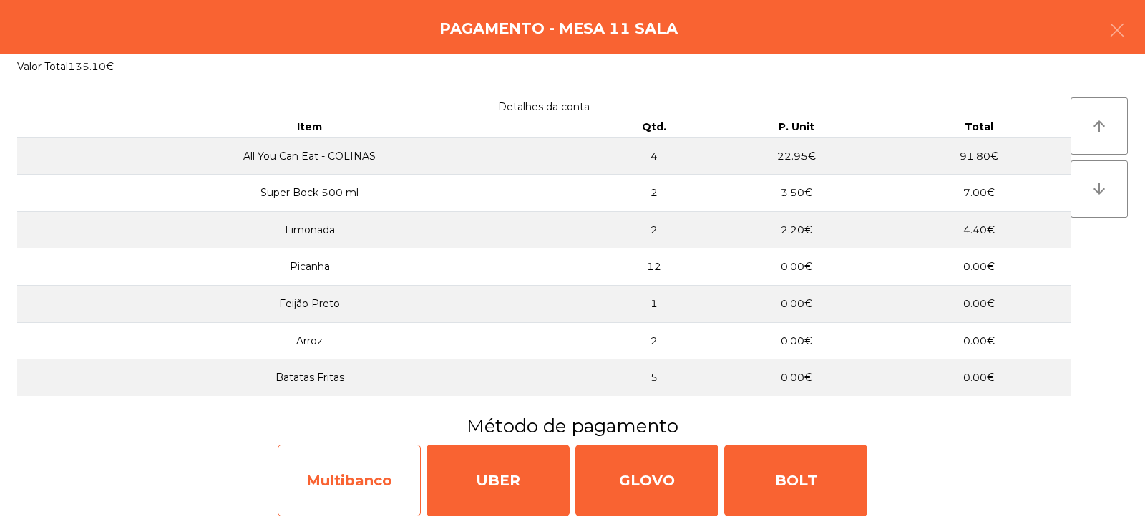
click at [358, 493] on div "Multibanco" at bounding box center [349, 481] width 143 height 72
select select "**"
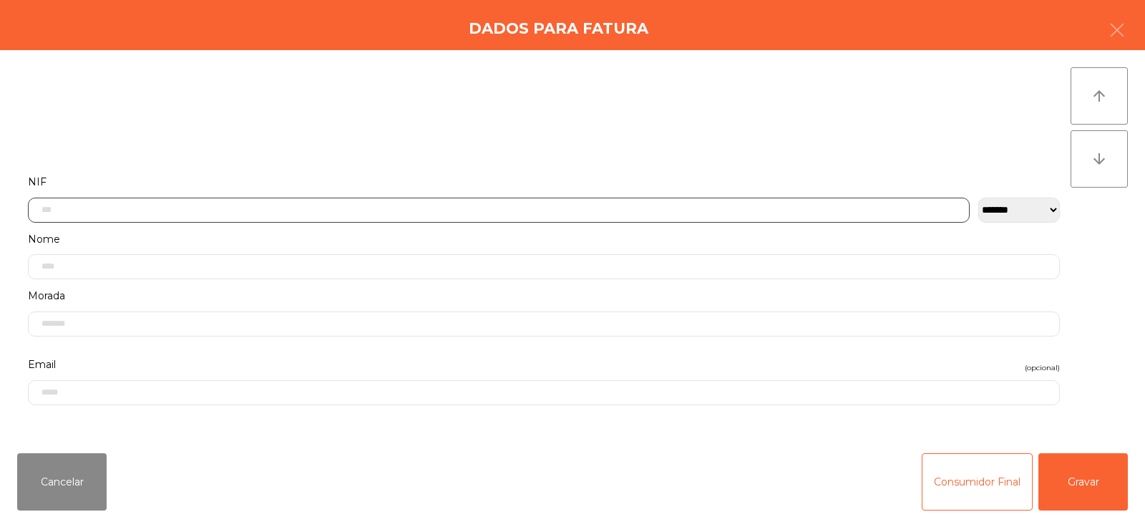
click at [398, 211] on input "text" at bounding box center [499, 210] width 942 height 25
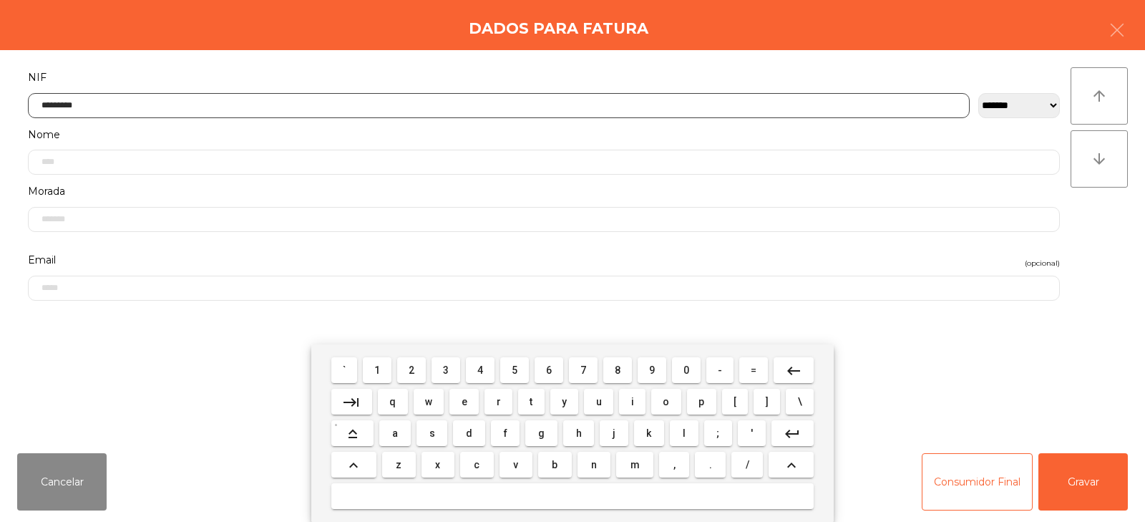
type input "*********"
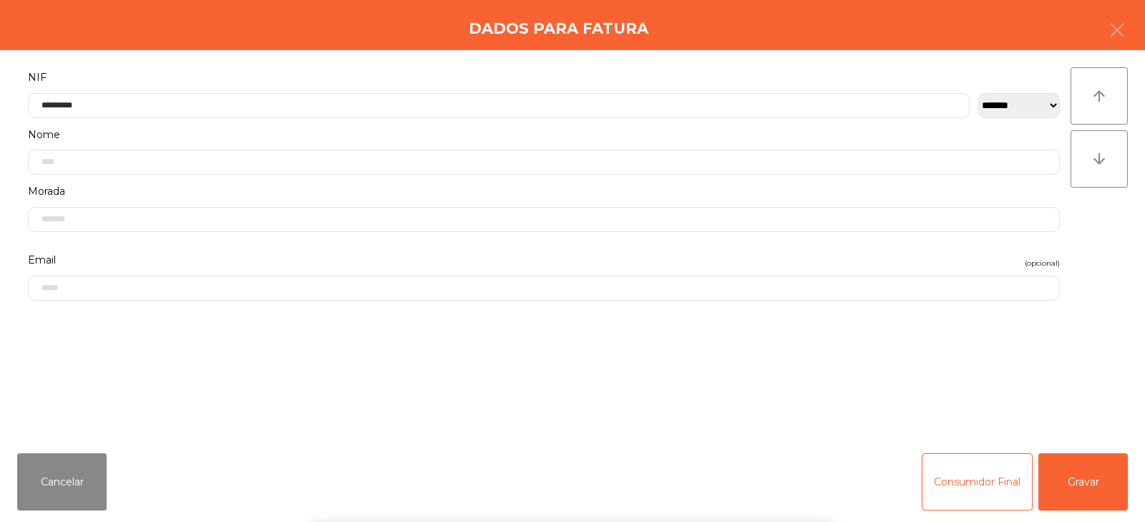
click at [1075, 243] on div "arrow_upward arrow_downward" at bounding box center [1099, 245] width 57 height 357
click at [1082, 489] on button "Gravar" at bounding box center [1083, 481] width 89 height 57
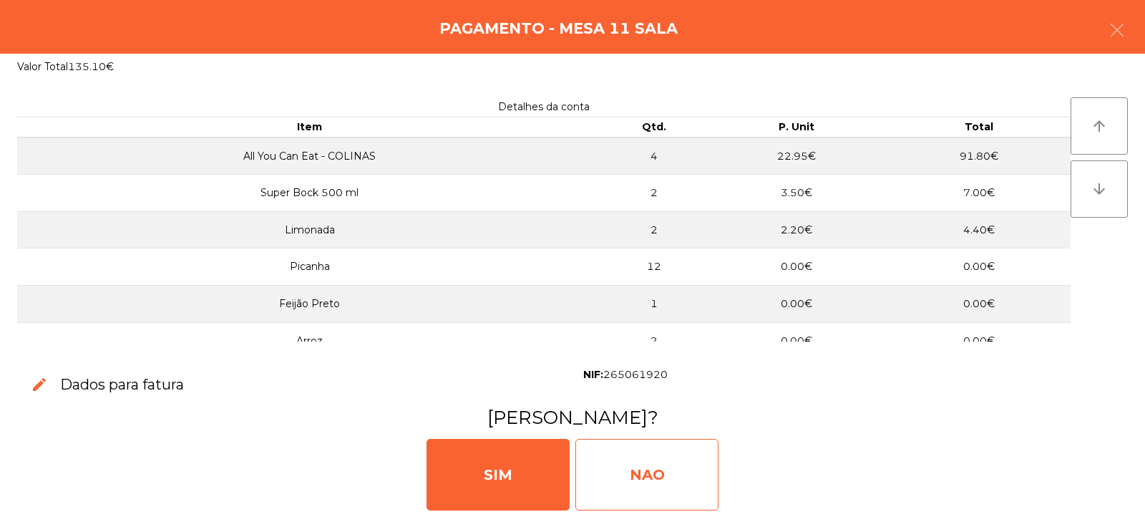
click at [649, 469] on div "NAO" at bounding box center [647, 475] width 143 height 72
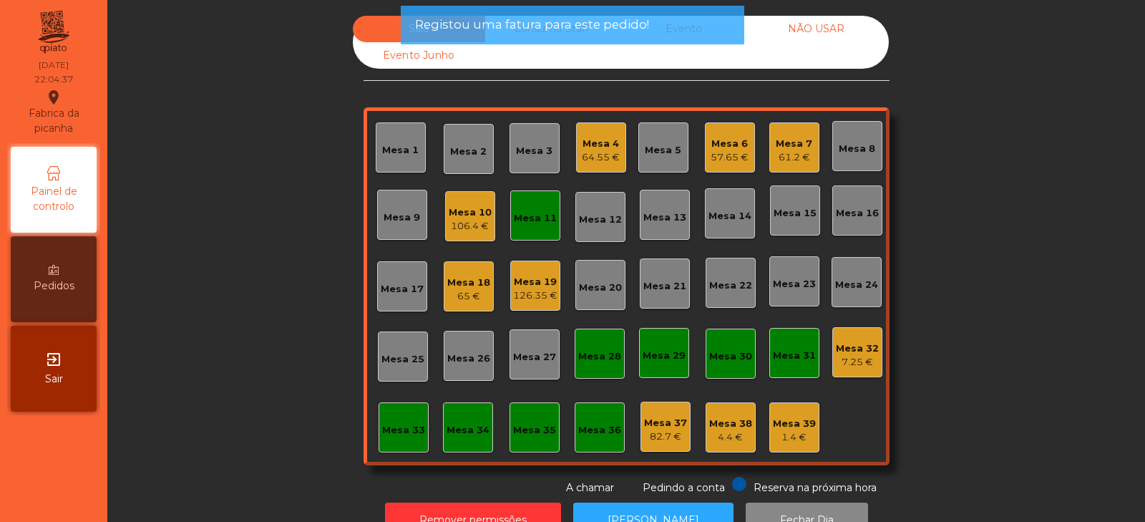
click at [515, 219] on div "Mesa 11" at bounding box center [535, 218] width 43 height 14
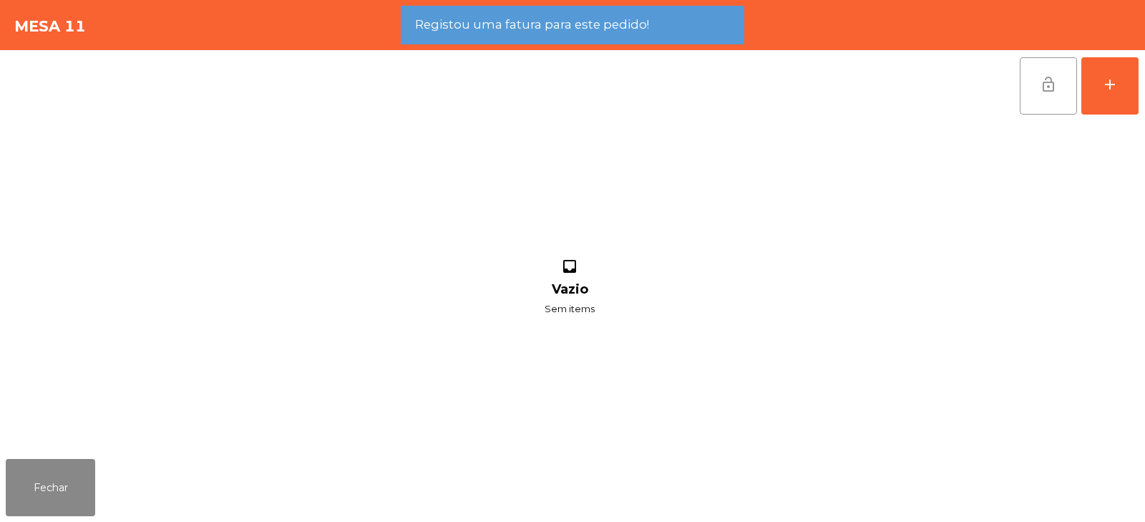
click at [1060, 86] on button "lock_open" at bounding box center [1048, 85] width 57 height 57
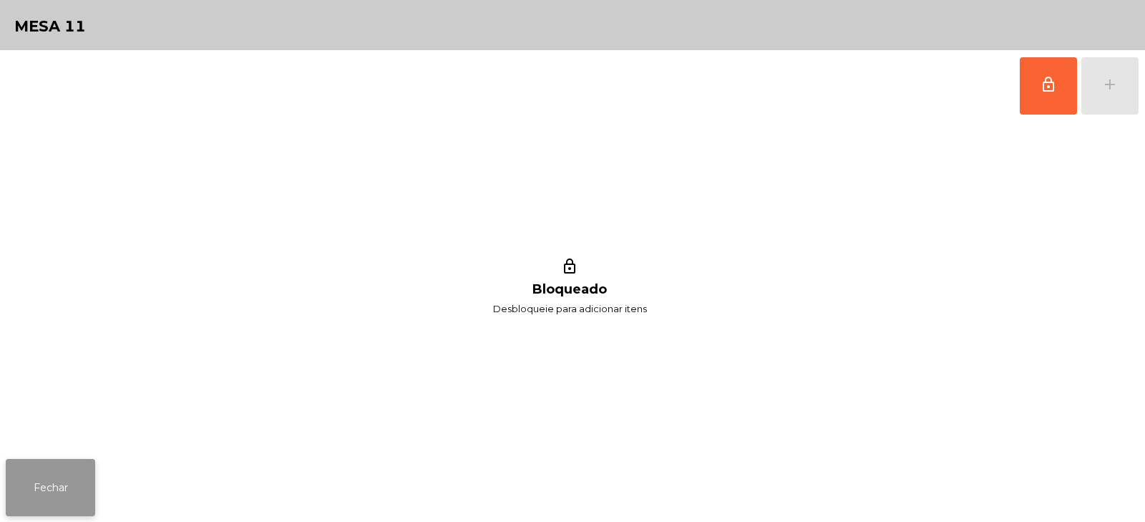
click at [60, 498] on button "Fechar" at bounding box center [50, 487] width 89 height 57
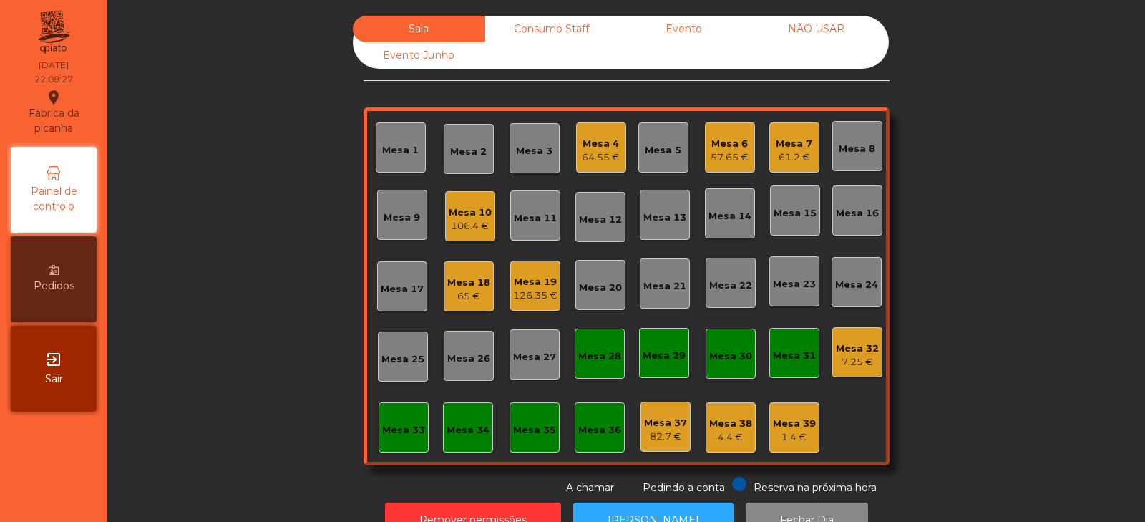
click at [595, 156] on div "64.55 €" at bounding box center [601, 157] width 38 height 14
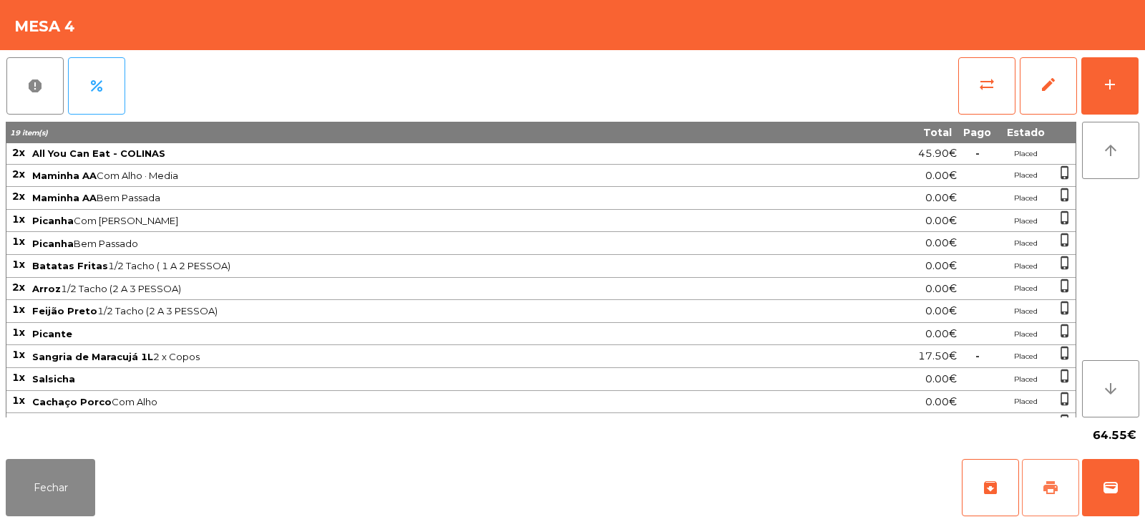
click at [1051, 475] on button "print" at bounding box center [1050, 487] width 57 height 57
click at [66, 468] on button "Fechar" at bounding box center [50, 487] width 89 height 57
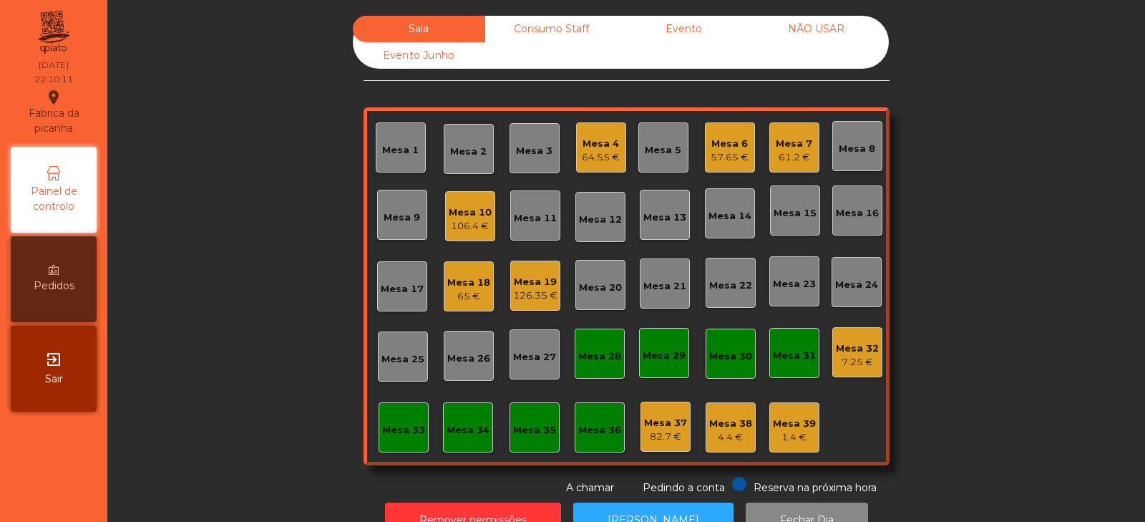
scroll to position [42, 0]
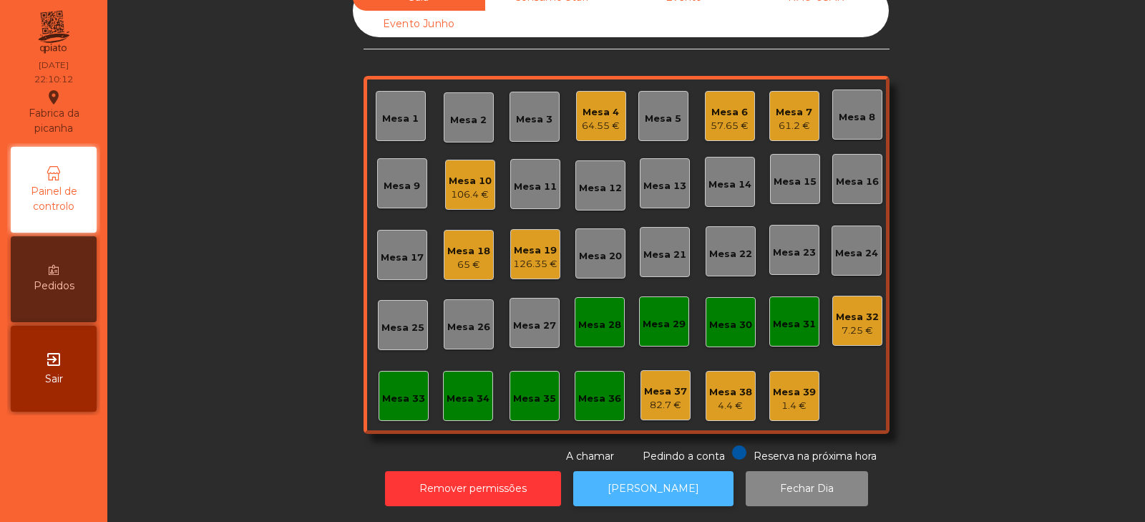
click at [640, 471] on button "[PERSON_NAME]" at bounding box center [653, 488] width 160 height 35
click at [584, 105] on div "Mesa 4" at bounding box center [601, 112] width 38 height 14
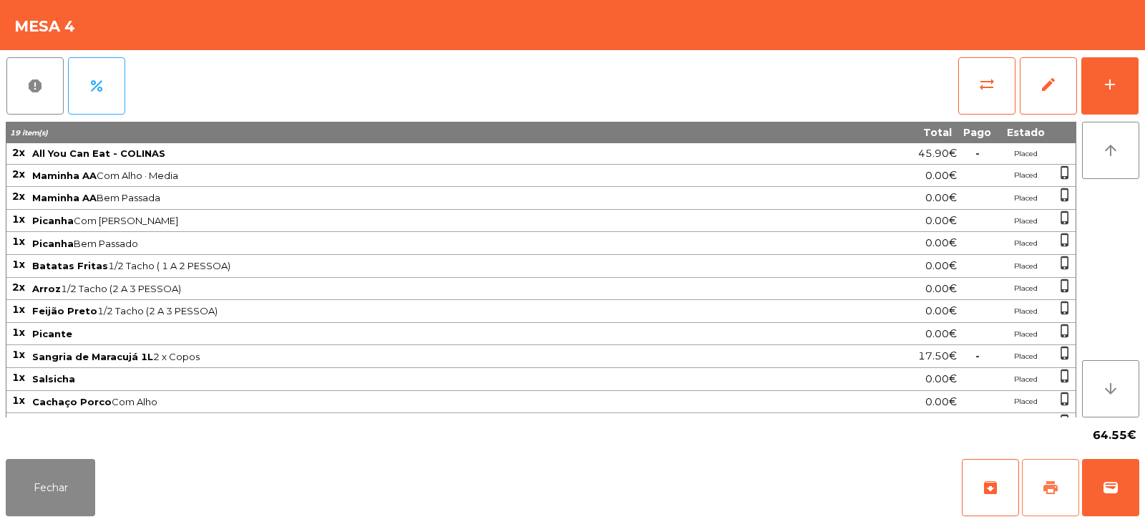
click at [1046, 488] on span "print" at bounding box center [1050, 487] width 17 height 17
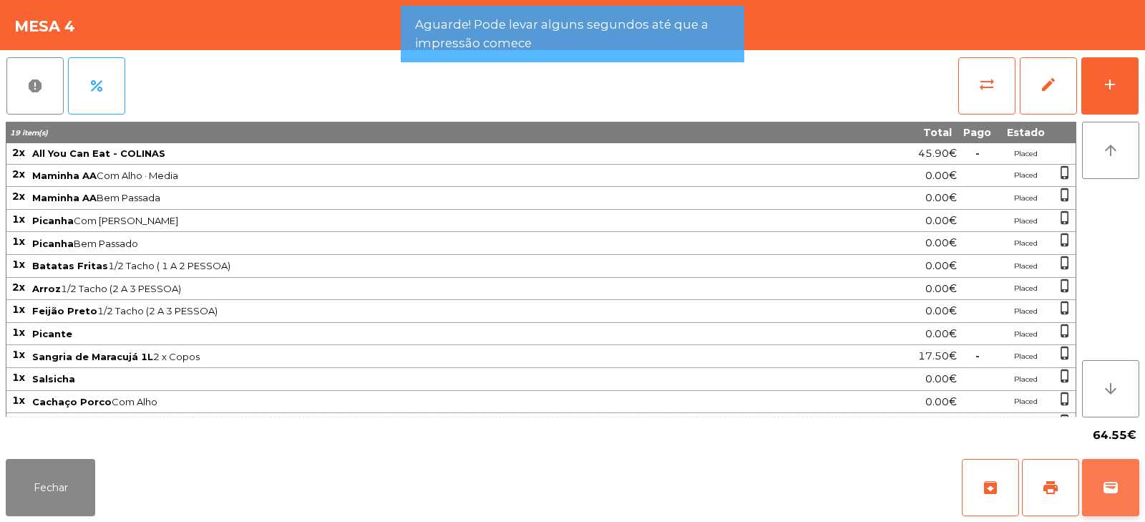
click at [1118, 490] on span "wallet" at bounding box center [1111, 487] width 17 height 17
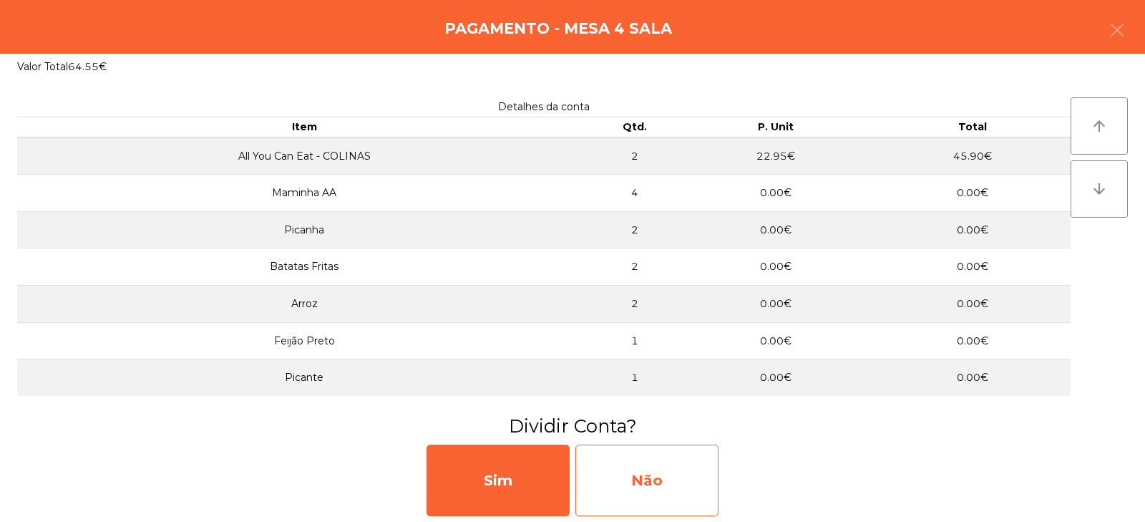
click at [649, 488] on div "Não" at bounding box center [647, 481] width 143 height 72
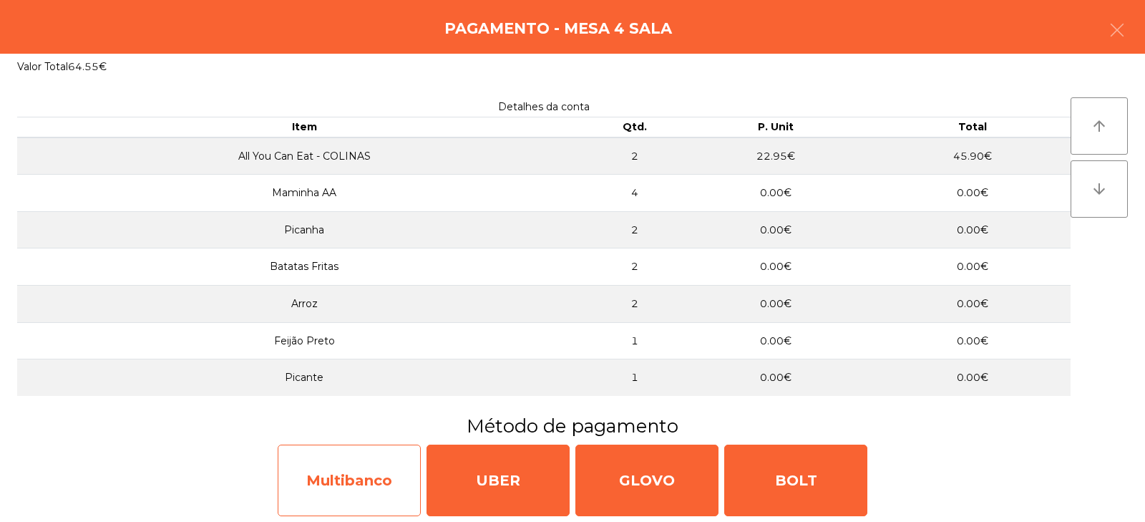
click at [342, 473] on div "Multibanco" at bounding box center [349, 481] width 143 height 72
select select "**"
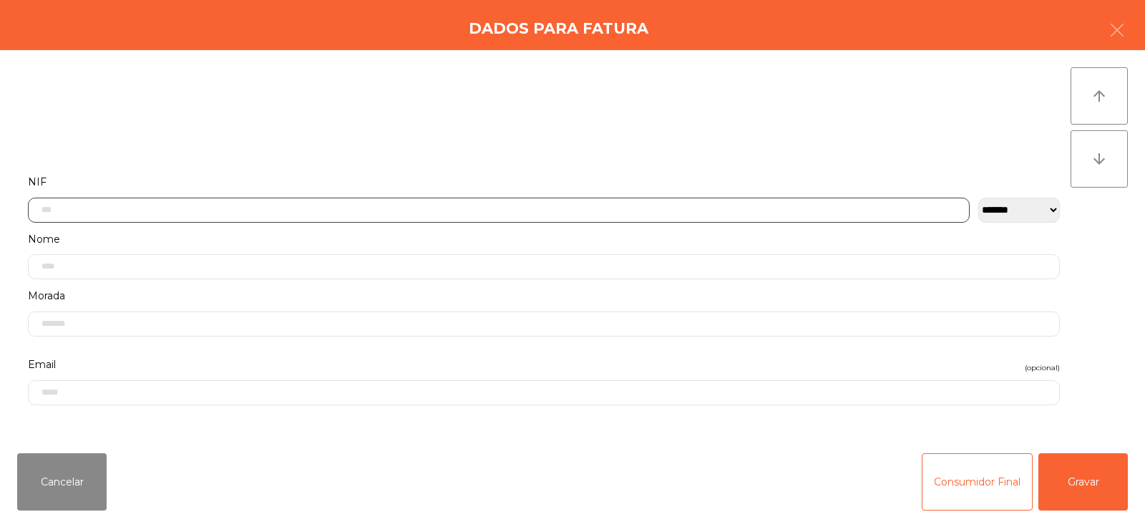
click at [523, 209] on input "text" at bounding box center [499, 210] width 942 height 25
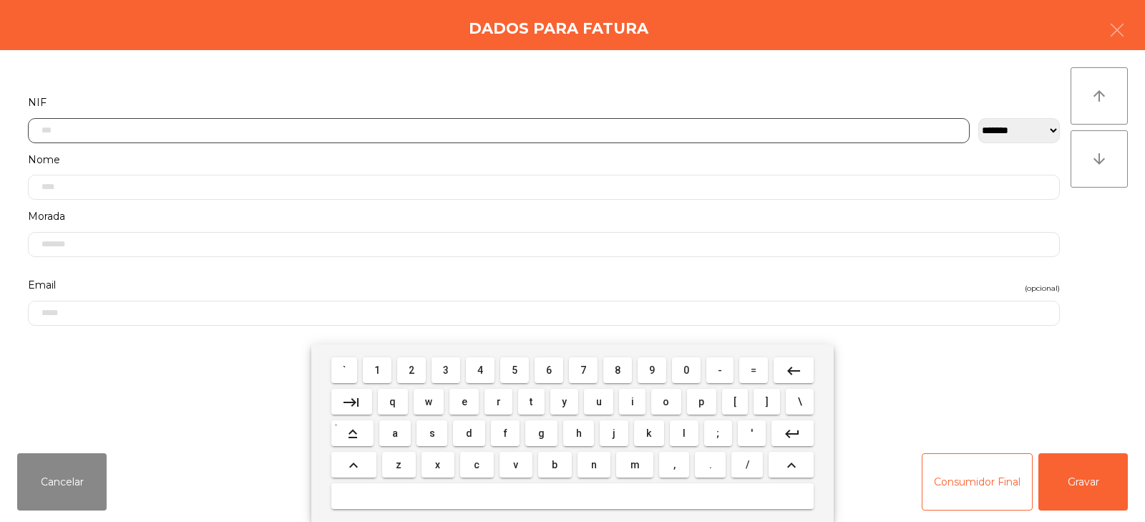
scroll to position [105, 0]
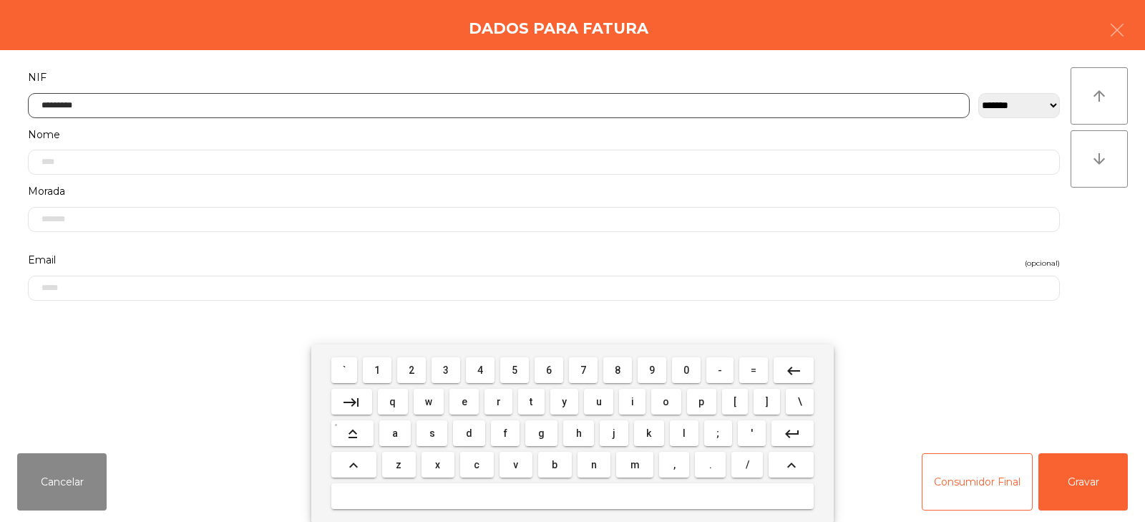
type input "*********"
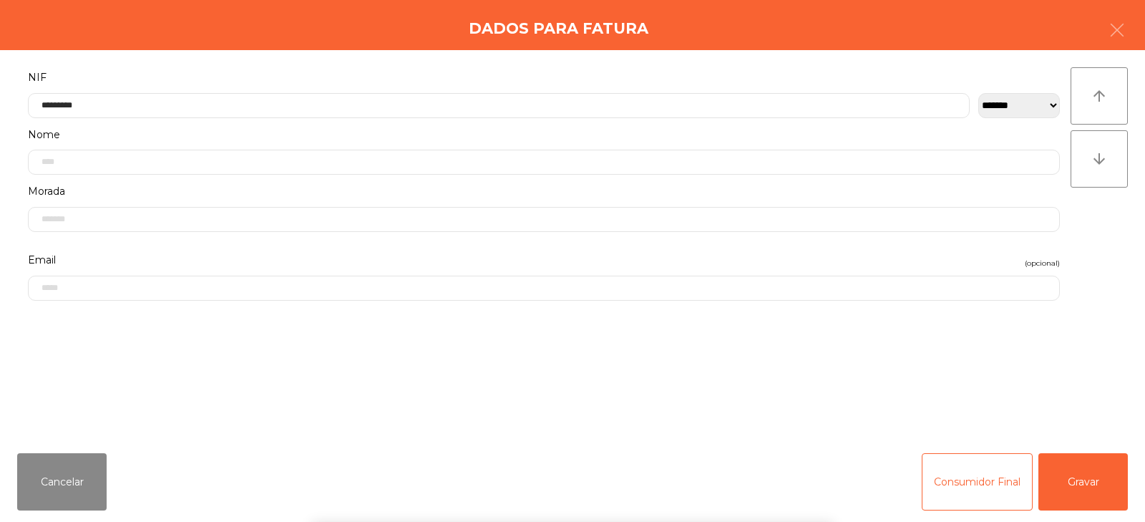
click at [1102, 251] on div "arrow_upward arrow_downward" at bounding box center [1099, 245] width 57 height 357
click at [1087, 489] on button "Gravar" at bounding box center [1083, 481] width 89 height 57
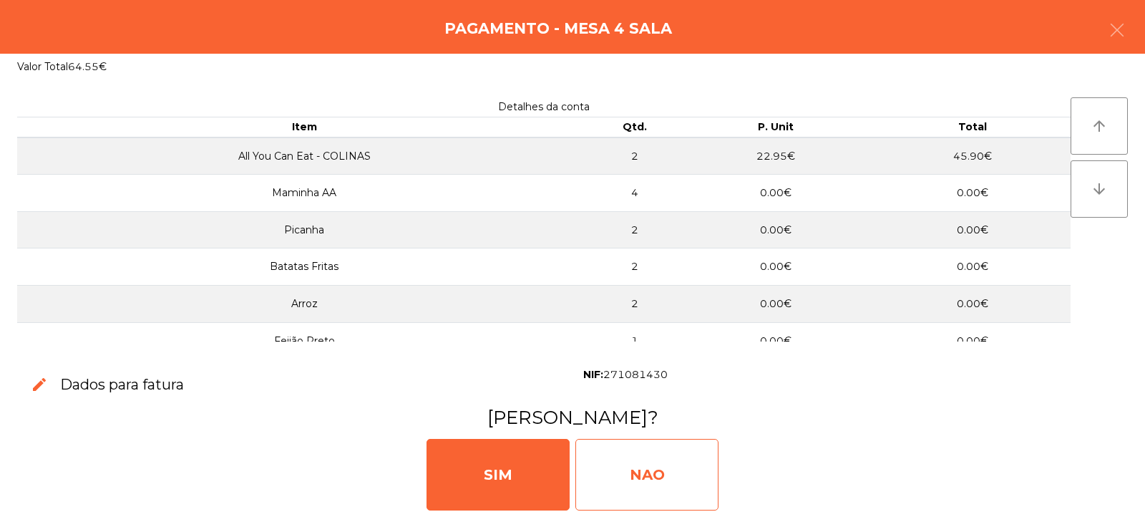
click at [649, 462] on div "NAO" at bounding box center [647, 475] width 143 height 72
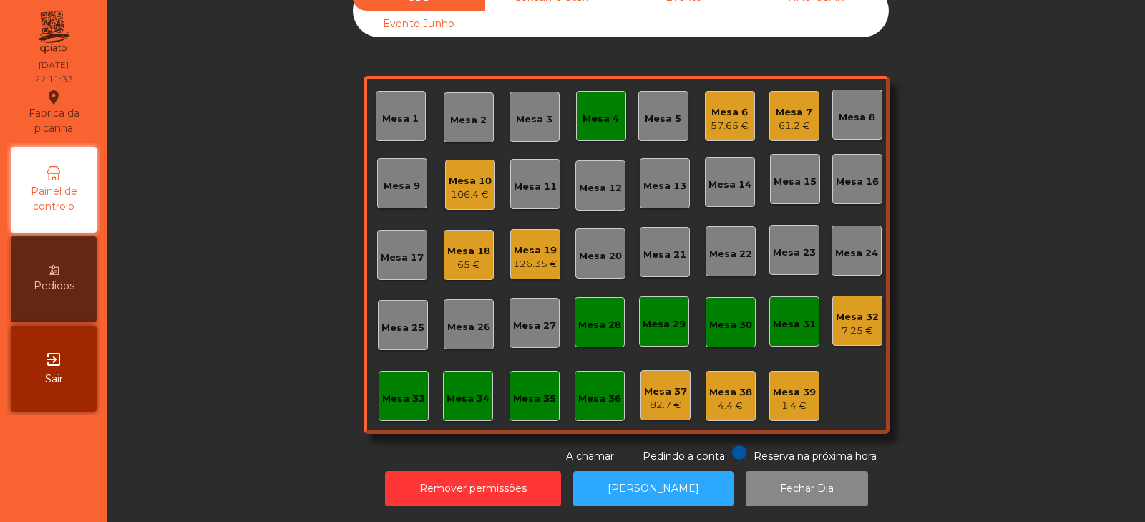
click at [584, 112] on div "Mesa 4" at bounding box center [601, 119] width 37 height 14
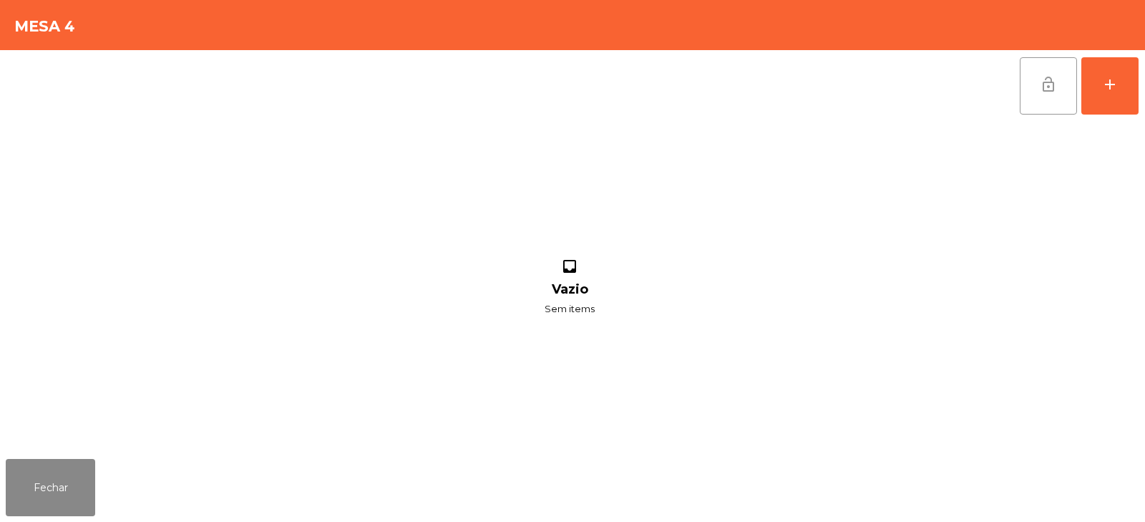
click at [1062, 84] on button "lock_open" at bounding box center [1048, 85] width 57 height 57
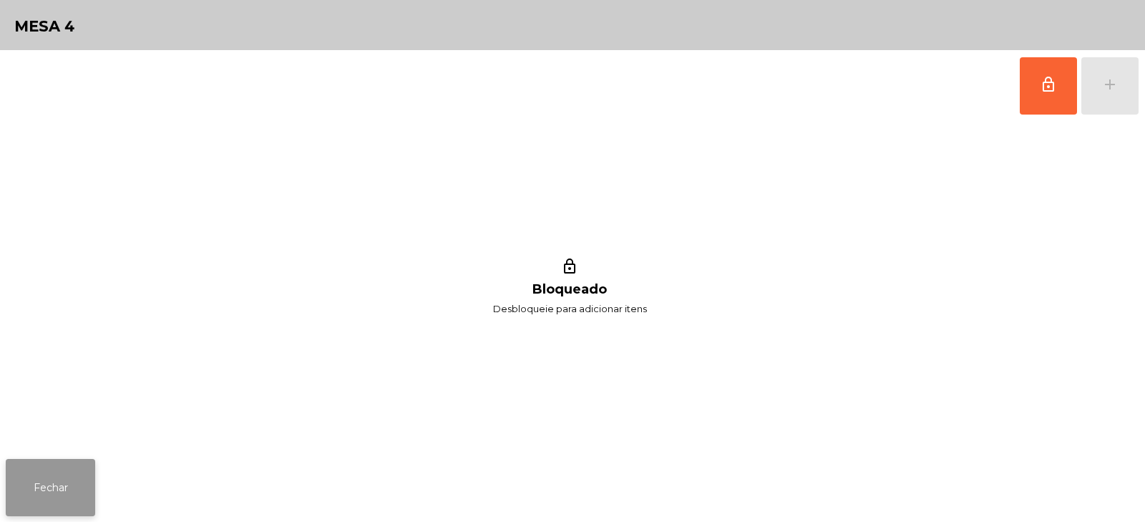
click at [59, 495] on button "Fechar" at bounding box center [50, 487] width 89 height 57
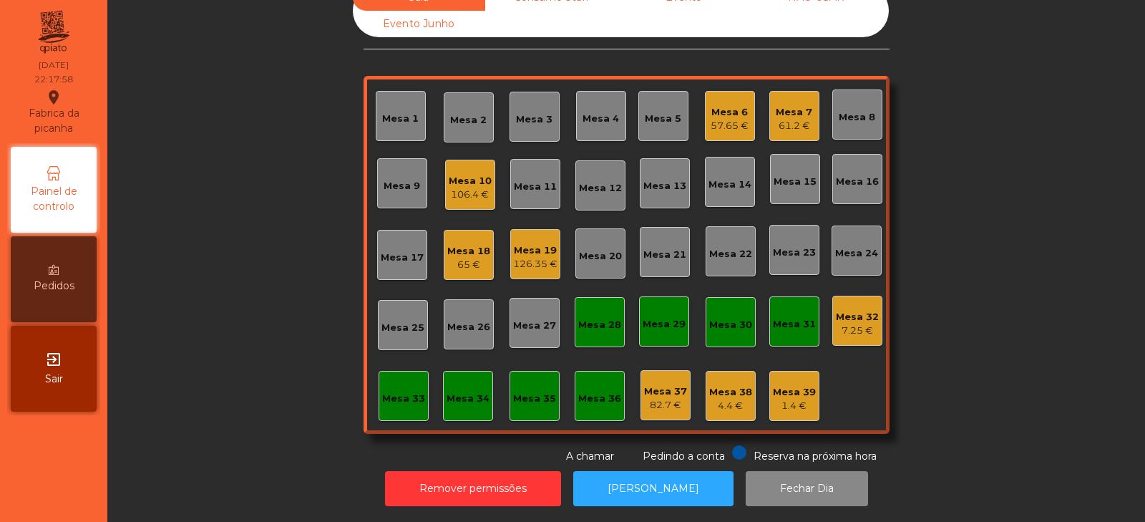
click at [539, 396] on div "Mesa 35" at bounding box center [535, 396] width 50 height 50
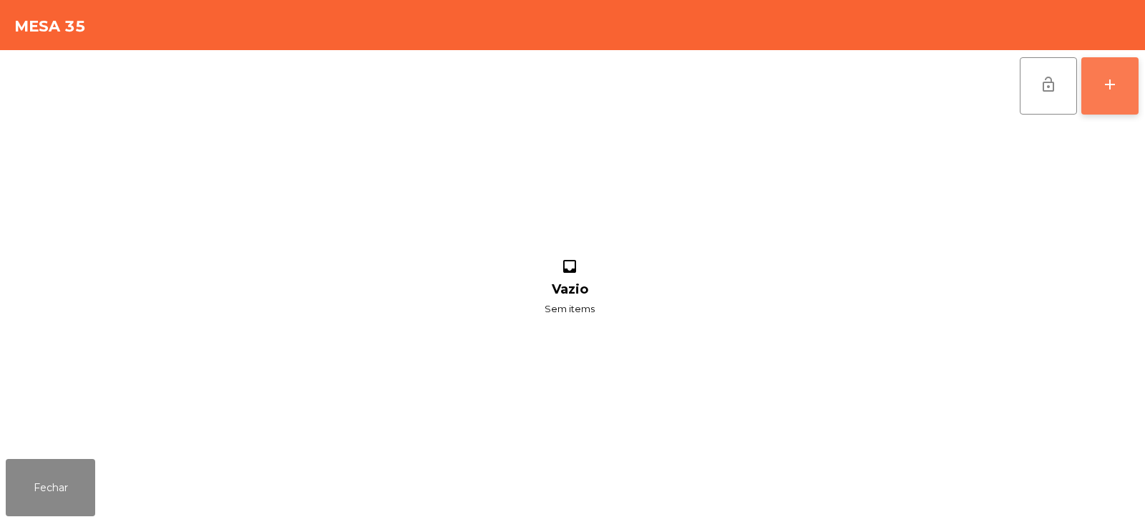
click at [1110, 78] on div "add" at bounding box center [1110, 84] width 17 height 17
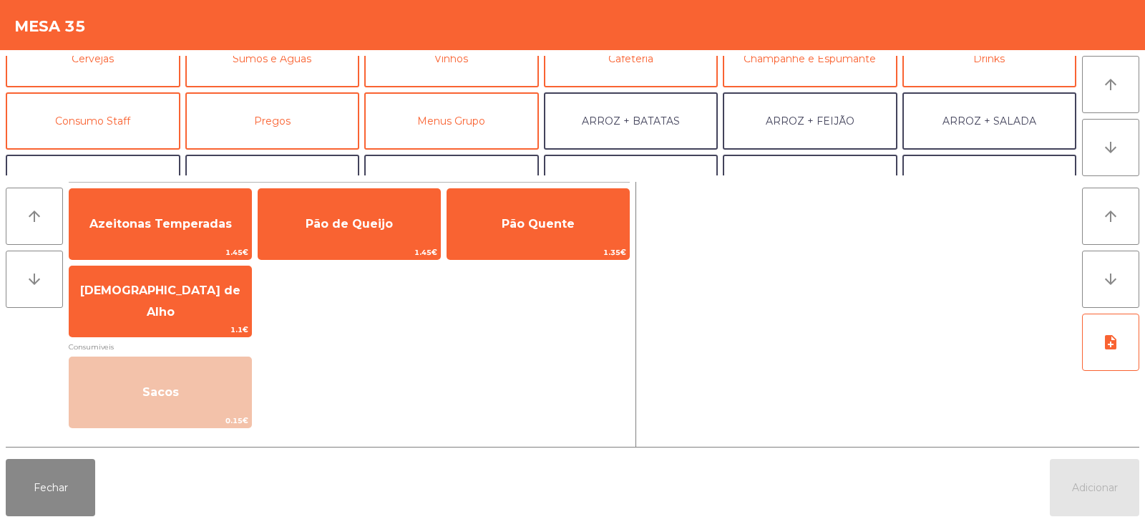
scroll to position [87, 0]
click at [117, 123] on button "Consumo Staff" at bounding box center [93, 121] width 175 height 57
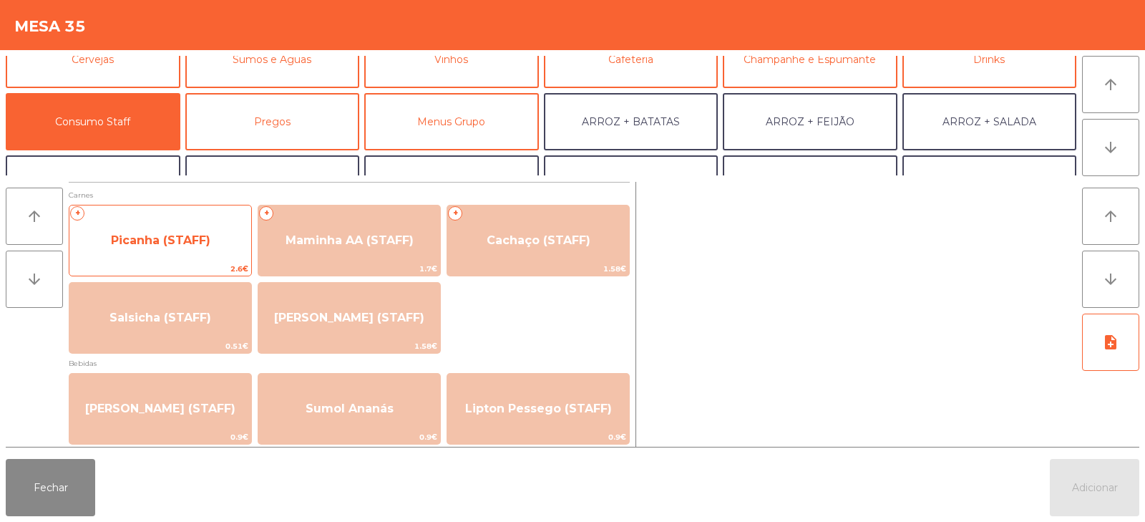
click at [164, 243] on span "Picanha (STAFF)" at bounding box center [161, 240] width 100 height 14
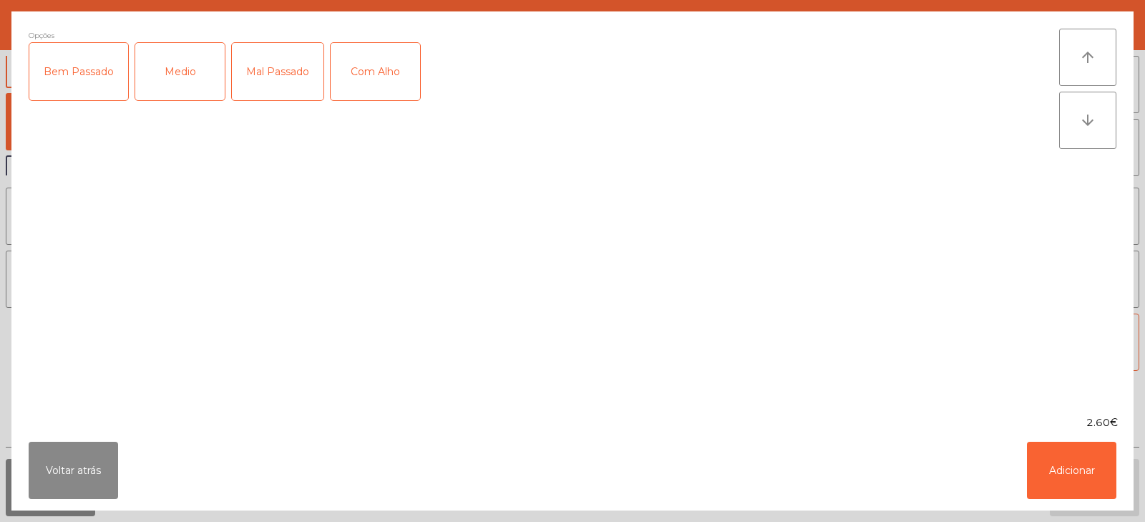
click at [173, 78] on div "Medio" at bounding box center [179, 71] width 89 height 57
click at [1078, 476] on button "Adicionar" at bounding box center [1071, 470] width 89 height 57
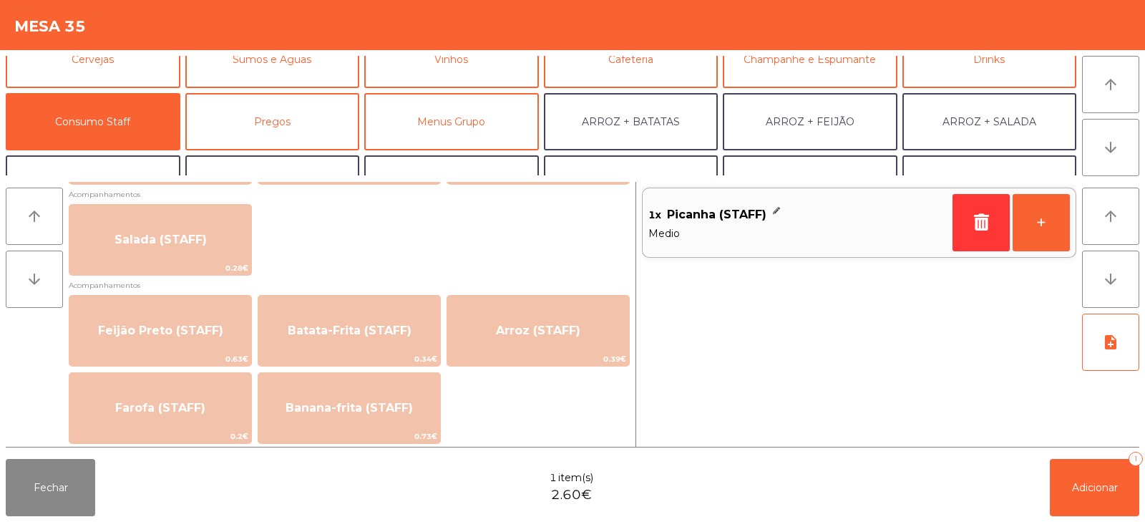
scroll to position [576, 0]
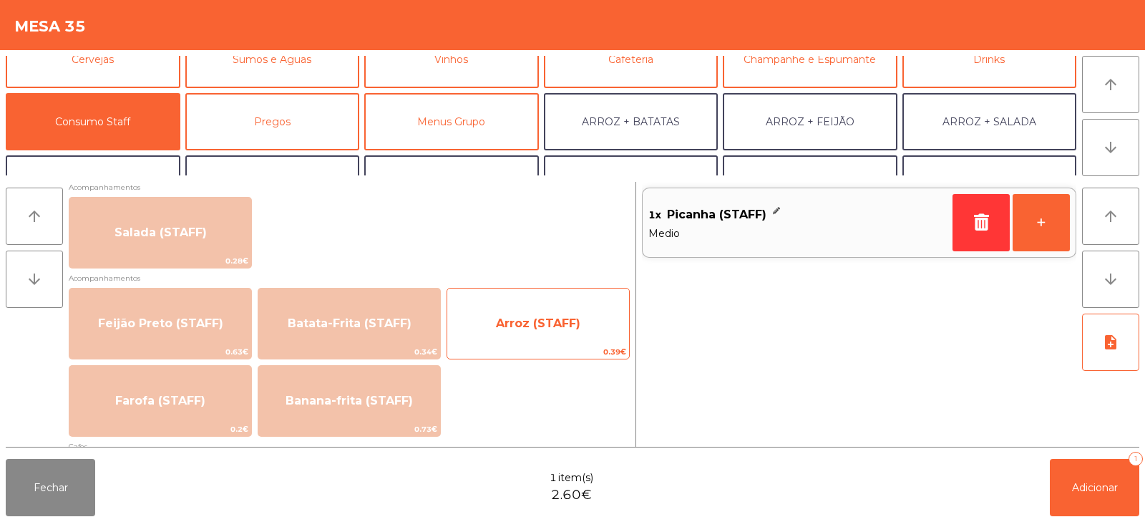
click at [552, 311] on span "Arroz (STAFF)" at bounding box center [538, 323] width 182 height 39
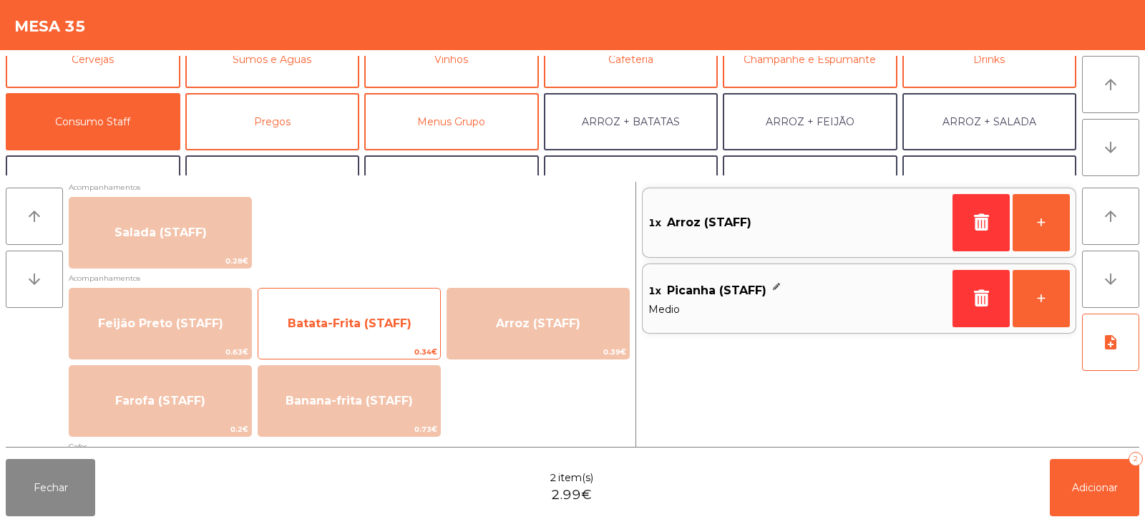
click at [314, 323] on span "Batata-Frita (STAFF)" at bounding box center [350, 323] width 124 height 14
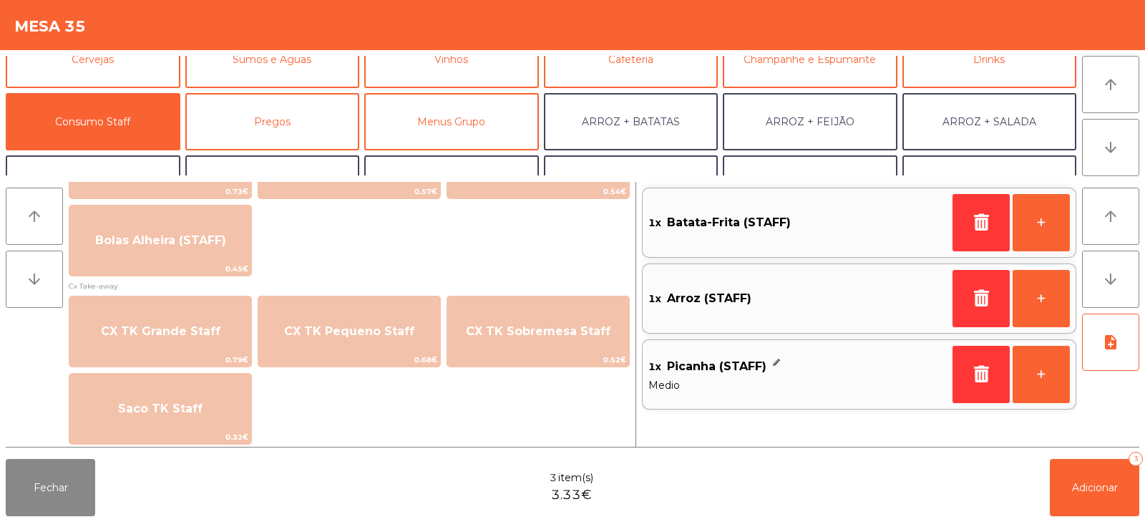
scroll to position [1242, 0]
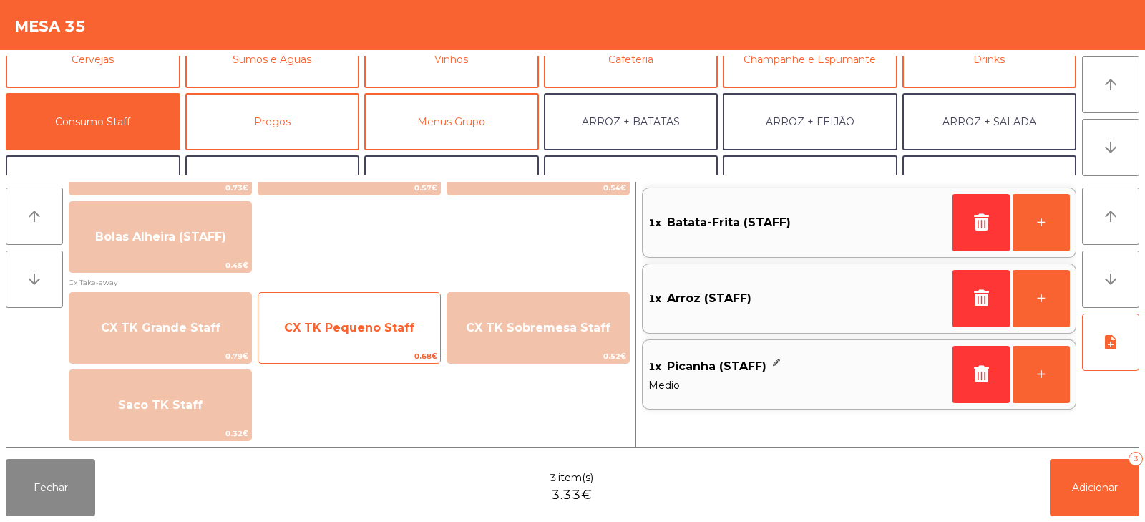
click at [345, 335] on span "CX TK Pequeno Staff" at bounding box center [349, 328] width 182 height 39
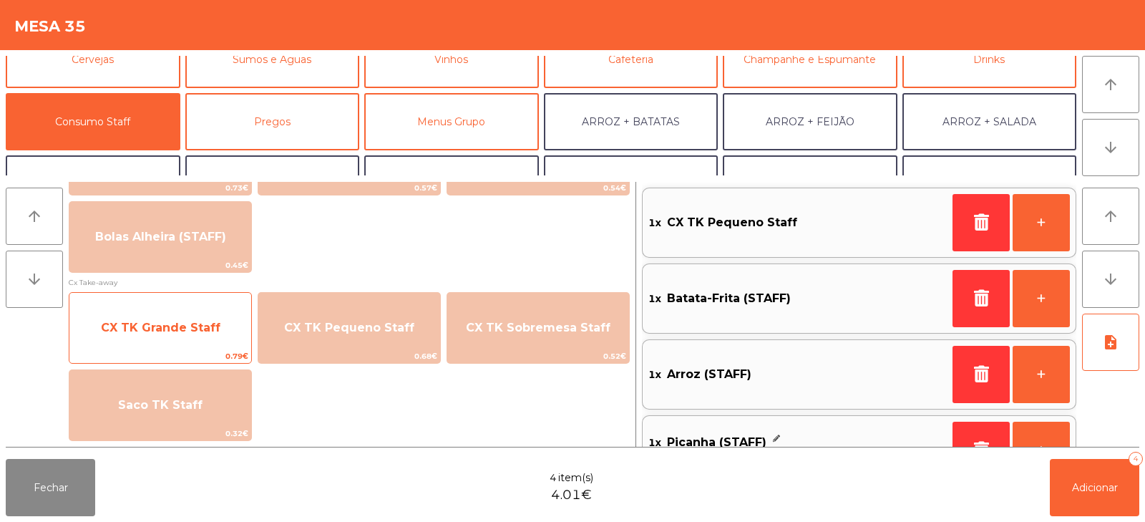
click at [154, 344] on span "CX TK Grande Staff" at bounding box center [160, 328] width 182 height 39
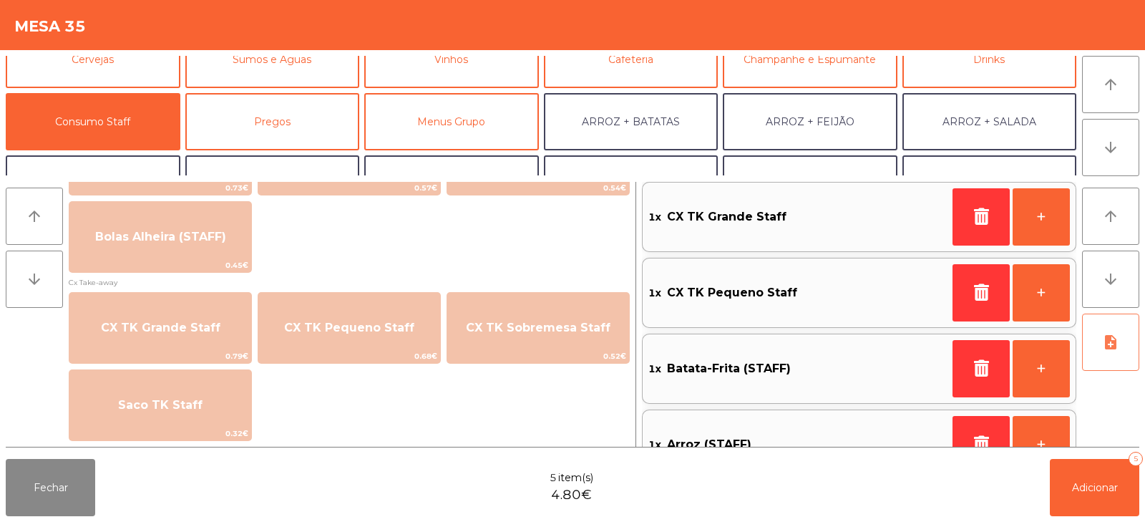
click at [1112, 342] on icon "note_add" at bounding box center [1111, 342] width 17 height 17
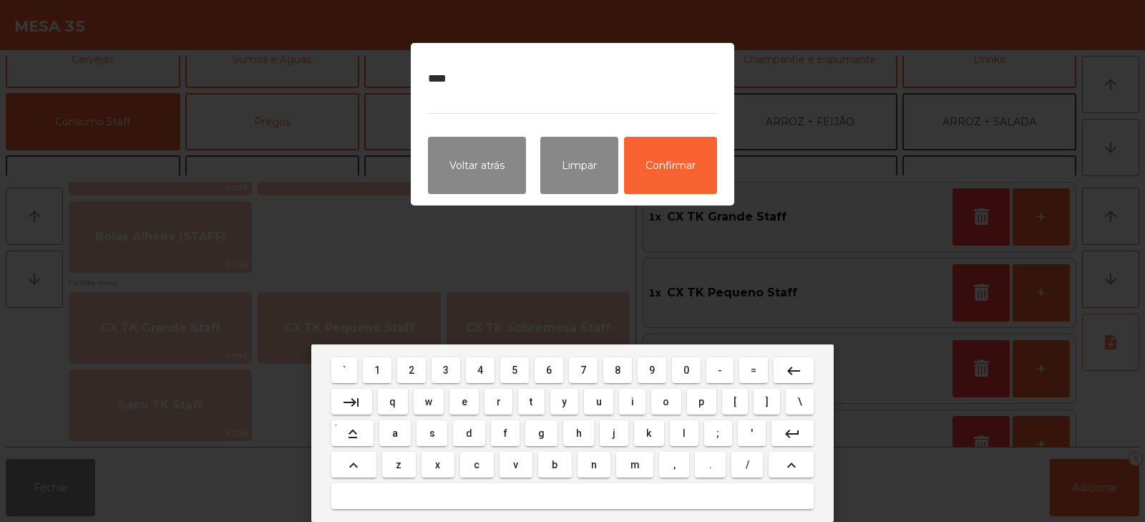
type textarea "********"
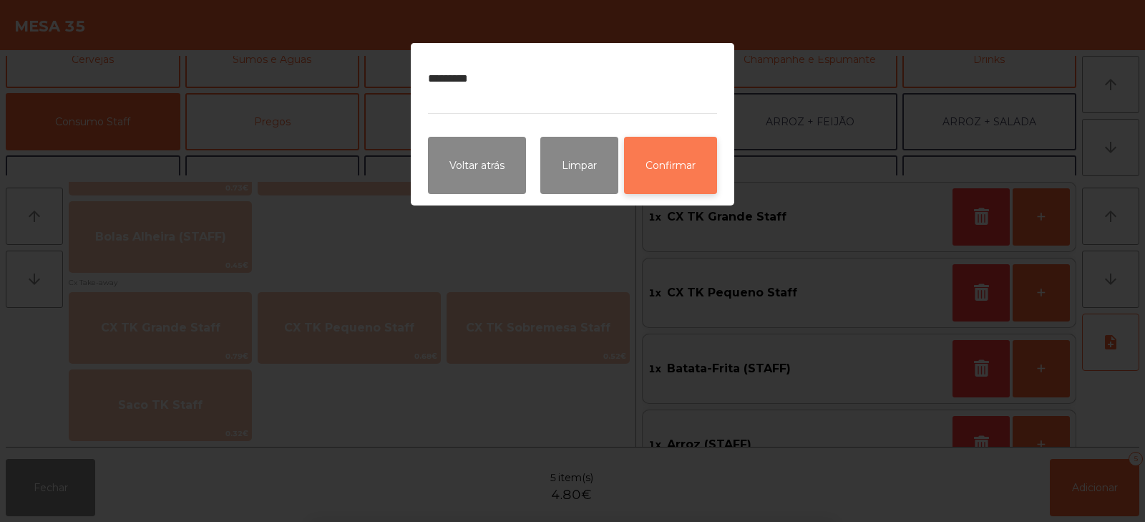
click at [677, 175] on button "Confirmar" at bounding box center [670, 165] width 93 height 57
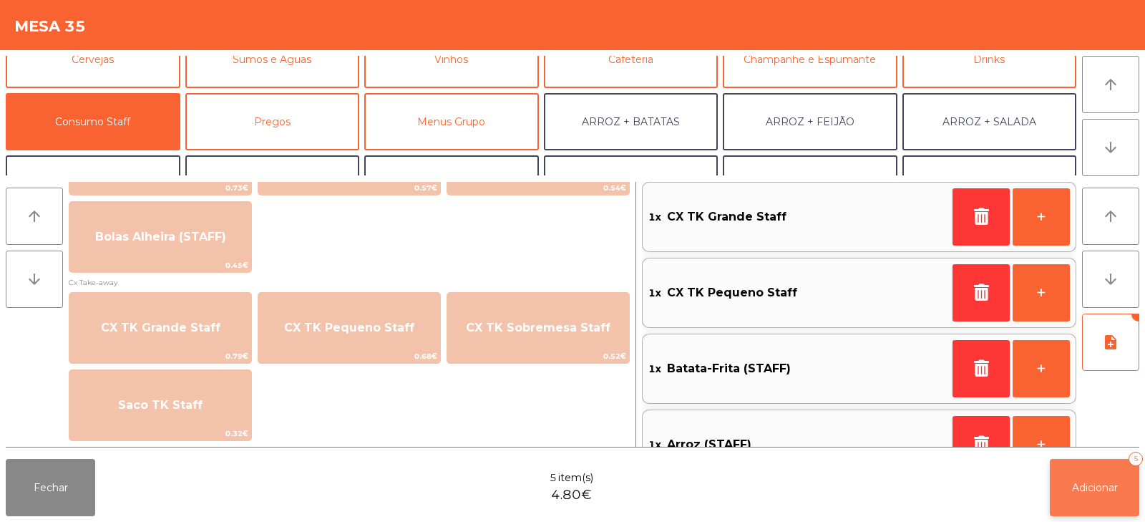
click at [1081, 480] on button "Adicionar 5" at bounding box center [1094, 487] width 89 height 57
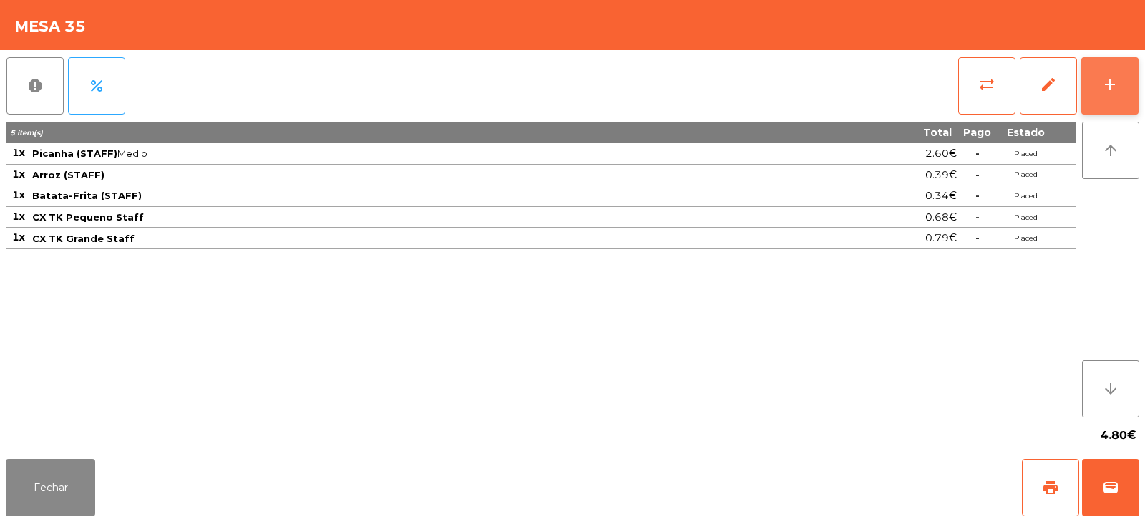
click at [1119, 81] on button "add" at bounding box center [1110, 85] width 57 height 57
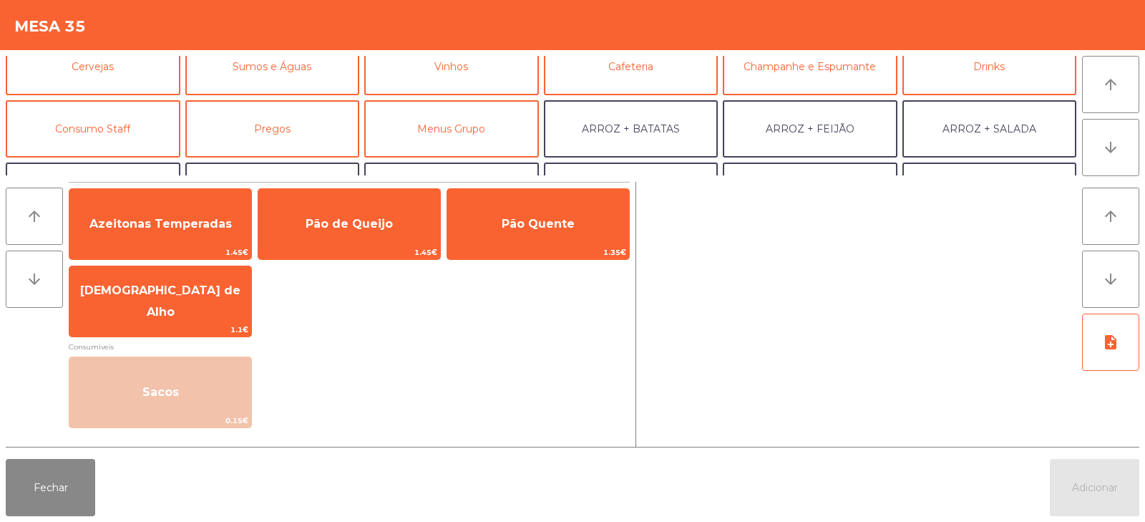
scroll to position [79, 0]
click at [100, 137] on button "Consumo Staff" at bounding box center [93, 129] width 175 height 57
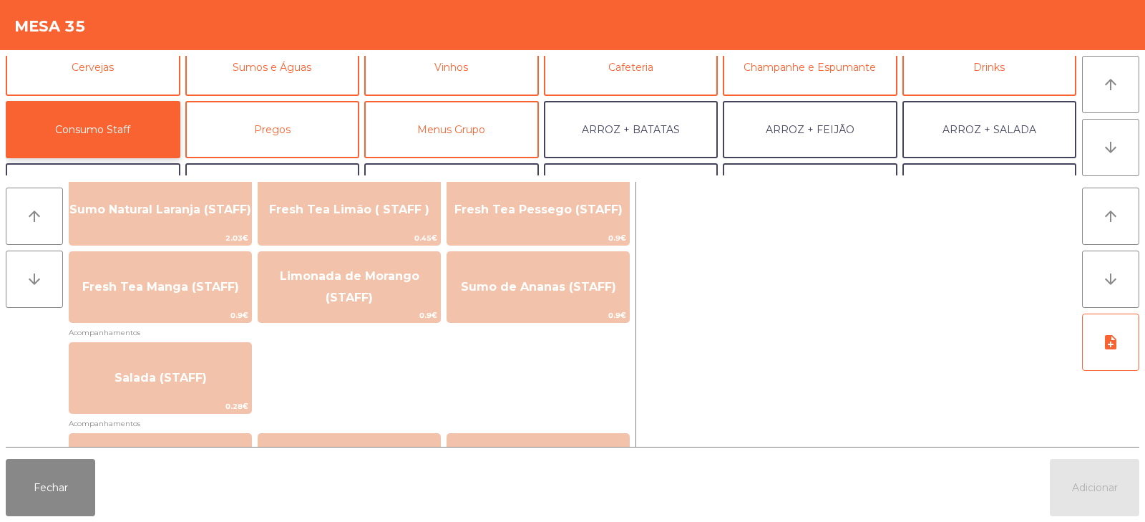
scroll to position [434, 0]
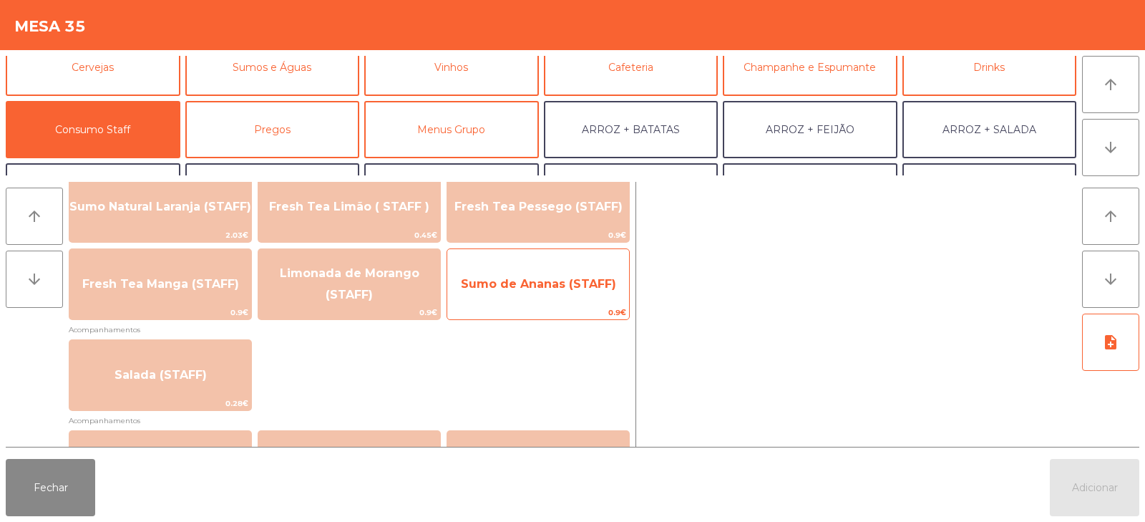
click at [541, 291] on span "Sumo de Ananas (STAFF)" at bounding box center [538, 284] width 182 height 39
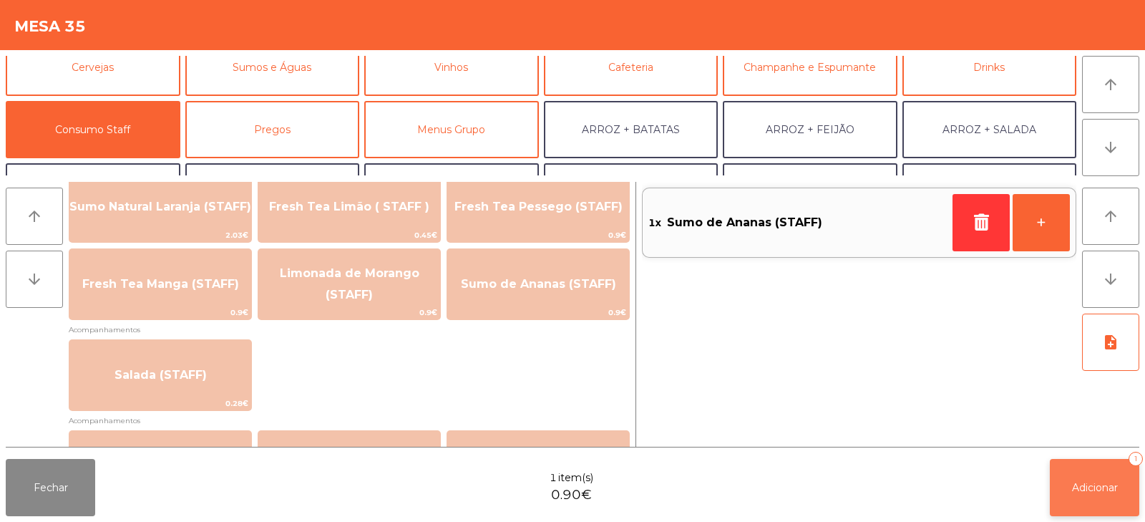
click at [1092, 489] on span "Adicionar" at bounding box center [1095, 487] width 46 height 13
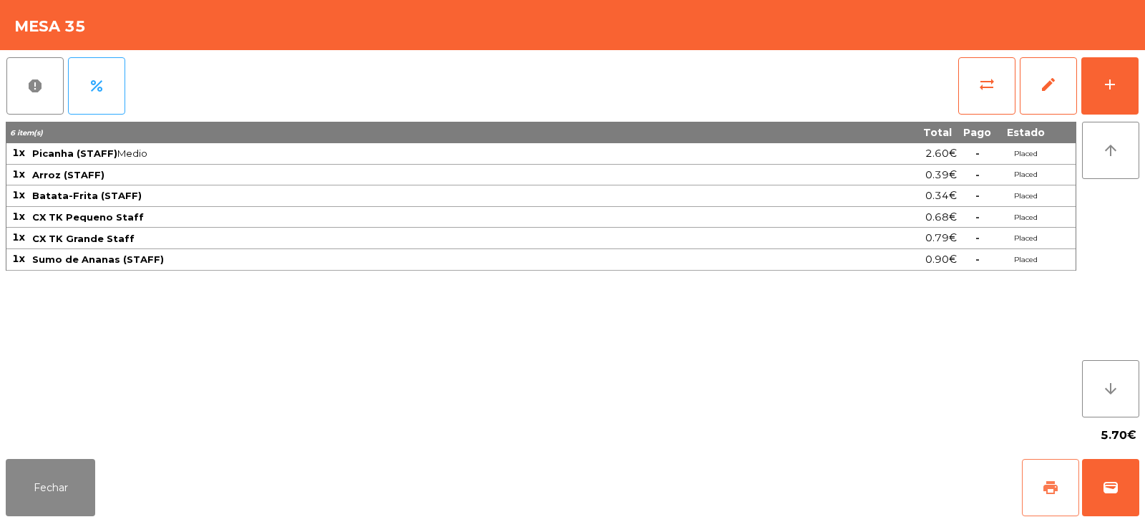
click at [1046, 474] on button "print" at bounding box center [1050, 487] width 57 height 57
click at [50, 491] on button "Fechar" at bounding box center [50, 487] width 89 height 57
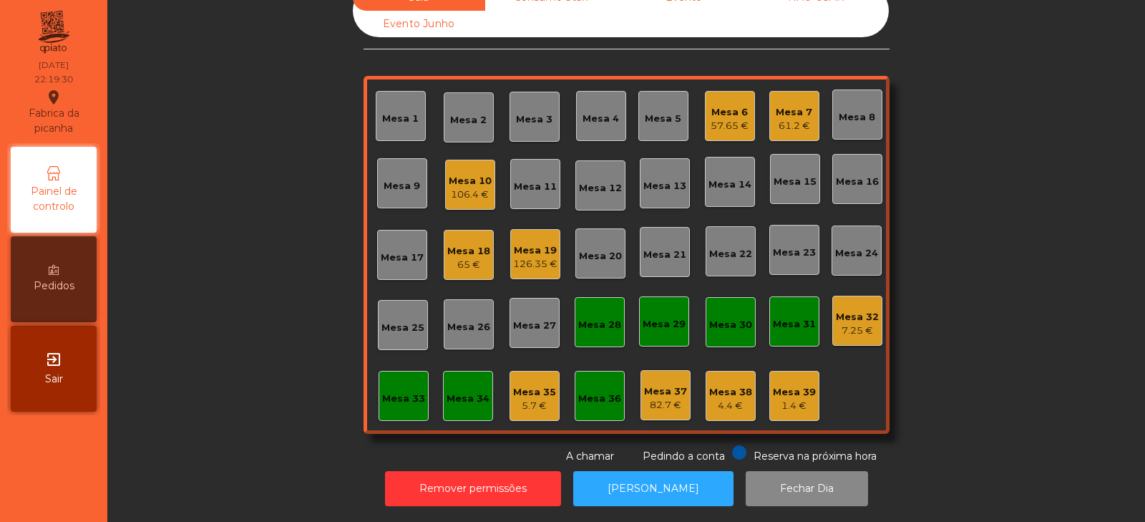
scroll to position [0, 0]
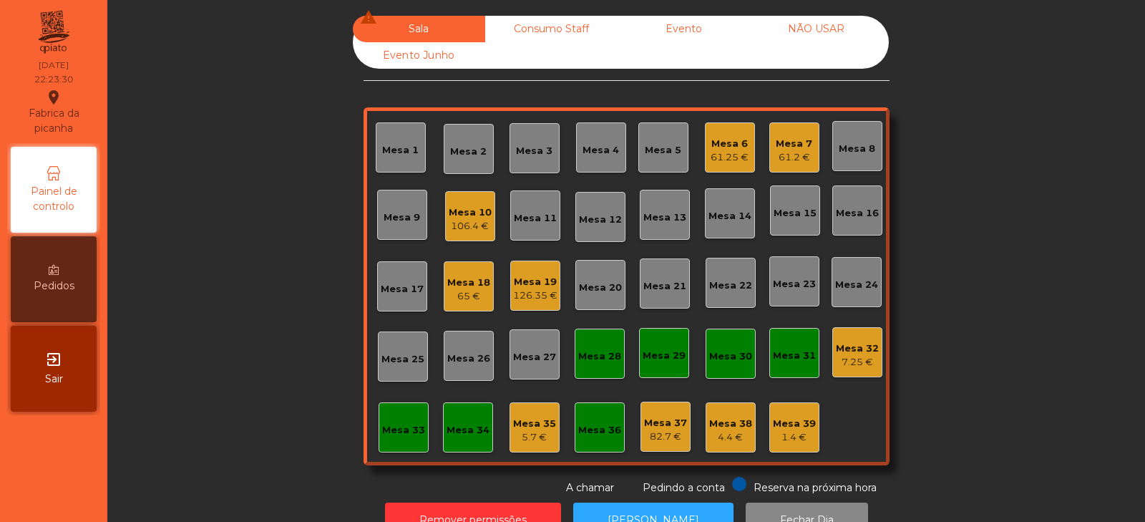
click at [473, 236] on div "Mesa 10 106.4 €" at bounding box center [470, 216] width 50 height 50
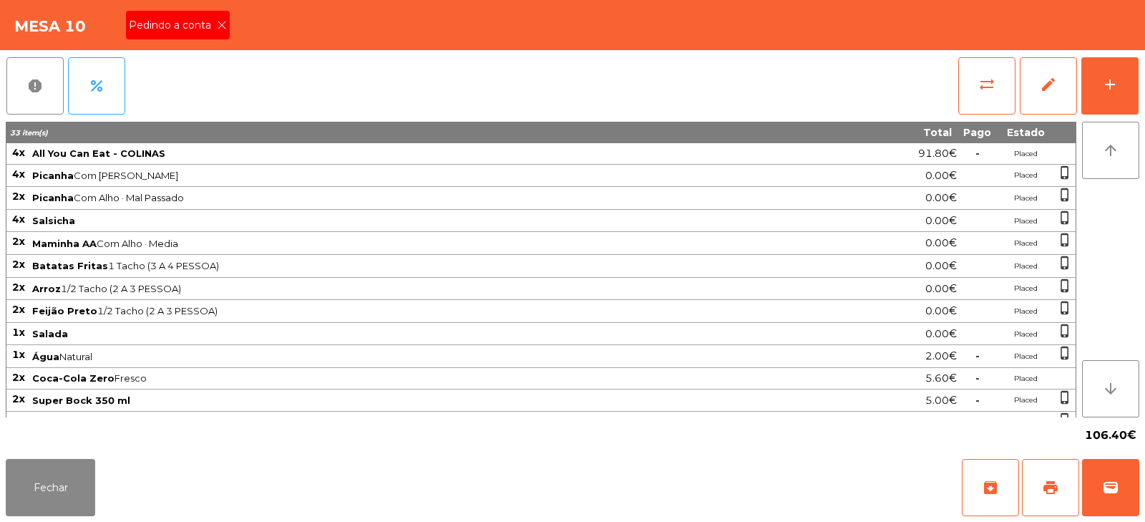
click at [217, 24] on icon at bounding box center [222, 25] width 10 height 10
click at [1045, 489] on span "print" at bounding box center [1050, 487] width 17 height 17
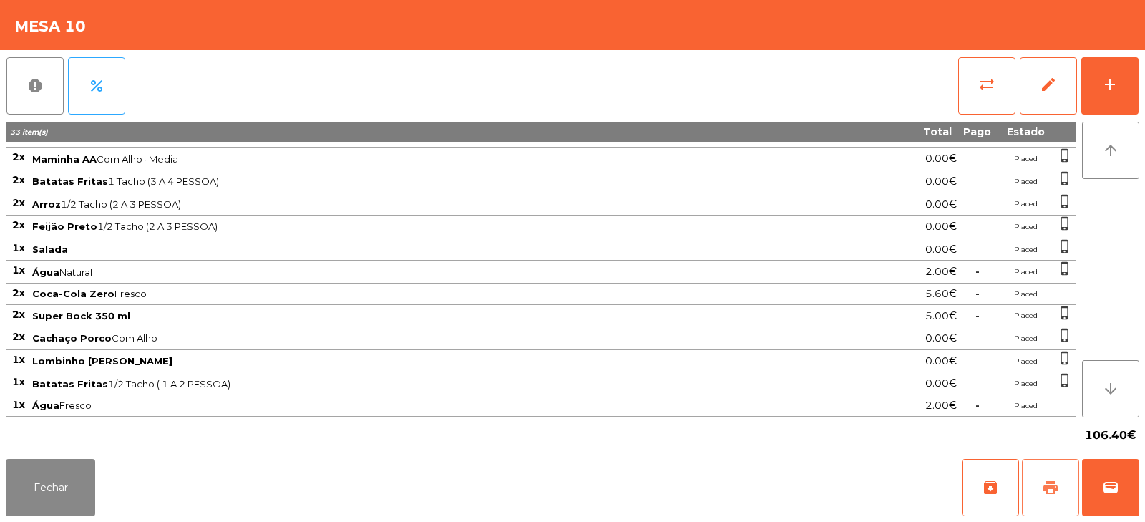
click at [1055, 474] on button "print" at bounding box center [1050, 487] width 57 height 57
click at [1046, 490] on span "print" at bounding box center [1050, 487] width 17 height 17
click at [95, 468] on button "Fechar" at bounding box center [50, 487] width 89 height 57
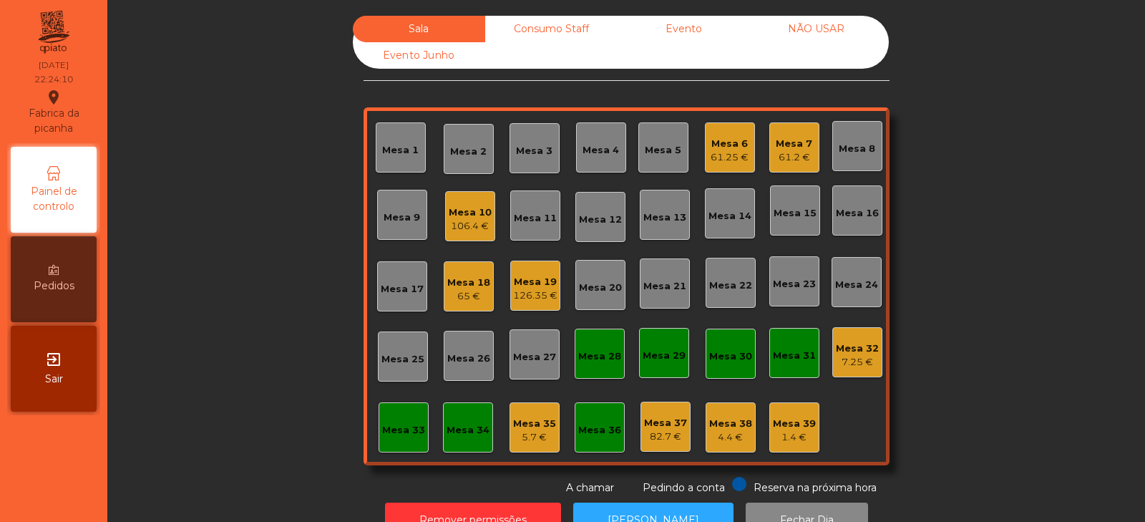
scroll to position [42, 0]
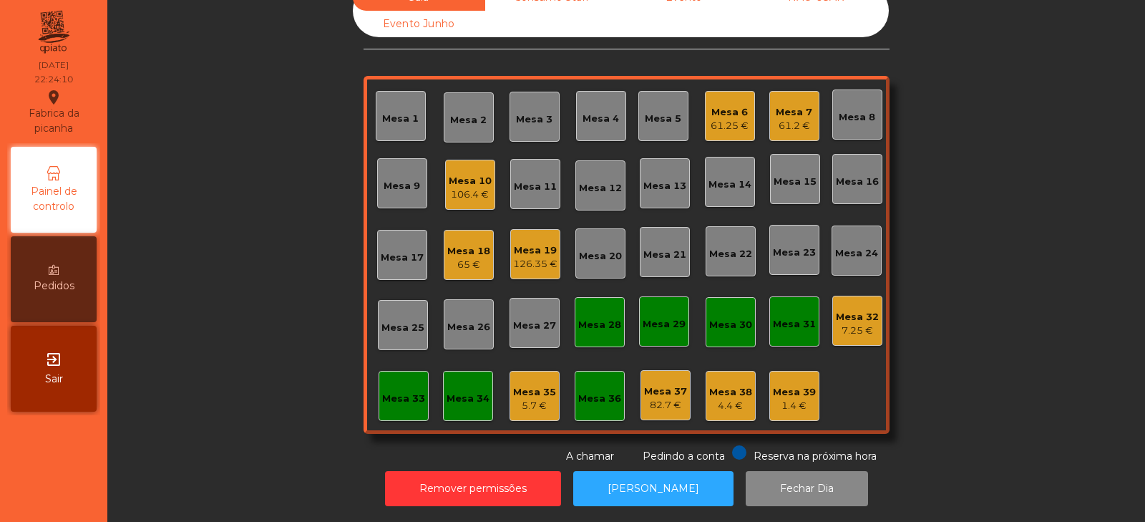
click at [444, 313] on div "Mesa 26" at bounding box center [469, 324] width 50 height 50
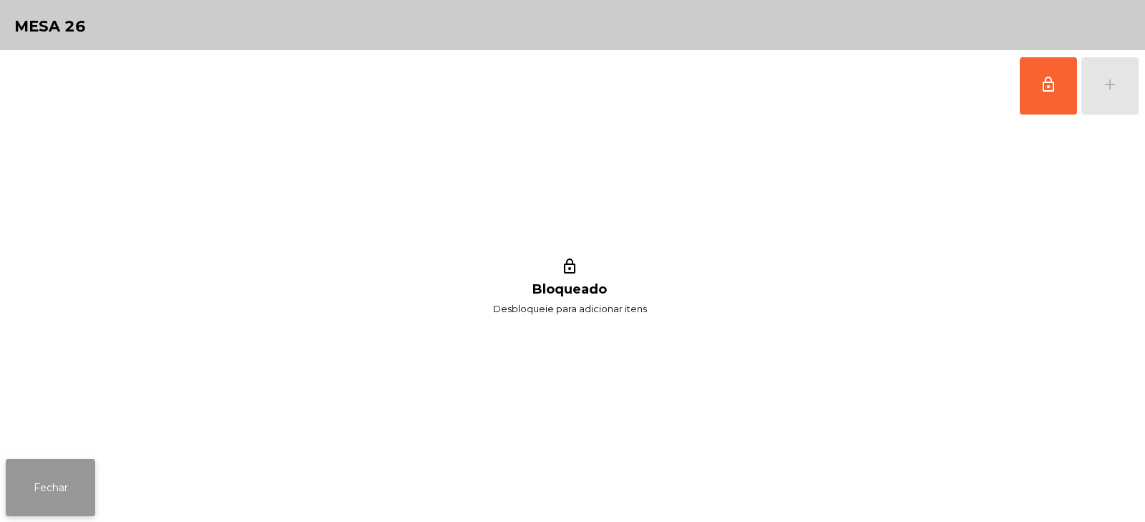
click at [77, 483] on button "Fechar" at bounding box center [50, 487] width 89 height 57
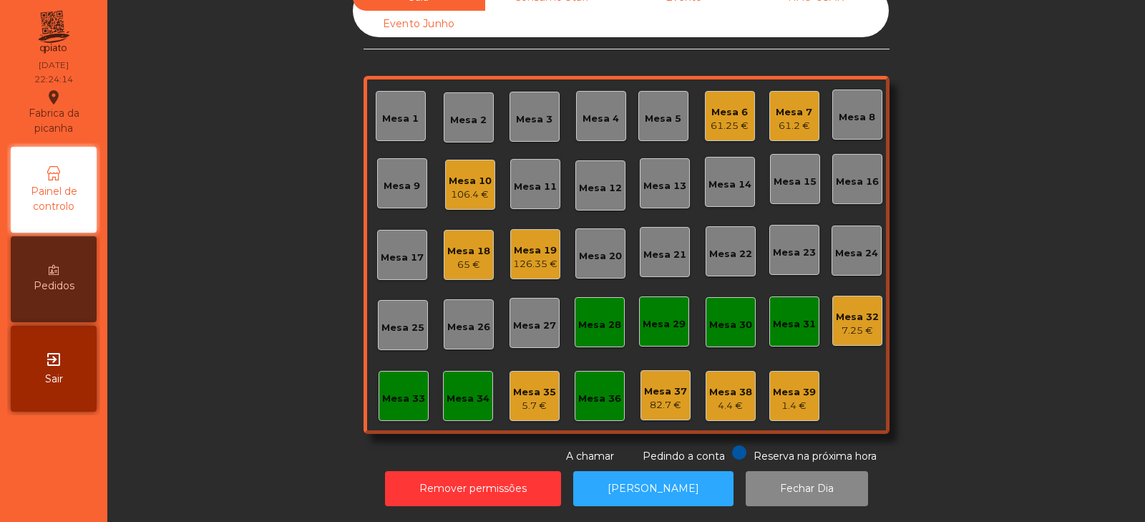
scroll to position [0, 0]
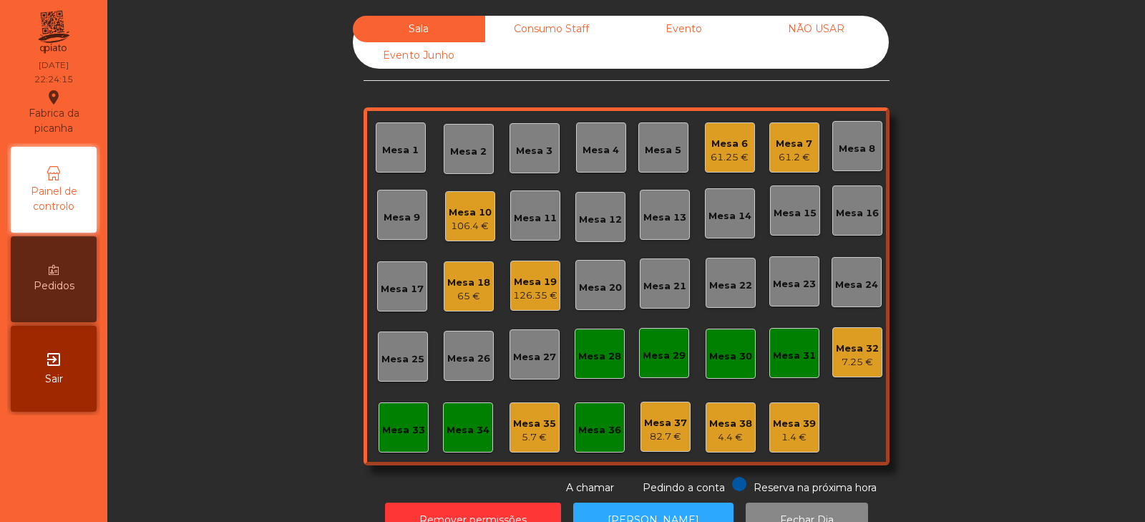
click at [543, 417] on div "Mesa 35" at bounding box center [534, 424] width 43 height 14
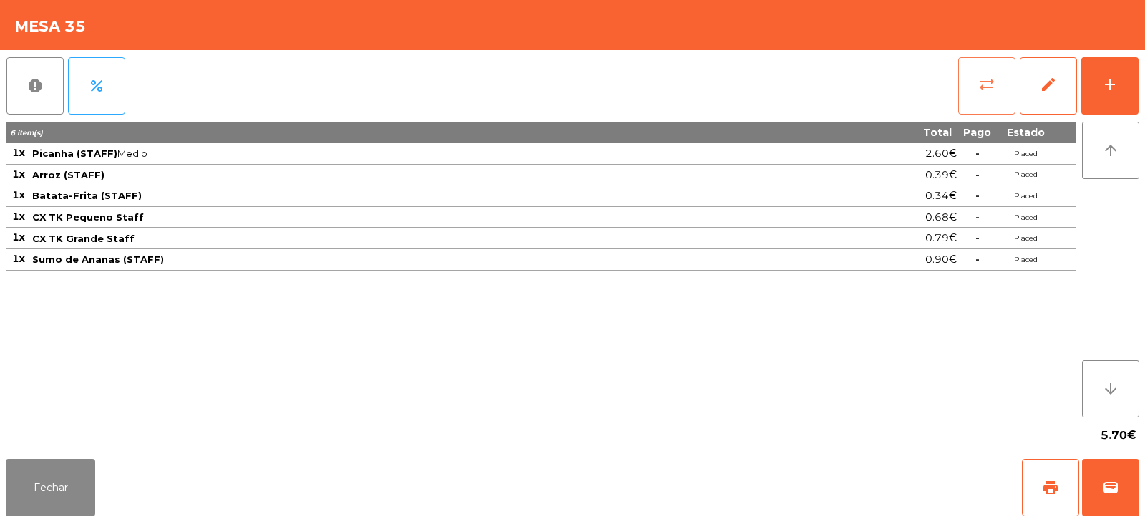
click at [994, 104] on button "sync_alt" at bounding box center [987, 85] width 57 height 57
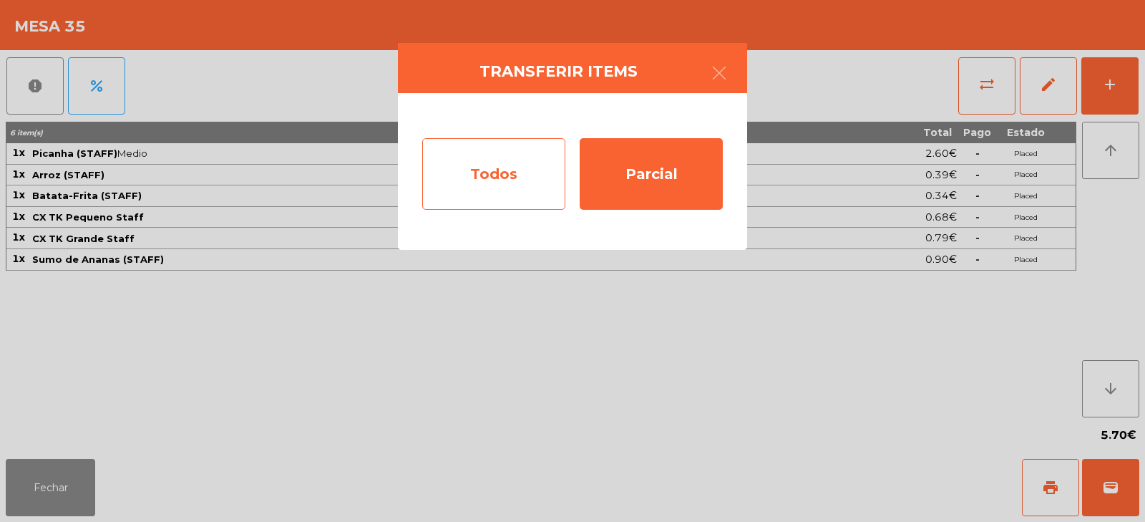
click at [496, 173] on div "Todos" at bounding box center [493, 174] width 143 height 72
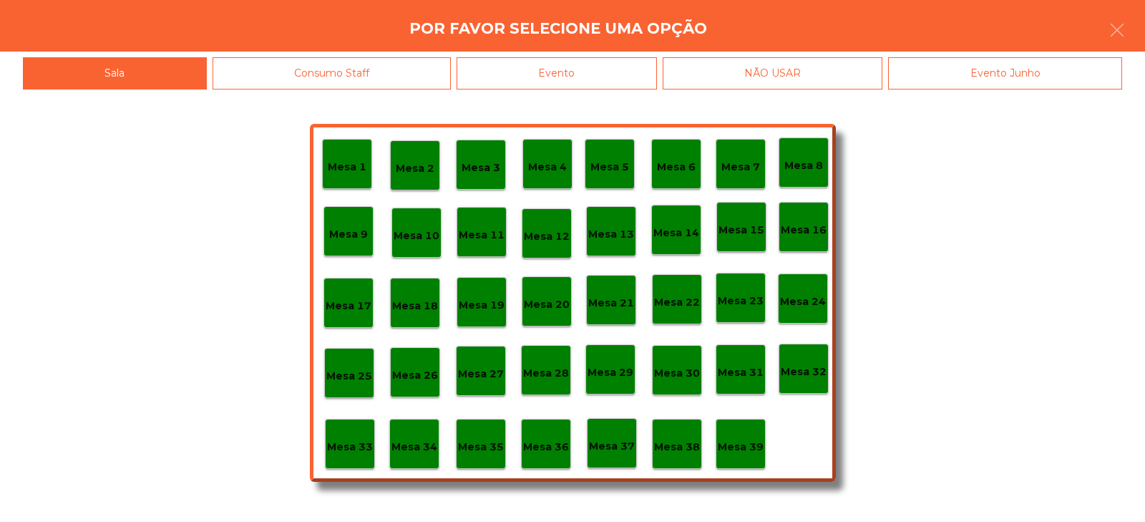
click at [755, 435] on div "Mesa 39" at bounding box center [741, 444] width 46 height 22
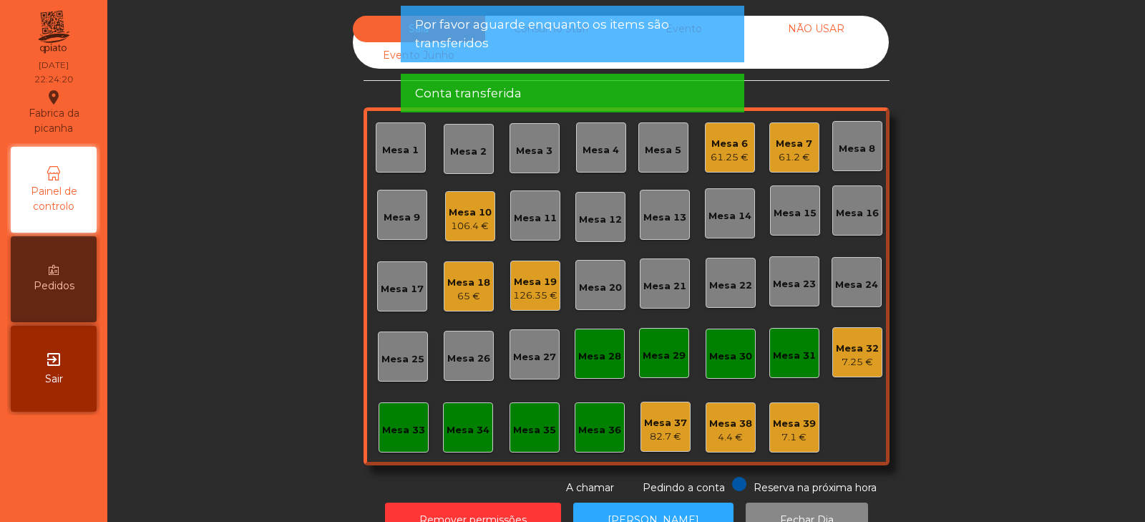
click at [856, 347] on div "Mesa 32" at bounding box center [857, 349] width 43 height 14
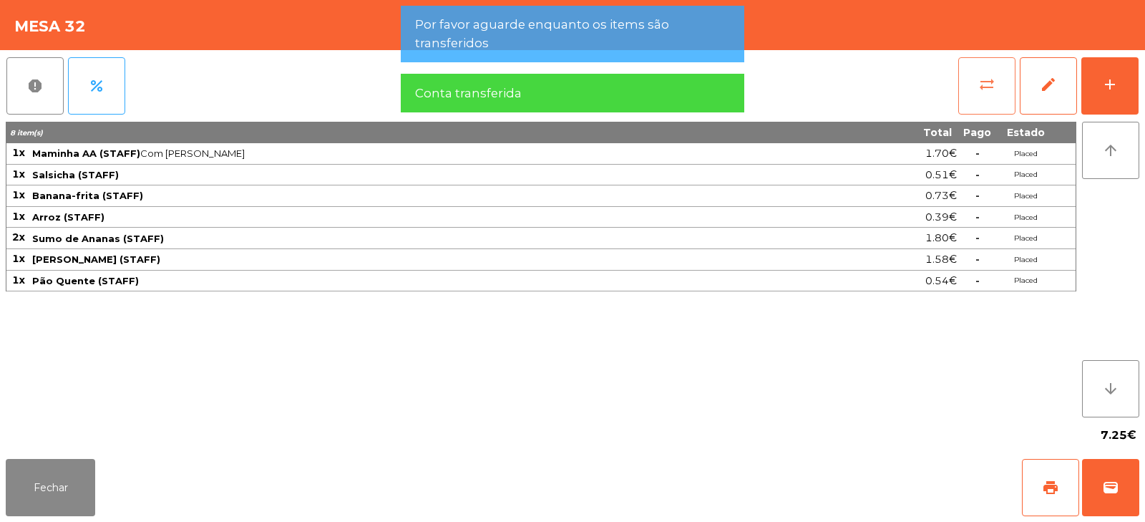
click at [982, 90] on span "sync_alt" at bounding box center [987, 84] width 17 height 17
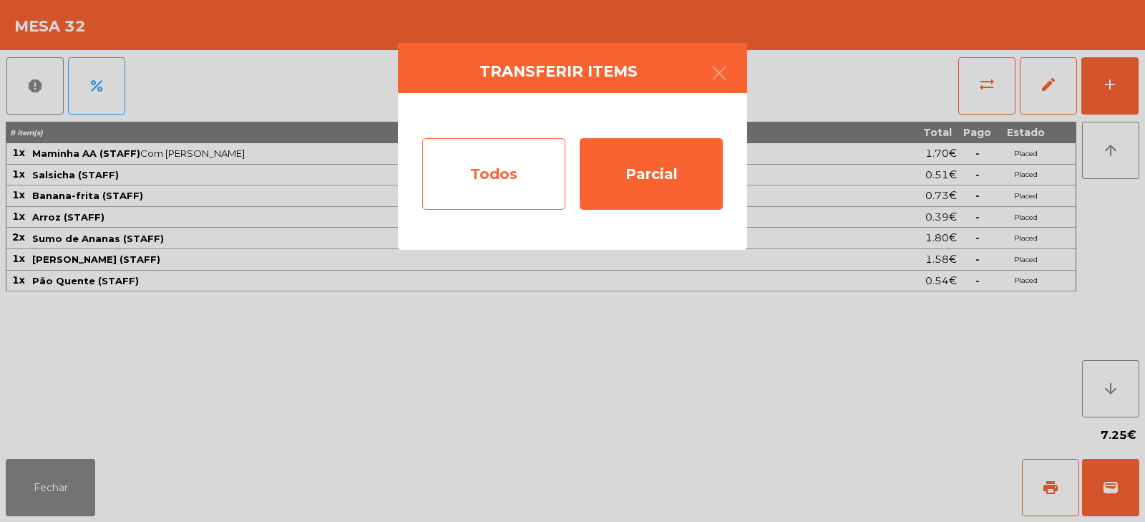
click at [520, 185] on div "Todos" at bounding box center [493, 174] width 143 height 72
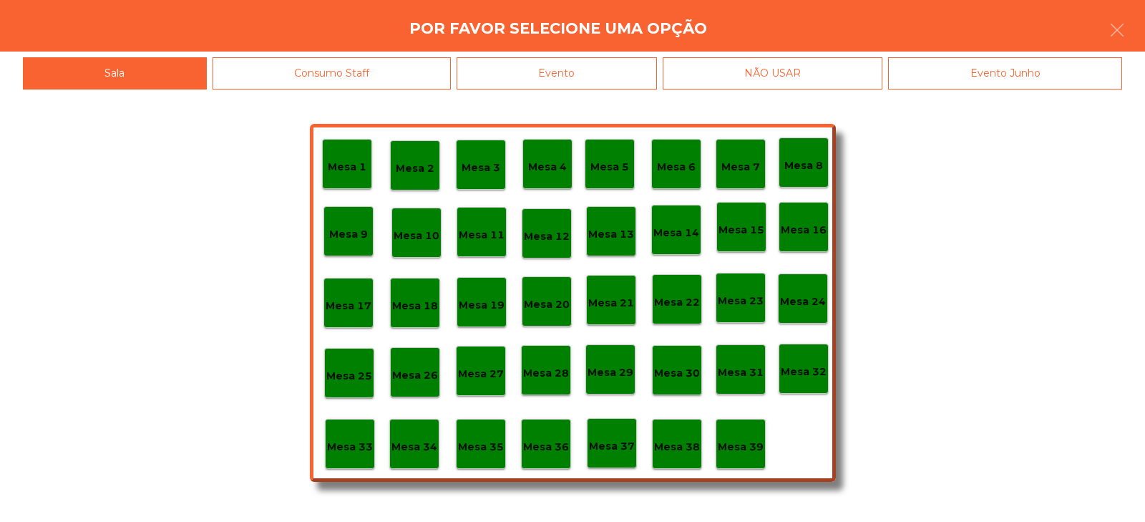
click at [745, 440] on p "Mesa 39" at bounding box center [741, 447] width 46 height 16
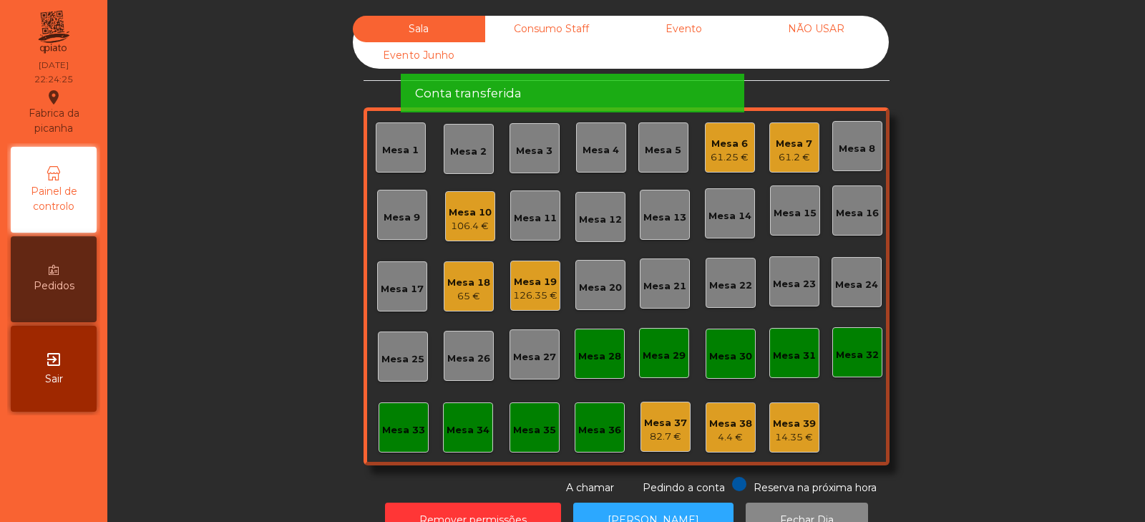
click at [563, 84] on div "Conta transferida" at bounding box center [572, 93] width 315 height 18
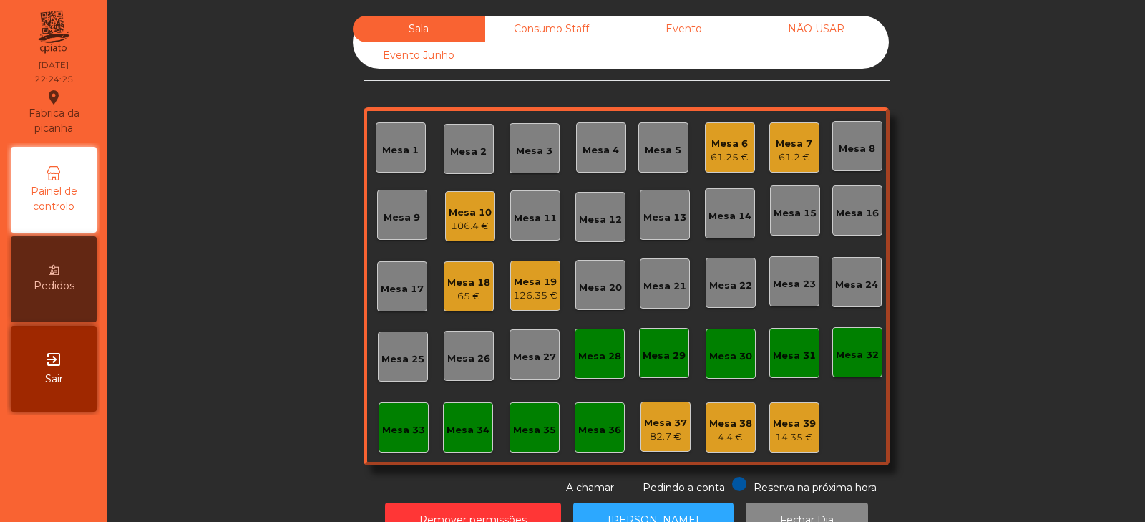
click at [569, 24] on div "Consumo Staff" at bounding box center [551, 29] width 132 height 26
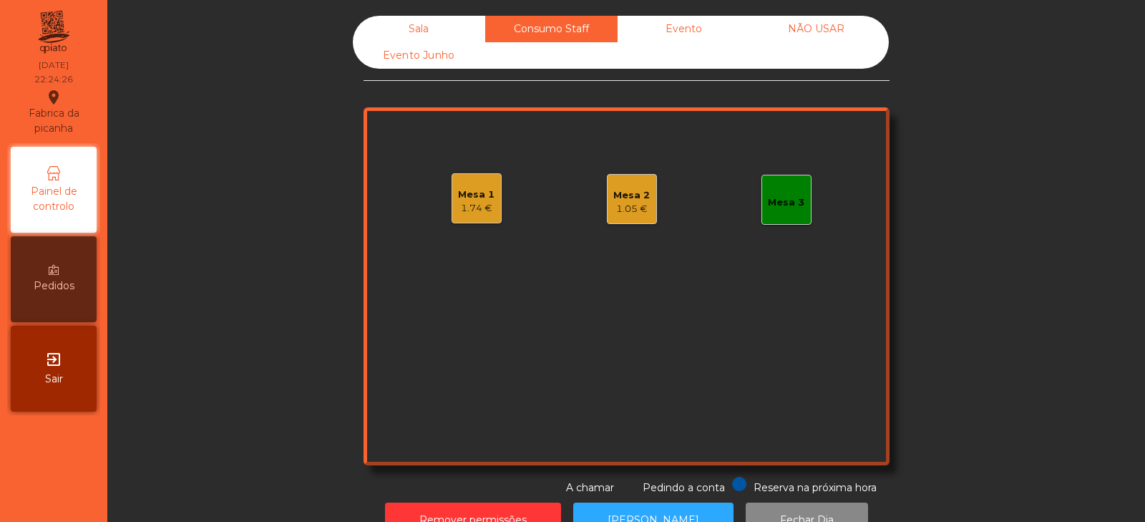
click at [478, 196] on div "Mesa 1" at bounding box center [476, 195] width 37 height 14
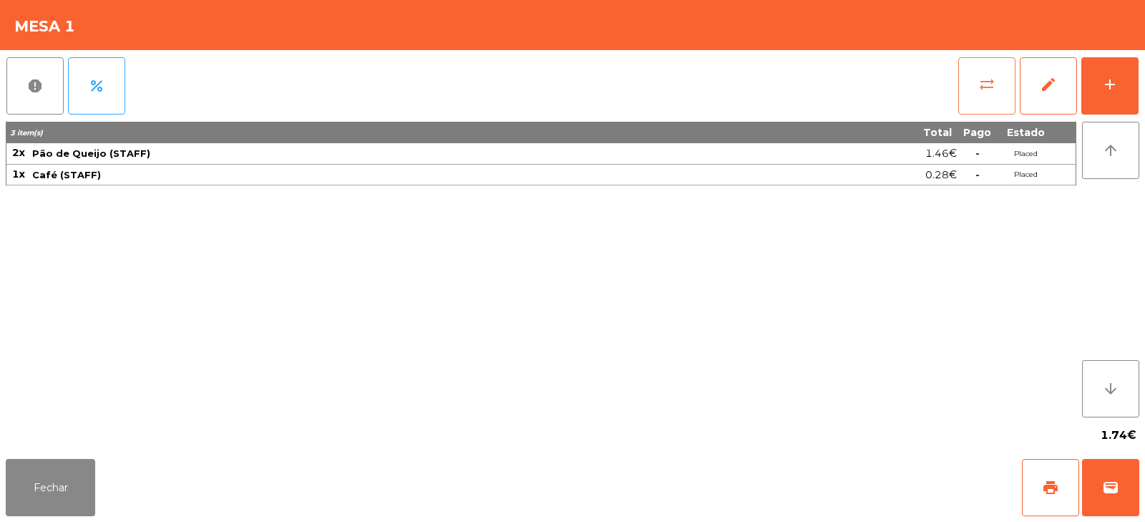
click at [980, 87] on span "sync_alt" at bounding box center [987, 84] width 17 height 17
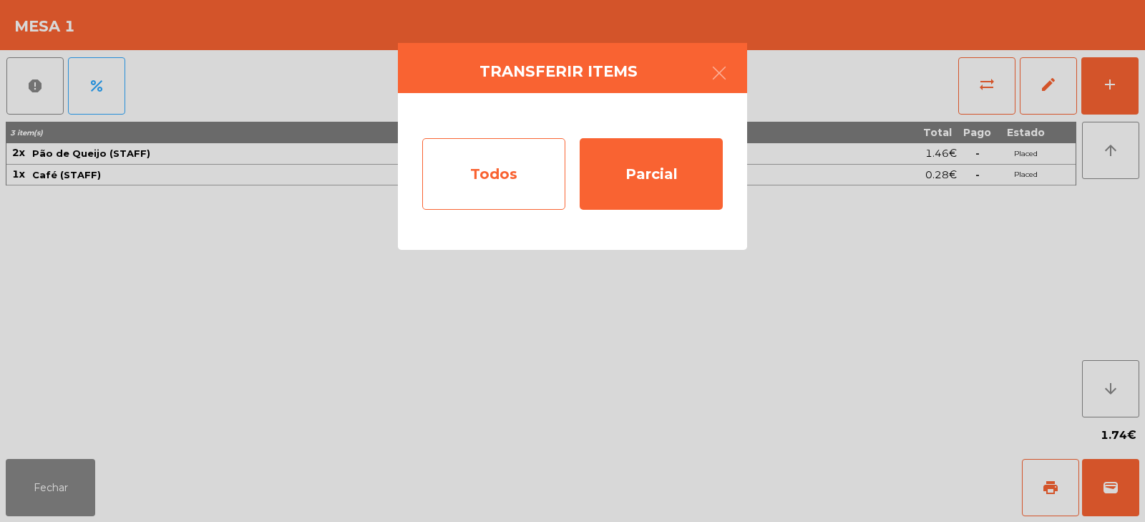
click at [508, 163] on div "Todos" at bounding box center [493, 174] width 143 height 72
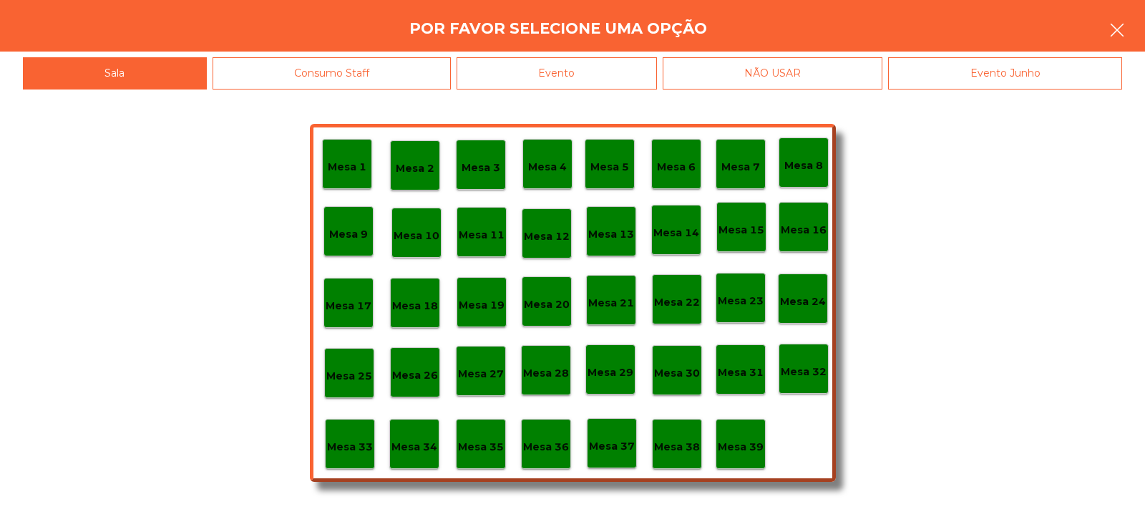
click at [1117, 24] on icon "button" at bounding box center [1117, 29] width 17 height 17
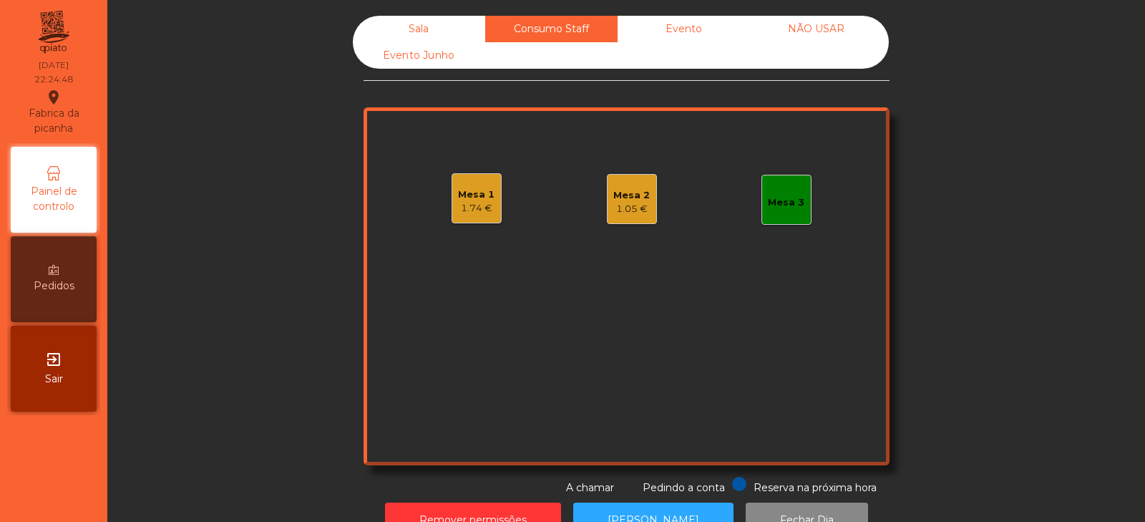
click at [458, 215] on div "1.74 €" at bounding box center [476, 208] width 37 height 14
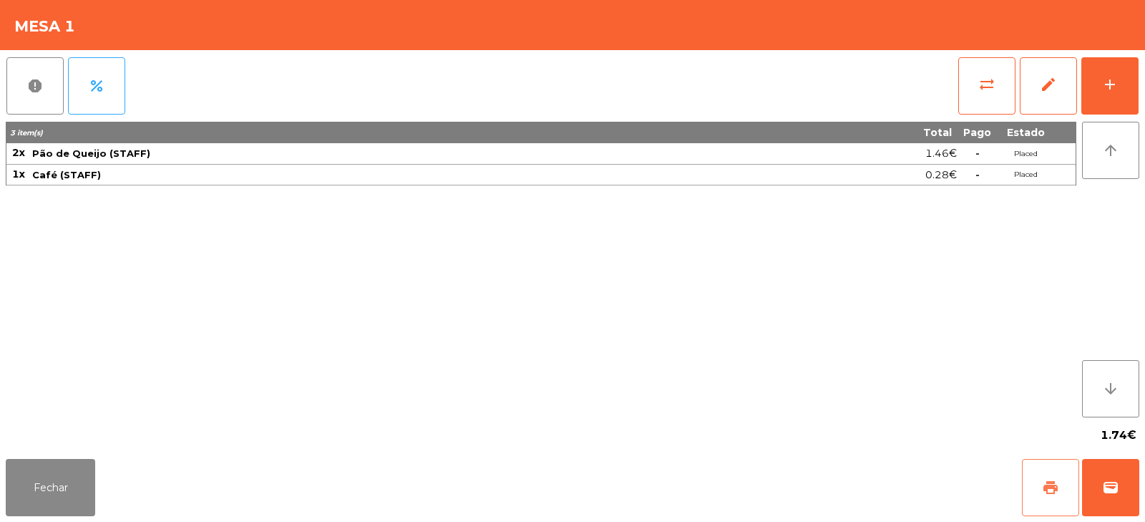
click at [1058, 479] on span "print" at bounding box center [1050, 487] width 17 height 17
click at [987, 60] on button "sync_alt" at bounding box center [987, 85] width 57 height 57
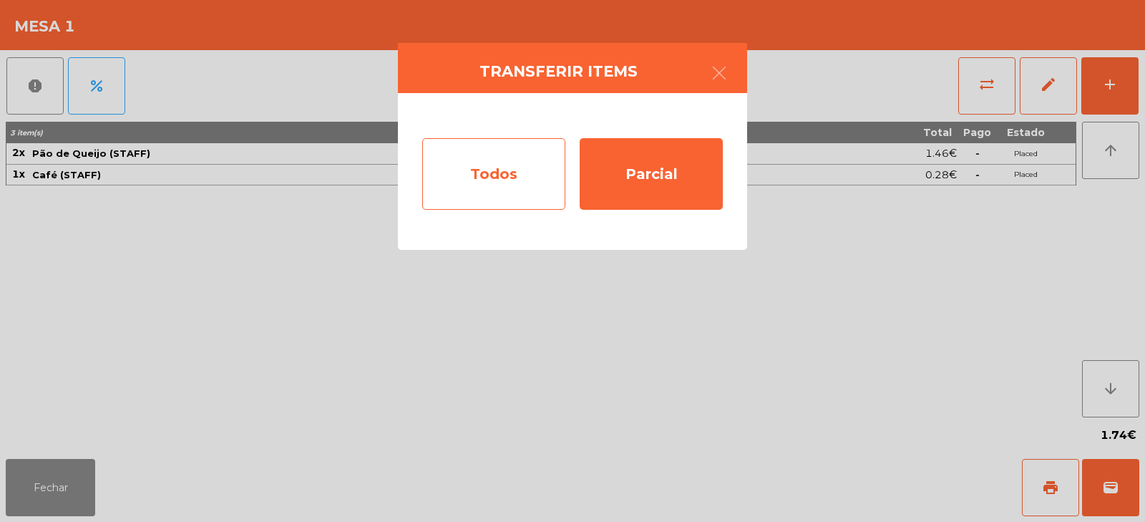
click at [510, 183] on div "Todos" at bounding box center [493, 174] width 143 height 72
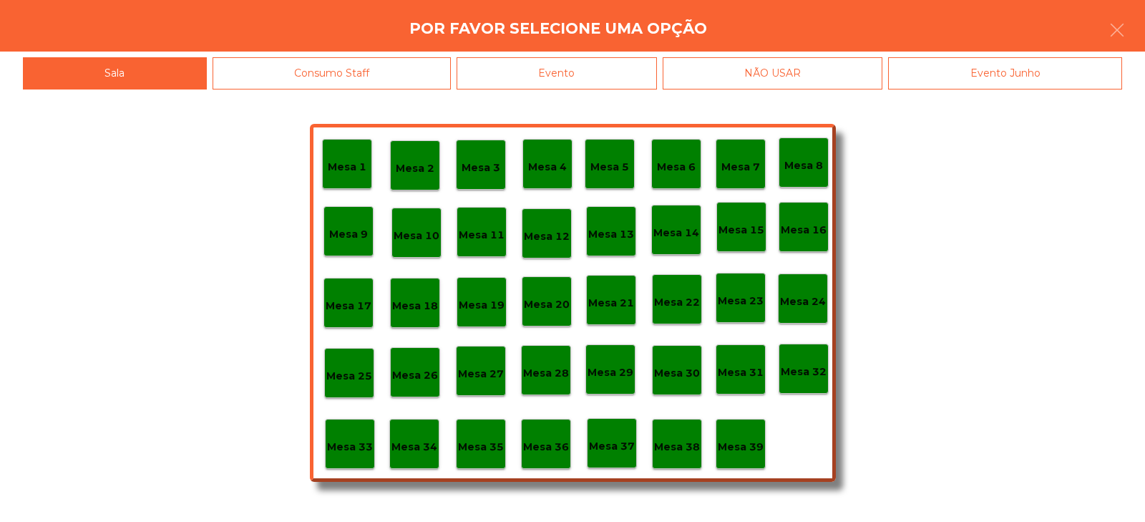
click at [750, 422] on div "Mesa 39" at bounding box center [741, 444] width 50 height 50
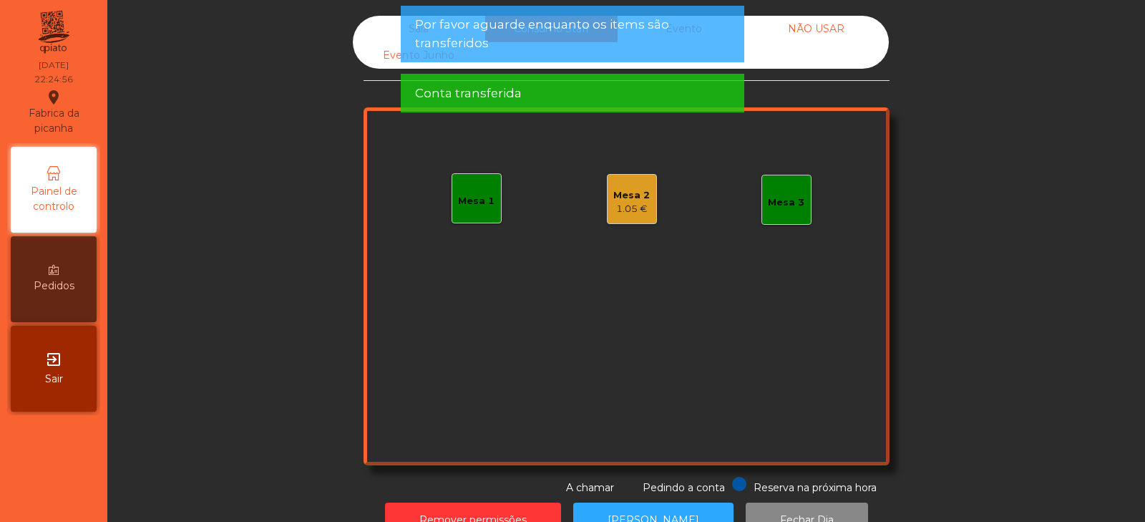
click at [625, 206] on div "1.05 €" at bounding box center [632, 209] width 37 height 14
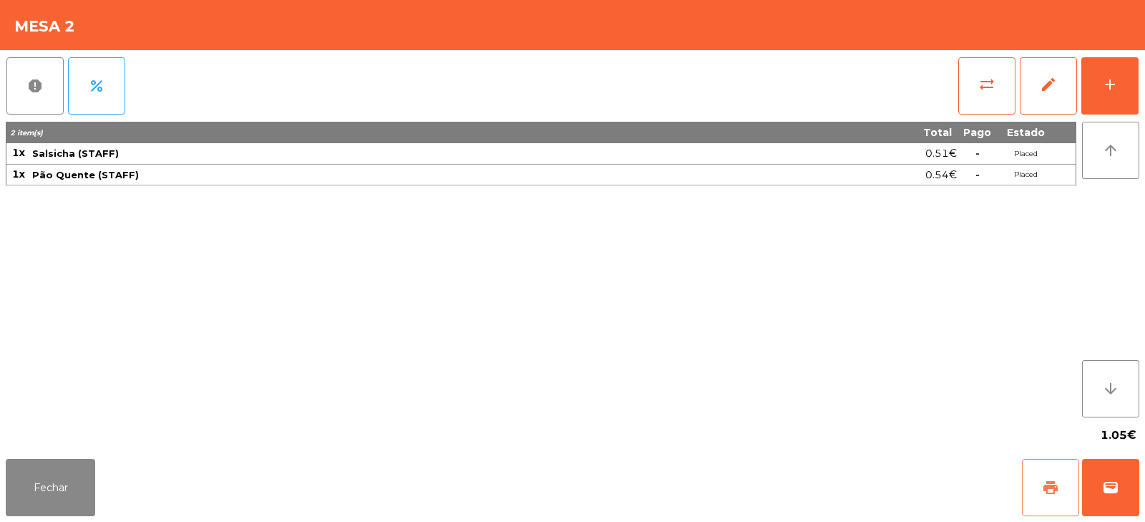
click at [1053, 493] on span "print" at bounding box center [1050, 487] width 17 height 17
click at [986, 95] on button "sync_alt" at bounding box center [987, 85] width 57 height 57
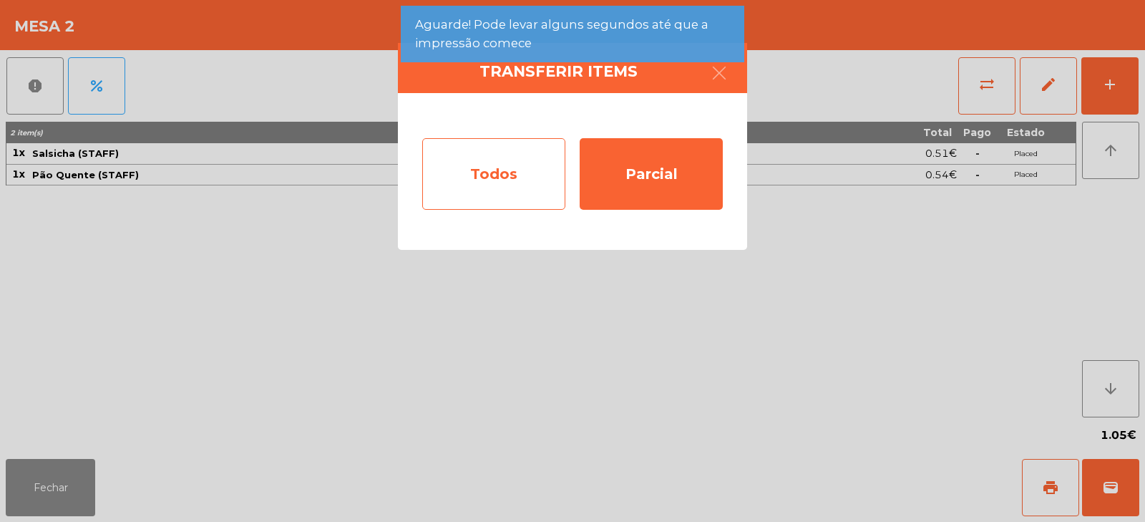
click at [500, 155] on div "Todos" at bounding box center [493, 174] width 143 height 72
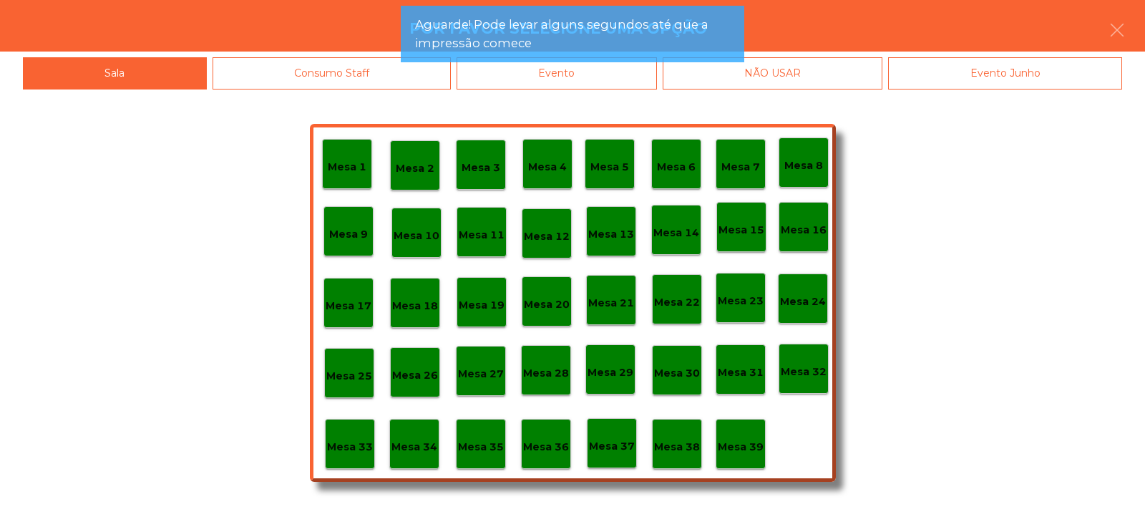
click at [750, 444] on p "Mesa 39" at bounding box center [741, 447] width 46 height 16
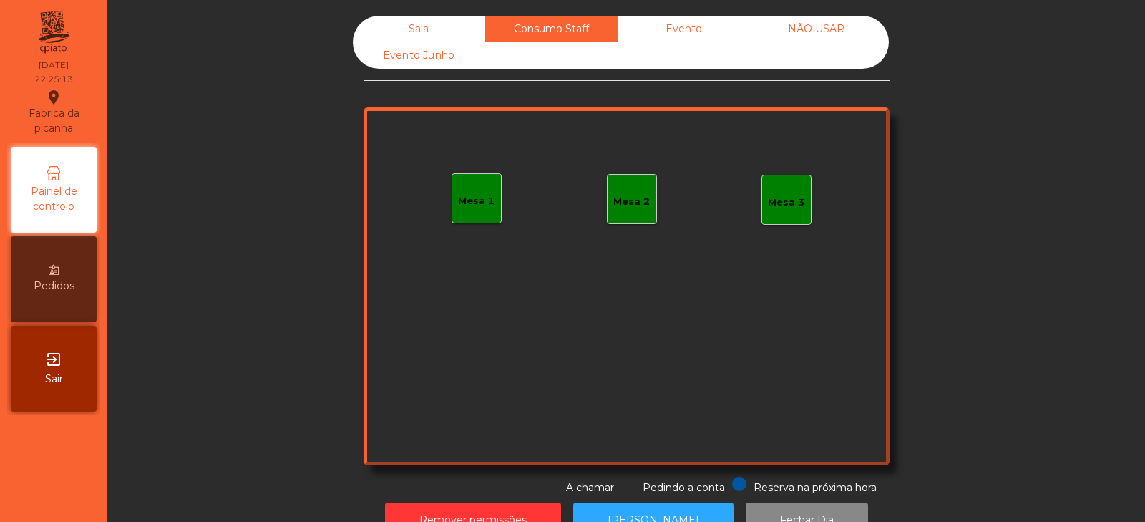
click at [417, 21] on div "Sala" at bounding box center [419, 29] width 132 height 26
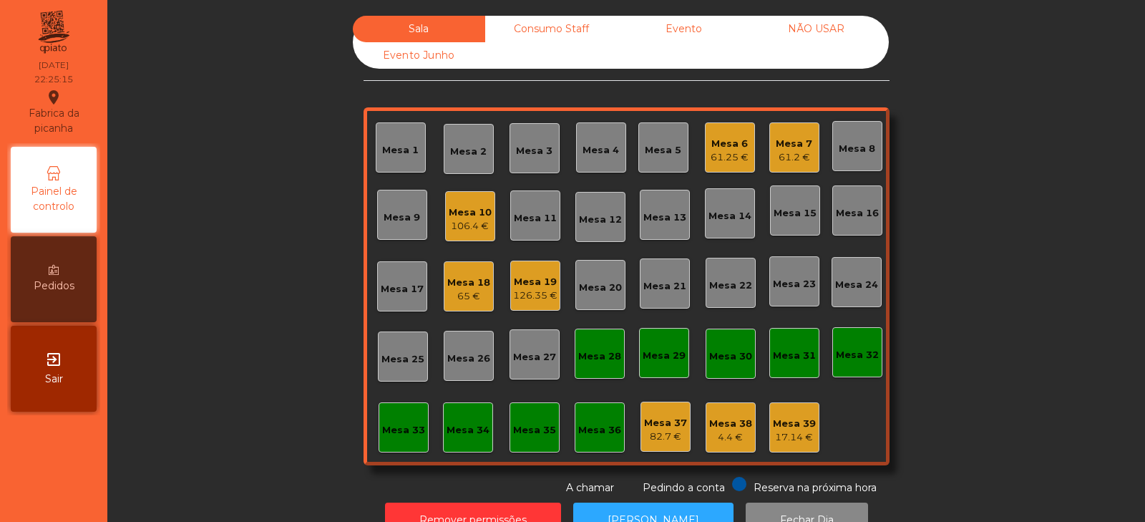
click at [563, 23] on div "Consumo Staff" at bounding box center [551, 29] width 132 height 26
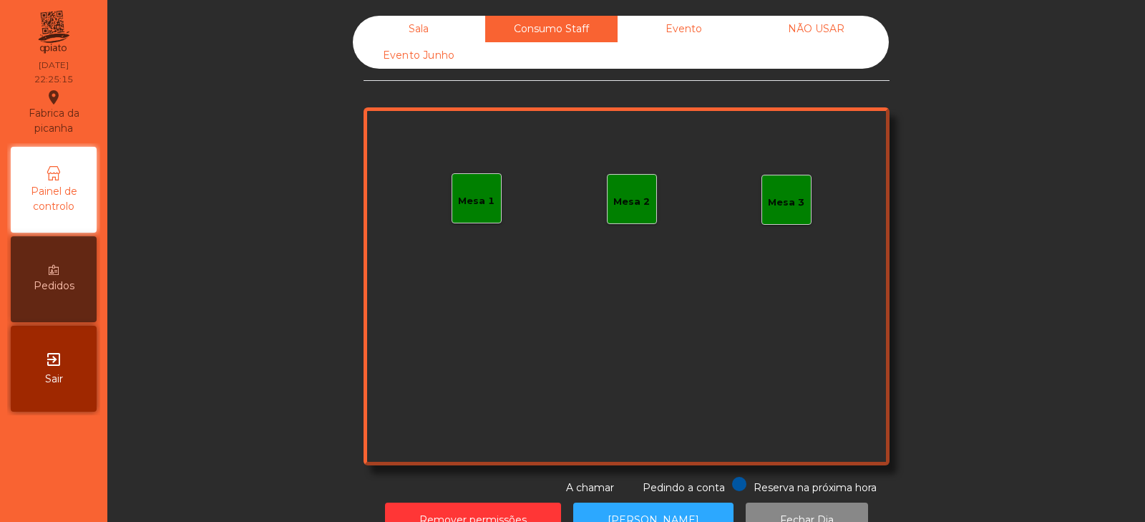
click at [690, 24] on div "Evento" at bounding box center [684, 29] width 132 height 26
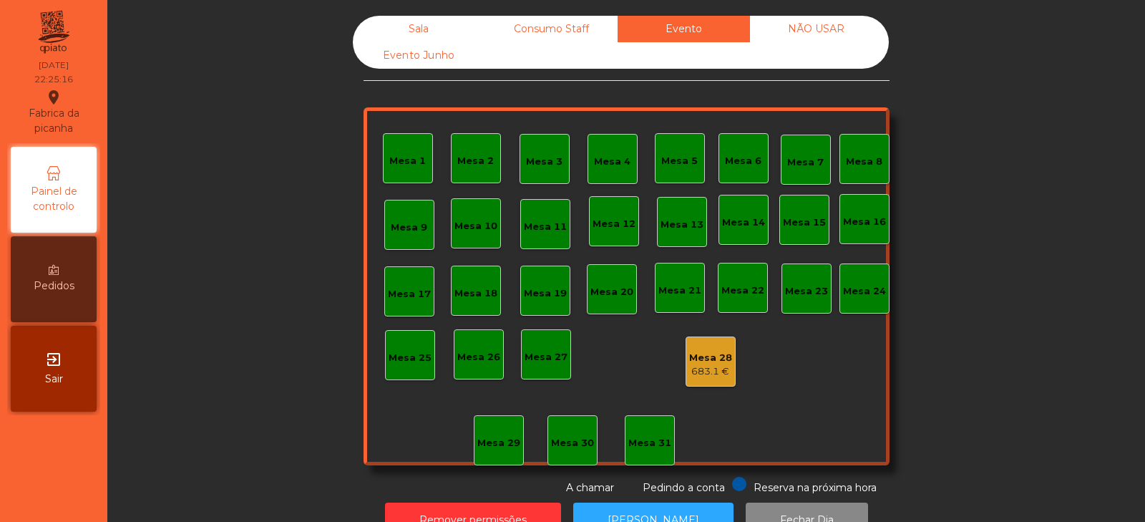
click at [835, 35] on div "NÃO USAR" at bounding box center [816, 29] width 132 height 26
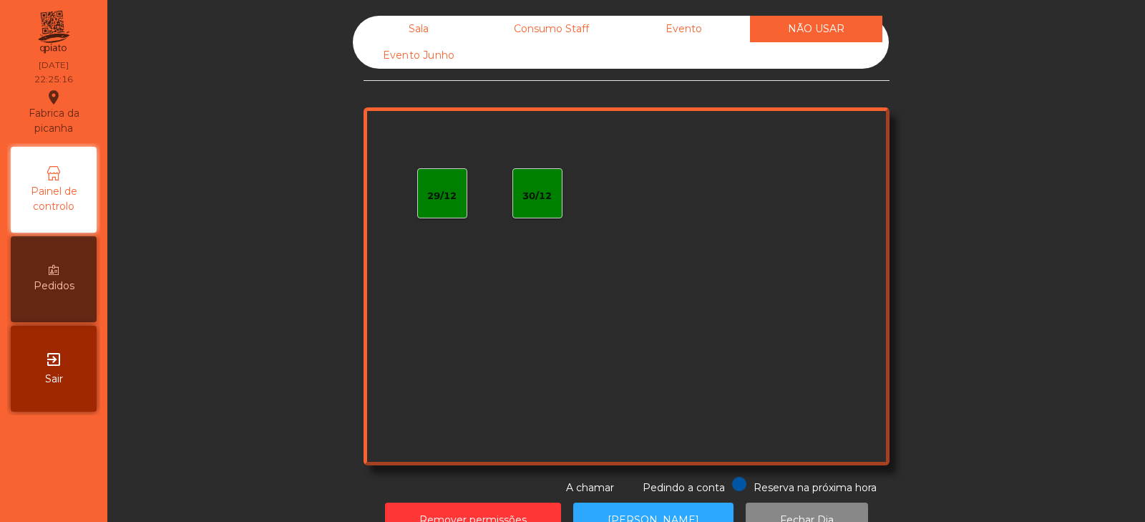
click at [437, 56] on div "Evento Junho" at bounding box center [419, 55] width 132 height 26
click at [420, 29] on div "Sala" at bounding box center [419, 29] width 132 height 26
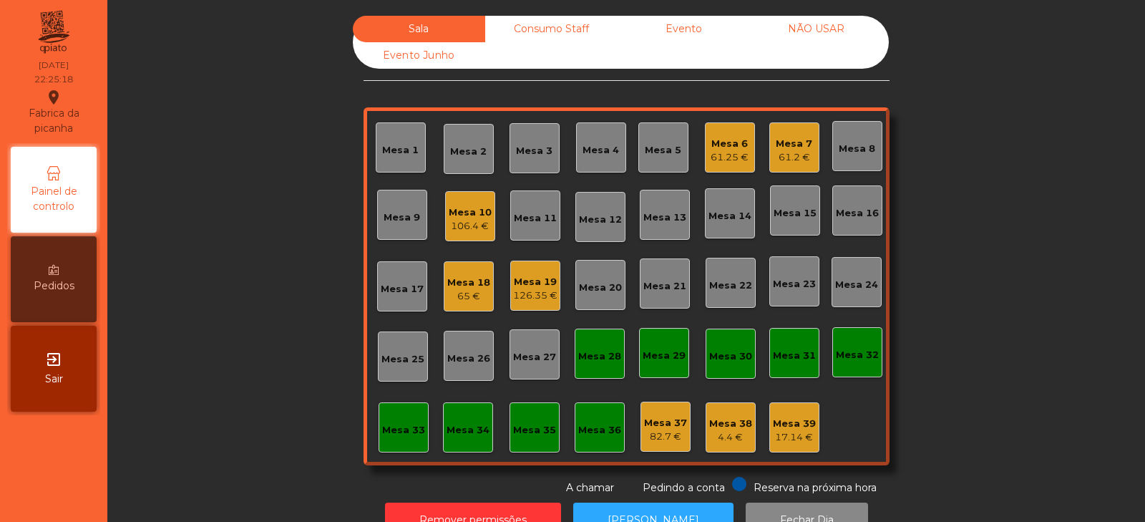
click at [793, 417] on div "Mesa 39" at bounding box center [794, 424] width 43 height 14
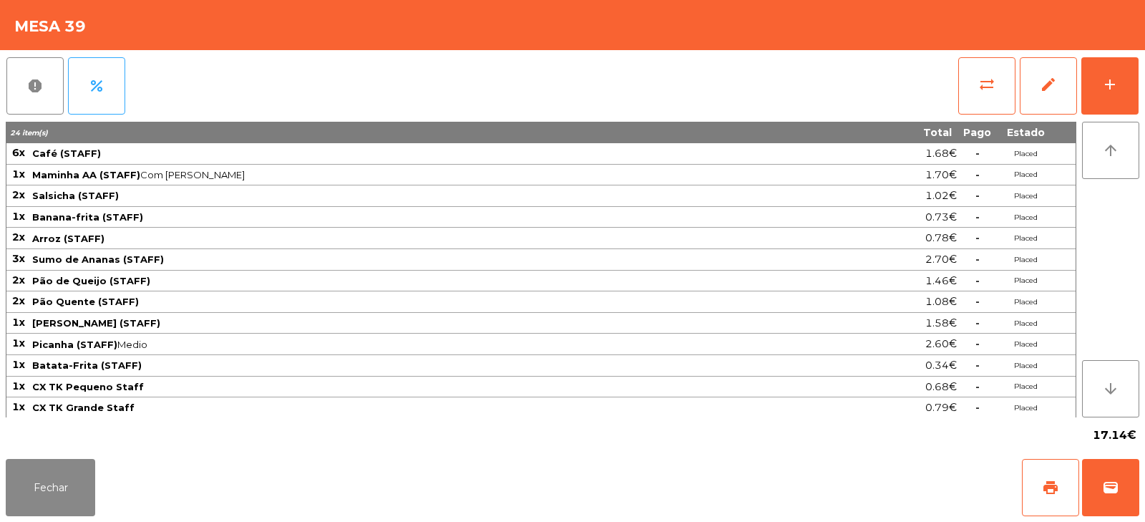
scroll to position [1, 0]
click at [1041, 497] on button "print" at bounding box center [1050, 487] width 57 height 57
click at [49, 498] on button "Fechar" at bounding box center [50, 487] width 89 height 57
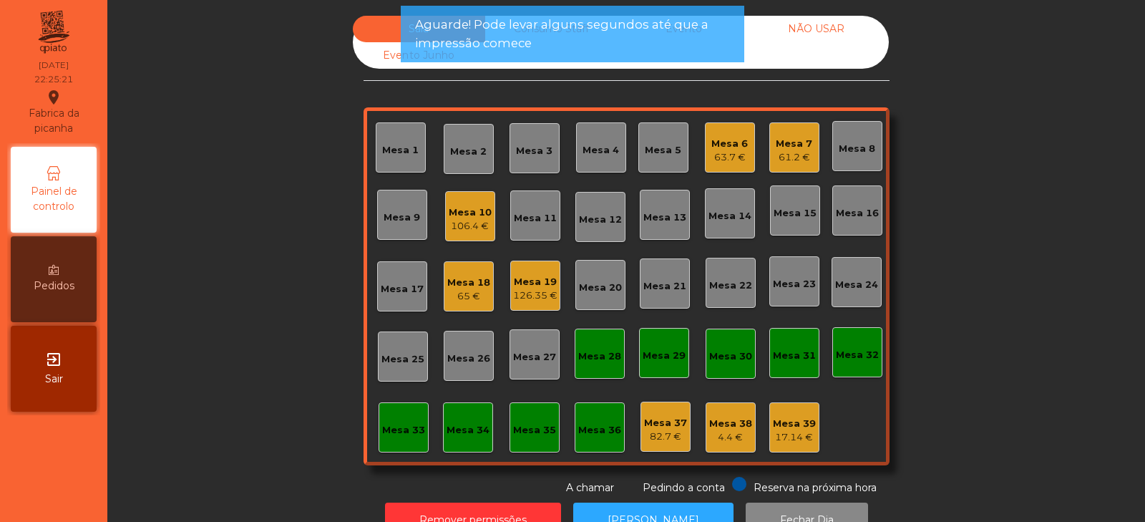
click at [732, 420] on div "Mesa 38" at bounding box center [730, 424] width 43 height 14
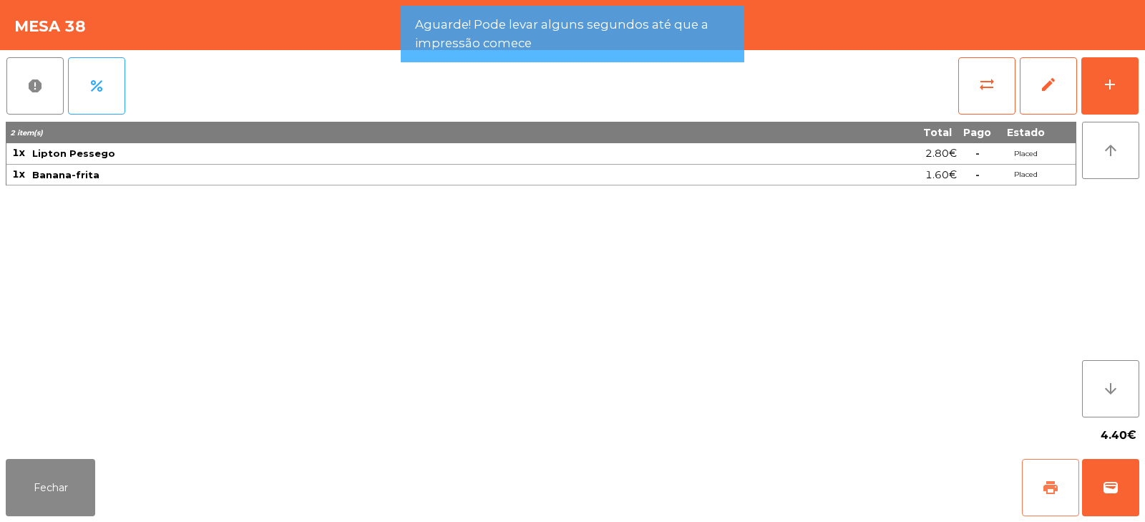
click at [1045, 487] on span "print" at bounding box center [1050, 487] width 17 height 17
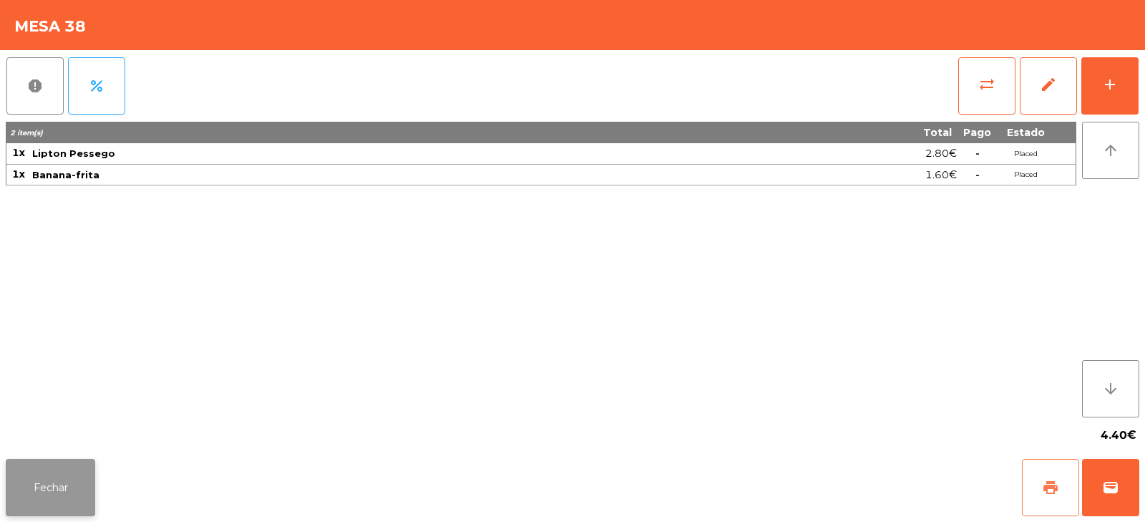
click at [51, 468] on button "Fechar" at bounding box center [50, 487] width 89 height 57
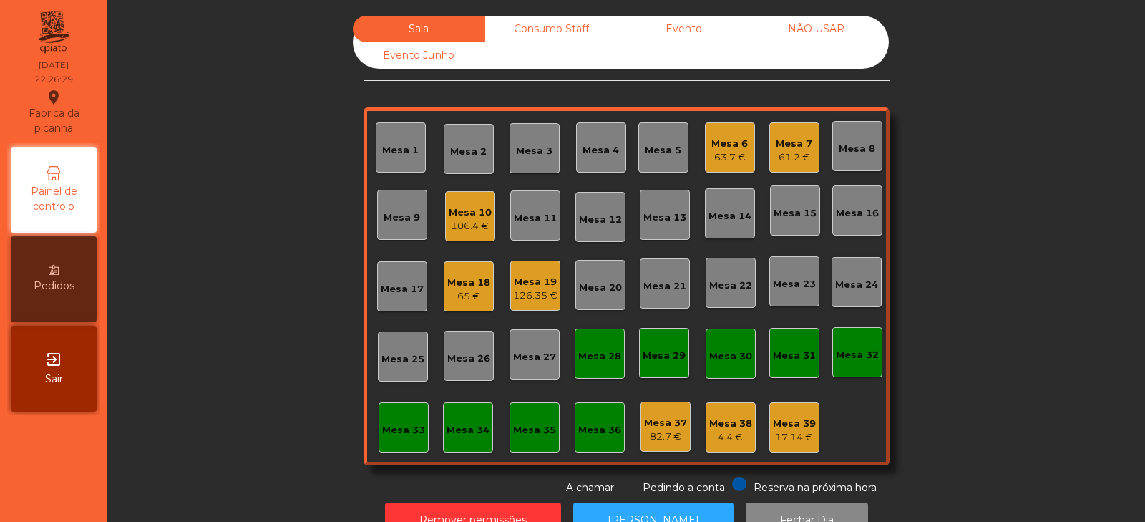
click at [807, 154] on div "Mesa 7 61.2 €" at bounding box center [795, 147] width 50 height 50
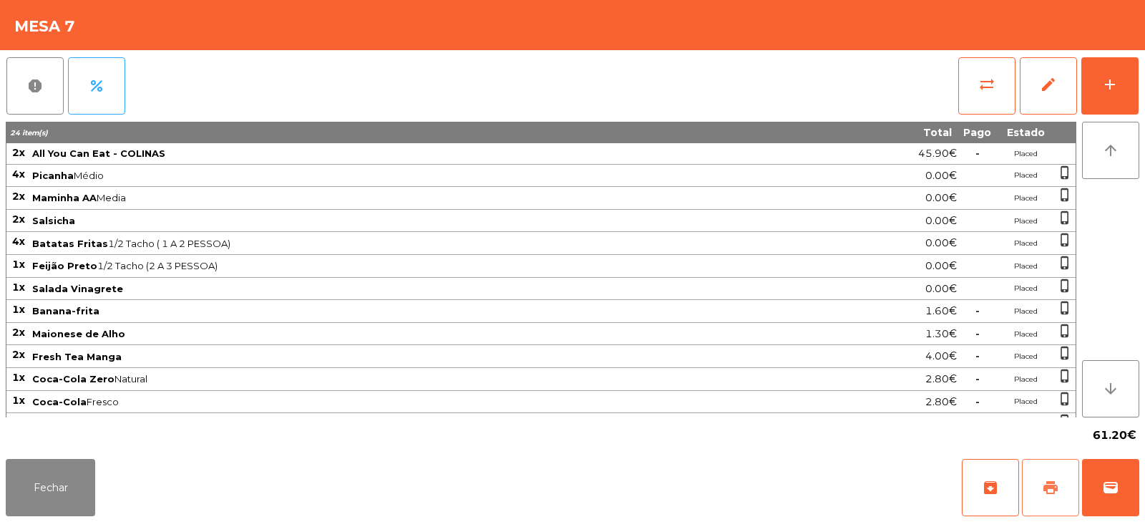
click at [1058, 480] on span "print" at bounding box center [1050, 487] width 17 height 17
click at [35, 483] on button "Fechar" at bounding box center [50, 487] width 89 height 57
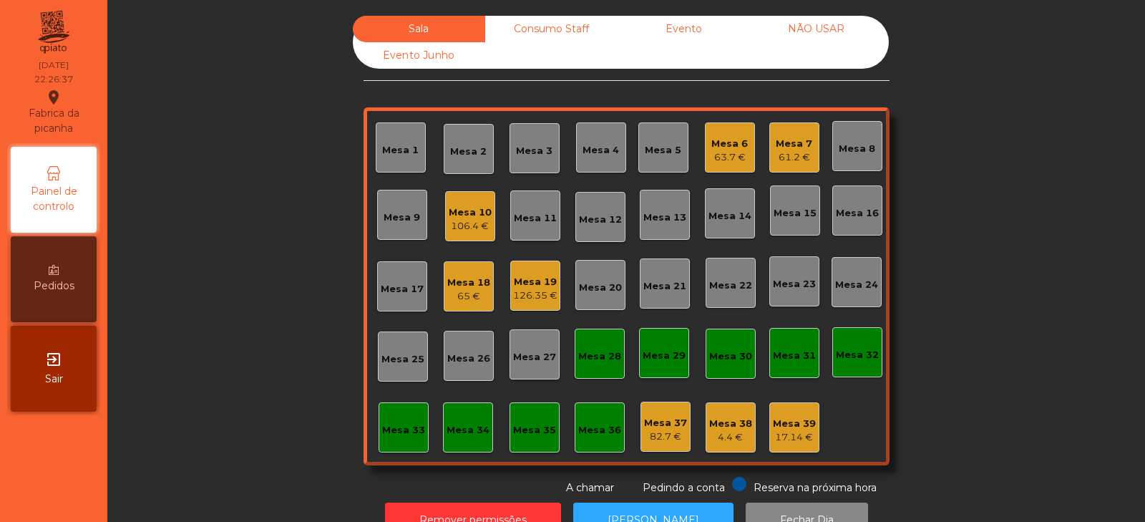
click at [735, 138] on div "Mesa 6" at bounding box center [730, 144] width 37 height 14
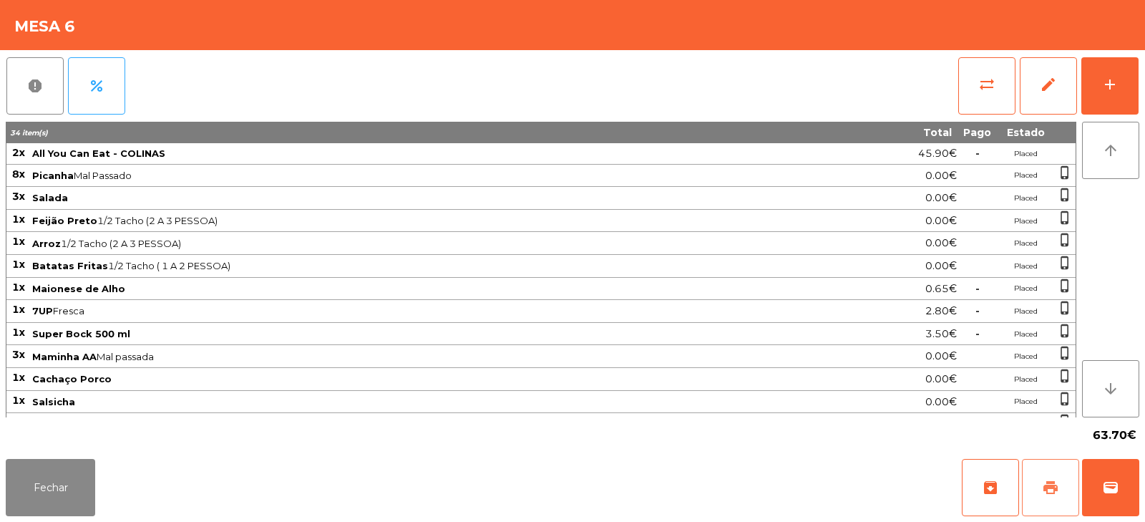
click at [1069, 476] on button "print" at bounding box center [1050, 487] width 57 height 57
click at [68, 485] on button "Fechar" at bounding box center [50, 487] width 89 height 57
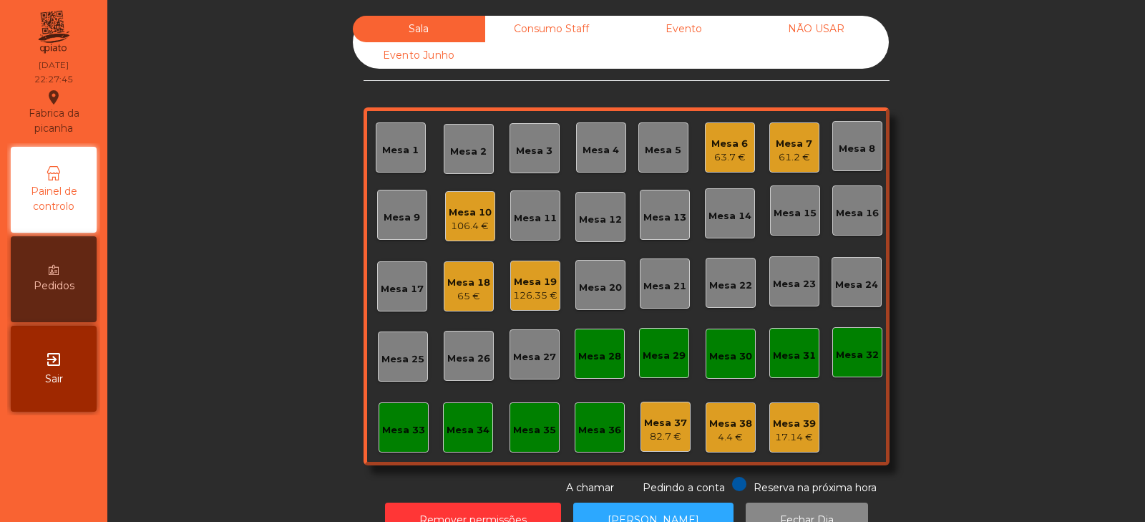
click at [470, 226] on div "106.4 €" at bounding box center [470, 226] width 43 height 14
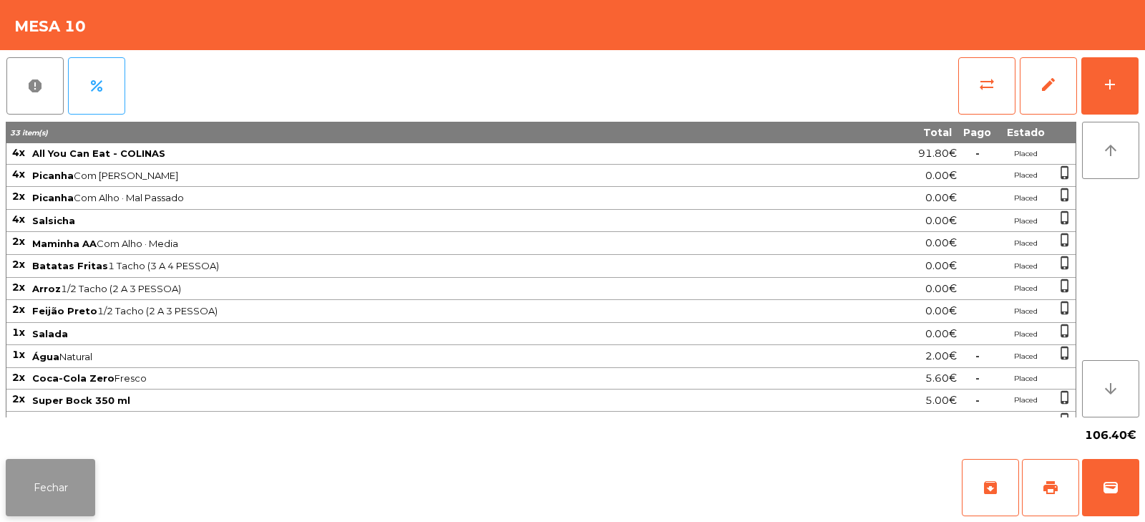
click at [87, 492] on button "Fechar" at bounding box center [50, 487] width 89 height 57
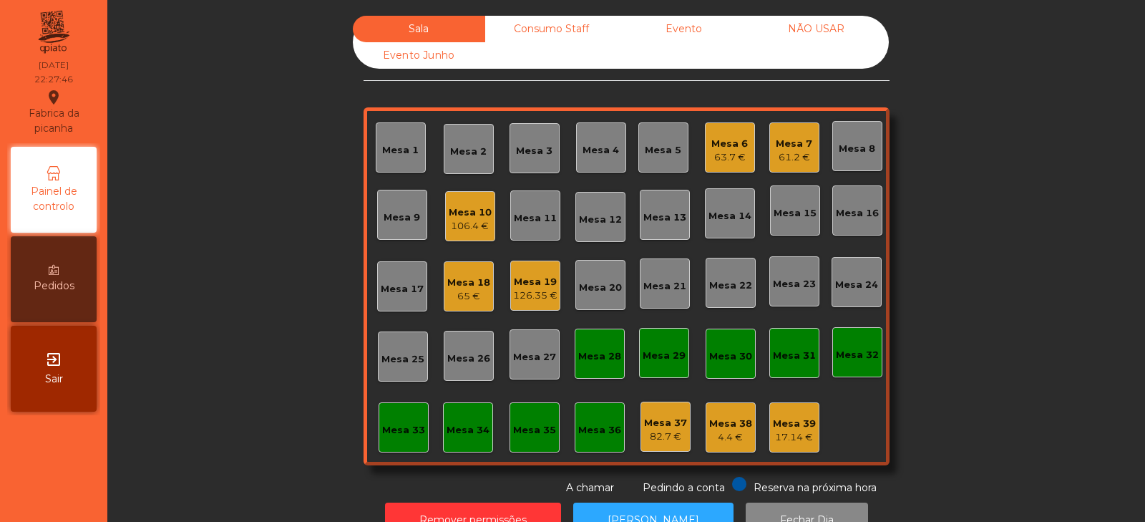
click at [730, 150] on div "Mesa 6" at bounding box center [730, 144] width 37 height 14
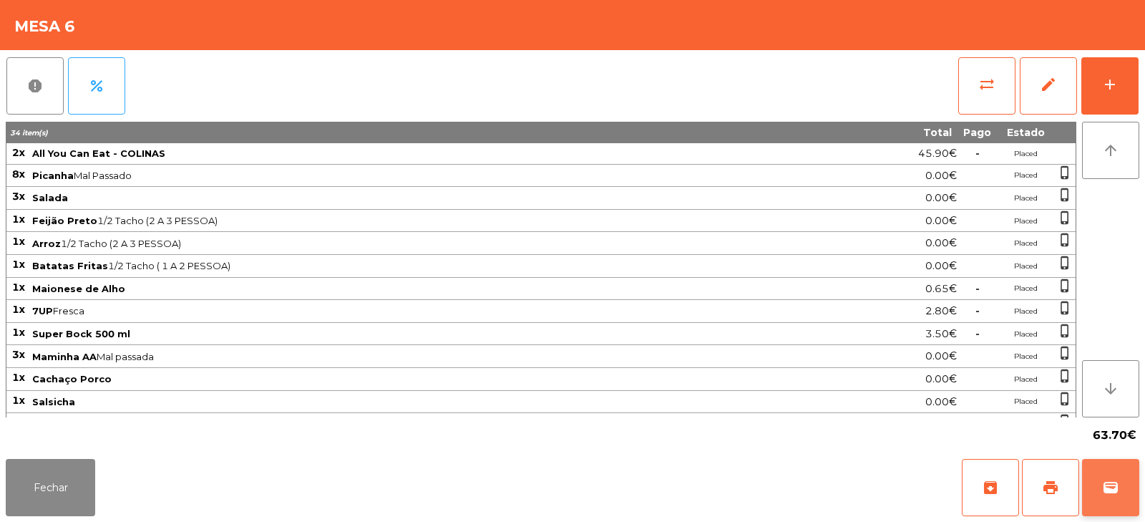
click at [1113, 495] on span "wallet" at bounding box center [1111, 487] width 17 height 17
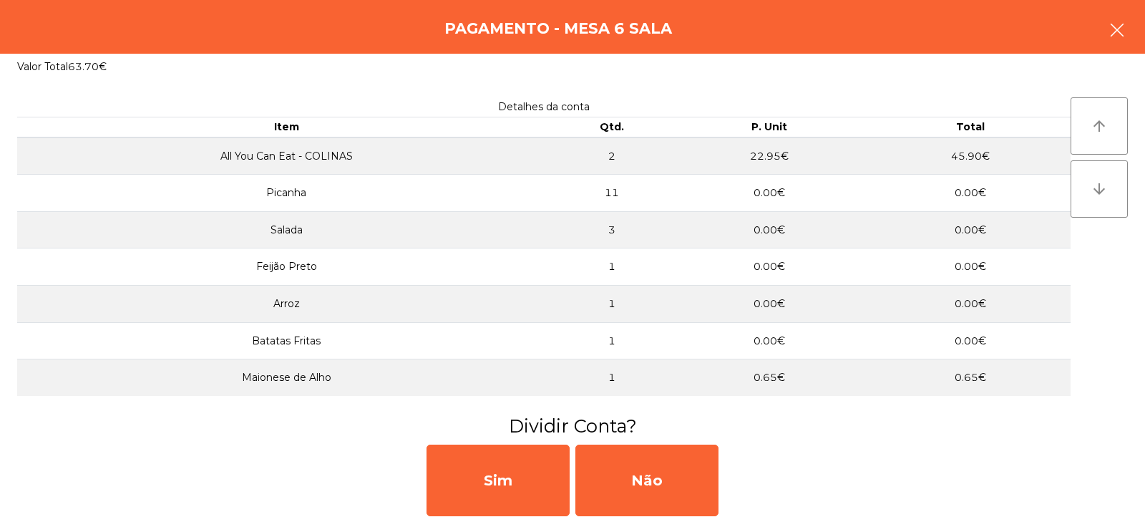
click at [1118, 42] on button "button" at bounding box center [1118, 31] width 40 height 43
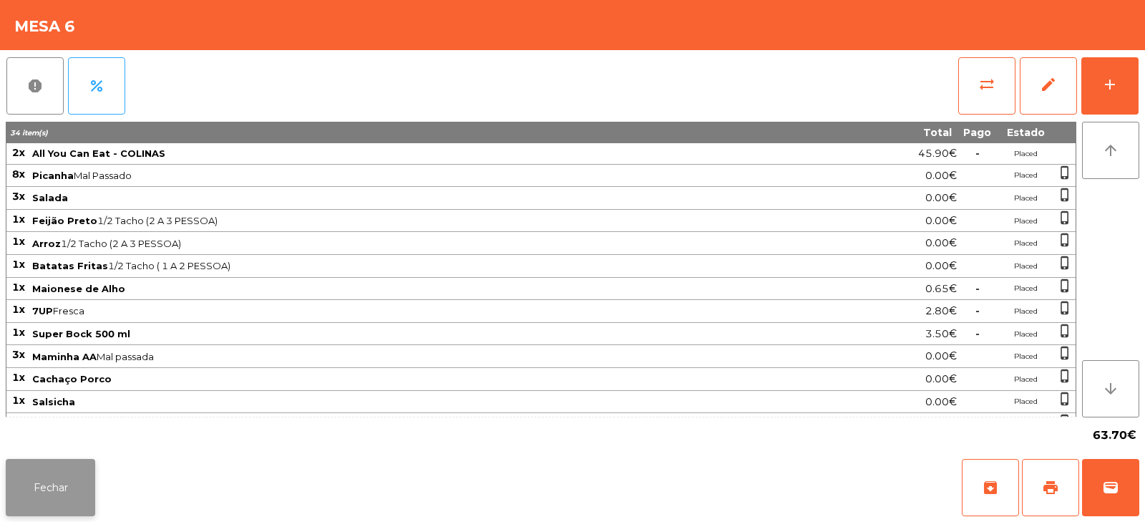
click at [74, 495] on button "Fechar" at bounding box center [50, 487] width 89 height 57
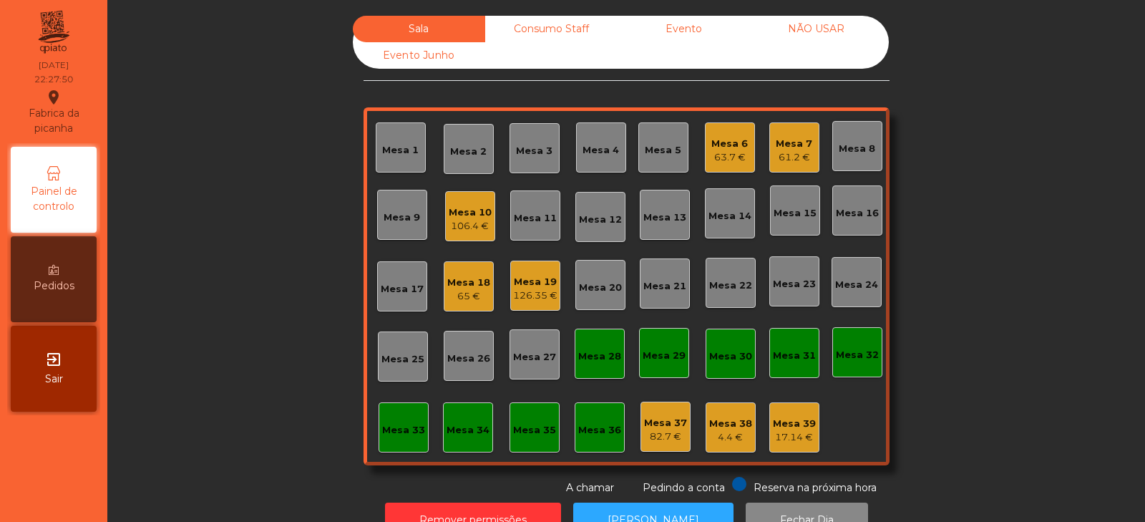
click at [463, 221] on div "106.4 €" at bounding box center [470, 226] width 43 height 14
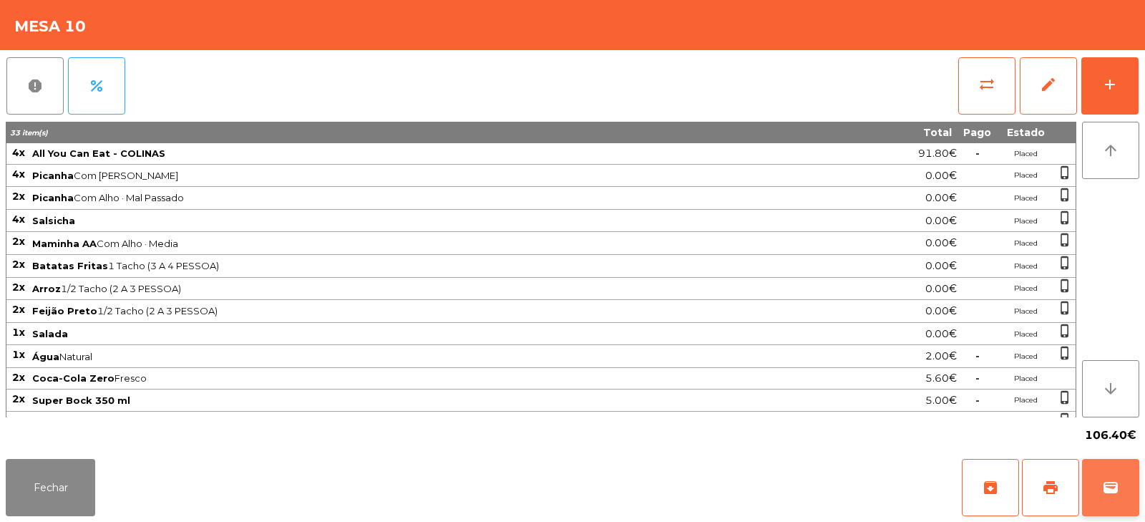
click at [1121, 488] on button "wallet" at bounding box center [1110, 487] width 57 height 57
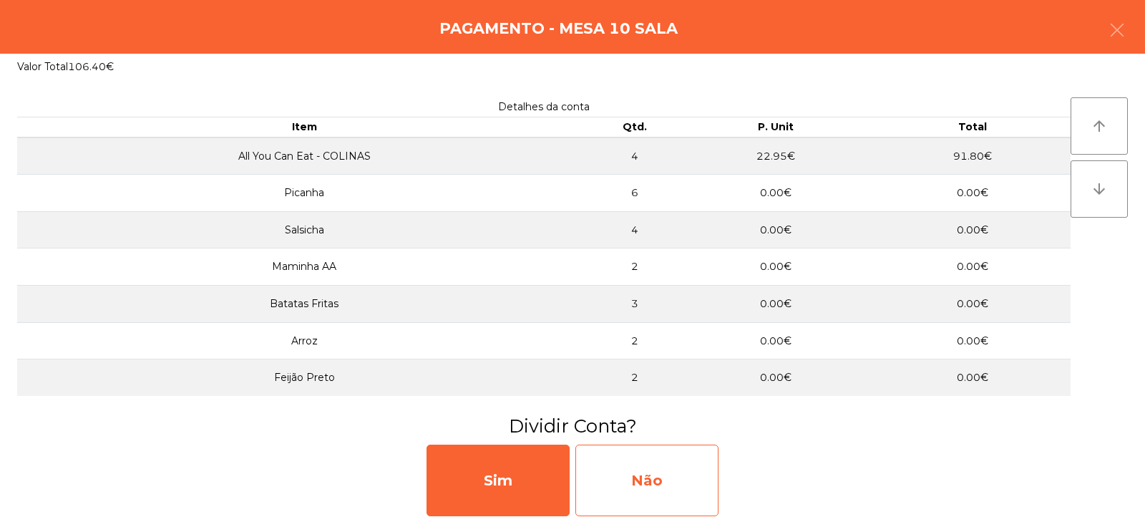
click at [672, 463] on div "Não" at bounding box center [647, 481] width 143 height 72
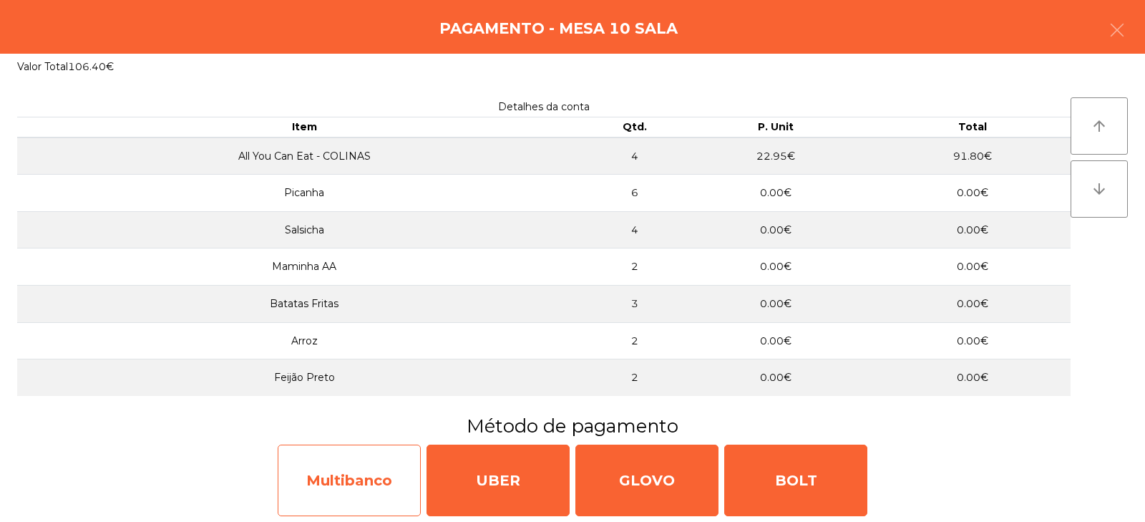
click at [387, 479] on div "Multibanco" at bounding box center [349, 481] width 143 height 72
select select "**"
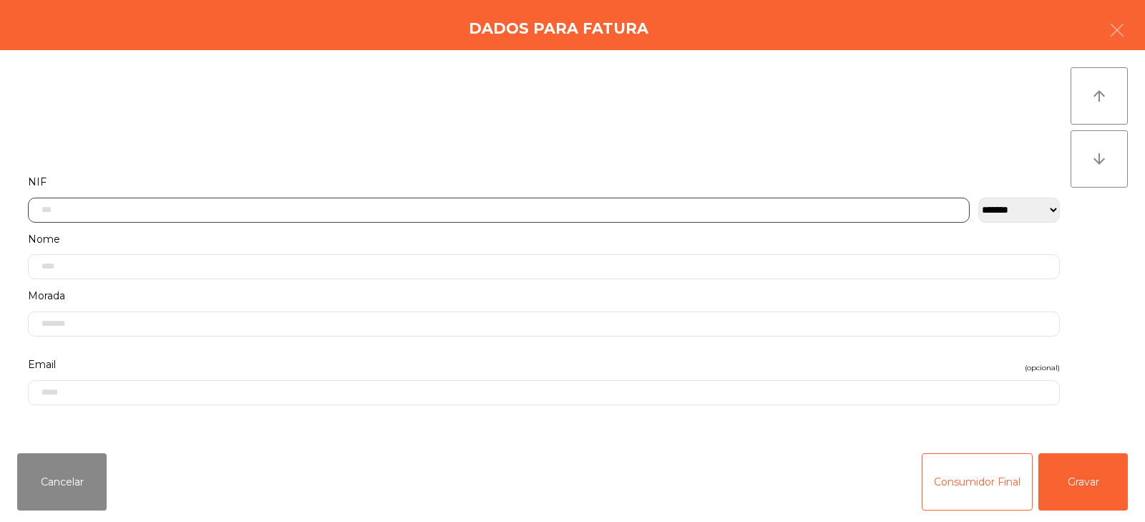
click at [591, 207] on input "text" at bounding box center [499, 210] width 942 height 25
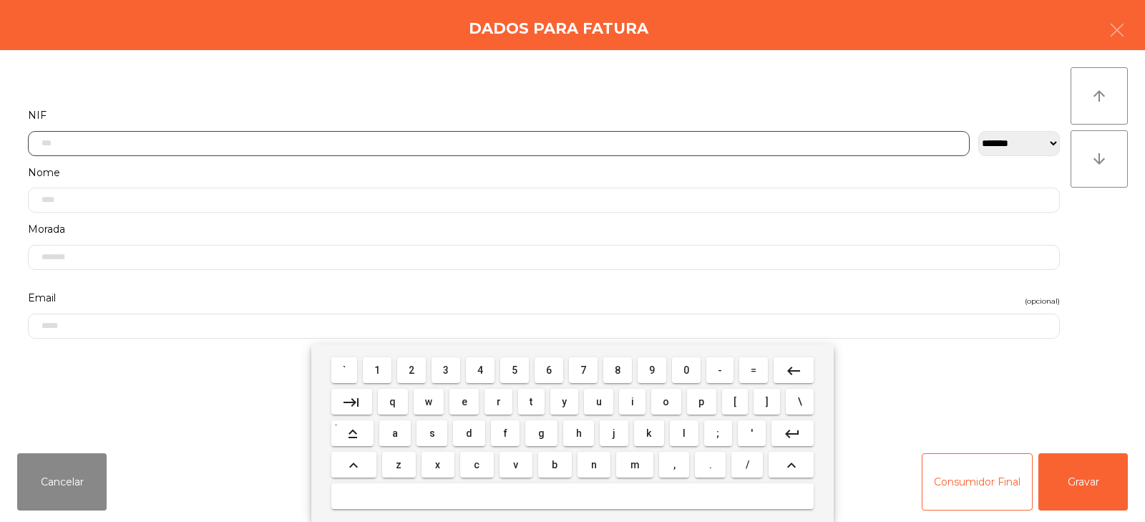
scroll to position [105, 0]
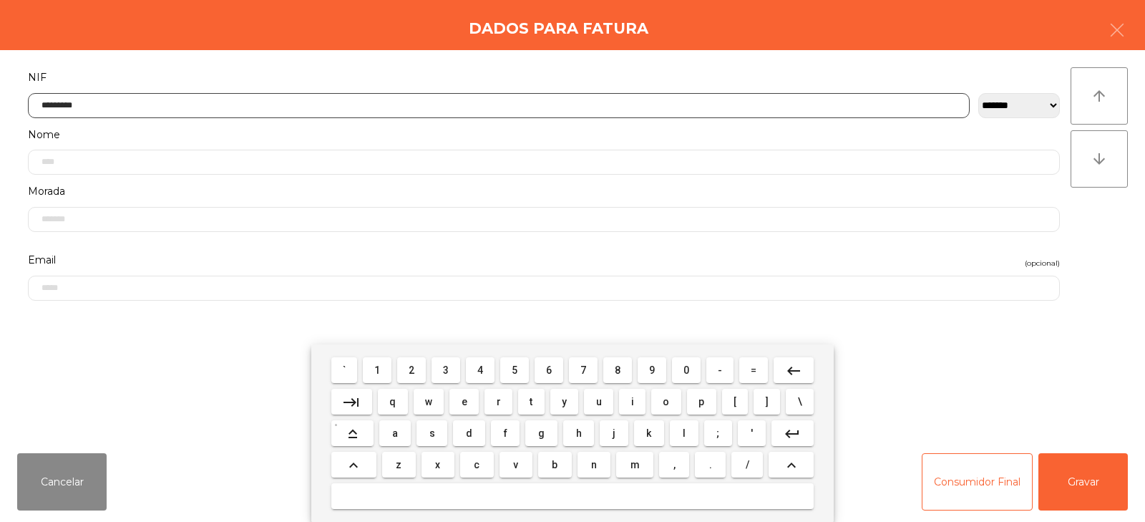
type input "*********"
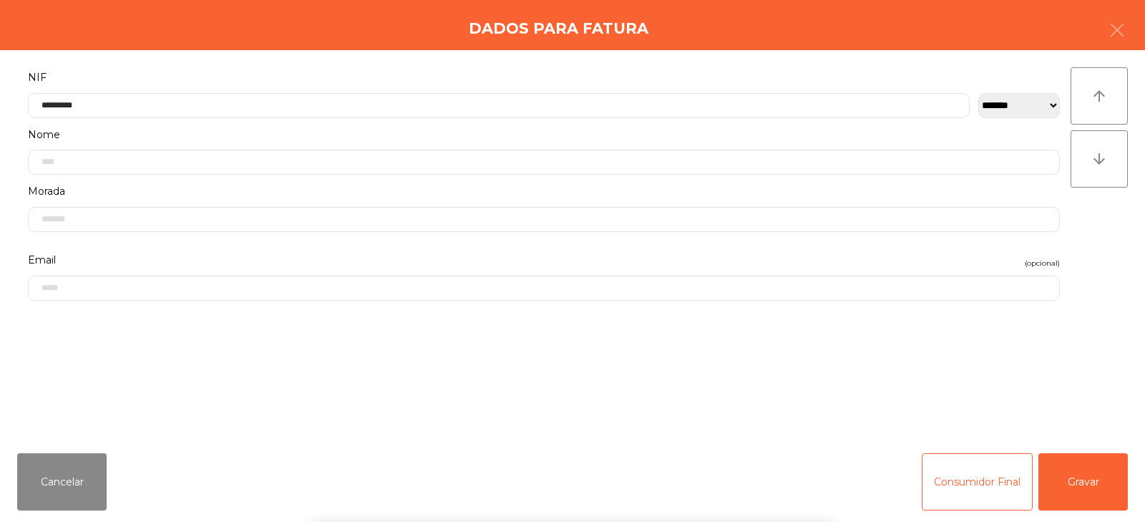
click at [1076, 491] on div "` 1 2 3 4 5 6 7 8 9 0 - = keyboard_backspace keyboard_tab q w e r t y u i o p […" at bounding box center [572, 433] width 1145 height 178
click at [1082, 483] on button "Gravar" at bounding box center [1083, 481] width 89 height 57
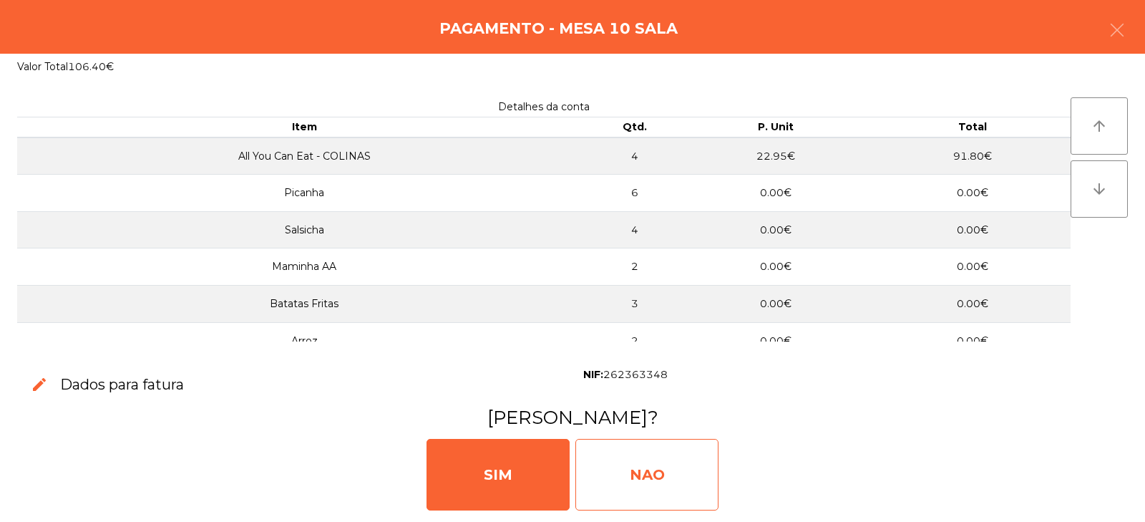
click at [686, 465] on div "NAO" at bounding box center [647, 475] width 143 height 72
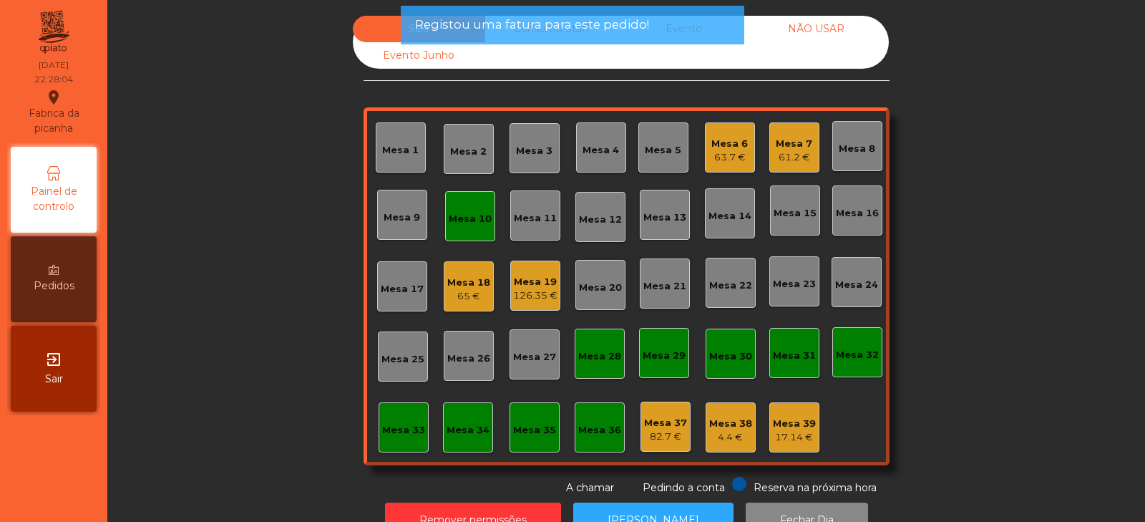
click at [461, 231] on div "Mesa 10" at bounding box center [470, 216] width 50 height 50
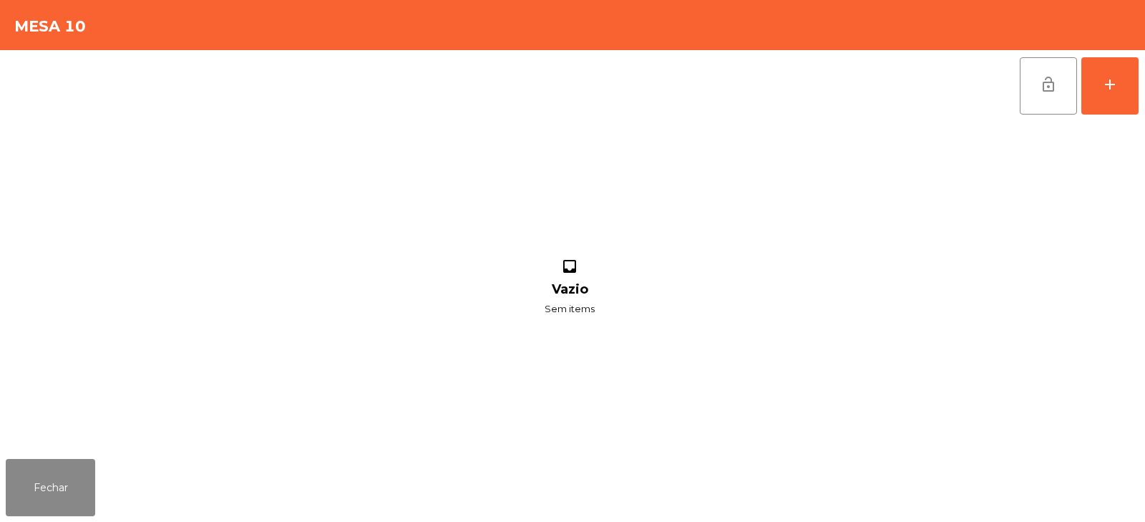
click at [1056, 98] on button "lock_open" at bounding box center [1048, 85] width 57 height 57
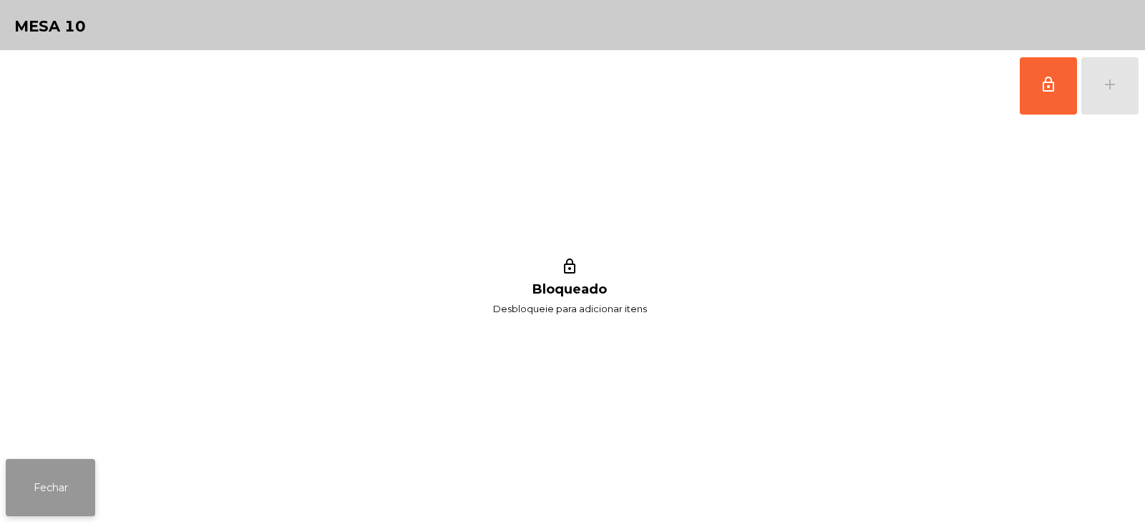
click at [77, 497] on button "Fechar" at bounding box center [50, 487] width 89 height 57
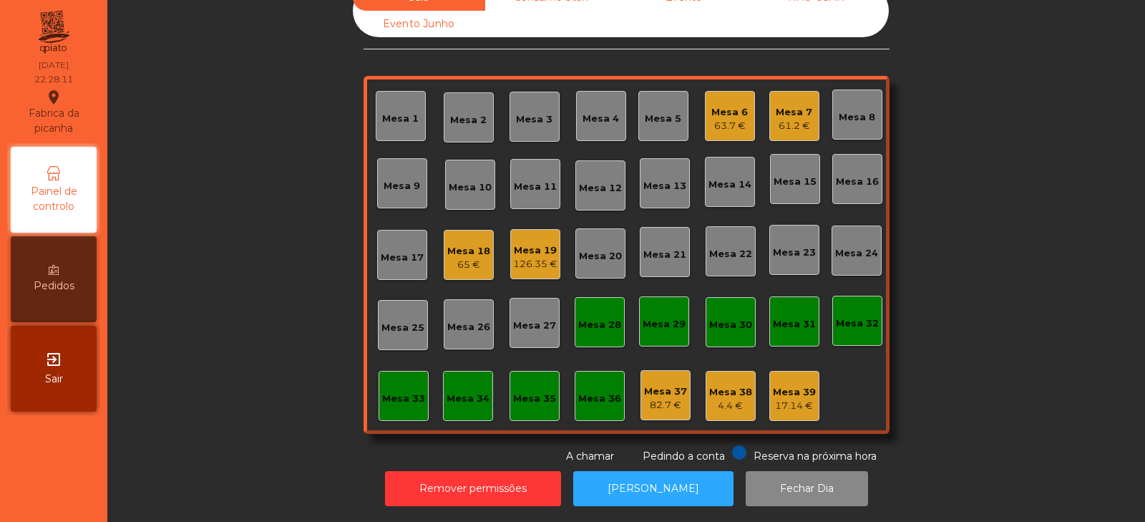
scroll to position [0, 0]
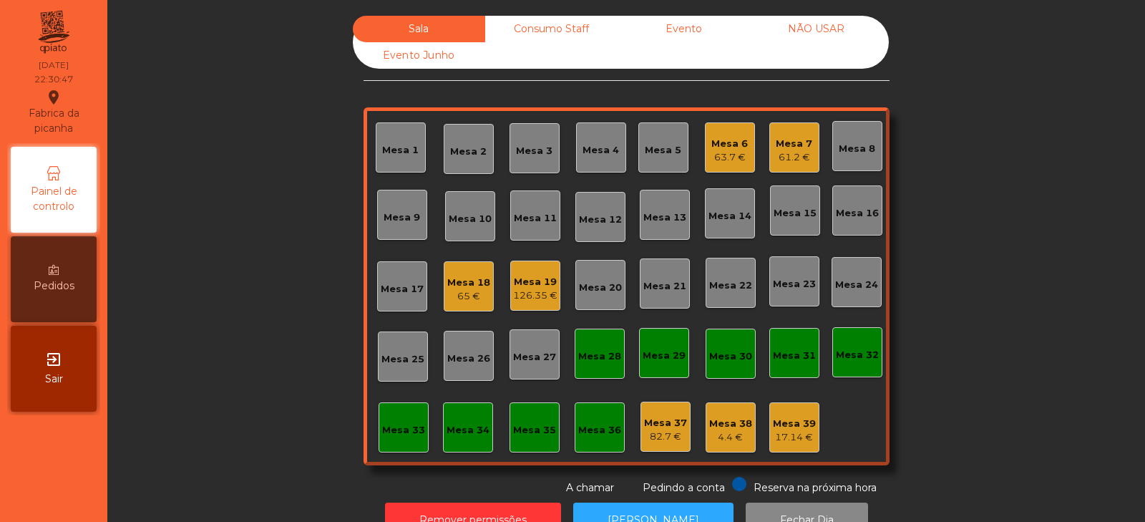
click at [784, 141] on div "Mesa 7" at bounding box center [794, 144] width 37 height 14
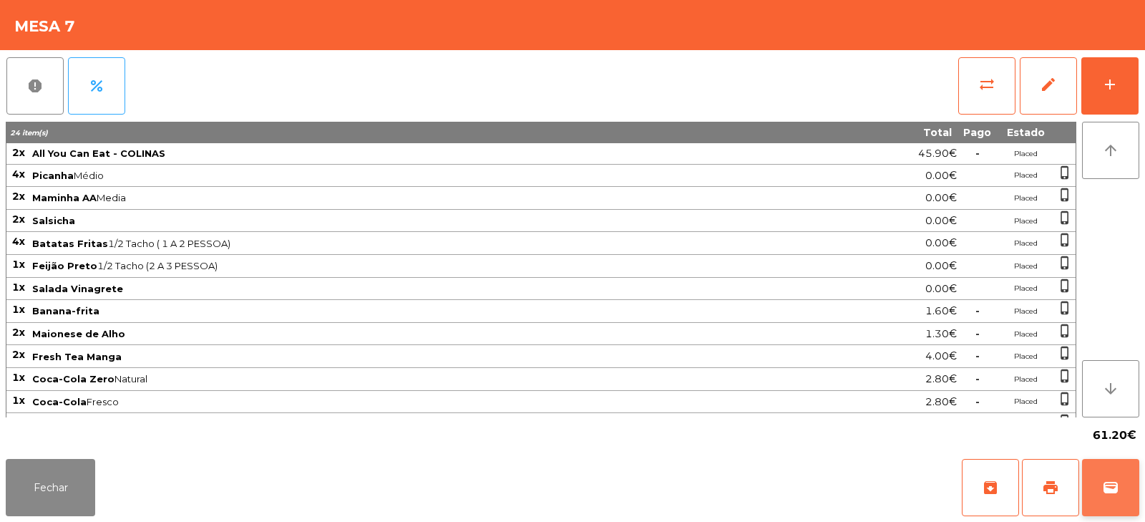
click at [1114, 505] on button "wallet" at bounding box center [1110, 487] width 57 height 57
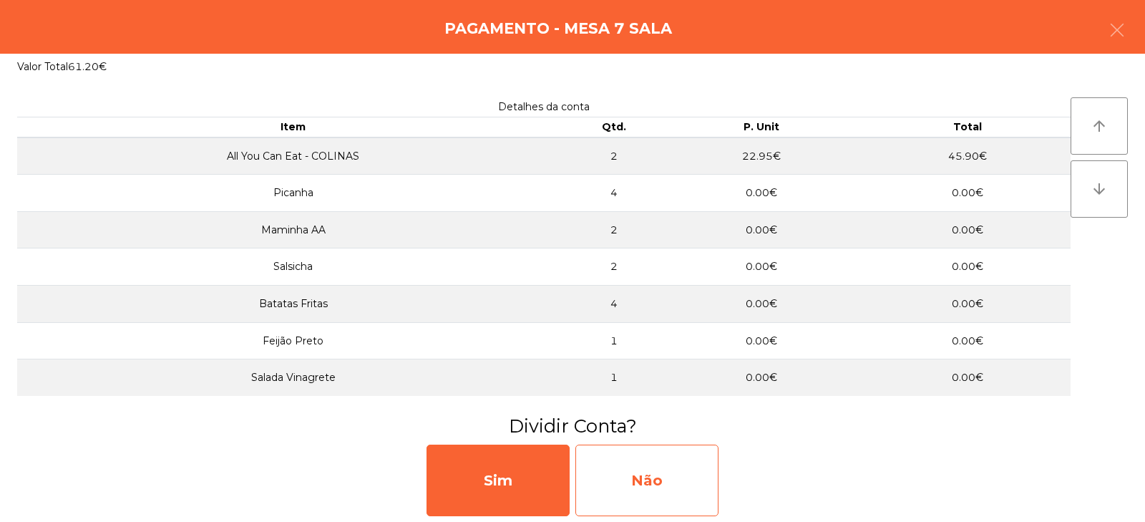
click at [665, 483] on div "Não" at bounding box center [647, 481] width 143 height 72
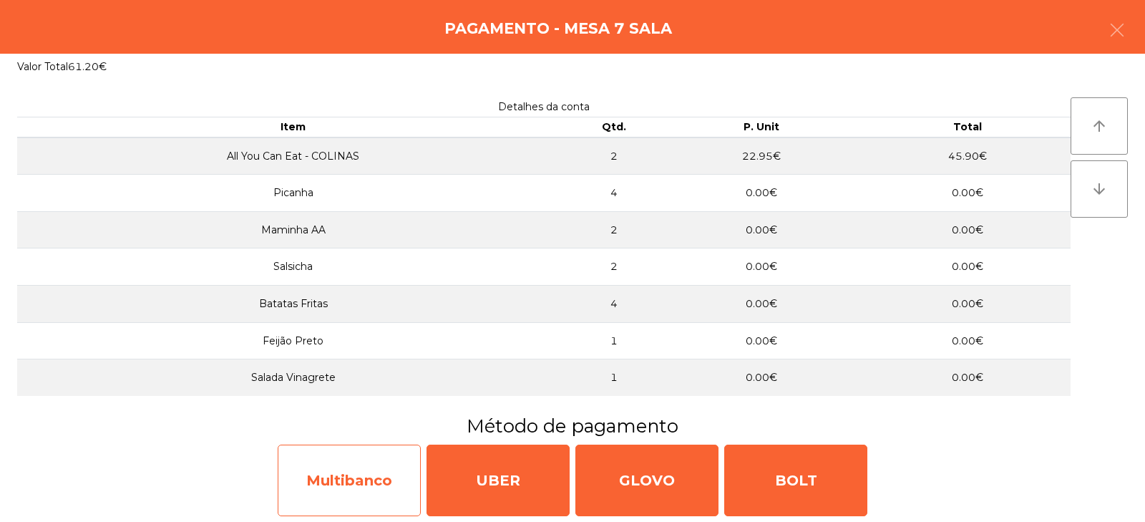
click at [375, 485] on div "Multibanco" at bounding box center [349, 481] width 143 height 72
select select "**"
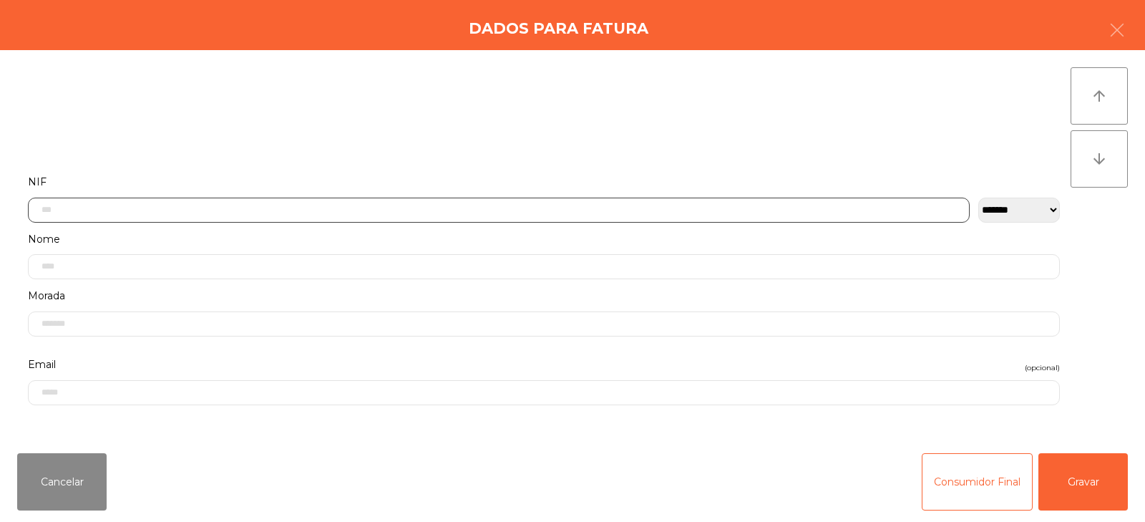
click at [624, 206] on input "text" at bounding box center [499, 210] width 942 height 25
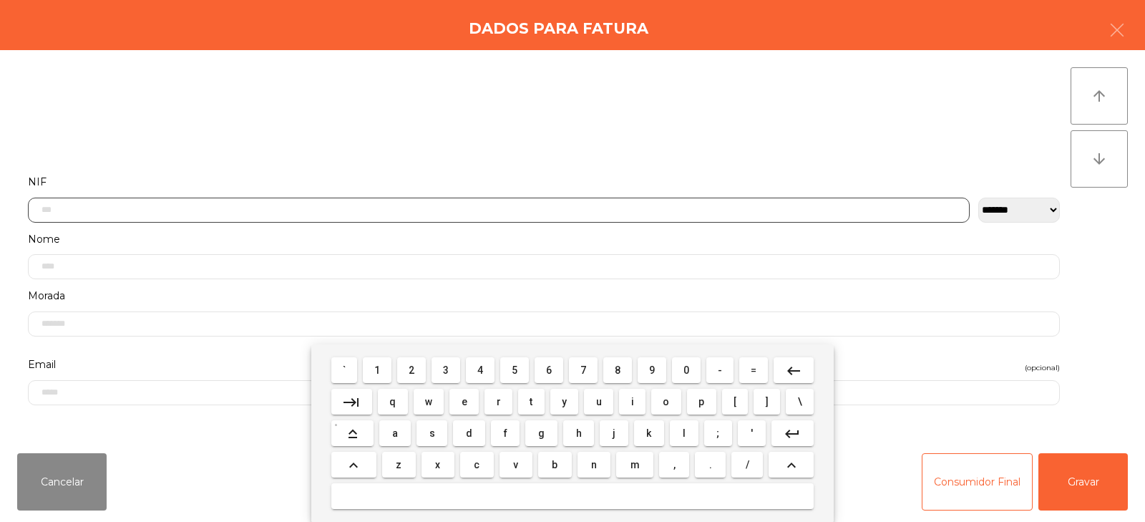
scroll to position [105, 0]
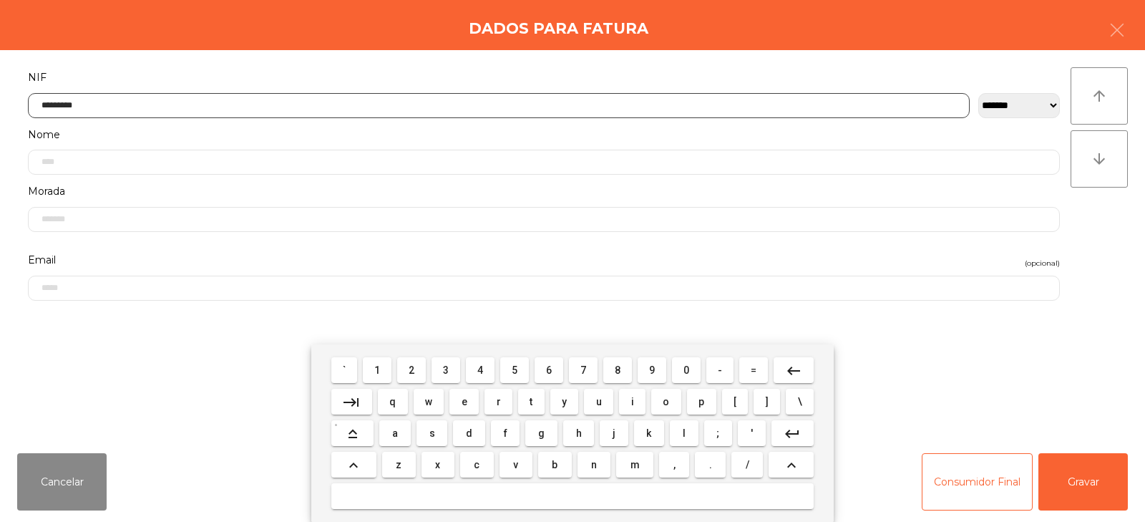
type input "*********"
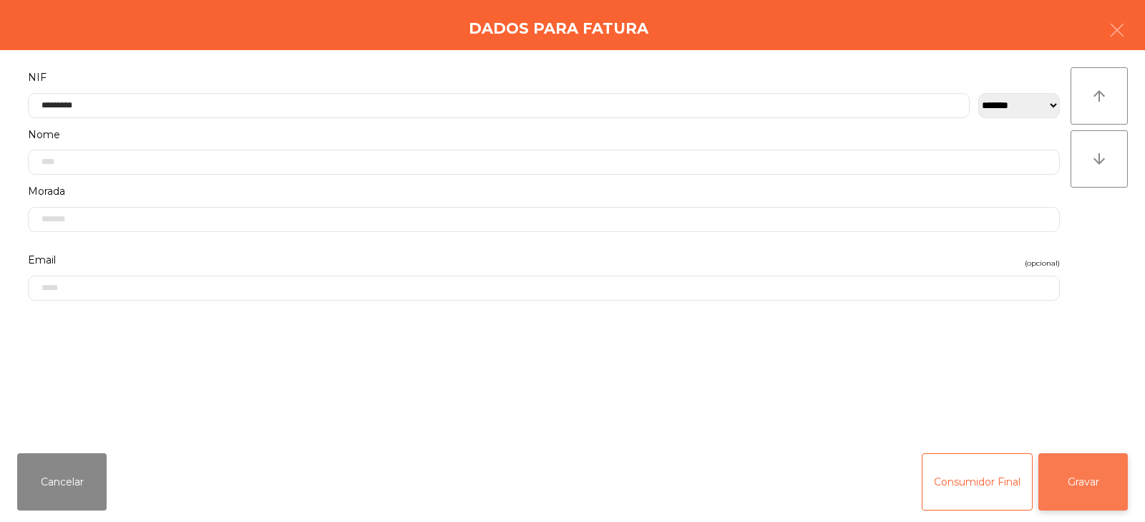
click at [1078, 488] on button "Gravar" at bounding box center [1083, 481] width 89 height 57
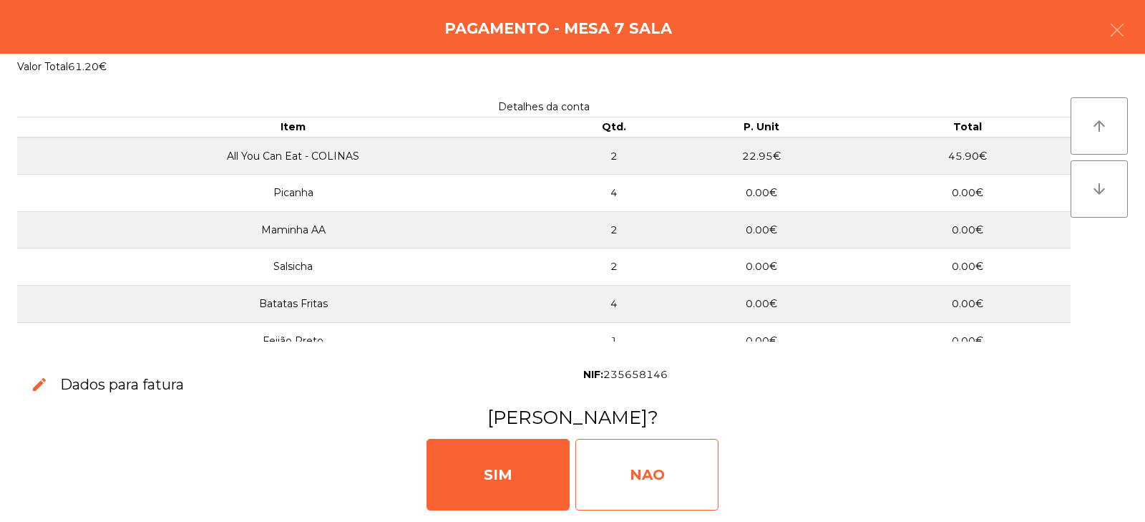
click at [693, 457] on div "NAO" at bounding box center [647, 475] width 143 height 72
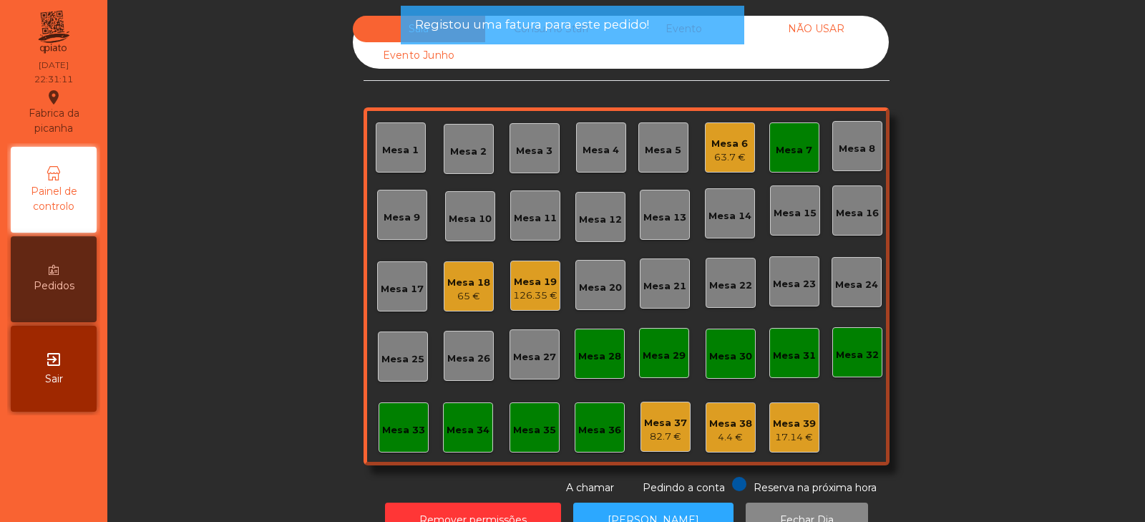
click at [781, 153] on div "Mesa 7" at bounding box center [794, 150] width 37 height 14
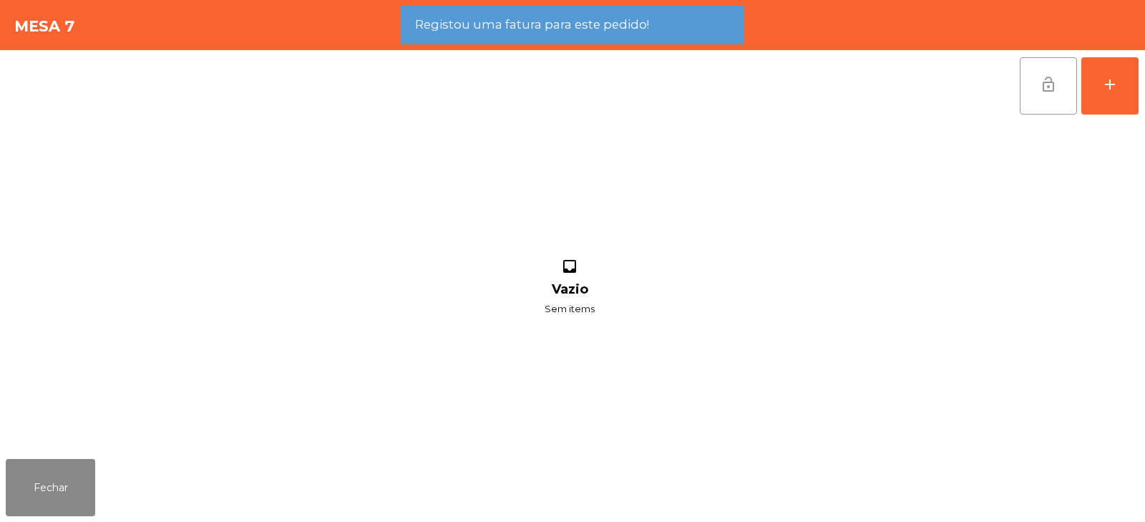
click at [1047, 79] on span "lock_open" at bounding box center [1048, 84] width 17 height 17
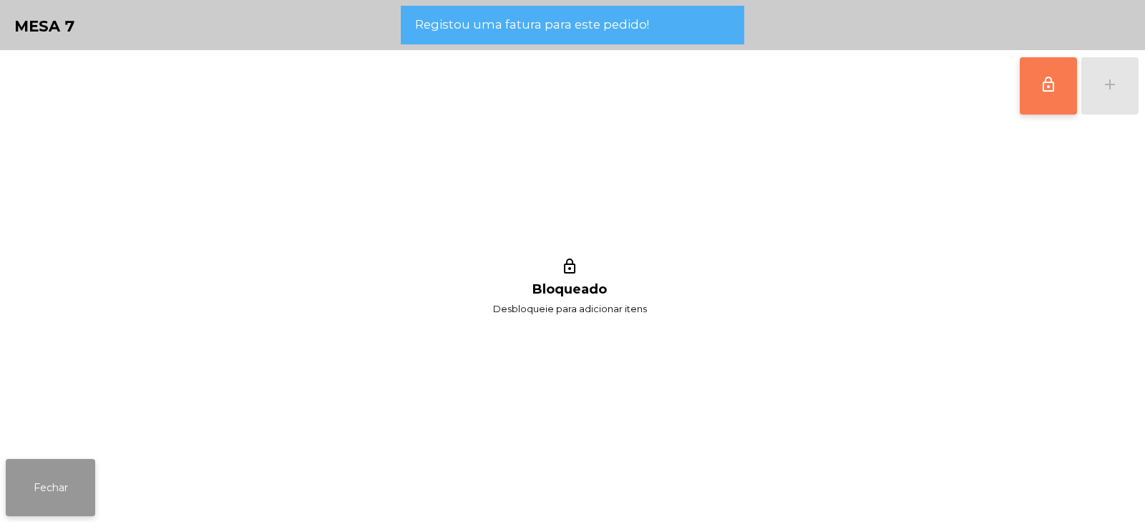
click at [49, 496] on button "Fechar" at bounding box center [50, 487] width 89 height 57
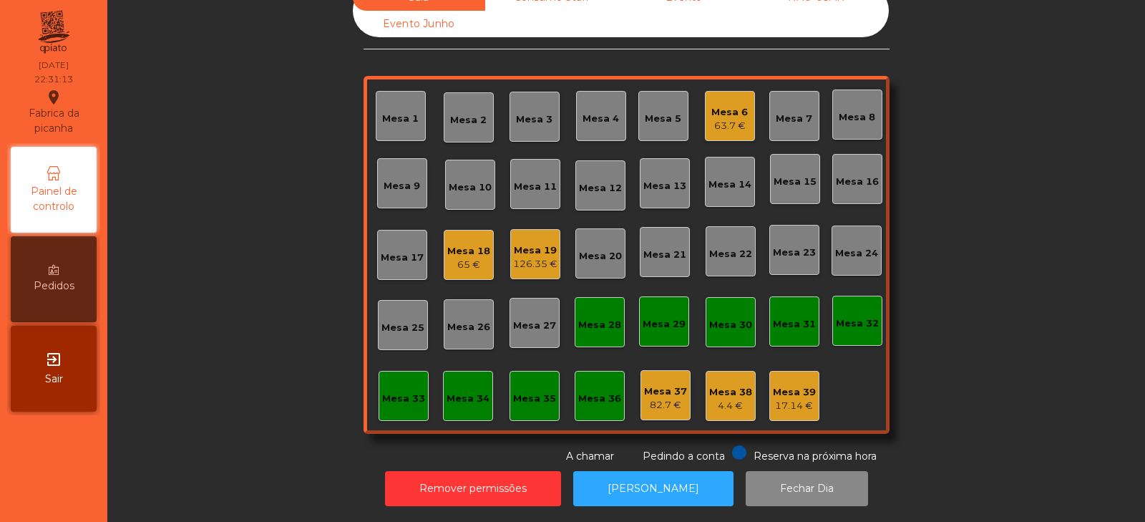
scroll to position [0, 0]
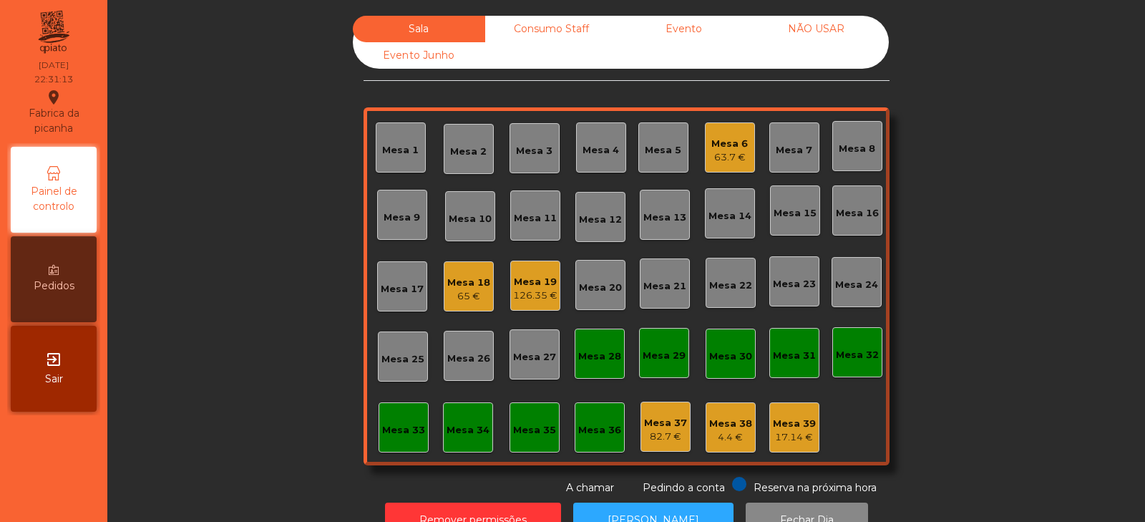
click at [737, 145] on div "Mesa 6" at bounding box center [730, 144] width 37 height 14
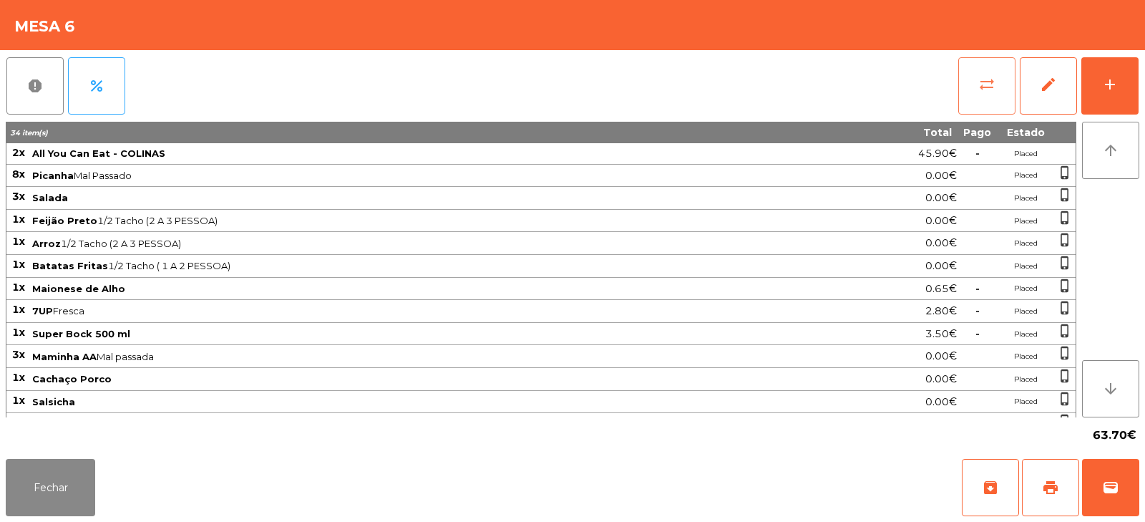
click at [981, 92] on span "sync_alt" at bounding box center [987, 84] width 17 height 17
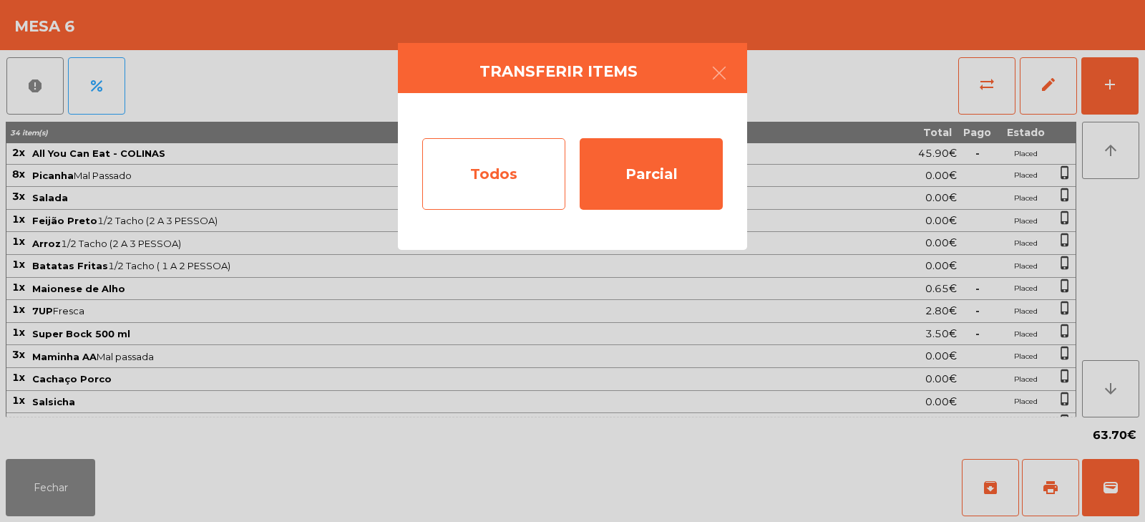
click at [533, 160] on div "Todos" at bounding box center [493, 174] width 143 height 72
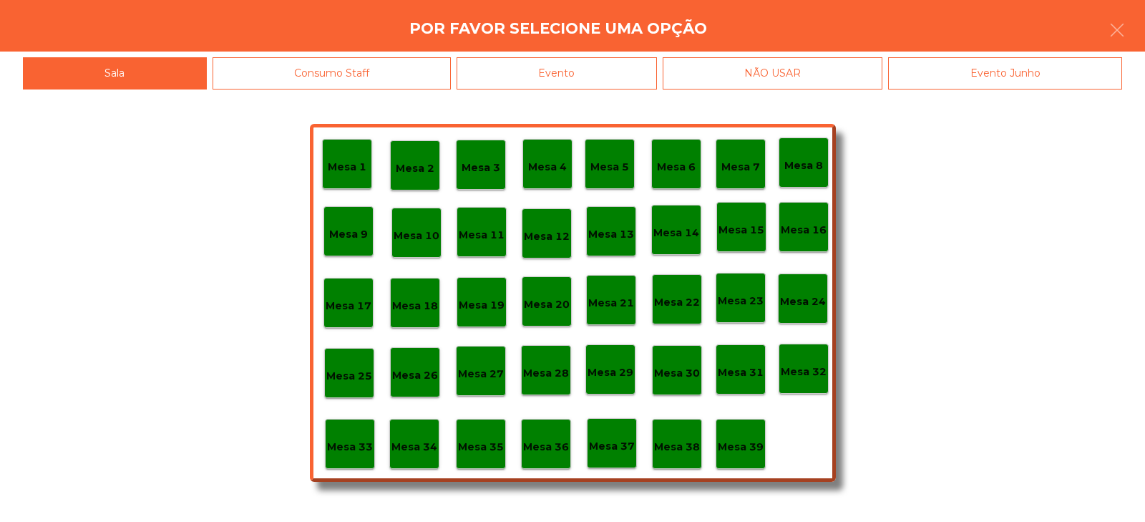
click at [636, 74] on div "Evento" at bounding box center [557, 73] width 200 height 32
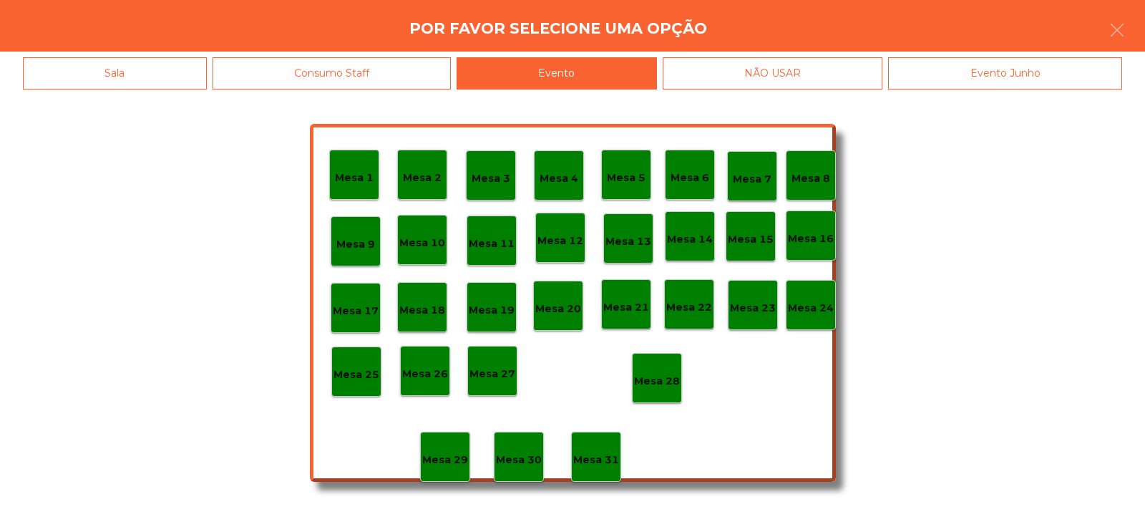
click at [662, 364] on div "Mesa 28" at bounding box center [657, 378] width 50 height 50
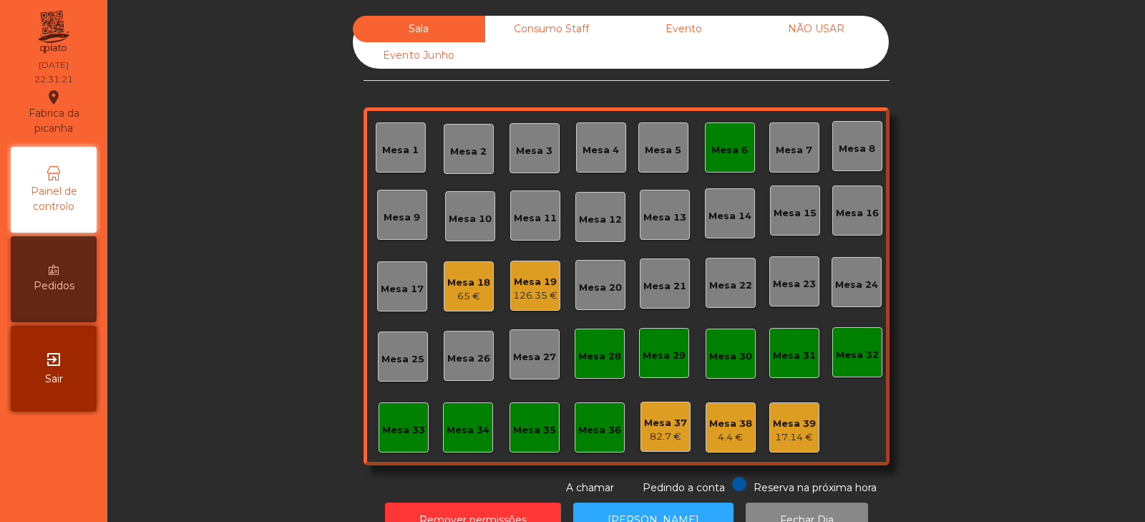
click at [725, 156] on div "Mesa 6" at bounding box center [730, 150] width 37 height 14
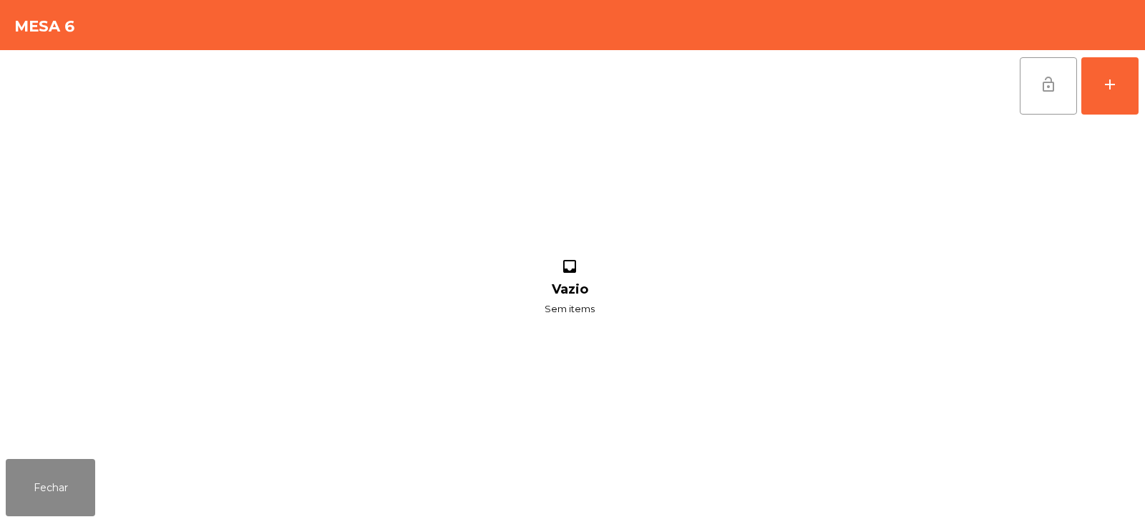
click at [1050, 88] on span "lock_open" at bounding box center [1048, 84] width 17 height 17
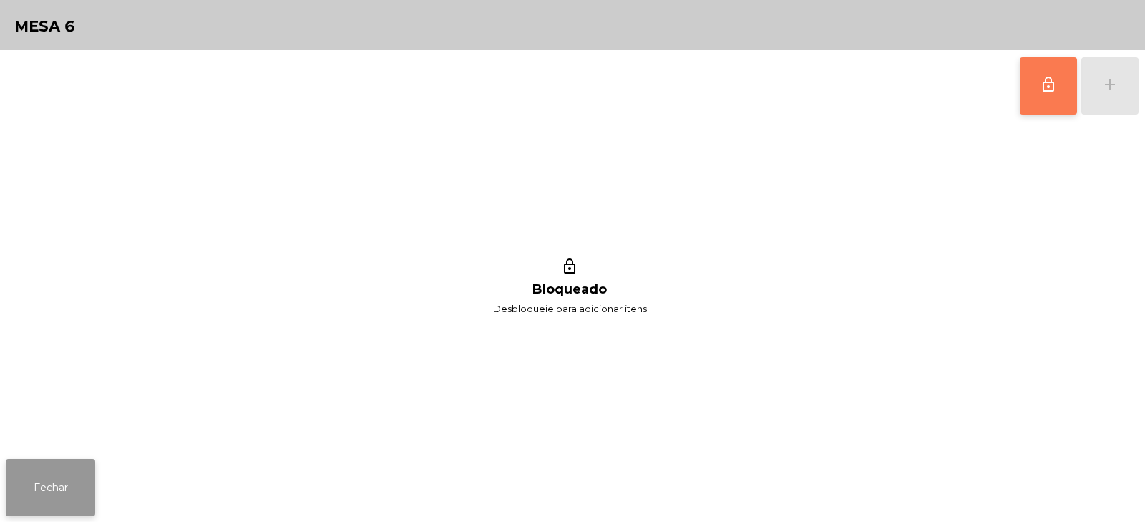
click at [64, 485] on button "Fechar" at bounding box center [50, 487] width 89 height 57
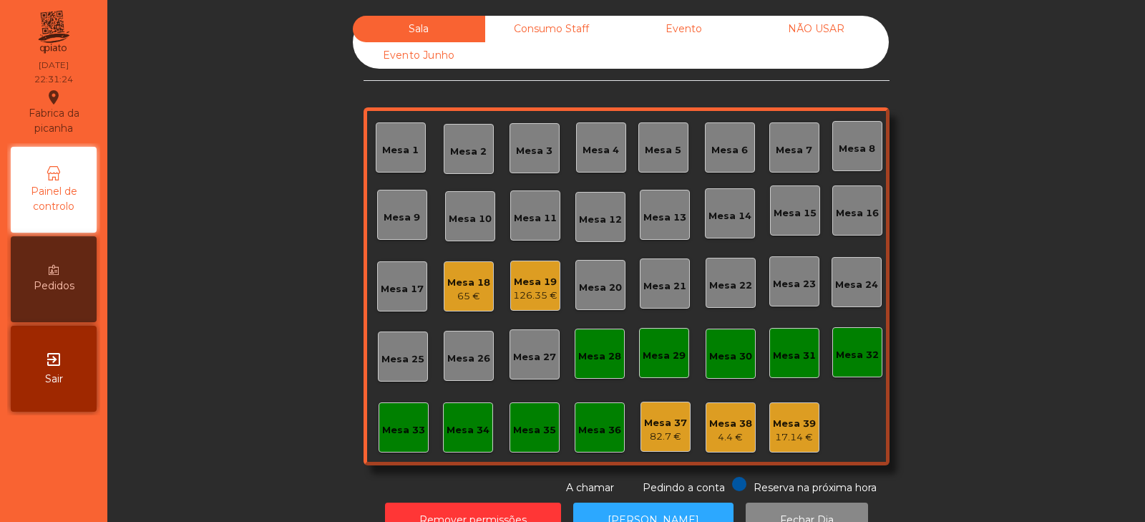
click at [721, 431] on div "4.4 €" at bounding box center [730, 437] width 43 height 14
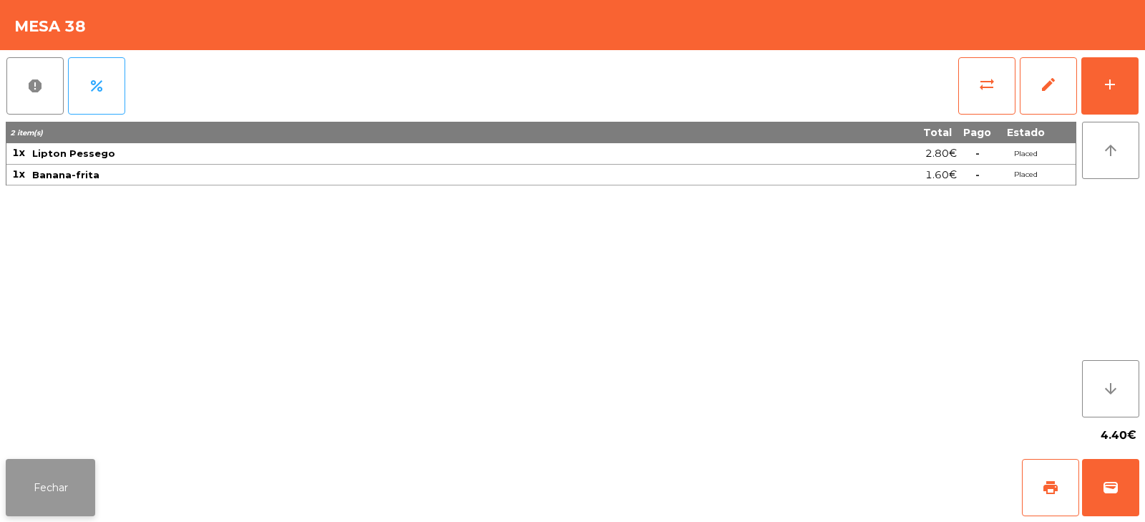
click at [51, 495] on button "Fechar" at bounding box center [50, 487] width 89 height 57
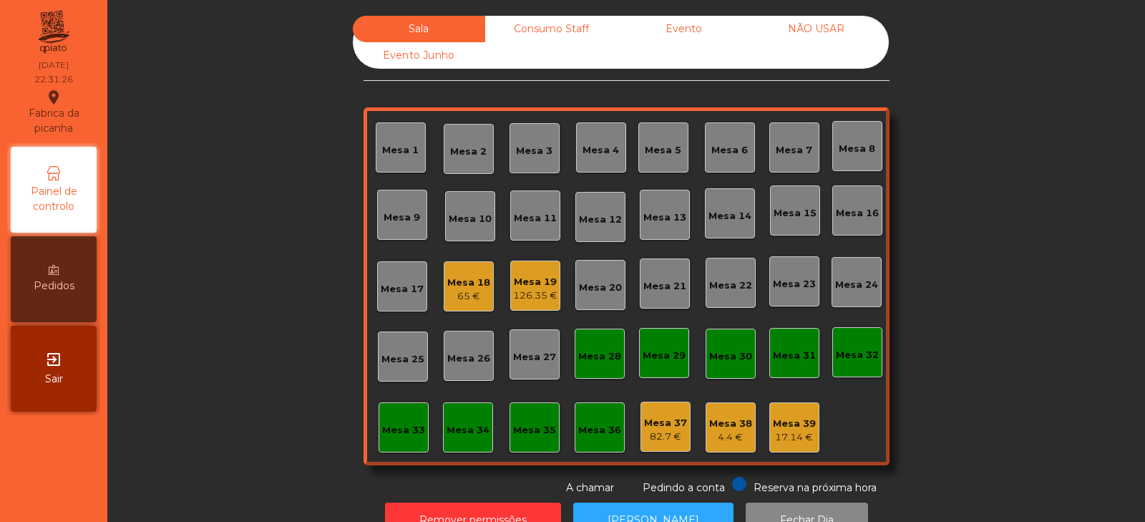
click at [474, 284] on div "Mesa 18" at bounding box center [468, 283] width 43 height 14
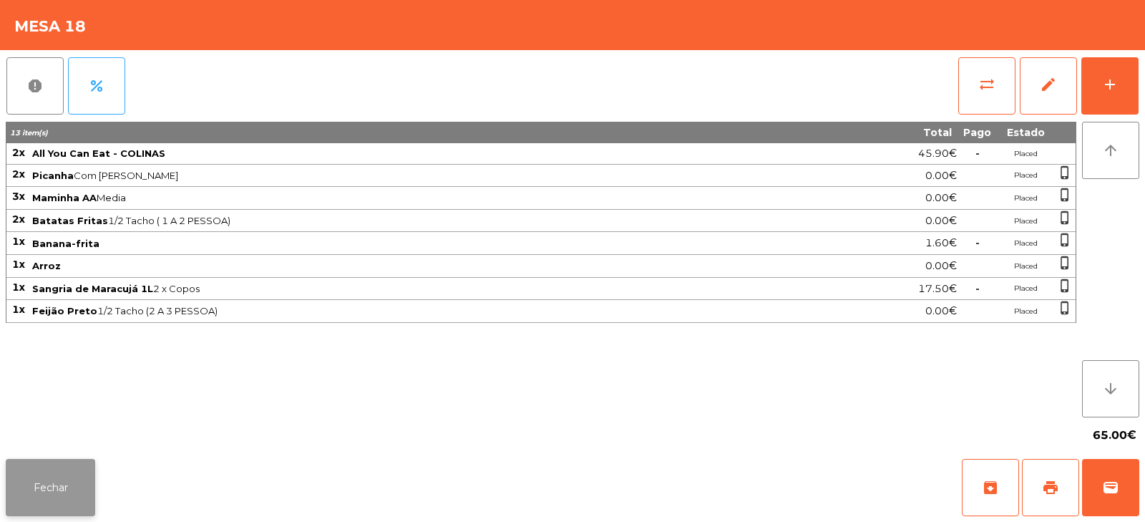
click at [44, 474] on button "Fechar" at bounding box center [50, 487] width 89 height 57
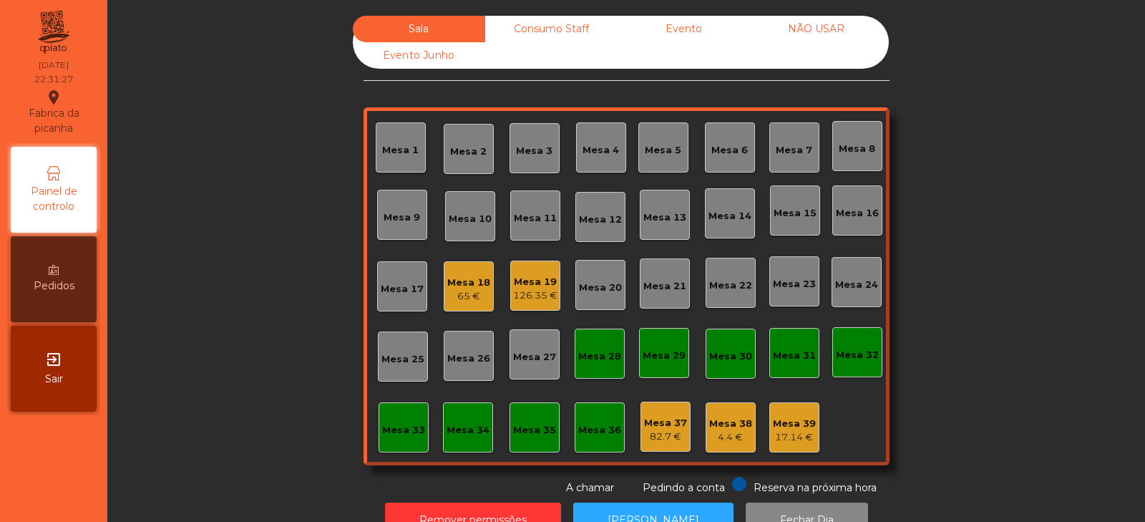
click at [533, 286] on div "Mesa 19" at bounding box center [535, 282] width 44 height 14
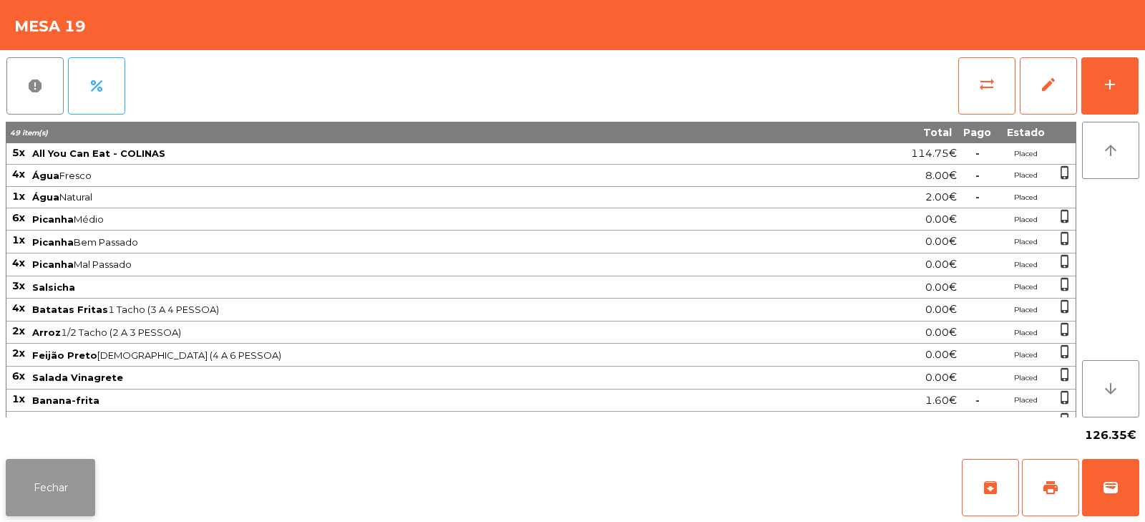
click at [63, 485] on button "Fechar" at bounding box center [50, 487] width 89 height 57
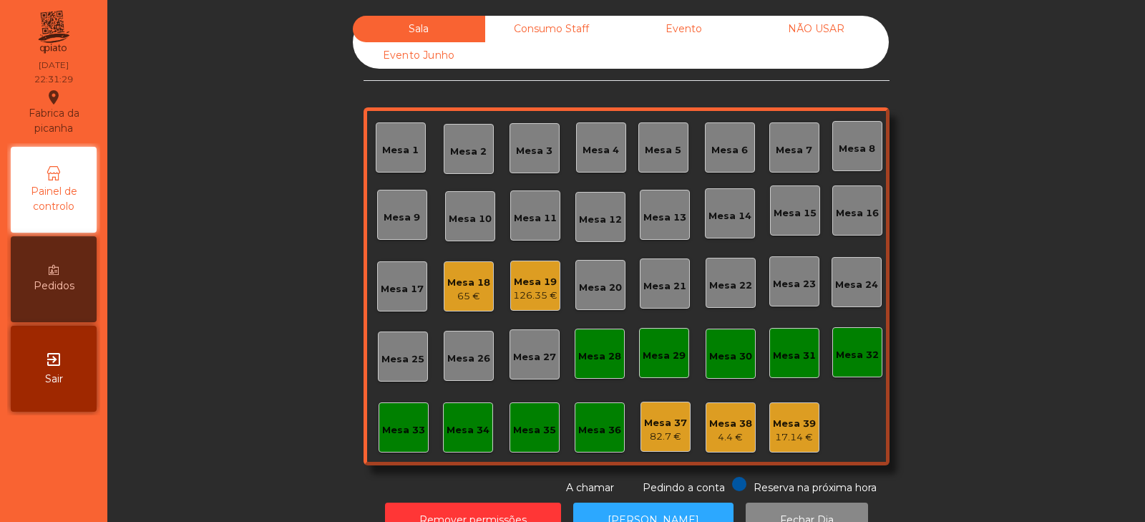
click at [579, 30] on div "Consumo Staff" at bounding box center [551, 29] width 132 height 26
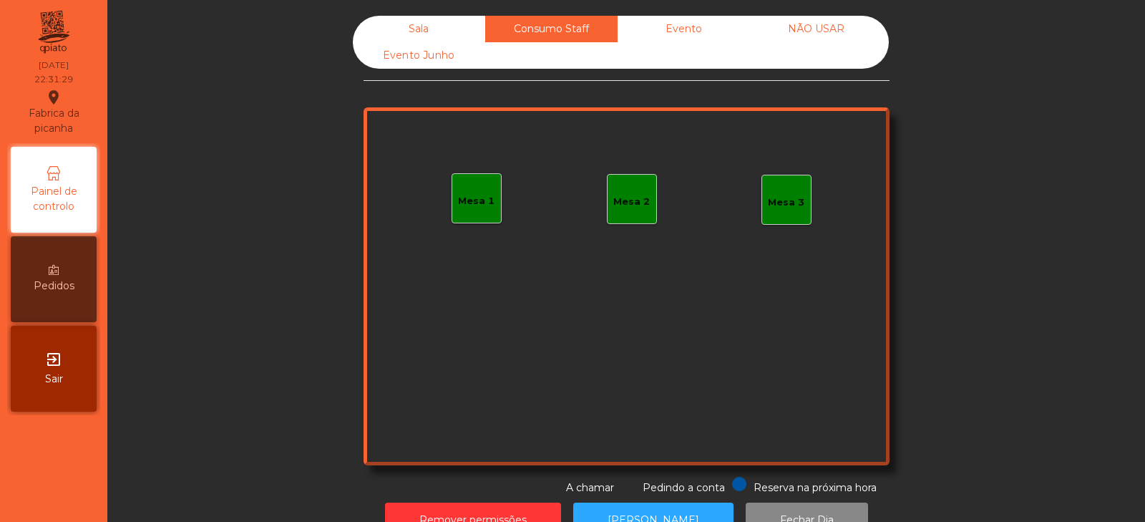
click at [687, 28] on div "Evento" at bounding box center [684, 29] width 132 height 26
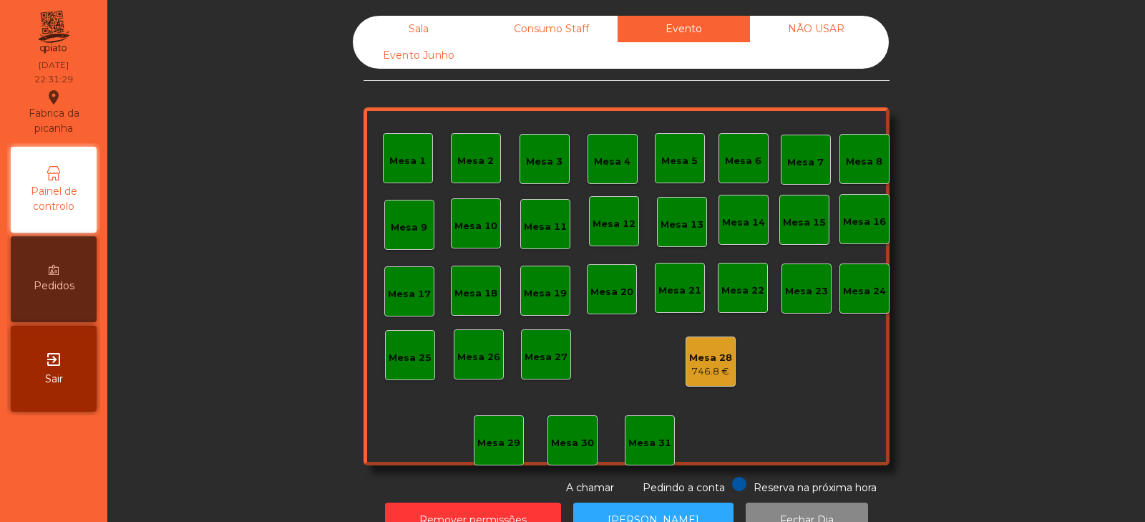
click at [835, 27] on div "NÃO USAR" at bounding box center [816, 29] width 132 height 26
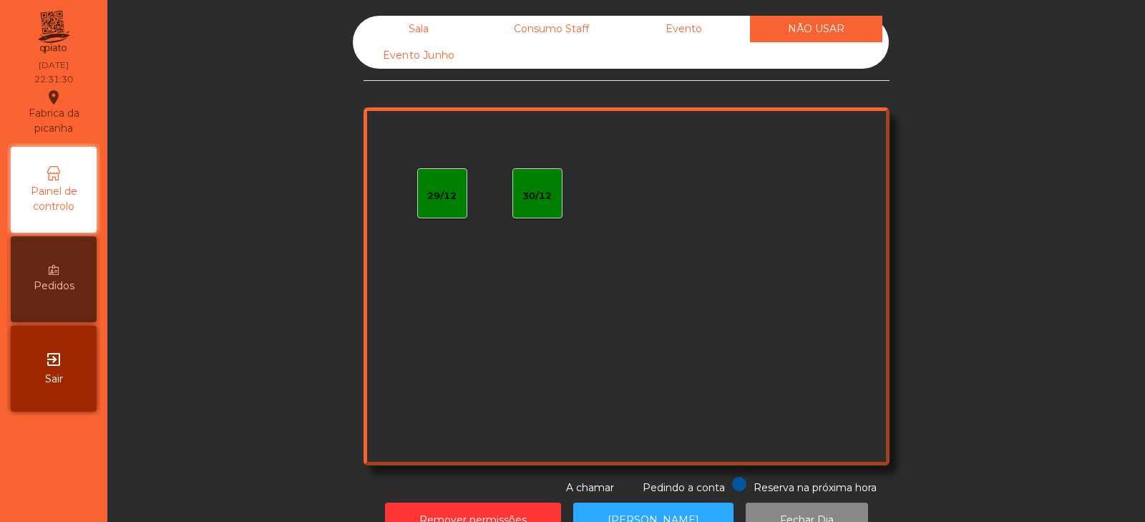
click at [469, 57] on div "Evento Junho" at bounding box center [419, 55] width 132 height 26
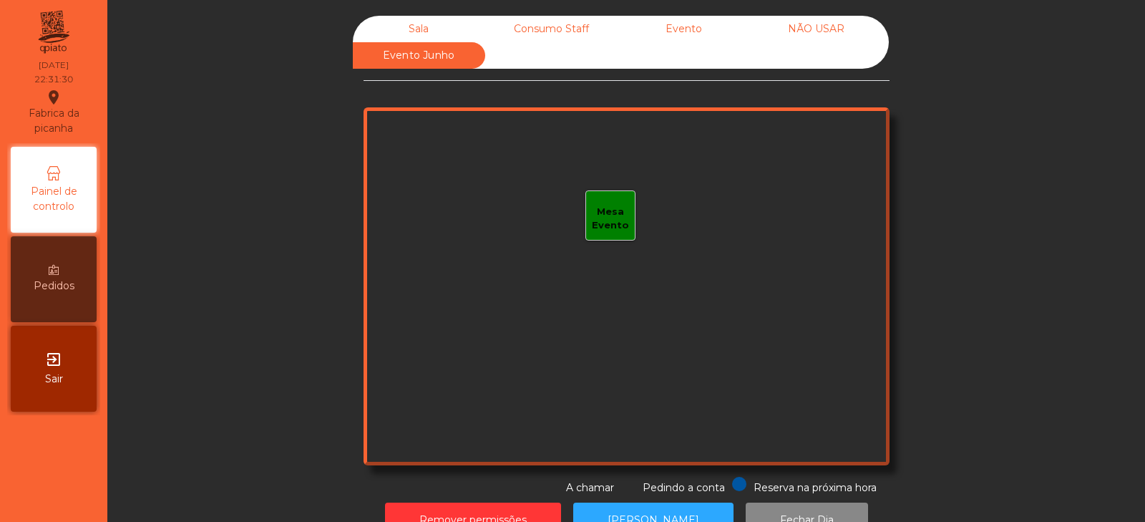
click at [435, 39] on div "Sala" at bounding box center [419, 29] width 132 height 26
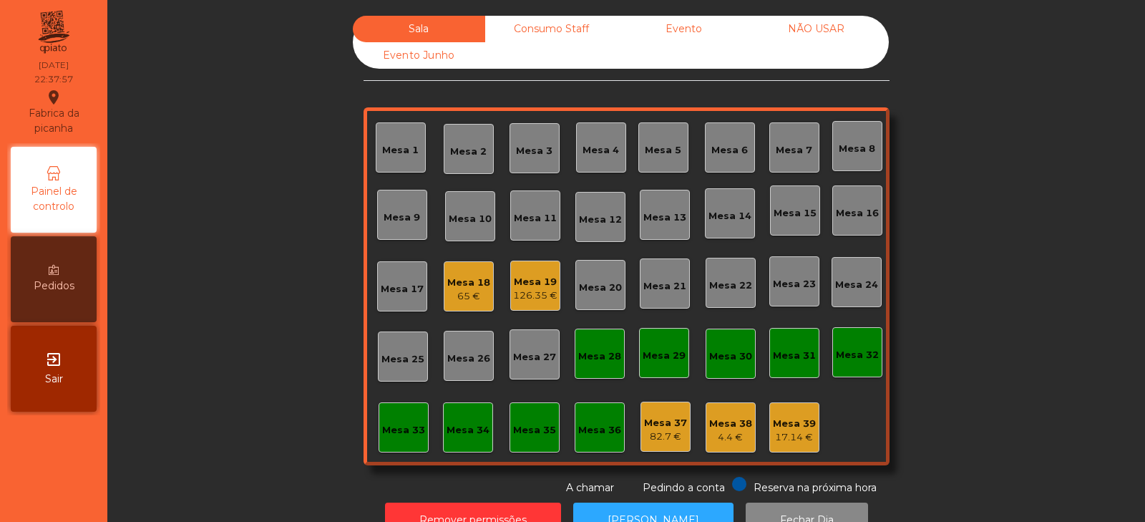
click at [463, 281] on div "Mesa 18" at bounding box center [468, 283] width 43 height 14
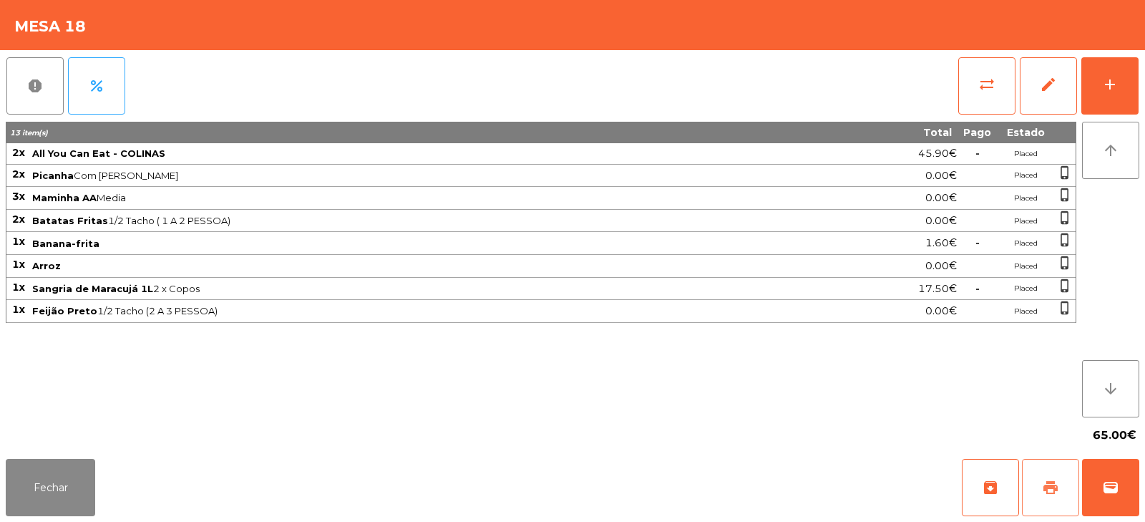
click at [1054, 489] on span "print" at bounding box center [1050, 487] width 17 height 17
click at [68, 480] on button "Fechar" at bounding box center [50, 487] width 89 height 57
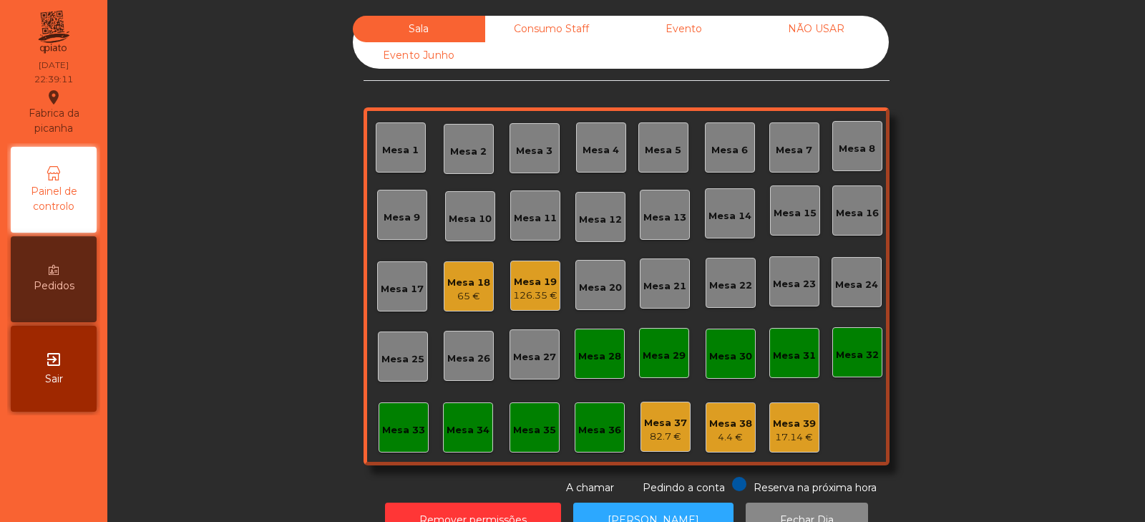
click at [468, 281] on div "Mesa 18" at bounding box center [468, 283] width 43 height 14
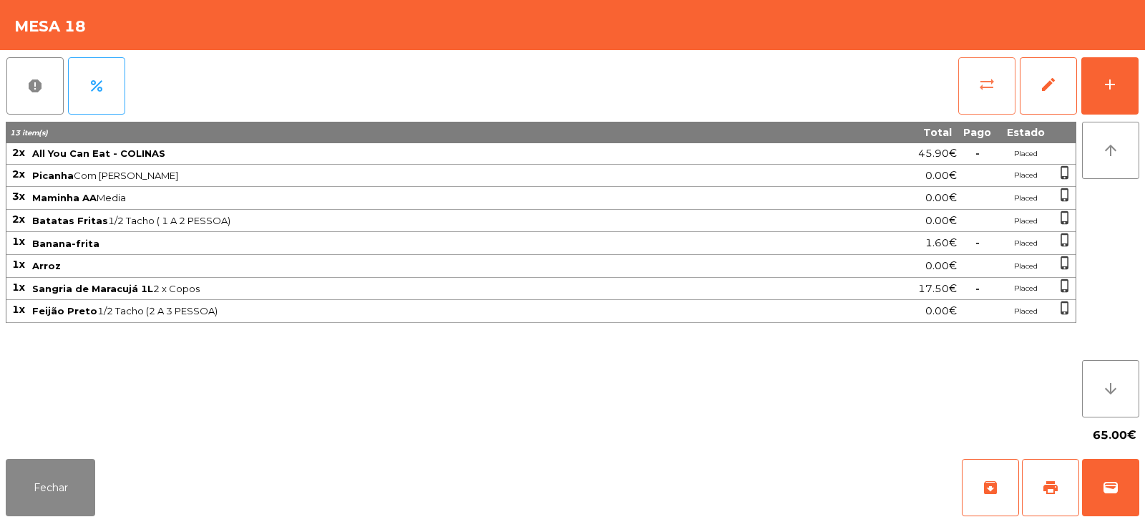
click at [979, 87] on span "sync_alt" at bounding box center [987, 84] width 17 height 17
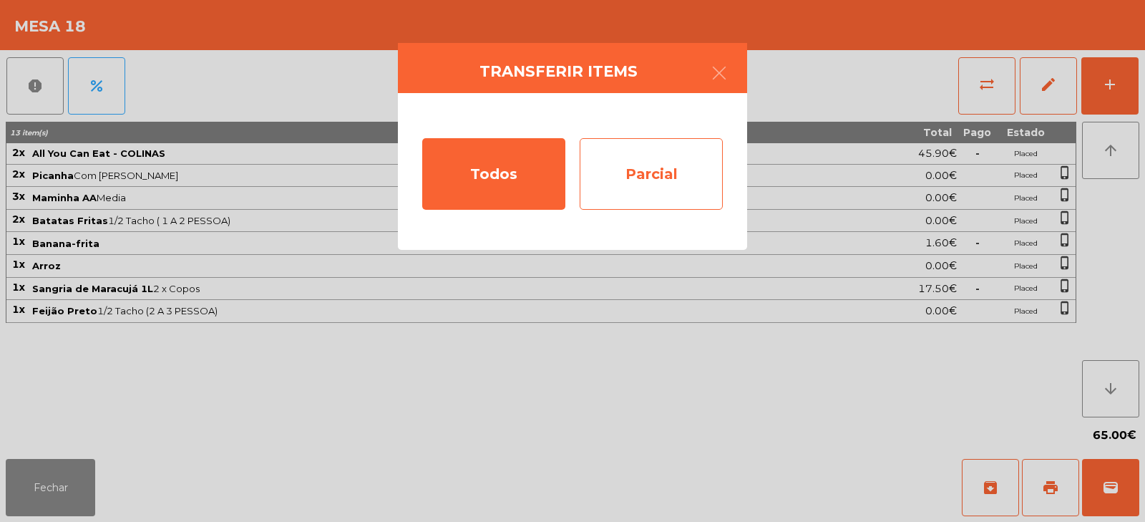
click at [632, 170] on div "Parcial" at bounding box center [651, 174] width 143 height 72
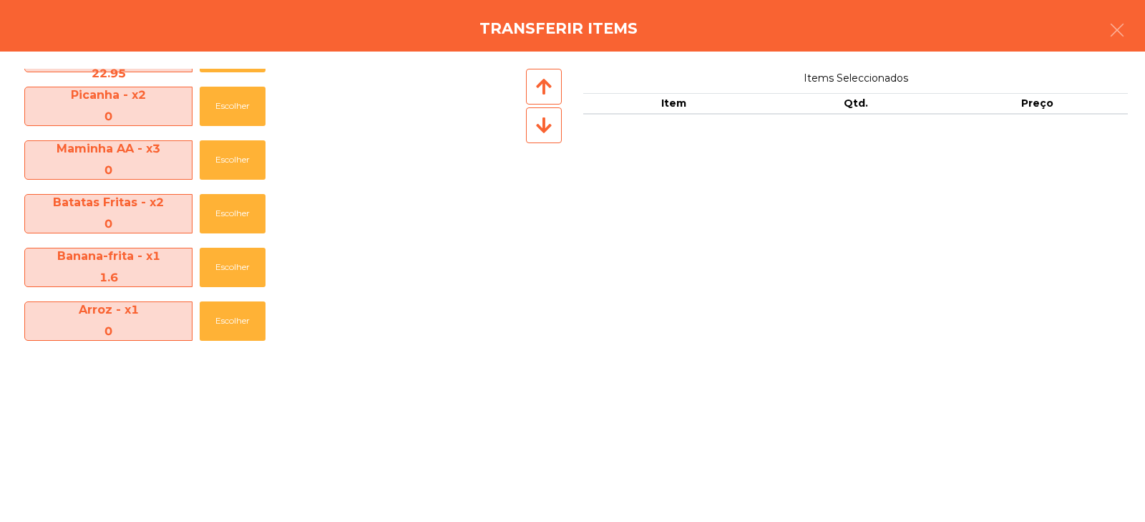
scroll to position [38, 0]
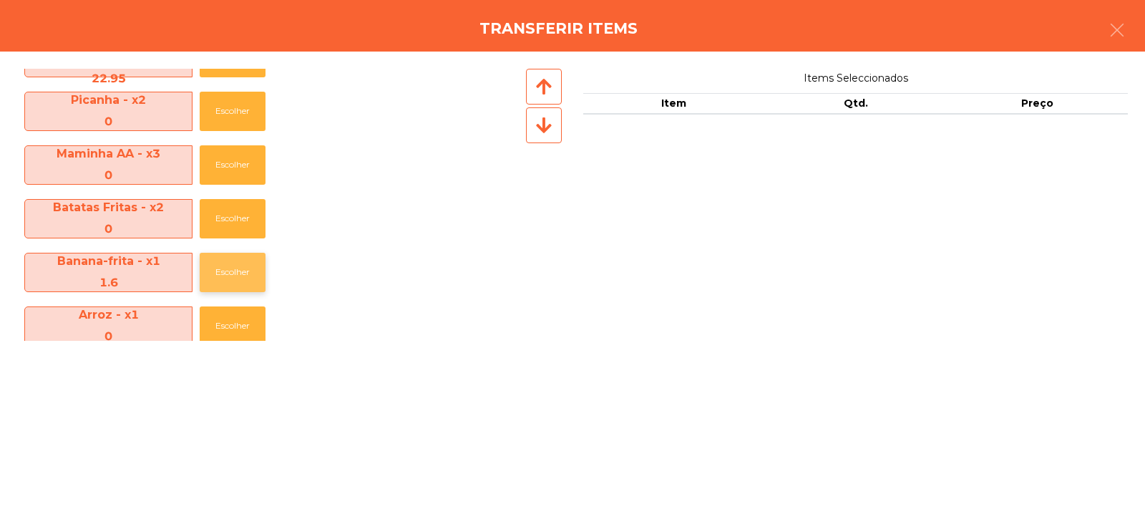
click at [233, 274] on button "Escolher" at bounding box center [233, 272] width 66 height 39
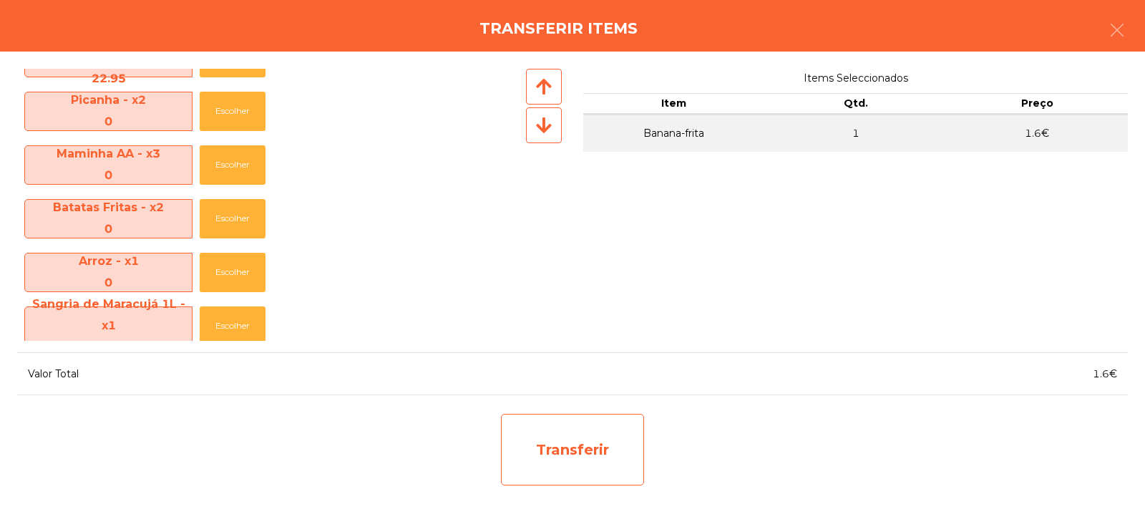
click at [571, 477] on div "Transferir" at bounding box center [572, 450] width 143 height 72
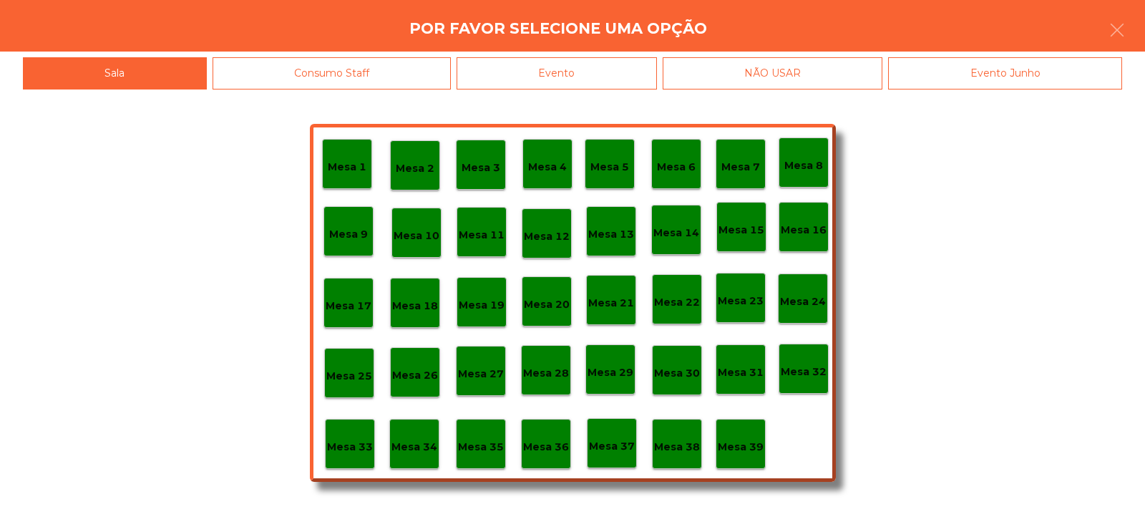
click at [622, 449] on p "Mesa 37" at bounding box center [612, 446] width 46 height 16
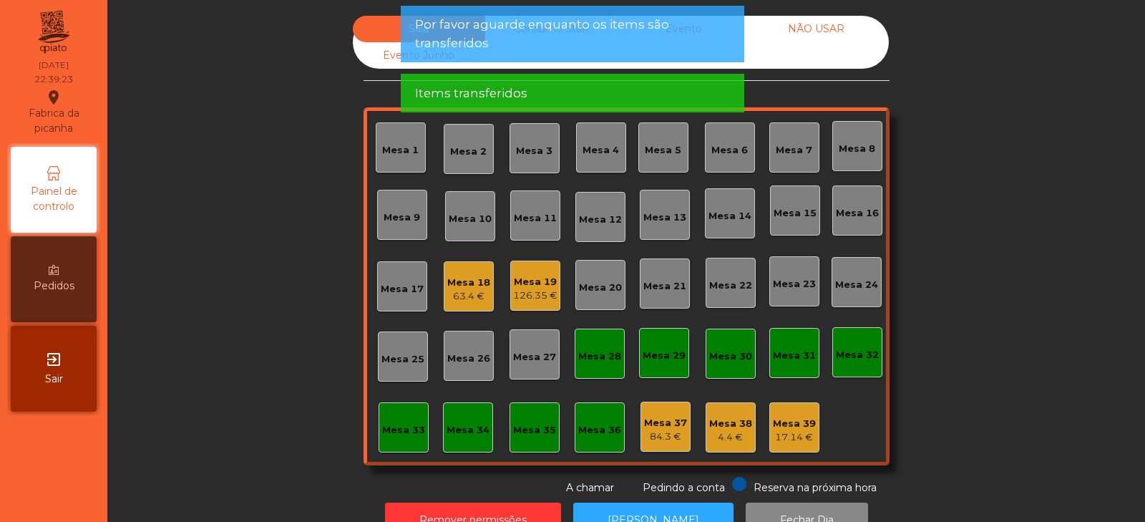
click at [452, 294] on div "63.4 €" at bounding box center [468, 296] width 43 height 14
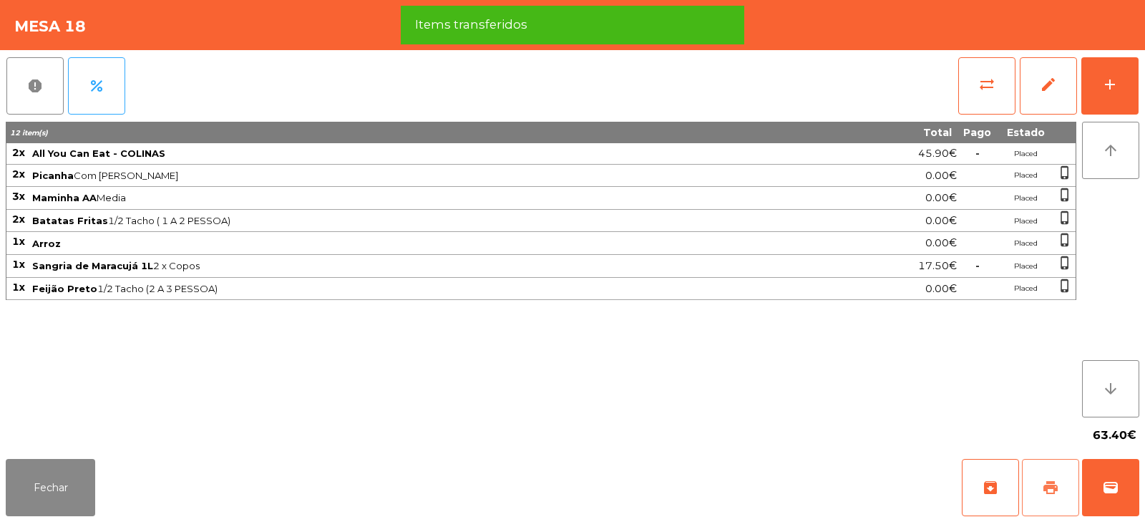
click at [1045, 485] on span "print" at bounding box center [1050, 487] width 17 height 17
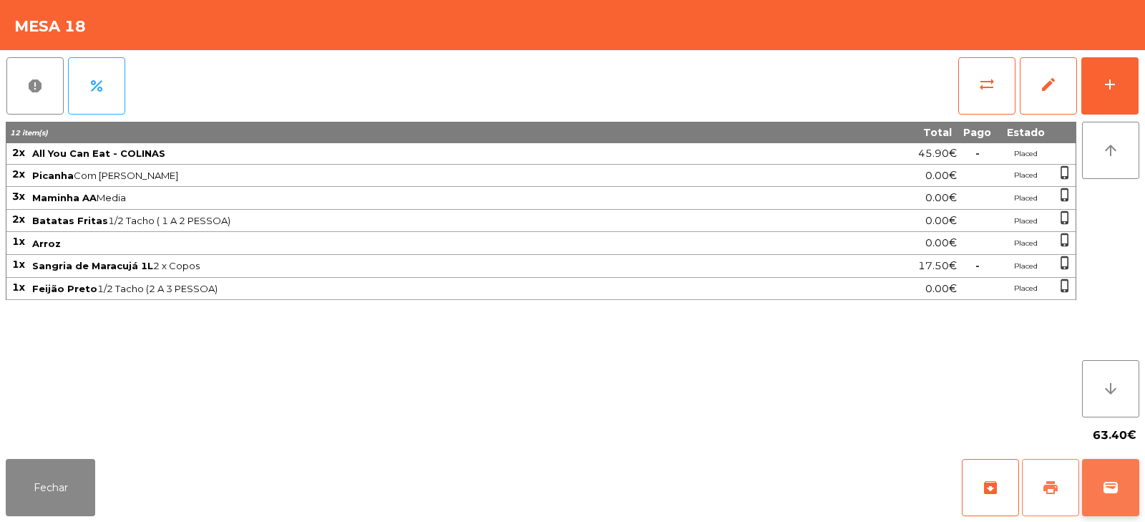
click at [1118, 469] on button "wallet" at bounding box center [1110, 487] width 57 height 57
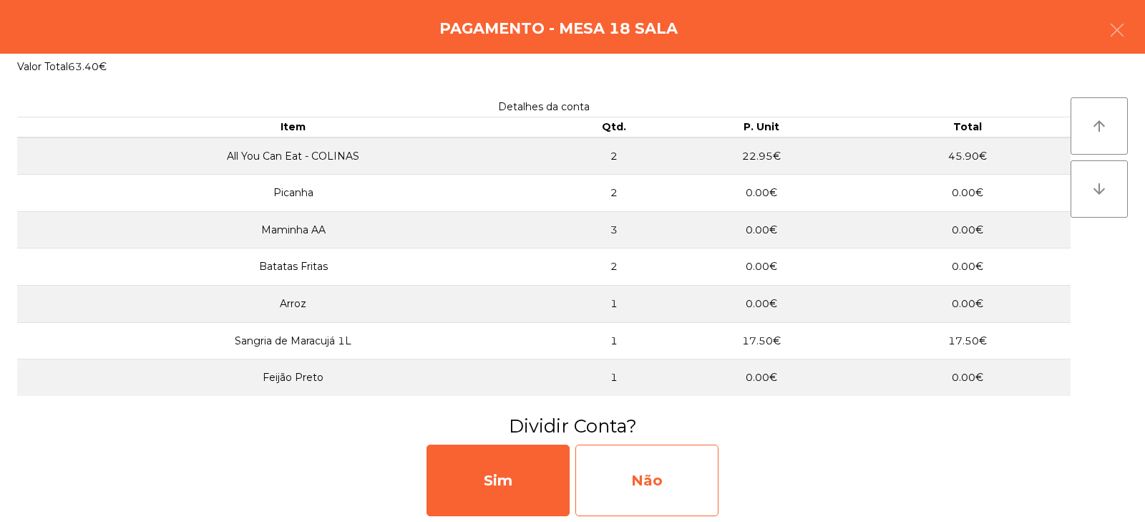
click at [639, 483] on div "Não" at bounding box center [647, 481] width 143 height 72
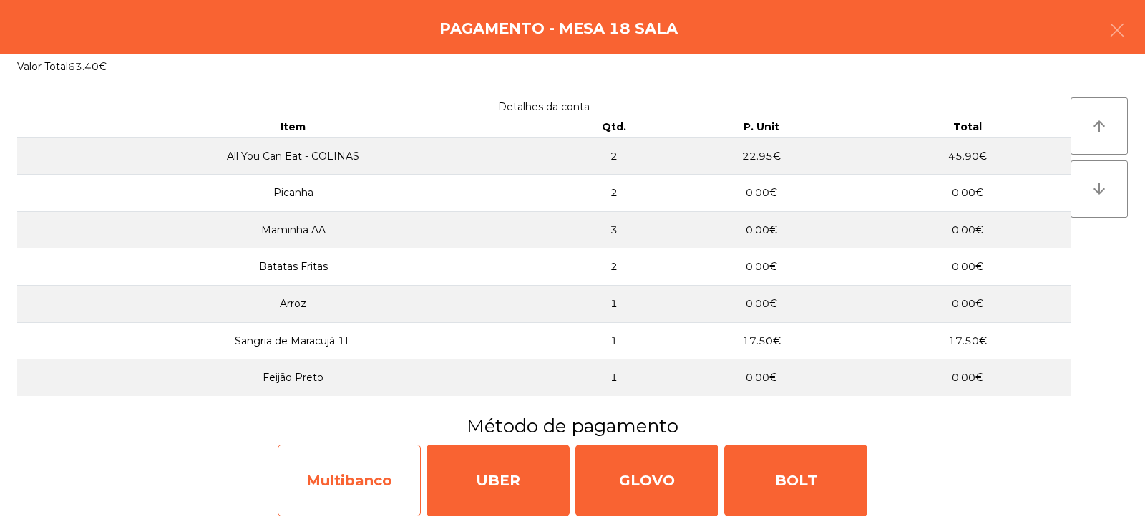
click at [321, 480] on div "Multibanco" at bounding box center [349, 481] width 143 height 72
select select "**"
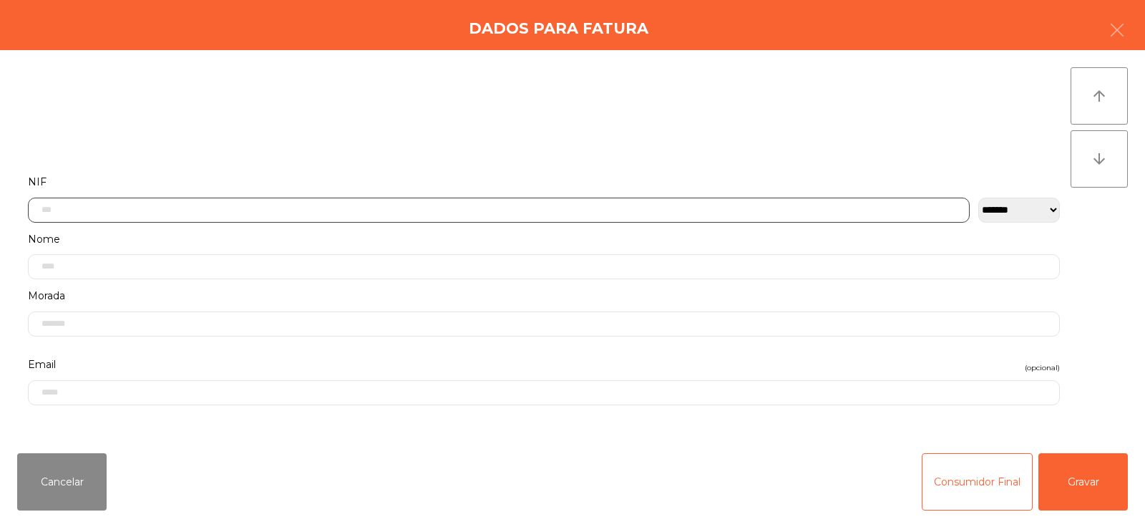
click at [455, 210] on input "text" at bounding box center [499, 210] width 942 height 25
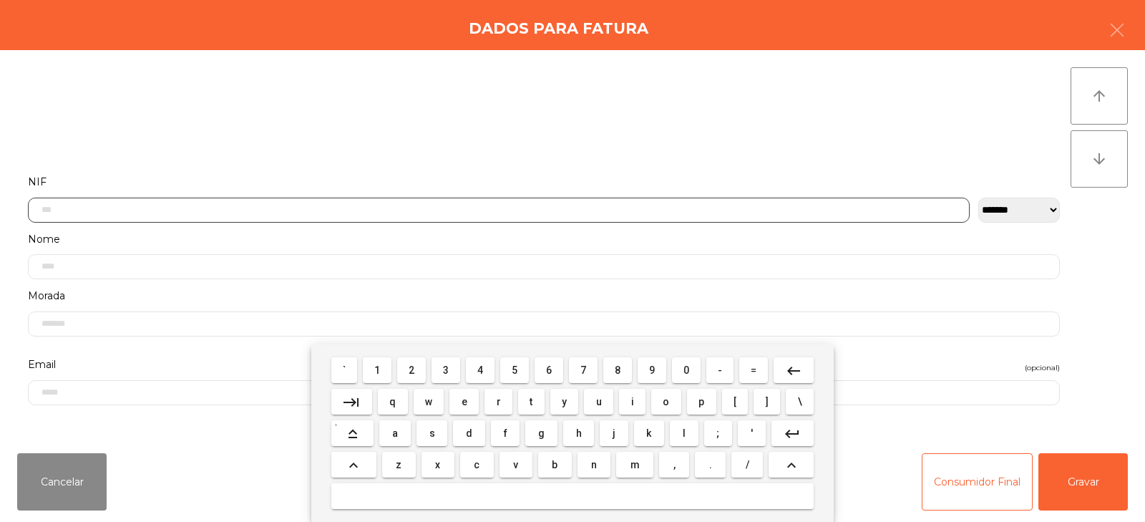
scroll to position [105, 0]
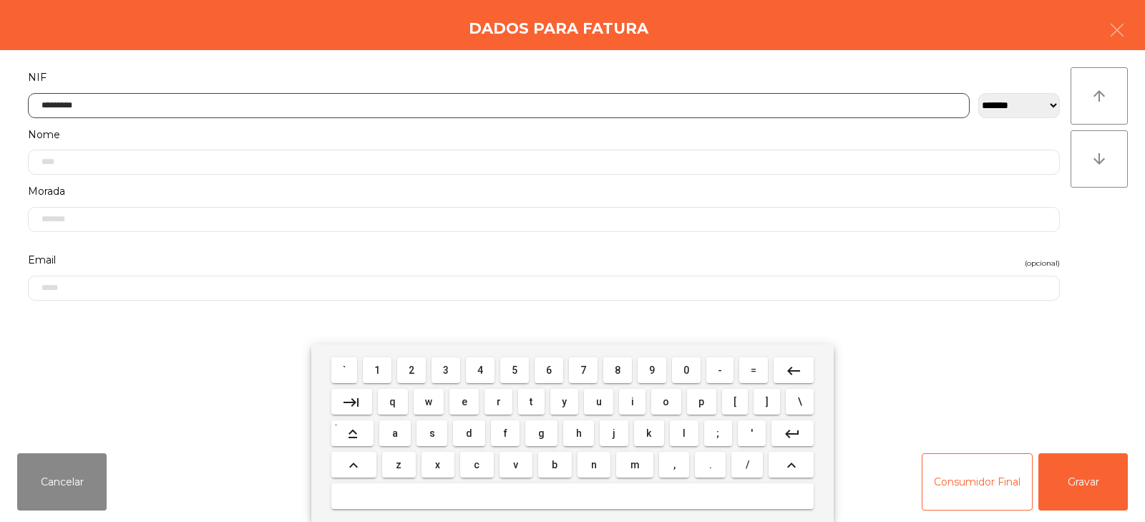
type input "*********"
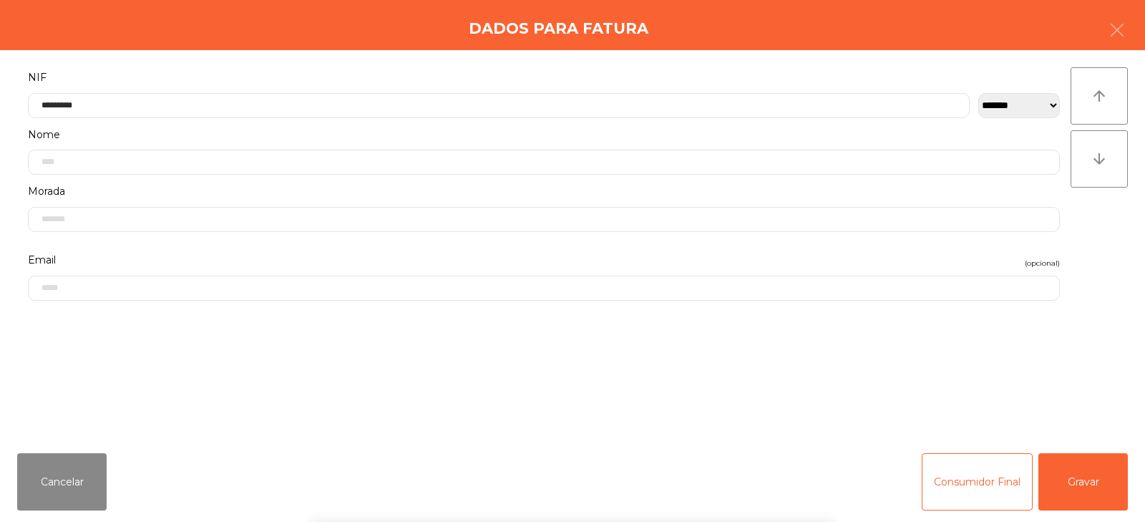
click at [1111, 253] on div "arrow_upward arrow_downward" at bounding box center [1099, 245] width 57 height 357
click at [1077, 492] on button "Gravar" at bounding box center [1083, 481] width 89 height 57
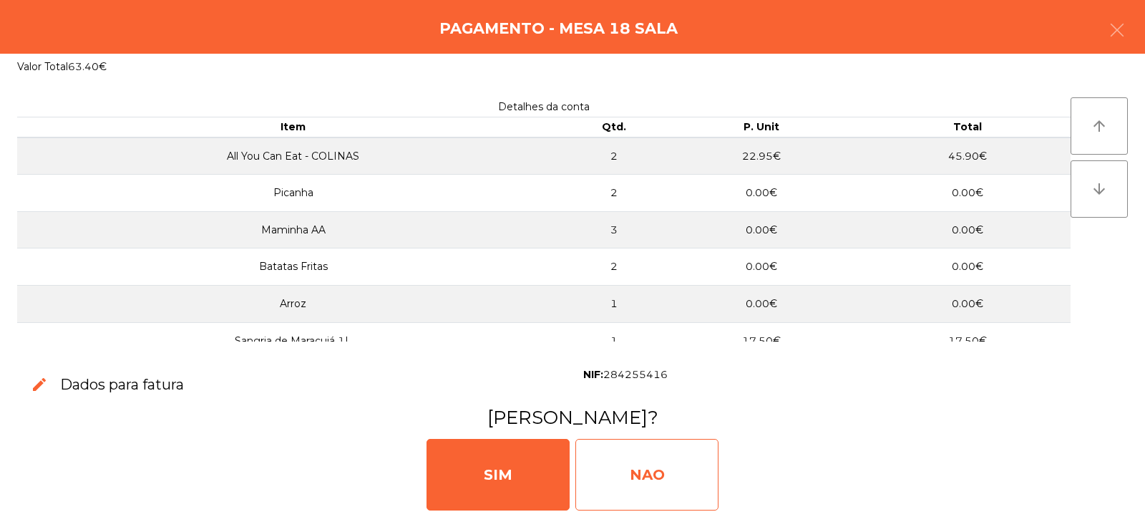
click at [633, 483] on div "NAO" at bounding box center [647, 475] width 143 height 72
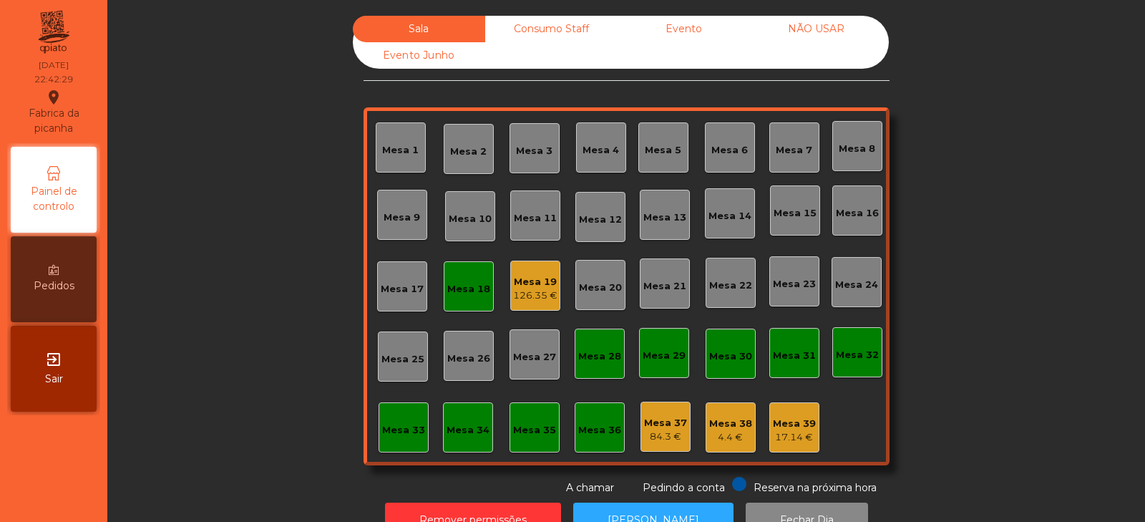
click at [457, 280] on div "Mesa 18" at bounding box center [468, 286] width 43 height 20
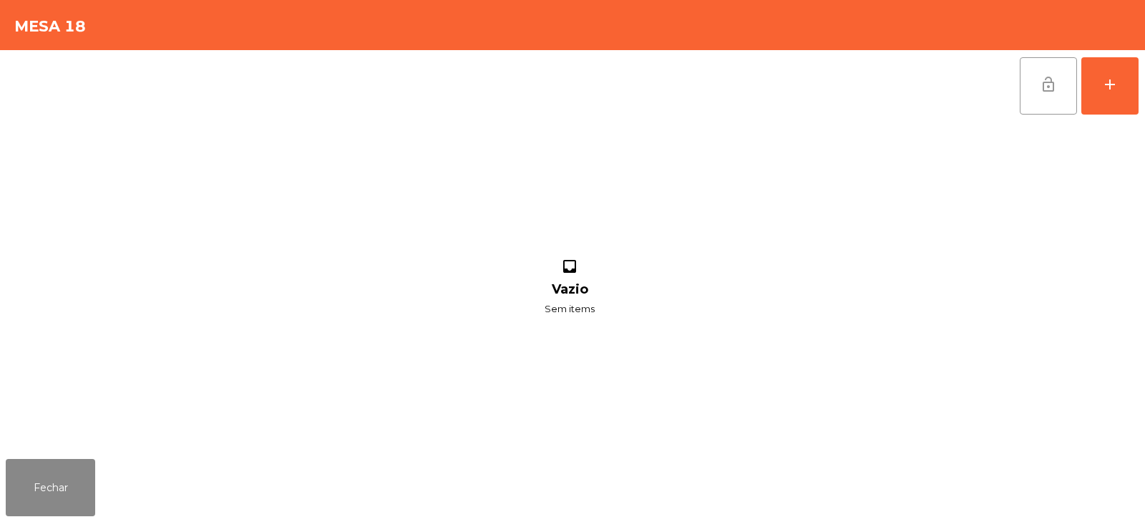
click at [1055, 84] on span "lock_open" at bounding box center [1048, 84] width 17 height 17
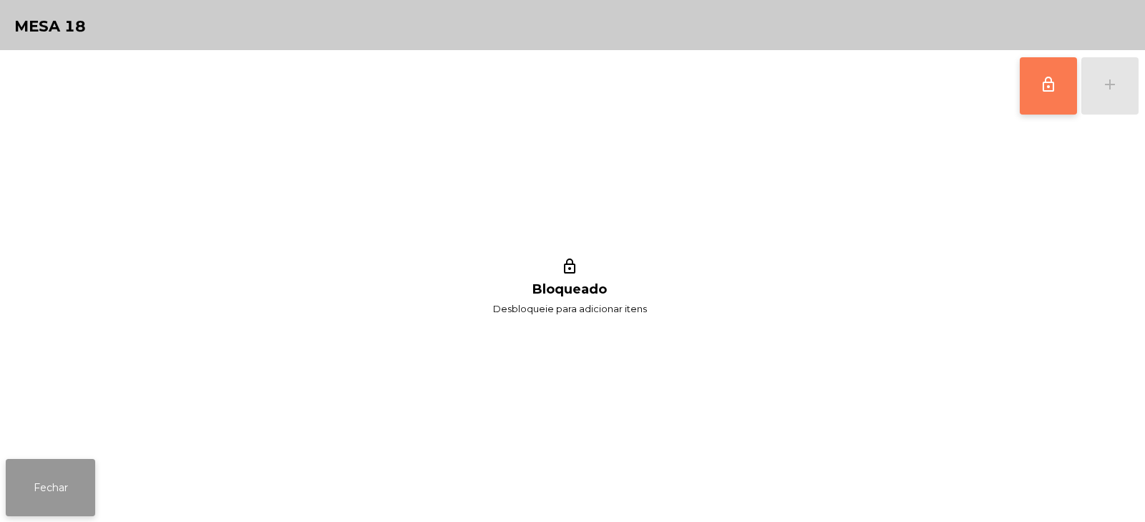
click at [39, 478] on button "Fechar" at bounding box center [50, 487] width 89 height 57
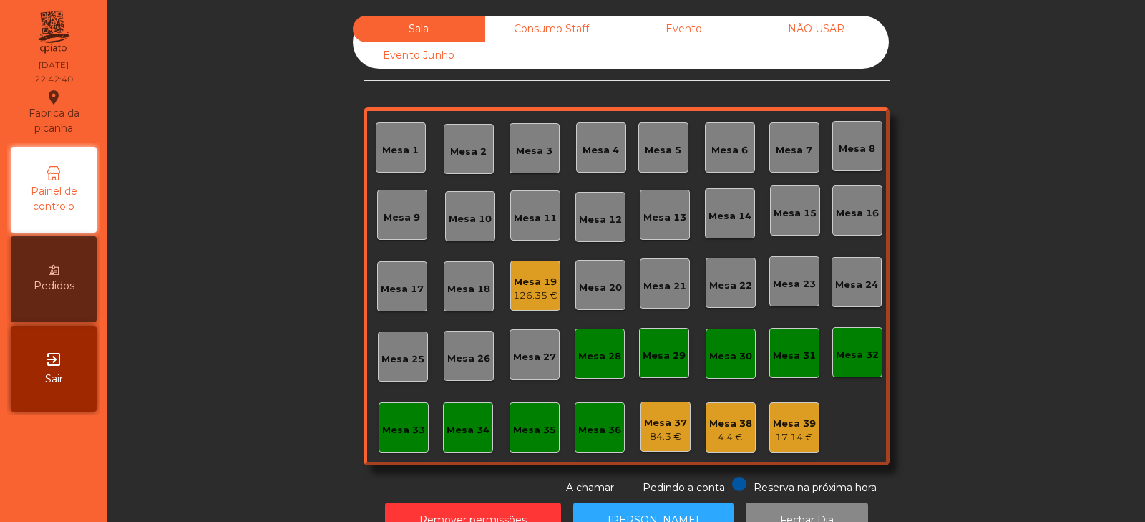
click at [545, 286] on div "Mesa 19" at bounding box center [535, 282] width 44 height 14
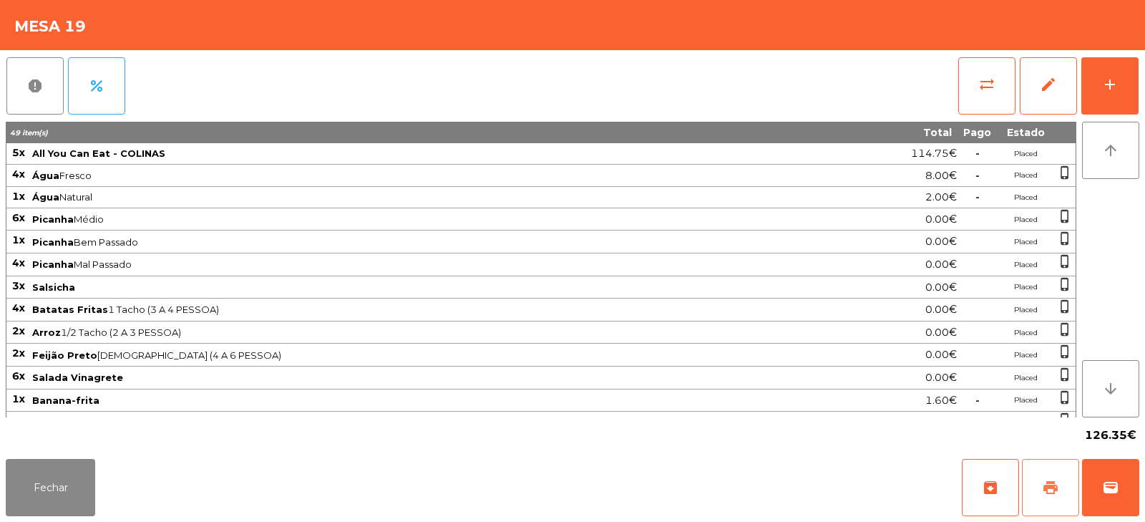
click at [1061, 478] on button "print" at bounding box center [1050, 487] width 57 height 57
click at [58, 493] on button "Fechar" at bounding box center [50, 487] width 89 height 57
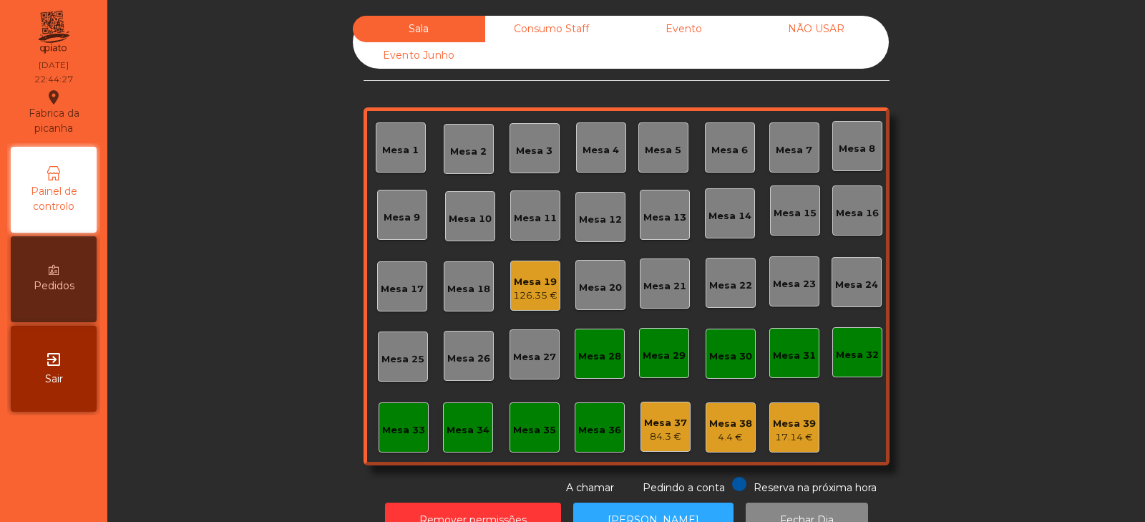
scroll to position [42, 0]
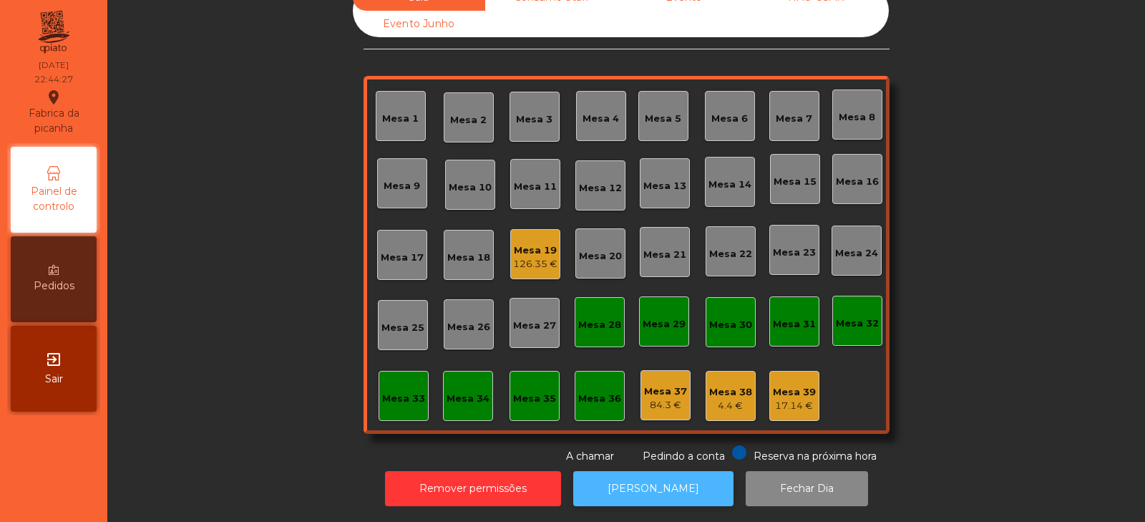
click at [654, 495] on button "[PERSON_NAME]" at bounding box center [653, 488] width 160 height 35
click at [528, 244] on div "Mesa 19" at bounding box center [535, 250] width 44 height 14
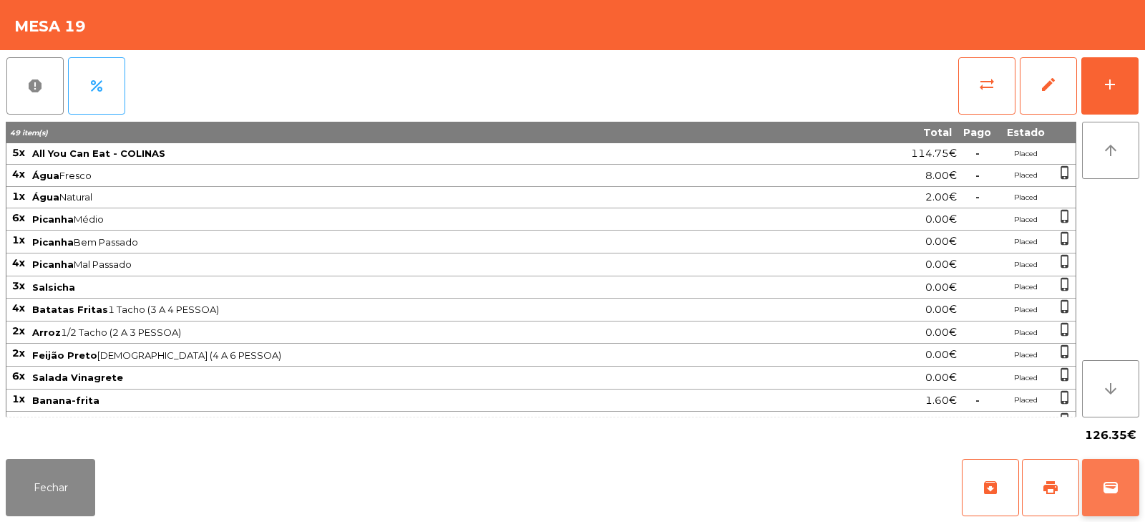
click at [1110, 488] on span "wallet" at bounding box center [1111, 487] width 17 height 17
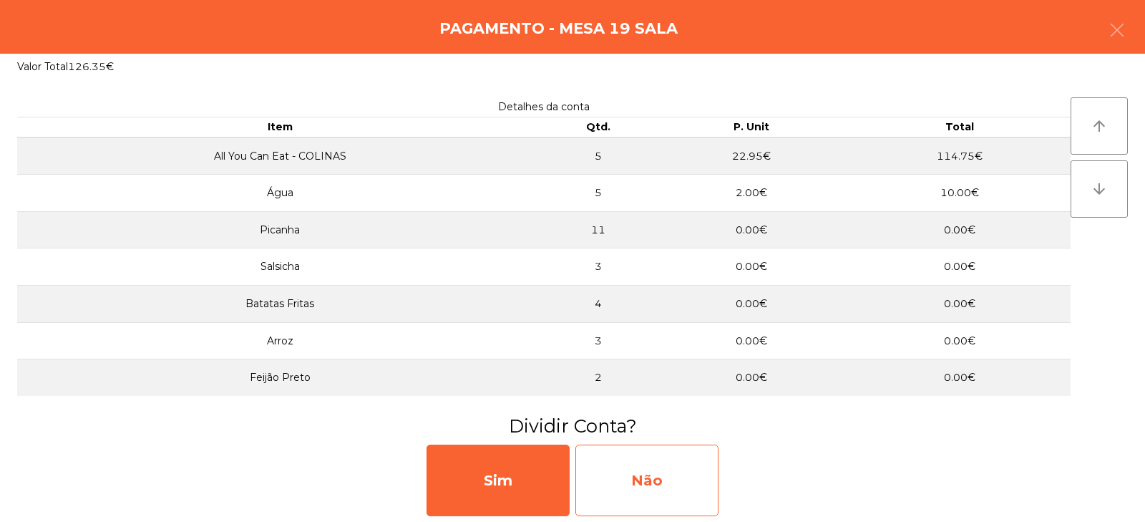
click at [655, 490] on div "Não" at bounding box center [647, 481] width 143 height 72
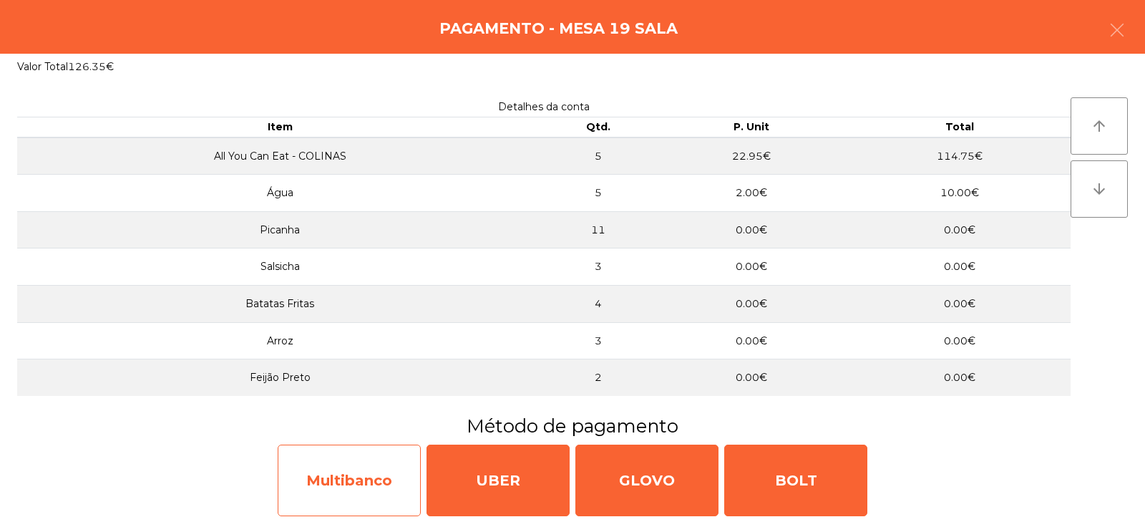
click at [372, 499] on div "Multibanco" at bounding box center [349, 481] width 143 height 72
select select "**"
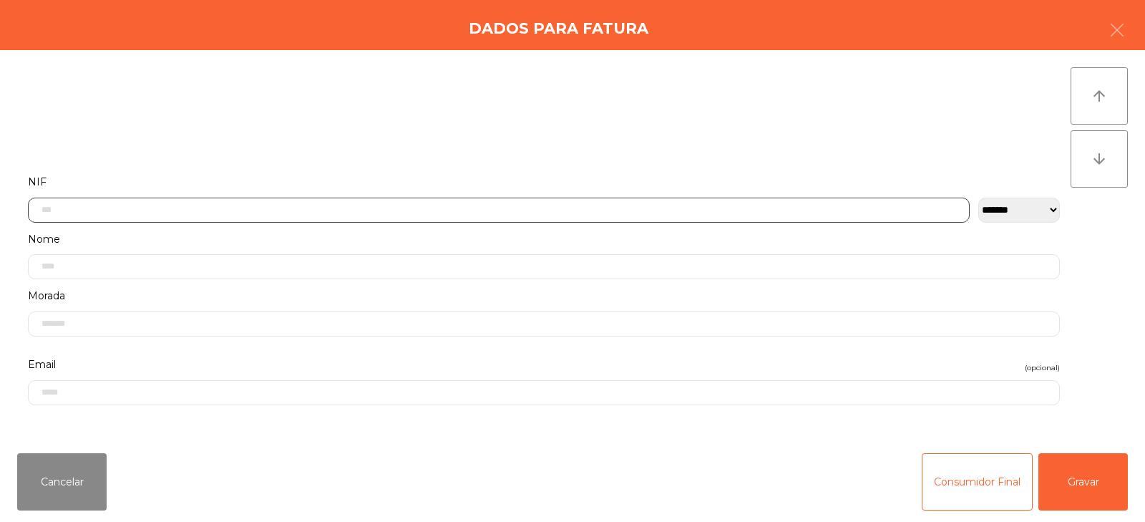
click at [479, 208] on input "text" at bounding box center [499, 210] width 942 height 25
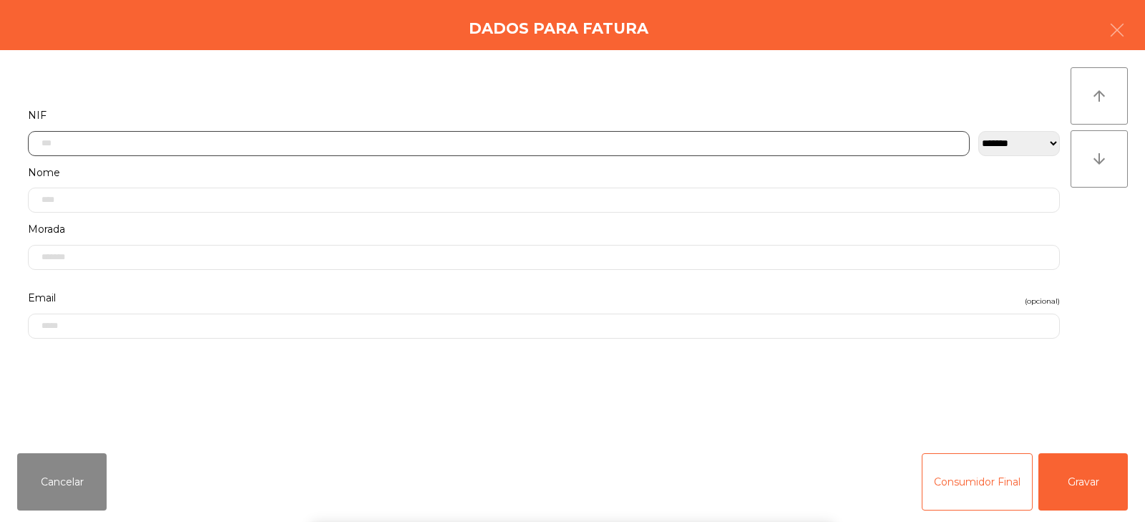
scroll to position [105, 0]
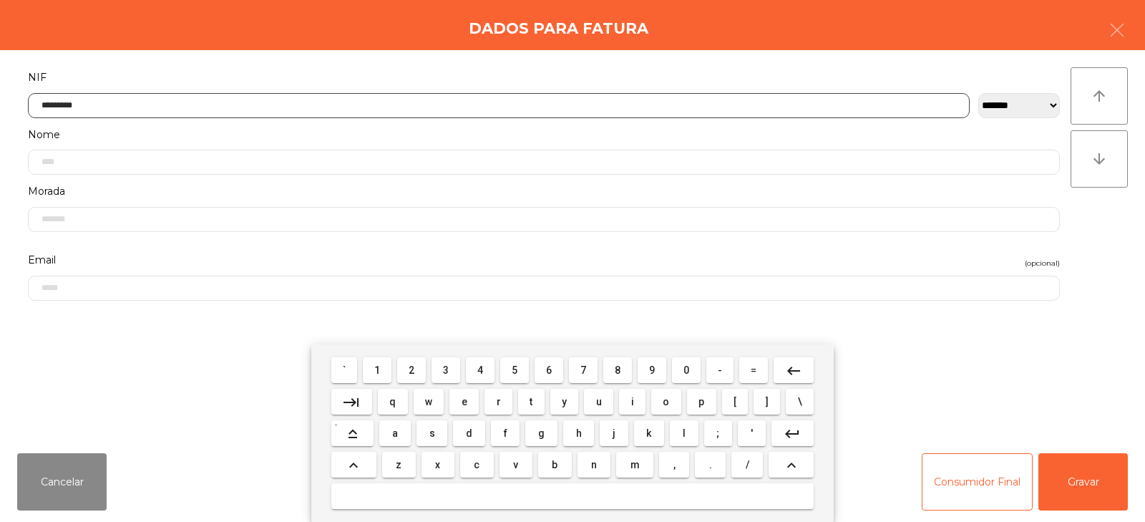
type input "*********"
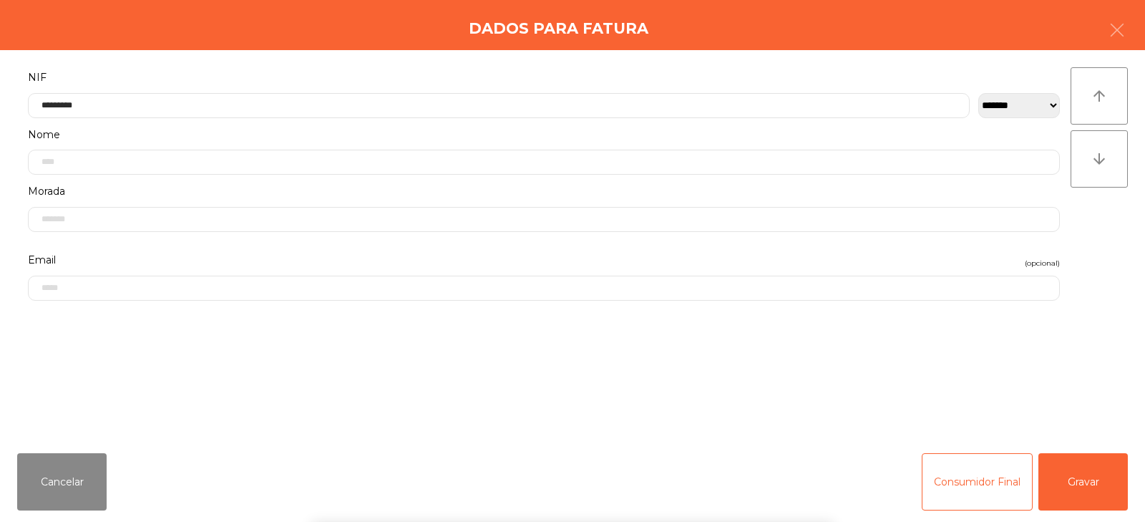
click at [1100, 253] on div "arrow_upward arrow_downward" at bounding box center [1099, 245] width 57 height 357
click at [1096, 488] on button "Gravar" at bounding box center [1083, 481] width 89 height 57
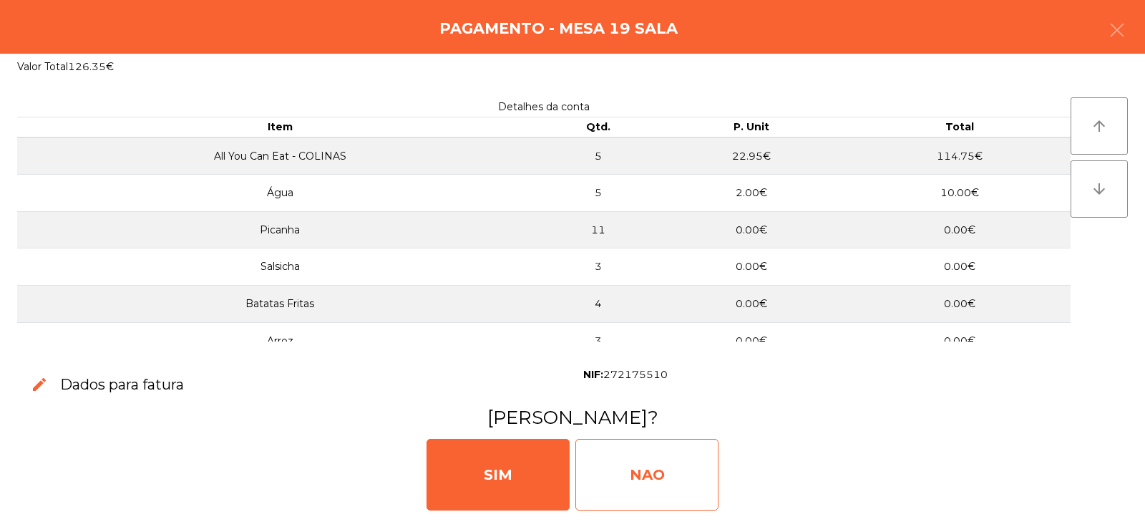
click at [641, 459] on div "NAO" at bounding box center [647, 475] width 143 height 72
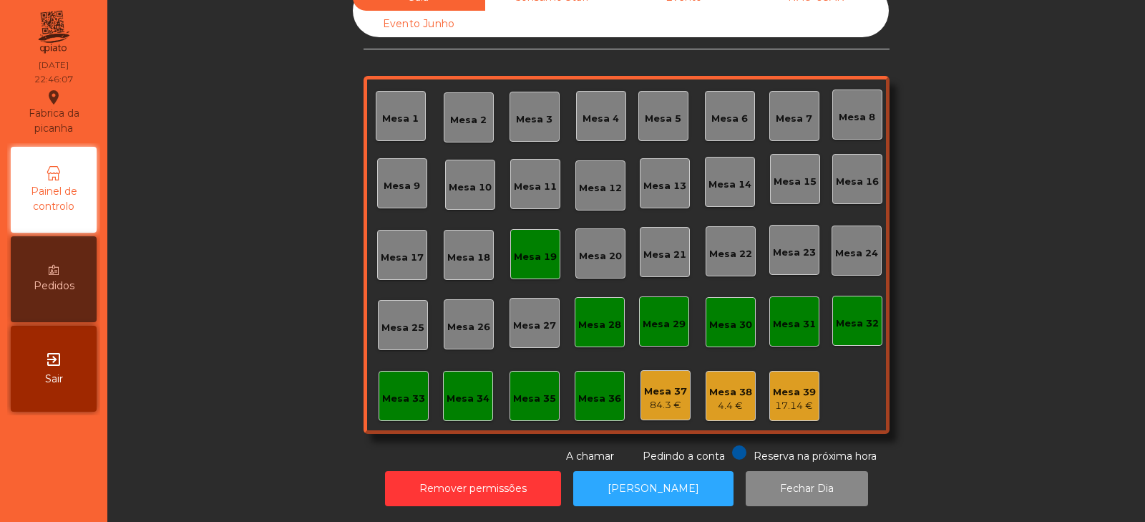
click at [533, 250] on div "Mesa 19" at bounding box center [535, 257] width 43 height 14
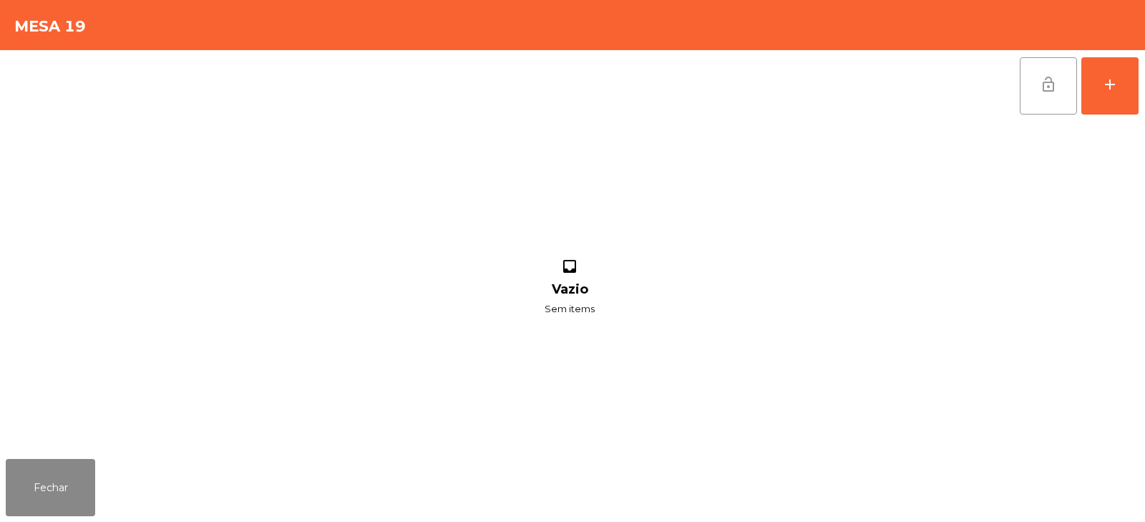
click at [1037, 81] on button "lock_open" at bounding box center [1048, 85] width 57 height 57
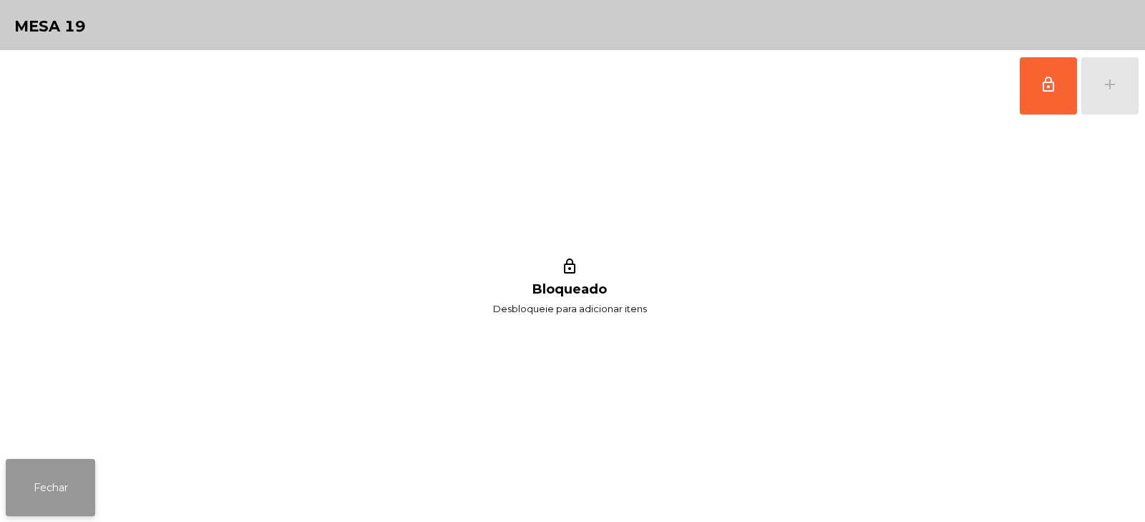
click at [53, 488] on button "Fechar" at bounding box center [50, 487] width 89 height 57
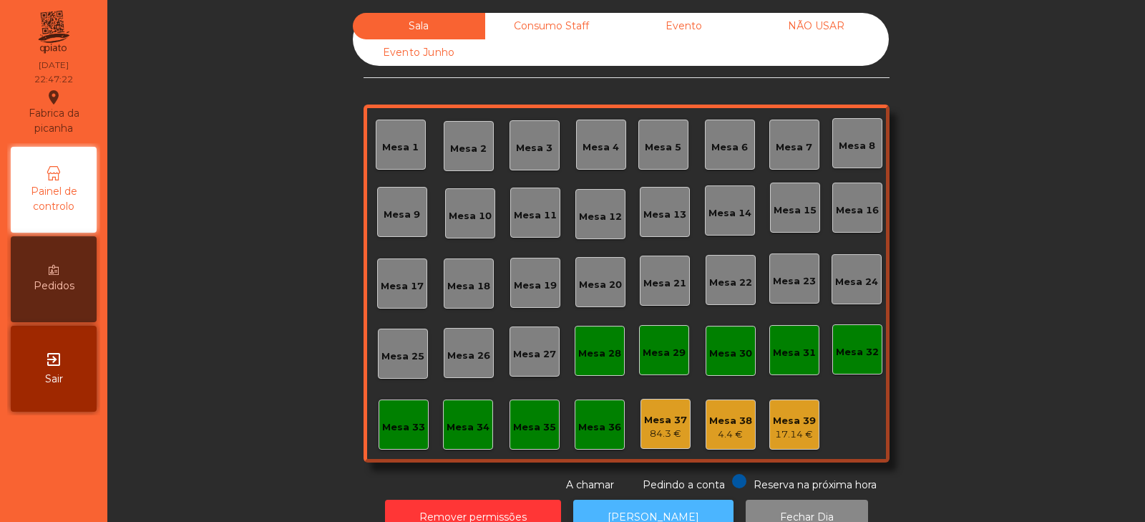
scroll to position [42, 0]
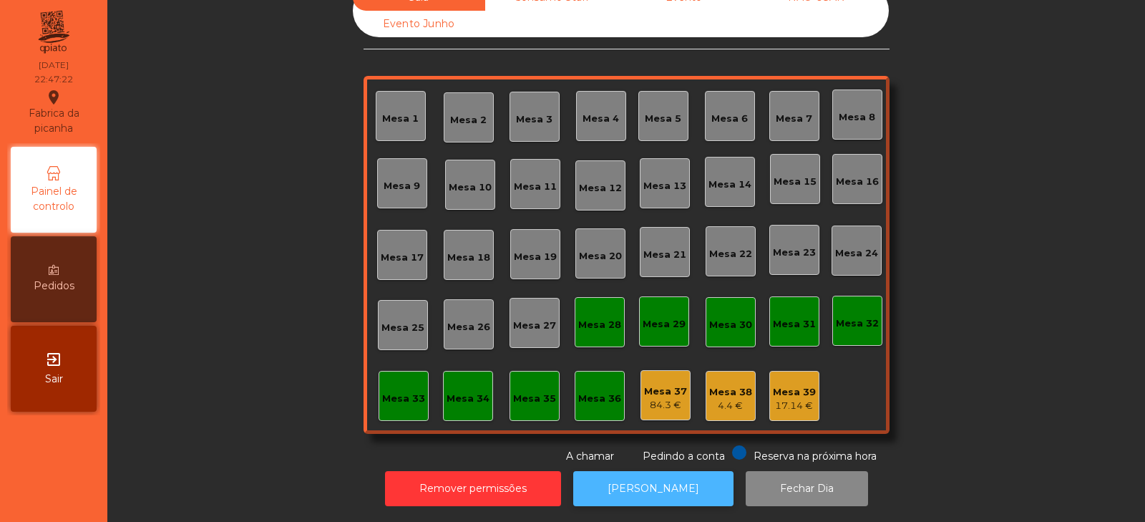
click at [657, 482] on button "[PERSON_NAME]" at bounding box center [653, 488] width 160 height 35
click at [670, 472] on button "[PERSON_NAME]" at bounding box center [653, 488] width 160 height 35
click at [846, 316] on div "Mesa 32" at bounding box center [857, 323] width 43 height 14
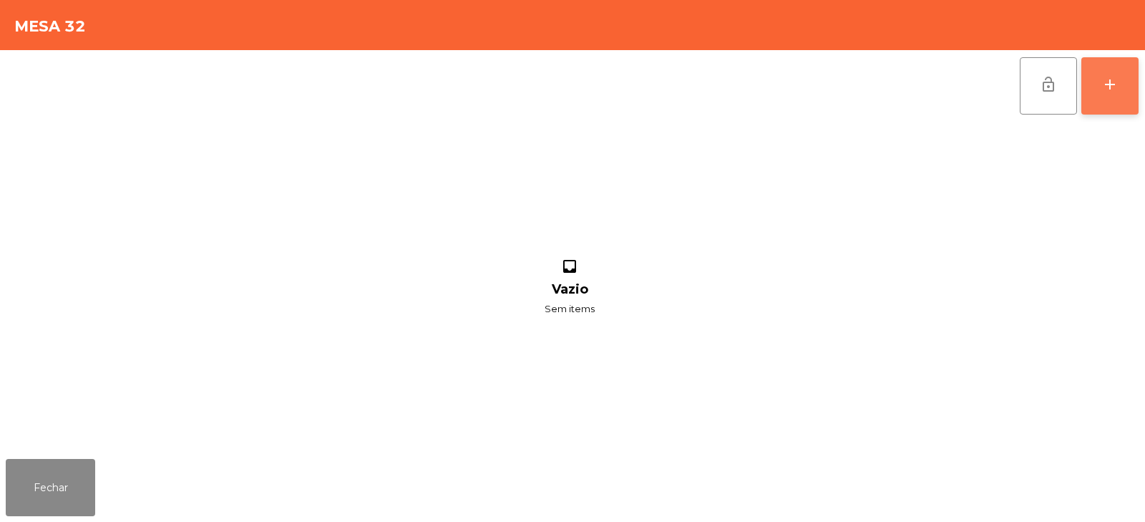
click at [1125, 98] on button "add" at bounding box center [1110, 85] width 57 height 57
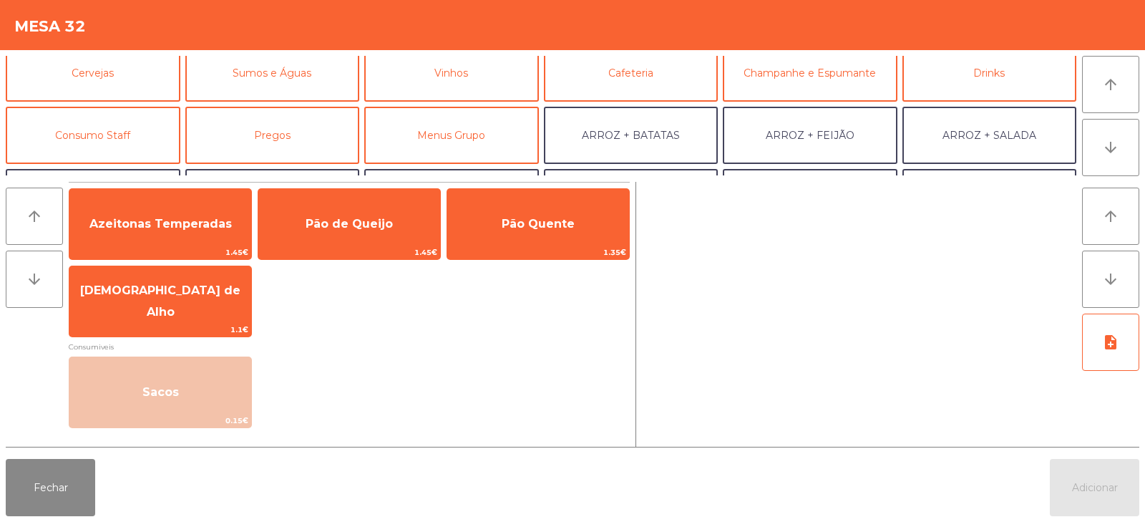
scroll to position [90, 0]
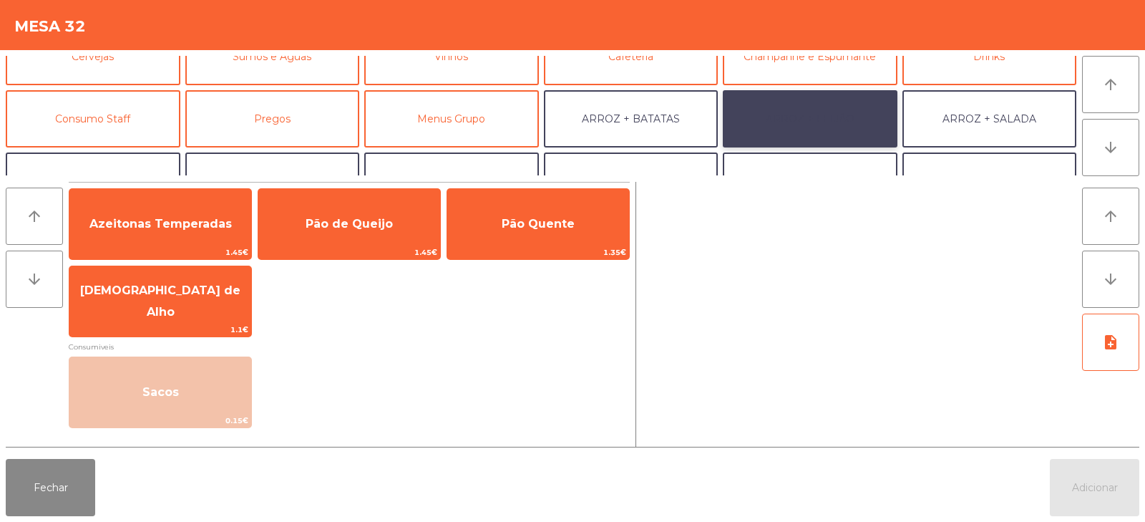
click at [817, 123] on button "ARROZ + FEIJÃO" at bounding box center [810, 118] width 175 height 57
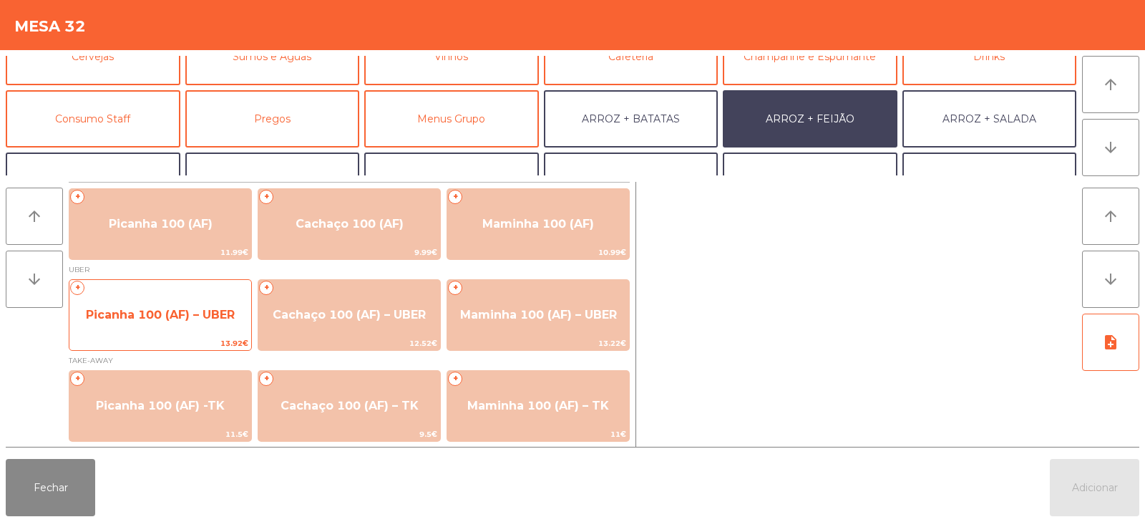
click at [212, 311] on span "Picanha 100 (AF) – UBER" at bounding box center [160, 315] width 149 height 14
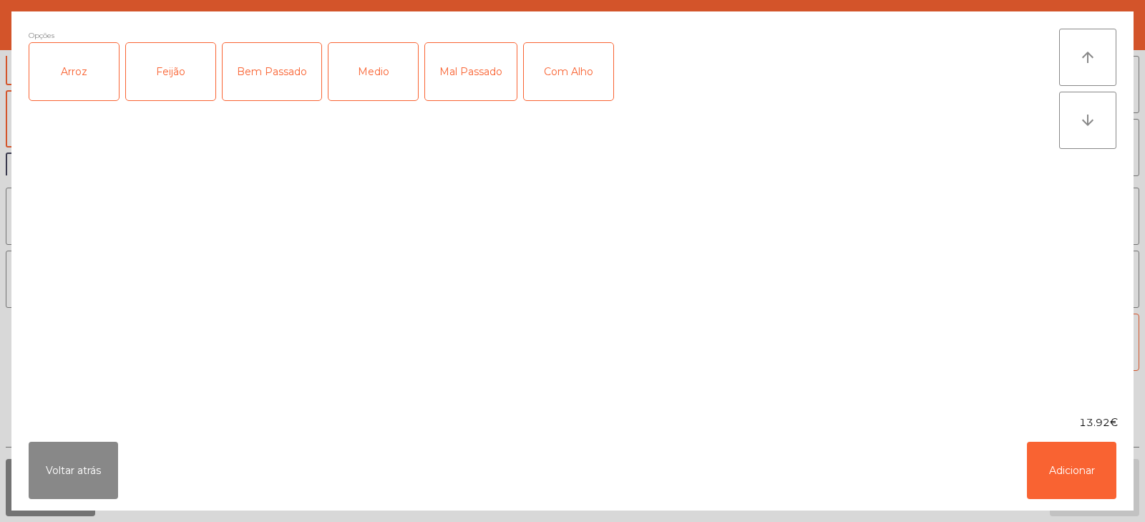
click at [80, 77] on div "Arroz" at bounding box center [73, 71] width 89 height 57
click at [146, 84] on div "Feijão" at bounding box center [170, 71] width 89 height 57
click at [344, 79] on div "Medio" at bounding box center [373, 71] width 89 height 57
click at [1079, 449] on button "Adicionar" at bounding box center [1071, 470] width 89 height 57
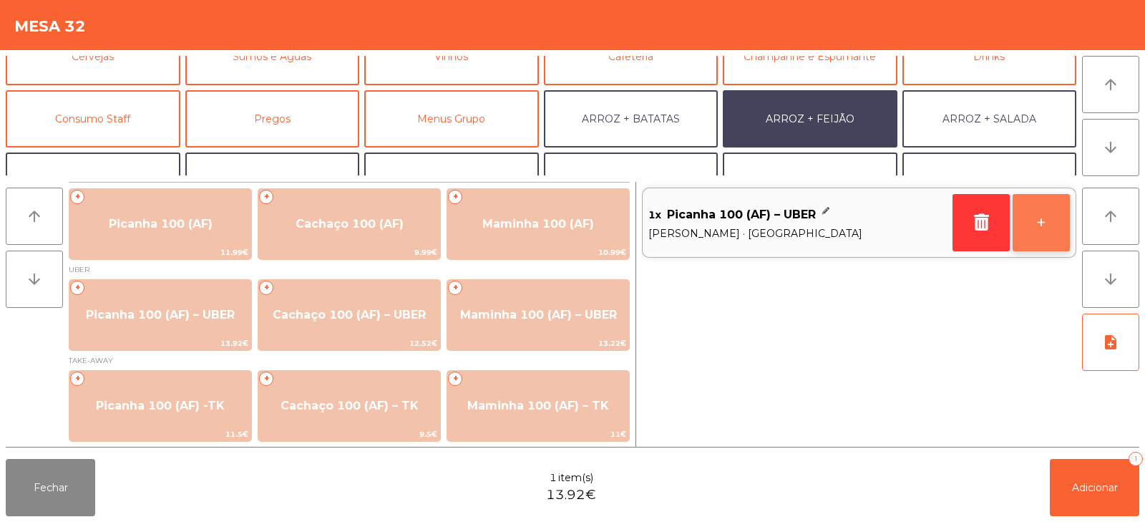
click at [1041, 218] on button "+" at bounding box center [1041, 222] width 57 height 57
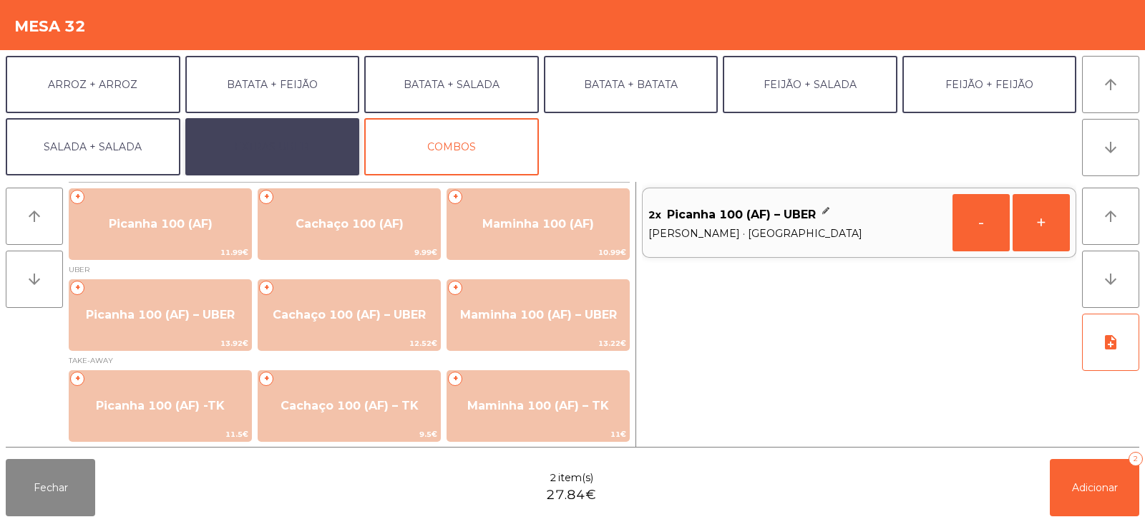
click at [319, 146] on button "EXTRAS UBER" at bounding box center [272, 146] width 175 height 57
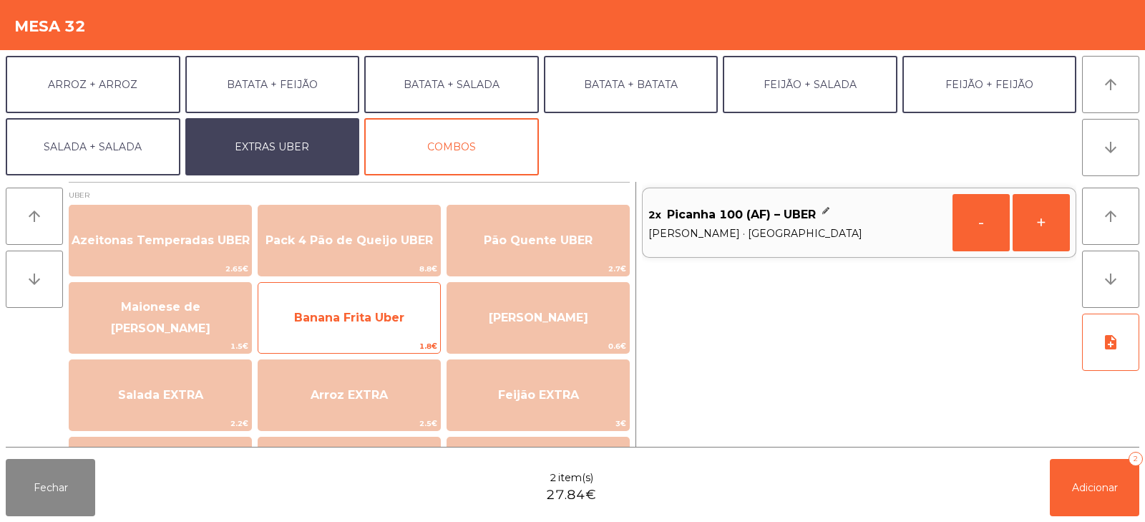
click at [392, 313] on span "Banana Frita Uber" at bounding box center [349, 318] width 110 height 14
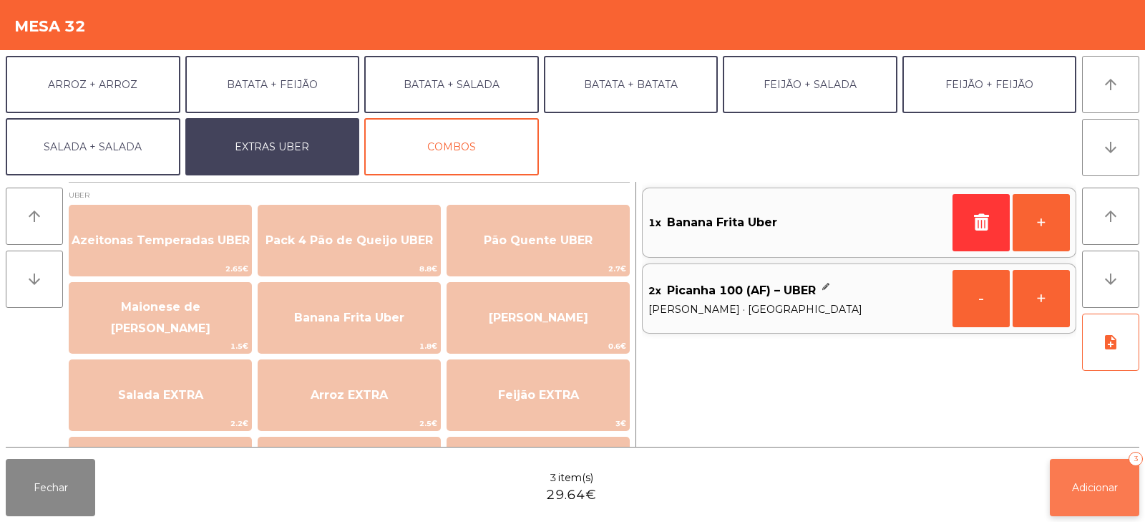
click at [1105, 488] on span "Adicionar" at bounding box center [1095, 487] width 46 height 13
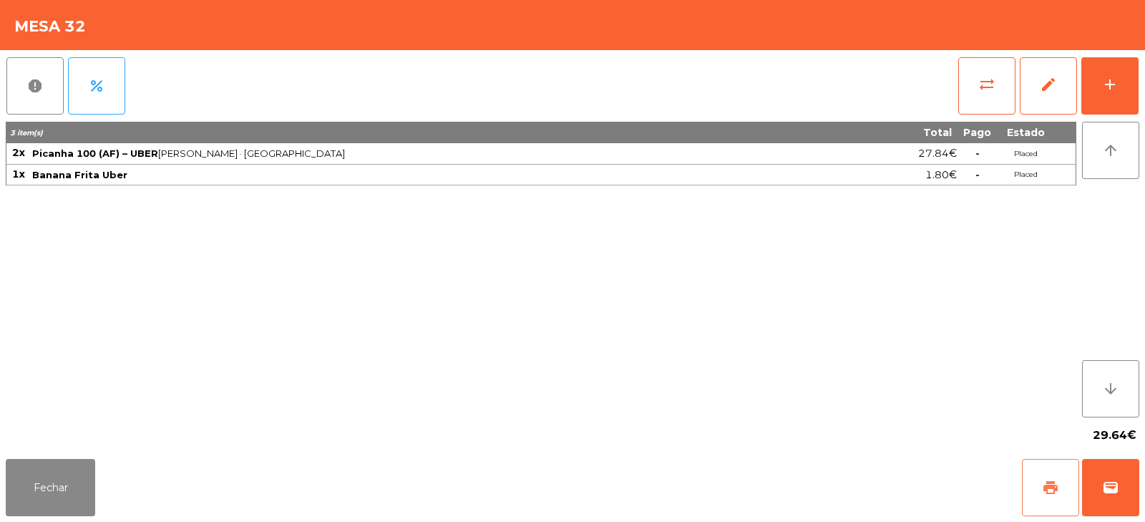
click at [1043, 493] on span "print" at bounding box center [1050, 487] width 17 height 17
click at [1114, 480] on span "wallet" at bounding box center [1111, 487] width 17 height 17
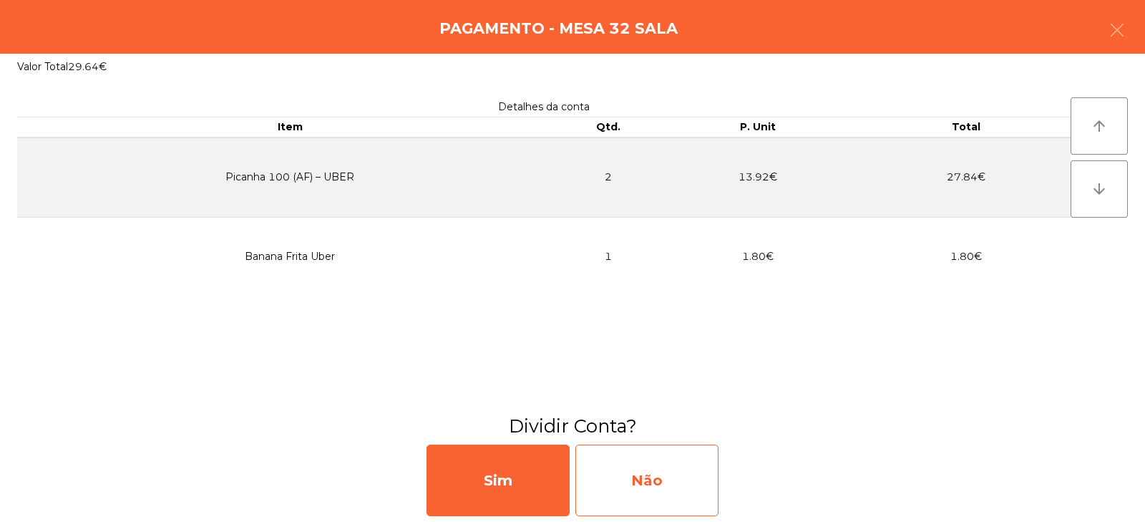
click at [673, 471] on div "Não" at bounding box center [647, 481] width 143 height 72
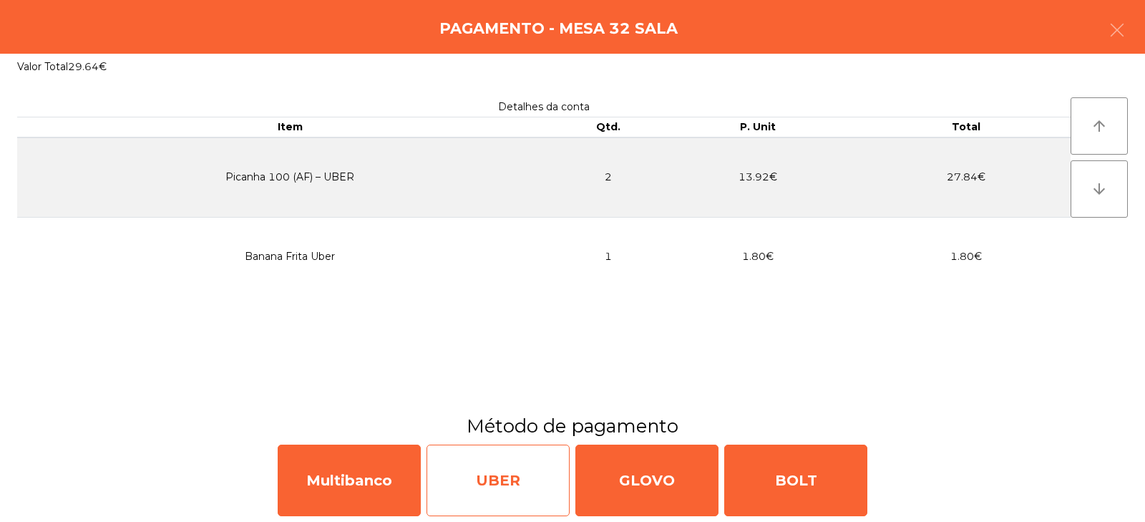
click at [483, 475] on div "UBER" at bounding box center [498, 481] width 143 height 72
select select "**"
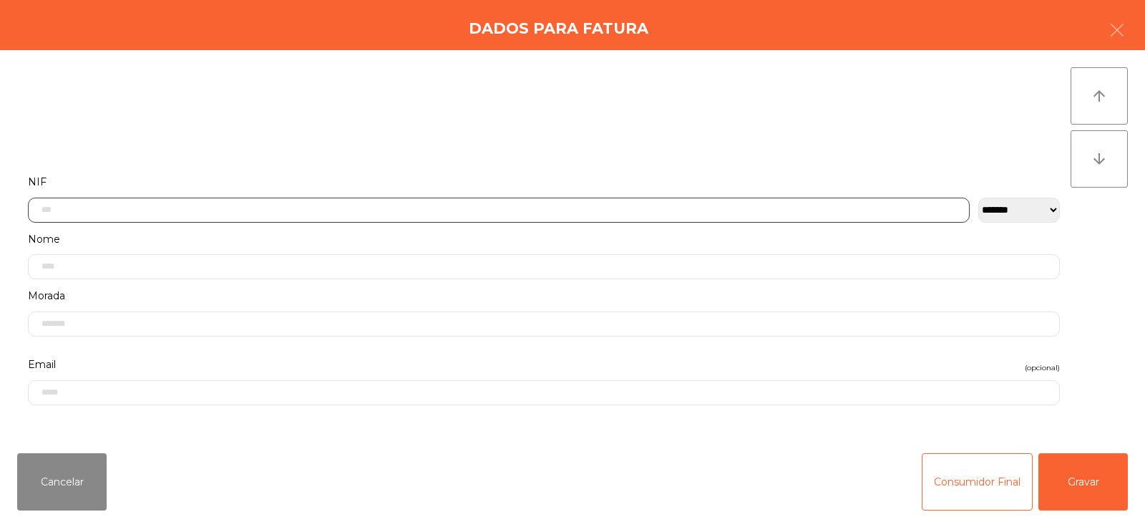
click at [701, 206] on input "text" at bounding box center [499, 210] width 942 height 25
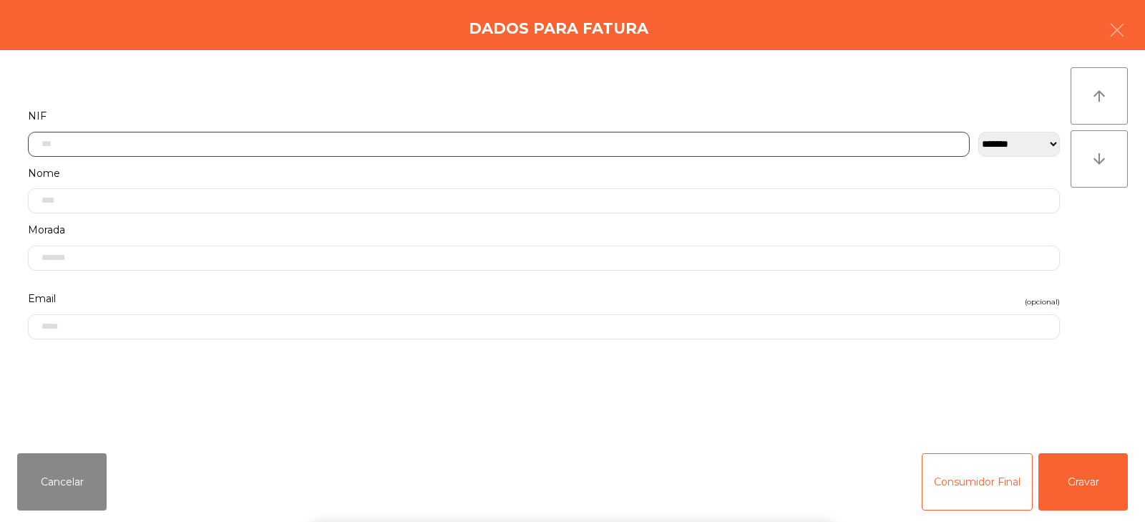
scroll to position [105, 0]
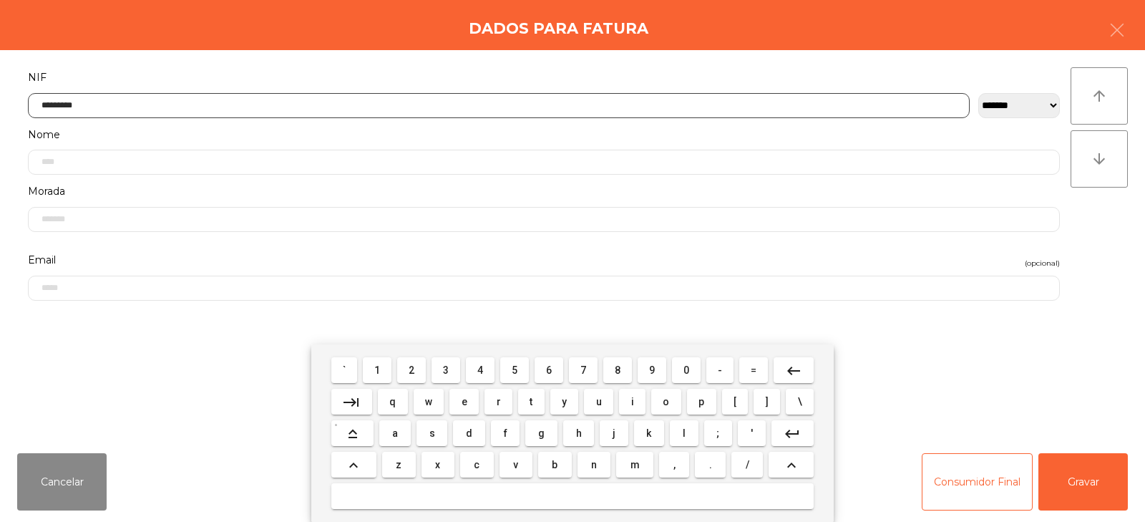
type input "*********"
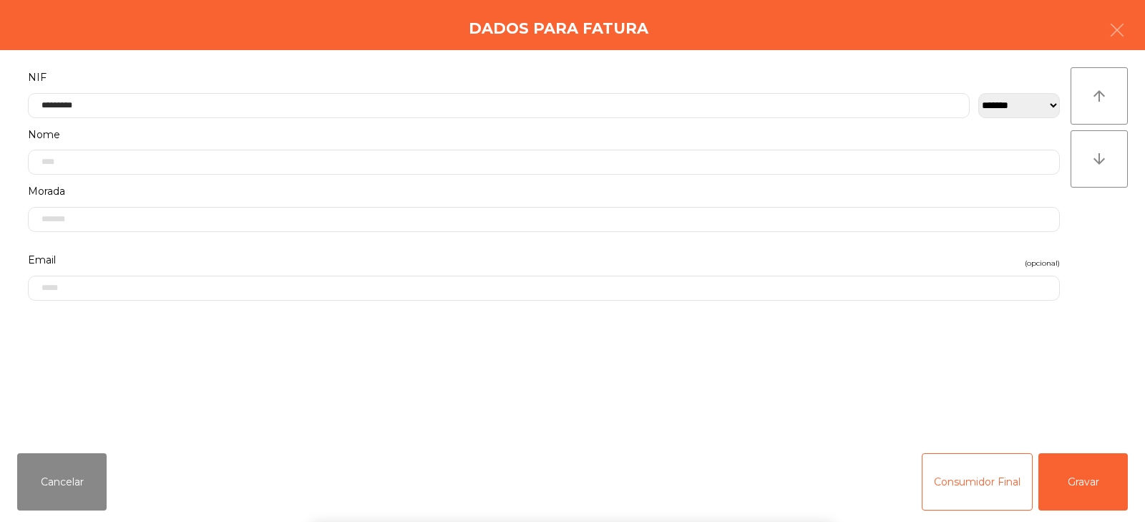
click at [1082, 482] on div "` 1 2 3 4 5 6 7 8 9 0 - = keyboard_backspace keyboard_tab q w e r t y u i o p […" at bounding box center [572, 433] width 1145 height 178
click at [1077, 482] on button "Gravar" at bounding box center [1083, 481] width 89 height 57
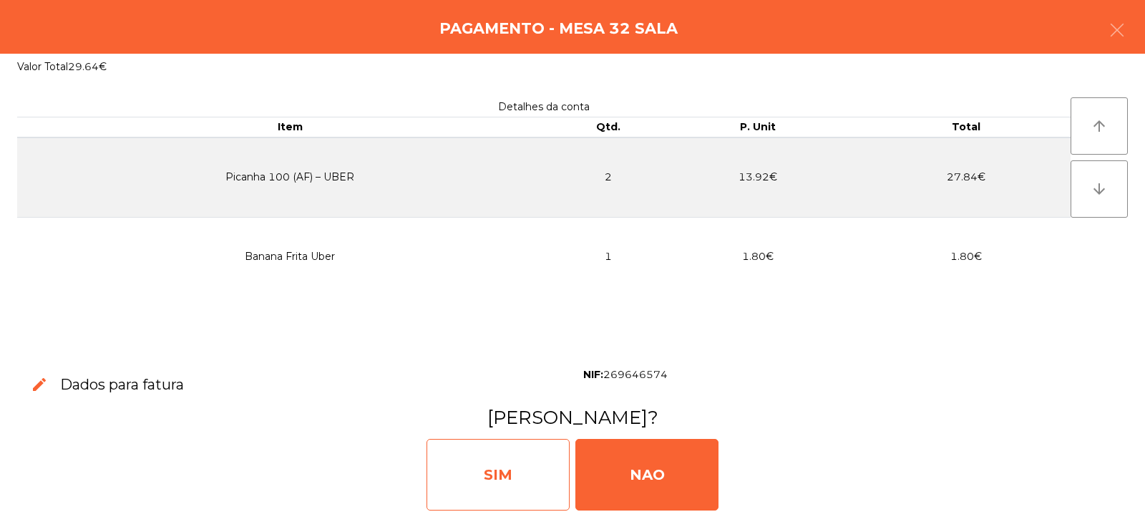
click at [552, 488] on div "SIM" at bounding box center [498, 475] width 143 height 72
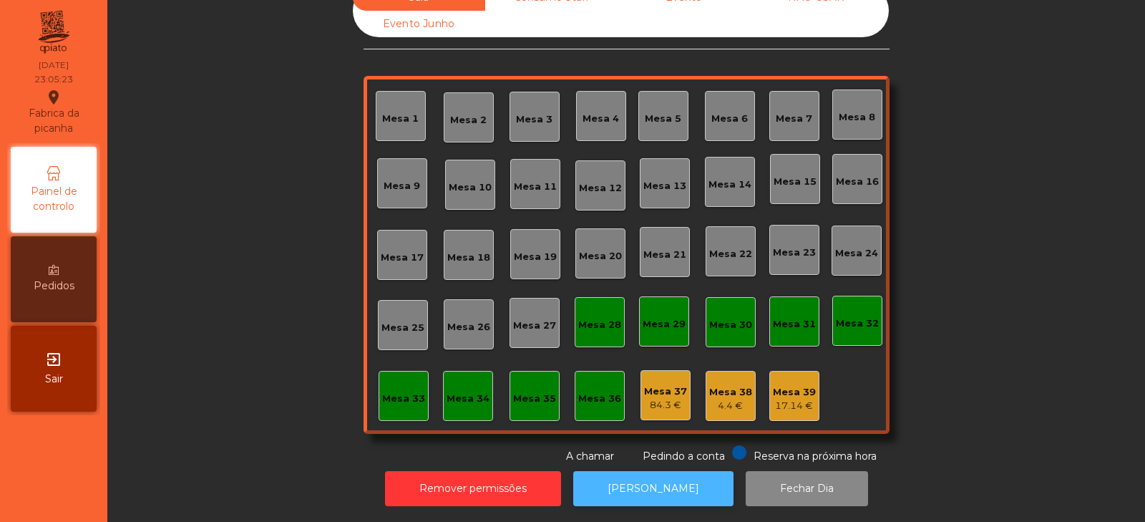
click at [636, 483] on button "[PERSON_NAME]" at bounding box center [653, 488] width 160 height 35
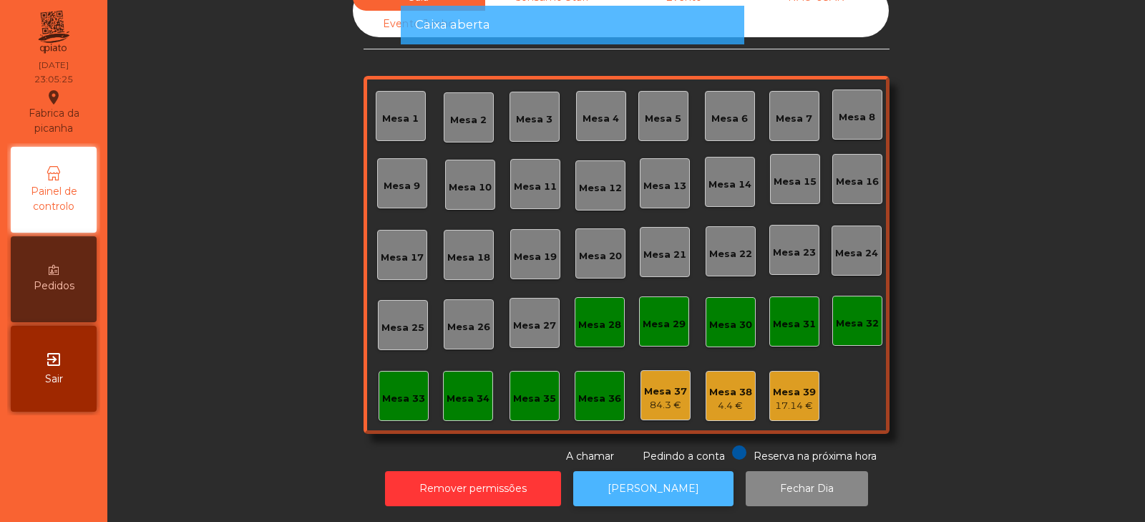
click at [632, 490] on button "[PERSON_NAME]" at bounding box center [653, 488] width 160 height 35
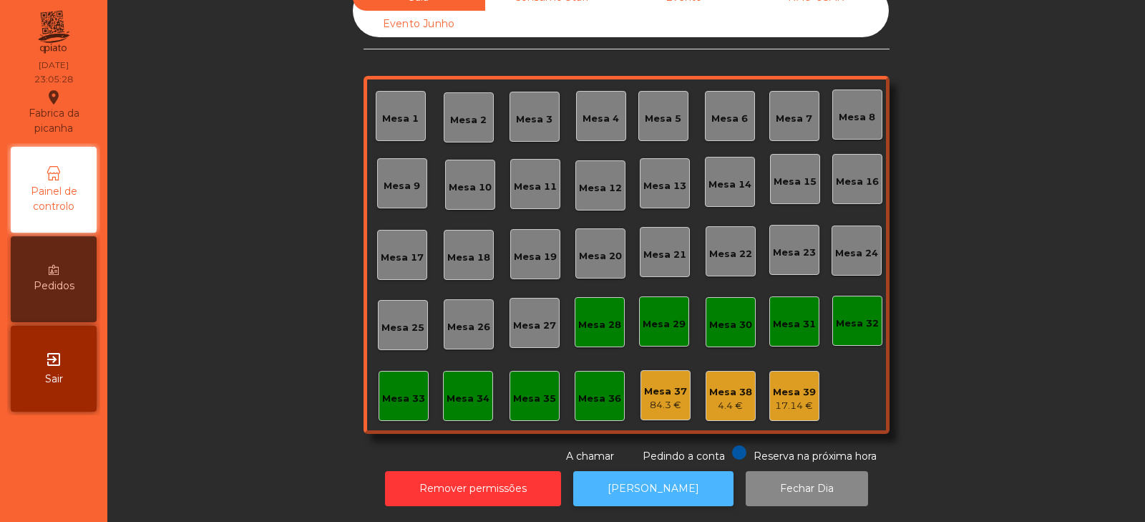
click at [631, 485] on button "[PERSON_NAME]" at bounding box center [653, 488] width 160 height 35
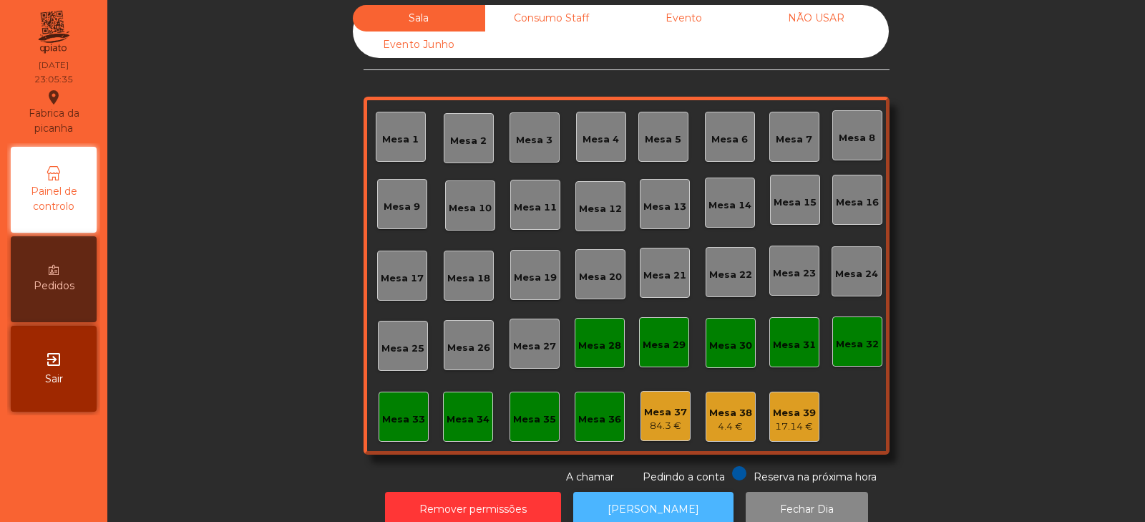
click at [677, 493] on button "[PERSON_NAME]" at bounding box center [653, 509] width 160 height 35
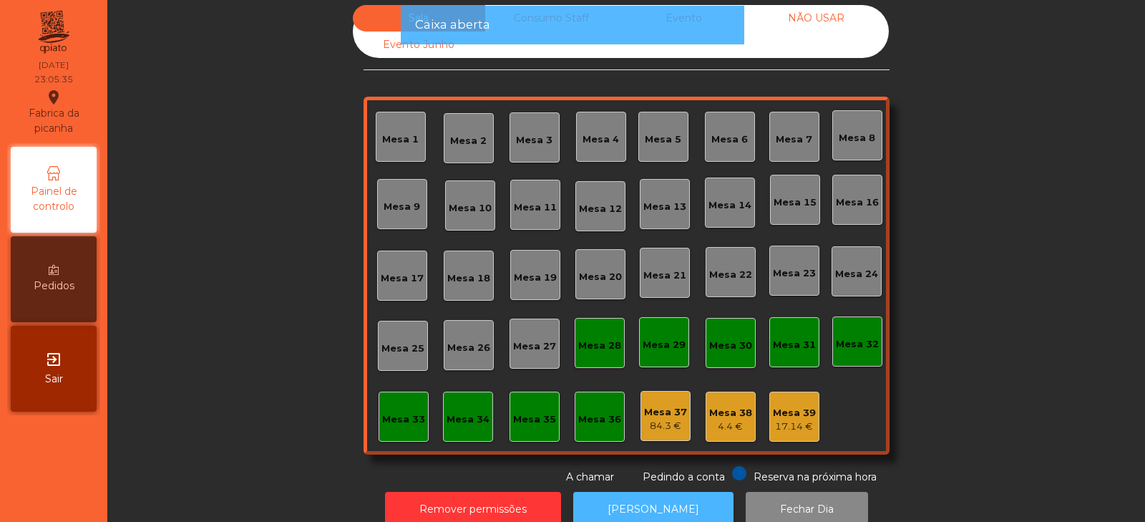
scroll to position [42, 0]
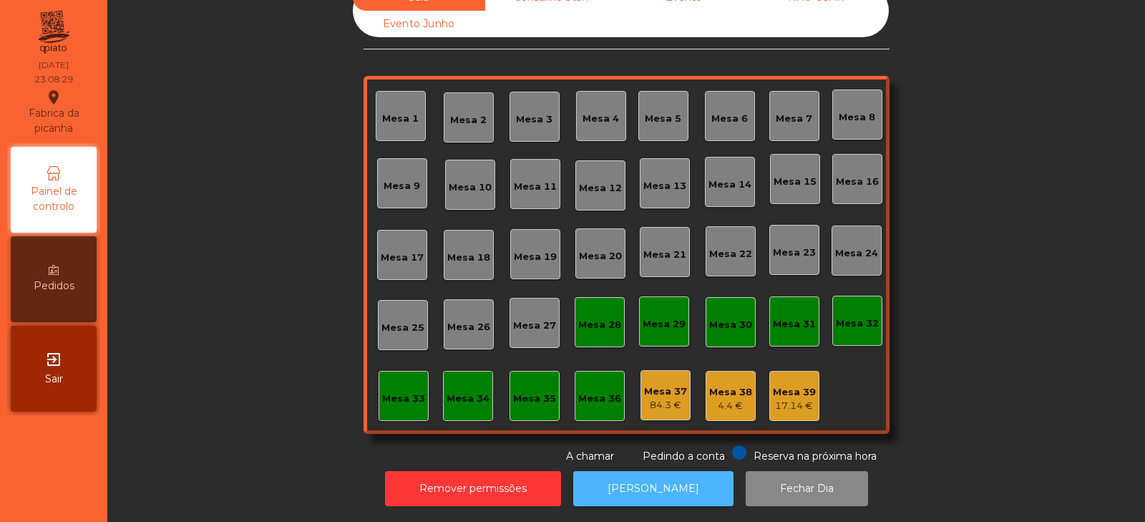
click at [649, 477] on button "[PERSON_NAME]" at bounding box center [653, 488] width 160 height 35
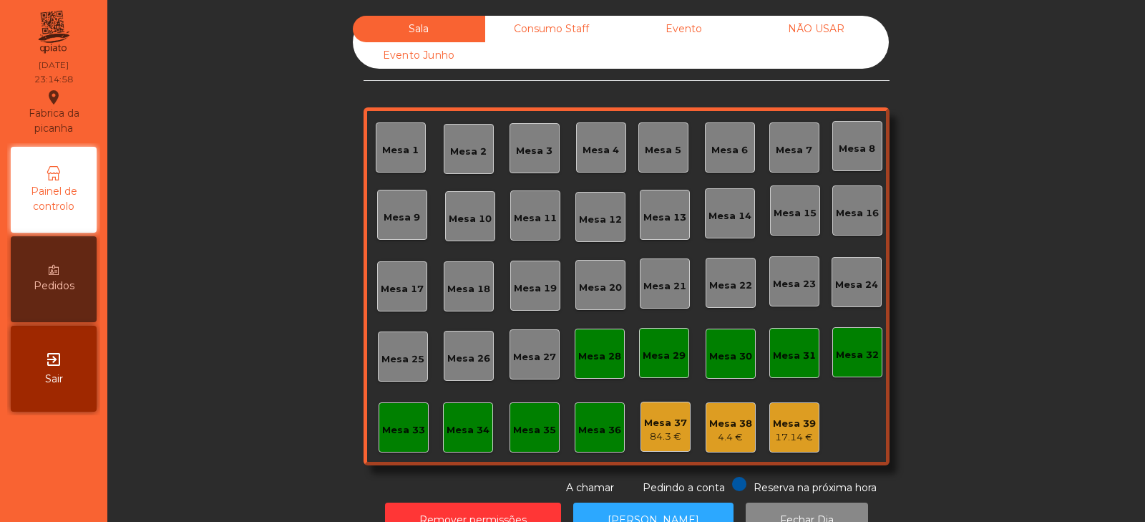
click at [791, 441] on div "17.14 €" at bounding box center [794, 437] width 43 height 14
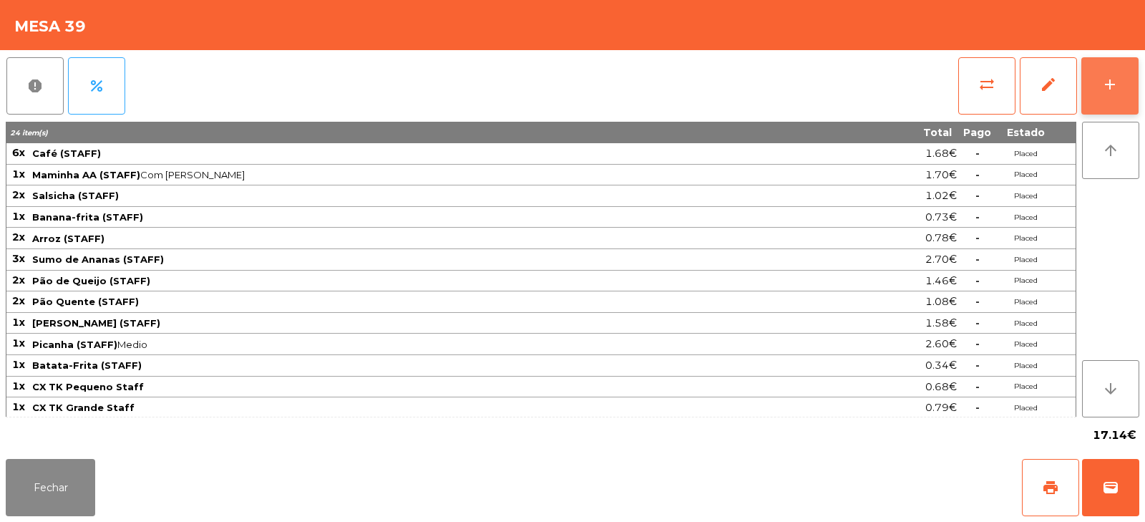
click at [1111, 102] on button "add" at bounding box center [1110, 85] width 57 height 57
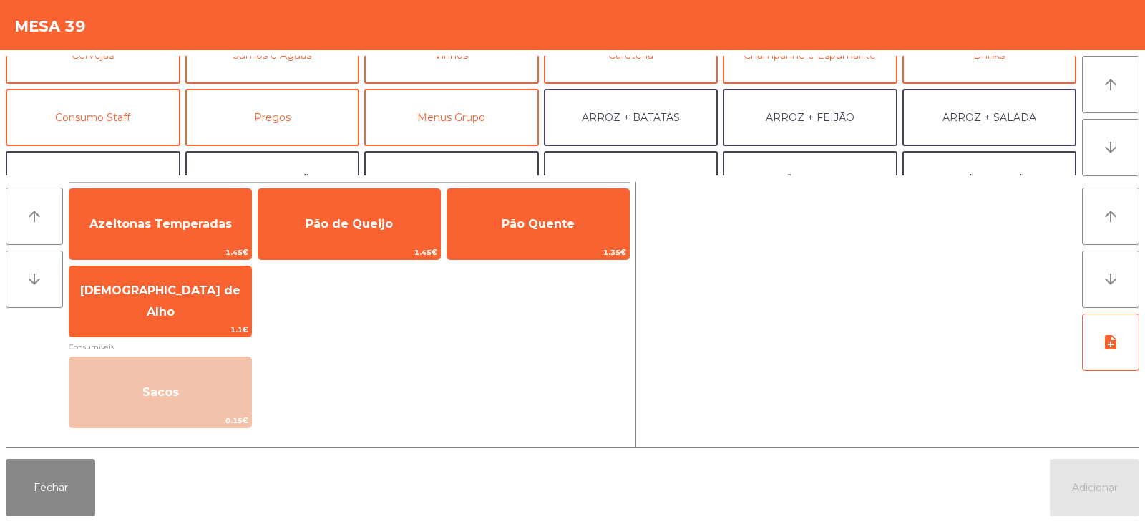
scroll to position [93, 0]
click at [62, 484] on button "Fechar" at bounding box center [50, 487] width 89 height 57
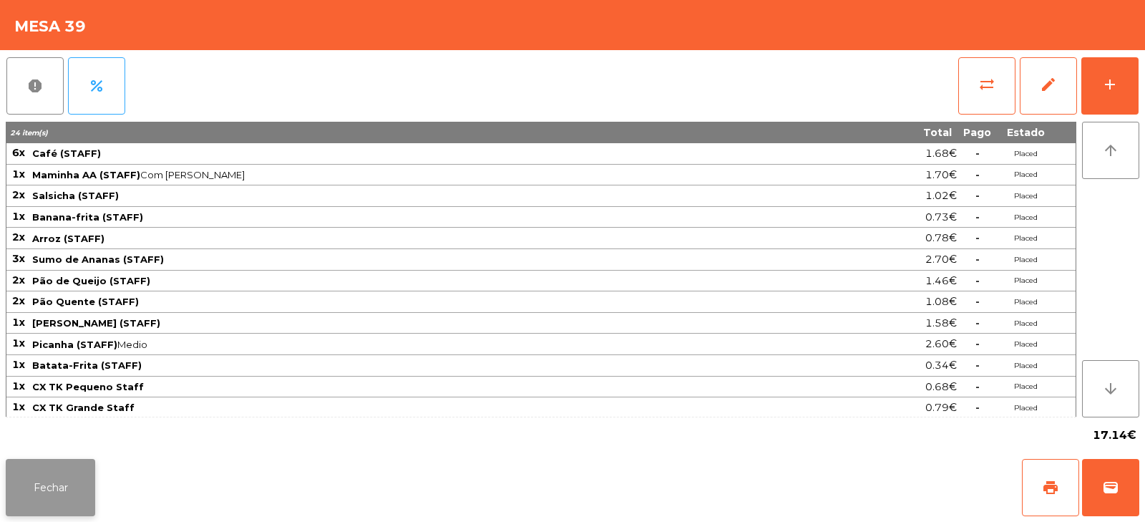
click at [59, 501] on button "Fechar" at bounding box center [50, 487] width 89 height 57
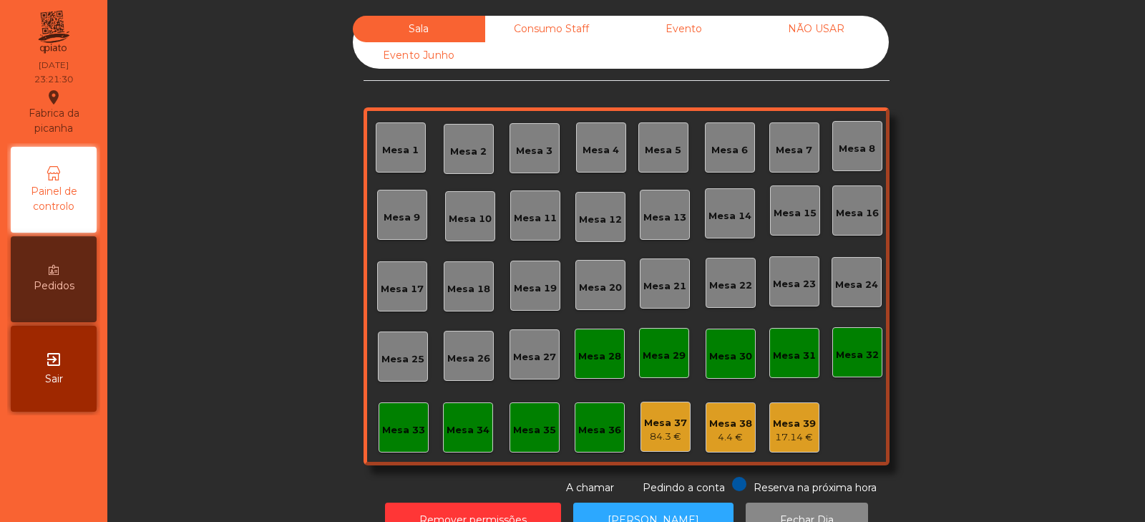
click at [576, 28] on div "Consumo Staff" at bounding box center [551, 29] width 132 height 26
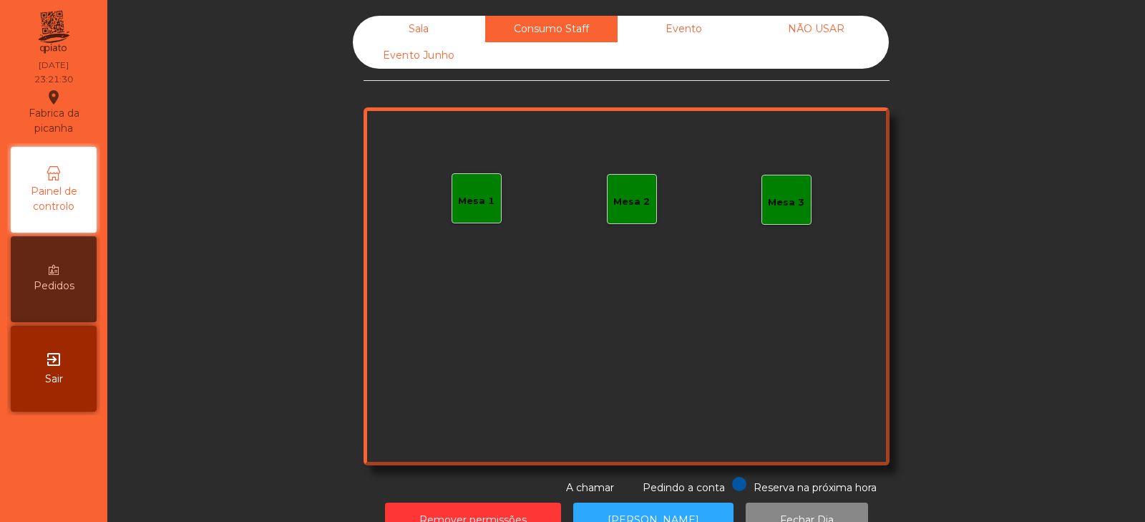
click at [682, 27] on div "Evento" at bounding box center [684, 29] width 132 height 26
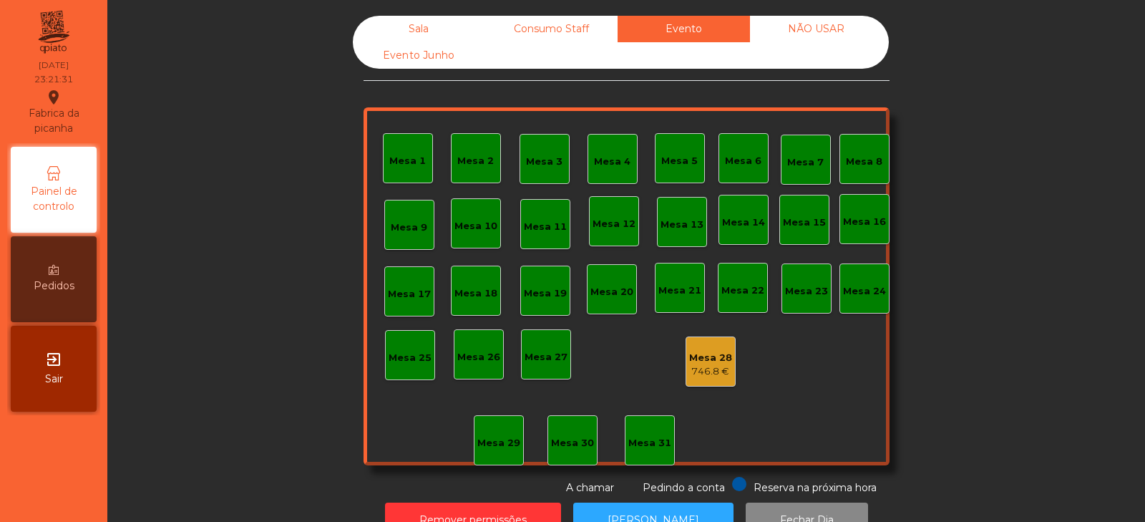
click at [833, 28] on div "NÃO USAR" at bounding box center [816, 29] width 132 height 26
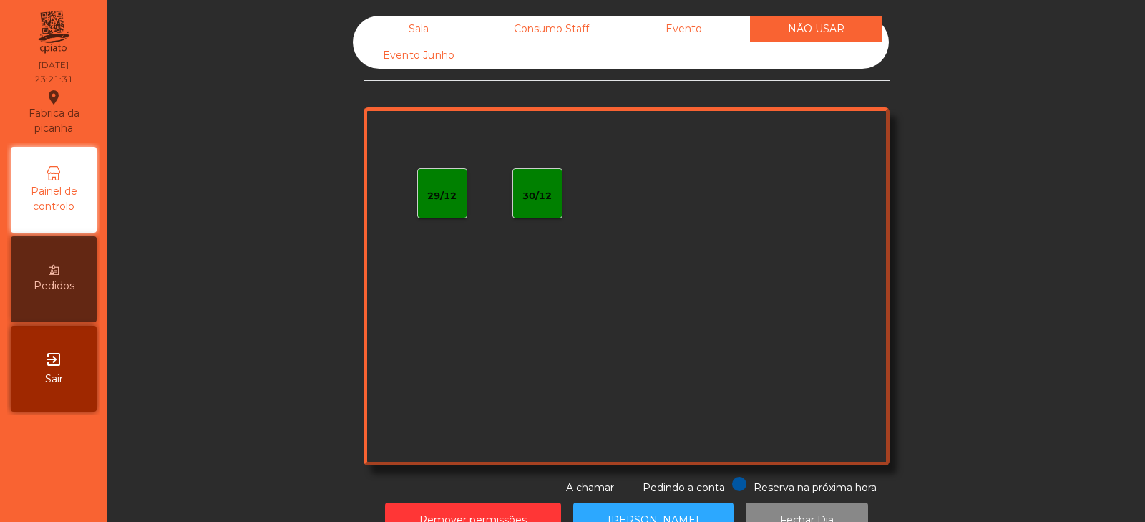
click at [444, 64] on div "Evento Junho" at bounding box center [419, 55] width 132 height 26
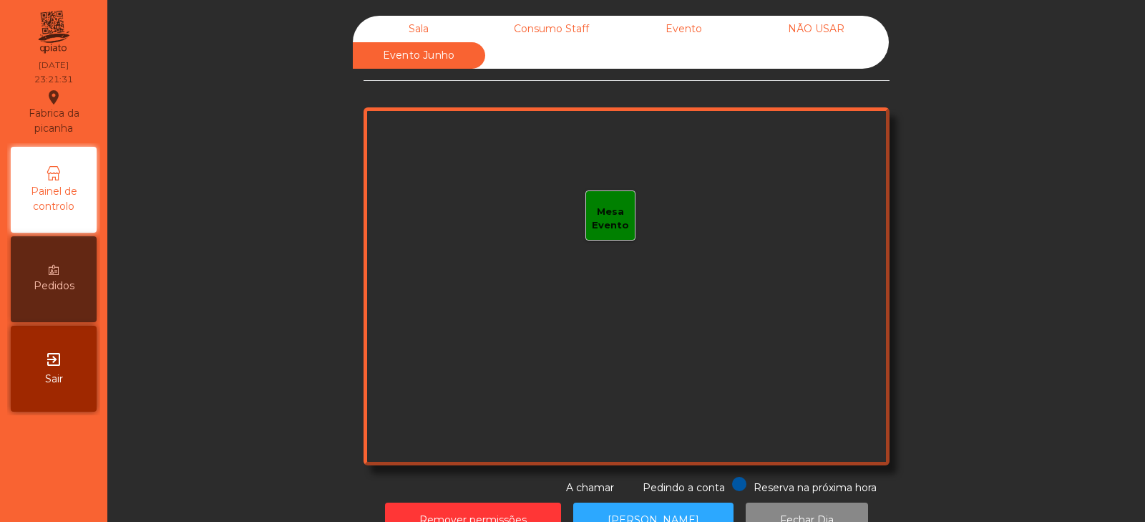
click at [434, 20] on div "Sala" at bounding box center [419, 29] width 132 height 26
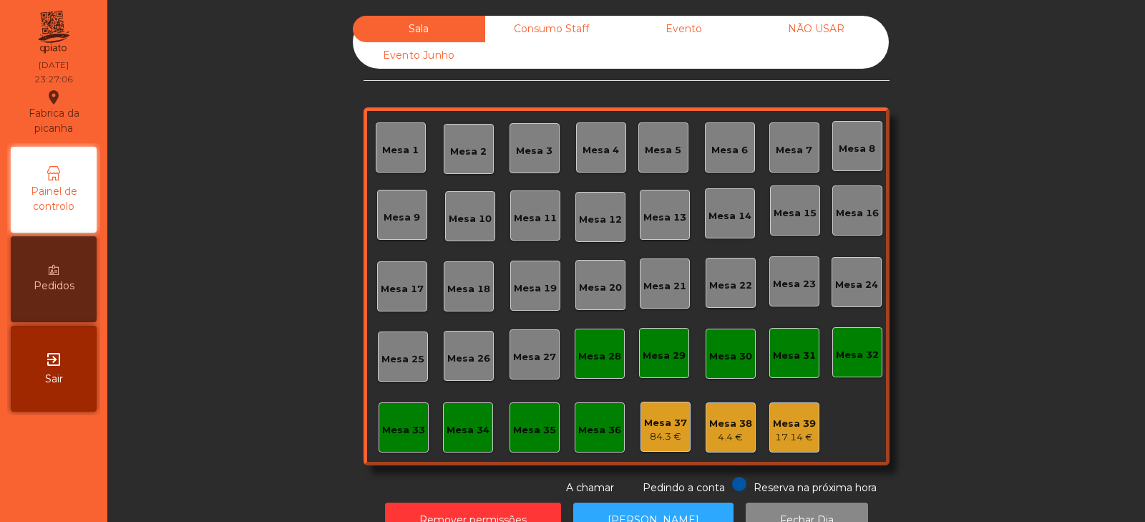
scroll to position [42, 0]
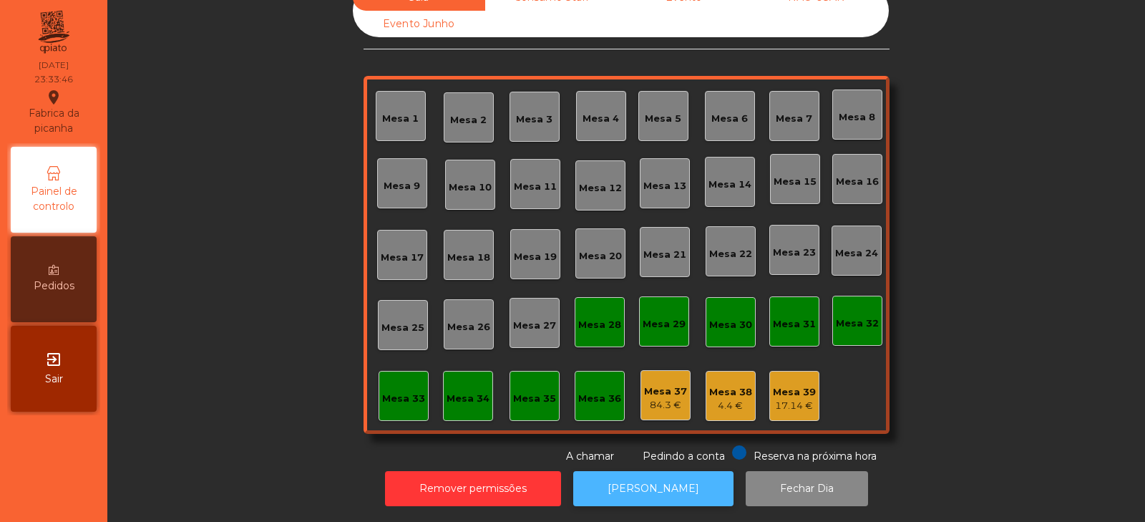
click at [639, 492] on button "[PERSON_NAME]" at bounding box center [653, 488] width 160 height 35
click at [679, 480] on button "[PERSON_NAME]" at bounding box center [653, 488] width 160 height 35
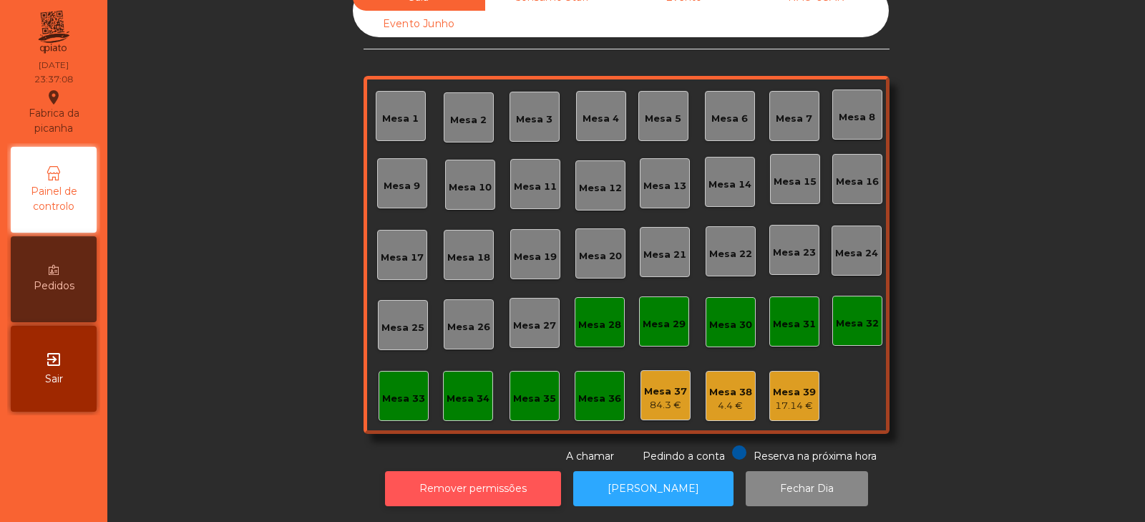
click at [543, 487] on button "Remover permissões" at bounding box center [473, 488] width 176 height 35
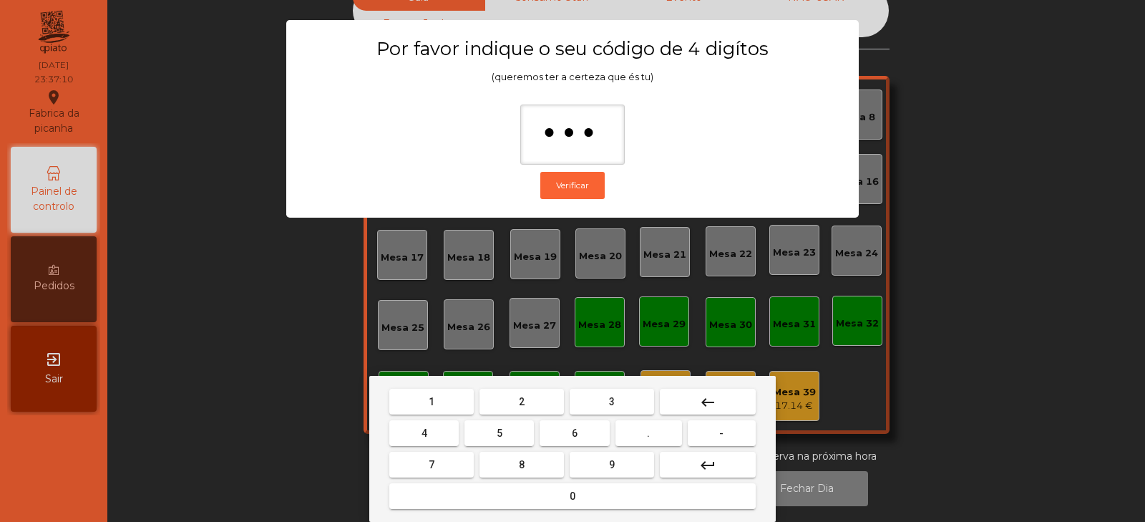
type input "****"
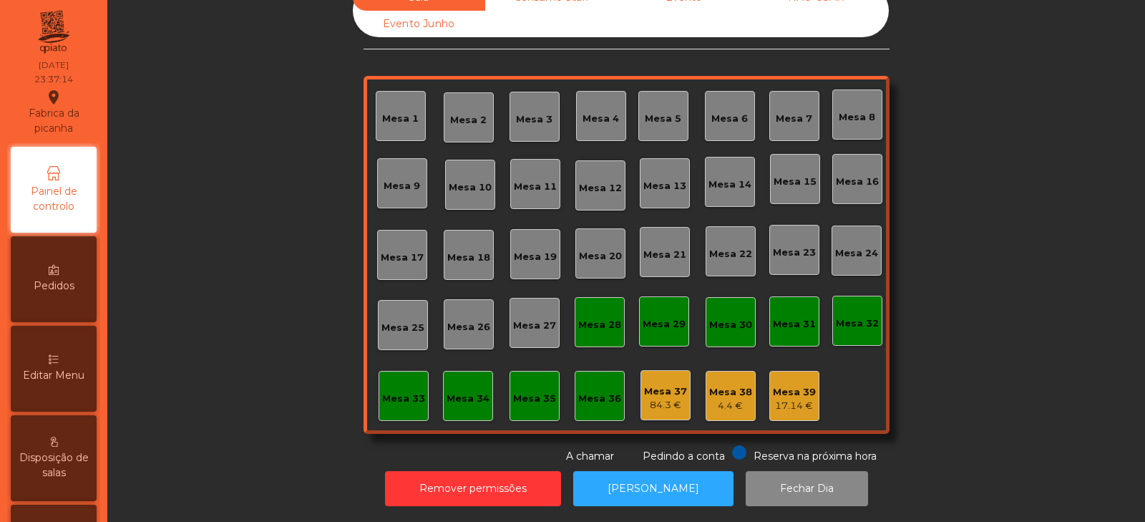
click at [649, 398] on div "84.3 €" at bounding box center [665, 405] width 43 height 14
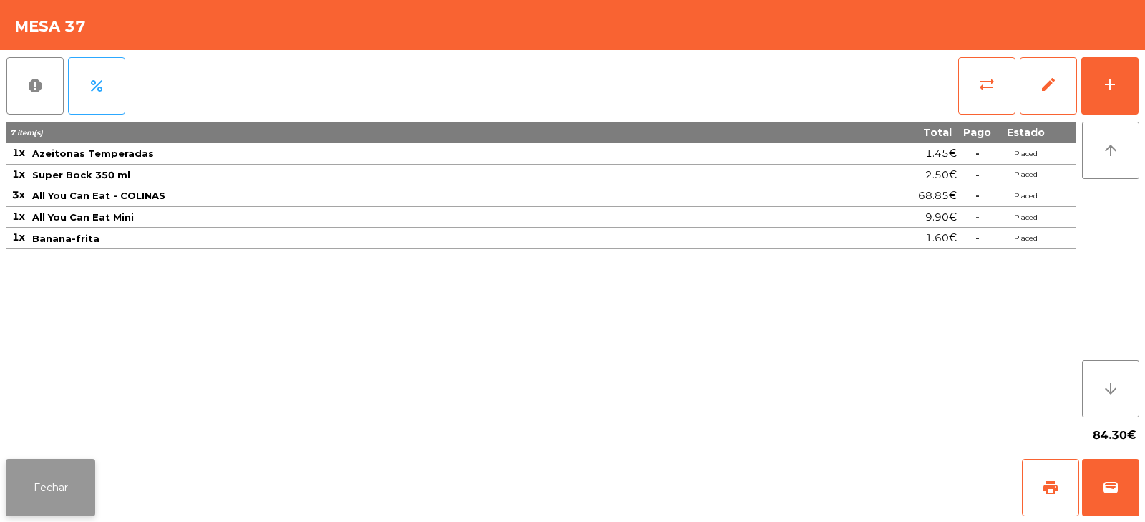
click at [63, 498] on button "Fechar" at bounding box center [50, 487] width 89 height 57
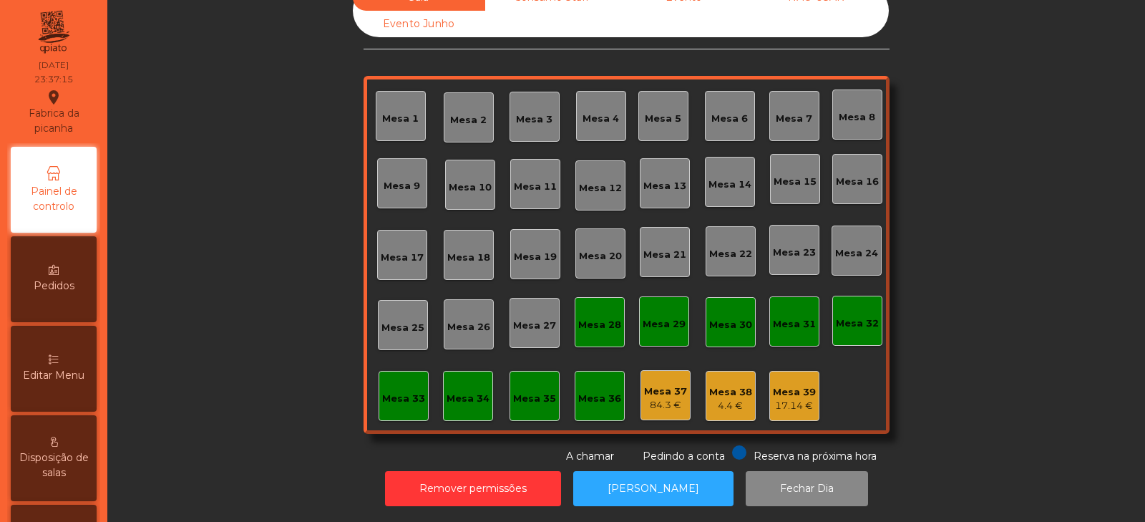
click at [652, 398] on div "84.3 €" at bounding box center [665, 405] width 43 height 14
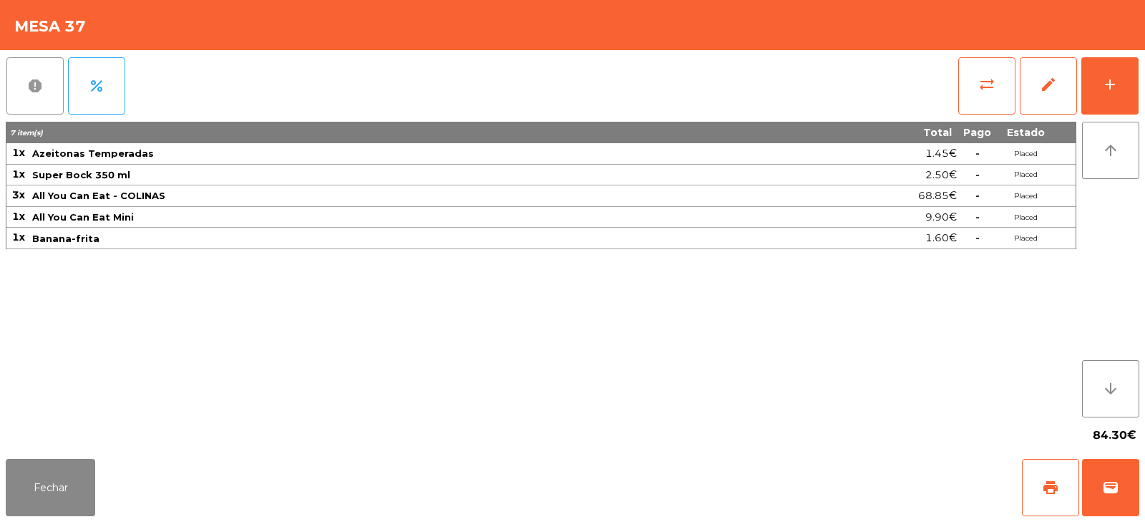
click at [26, 91] on button "report" at bounding box center [34, 85] width 57 height 57
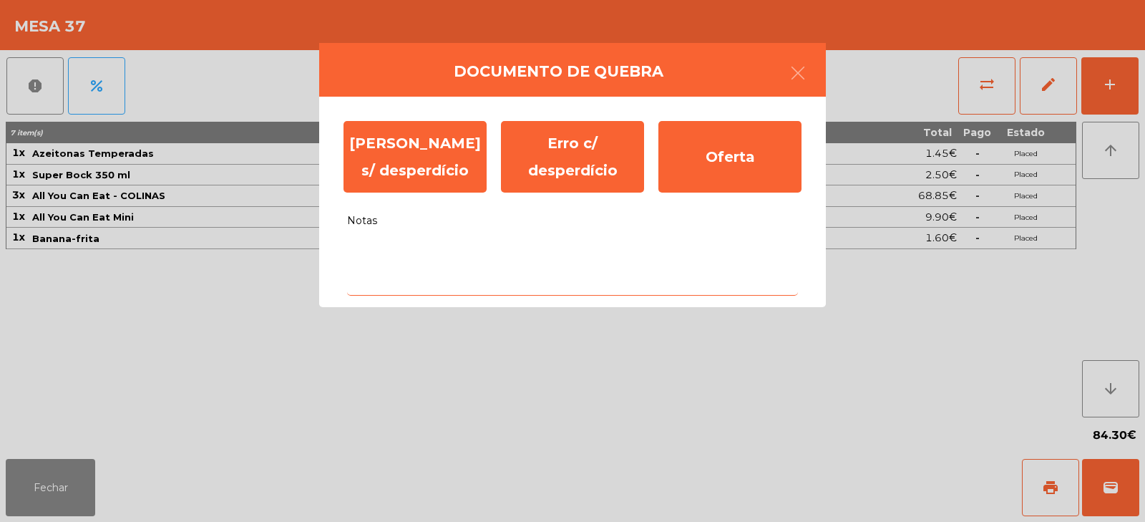
click at [434, 253] on textarea "Notas" at bounding box center [572, 265] width 451 height 59
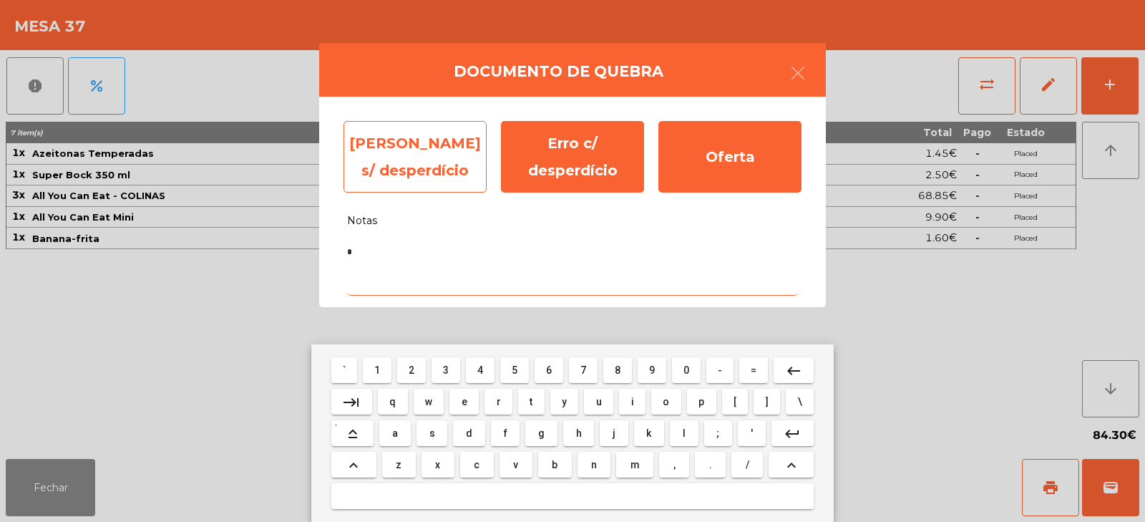
type textarea "*"
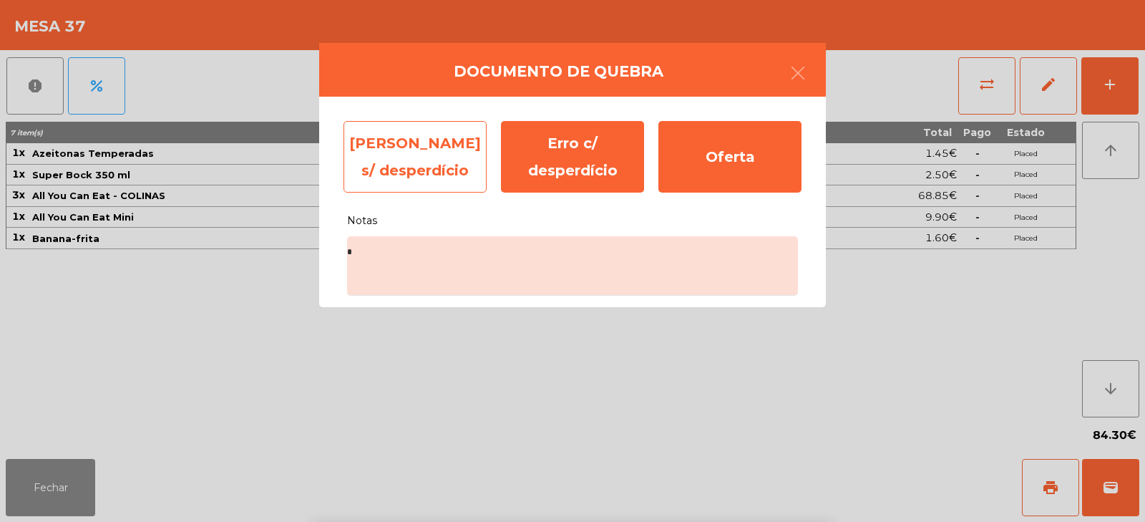
click at [423, 173] on div "[PERSON_NAME] s/ desperdício" at bounding box center [415, 157] width 143 height 72
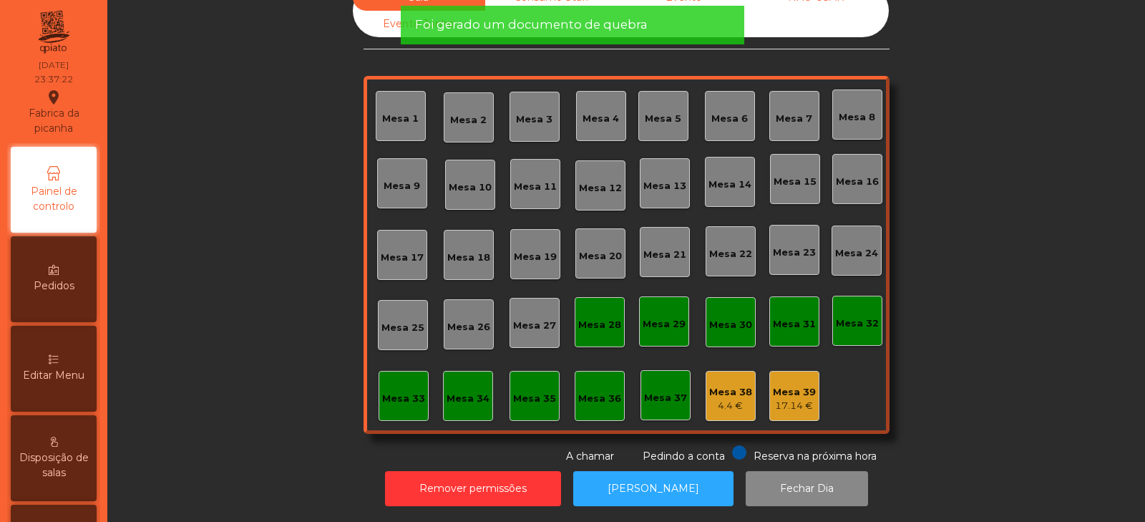
click at [722, 399] on div "4.4 €" at bounding box center [730, 406] width 43 height 14
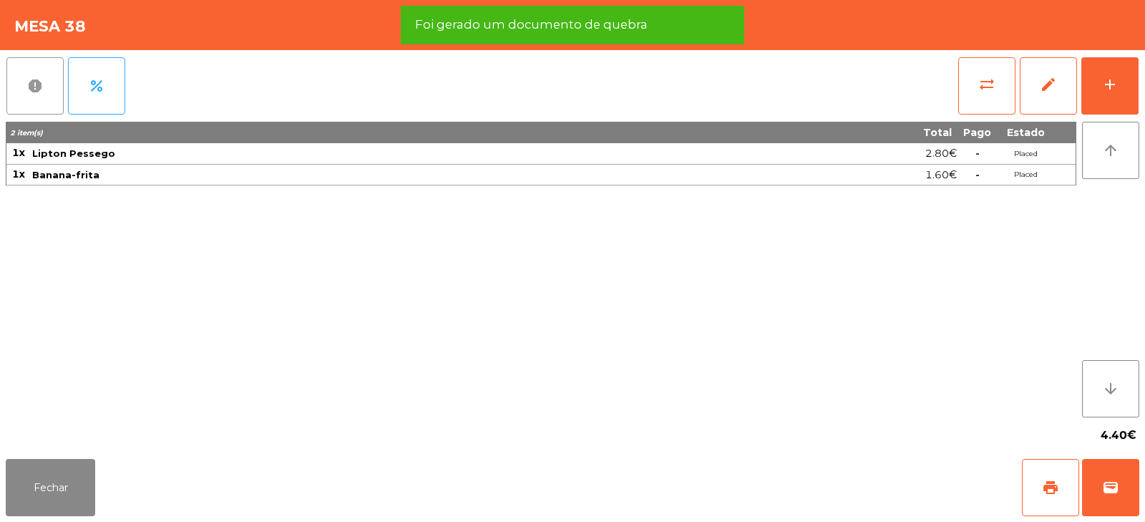
click at [37, 97] on button "report" at bounding box center [34, 85] width 57 height 57
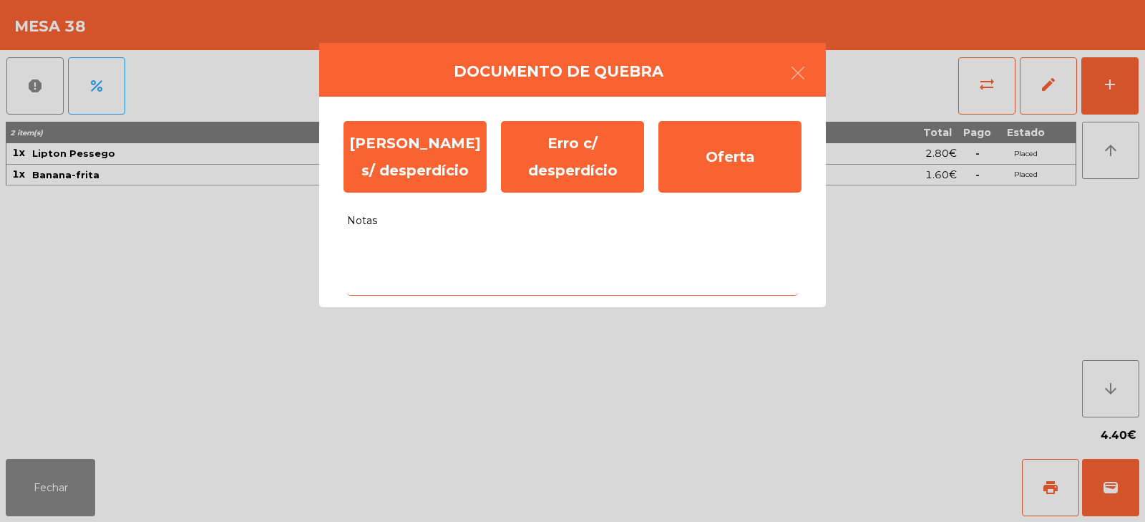
click at [465, 257] on textarea "Notas" at bounding box center [572, 265] width 451 height 59
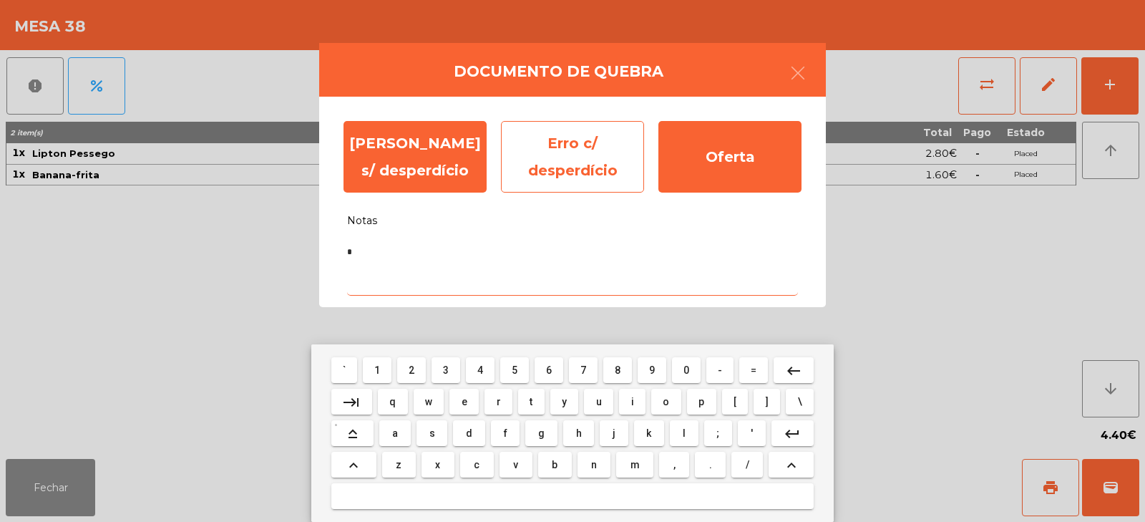
type textarea "*"
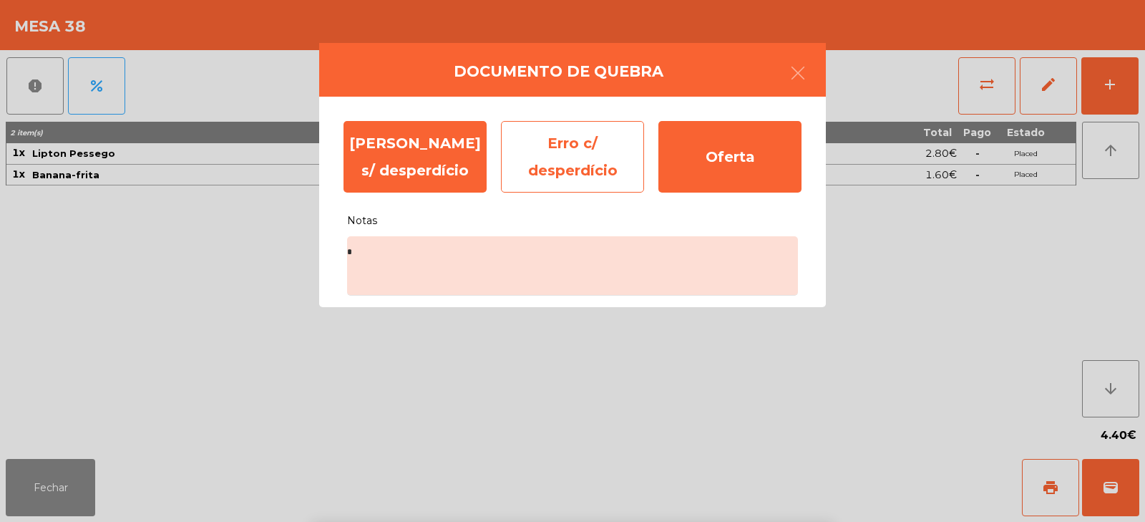
click at [571, 168] on div "Erro c/ desperdício" at bounding box center [572, 157] width 143 height 72
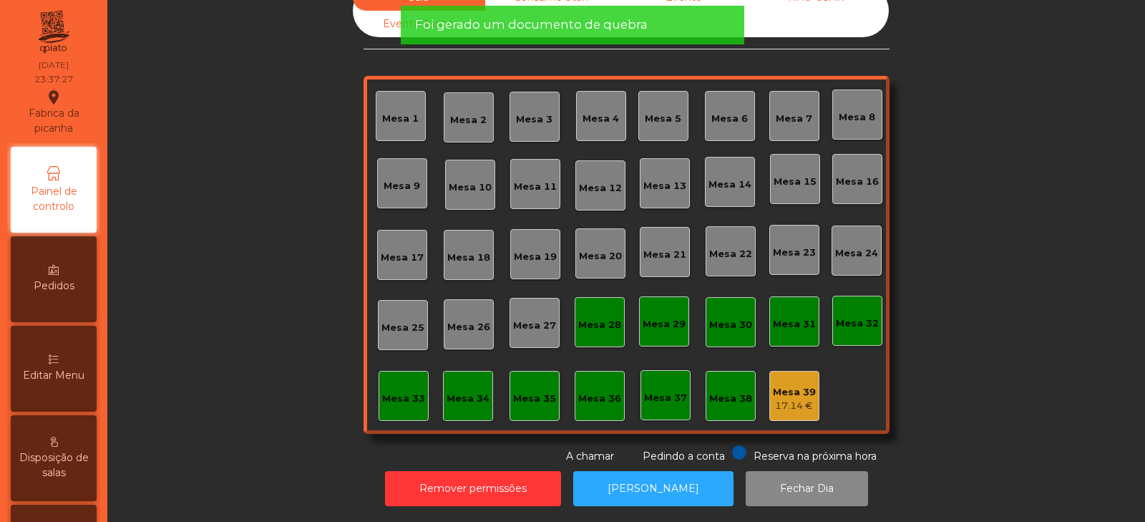
click at [795, 399] on div "17.14 €" at bounding box center [794, 406] width 43 height 14
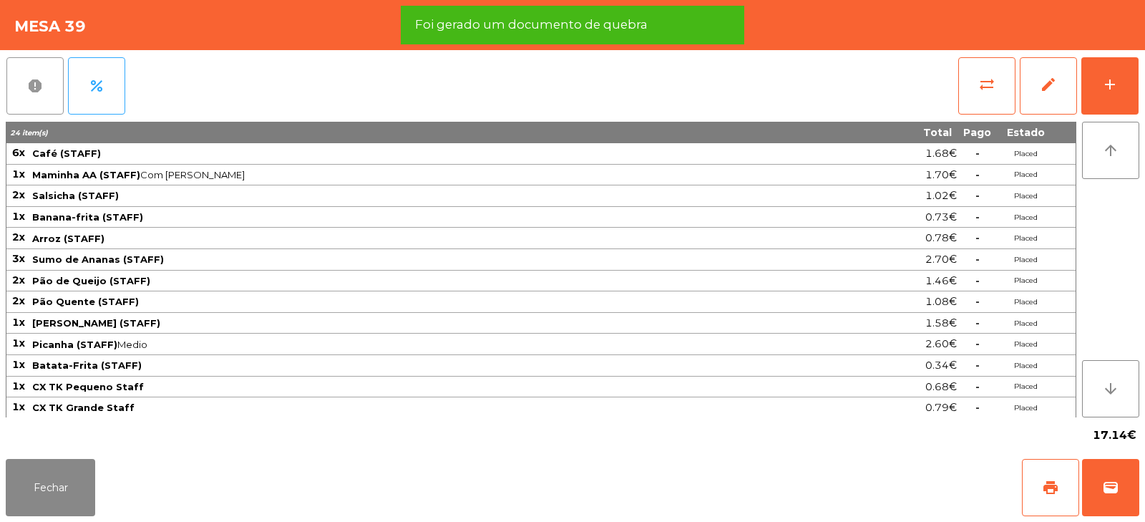
click at [44, 112] on button "report" at bounding box center [34, 85] width 57 height 57
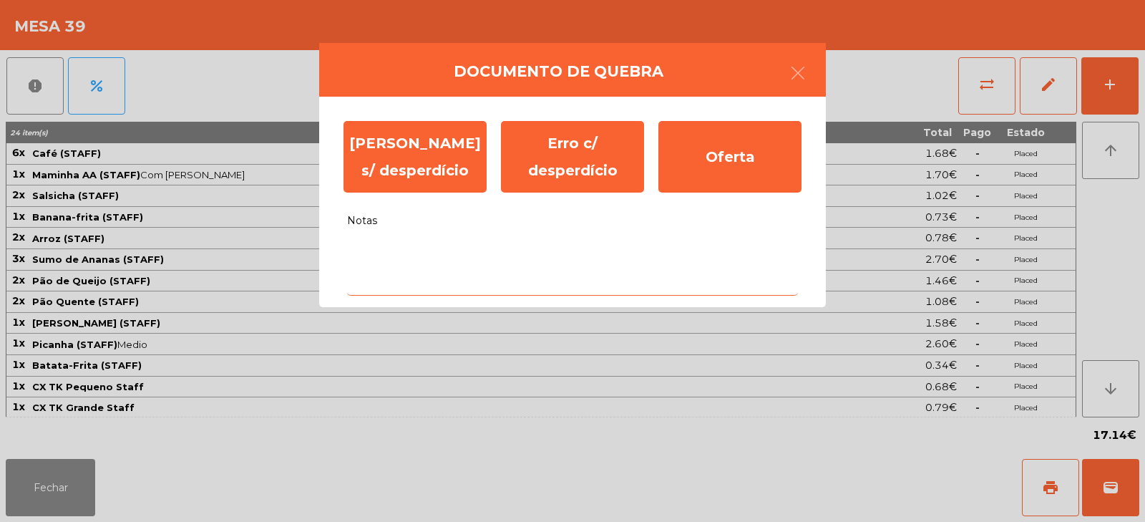
click at [514, 256] on textarea "Notas" at bounding box center [572, 265] width 451 height 59
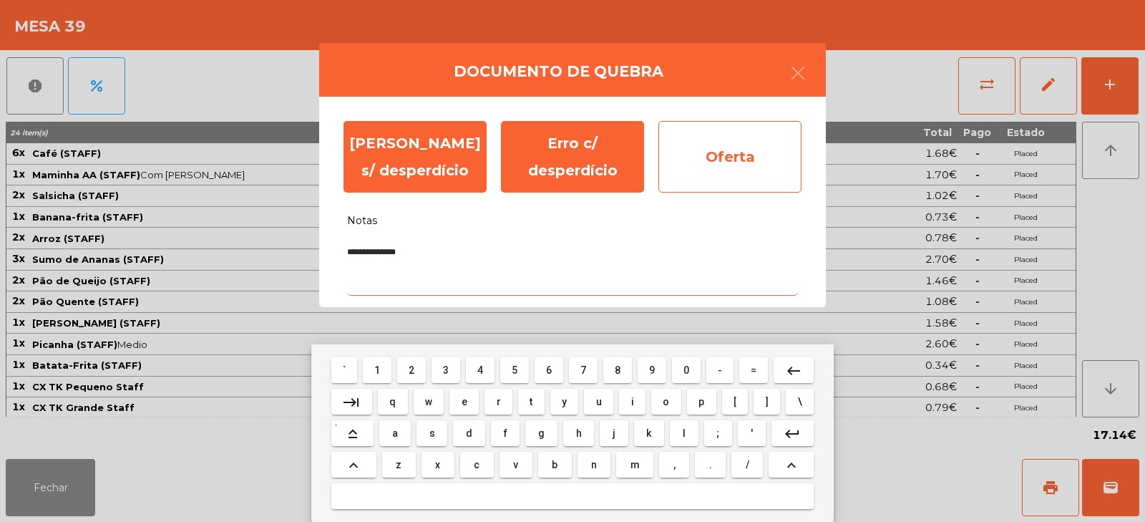
type textarea "**********"
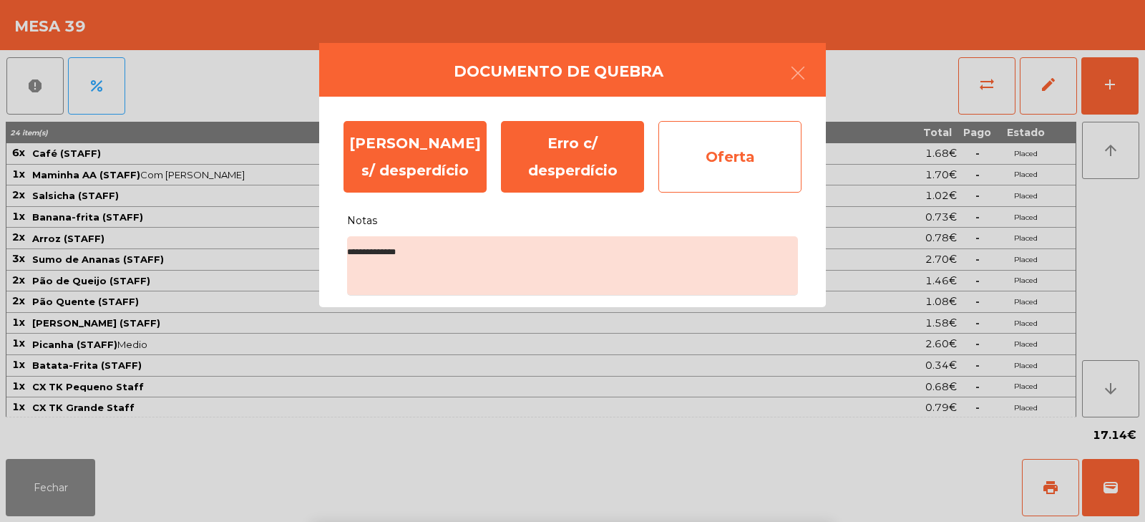
click at [731, 168] on div "Oferta" at bounding box center [730, 157] width 143 height 72
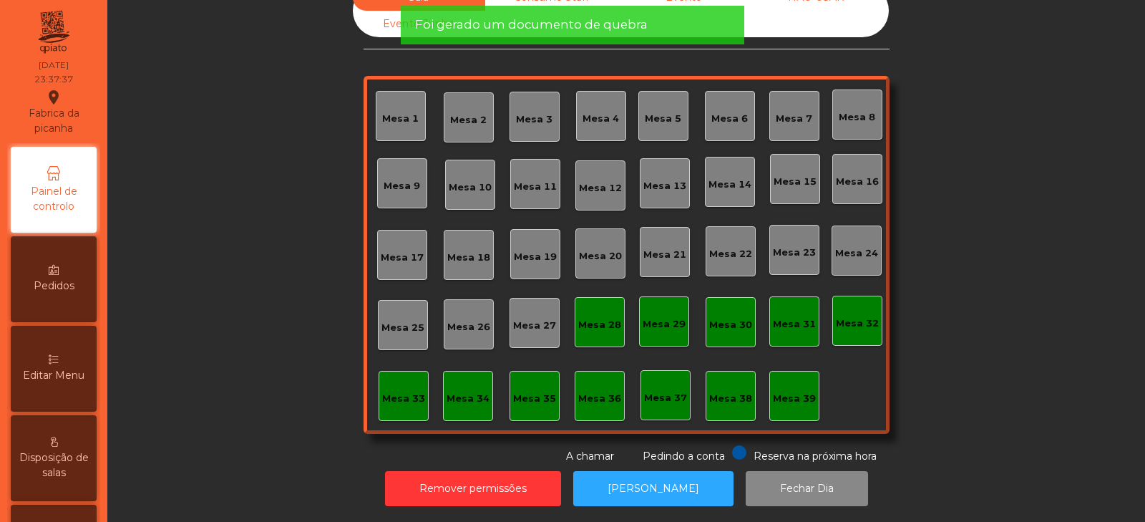
scroll to position [0, 0]
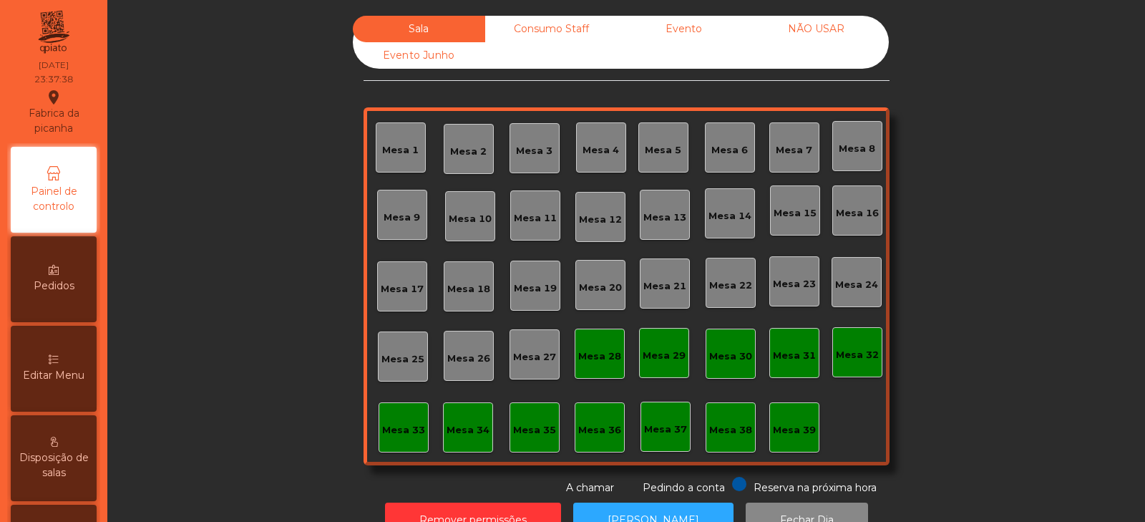
click at [826, 29] on div "NÃO USAR" at bounding box center [816, 29] width 132 height 26
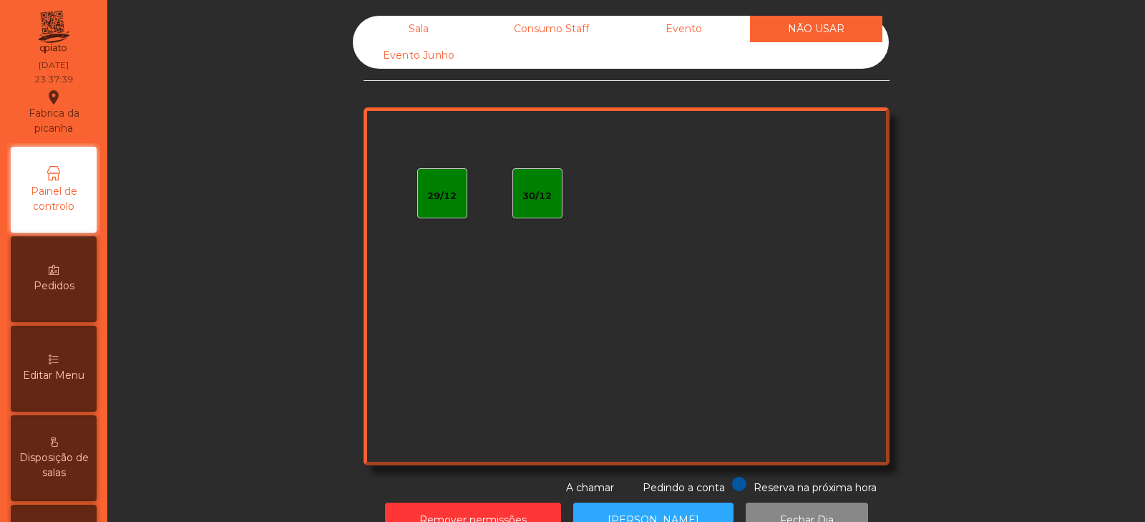
click at [709, 32] on div "Evento" at bounding box center [684, 29] width 132 height 26
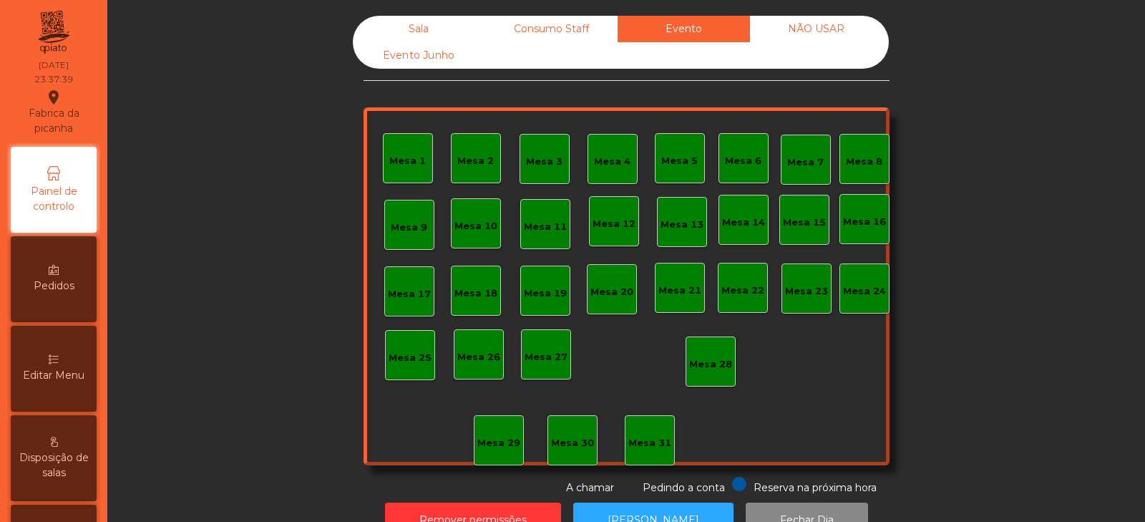
click at [576, 30] on div "Consumo Staff" at bounding box center [551, 29] width 132 height 26
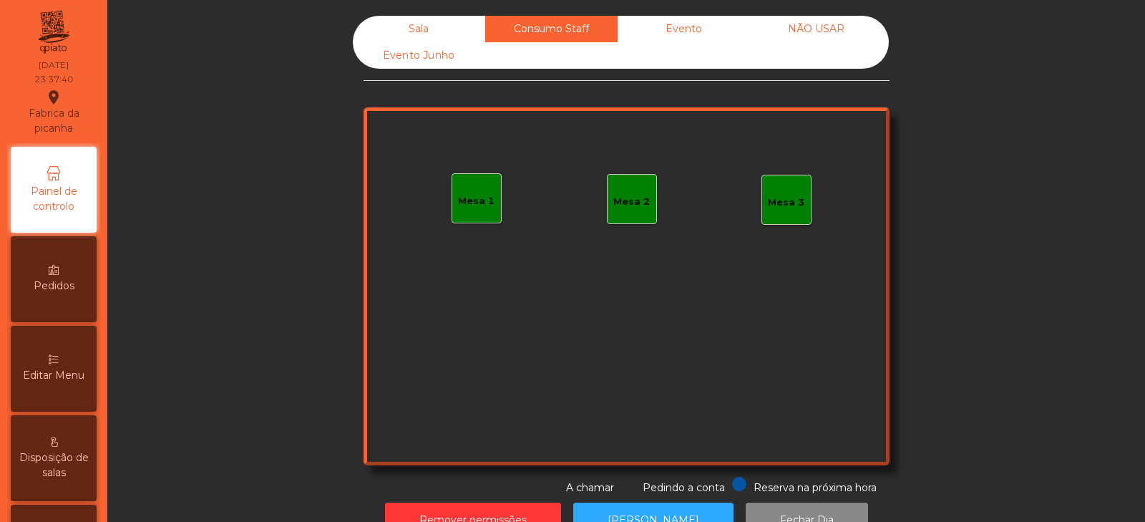
click at [452, 57] on div "Evento Junho" at bounding box center [419, 55] width 132 height 26
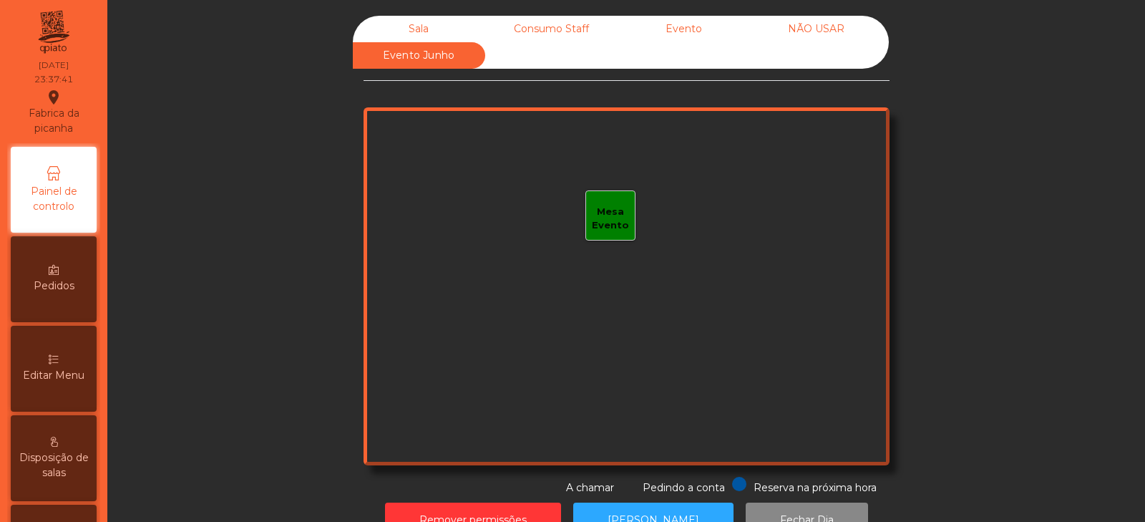
click at [430, 31] on div "Sala" at bounding box center [419, 29] width 132 height 26
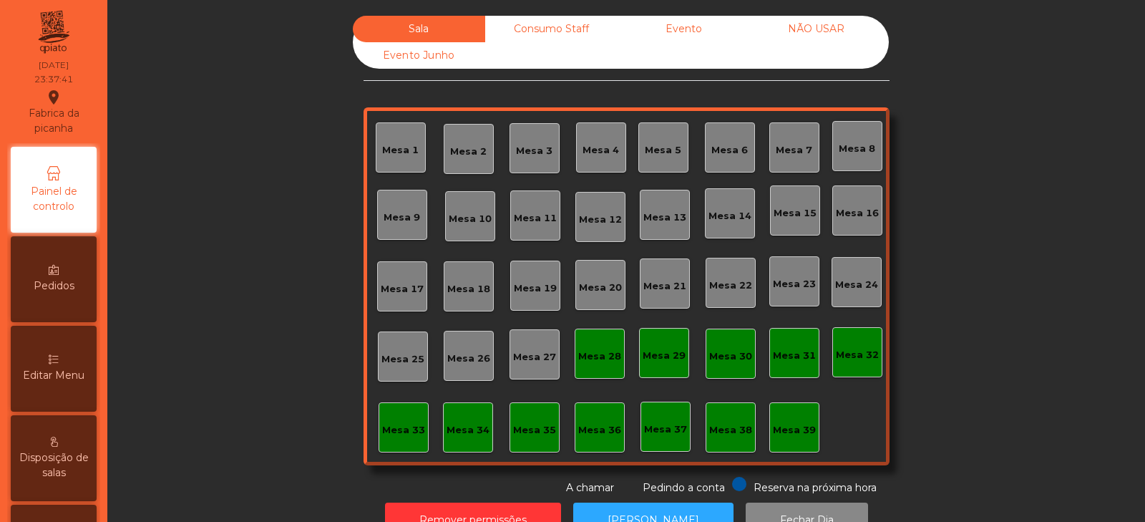
click at [539, 24] on div "Consumo Staff" at bounding box center [551, 29] width 132 height 26
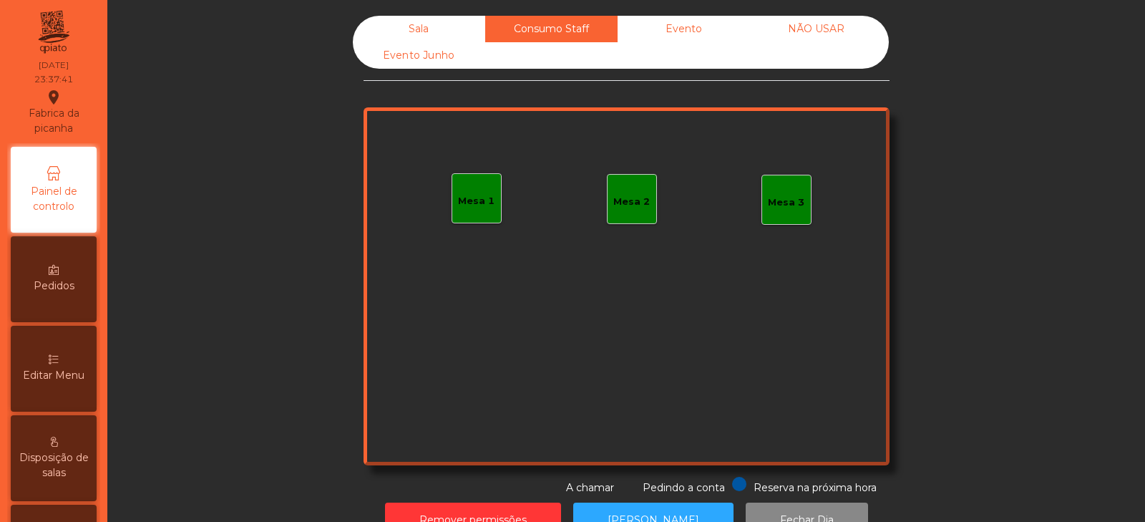
click at [655, 27] on div "Evento" at bounding box center [684, 29] width 132 height 26
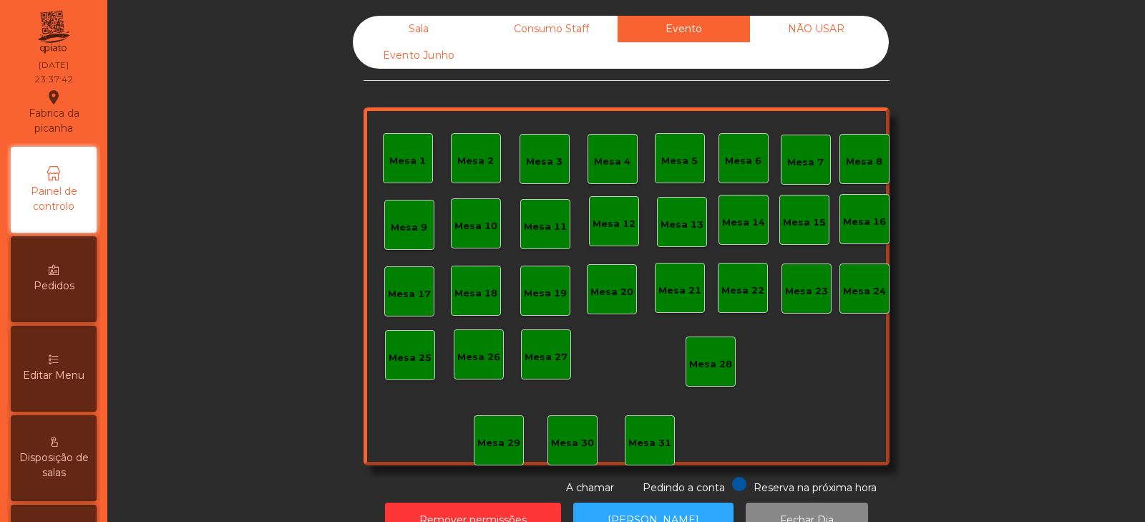
click at [453, 57] on div "Evento Junho" at bounding box center [419, 55] width 132 height 26
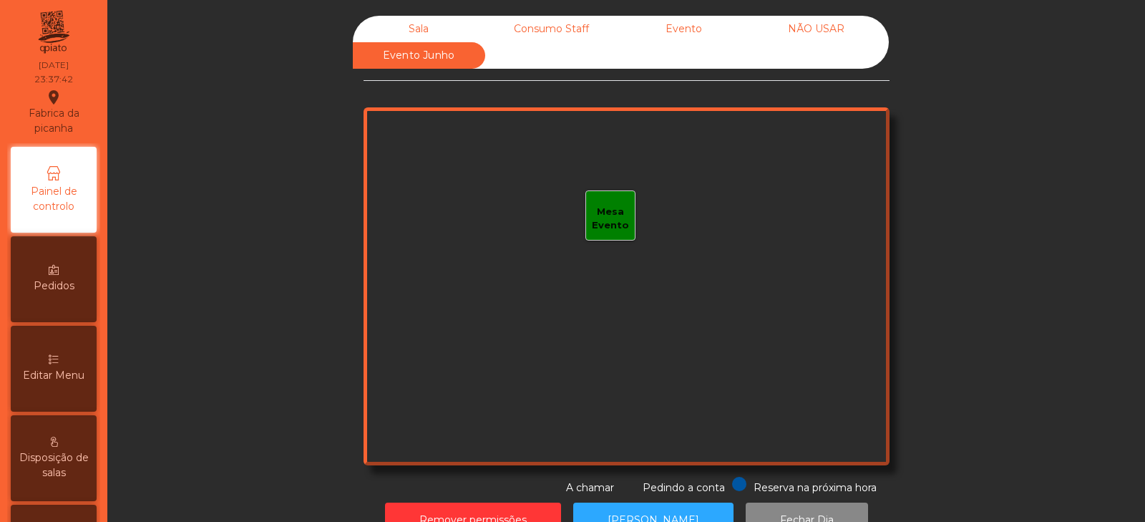
click at [429, 26] on div "Sala" at bounding box center [419, 29] width 132 height 26
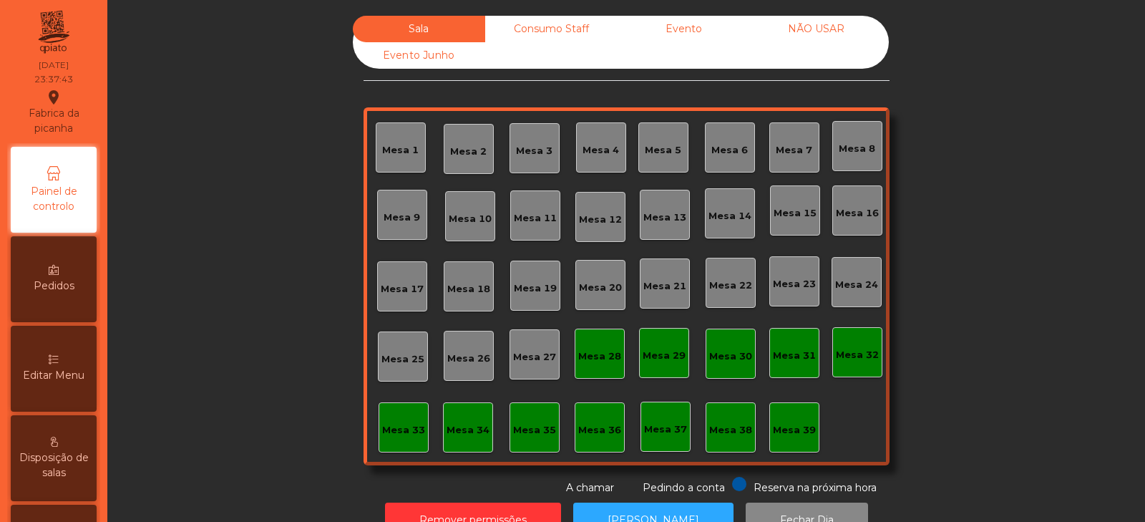
scroll to position [42, 0]
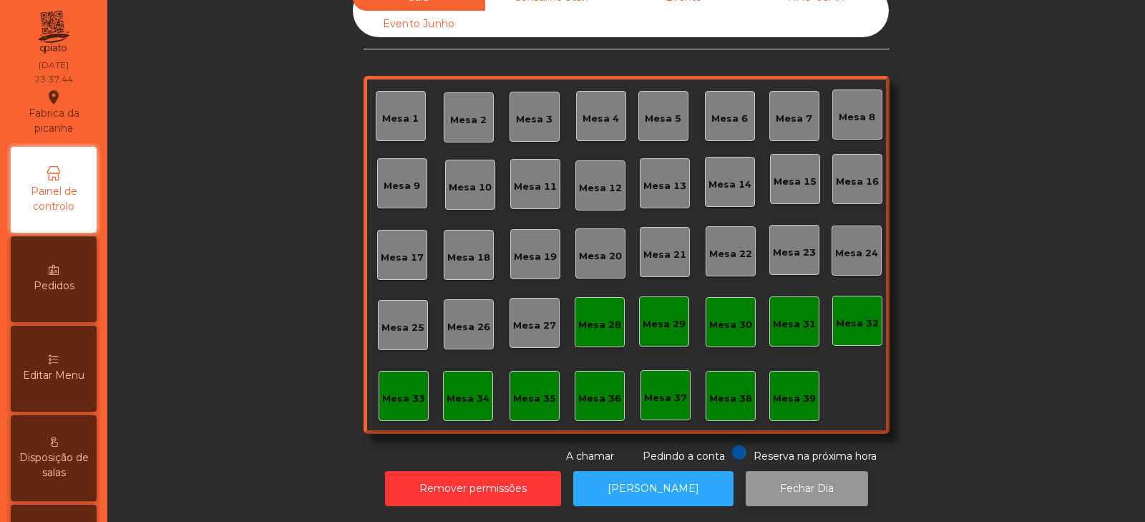
click at [789, 485] on button "Fechar Dia" at bounding box center [807, 488] width 122 height 35
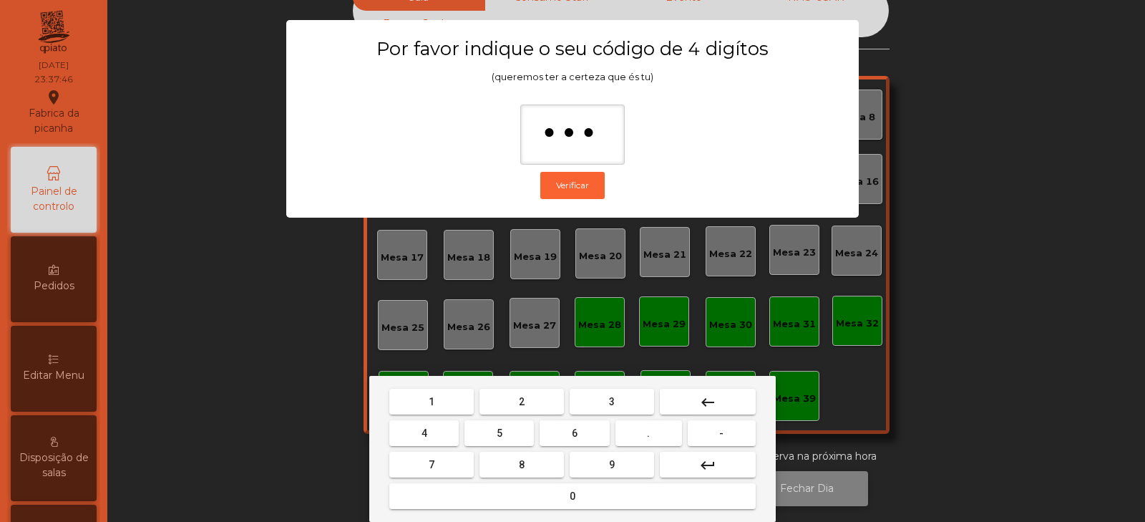
type input "****"
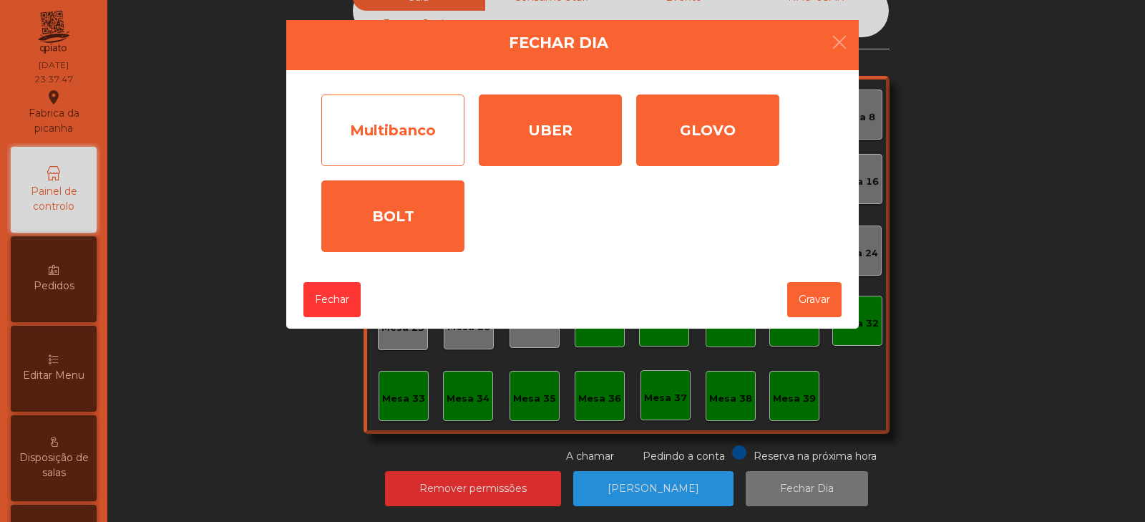
click at [439, 146] on div "Multibanco" at bounding box center [392, 131] width 143 height 72
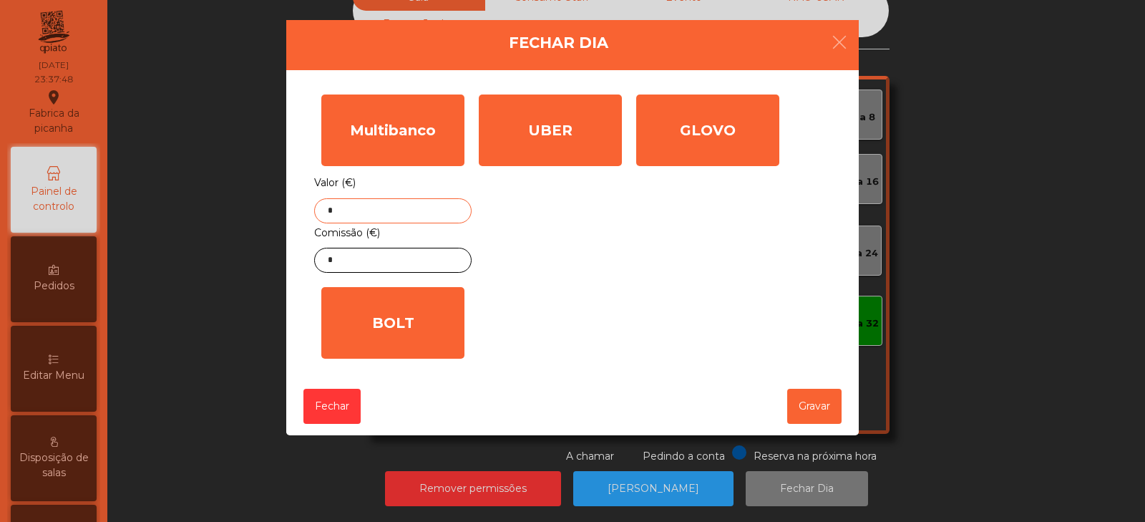
click at [450, 213] on input "*" at bounding box center [393, 210] width 158 height 25
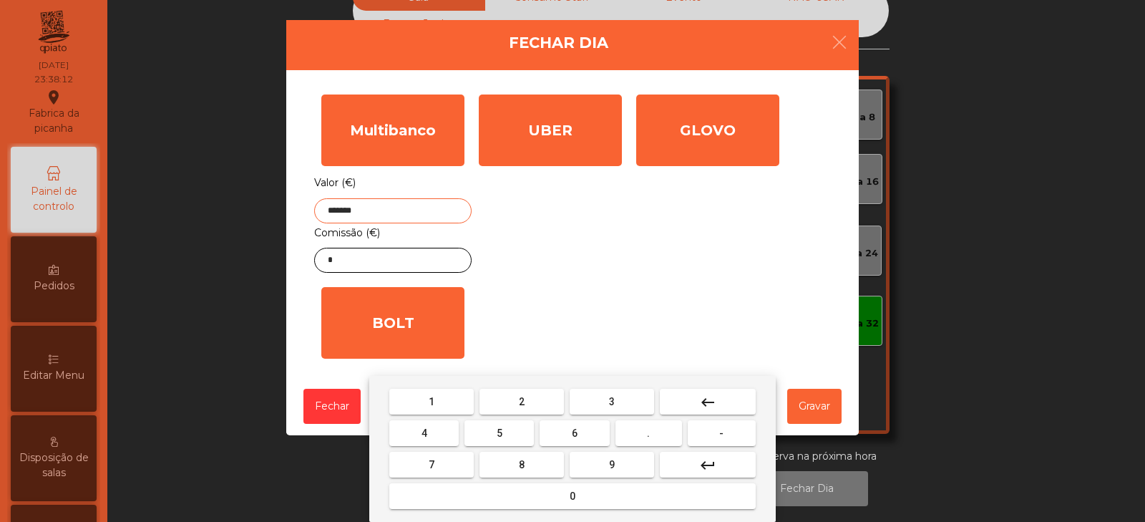
type input "*******"
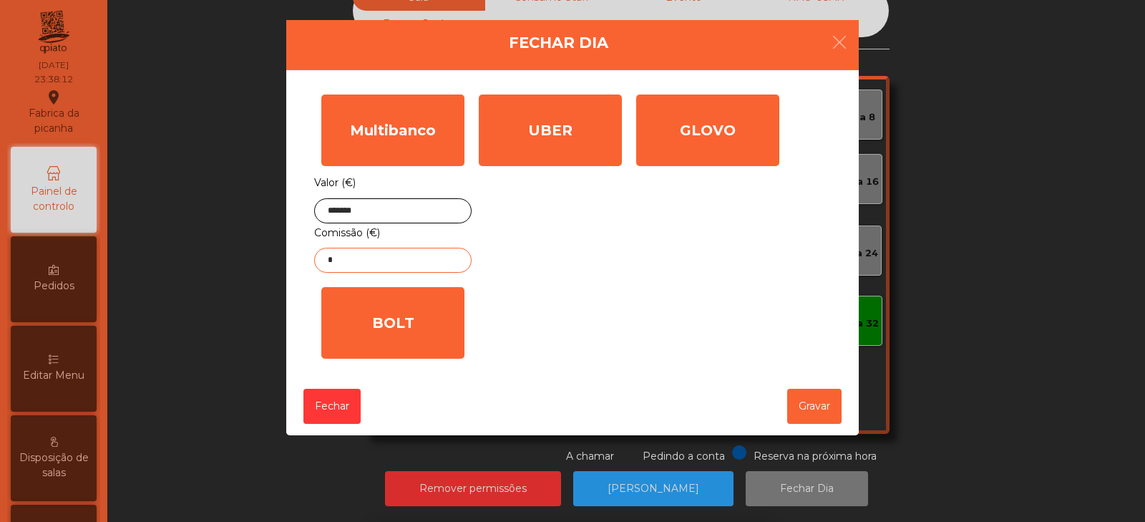
click at [416, 263] on input "*" at bounding box center [393, 260] width 158 height 25
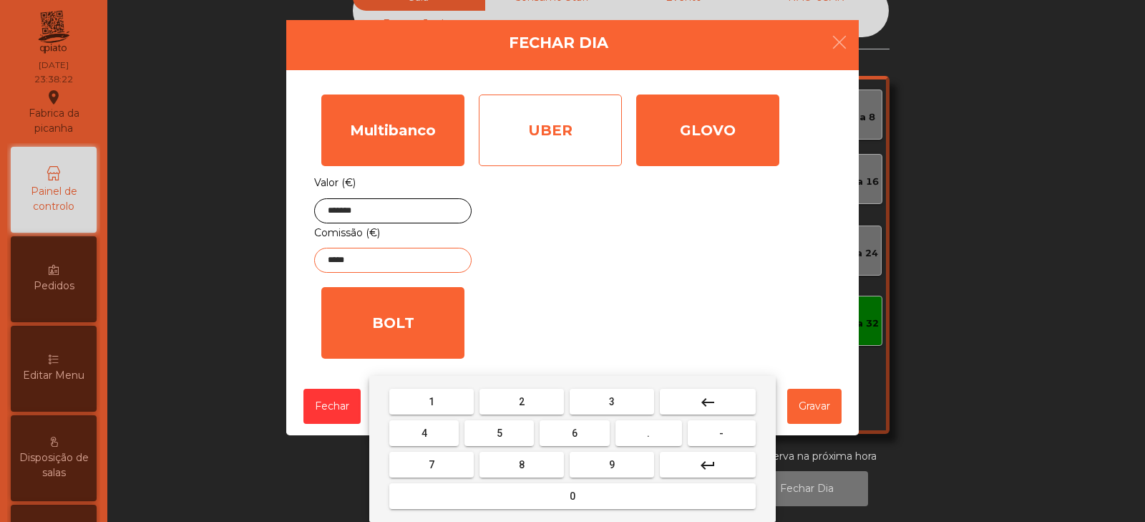
type input "*****"
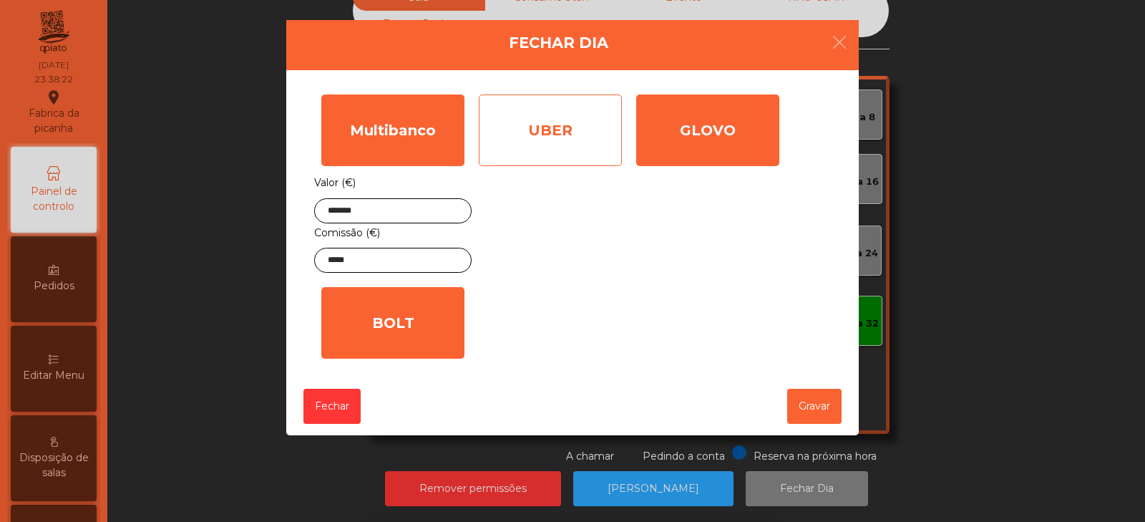
click at [582, 145] on div "UBER" at bounding box center [550, 131] width 143 height 72
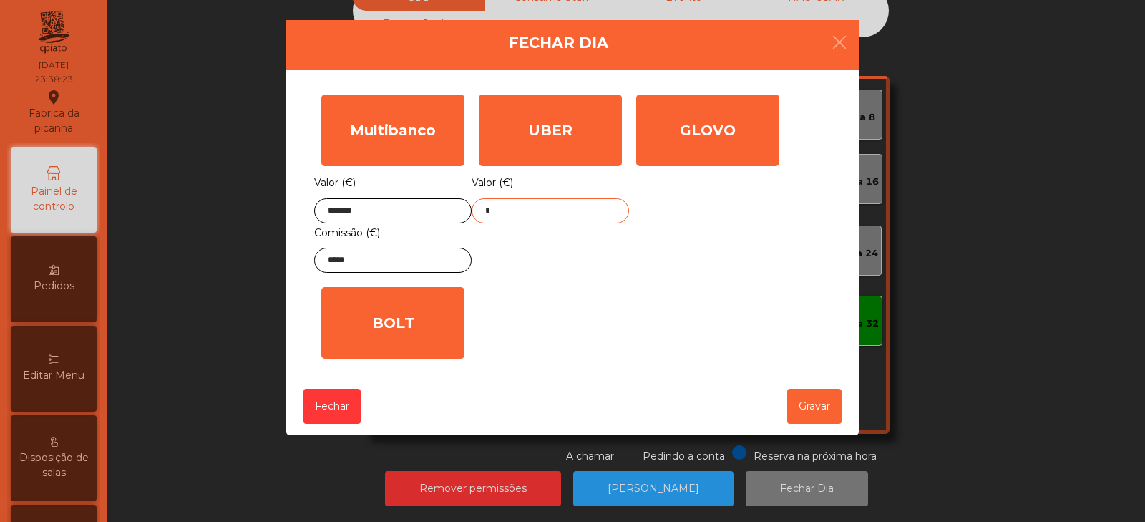
click at [599, 213] on input "*" at bounding box center [551, 210] width 158 height 25
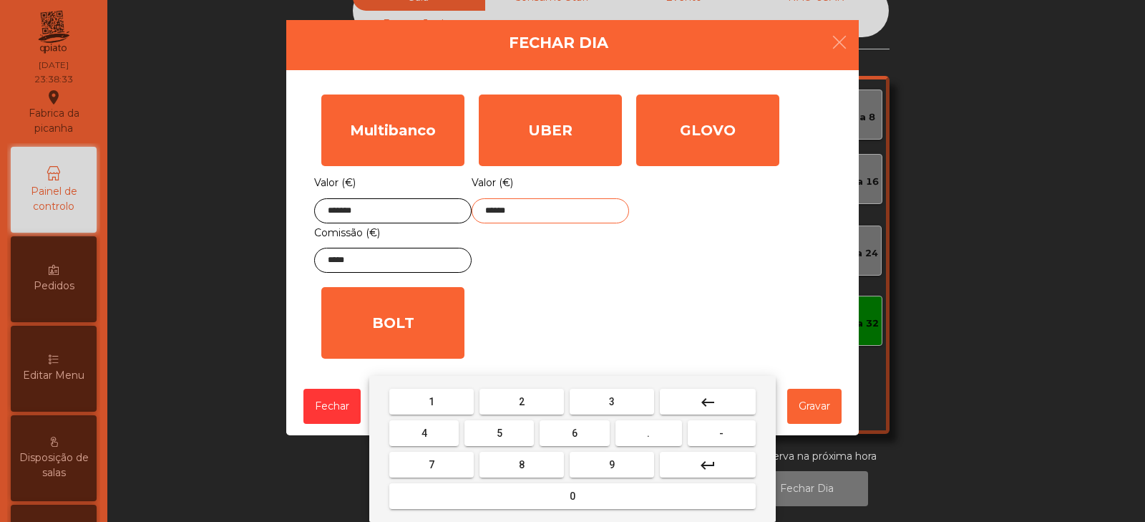
type input "******"
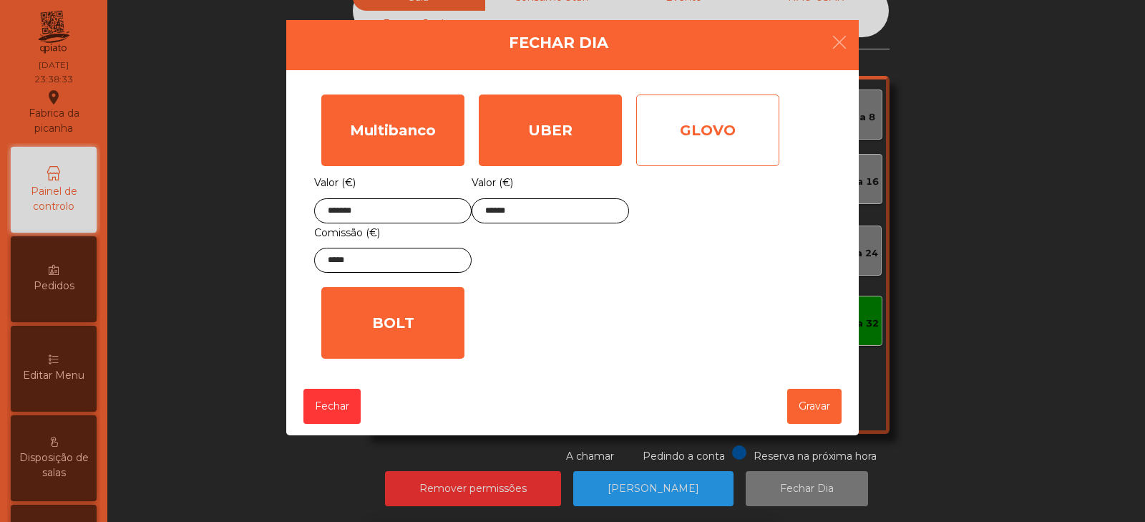
click at [729, 142] on div "GLOVO" at bounding box center [707, 131] width 143 height 72
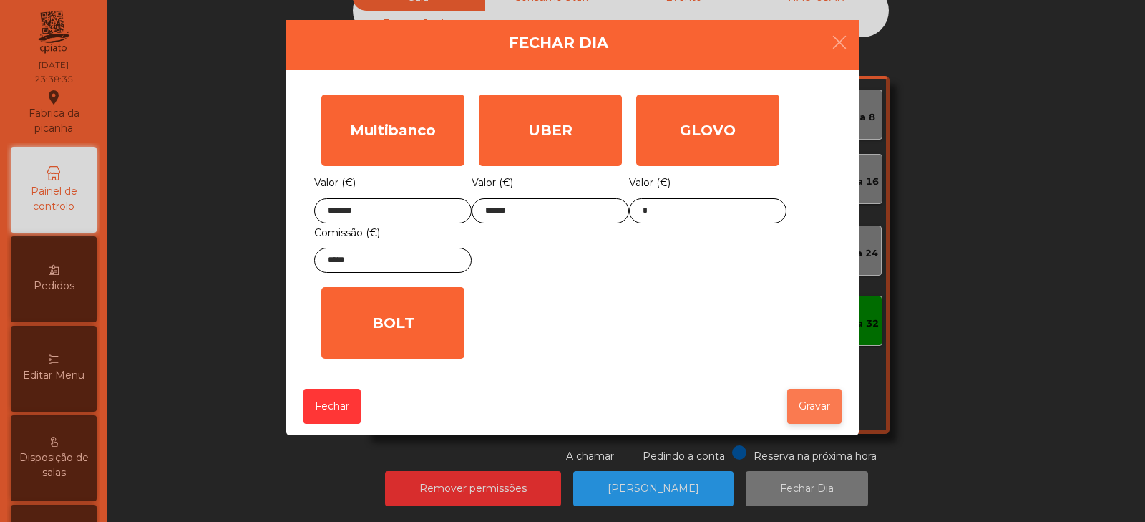
click at [817, 409] on button "Gravar" at bounding box center [815, 406] width 54 height 35
